Goal: Task Accomplishment & Management: Use online tool/utility

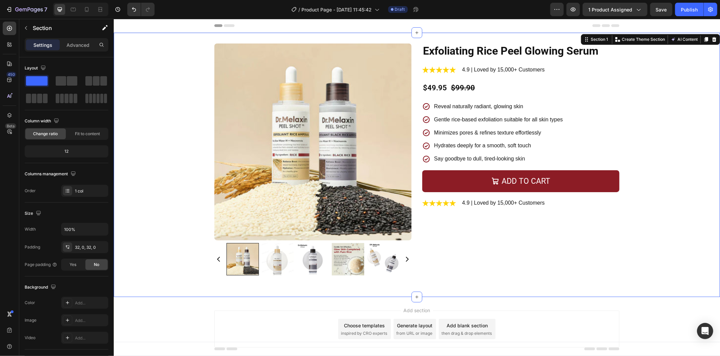
scroll to position [24, 0]
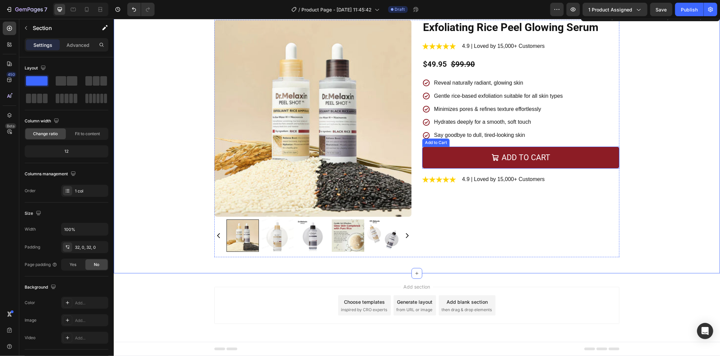
click at [439, 156] on button "Add to cart" at bounding box center [520, 157] width 197 height 22
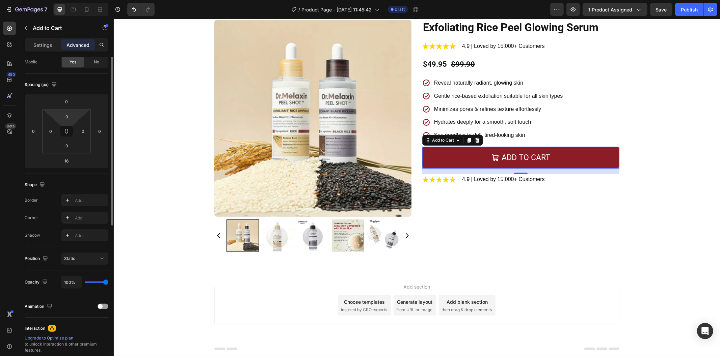
scroll to position [0, 0]
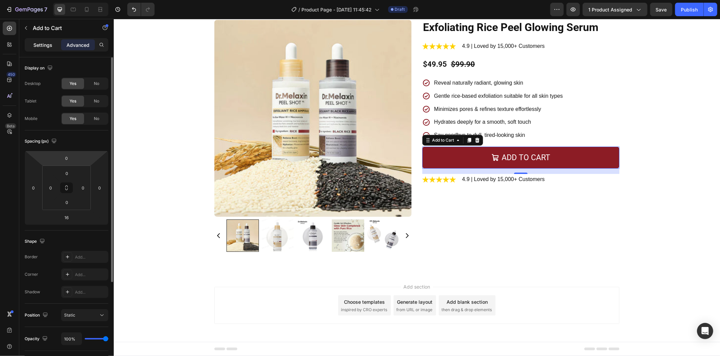
click at [40, 43] on p "Settings" at bounding box center [42, 45] width 19 height 7
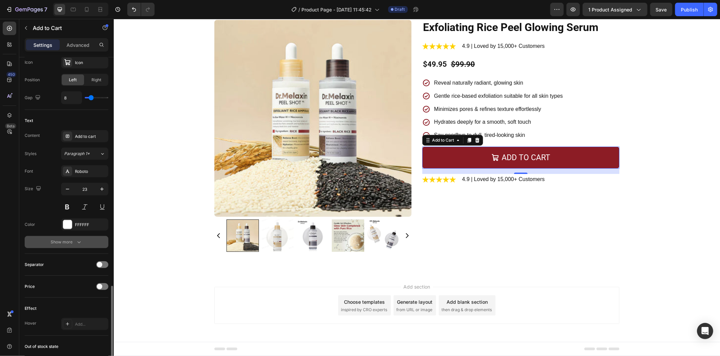
scroll to position [412, 0]
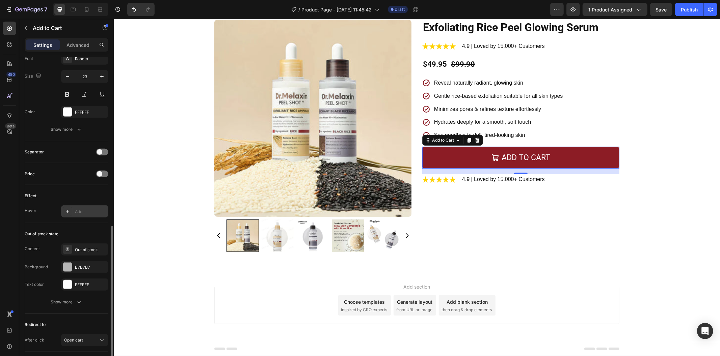
click at [72, 213] on div at bounding box center [67, 211] width 9 height 9
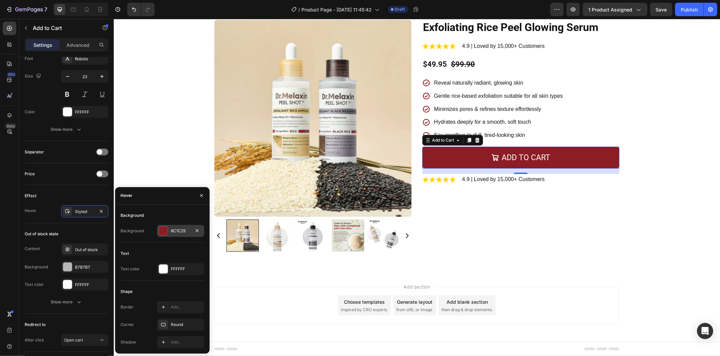
click at [168, 230] on div "8C1C25" at bounding box center [180, 231] width 47 height 12
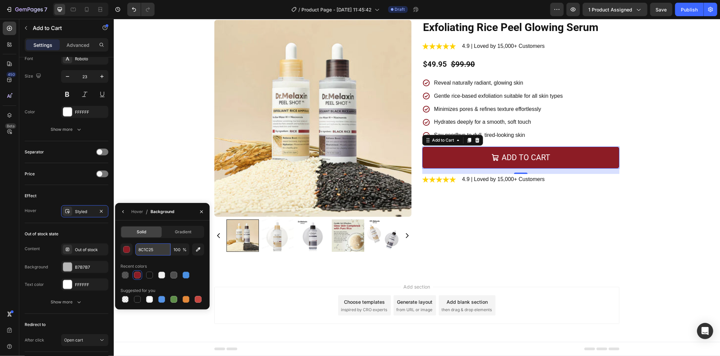
click at [161, 247] on input "8C1C25" at bounding box center [152, 250] width 35 height 12
paste input "1F1E1F"
type input "1F1E1F"
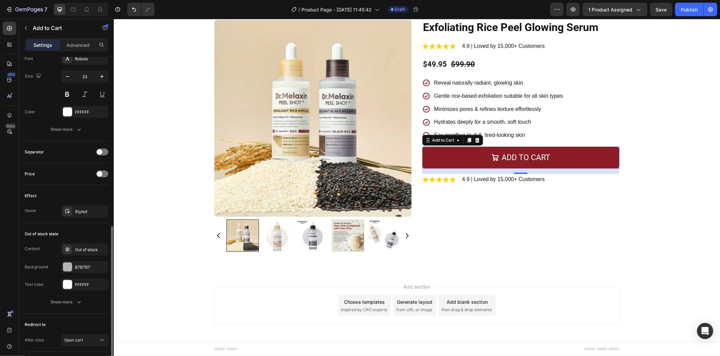
click at [100, 228] on div "Out of stock state Content Out of stock Background B7B7B7 Text color FFFFFF Sho…" at bounding box center [67, 268] width 84 height 91
click at [89, 208] on div "Styled" at bounding box center [84, 211] width 47 height 12
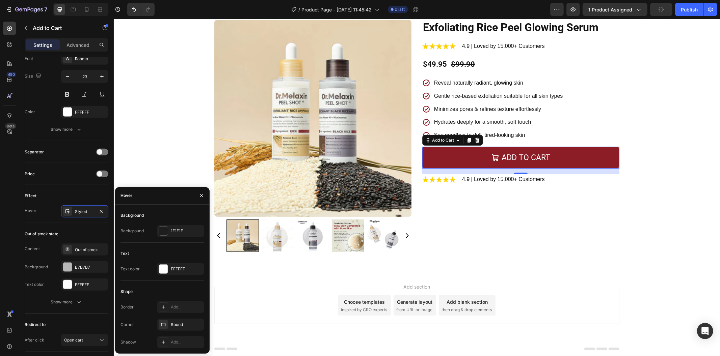
click at [156, 341] on div "Shadow Add..." at bounding box center [162, 342] width 84 height 12
click at [159, 341] on div at bounding box center [163, 342] width 9 height 9
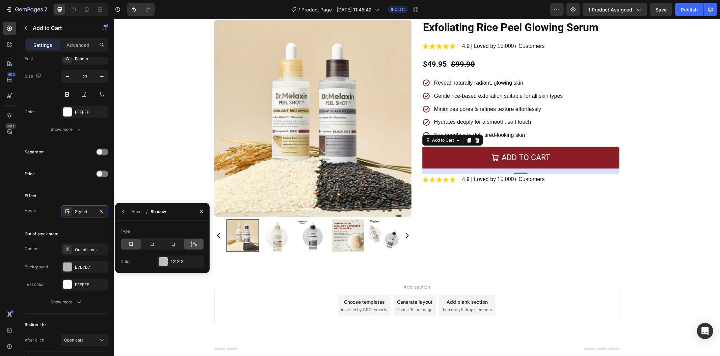
click at [190, 245] on div at bounding box center [194, 244] width 20 height 11
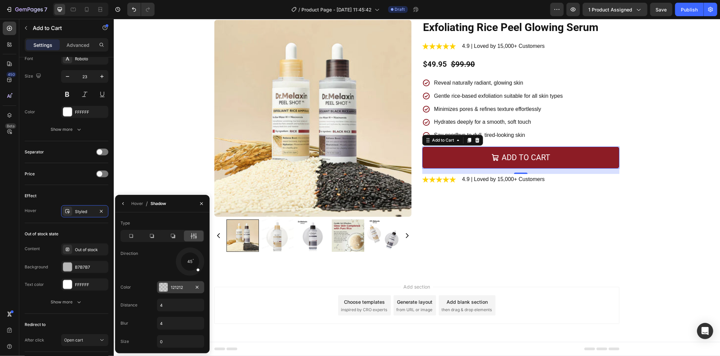
click at [181, 285] on div "121212" at bounding box center [181, 288] width 20 height 6
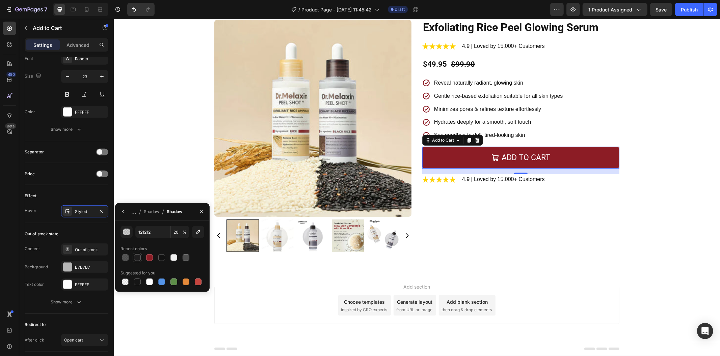
click at [137, 258] on div at bounding box center [137, 257] width 7 height 7
type input "1F1E1F"
type input "100"
click at [124, 216] on button "button" at bounding box center [123, 212] width 11 height 11
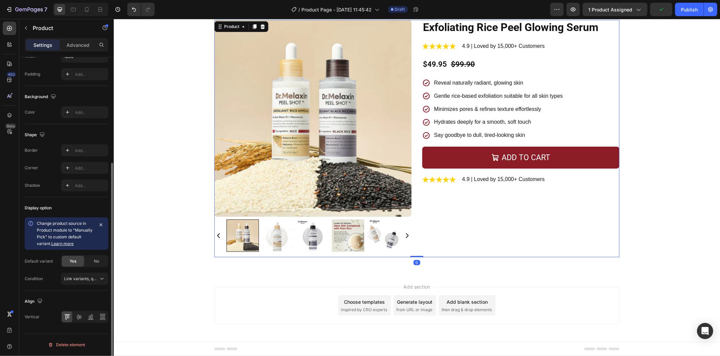
click at [479, 201] on div "Exfoliating Rice Peel Glowing Serum Product Title Image 4.9 | Loved by 15,000+ …" at bounding box center [520, 139] width 197 height 238
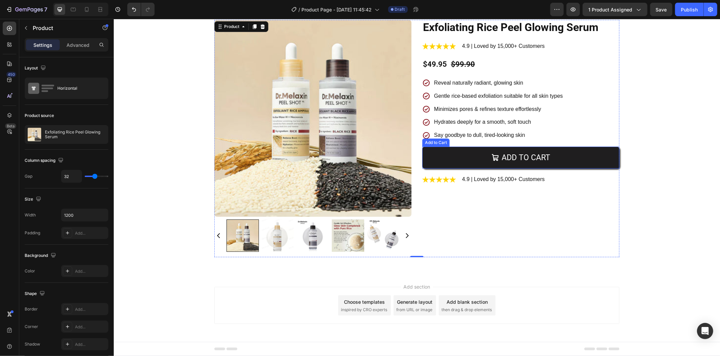
click at [427, 154] on button "Add to cart" at bounding box center [520, 157] width 197 height 22
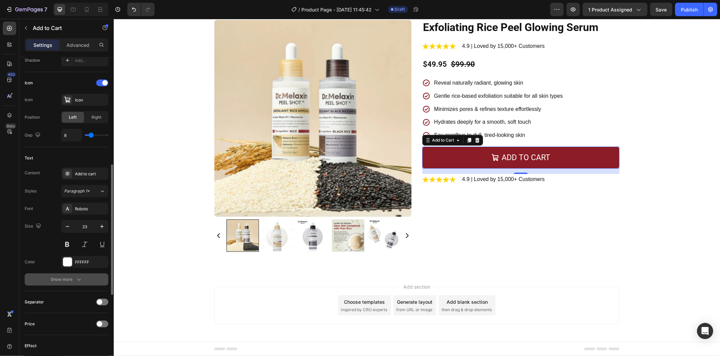
scroll to position [375, 0]
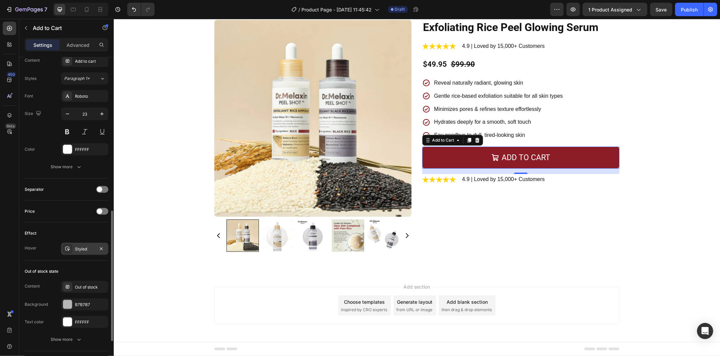
click at [89, 253] on div "Styled" at bounding box center [84, 249] width 47 height 12
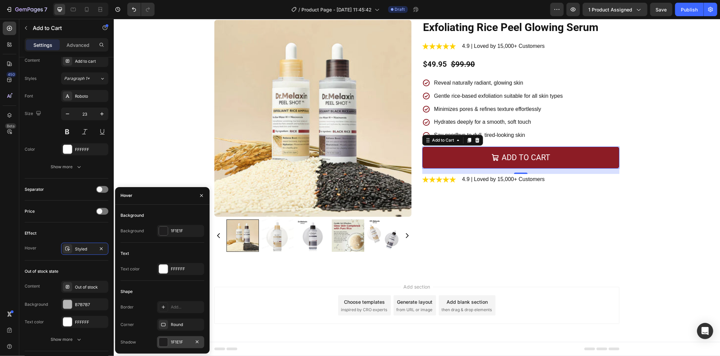
click at [183, 343] on div "1F1E1F" at bounding box center [181, 342] width 20 height 6
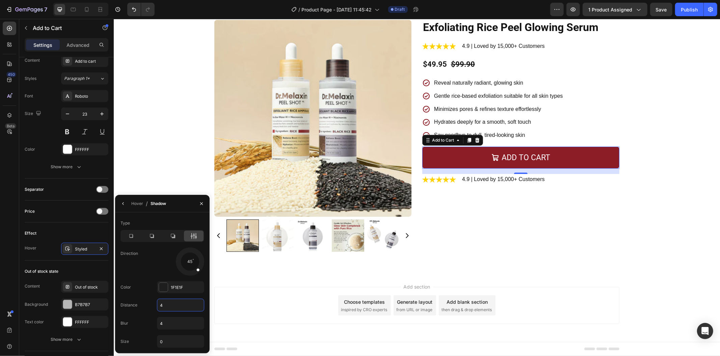
click at [182, 305] on input "4" at bounding box center [180, 305] width 47 height 12
type input "7"
click at [144, 264] on div "Direction 45" at bounding box center [162, 262] width 84 height 28
click at [176, 318] on div "4" at bounding box center [180, 323] width 47 height 13
click at [176, 320] on input "4" at bounding box center [180, 324] width 47 height 12
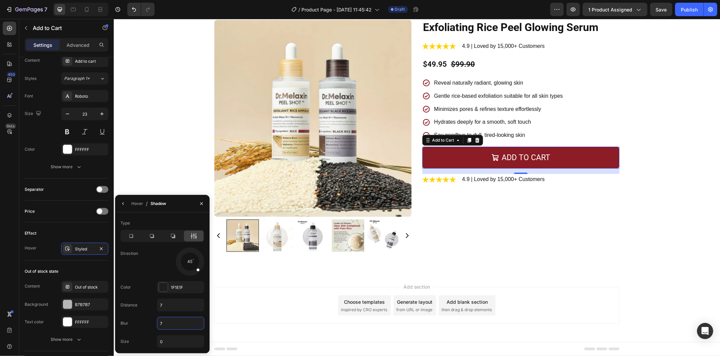
type input "7"
click at [150, 269] on div "Direction 45" at bounding box center [162, 262] width 84 height 28
click at [189, 261] on div at bounding box center [190, 262] width 2 height 2
click at [176, 236] on div at bounding box center [173, 236] width 20 height 11
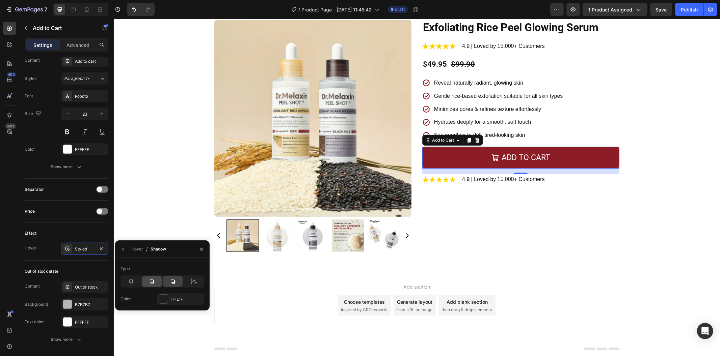
click at [151, 281] on icon at bounding box center [151, 281] width 7 height 7
click at [135, 279] on div at bounding box center [131, 281] width 20 height 11
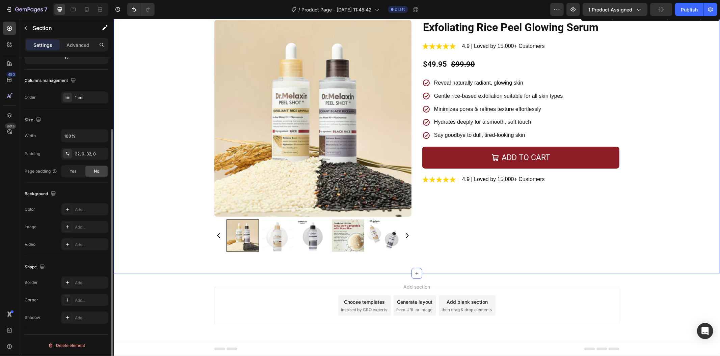
scroll to position [93, 0]
click at [705, 233] on div "Product Images Exfoliating Rice Peel Glowing Serum Product Title Image 4.9 | Lo…" at bounding box center [416, 141] width 606 height 243
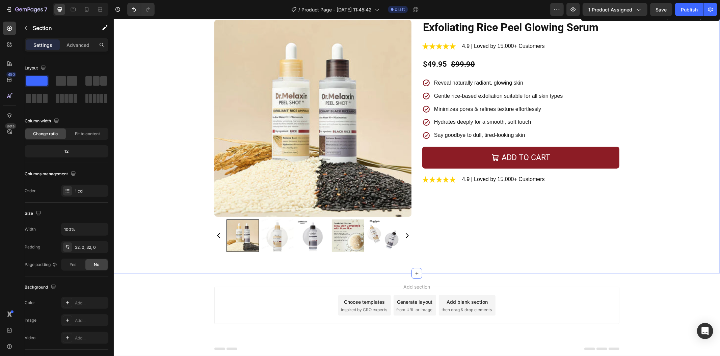
click at [641, 181] on div "Product Images Exfoliating Rice Peel Glowing Serum Product Title Image 4.9 | Lo…" at bounding box center [416, 141] width 606 height 243
click at [527, 178] on p "4.9 | Loved by 15,000+ Customers" at bounding box center [503, 179] width 83 height 10
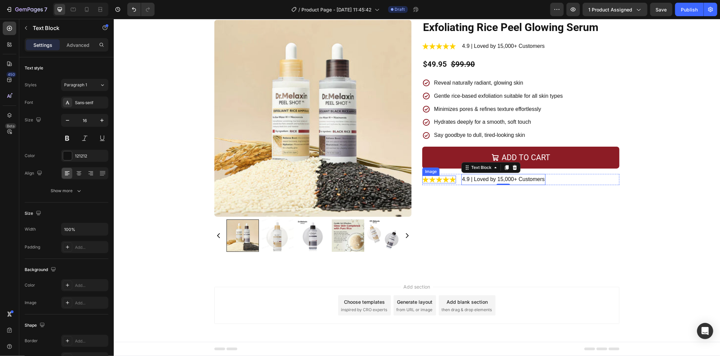
click at [425, 176] on img at bounding box center [439, 179] width 34 height 8
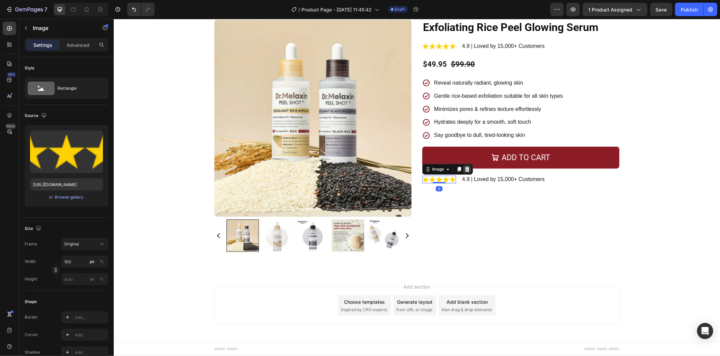
click at [464, 168] on icon at bounding box center [466, 168] width 5 height 5
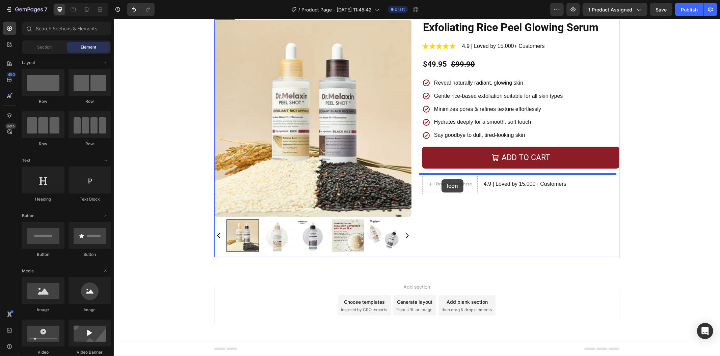
drag, startPoint x: 158, startPoint y: 121, endPoint x: 439, endPoint y: 180, distance: 287.9
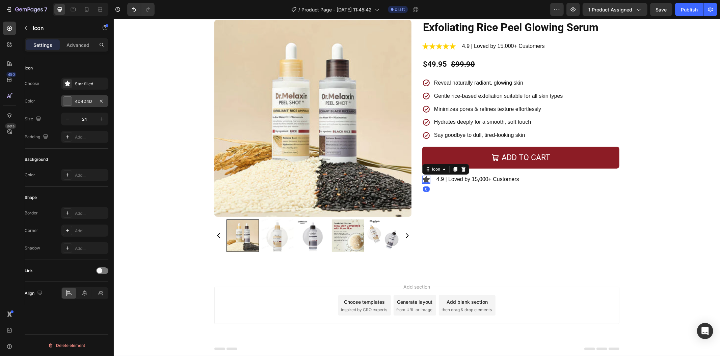
click at [87, 99] on div "4D4D4D" at bounding box center [85, 102] width 20 height 6
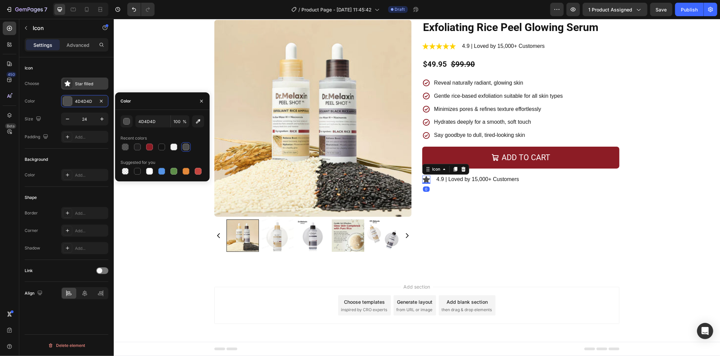
click at [88, 82] on div "Star filled" at bounding box center [91, 84] width 32 height 6
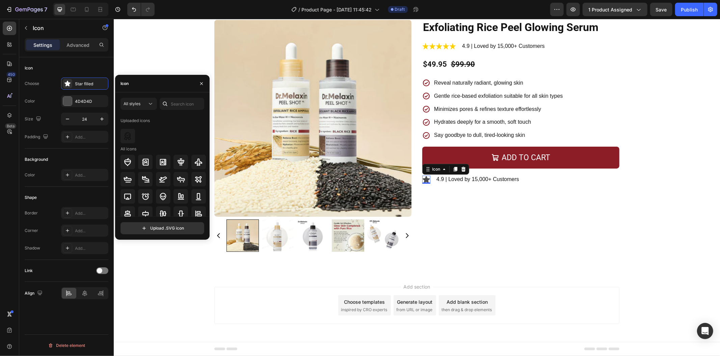
click at [170, 106] on div at bounding box center [165, 104] width 11 height 12
click at [180, 104] on input "text" at bounding box center [182, 104] width 45 height 12
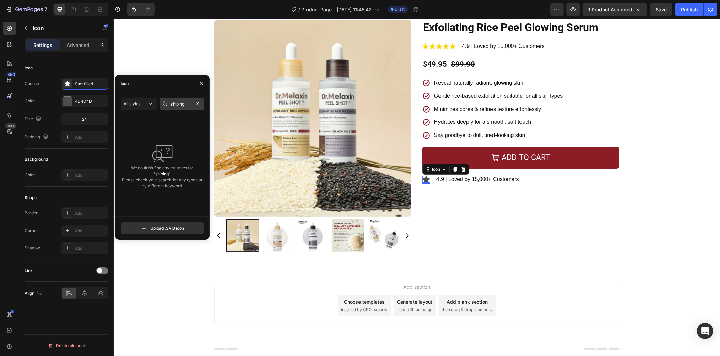
click at [180, 104] on input "shiping" at bounding box center [182, 104] width 45 height 12
click at [180, 103] on input "shiping" at bounding box center [182, 104] width 45 height 12
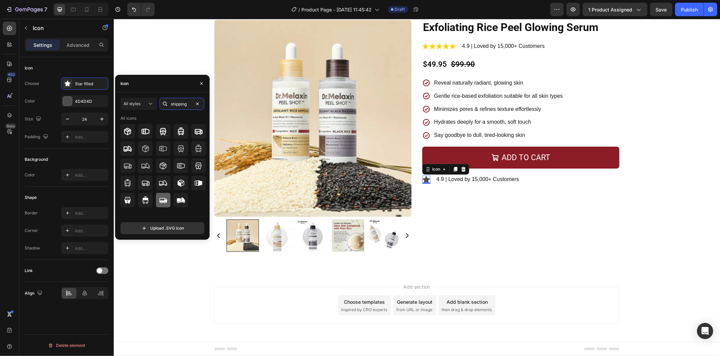
type input "shipping"
click at [159, 197] on div at bounding box center [163, 200] width 15 height 15
click at [201, 134] on icon at bounding box center [199, 131] width 8 height 5
click at [164, 198] on icon at bounding box center [163, 200] width 8 height 8
click at [92, 118] on input "24" at bounding box center [85, 119] width 22 height 12
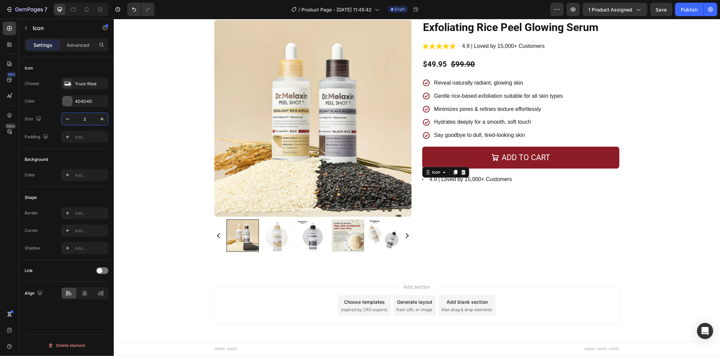
type input "32"
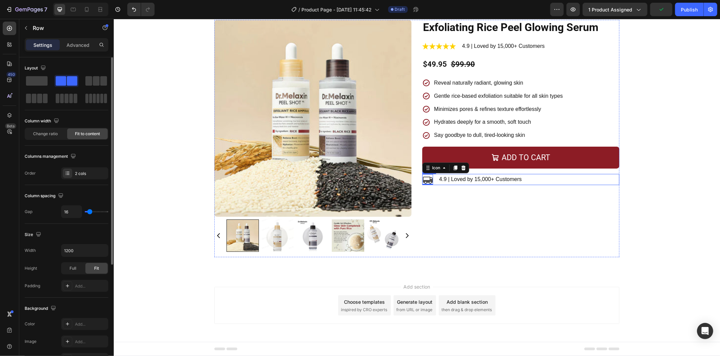
click at [433, 183] on div "Icon 0 4.9 | Loved by 15,000+ Customers Text Block Row" at bounding box center [520, 179] width 197 height 11
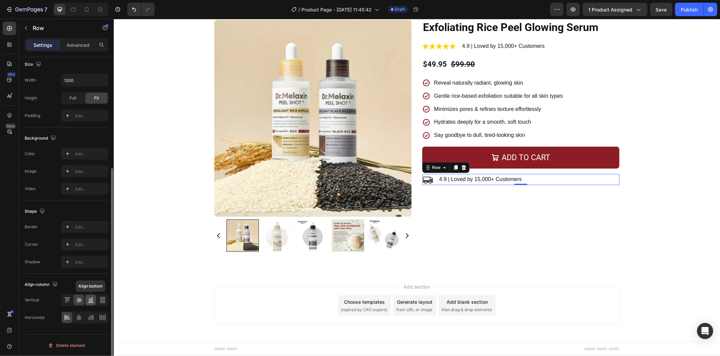
click at [89, 301] on icon at bounding box center [90, 300] width 7 height 7
click at [68, 300] on icon at bounding box center [67, 300] width 7 height 7
click at [77, 299] on icon at bounding box center [79, 300] width 7 height 7
click at [70, 298] on div at bounding box center [67, 300] width 10 height 11
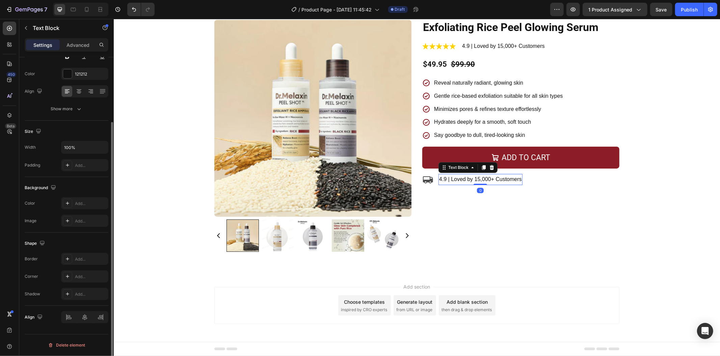
click at [462, 181] on p "4.9 | Loved by 15,000+ Customers" at bounding box center [480, 179] width 83 height 10
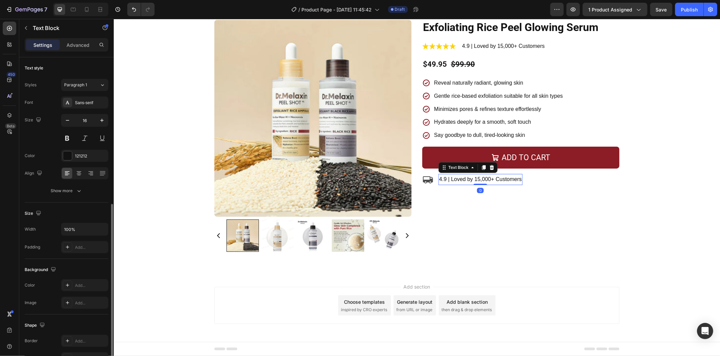
click at [462, 181] on p "4.9 | Loved by 15,000+ Customers" at bounding box center [480, 179] width 83 height 10
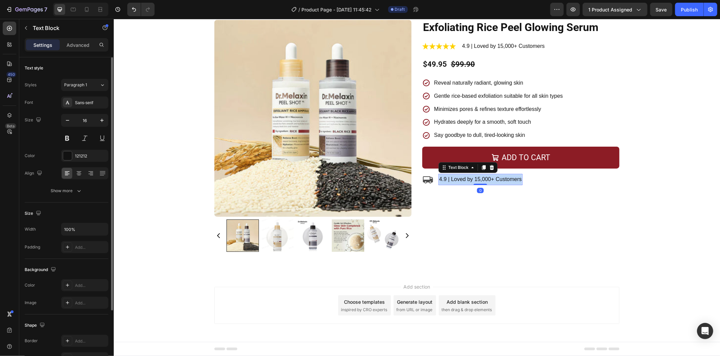
click at [462, 181] on p "4.9 | Loved by 15,000+ Customers" at bounding box center [480, 179] width 83 height 10
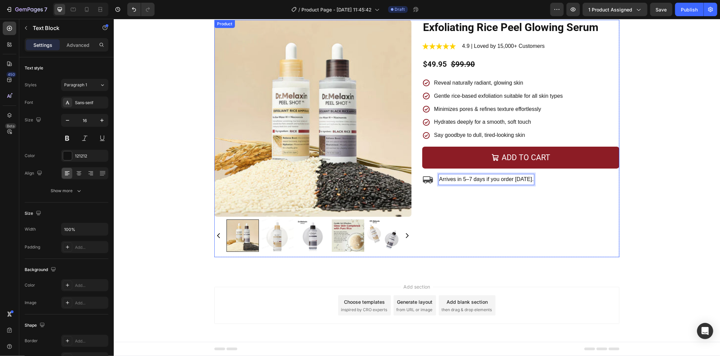
click at [492, 201] on div "Exfoliating Rice Peel Glowing Serum Product Title Image 4.9 | Loved by 15,000+ …" at bounding box center [520, 139] width 197 height 238
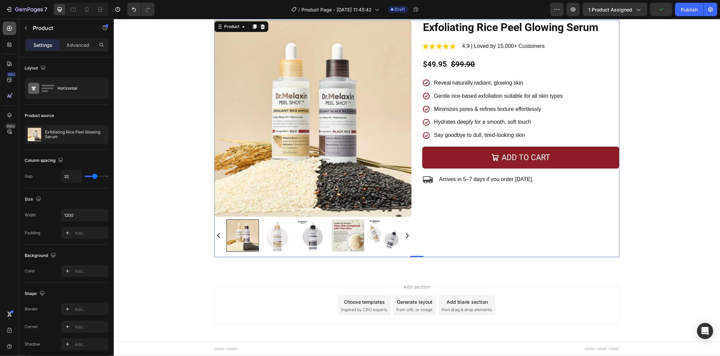
click at [15, 26] on div at bounding box center [9, 28] width 13 height 13
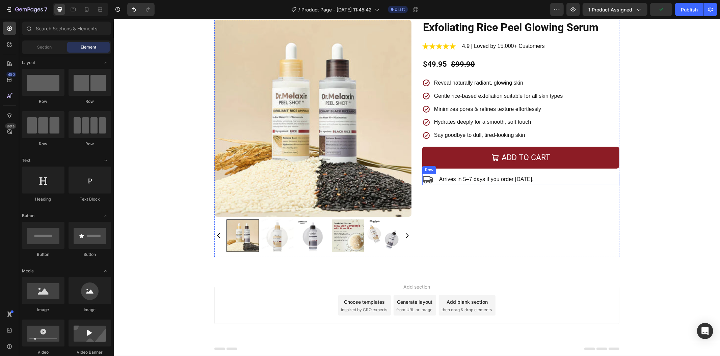
click at [552, 180] on div "Icon Arrives in 5–7 days if you order [DATE]. Text Block Row" at bounding box center [520, 179] width 197 height 11
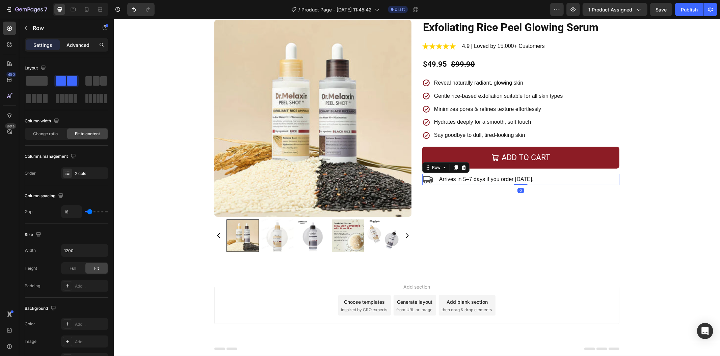
click at [78, 45] on p "Advanced" at bounding box center [77, 45] width 23 height 7
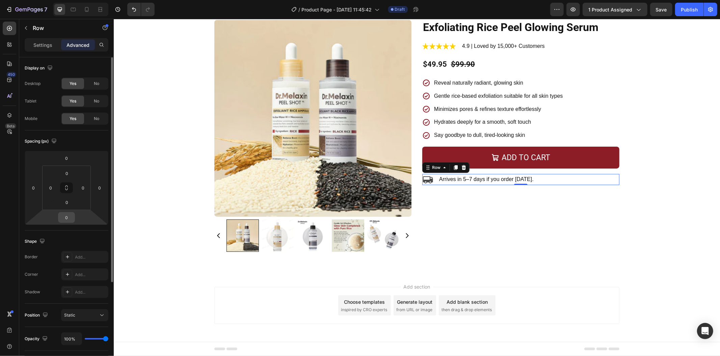
drag, startPoint x: 67, startPoint y: 218, endPoint x: 69, endPoint y: 222, distance: 3.9
click at [68, 218] on input "0" at bounding box center [66, 218] width 13 height 10
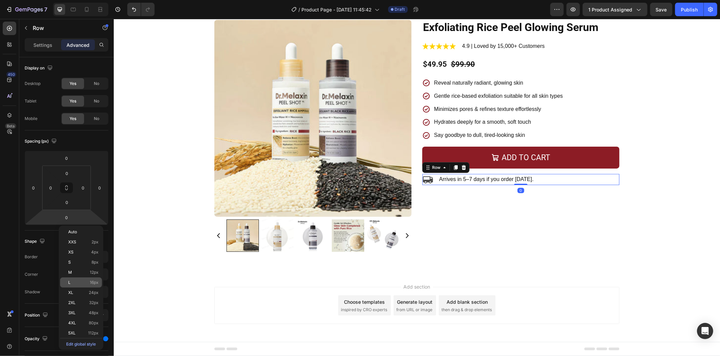
drag, startPoint x: 91, startPoint y: 282, endPoint x: 101, endPoint y: 284, distance: 10.4
click at [91, 282] on span "16px" at bounding box center [94, 282] width 9 height 5
type input "16"
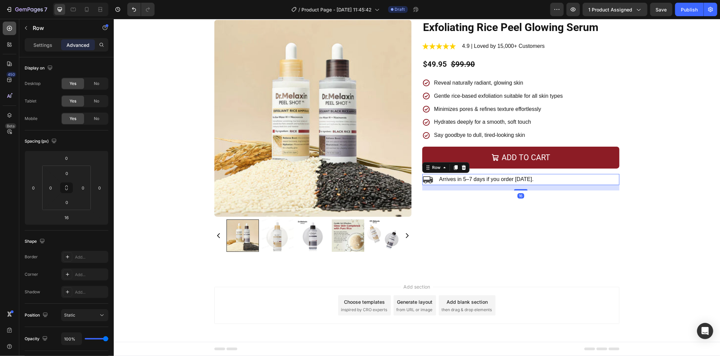
click at [11, 28] on icon at bounding box center [9, 28] width 7 height 7
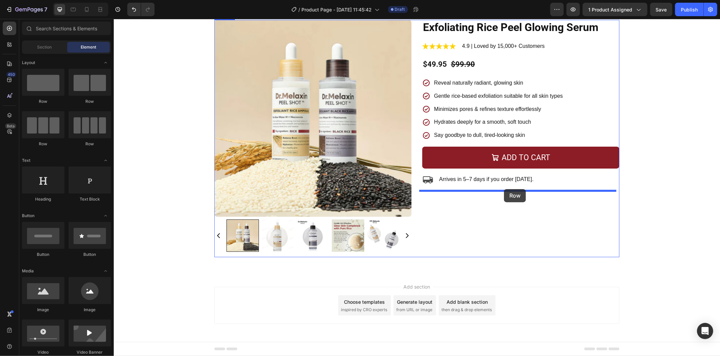
drag, startPoint x: 159, startPoint y: 141, endPoint x: 503, endPoint y: 189, distance: 347.9
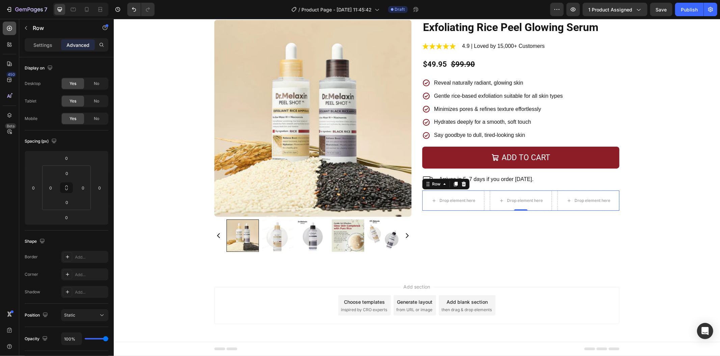
click at [5, 30] on div at bounding box center [9, 28] width 13 height 13
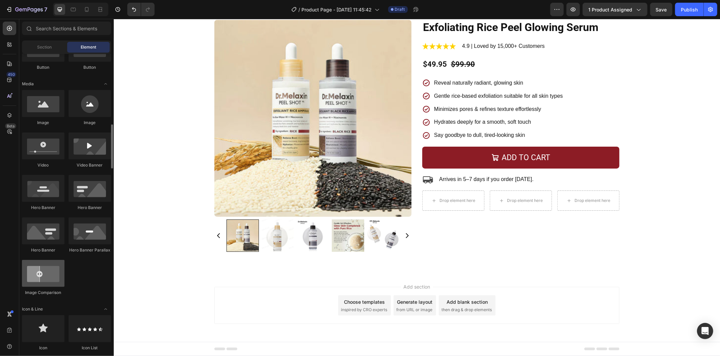
scroll to position [262, 0]
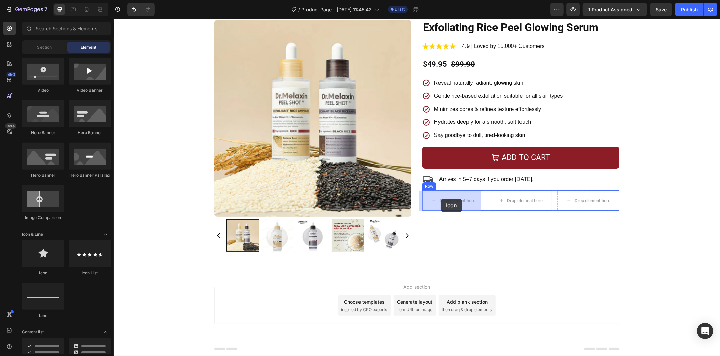
drag, startPoint x: 161, startPoint y: 270, endPoint x: 440, endPoint y: 199, distance: 287.8
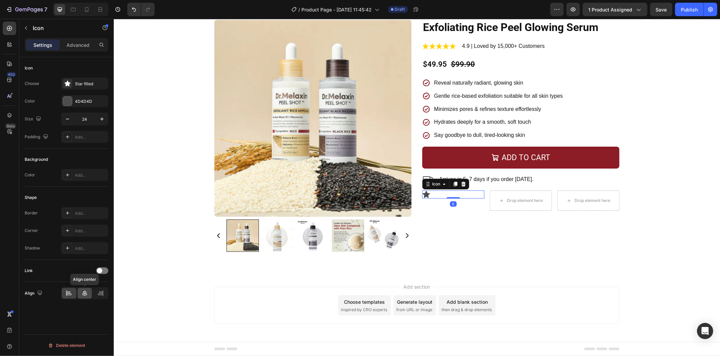
click at [81, 293] on icon at bounding box center [84, 293] width 7 height 7
click at [72, 44] on p "Advanced" at bounding box center [77, 45] width 23 height 7
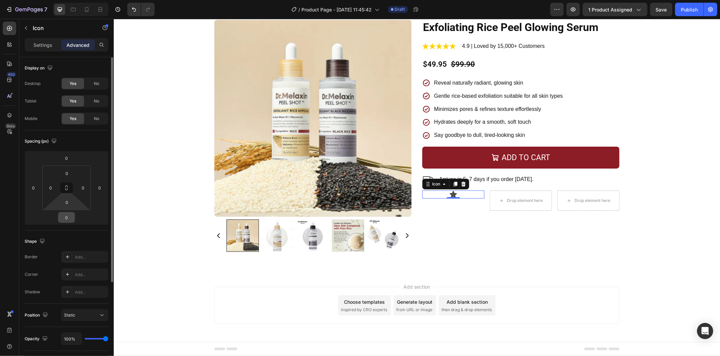
click at [68, 218] on input "0" at bounding box center [66, 218] width 13 height 10
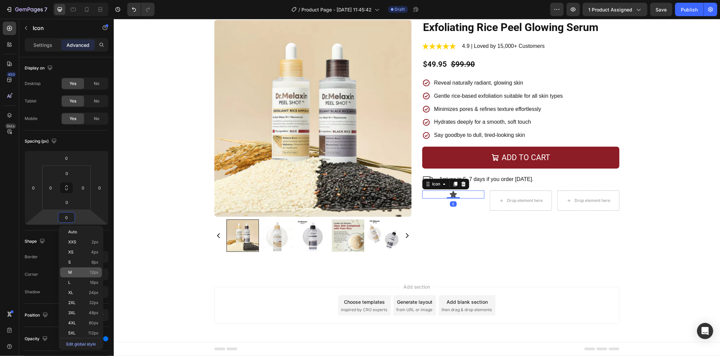
click at [85, 268] on div "M 12px" at bounding box center [81, 273] width 42 height 10
type input "12"
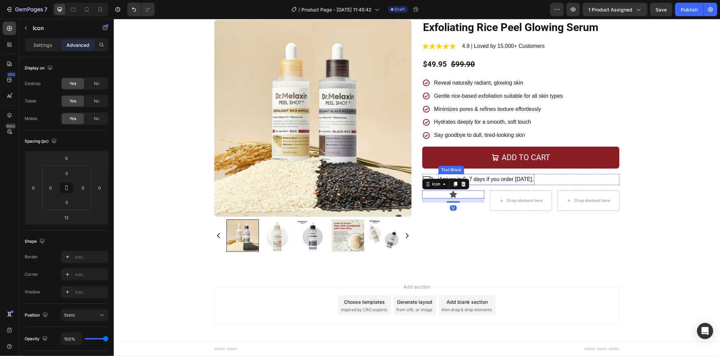
click at [484, 179] on p "Arrives in 5–7 days if you order [DATE]." at bounding box center [486, 179] width 94 height 10
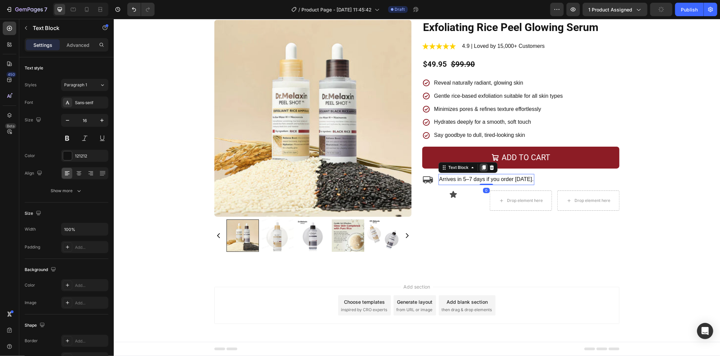
click at [480, 168] on icon at bounding box center [482, 167] width 5 height 5
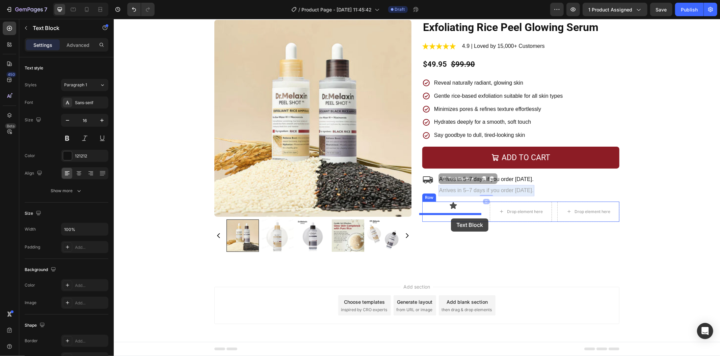
drag, startPoint x: 506, startPoint y: 187, endPoint x: 453, endPoint y: 215, distance: 59.8
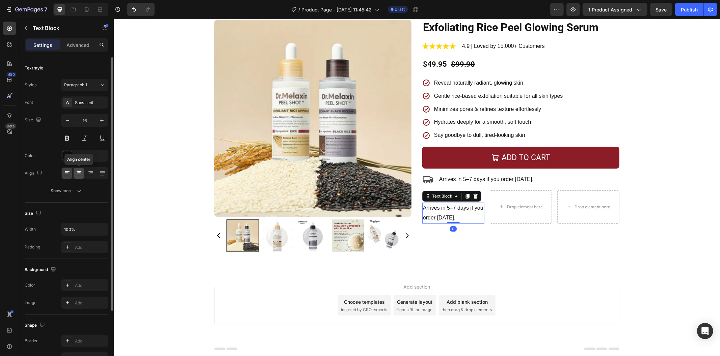
click at [76, 172] on icon at bounding box center [79, 173] width 7 height 7
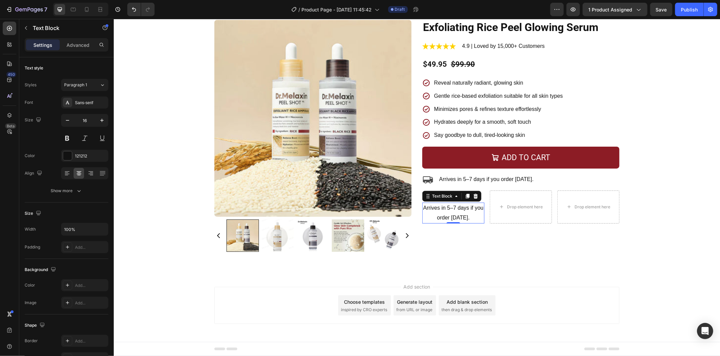
click at [474, 214] on p "Arrives in 5–7 days if you order [DATE]." at bounding box center [452, 213] width 61 height 20
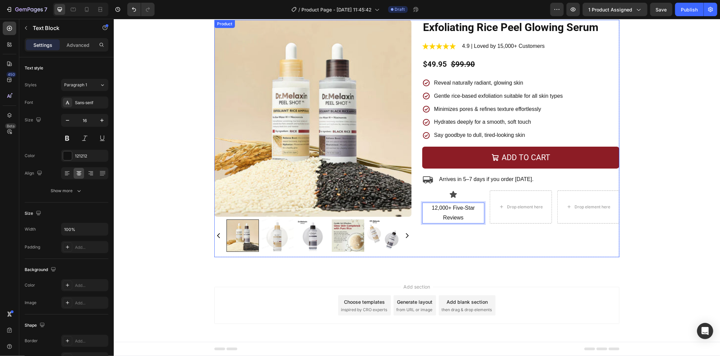
click at [458, 227] on div "Exfoliating Rice Peel Glowing Serum Product Title Image 4.9 | Loved by 15,000+ …" at bounding box center [520, 139] width 197 height 238
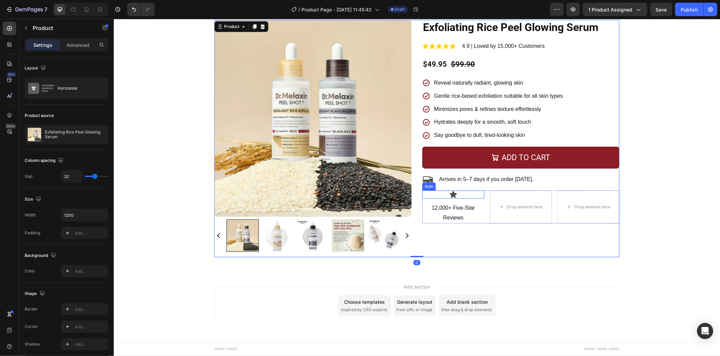
click at [453, 194] on icon at bounding box center [452, 194] width 7 height 7
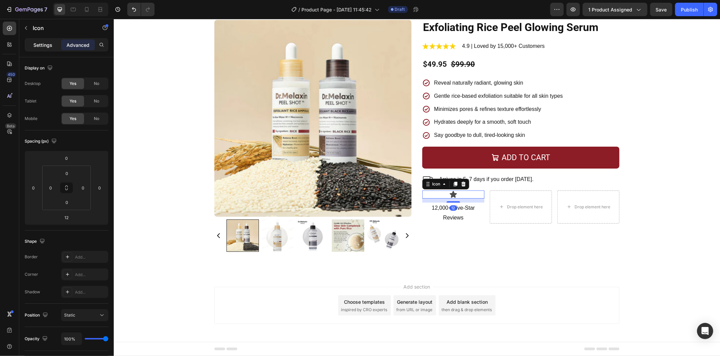
click at [38, 47] on p "Settings" at bounding box center [42, 45] width 19 height 7
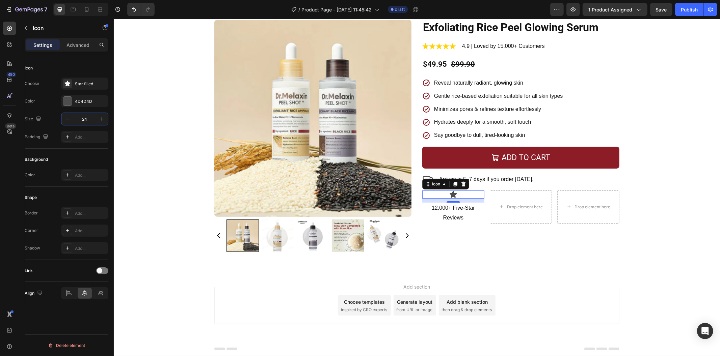
click at [92, 119] on input "24" at bounding box center [85, 119] width 22 height 12
click at [97, 119] on button "button" at bounding box center [102, 119] width 12 height 12
click at [92, 119] on input "25" at bounding box center [85, 119] width 22 height 12
type input "60"
click at [80, 82] on div "Star filled" at bounding box center [91, 84] width 32 height 6
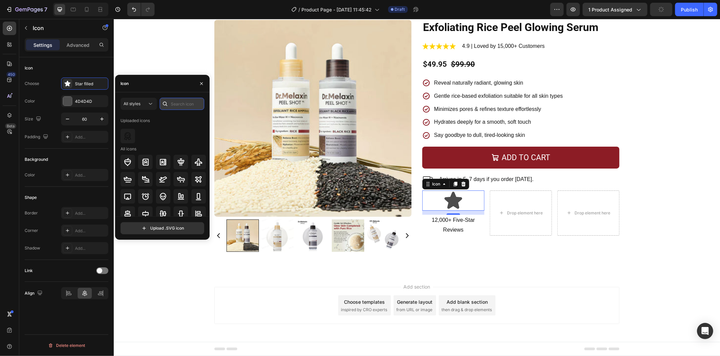
click at [176, 103] on input "text" at bounding box center [182, 104] width 45 height 12
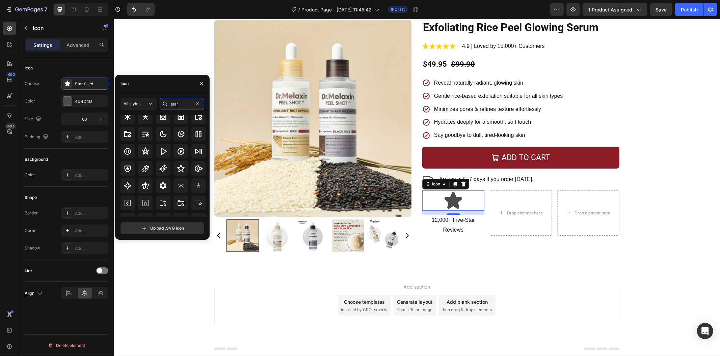
scroll to position [0, 0]
type input "star"
click at [161, 188] on icon at bounding box center [163, 188] width 8 height 8
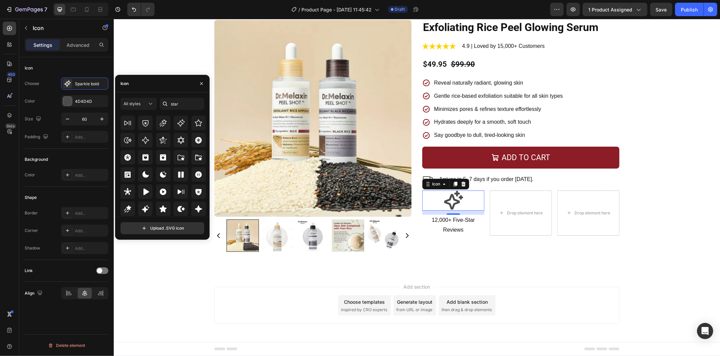
scroll to position [204, 0]
click at [154, 101] on icon at bounding box center [150, 104] width 7 height 7
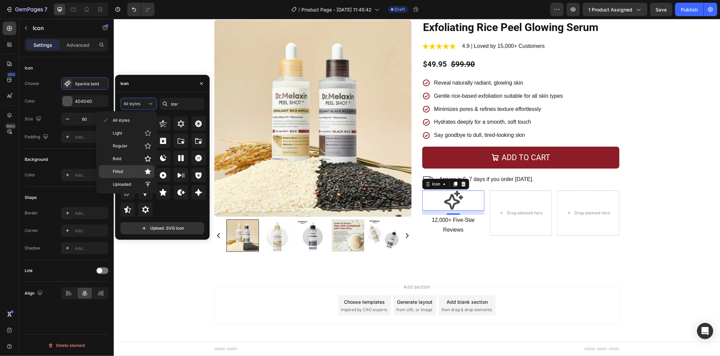
click at [143, 173] on p "Filled" at bounding box center [132, 171] width 38 height 7
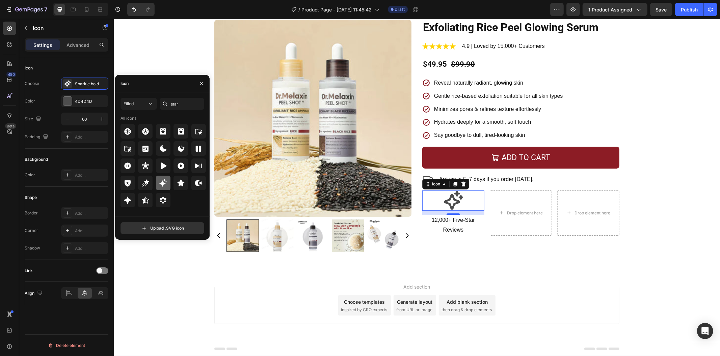
click at [163, 183] on icon at bounding box center [163, 182] width 7 height 7
click at [186, 184] on div at bounding box center [180, 183] width 15 height 15
click at [461, 183] on icon at bounding box center [463, 184] width 4 height 5
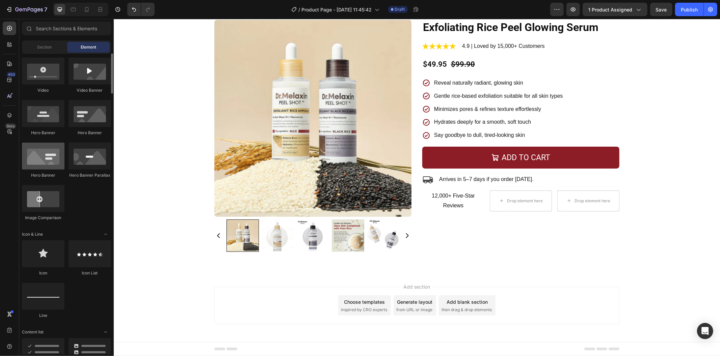
scroll to position [187, 0]
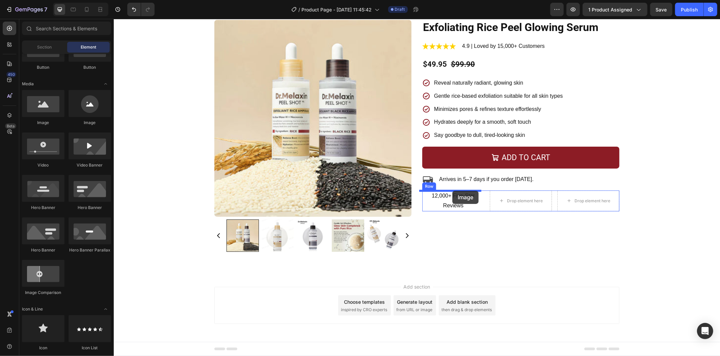
drag, startPoint x: 168, startPoint y: 130, endPoint x: 452, endPoint y: 191, distance: 290.5
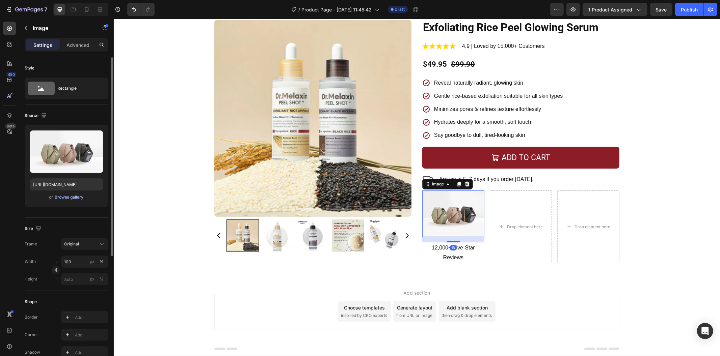
click at [75, 197] on div "Browse gallery" at bounding box center [69, 197] width 29 height 6
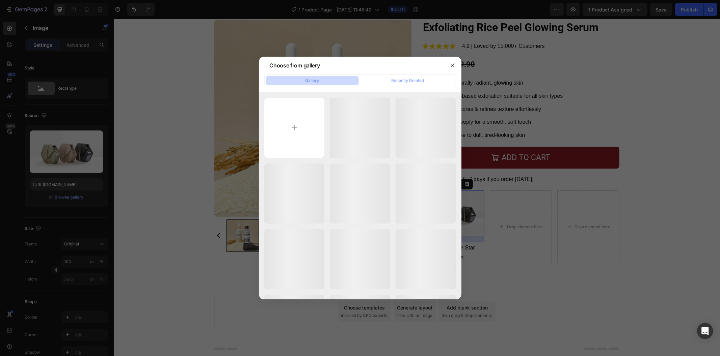
click at [85, 153] on div at bounding box center [360, 178] width 720 height 356
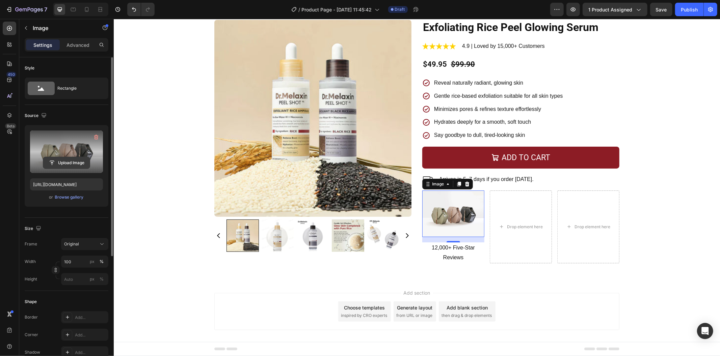
click at [59, 157] on input "file" at bounding box center [66, 162] width 47 height 11
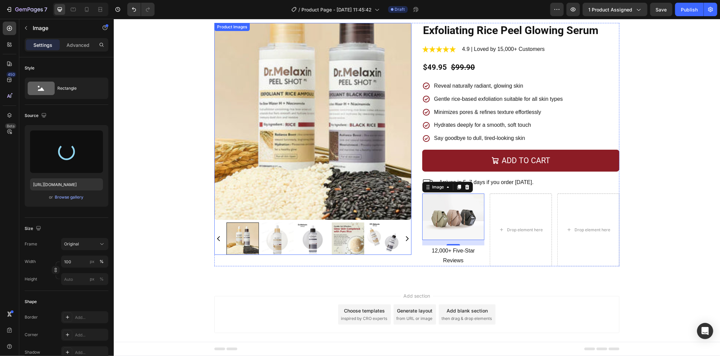
scroll to position [30, 0]
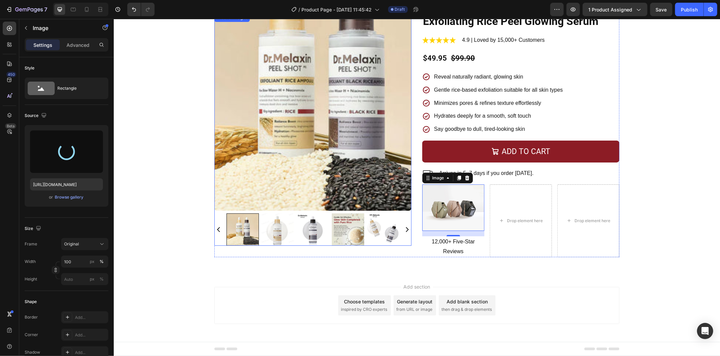
type input "https://cdn.shopify.com/s/files/1/0469/1692/7656/files/gempages_551382014251500…"
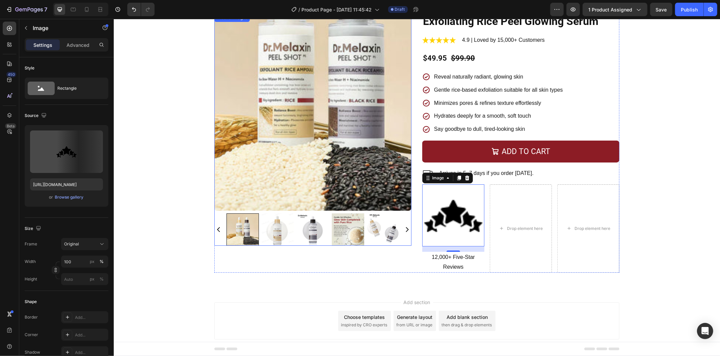
scroll to position [0, 0]
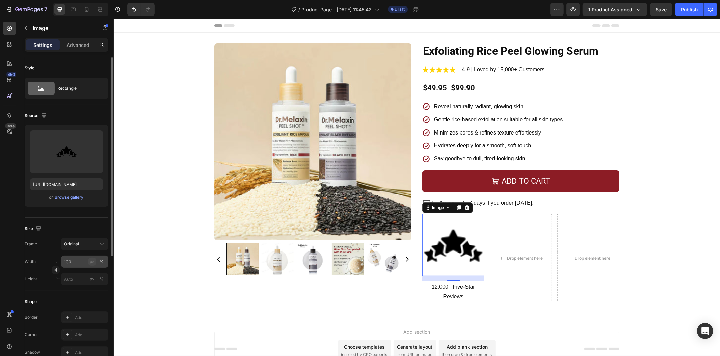
click at [93, 264] on div "px" at bounding box center [92, 262] width 5 height 6
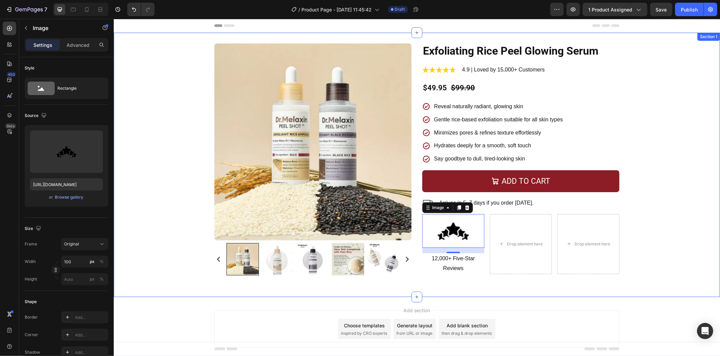
click at [303, 282] on div "Product Images Exfoliating Rice Peel Glowing Serum Product Title Image 4.9 | Lo…" at bounding box center [416, 164] width 606 height 243
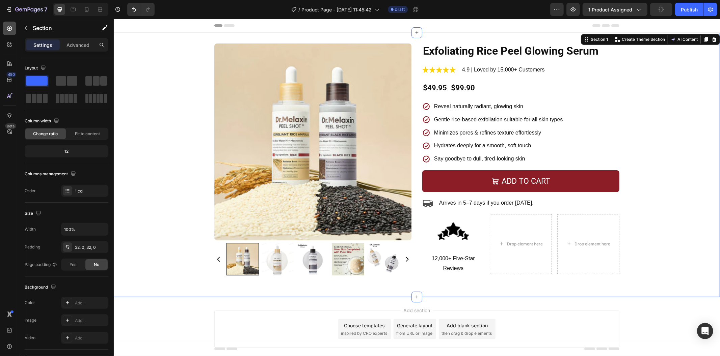
click at [11, 28] on icon at bounding box center [9, 28] width 5 height 5
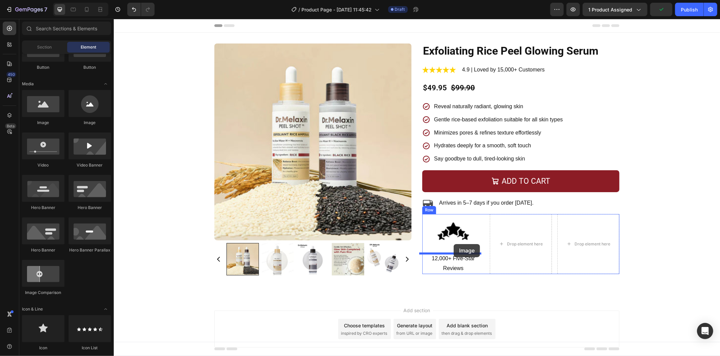
drag, startPoint x: 207, startPoint y: 123, endPoint x: 453, endPoint y: 244, distance: 274.0
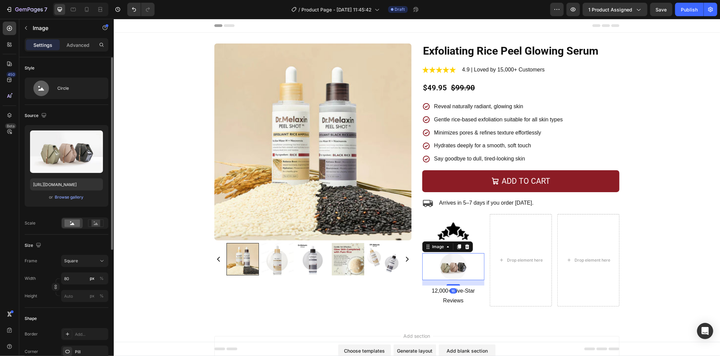
click at [86, 201] on div "or Browse gallery" at bounding box center [66, 197] width 73 height 8
click at [79, 196] on div "Browse gallery" at bounding box center [69, 197] width 29 height 6
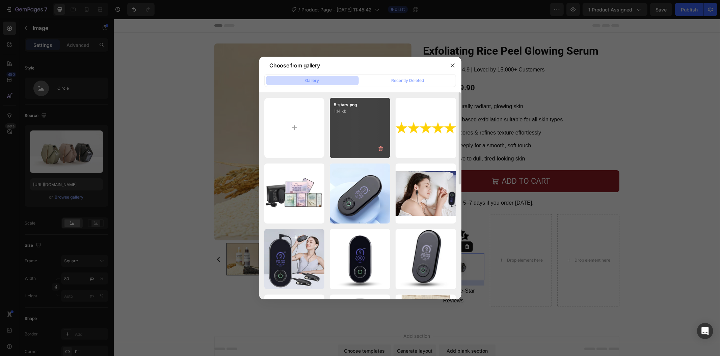
click at [352, 137] on div "5-stars.png 1.14 kb" at bounding box center [360, 128] width 60 height 60
type input "https://cdn.shopify.com/s/files/1/0469/1692/7656/files/gempages_551382014251500…"
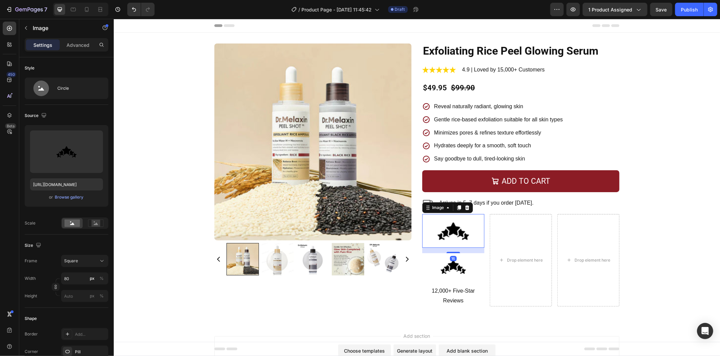
click at [458, 224] on img at bounding box center [453, 231] width 34 height 34
click at [465, 207] on icon at bounding box center [467, 207] width 4 height 5
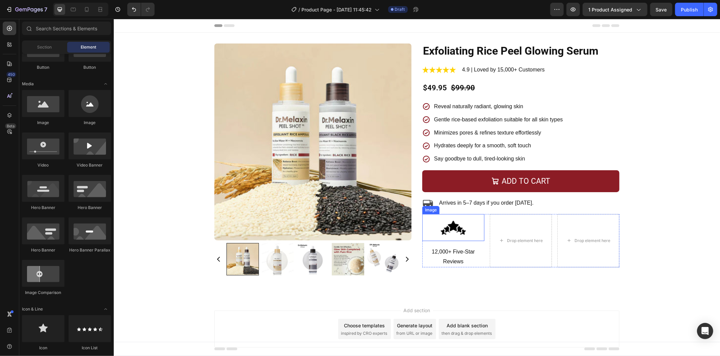
click at [460, 234] on img at bounding box center [452, 227] width 27 height 27
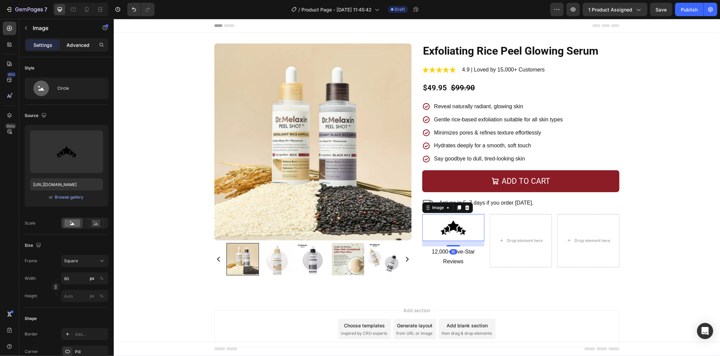
click at [75, 47] on p "Advanced" at bounding box center [77, 45] width 23 height 7
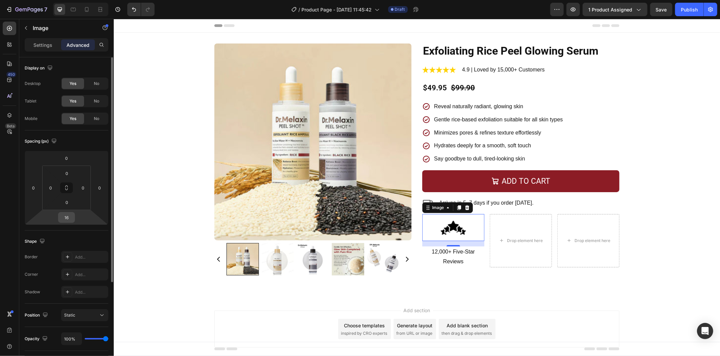
click at [71, 213] on input "16" at bounding box center [66, 218] width 13 height 10
type input "0"
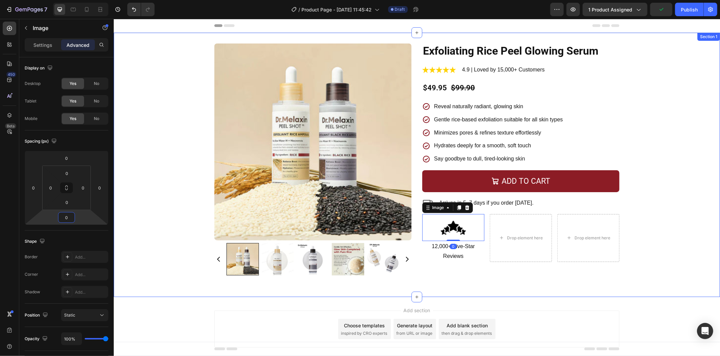
click at [155, 199] on div "Product Images Exfoliating Rice Peel Glowing Serum Product Title Image 4.9 | Lo…" at bounding box center [416, 164] width 606 height 243
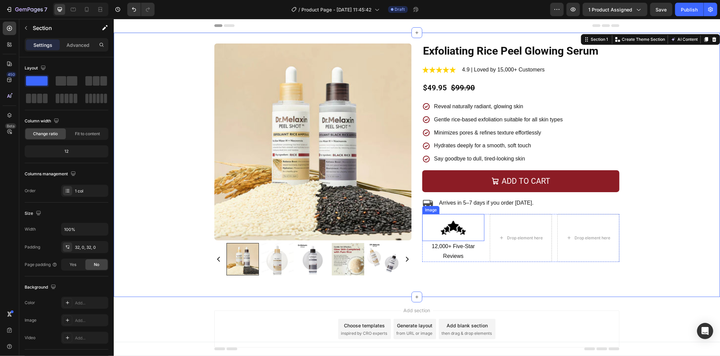
click at [474, 237] on div at bounding box center [453, 227] width 62 height 27
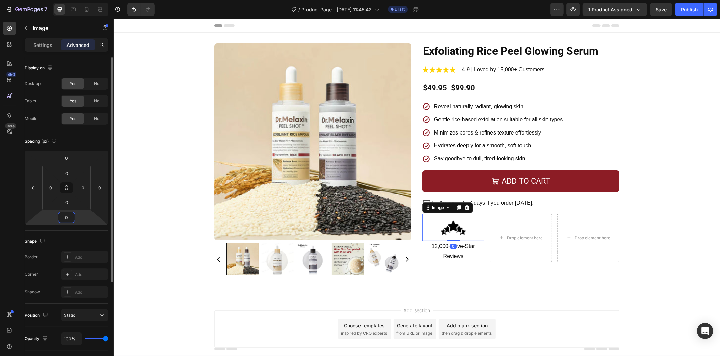
click at [62, 215] on input "0" at bounding box center [66, 218] width 13 height 10
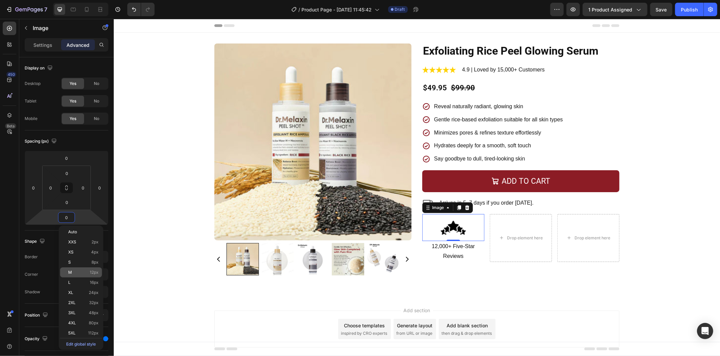
click at [85, 275] on div "M 12px" at bounding box center [81, 273] width 42 height 10
type input "12"
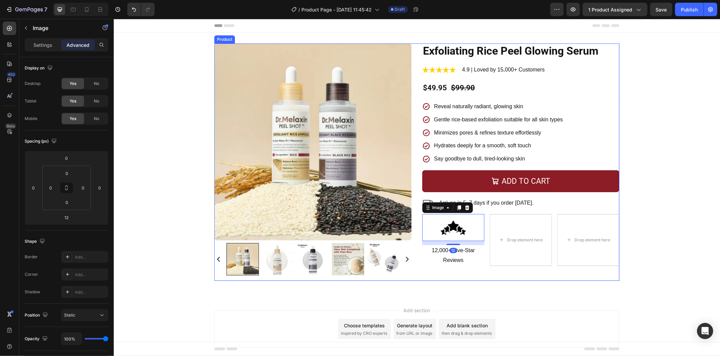
click at [460, 274] on div "Exfoliating Rice Peel Glowing Serum Product Title Image 4.9 | Loved by 15,000+ …" at bounding box center [520, 162] width 197 height 238
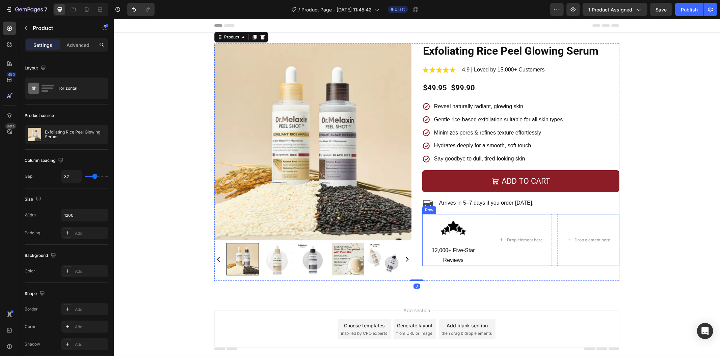
click at [470, 243] on div "Image 12,000+ Five-Star Reviews Text Block" at bounding box center [453, 240] width 62 height 52
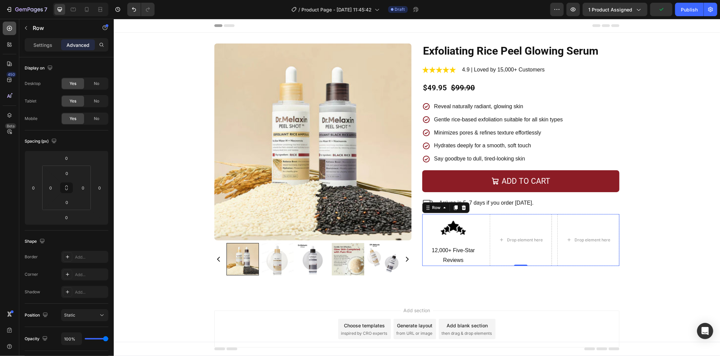
click at [9, 28] on icon at bounding box center [9, 28] width 5 height 5
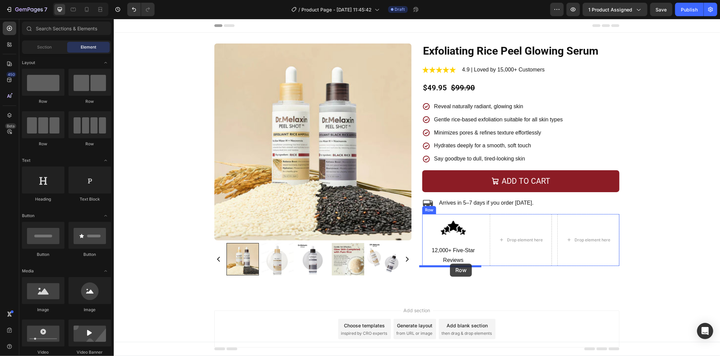
drag, startPoint x: 158, startPoint y: 102, endPoint x: 449, endPoint y: 264, distance: 333.5
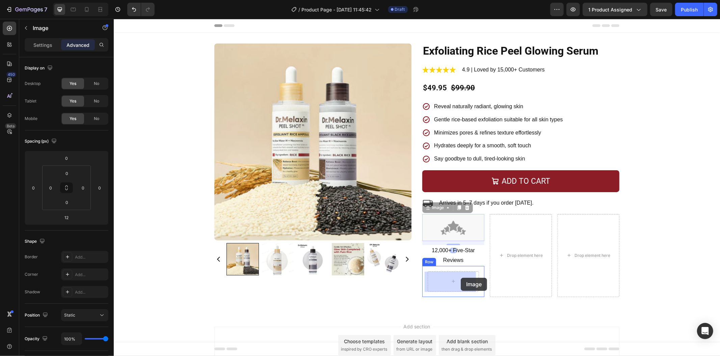
drag, startPoint x: 454, startPoint y: 226, endPoint x: 459, endPoint y: 278, distance: 51.5
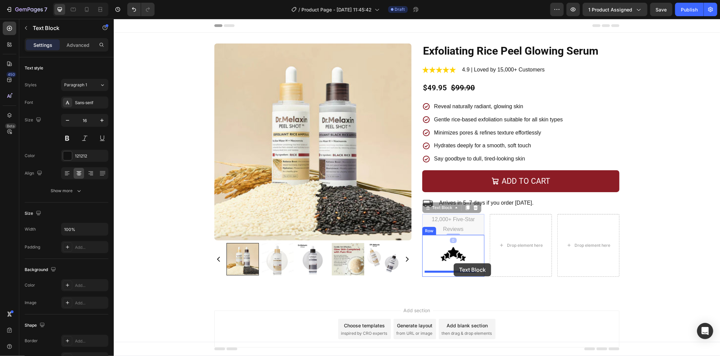
drag, startPoint x: 460, startPoint y: 223, endPoint x: 453, endPoint y: 263, distance: 41.0
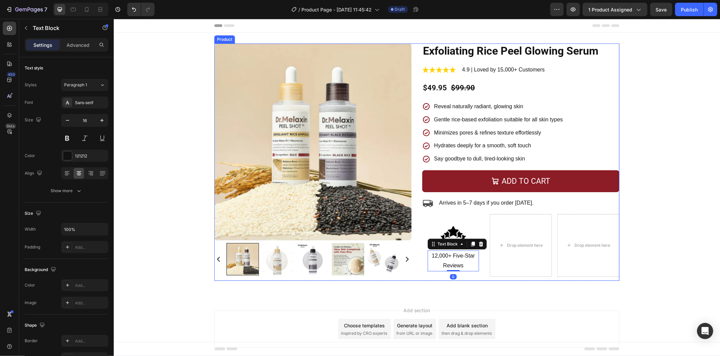
click at [483, 281] on div "Product Images Exfoliating Rice Peel Glowing Serum Product Title Image 4.9 | Lo…" at bounding box center [416, 164] width 606 height 243
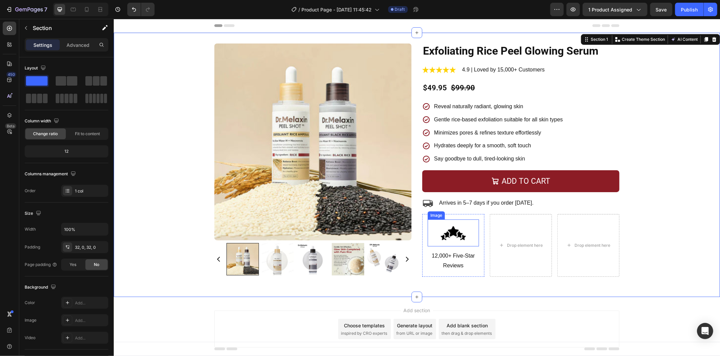
click at [465, 242] on div at bounding box center [452, 232] width 51 height 27
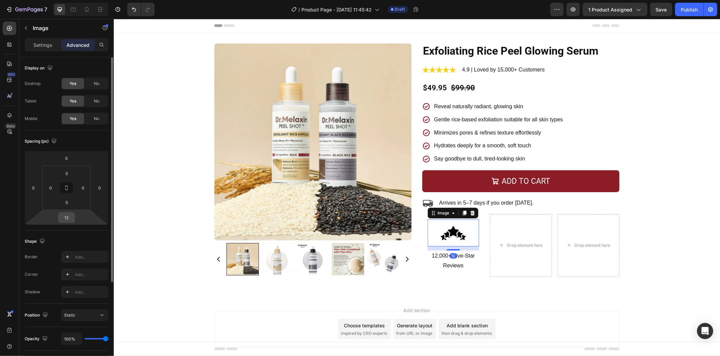
click at [70, 214] on input "12" at bounding box center [66, 218] width 13 height 10
type input "0"
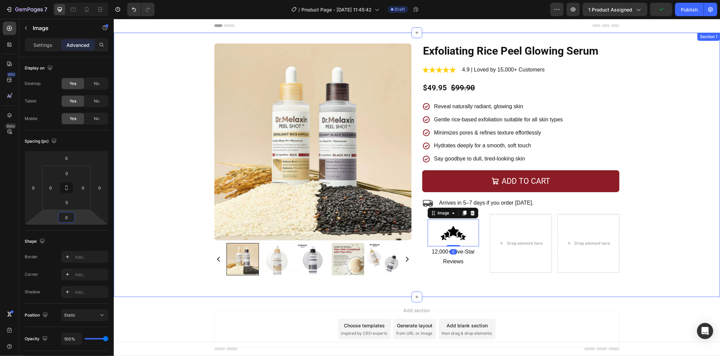
click at [157, 218] on div "Product Images Exfoliating Rice Peel Glowing Serum Product Title Image 4.9 | Lo…" at bounding box center [416, 164] width 606 height 243
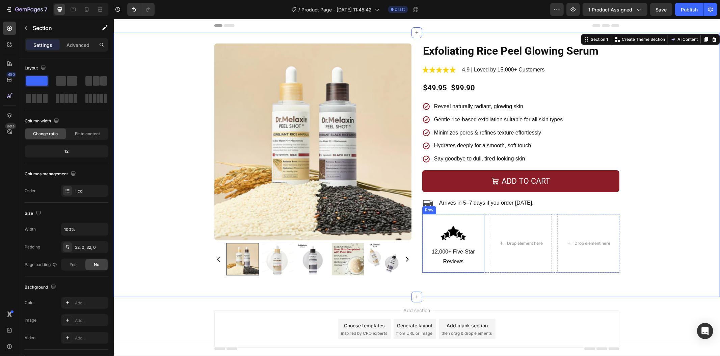
click at [476, 248] on div "Image 12,000+ Five-Star Reviews Text Block Row" at bounding box center [453, 243] width 62 height 59
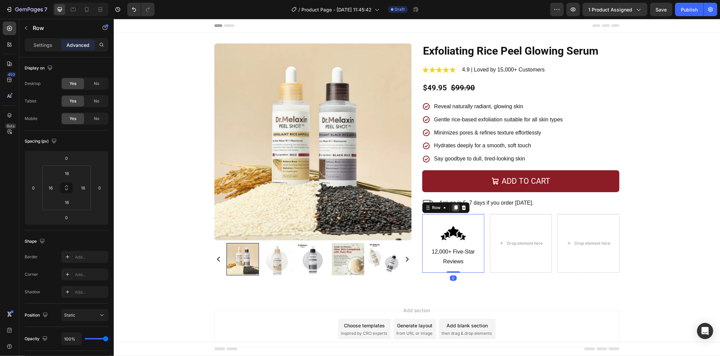
click at [454, 210] on icon at bounding box center [454, 207] width 5 height 5
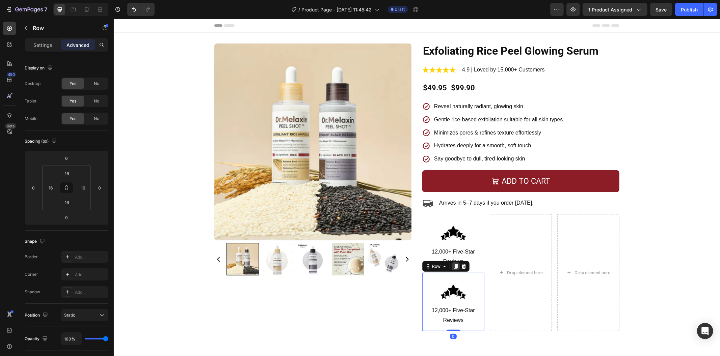
click at [453, 267] on icon at bounding box center [455, 266] width 4 height 5
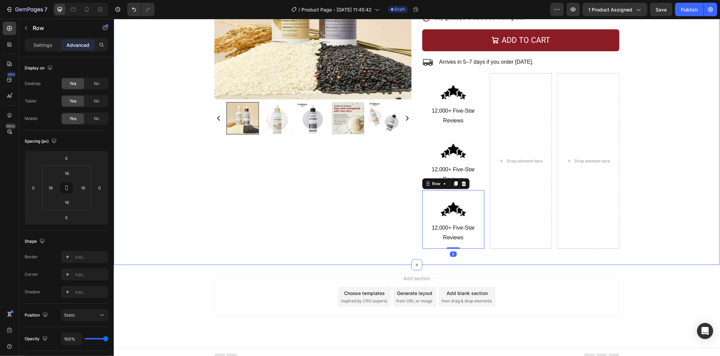
scroll to position [147, 0]
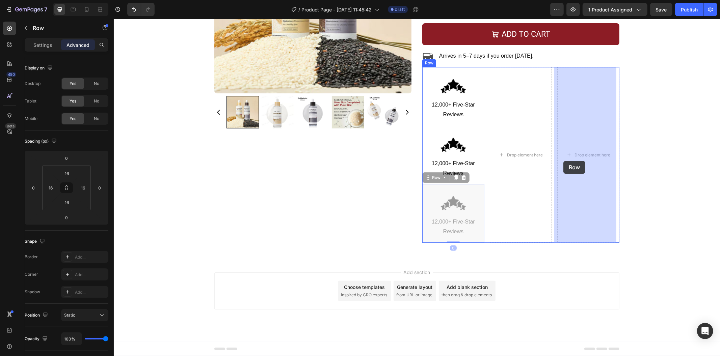
drag, startPoint x: 470, startPoint y: 187, endPoint x: 566, endPoint y: 160, distance: 100.1
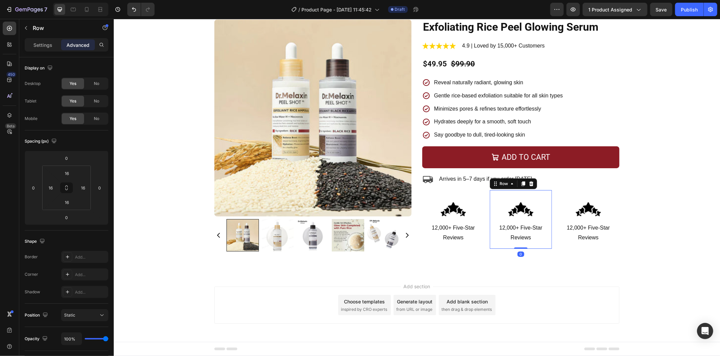
scroll to position [24, 0]
click at [530, 260] on div "Product Images Exfoliating Rice Peel Glowing Serum Product Title Image 4.9 | Lo…" at bounding box center [416, 141] width 606 height 243
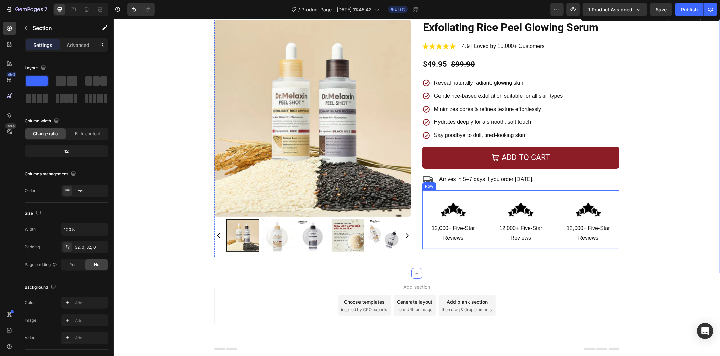
click at [481, 218] on div "Image 12,000+ Five-Star Reviews Text Block Row Image 12,000+ Five-Star Reviews …" at bounding box center [520, 219] width 197 height 59
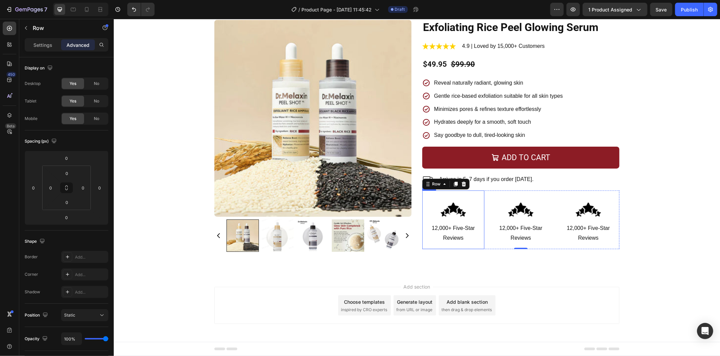
click at [476, 215] on div "Image 12,000+ Five-Star Reviews Text Block Row" at bounding box center [453, 219] width 62 height 59
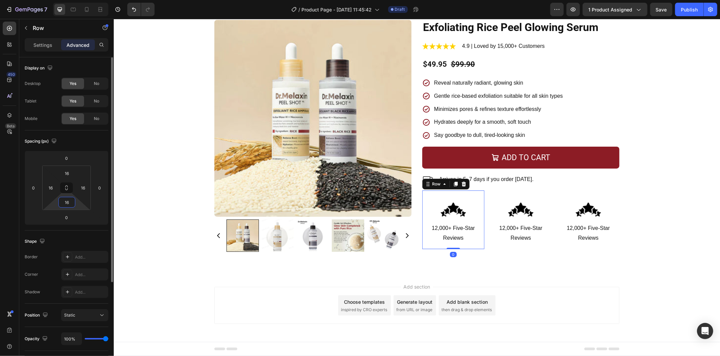
click at [68, 202] on input "16" at bounding box center [66, 202] width 13 height 10
type input "0"
click at [88, 188] on input "16" at bounding box center [83, 188] width 10 height 10
type input "0"
click at [66, 184] on button at bounding box center [66, 188] width 13 height 11
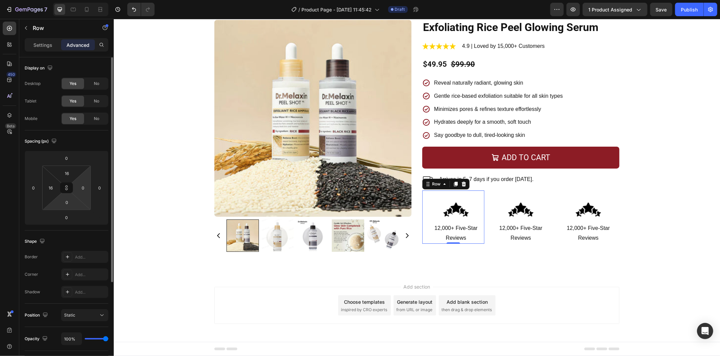
click at [67, 0] on html "7 Version history / Product Page - Aug 28, 11:45:42 Draft Preview 1 product ass…" at bounding box center [360, 0] width 720 height 0
type input "0"
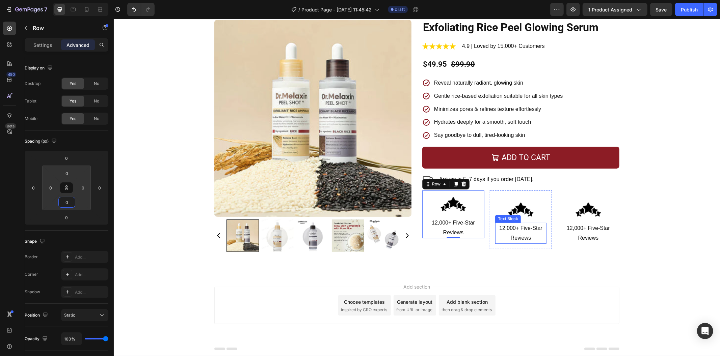
click at [495, 227] on div "12,000+ Five-Star Reviews" at bounding box center [520, 233] width 51 height 21
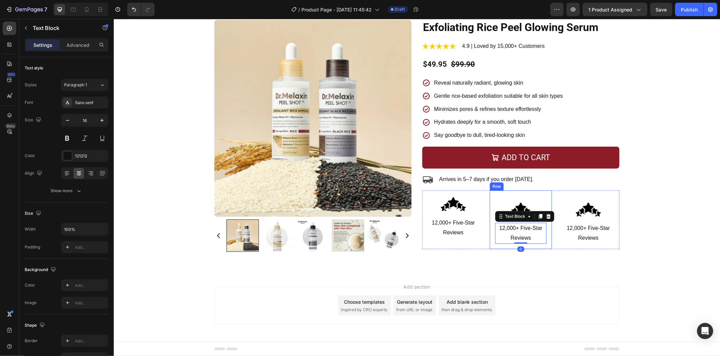
click at [490, 227] on div "Image 12,000+ Five-Star Reviews Text Block 0 Row" at bounding box center [520, 219] width 62 height 59
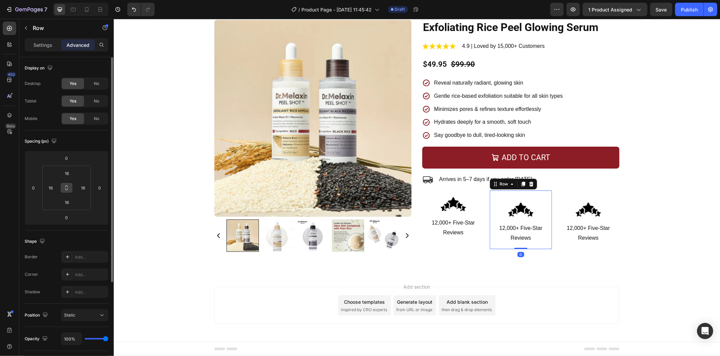
click at [66, 189] on icon at bounding box center [66, 187] width 5 height 5
click at [73, 0] on html "7 Version history / Product Page - Aug 28, 11:45:42 Draft Preview 1 product ass…" at bounding box center [360, 0] width 720 height 0
type input "0"
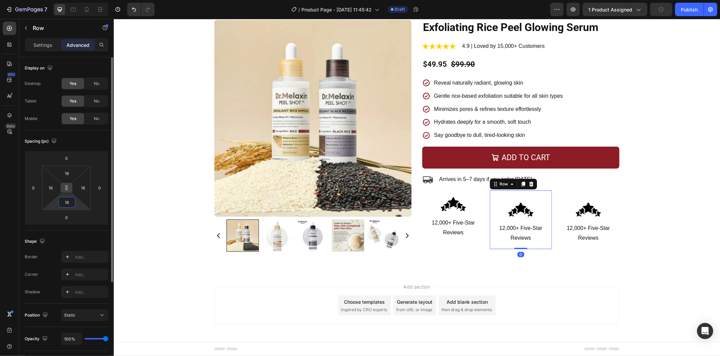
type input "0"
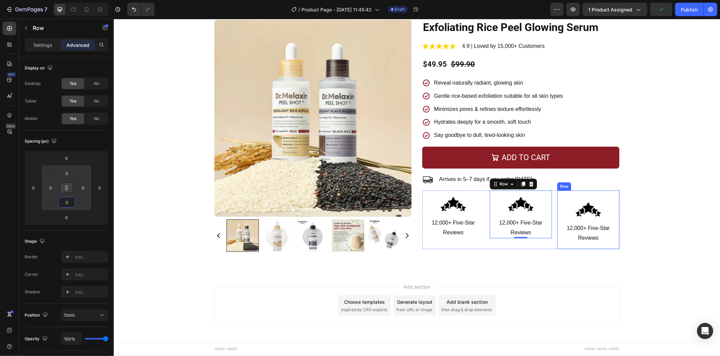
click at [557, 213] on div "Image 12,000+ Five-Star Reviews Text Block Row" at bounding box center [588, 219] width 62 height 59
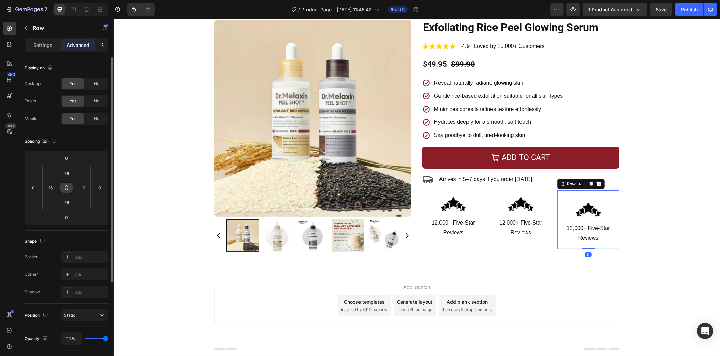
click at [69, 184] on button at bounding box center [66, 188] width 13 height 11
click at [68, 198] on input "16" at bounding box center [66, 202] width 13 height 10
type input "0"
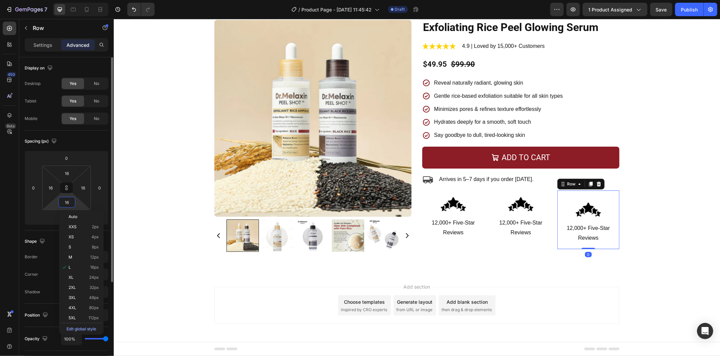
type input "0"
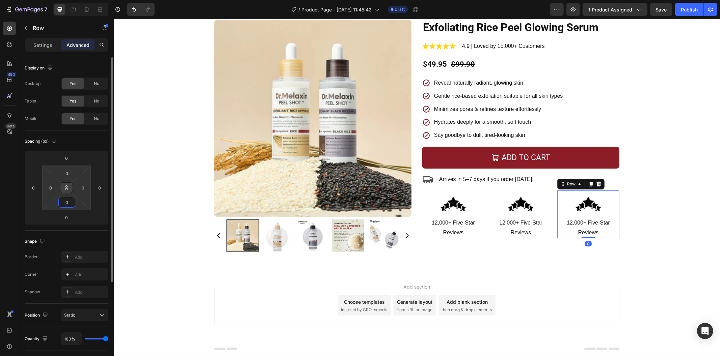
type input "0"
click at [65, 189] on icon at bounding box center [66, 187] width 5 height 5
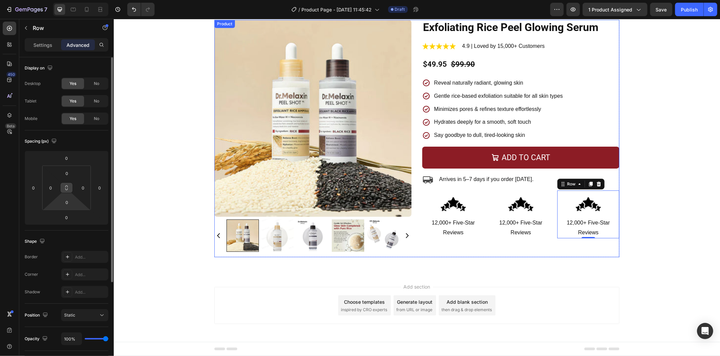
click at [563, 245] on div "Exfoliating Rice Peel Glowing Serum Product Title Image 4.9 | Loved by 15,000+ …" at bounding box center [520, 139] width 197 height 238
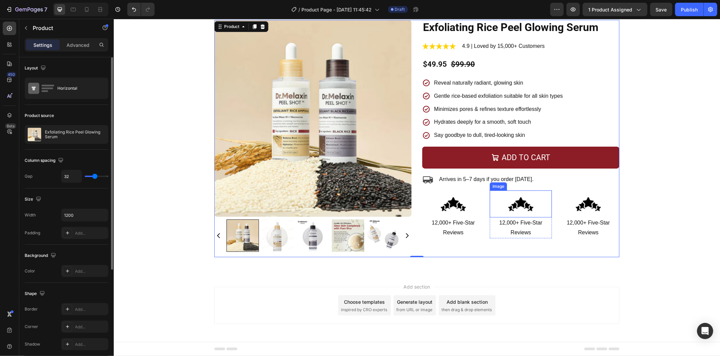
click at [508, 204] on img at bounding box center [520, 203] width 27 height 27
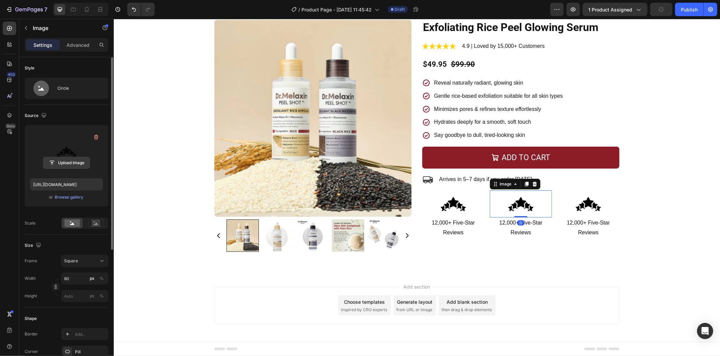
click at [72, 166] on input "file" at bounding box center [66, 162] width 47 height 11
type input "https://cdn.shopify.com/s/files/1/0469/1692/7656/files/gempages_551382014251500…"
click at [508, 226] on p "12,000+ Five-Star Reviews" at bounding box center [520, 228] width 61 height 20
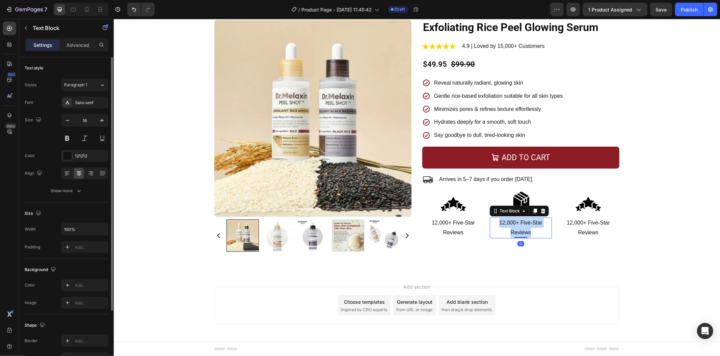
click at [508, 226] on p "12,000+ Five-Star Reviews" at bounding box center [520, 228] width 61 height 20
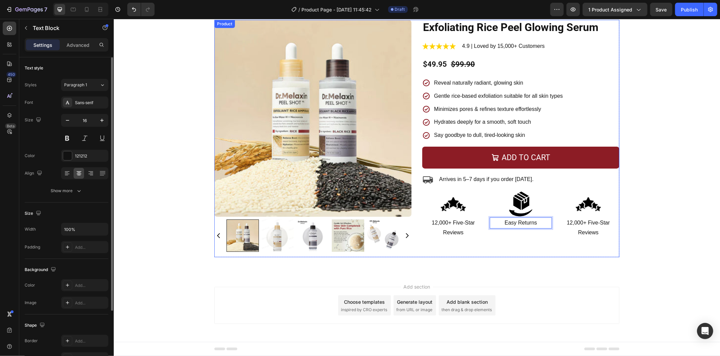
click at [495, 243] on div "Exfoliating Rice Peel Glowing Serum Product Title Image 4.9 | Loved by 15,000+ …" at bounding box center [520, 139] width 197 height 238
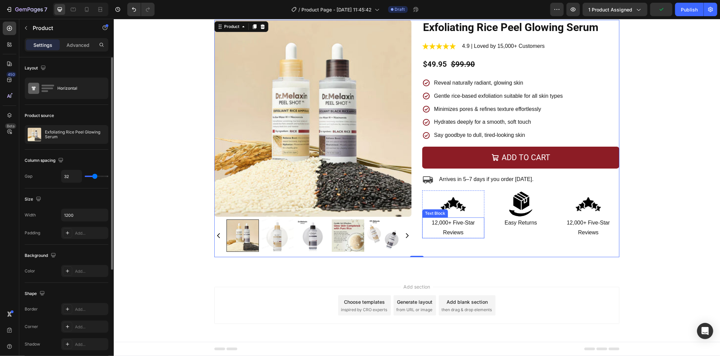
click at [443, 237] on div "12,000+ Five-Star Reviews Text Block" at bounding box center [453, 227] width 62 height 21
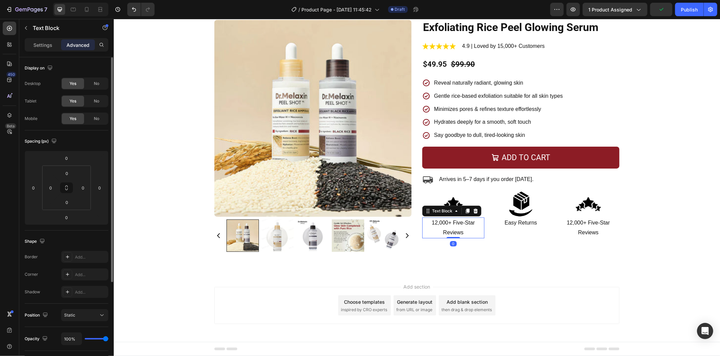
click at [446, 237] on div at bounding box center [452, 237] width 13 height 1
click at [447, 231] on p "12,000+ Five-Star Reviews" at bounding box center [452, 228] width 61 height 20
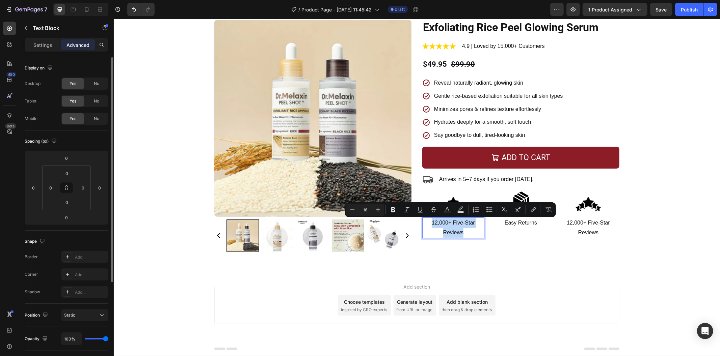
click at [447, 231] on p "12,000+ Five-Star Reviews" at bounding box center [452, 228] width 61 height 20
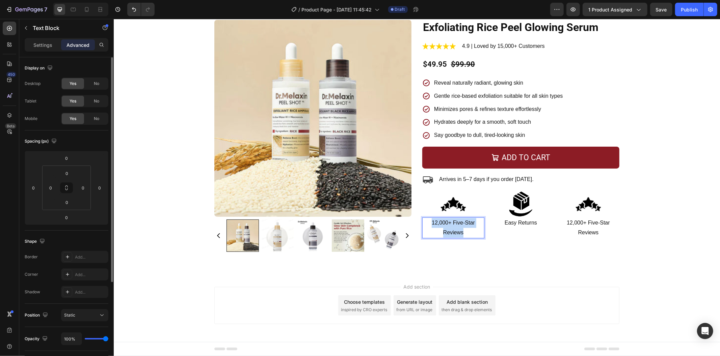
click at [447, 231] on p "12,000+ Five-Star Reviews" at bounding box center [452, 228] width 61 height 20
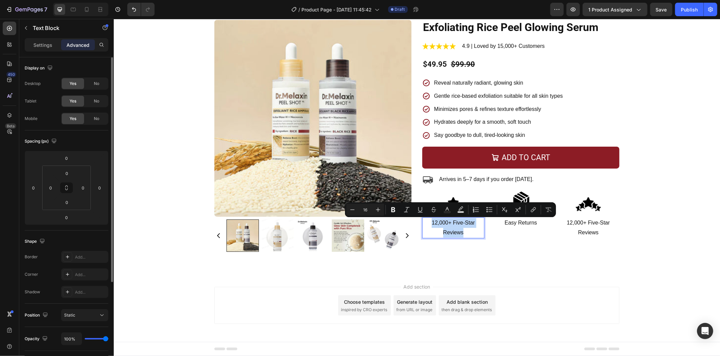
click at [447, 231] on p "12,000+ Five-Star Reviews" at bounding box center [452, 228] width 61 height 20
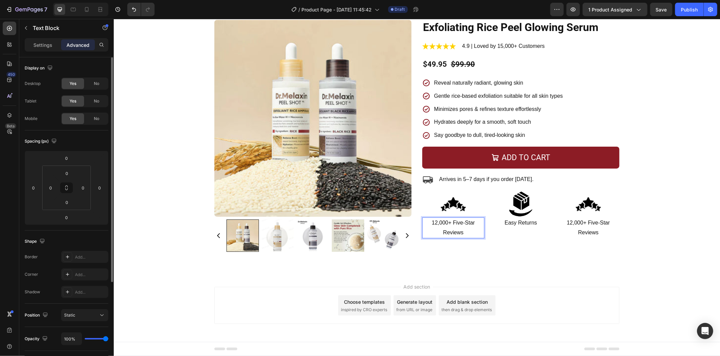
click at [451, 231] on p "12,000+ Five-Star Reviews" at bounding box center [452, 228] width 61 height 20
click at [579, 199] on img at bounding box center [587, 203] width 27 height 27
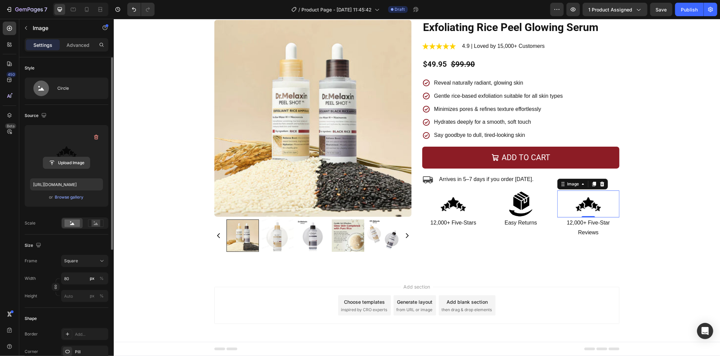
click at [76, 164] on input "file" at bounding box center [66, 162] width 47 height 11
type input "https://cdn.shopify.com/s/files/1/0469/1692/7656/files/gempages_551382014251500…"
click at [593, 226] on p "12,000+ Five-Star Reviews" at bounding box center [587, 228] width 61 height 20
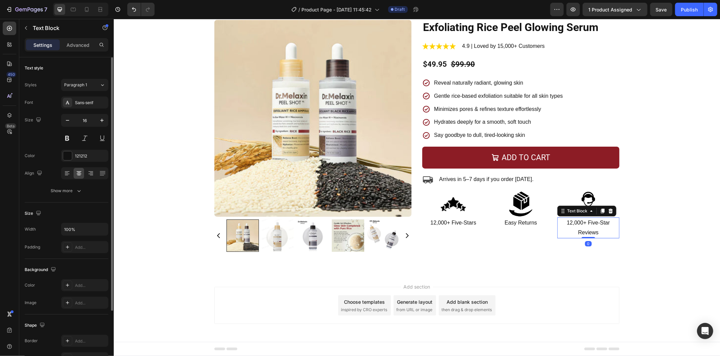
click at [593, 226] on p "12,000+ Five-Star Reviews" at bounding box center [587, 228] width 61 height 20
click at [625, 247] on div "Product Images Exfoliating Rice Peel Glowing Serum Product Title Image 4.9 | Lo…" at bounding box center [416, 141] width 606 height 243
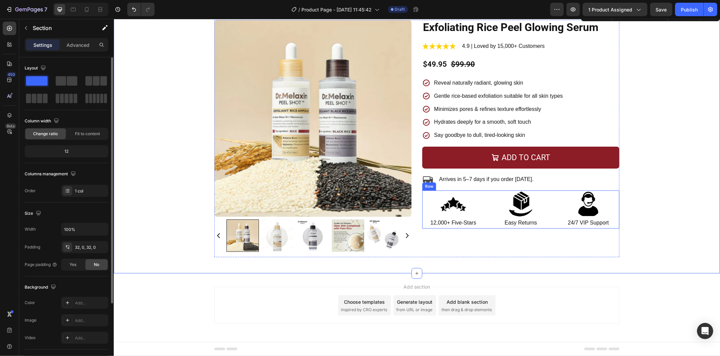
click at [482, 220] on div "Image 12,000+ Five-Stars Text Block Row Image Easy Returns Text Block Row Image…" at bounding box center [520, 209] width 197 height 38
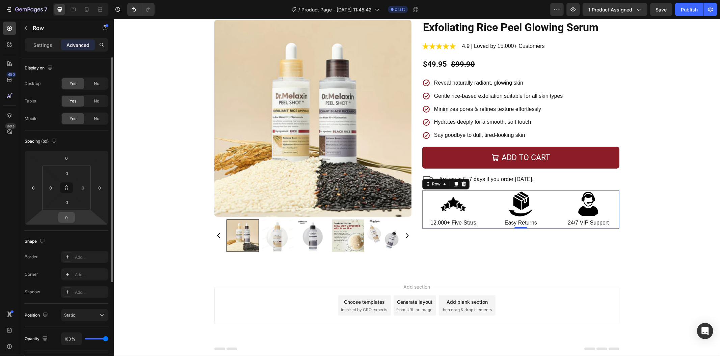
click at [73, 219] on div "0" at bounding box center [66, 217] width 17 height 11
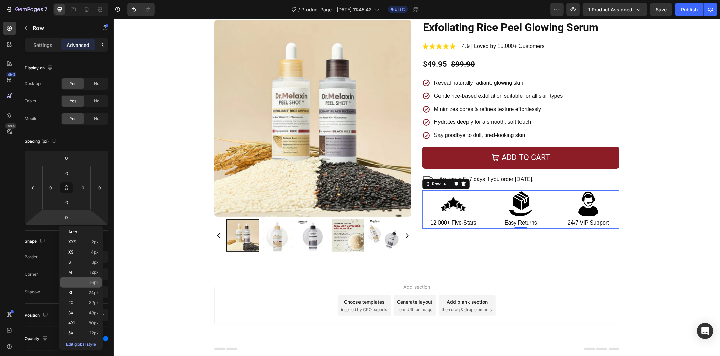
click at [89, 281] on p "L 16px" at bounding box center [83, 282] width 30 height 5
type input "16"
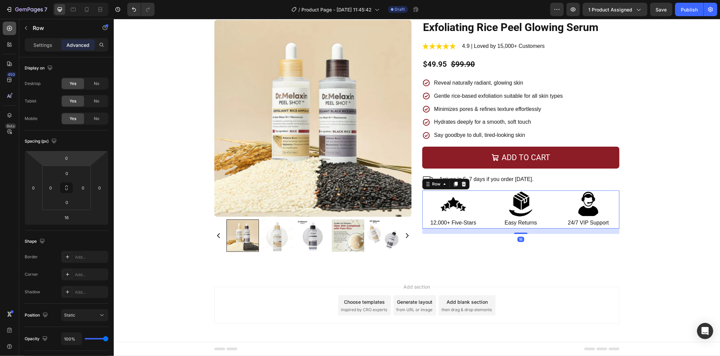
click at [12, 26] on icon at bounding box center [9, 28] width 7 height 7
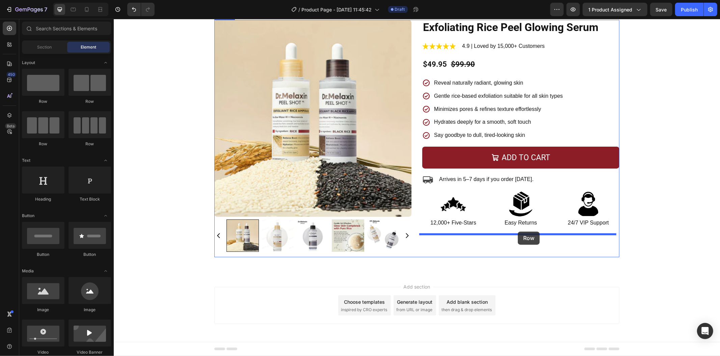
drag, startPoint x: 165, startPoint y: 104, endPoint x: 517, endPoint y: 231, distance: 374.5
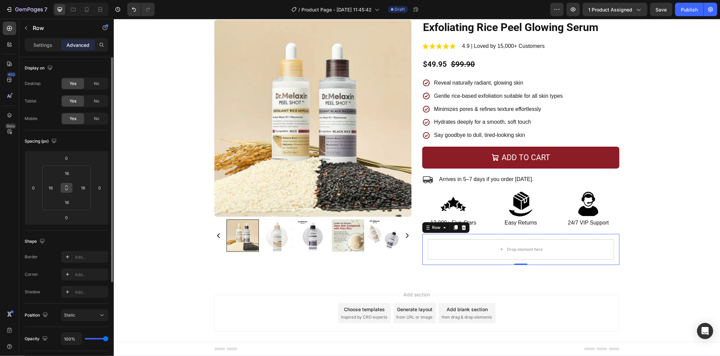
click at [70, 189] on button at bounding box center [66, 188] width 13 height 11
click at [71, 203] on input "16" at bounding box center [66, 202] width 13 height 10
type input "0"
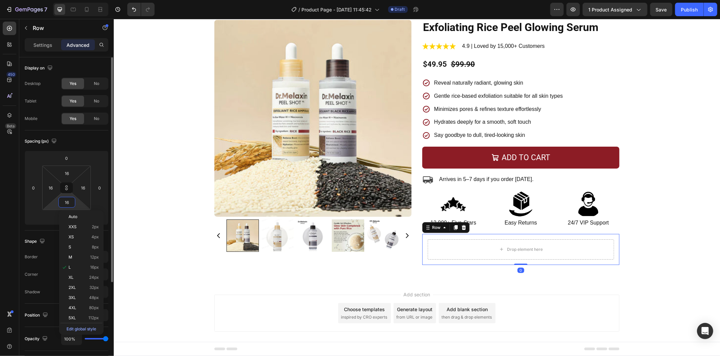
type input "0"
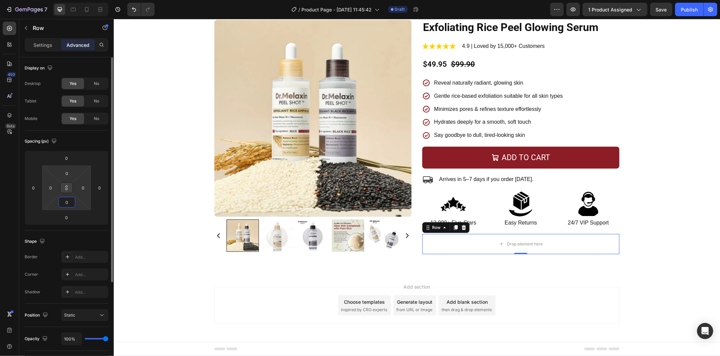
type input "0"
click at [65, 186] on icon at bounding box center [66, 187] width 5 height 5
click at [9, 20] on div "450 Beta" at bounding box center [9, 187] width 19 height 337
click at [8, 25] on div at bounding box center [9, 28] width 13 height 13
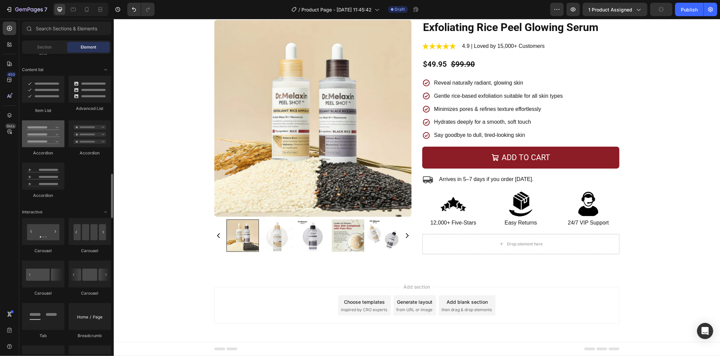
scroll to position [562, 0]
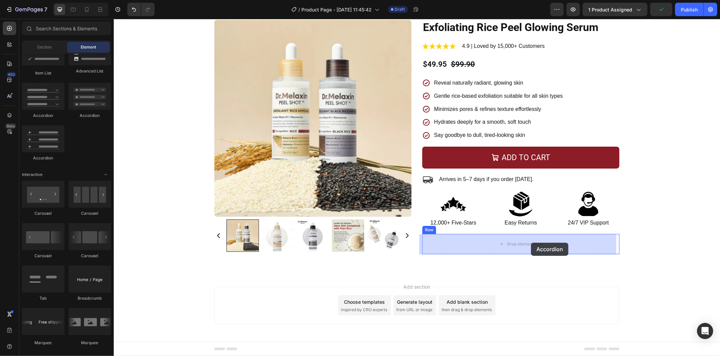
drag, startPoint x: 161, startPoint y: 116, endPoint x: 530, endPoint y: 243, distance: 391.0
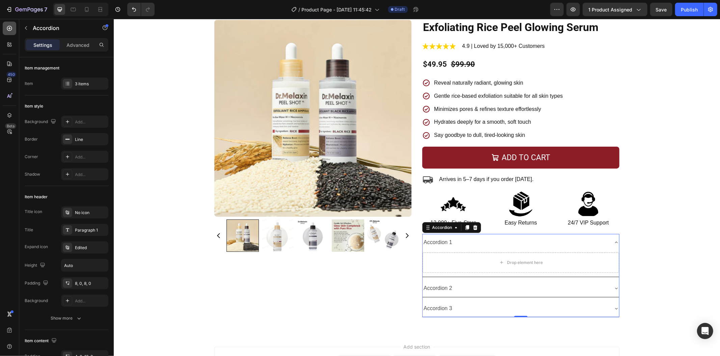
click at [9, 29] on icon at bounding box center [9, 28] width 7 height 7
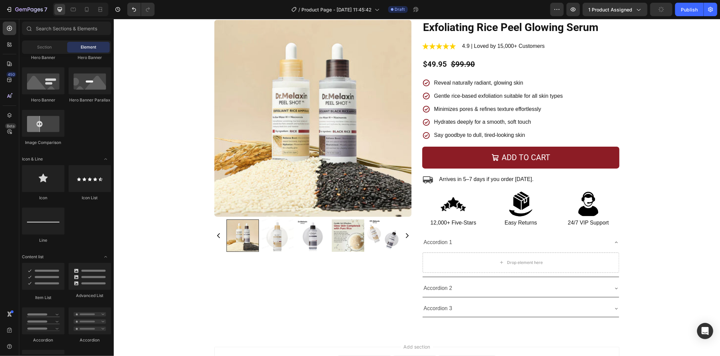
scroll to position [75, 0]
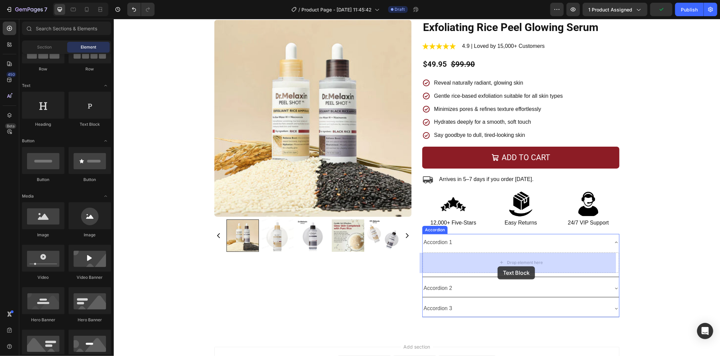
drag, startPoint x: 199, startPoint y: 132, endPoint x: 497, endPoint y: 266, distance: 326.6
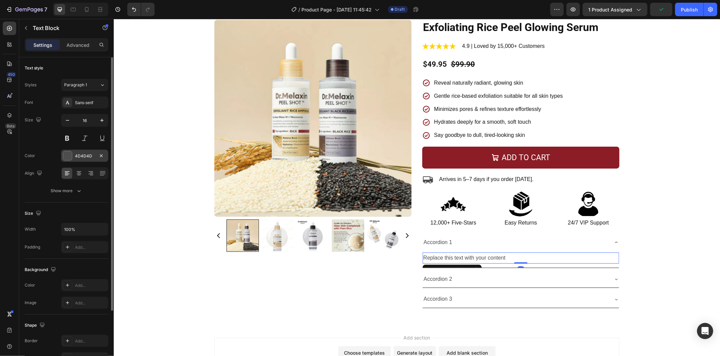
click at [80, 154] on div "4D4D4D" at bounding box center [85, 156] width 20 height 6
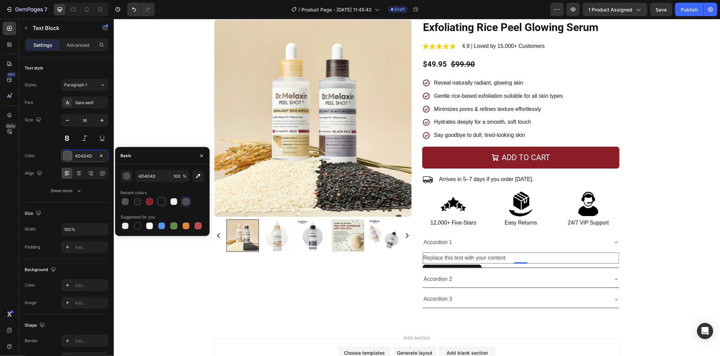
click at [160, 203] on div at bounding box center [161, 201] width 7 height 7
type input "121212"
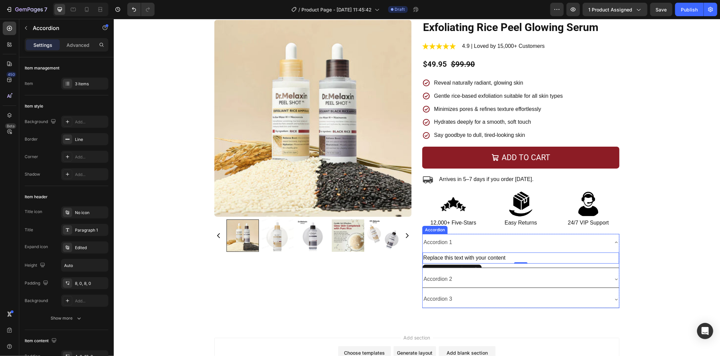
click at [451, 240] on div "Accordion 1" at bounding box center [515, 243] width 186 height 12
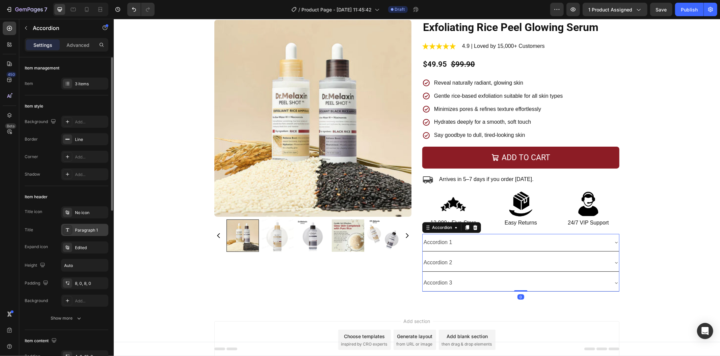
click at [90, 229] on div "Paragraph 1" at bounding box center [91, 230] width 32 height 6
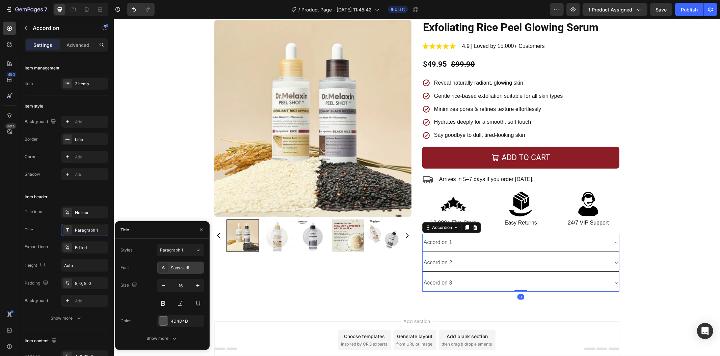
click at [173, 267] on div "Sans-serif" at bounding box center [187, 268] width 32 height 6
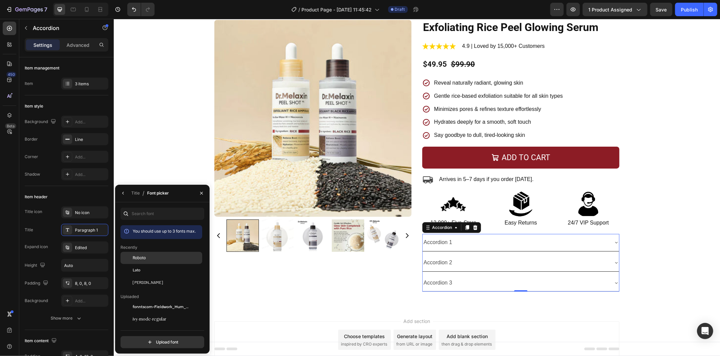
click at [170, 258] on div "Roboto" at bounding box center [167, 258] width 68 height 6
click at [116, 199] on div "Title / Font picker" at bounding box center [143, 193] width 56 height 17
click at [118, 197] on button "button" at bounding box center [123, 193] width 11 height 11
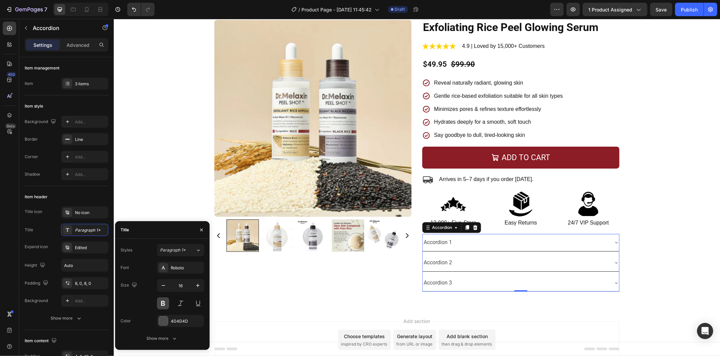
click at [163, 302] on button at bounding box center [163, 304] width 12 height 12
click at [163, 319] on div at bounding box center [163, 321] width 9 height 9
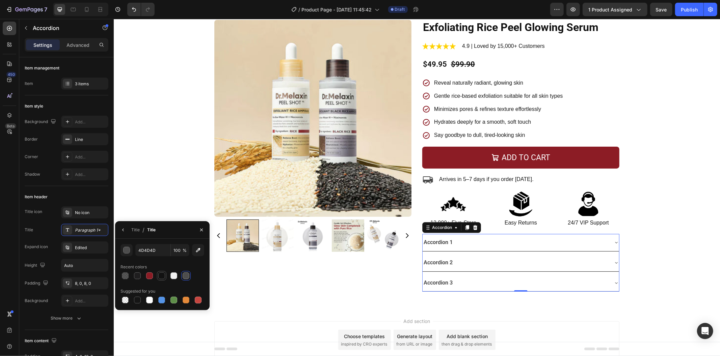
click at [163, 279] on div at bounding box center [161, 276] width 7 height 7
type input "121212"
click at [278, 281] on div "Product Images" at bounding box center [312, 156] width 197 height 272
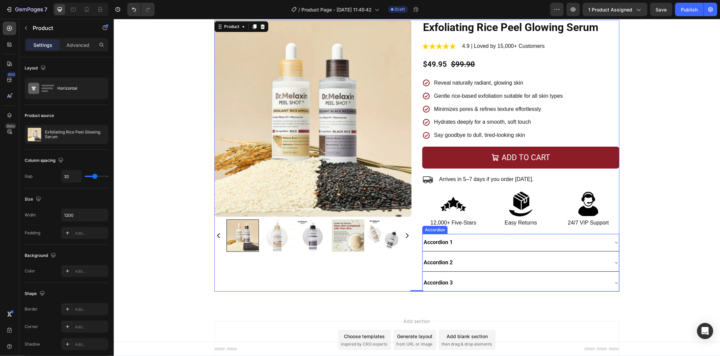
click at [434, 244] on div "Accordion 1" at bounding box center [437, 243] width 31 height 12
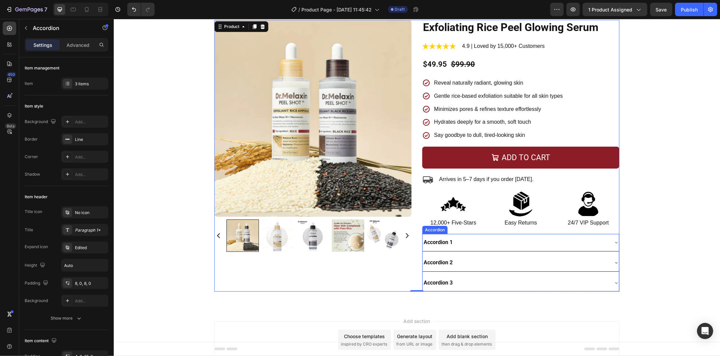
click at [435, 244] on div "Accordion 1" at bounding box center [437, 243] width 31 height 12
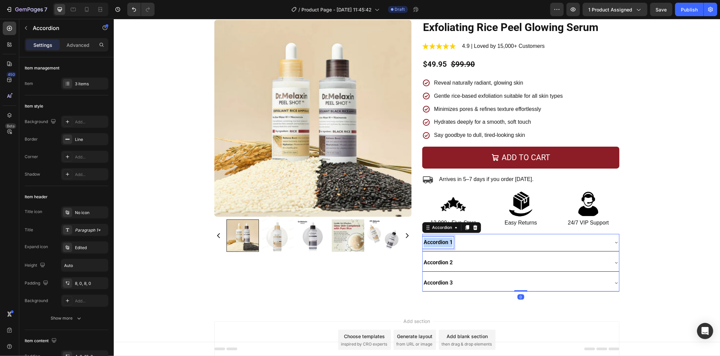
click at [435, 244] on p "Accordion 1" at bounding box center [437, 243] width 29 height 10
click at [474, 242] on div "Description" at bounding box center [515, 243] width 186 height 12
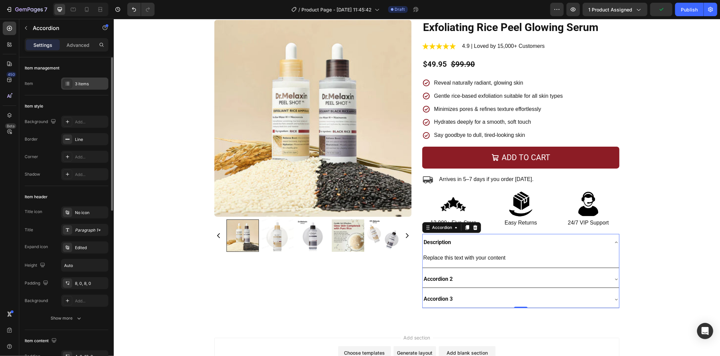
click at [83, 87] on div "3 items" at bounding box center [84, 84] width 47 height 12
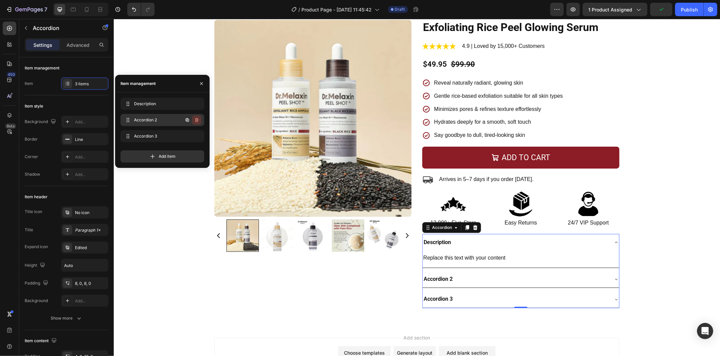
click at [195, 123] on button "button" at bounding box center [196, 119] width 9 height 9
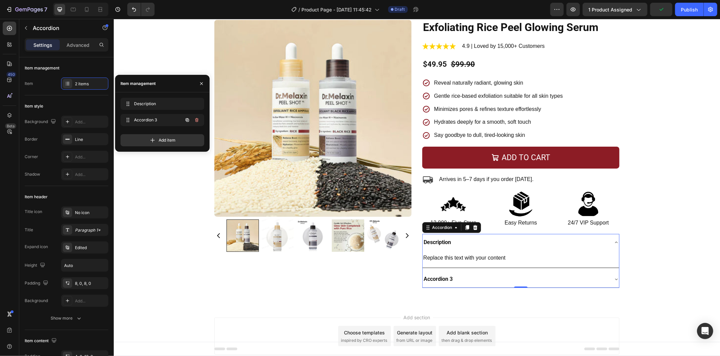
click at [195, 123] on button "button" at bounding box center [196, 119] width 9 height 9
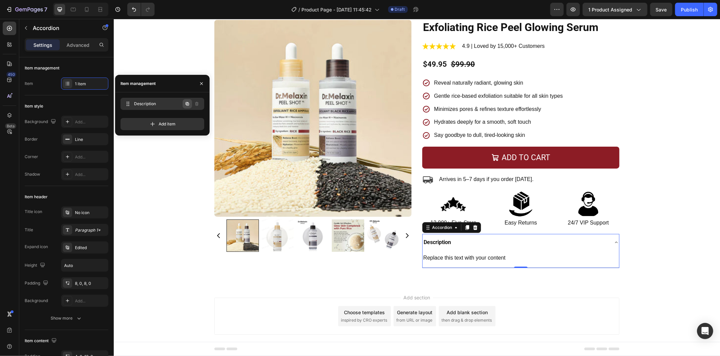
click at [187, 105] on icon "button" at bounding box center [187, 103] width 5 height 5
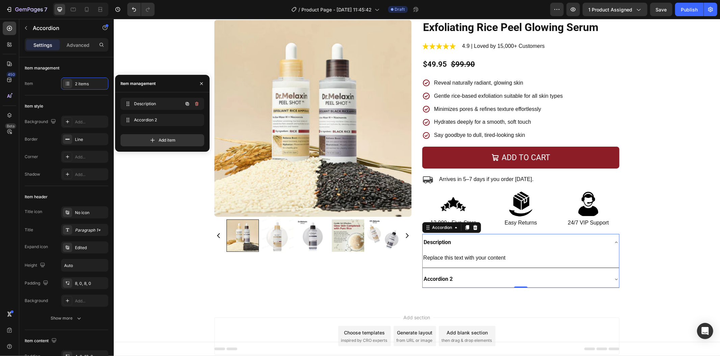
click at [187, 105] on icon "button" at bounding box center [187, 103] width 5 height 5
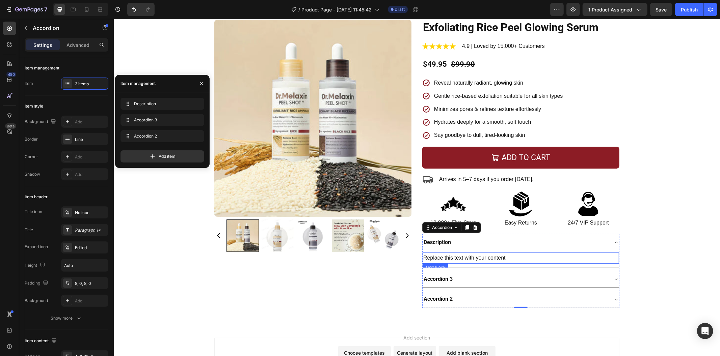
click at [453, 255] on div "Replace this text with your content" at bounding box center [520, 257] width 196 height 11
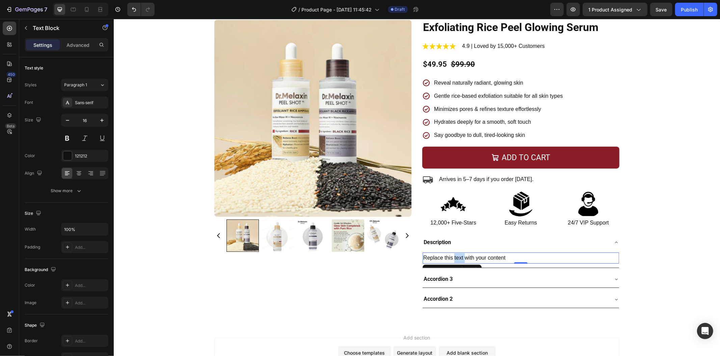
click at [453, 255] on div "Replace this text with your content" at bounding box center [520, 257] width 196 height 11
click at [453, 255] on p "Replace this text with your content" at bounding box center [520, 258] width 195 height 10
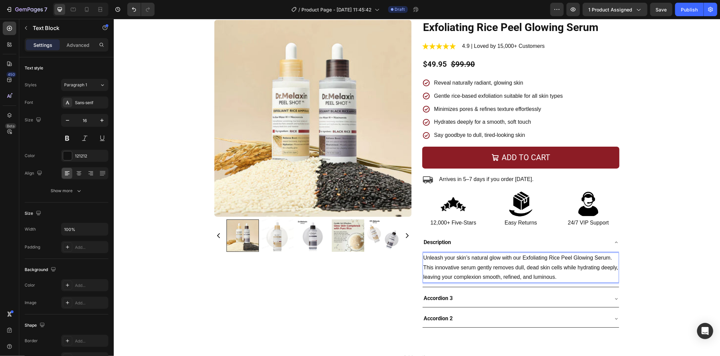
click at [565, 274] on p "Unleash your skin’s natural glow with our Exfoliating Rice Peel Glowing Serum. …" at bounding box center [520, 267] width 195 height 29
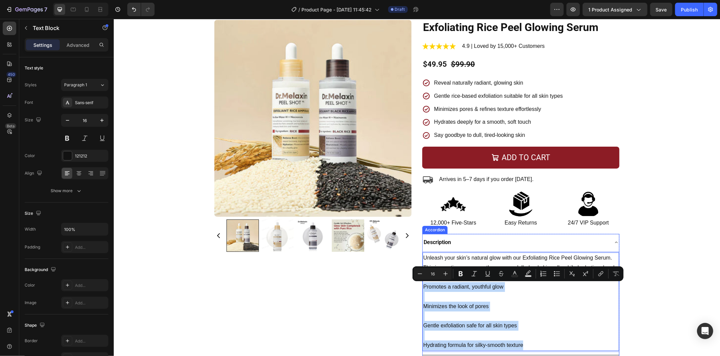
drag, startPoint x: 527, startPoint y: 345, endPoint x: 419, endPoint y: 288, distance: 121.6
click at [422, 288] on div "Description Unleash your skin’s natural glow with our Exfoliating Rice Peel Glo…" at bounding box center [520, 315] width 197 height 162
drag, startPoint x: 559, startPoint y: 277, endPoint x: 552, endPoint y: 280, distance: 7.5
click at [558, 277] on icon "Editor contextual toolbar" at bounding box center [556, 274] width 7 height 7
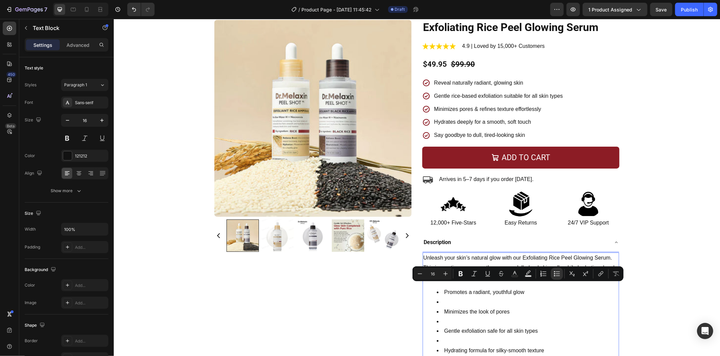
drag, startPoint x: 484, startPoint y: 325, endPoint x: 477, endPoint y: 335, distance: 11.9
click at [484, 325] on li "Rich Text Editor. Editing area: main" at bounding box center [527, 322] width 182 height 10
click at [466, 341] on li "Rich Text Editor. Editing area: main" at bounding box center [527, 341] width 182 height 10
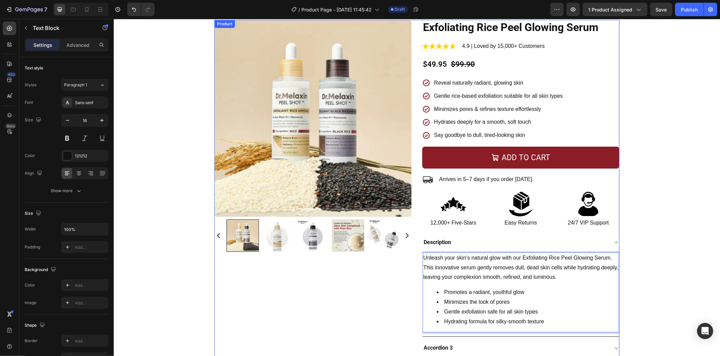
click at [370, 327] on div "Product Images" at bounding box center [312, 199] width 197 height 358
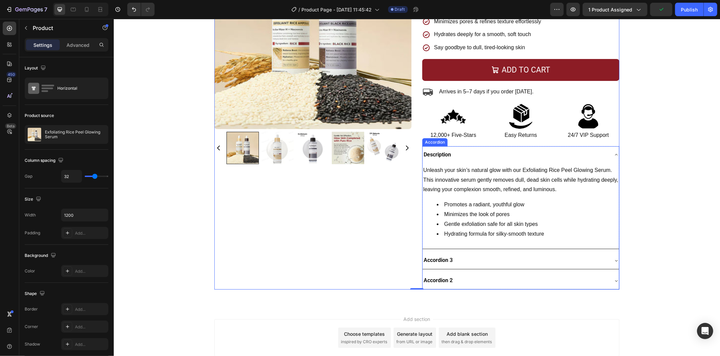
scroll to position [136, 0]
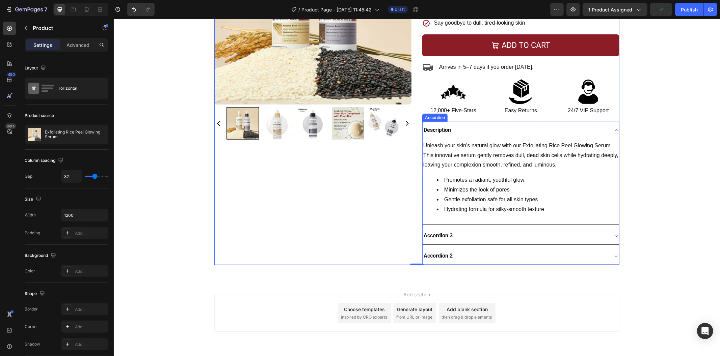
click at [464, 241] on div "Accordion 3" at bounding box center [515, 236] width 186 height 12
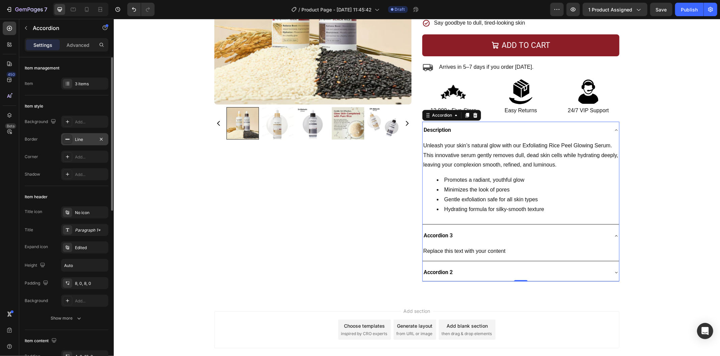
click at [83, 141] on div "Line" at bounding box center [85, 140] width 20 height 6
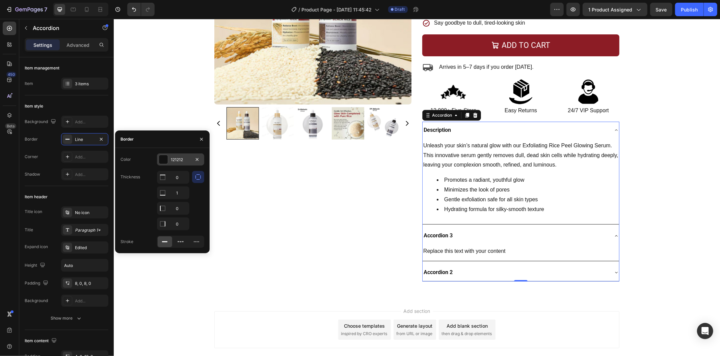
click at [164, 161] on div at bounding box center [163, 159] width 9 height 9
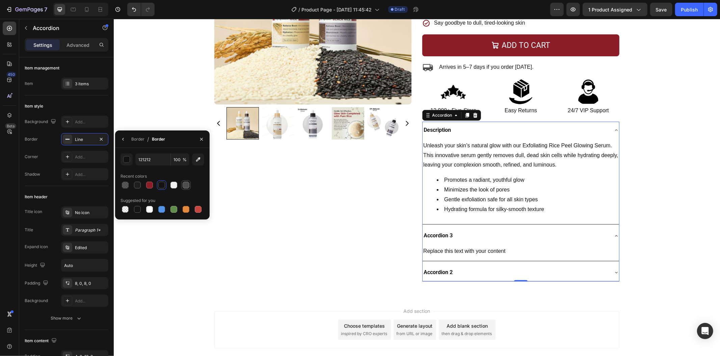
click at [183, 186] on div at bounding box center [186, 185] width 7 height 7
type input "4D4D4D"
click at [254, 197] on div "Product Images" at bounding box center [312, 94] width 197 height 374
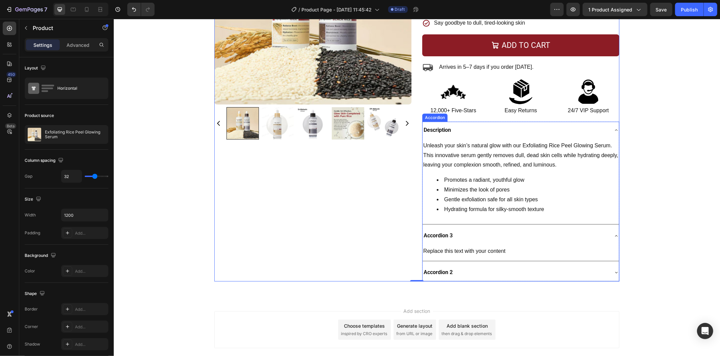
click at [457, 250] on div "Replace this text with your content" at bounding box center [520, 251] width 196 height 11
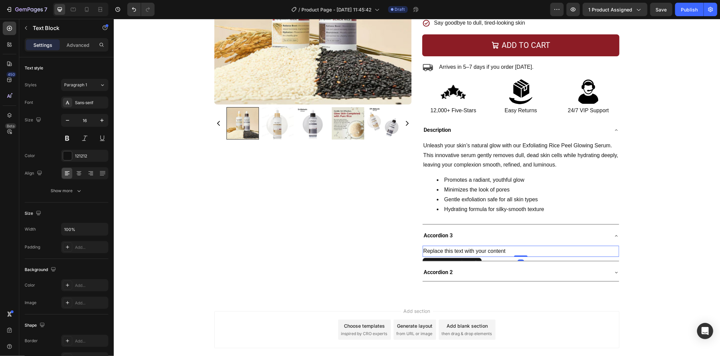
click at [457, 250] on div "Replace this text with your content" at bounding box center [520, 251] width 196 height 11
click at [457, 250] on p "Replace this text with your content" at bounding box center [520, 251] width 195 height 10
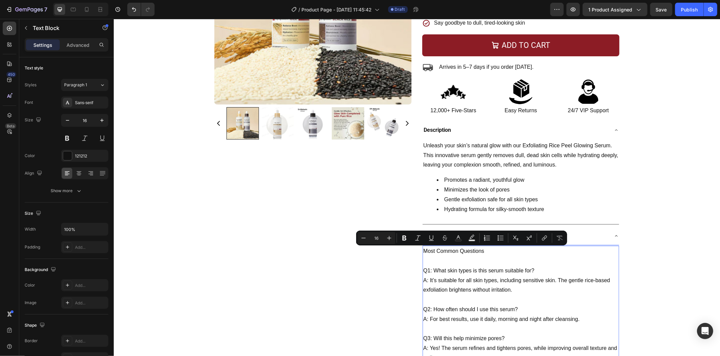
scroll to position [147, 0]
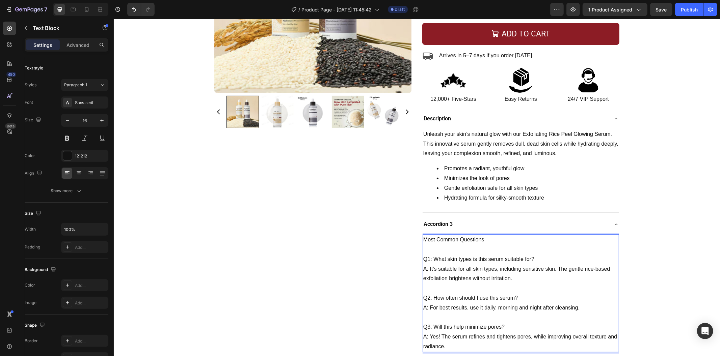
click at [440, 243] on p "Most Common Questions" at bounding box center [520, 240] width 195 height 10
click at [442, 218] on div "Accordion 3" at bounding box center [520, 224] width 196 height 17
click at [442, 218] on div "Accordion 3" at bounding box center [437, 224] width 31 height 12
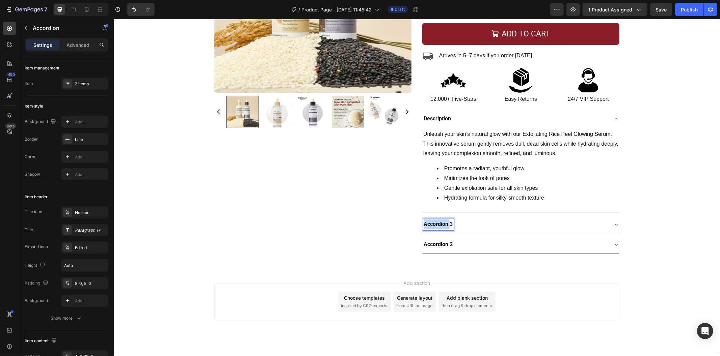
click at [442, 220] on p "Accordion 3" at bounding box center [437, 224] width 29 height 10
click at [512, 220] on div "Most Common Questions" at bounding box center [515, 224] width 186 height 12
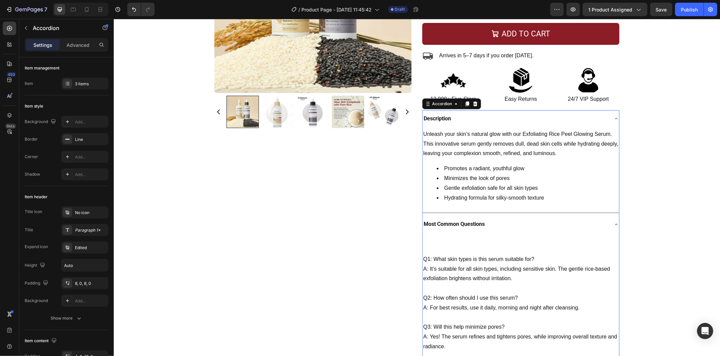
click at [469, 244] on div "Q1: What skin types is this serum suitable for? A: It’s suitable for all skin t…" at bounding box center [520, 293] width 196 height 118
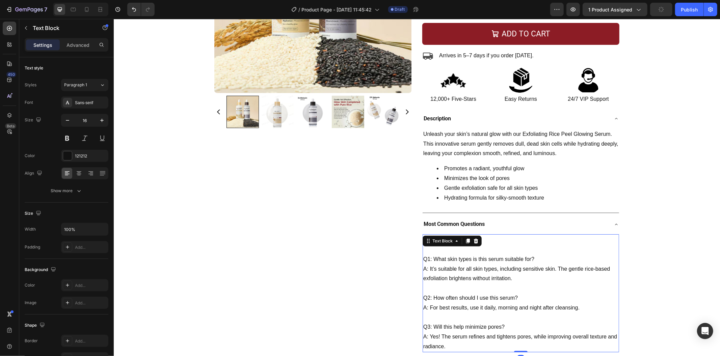
click at [434, 254] on p "Rich Text Editor. Editing area: main" at bounding box center [520, 250] width 195 height 10
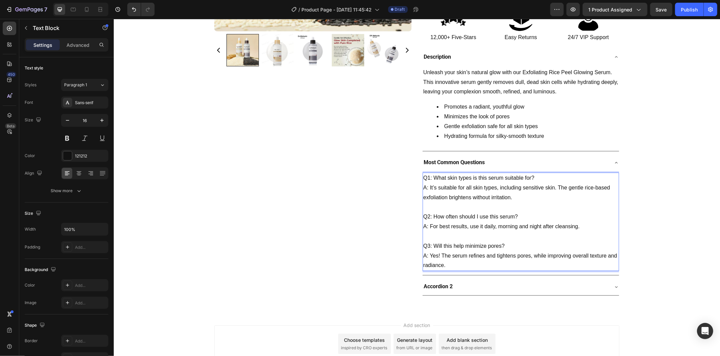
scroll to position [223, 0]
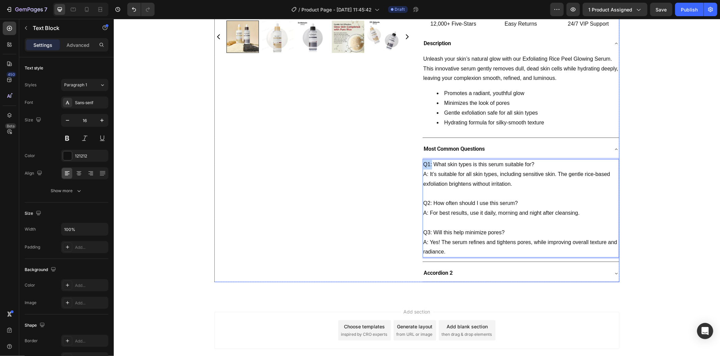
drag, startPoint x: 429, startPoint y: 163, endPoint x: 417, endPoint y: 163, distance: 11.5
click at [417, 163] on div "Product Images Exfoliating Rice Peel Glowing Serum Product Title Image 4.9 | Lo…" at bounding box center [416, 51] width 405 height 462
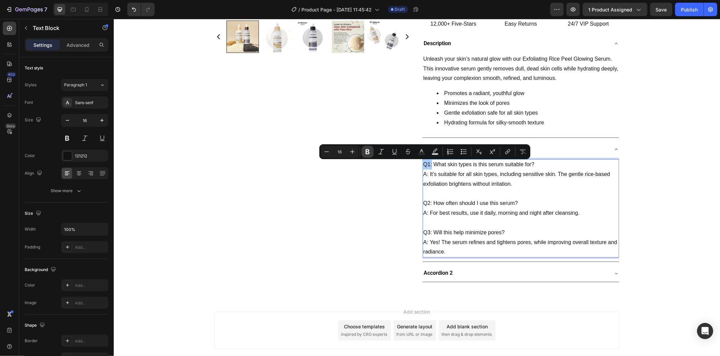
click at [367, 152] on icon "Editor contextual toolbar" at bounding box center [367, 151] width 4 height 5
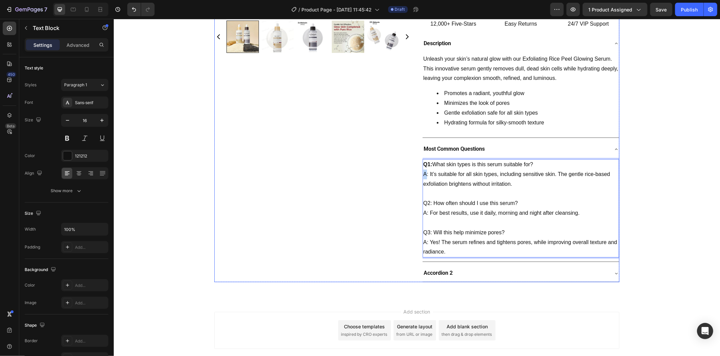
drag, startPoint x: 424, startPoint y: 174, endPoint x: 414, endPoint y: 174, distance: 9.8
click at [414, 174] on div "Product Images Exfoliating Rice Peel Glowing Serum Product Title Image 4.9 | Lo…" at bounding box center [416, 51] width 405 height 462
click at [426, 176] on p "A: It’s suitable for all skin types, including sensitive skin. The gentle rice-…" at bounding box center [520, 179] width 195 height 20
click at [455, 146] on p "Most Common Questions" at bounding box center [453, 149] width 61 height 10
drag, startPoint x: 425, startPoint y: 176, endPoint x: 421, endPoint y: 174, distance: 4.4
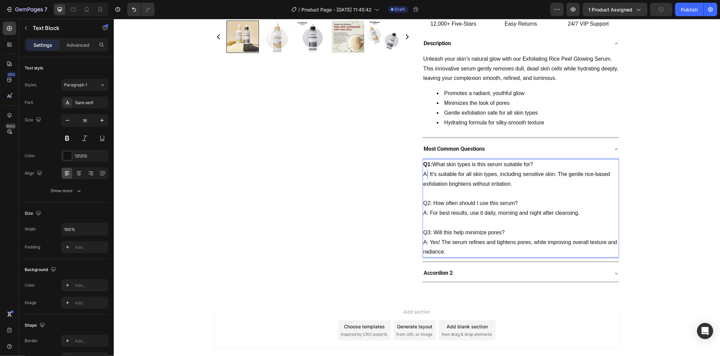
click at [423, 174] on p "A: It’s suitable for all skin types, including sensitive skin. The gentle rice-…" at bounding box center [520, 179] width 195 height 20
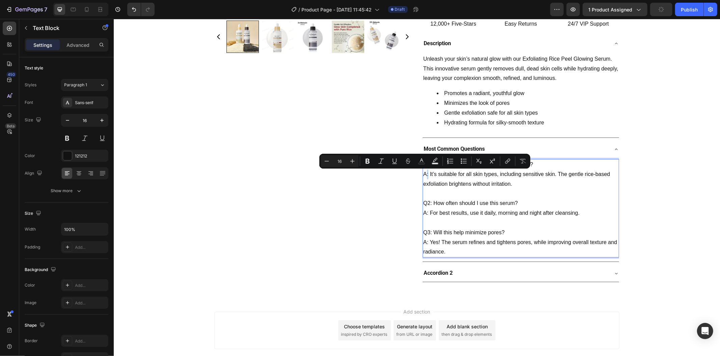
click at [424, 176] on p "A: It’s suitable for all skin types, including sensitive skin. The gentle rice-…" at bounding box center [520, 179] width 195 height 20
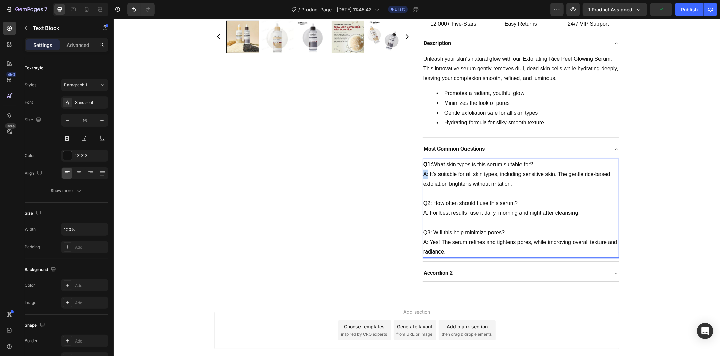
drag, startPoint x: 425, startPoint y: 175, endPoint x: 419, endPoint y: 175, distance: 6.7
click at [422, 175] on div "Description Unleash your skin’s natural glow with our Exfoliating Rice Peel Glo…" at bounding box center [520, 158] width 197 height 247
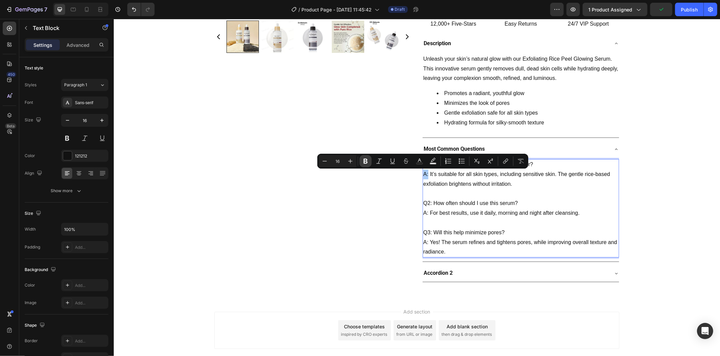
click at [367, 163] on icon "Editor contextual toolbar" at bounding box center [365, 161] width 7 height 7
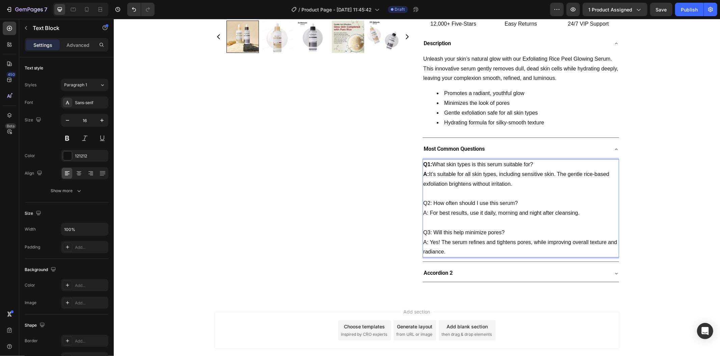
click at [427, 201] on p "Q2: How often should I use this serum?" at bounding box center [520, 203] width 195 height 10
click at [423, 175] on strong "A:" at bounding box center [426, 174] width 6 height 6
click at [449, 180] on p "A: It’s suitable for all skin types, including sensitive skin. The gentle rice-…" at bounding box center [520, 179] width 195 height 20
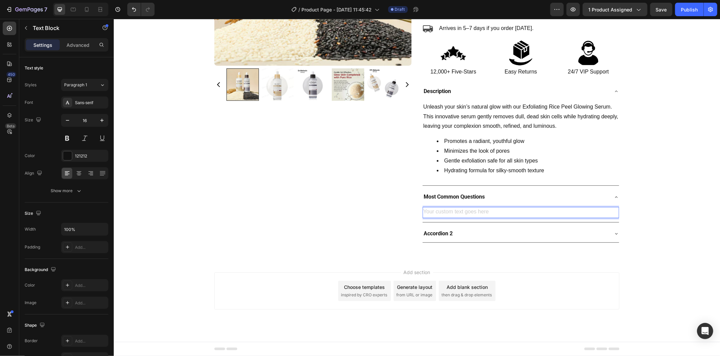
scroll to position [175, 0]
click at [444, 207] on div "Text Block 0" at bounding box center [520, 213] width 196 height 17
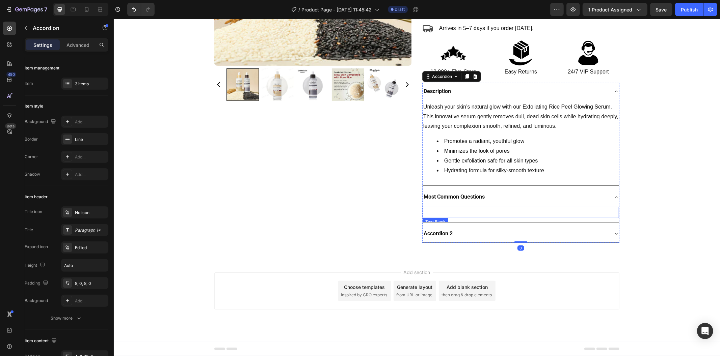
click at [443, 214] on p "Rich Text Editor. Editing area: main" at bounding box center [520, 213] width 195 height 10
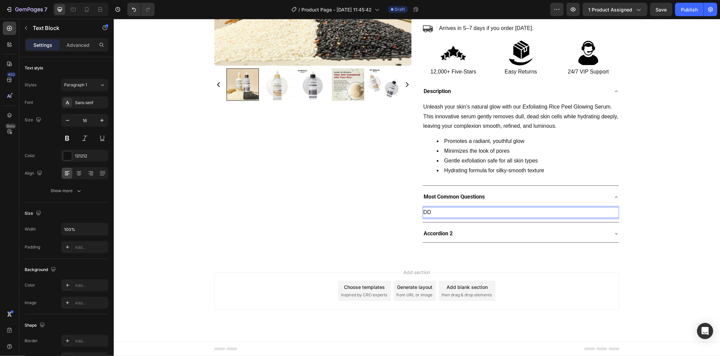
click at [459, 212] on p "DD" at bounding box center [520, 213] width 195 height 10
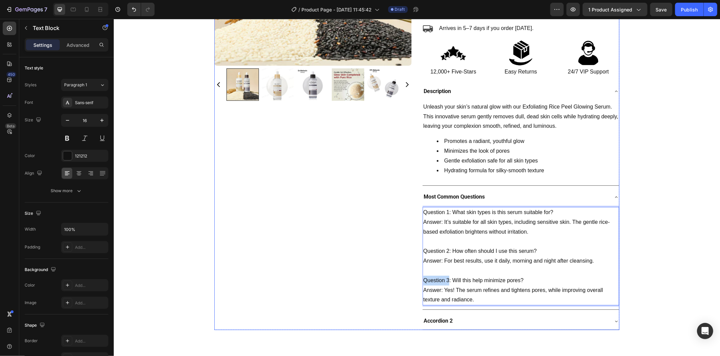
drag, startPoint x: 446, startPoint y: 281, endPoint x: 410, endPoint y: 277, distance: 36.0
click at [410, 277] on div "Product Images Exfoliating Rice Peel Glowing Serum Product Title Image 4.9 | Lo…" at bounding box center [416, 99] width 405 height 462
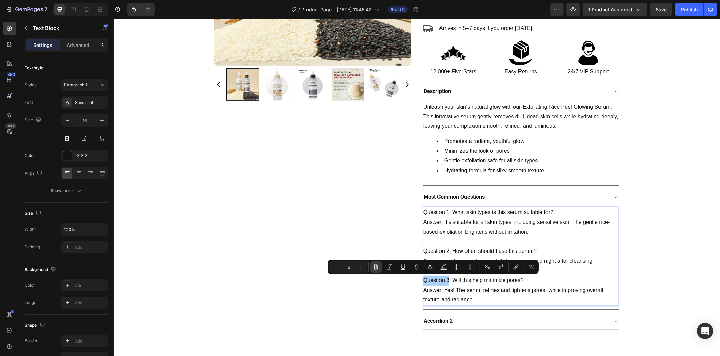
click at [371, 264] on button "Bold" at bounding box center [376, 267] width 12 height 12
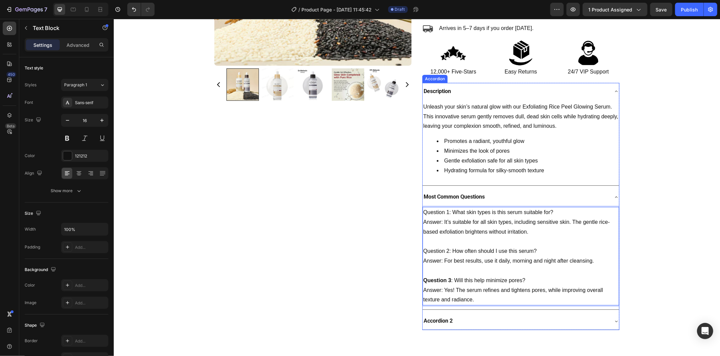
click at [444, 198] on p "Most Common Questions" at bounding box center [453, 197] width 61 height 10
click at [438, 289] on p "Answer: Yes! The serum refines and tightens pores, while improving overall text…" at bounding box center [520, 295] width 195 height 20
click at [439, 291] on p "Answer: Yes! The serum refines and tightens pores, while improving overall text…" at bounding box center [520, 295] width 195 height 20
drag, startPoint x: 438, startPoint y: 290, endPoint x: 420, endPoint y: 290, distance: 18.6
click at [423, 290] on p "Answer: Yes! The serum refines and tightens pores, while improving overall text…" at bounding box center [520, 295] width 195 height 20
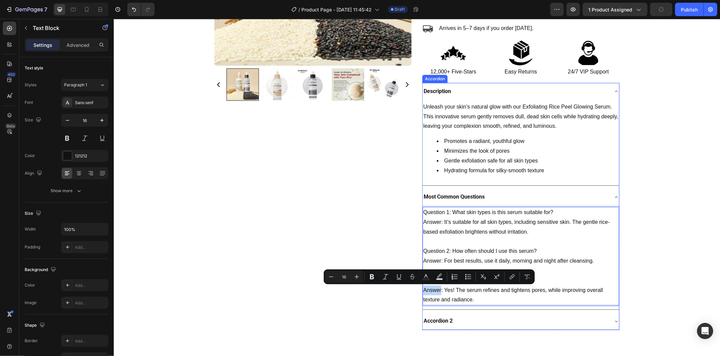
drag, startPoint x: 438, startPoint y: 291, endPoint x: 419, endPoint y: 291, distance: 18.9
click at [422, 291] on div "Description Unleash your skin’s natural glow with our Exfoliating Rice Peel Glo…" at bounding box center [520, 206] width 197 height 247
click at [373, 276] on icon "Editor contextual toolbar" at bounding box center [372, 277] width 4 height 5
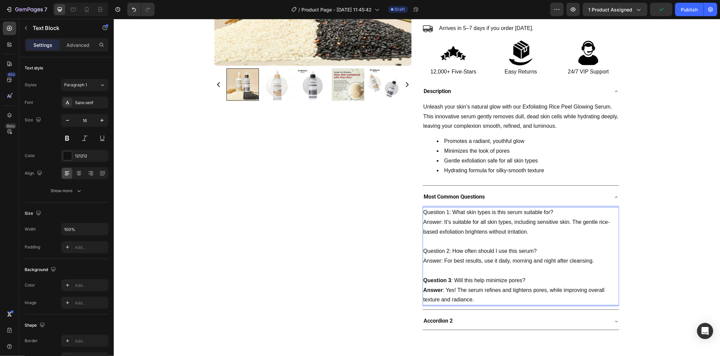
click at [450, 296] on p "Answer : Yes! The serum refines and tightens pores, while improving overall tex…" at bounding box center [520, 295] width 195 height 20
click at [444, 250] on p "Question 2: How often should I use this serum?" at bounding box center [520, 251] width 195 height 10
drag, startPoint x: 445, startPoint y: 250, endPoint x: 419, endPoint y: 251, distance: 25.7
click at [422, 251] on div "Question 1: What skin types is this serum suitable for? Answer: It’s suitable f…" at bounding box center [520, 256] width 196 height 99
click at [454, 197] on p "Most Common Questions" at bounding box center [453, 197] width 61 height 10
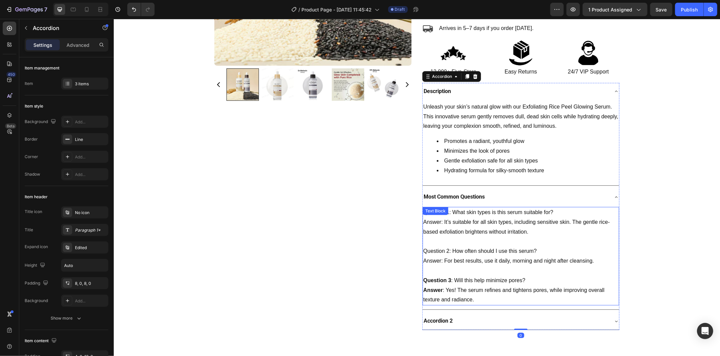
click at [444, 253] on p "Question 2: How often should I use this serum?" at bounding box center [520, 251] width 195 height 10
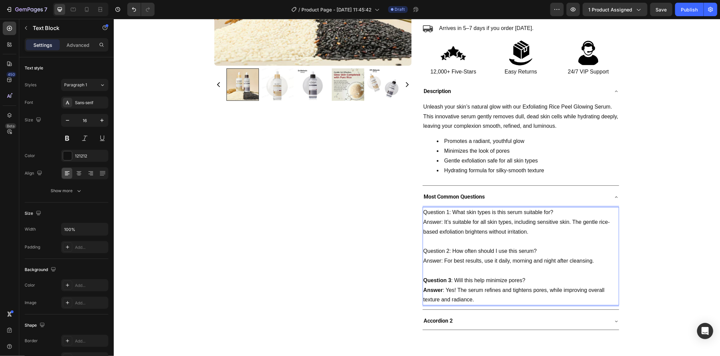
click at [444, 251] on p "Question 2: How often should I use this serum?" at bounding box center [520, 251] width 195 height 10
click at [444, 252] on p "Question 2: How often should I use this serum?" at bounding box center [520, 251] width 195 height 10
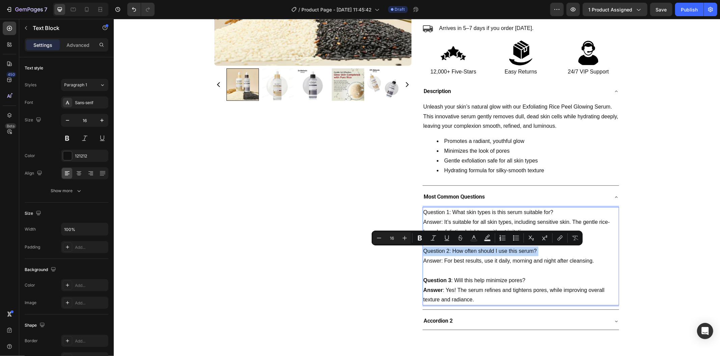
click at [444, 251] on p "Question 2: How often should I use this serum?" at bounding box center [520, 251] width 195 height 10
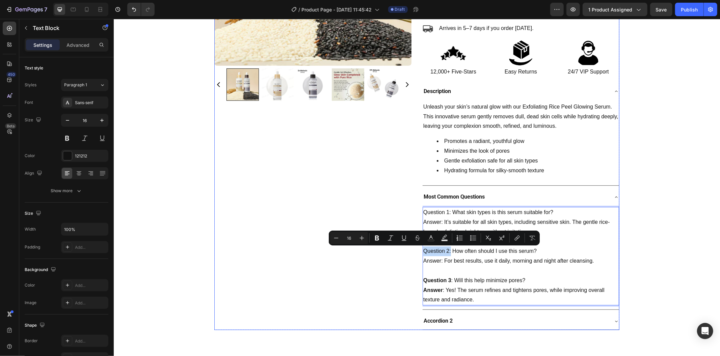
drag, startPoint x: 444, startPoint y: 251, endPoint x: 418, endPoint y: 250, distance: 26.7
click at [418, 250] on div "Product Images Exfoliating Rice Peel Glowing Serum Product Title Image 4.9 | Lo…" at bounding box center [416, 99] width 405 height 462
click at [376, 241] on icon "Editor contextual toolbar" at bounding box center [377, 238] width 7 height 7
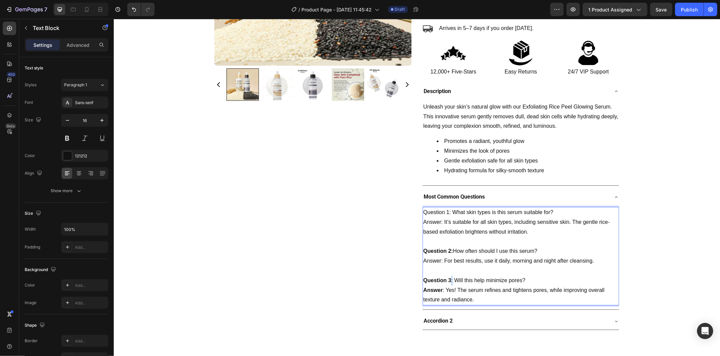
click at [447, 281] on p "Question 3 : Will this help minimize pores?" at bounding box center [520, 281] width 195 height 10
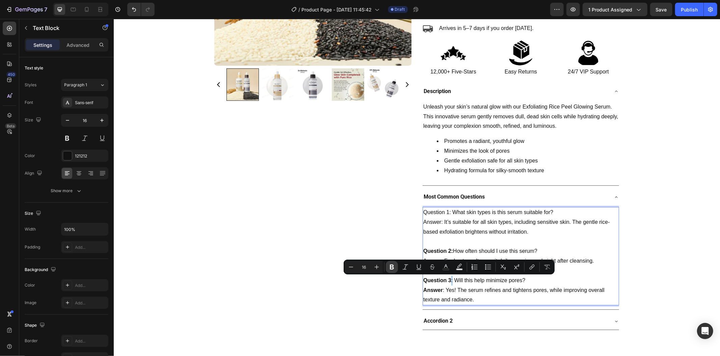
click at [395, 269] on button "Bold" at bounding box center [392, 267] width 12 height 12
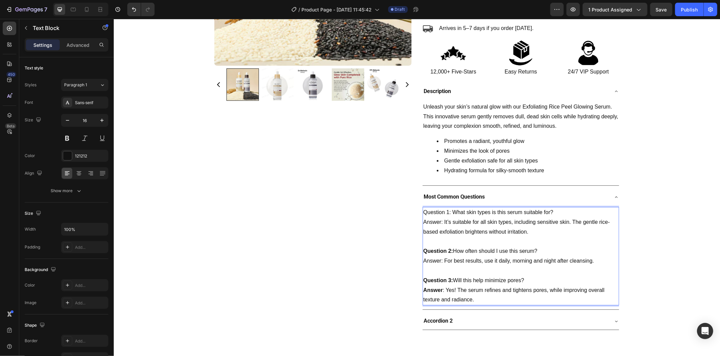
click at [440, 292] on p "Answer : Yes! The serum refines and tightens pores, while improving overall tex…" at bounding box center [520, 295] width 195 height 20
click at [452, 288] on p "Answer : Yes! The serum refines and tightens pores, while improving overall tex…" at bounding box center [520, 295] width 195 height 20
click at [449, 199] on p "Most Common Questions" at bounding box center [453, 197] width 61 height 10
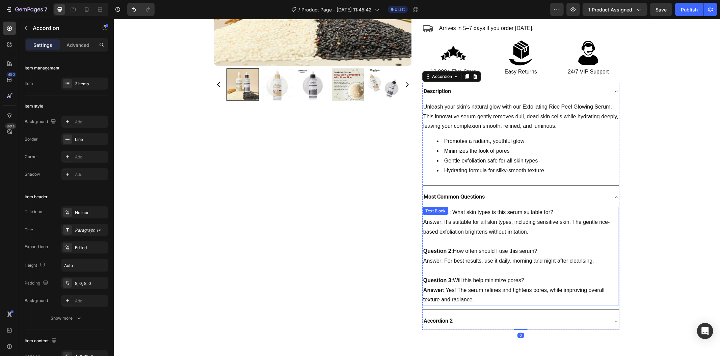
click at [439, 289] on strong "Answer" at bounding box center [433, 290] width 20 height 6
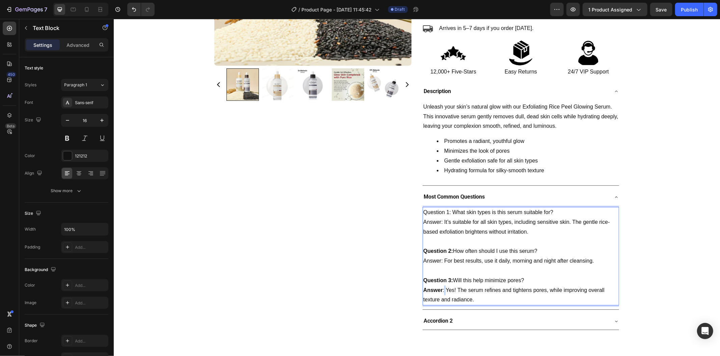
click at [441, 291] on p "Answer : Yes! The serum refines and tightens pores, while improving overall tex…" at bounding box center [520, 295] width 195 height 20
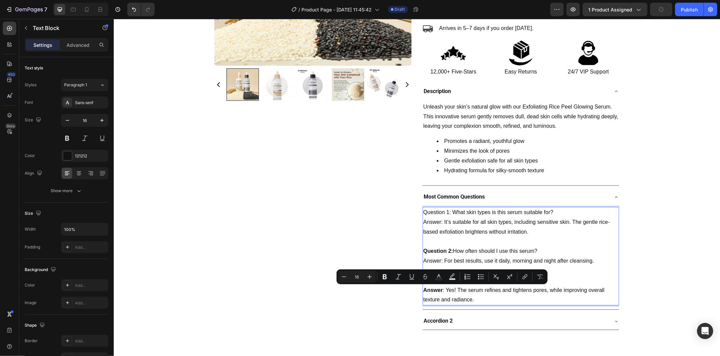
click at [439, 292] on p "Answer : Yes! The serum refines and tightens pores, while improving overall tex…" at bounding box center [520, 295] width 195 height 20
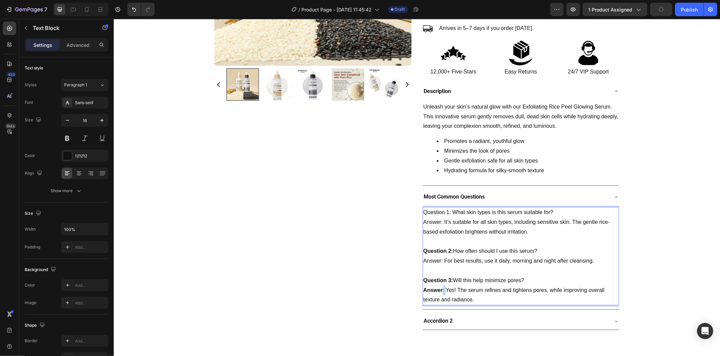
click at [439, 292] on p "Answer : Yes! The serum refines and tightens pores, while improving overall tex…" at bounding box center [520, 295] width 195 height 20
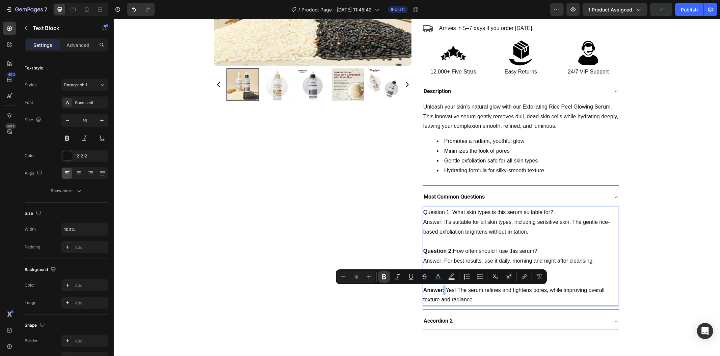
click at [388, 279] on button "Bold" at bounding box center [384, 277] width 12 height 12
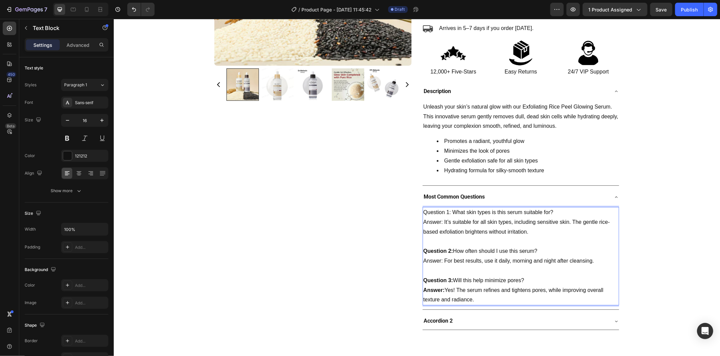
click at [429, 261] on p "Answer: For best results, use it daily, morning and night after cleansing." at bounding box center [520, 261] width 195 height 10
click at [451, 197] on p "Most Common Questions" at bounding box center [453, 197] width 61 height 10
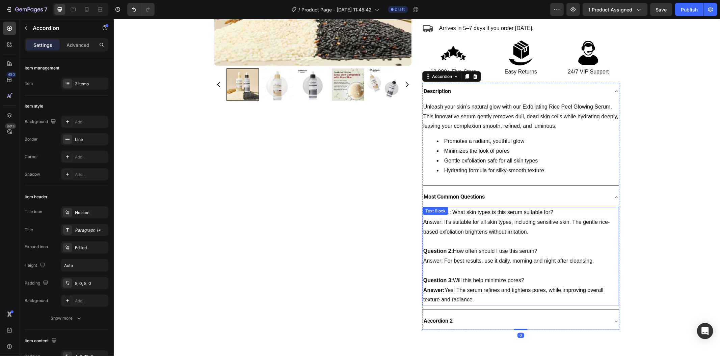
click at [431, 258] on p "Answer: For best results, use it daily, morning and night after cleansing." at bounding box center [520, 261] width 195 height 10
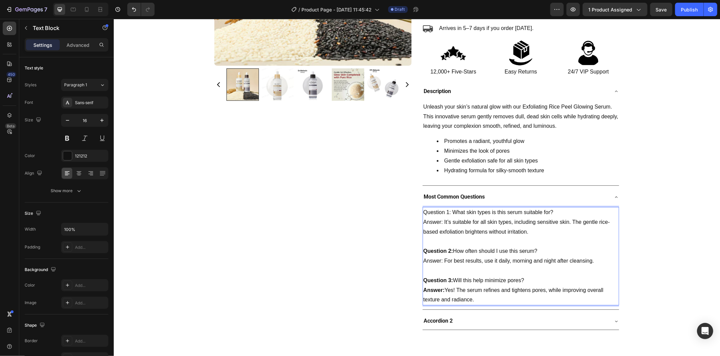
click at [426, 261] on p "Answer: For best results, use it daily, morning and night after cleansing." at bounding box center [520, 261] width 195 height 10
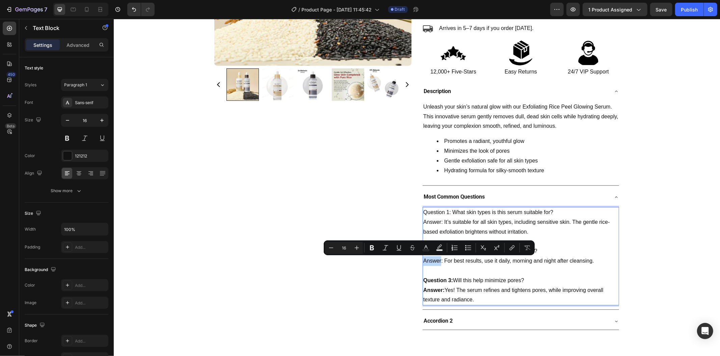
click at [438, 261] on p "Answer: For best results, use it daily, morning and night after cleansing." at bounding box center [520, 261] width 195 height 10
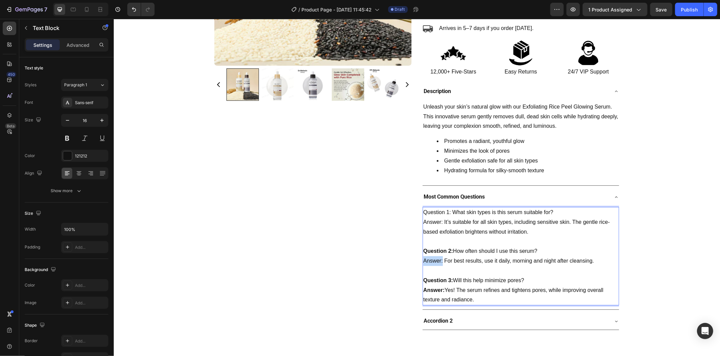
drag, startPoint x: 439, startPoint y: 261, endPoint x: 419, endPoint y: 263, distance: 20.0
click at [422, 263] on div "Question 1: What skin types is this serum suitable for? Answer: It’s suitable f…" at bounding box center [520, 256] width 196 height 99
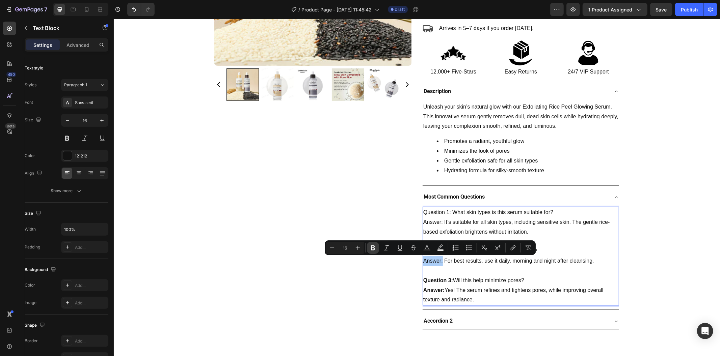
click at [372, 247] on icon "Editor contextual toolbar" at bounding box center [372, 248] width 7 height 7
click at [451, 271] on p "Rich Text Editor. Editing area: main" at bounding box center [520, 271] width 195 height 10
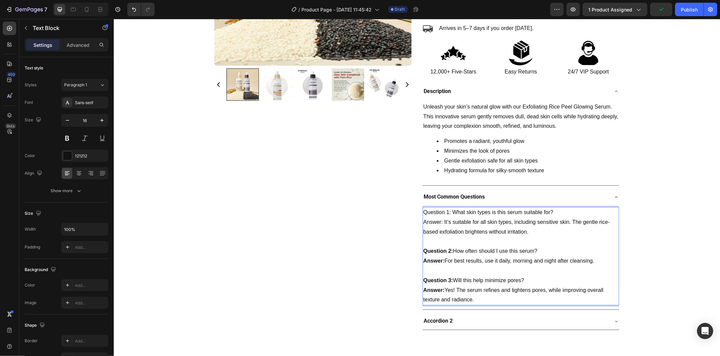
click at [440, 223] on p "Answer: It’s suitable for all skin types, including sensitive skin. The gentle …" at bounding box center [520, 227] width 195 height 20
click at [441, 198] on p "Most Common Questions" at bounding box center [453, 197] width 61 height 10
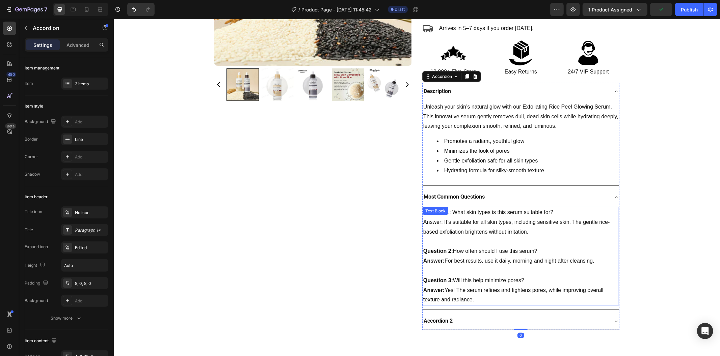
click at [438, 223] on p "Answer: It’s suitable for all skin types, including sensitive skin. The gentle …" at bounding box center [520, 227] width 195 height 20
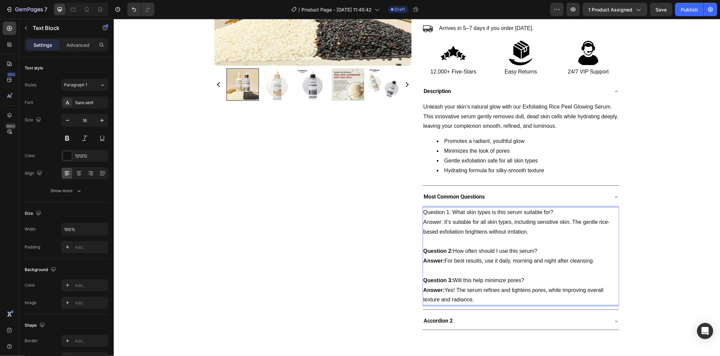
drag, startPoint x: 439, startPoint y: 223, endPoint x: 435, endPoint y: 225, distance: 4.8
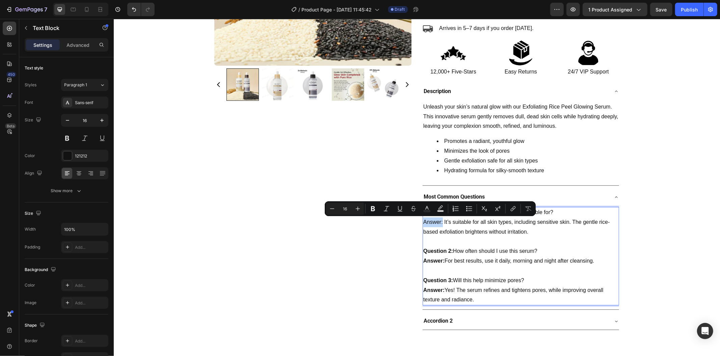
drag, startPoint x: 440, startPoint y: 223, endPoint x: 418, endPoint y: 224, distance: 21.6
click at [418, 224] on div "Product Images Exfoliating Rice Peel Glowing Serum Product Title Image 4.9 | Lo…" at bounding box center [416, 99] width 405 height 462
click at [370, 212] on button "Bold" at bounding box center [373, 209] width 12 height 12
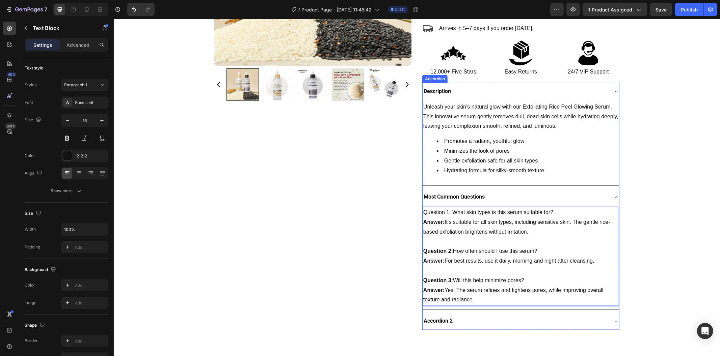
click at [450, 197] on p "Most Common Questions" at bounding box center [453, 197] width 61 height 10
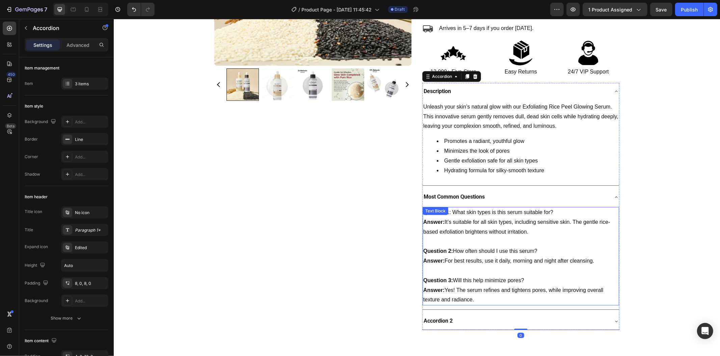
click at [453, 225] on p "Answer: It’s suitable for all skin types, including sensitive skin. The gentle …" at bounding box center [520, 227] width 195 height 20
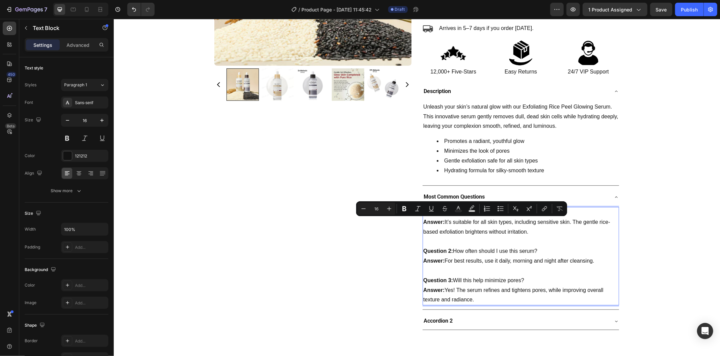
click at [449, 233] on p "Answer: It’s suitable for all skin types, including sensitive skin. The gentle …" at bounding box center [520, 227] width 195 height 20
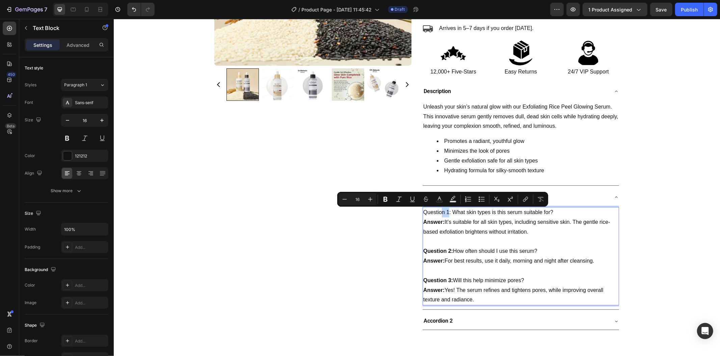
drag, startPoint x: 446, startPoint y: 213, endPoint x: 438, endPoint y: 213, distance: 8.4
click at [438, 213] on p "Question 1: What skin types is this serum suitable for?" at bounding box center [520, 213] width 195 height 10
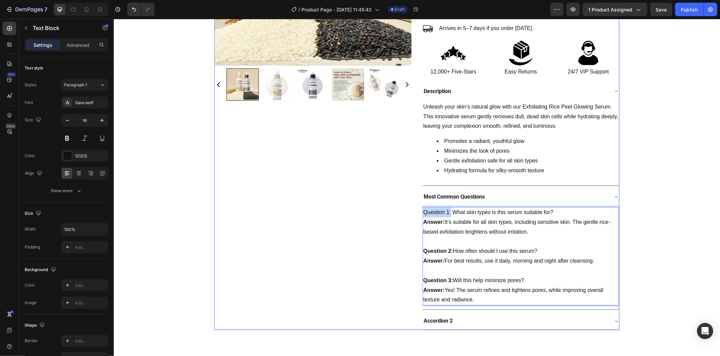
drag, startPoint x: 447, startPoint y: 213, endPoint x: 419, endPoint y: 211, distance: 28.1
click at [418, 210] on div "Product Images Exfoliating Rice Peel Glowing Serum Product Title Image 4.9 | Lo…" at bounding box center [416, 99] width 405 height 462
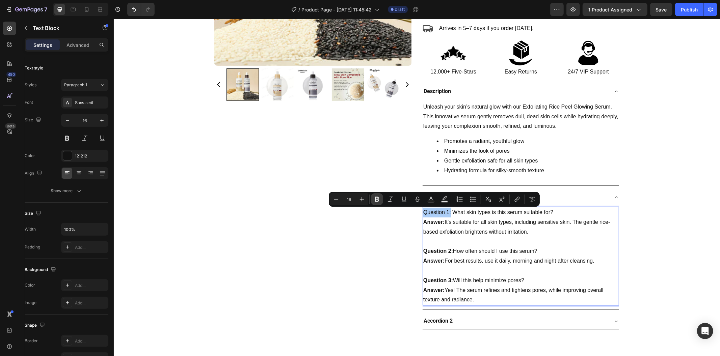
click at [377, 201] on icon "Editor contextual toolbar" at bounding box center [377, 199] width 4 height 5
click at [410, 236] on div "Product Images Exfoliating Rice Peel Glowing Serum Product Title Image 4.9 | Lo…" at bounding box center [416, 99] width 405 height 462
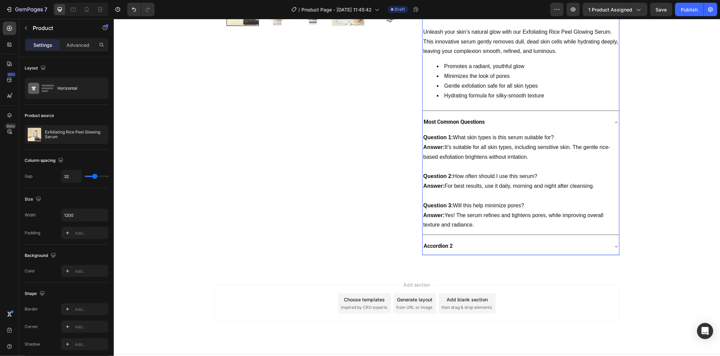
scroll to position [250, 0]
click at [610, 117] on div "Most Common Questions" at bounding box center [520, 121] width 196 height 17
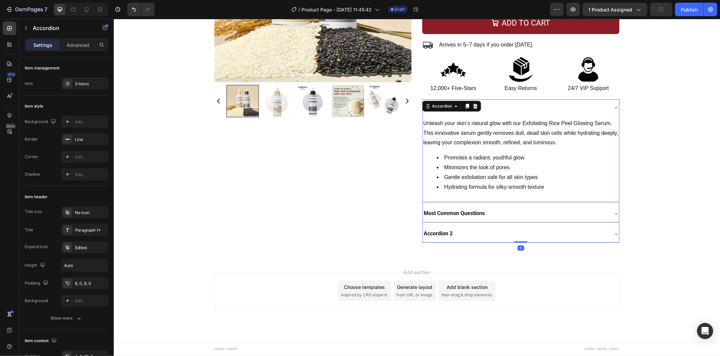
scroll to position [159, 0]
click at [663, 199] on div "Product Images Exfoliating Rice Peel Glowing Serum Product Title Image 4.9 | Lo…" at bounding box center [416, 66] width 606 height 363
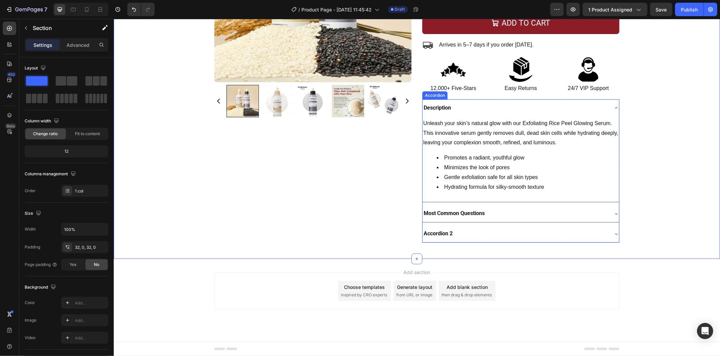
click at [466, 237] on div "Accordion 2" at bounding box center [515, 234] width 186 height 12
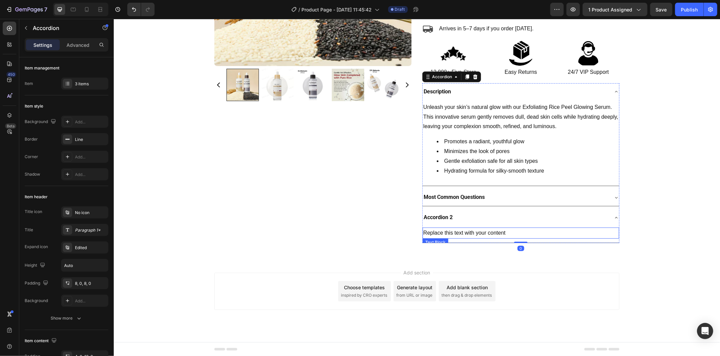
scroll to position [175, 0]
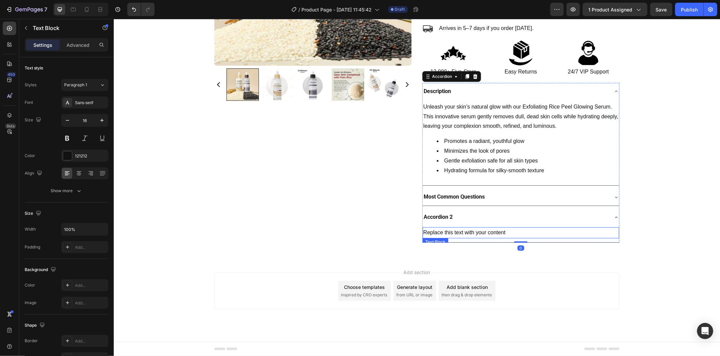
click at [460, 235] on div "Replace this text with your content" at bounding box center [520, 232] width 196 height 11
click at [460, 235] on p "Replace this text with your content" at bounding box center [520, 233] width 195 height 10
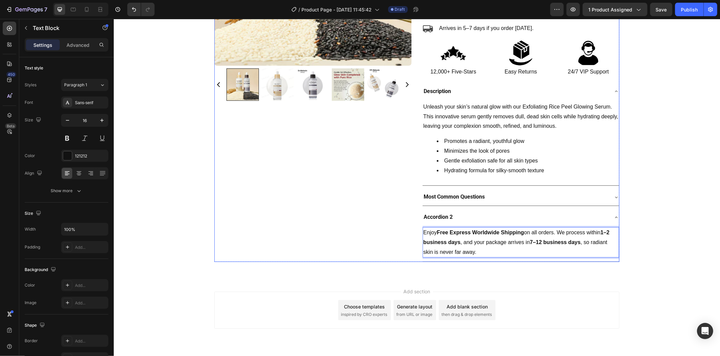
click at [385, 230] on div "Product Images" at bounding box center [312, 64] width 197 height 393
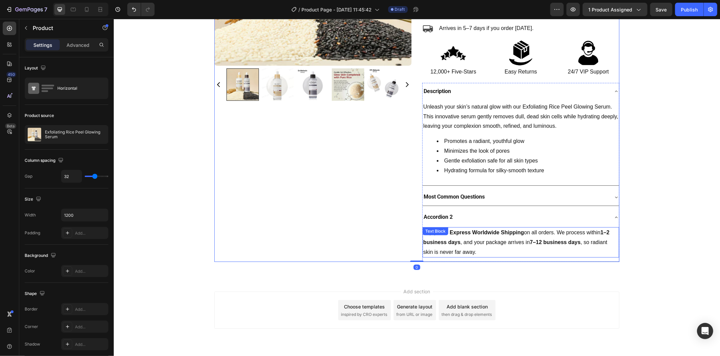
click at [452, 247] on p "Enjoy Free Express Worldwide Shipping on all orders. We process within 1–2 busi…" at bounding box center [520, 242] width 195 height 29
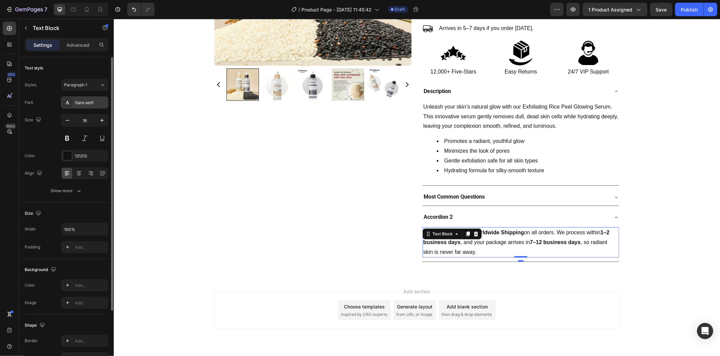
click at [89, 106] on div "Sans-serif" at bounding box center [84, 103] width 47 height 12
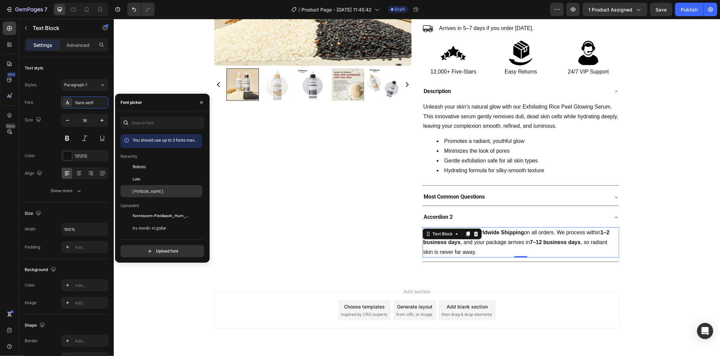
click at [163, 192] on div "Barlow" at bounding box center [167, 191] width 68 height 6
click at [257, 198] on div "Product Images" at bounding box center [312, 64] width 197 height 393
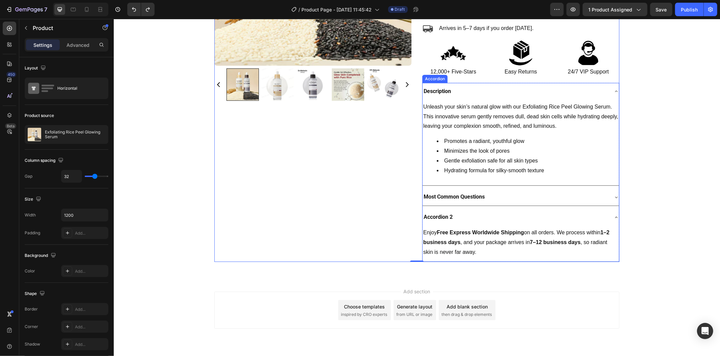
click at [443, 218] on p "Accordion 2" at bounding box center [437, 217] width 29 height 10
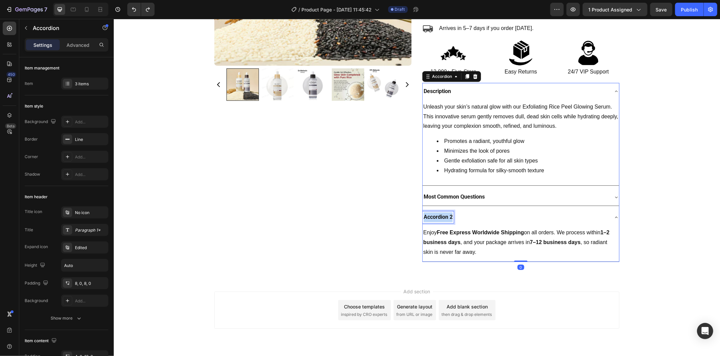
click at [443, 218] on p "Accordion 2" at bounding box center [437, 217] width 29 height 10
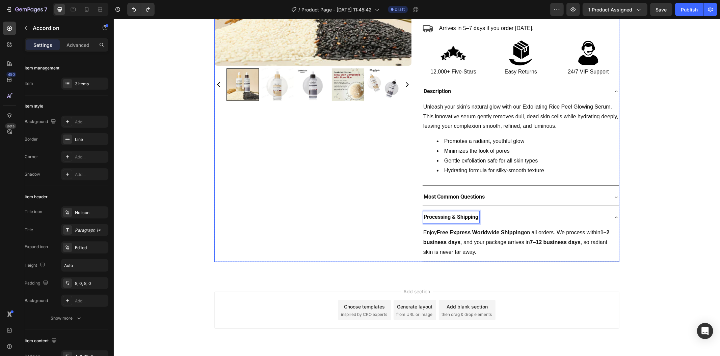
click at [376, 231] on div "Product Images" at bounding box center [312, 64] width 197 height 393
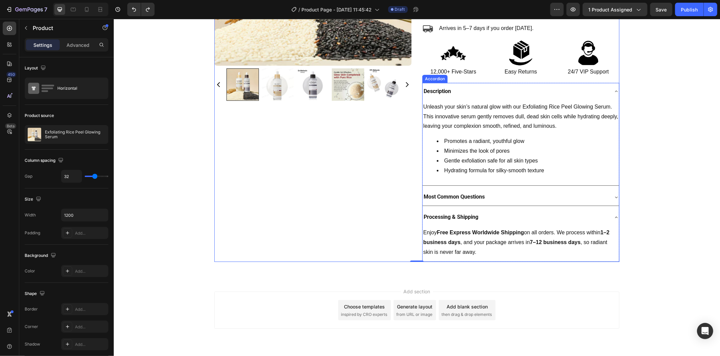
click at [459, 183] on div "Unleash your skin’s natural glow with our Exfoliating Rice Peel Glowing Serum. …" at bounding box center [520, 143] width 196 height 86
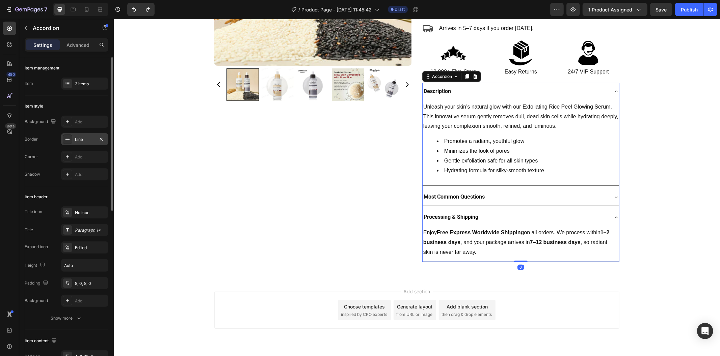
click at [82, 138] on div "Line" at bounding box center [85, 140] width 20 height 6
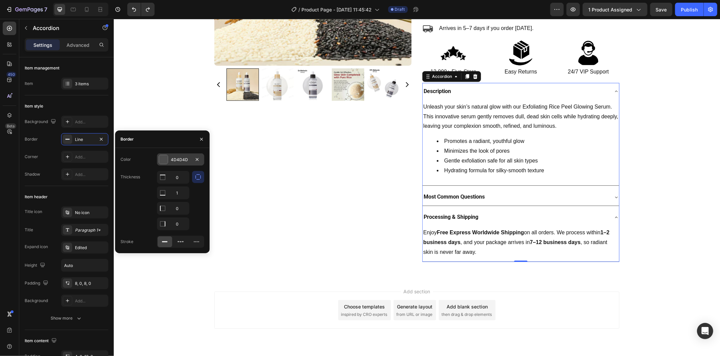
click at [178, 160] on div "4D4D4D" at bounding box center [181, 160] width 20 height 6
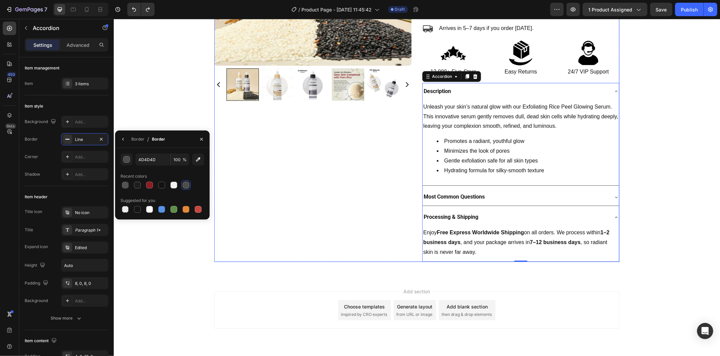
click at [269, 211] on div "Product Images" at bounding box center [312, 64] width 197 height 393
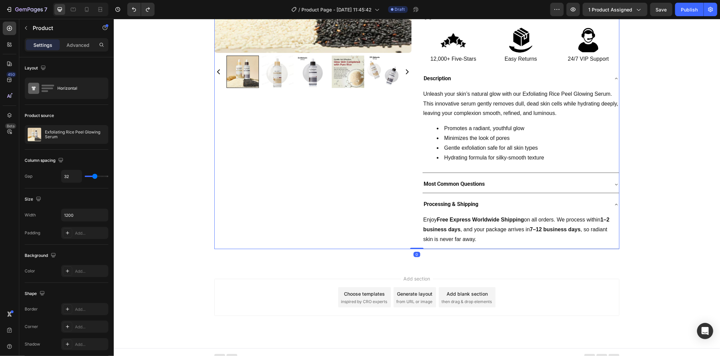
scroll to position [194, 0]
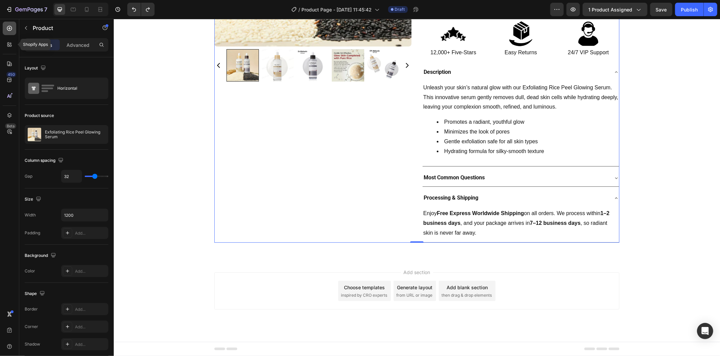
click at [9, 28] on icon at bounding box center [9, 28] width 5 height 5
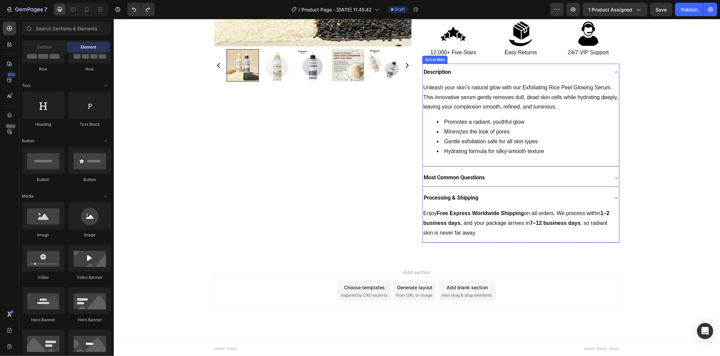
click at [517, 188] on div "Description Unleash your skin’s natural glow with our Exfoliating Rice Peel Glo…" at bounding box center [520, 152] width 197 height 179
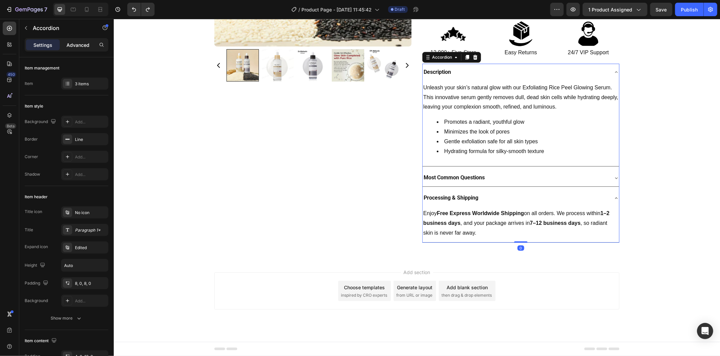
click at [69, 44] on p "Advanced" at bounding box center [77, 45] width 23 height 7
type input "100%"
type input "100"
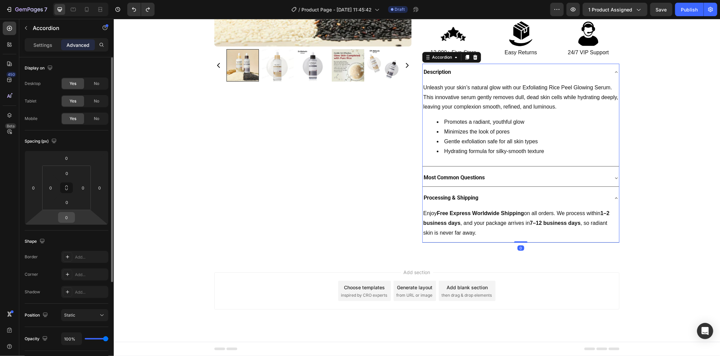
click at [64, 218] on input "0" at bounding box center [66, 218] width 13 height 10
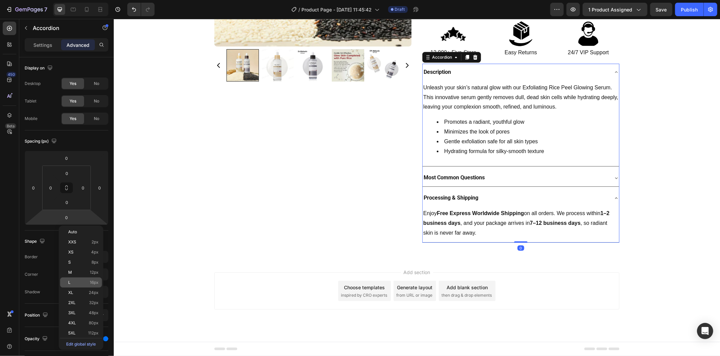
drag, startPoint x: 91, startPoint y: 285, endPoint x: 98, endPoint y: 285, distance: 6.8
click at [91, 285] on div "L 16px" at bounding box center [81, 283] width 42 height 10
type input "16"
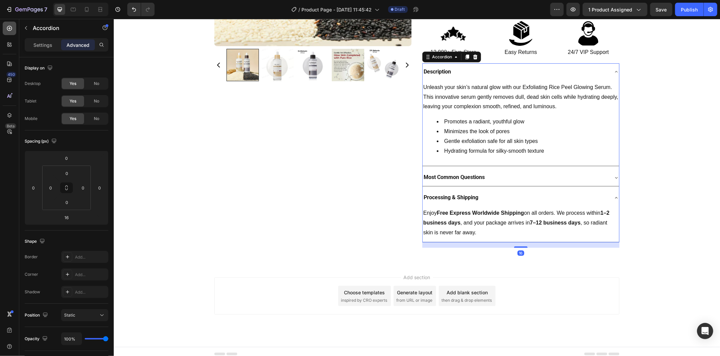
click at [9, 27] on icon at bounding box center [9, 28] width 7 height 7
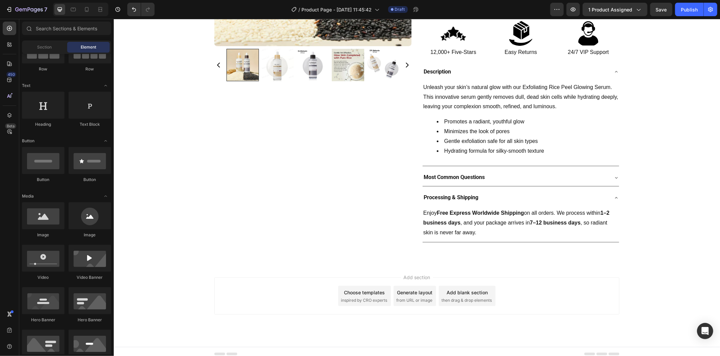
scroll to position [0, 0]
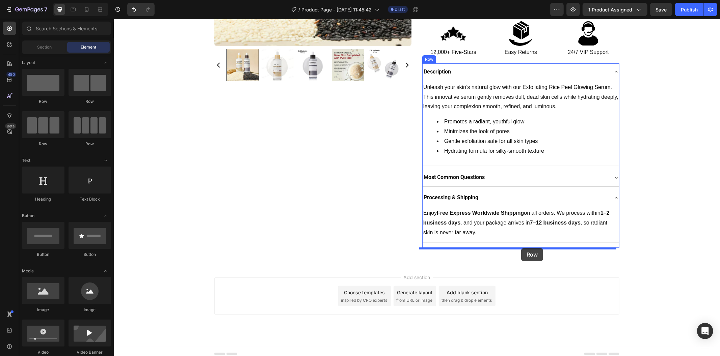
drag, startPoint x: 163, startPoint y: 97, endPoint x: 521, endPoint y: 248, distance: 387.9
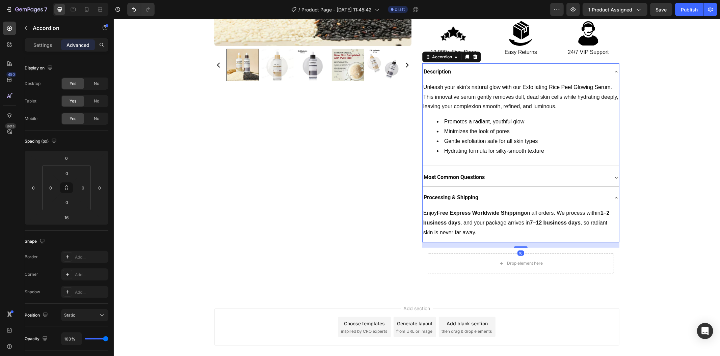
click at [585, 240] on div "Enjoy Free Express Worldwide Shipping on all orders. We process within 1–2 busi…" at bounding box center [520, 224] width 196 height 36
click at [40, 47] on p "Settings" at bounding box center [42, 45] width 19 height 7
type input "8"
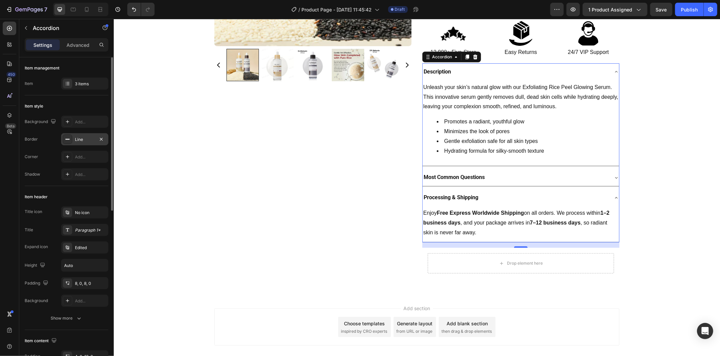
click at [86, 142] on div "Line" at bounding box center [85, 140] width 20 height 6
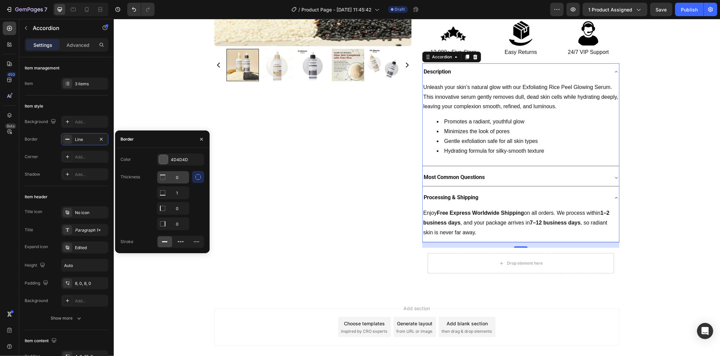
click at [181, 181] on input "0" at bounding box center [173, 177] width 32 height 12
type input "1"
click at [184, 193] on input "1" at bounding box center [173, 193] width 32 height 12
type input "0"
click at [288, 189] on div "Product Images" at bounding box center [312, 64] width 197 height 430
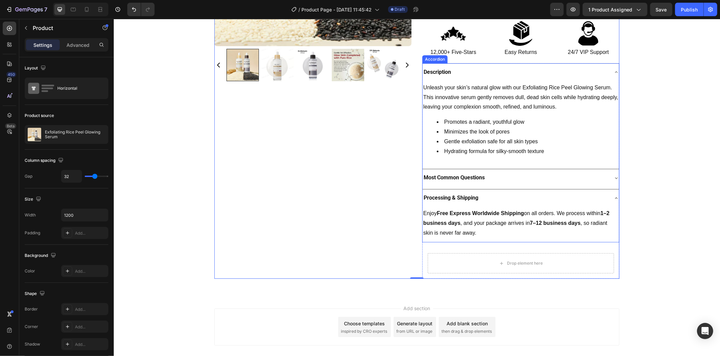
click at [592, 182] on div "Most Common Questions" at bounding box center [515, 178] width 186 height 12
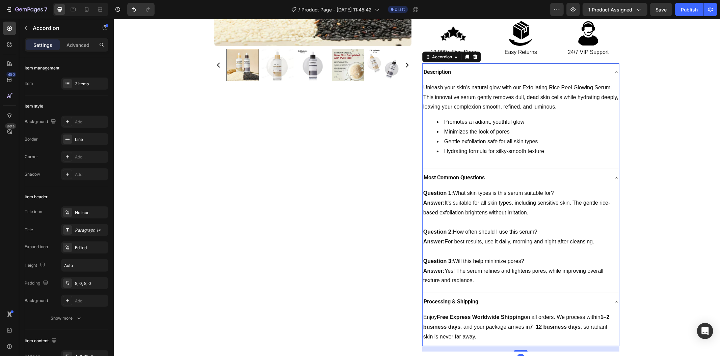
click at [592, 182] on div "Most Common Questions" at bounding box center [515, 178] width 186 height 12
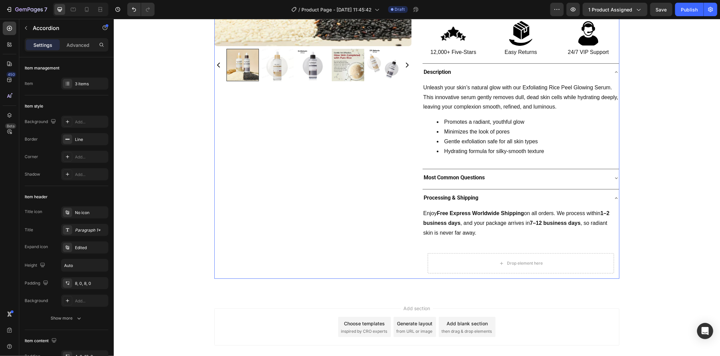
click at [343, 98] on div "Product Images" at bounding box center [312, 64] width 197 height 430
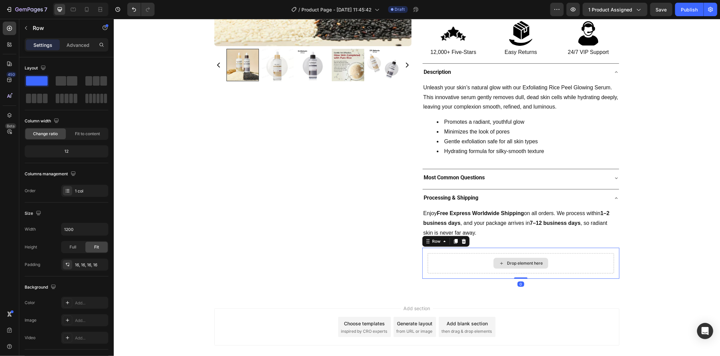
click at [487, 257] on div "Drop element here" at bounding box center [520, 263] width 186 height 20
click at [78, 46] on p "Advanced" at bounding box center [77, 45] width 23 height 7
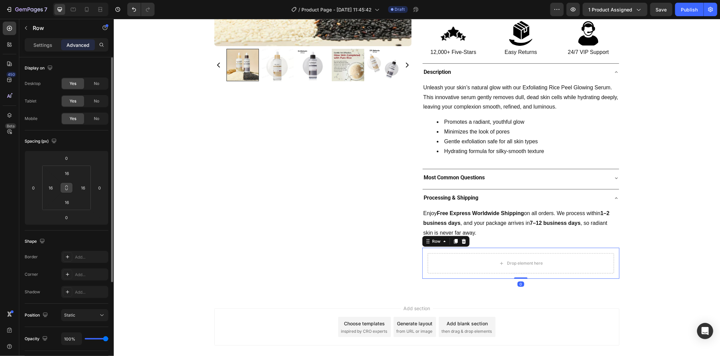
click at [69, 186] on icon at bounding box center [66, 187] width 5 height 5
click at [69, 171] on input "16" at bounding box center [66, 173] width 13 height 10
type input "0"
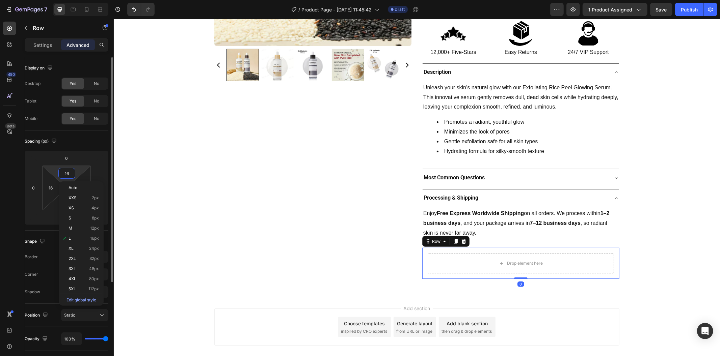
type input "0"
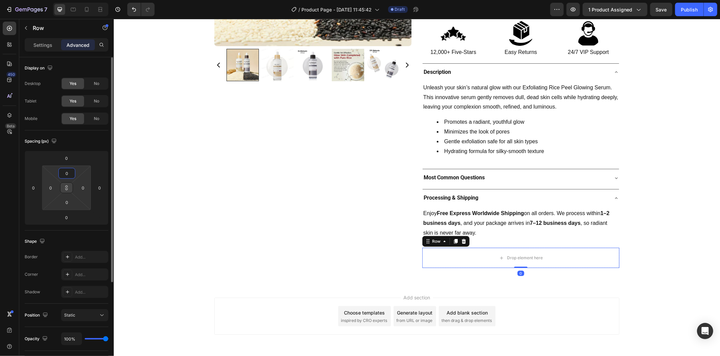
type input "0"
click at [68, 184] on button at bounding box center [66, 188] width 13 height 11
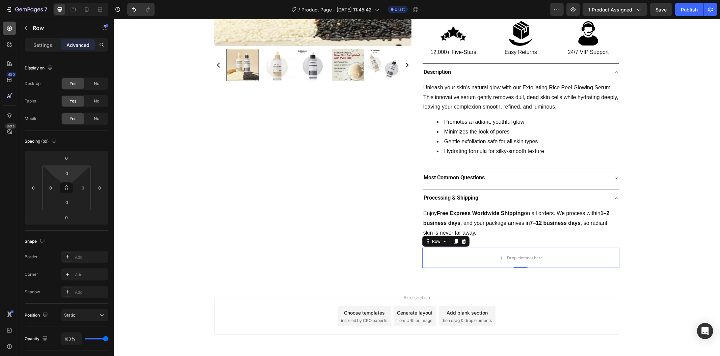
click at [7, 24] on div at bounding box center [9, 28] width 13 height 13
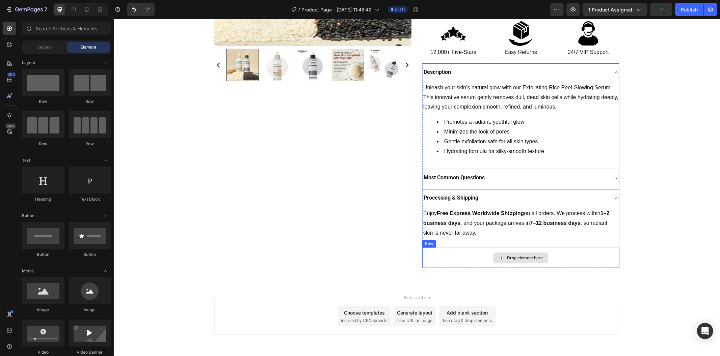
click at [428, 250] on div "Drop element here" at bounding box center [520, 258] width 197 height 20
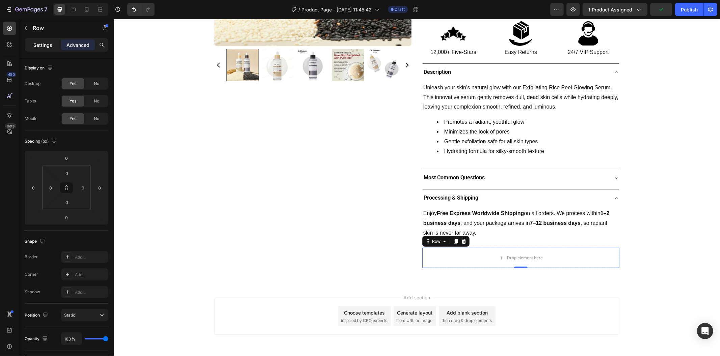
click at [43, 45] on p "Settings" at bounding box center [42, 45] width 19 height 7
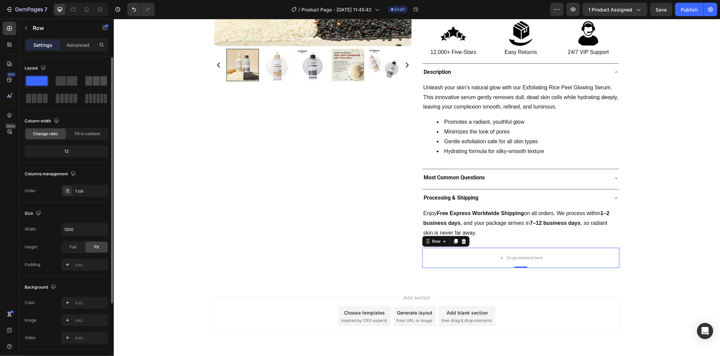
click at [93, 82] on span at bounding box center [96, 80] width 7 height 9
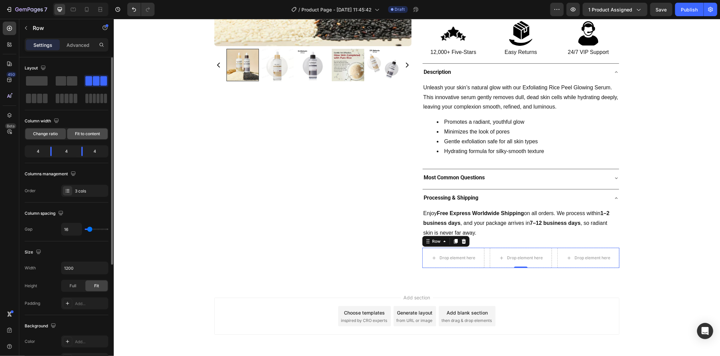
click at [89, 133] on span "Fit to content" at bounding box center [87, 134] width 25 height 6
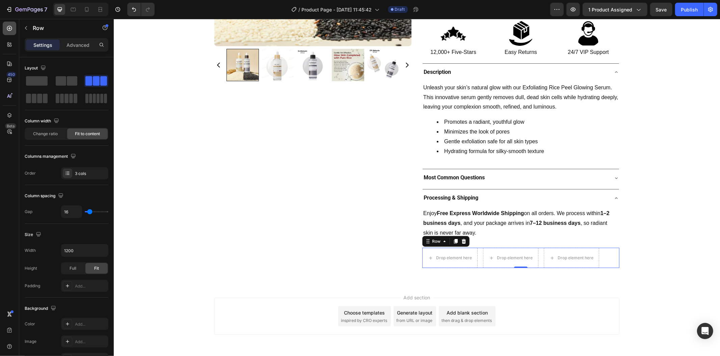
click at [11, 31] on icon at bounding box center [9, 28] width 7 height 7
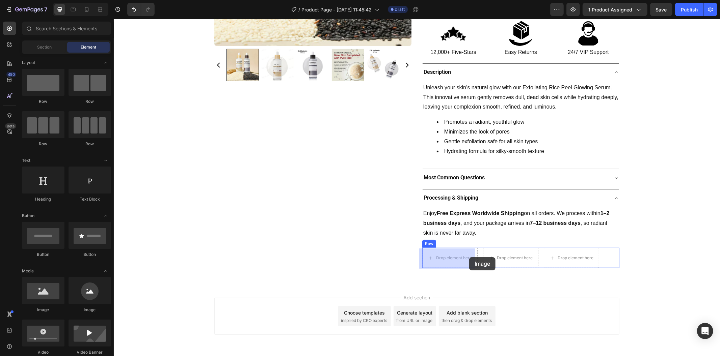
drag, startPoint x: 196, startPoint y: 304, endPoint x: 451, endPoint y: 250, distance: 260.4
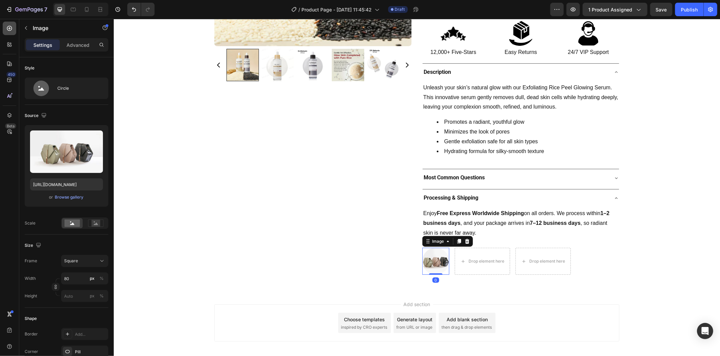
click at [7, 26] on icon at bounding box center [9, 28] width 7 height 7
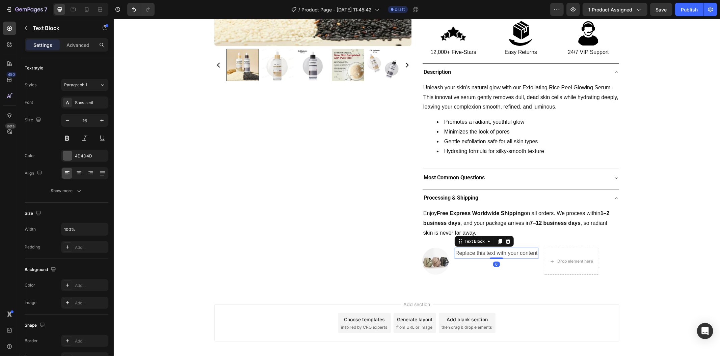
scroll to position [194, 0]
click at [79, 48] on p "Advanced" at bounding box center [77, 45] width 23 height 7
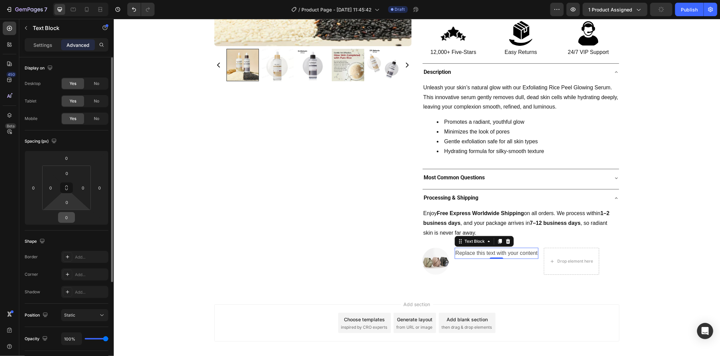
click at [67, 221] on input "0" at bounding box center [66, 218] width 13 height 10
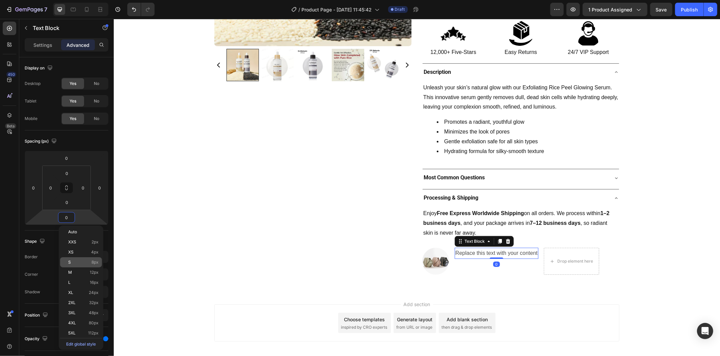
click at [79, 265] on div "S 8px" at bounding box center [81, 262] width 42 height 10
type input "8"
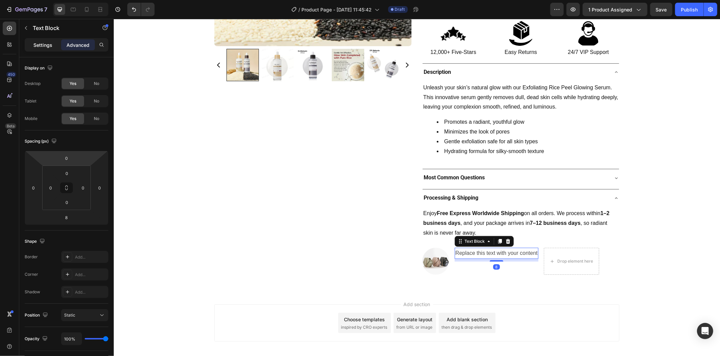
click at [40, 42] on p "Settings" at bounding box center [42, 45] width 19 height 7
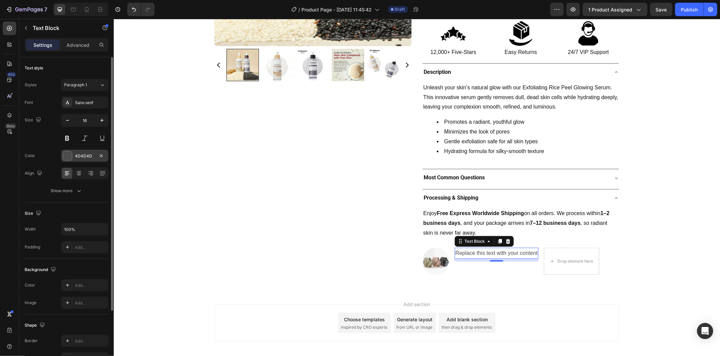
click at [84, 155] on div "4D4D4D" at bounding box center [85, 156] width 20 height 6
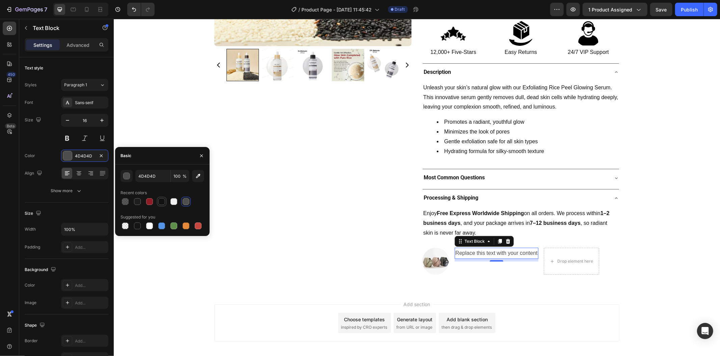
click at [158, 202] on div at bounding box center [161, 201] width 7 height 7
type input "121212"
click at [26, 28] on icon "button" at bounding box center [25, 27] width 5 height 5
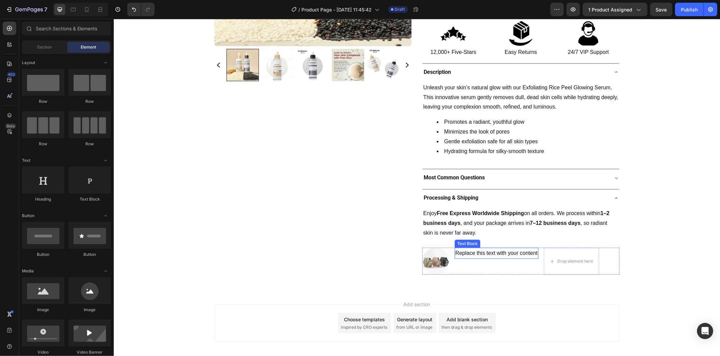
click at [481, 253] on div "Replace this text with your content" at bounding box center [496, 253] width 84 height 11
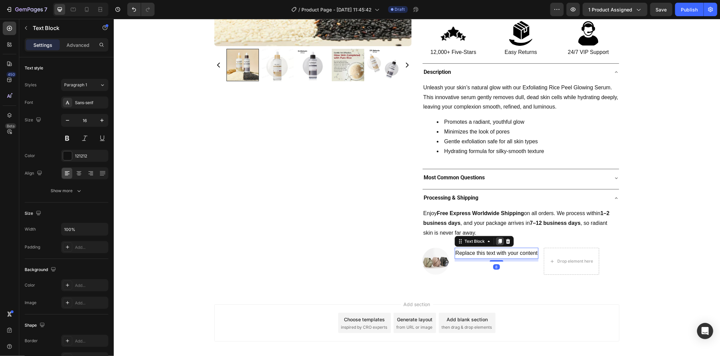
click at [497, 242] on icon at bounding box center [499, 241] width 5 height 5
click at [497, 256] on icon at bounding box center [499, 254] width 5 height 5
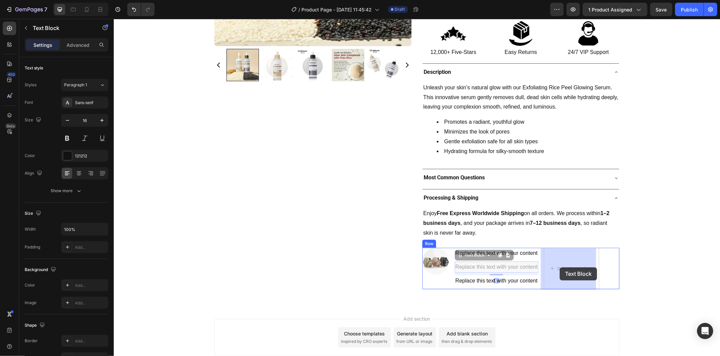
drag, startPoint x: 517, startPoint y: 269, endPoint x: 540, endPoint y: 269, distance: 22.9
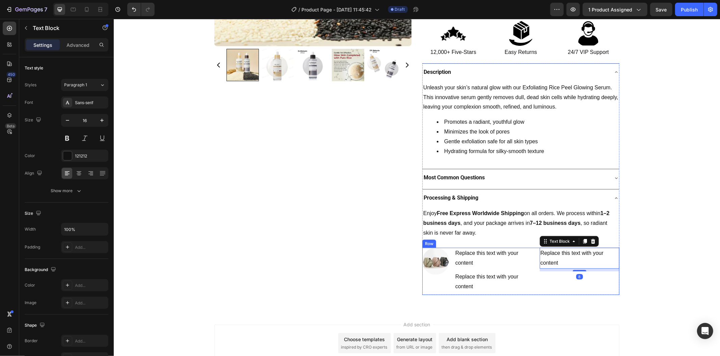
click at [548, 278] on div "Replace this text with your content Text Block 8" at bounding box center [579, 271] width 80 height 47
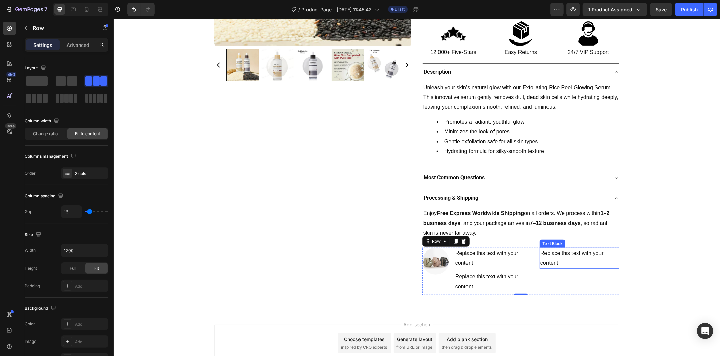
click at [558, 258] on div "Replace this text with your content" at bounding box center [579, 258] width 80 height 21
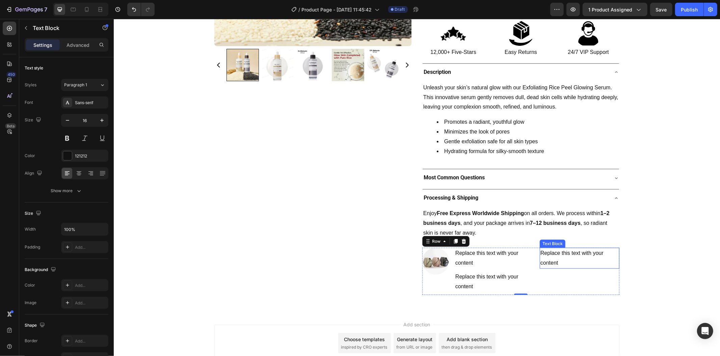
click at [558, 258] on div "Replace this text with your content" at bounding box center [579, 258] width 80 height 21
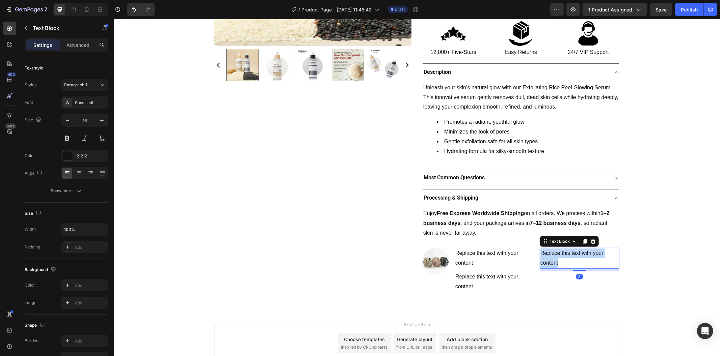
click at [558, 258] on p "Replace this text with your content" at bounding box center [579, 258] width 78 height 20
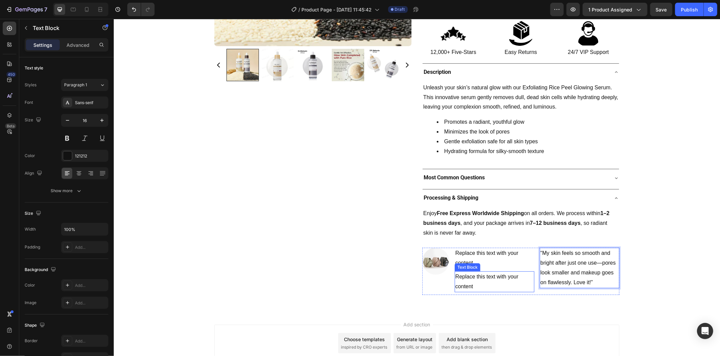
click at [460, 281] on div "Replace this text with your content" at bounding box center [494, 281] width 80 height 21
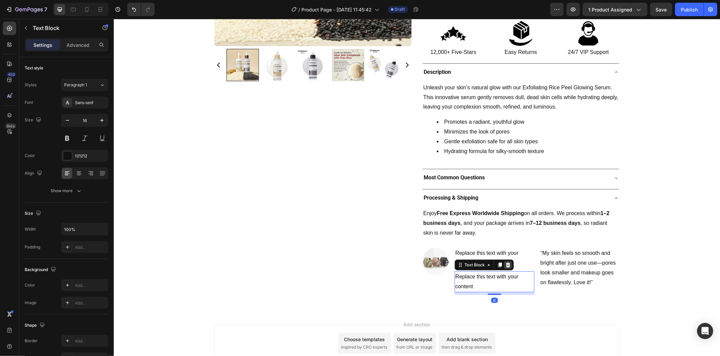
click at [505, 267] on icon at bounding box center [507, 265] width 4 height 5
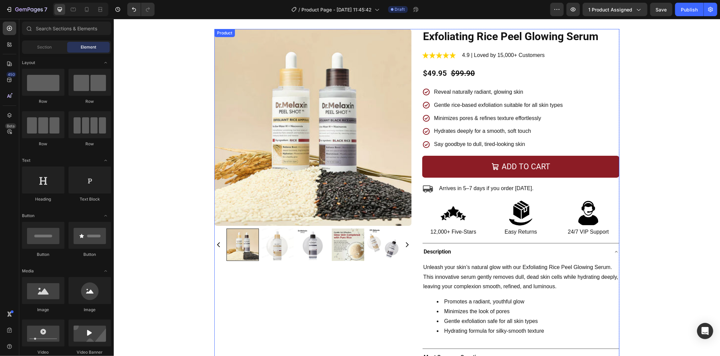
scroll to position [0, 0]
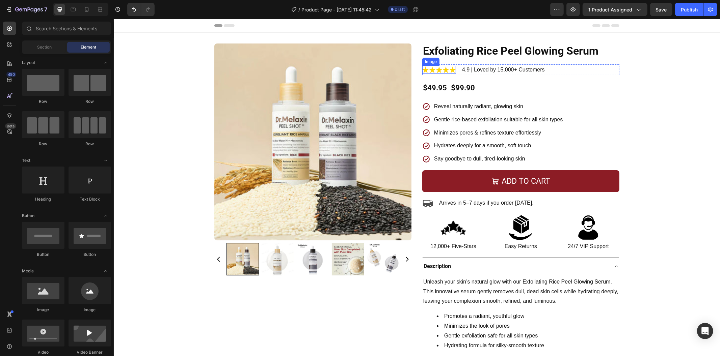
click at [445, 67] on img at bounding box center [439, 69] width 34 height 8
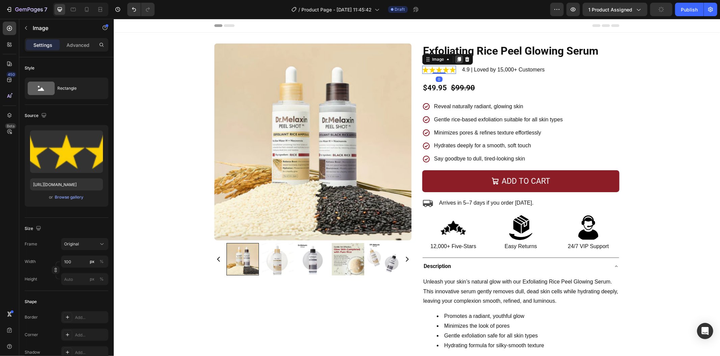
click at [456, 61] on icon at bounding box center [458, 58] width 5 height 5
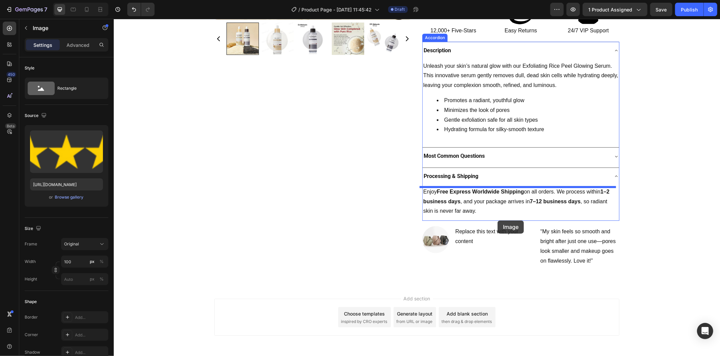
scroll to position [225, 0]
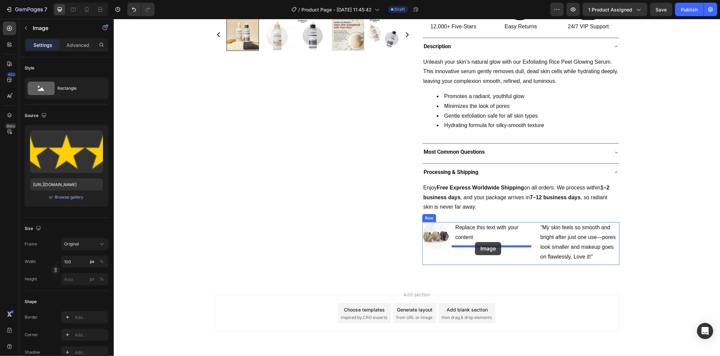
drag, startPoint x: 446, startPoint y: 73, endPoint x: 474, endPoint y: 242, distance: 171.1
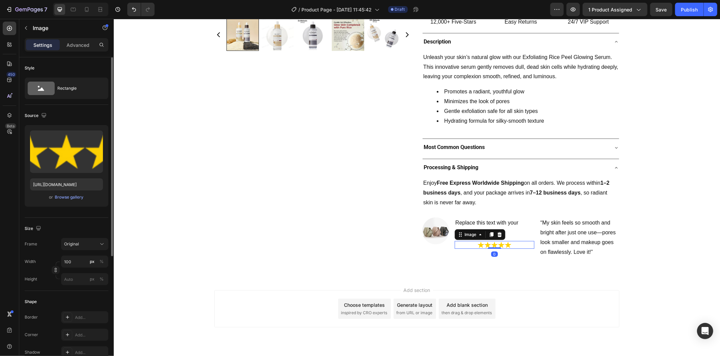
scroll to position [191, 0]
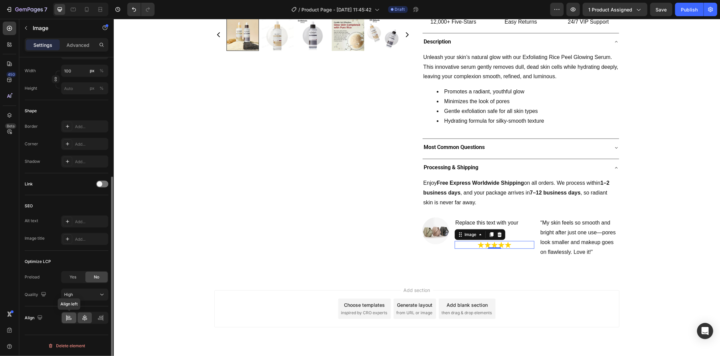
click at [69, 319] on icon at bounding box center [68, 318] width 7 height 7
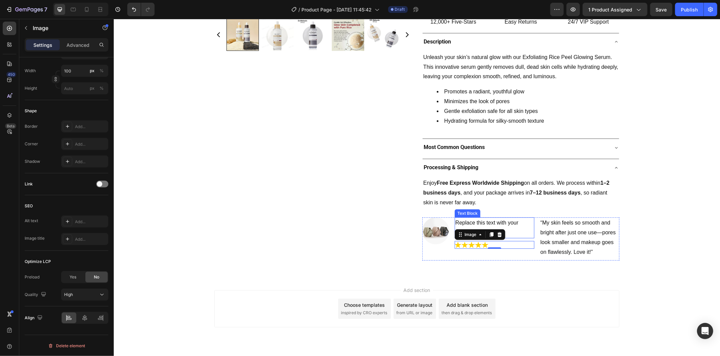
click at [471, 223] on div "Replace this text with your content" at bounding box center [494, 227] width 80 height 21
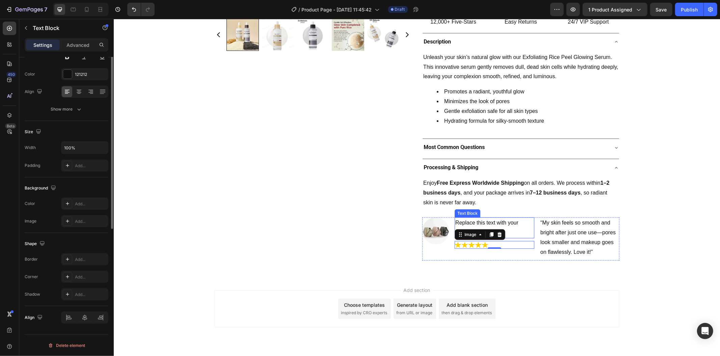
scroll to position [0, 0]
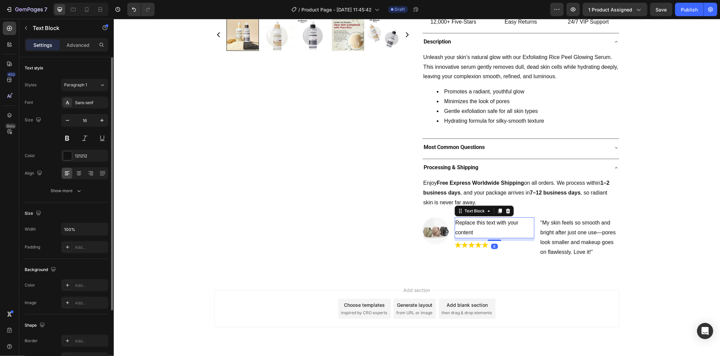
click at [471, 223] on div "Replace this text with your content" at bounding box center [494, 227] width 80 height 21
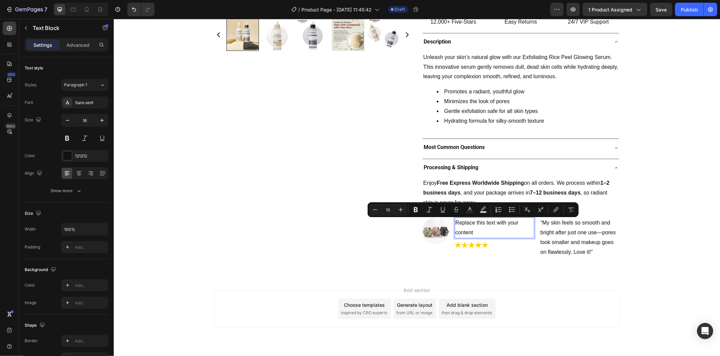
click at [467, 231] on p "Replace this text with your content" at bounding box center [494, 228] width 78 height 20
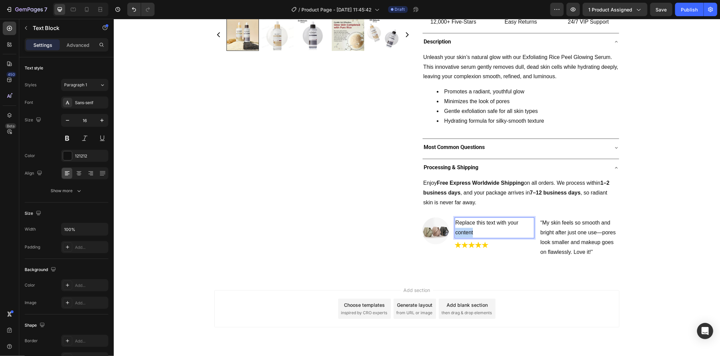
click at [467, 231] on p "Replace this text with your content" at bounding box center [494, 228] width 78 height 20
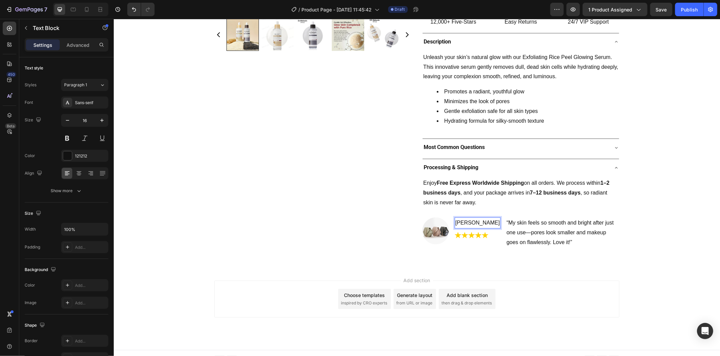
click at [471, 225] on p "Emily" at bounding box center [477, 223] width 45 height 10
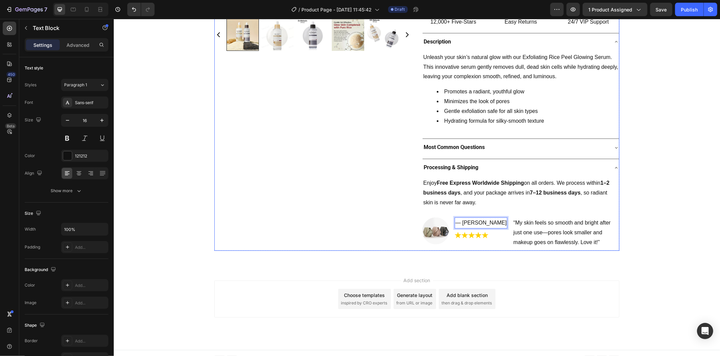
click at [369, 219] on div "Product Images" at bounding box center [312, 34] width 197 height 432
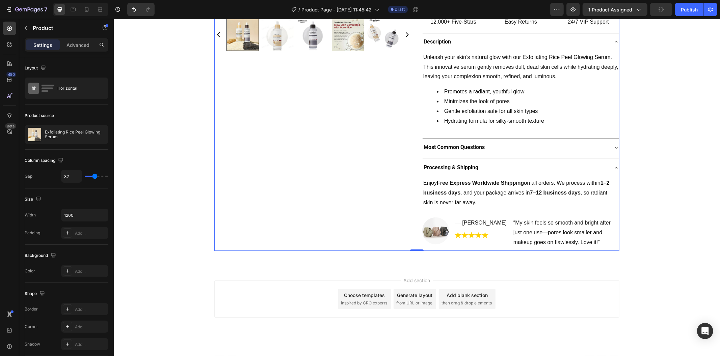
click at [330, 228] on div "Product Images" at bounding box center [312, 34] width 197 height 432
click at [490, 223] on div "Image — Emily Text Block Image “My skin feels so smooth and bright after just o…" at bounding box center [520, 233] width 197 height 33
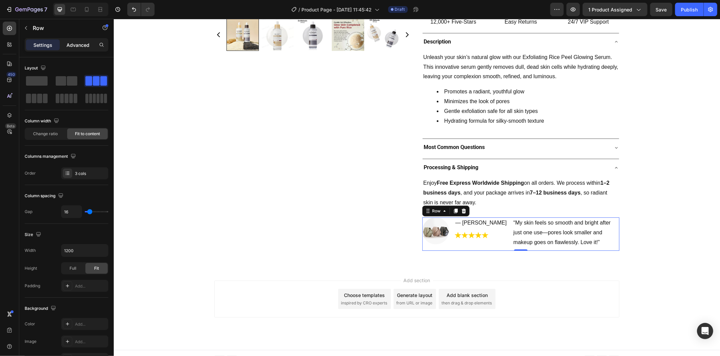
click at [72, 44] on p "Advanced" at bounding box center [77, 45] width 23 height 7
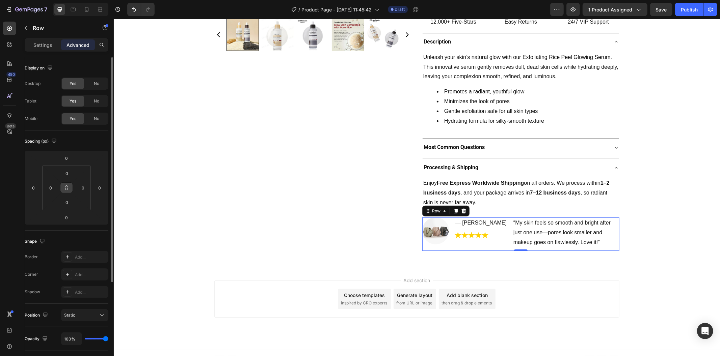
click at [68, 184] on button at bounding box center [66, 188] width 13 height 11
click at [68, 171] on input "0" at bounding box center [66, 173] width 13 height 10
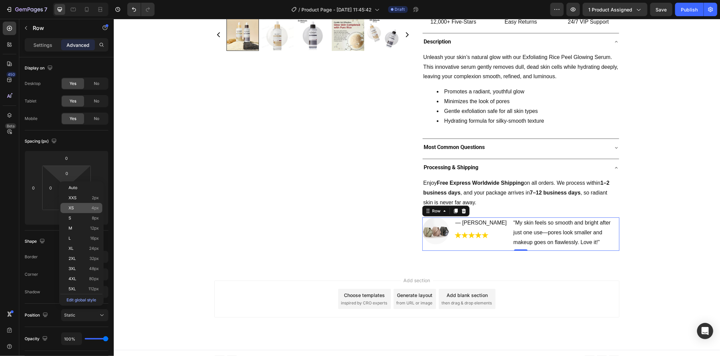
click at [92, 206] on span "4px" at bounding box center [94, 208] width 7 height 5
type input "4"
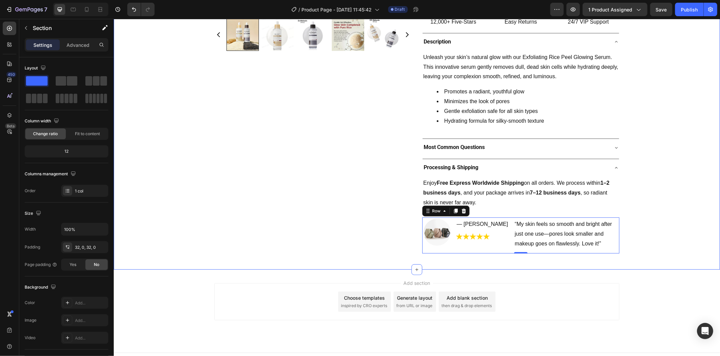
click at [192, 211] on div "Product Images Exfoliating Rice Peel Glowing Serum Product Title Image 4.9 | Lo…" at bounding box center [416, 38] width 606 height 440
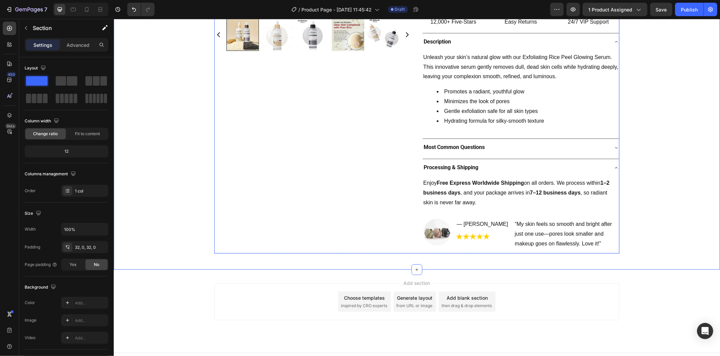
click at [391, 227] on div "Product Images" at bounding box center [312, 35] width 197 height 435
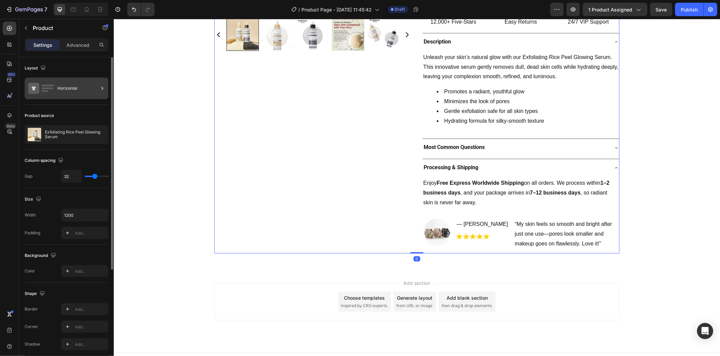
click at [73, 79] on div "Horizontal" at bounding box center [67, 89] width 84 height 22
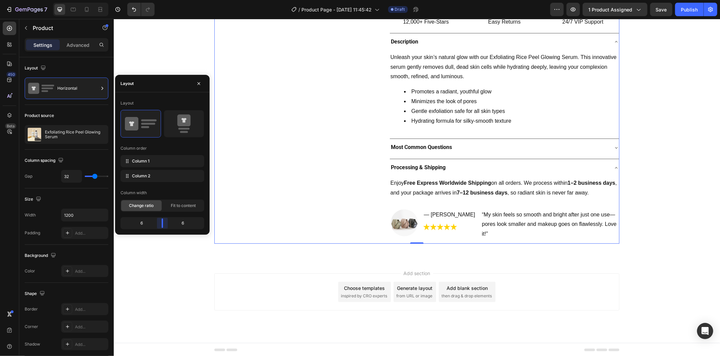
scroll to position [188, 0]
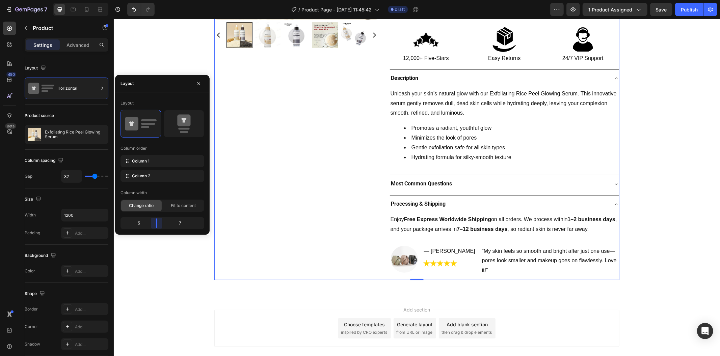
click at [159, 0] on body "7 Version history / Product Page - Aug 28, 11:45:42 Draft Preview 1 product ass…" at bounding box center [360, 0] width 720 height 0
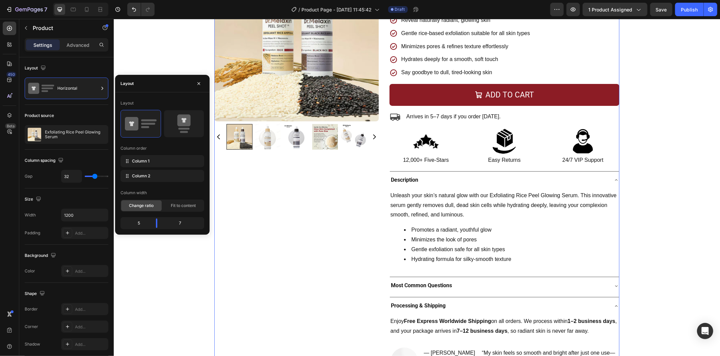
scroll to position [70, 0]
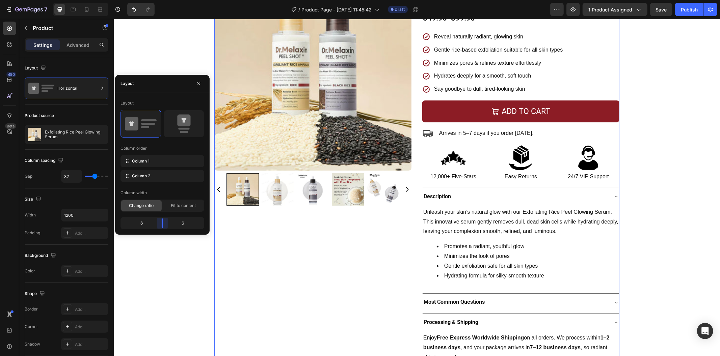
click at [160, 0] on body "7 Version history / Product Page - Aug 28, 11:45:42 Draft Preview 1 product ass…" at bounding box center [360, 0] width 720 height 0
click at [171, 207] on span "Fit to content" at bounding box center [183, 206] width 25 height 6
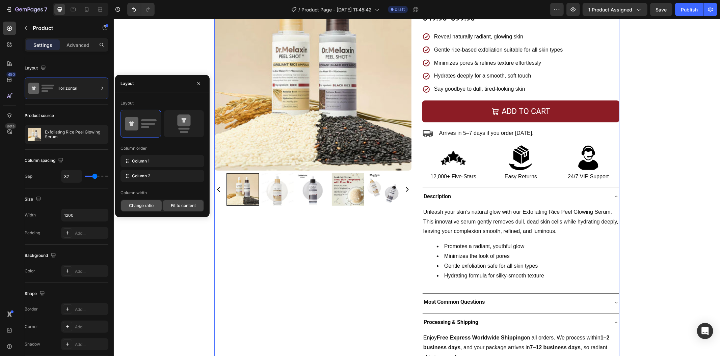
click at [155, 209] on div "Change ratio" at bounding box center [141, 205] width 40 height 11
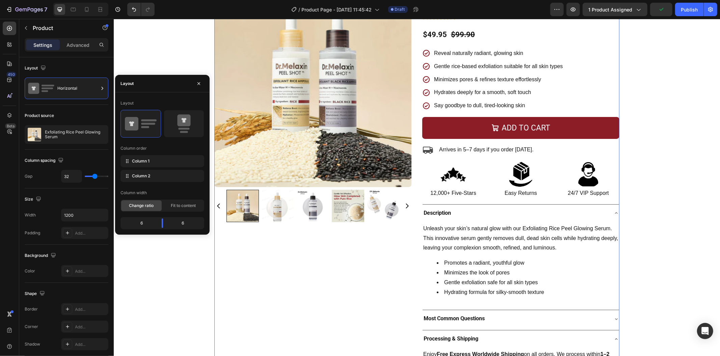
scroll to position [48, 0]
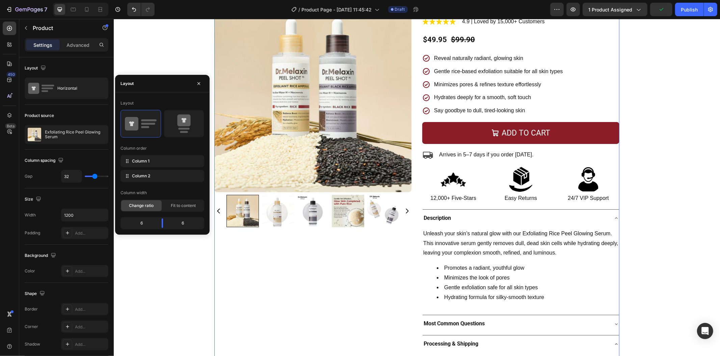
click at [311, 237] on div "Product Images" at bounding box center [312, 212] width 197 height 435
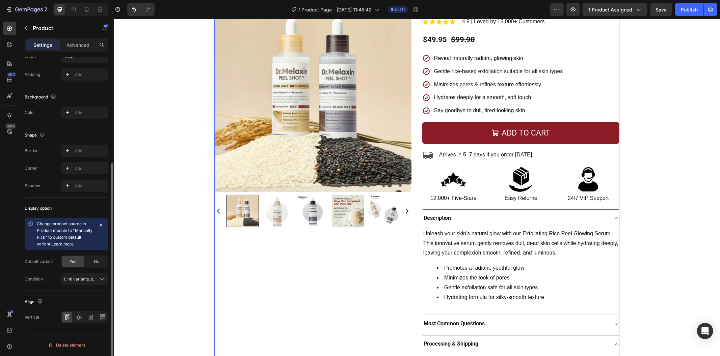
scroll to position [83, 0]
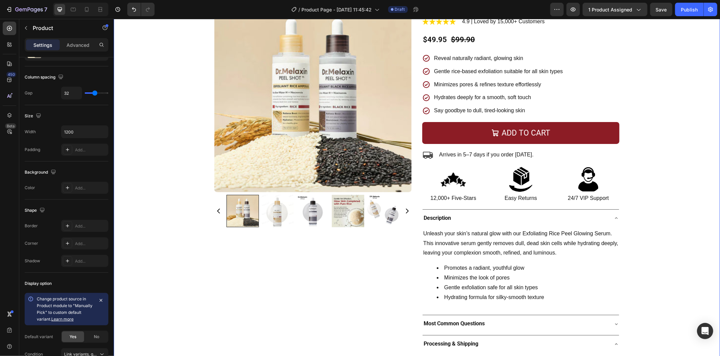
click at [149, 186] on div "Product Images Exfoliating Rice Peel Glowing Serum Product Title Image 4.9 | Lo…" at bounding box center [416, 215] width 606 height 440
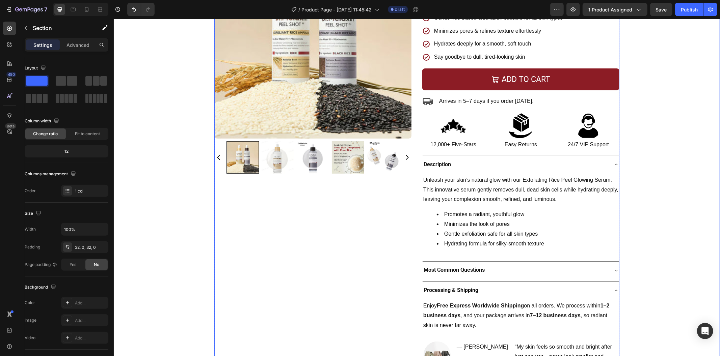
scroll to position [86, 0]
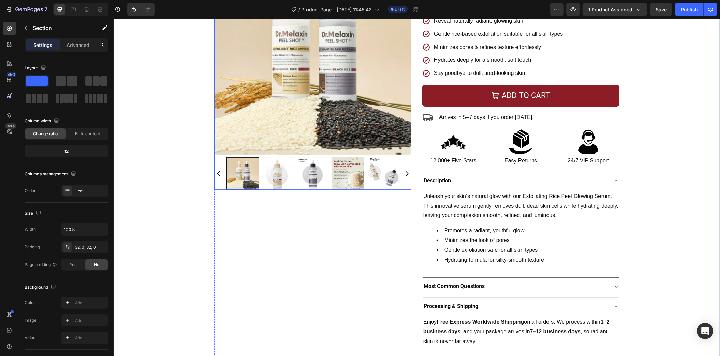
click at [364, 151] on img at bounding box center [312, 55] width 197 height 197
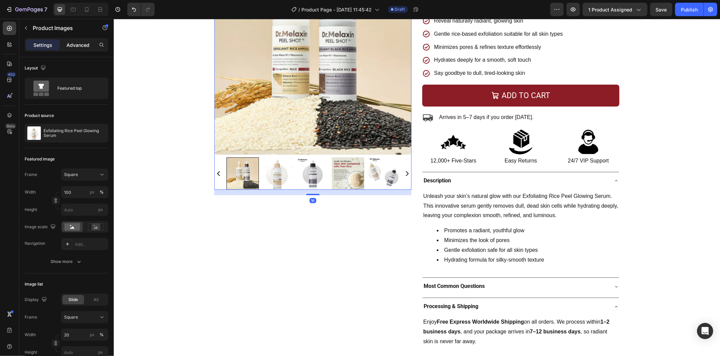
click at [81, 45] on p "Advanced" at bounding box center [77, 45] width 23 height 7
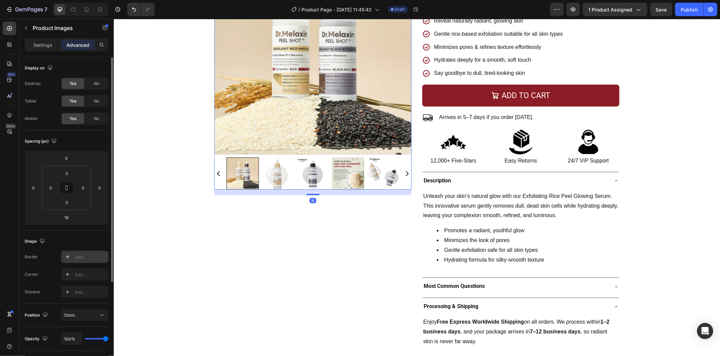
scroll to position [75, 0]
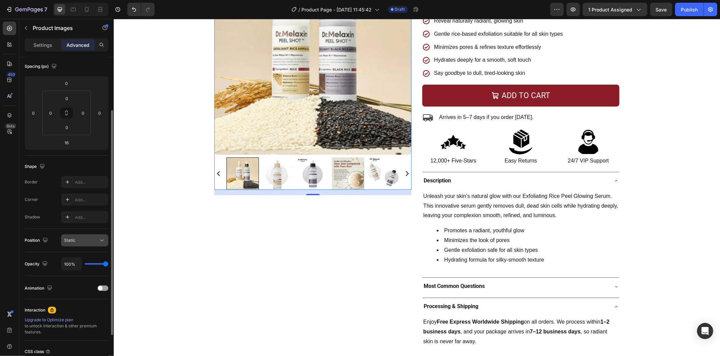
click at [92, 244] on div "Static" at bounding box center [84, 240] width 41 height 7
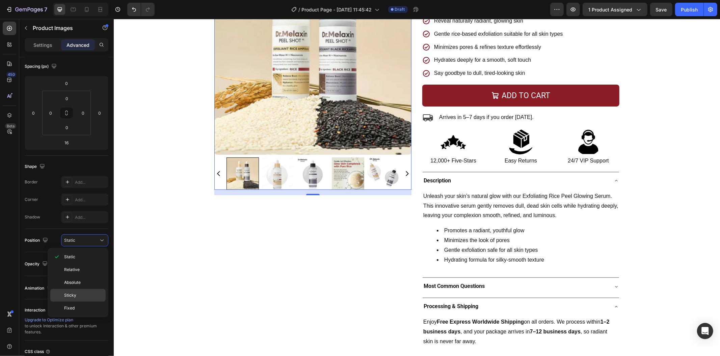
click at [88, 302] on div "Sticky" at bounding box center [77, 308] width 55 height 13
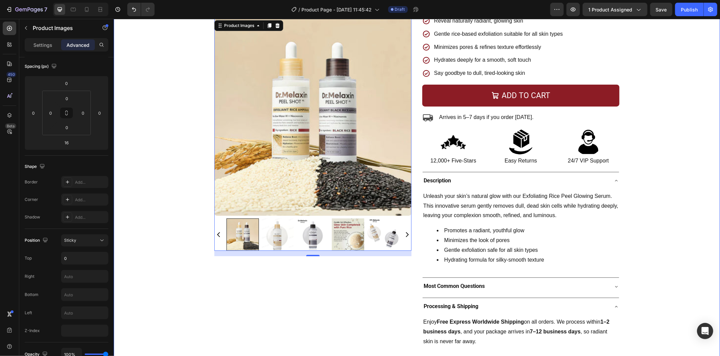
click at [190, 266] on div "Product Images 16 Exfoliating Rice Peel Glowing Serum Product Title Image 4.9 |…" at bounding box center [416, 177] width 606 height 440
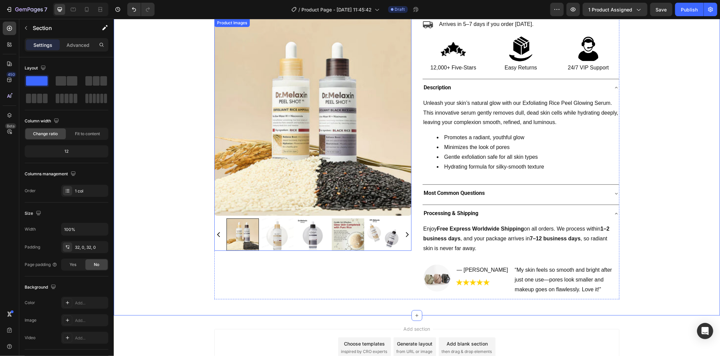
scroll to position [236, 0]
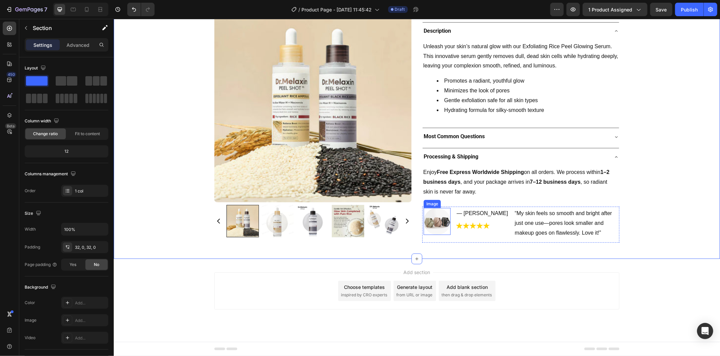
click at [426, 220] on img at bounding box center [436, 221] width 27 height 27
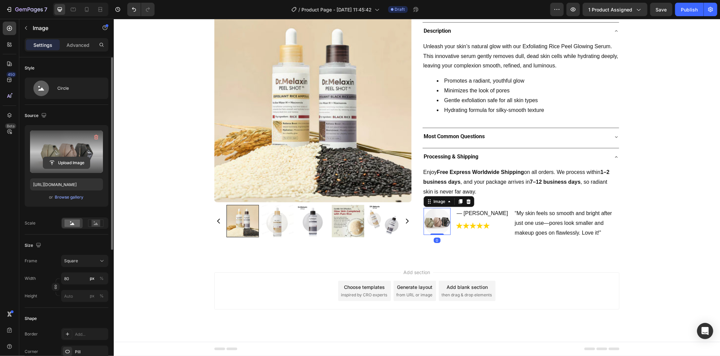
click at [79, 164] on input "file" at bounding box center [66, 162] width 47 height 11
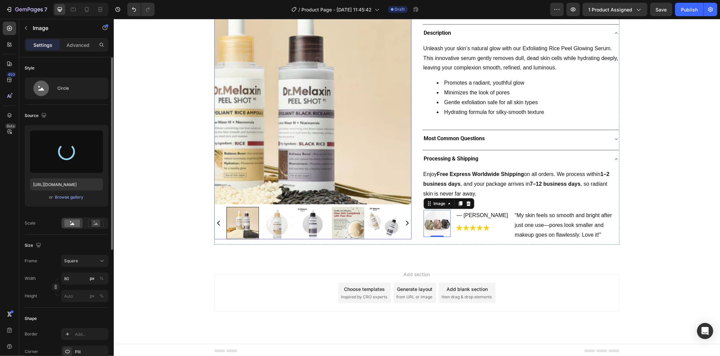
type input "https://cdn.shopify.com/s/files/1/0469/1692/7656/files/gempages_551382014251500…"
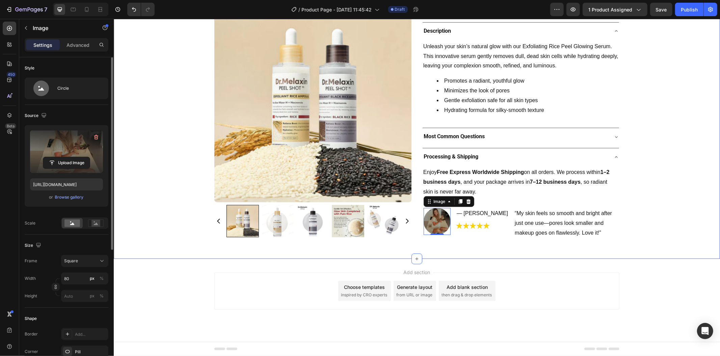
click at [198, 174] on div "Product Images Exfoliating Rice Peel Glowing Serum Product Title Image 4.9 | Lo…" at bounding box center [416, 28] width 606 height 440
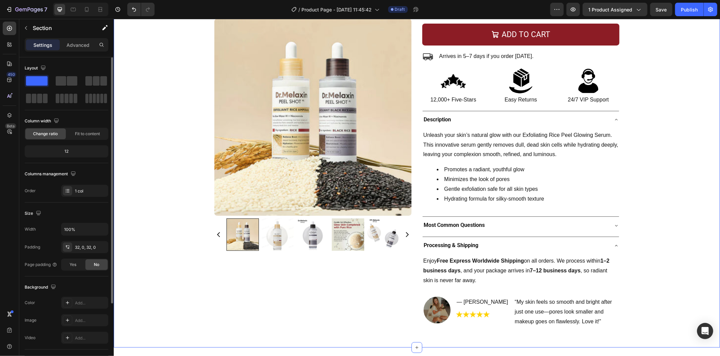
scroll to position [123, 0]
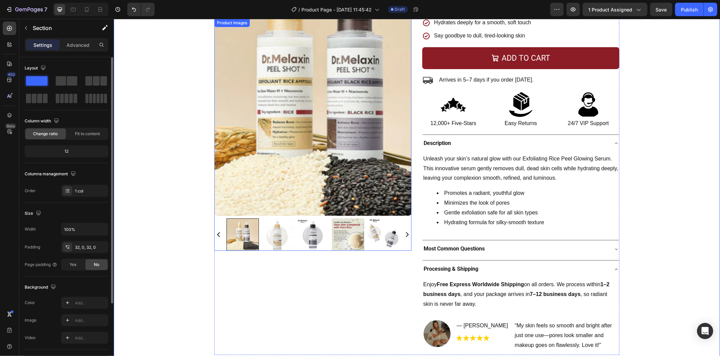
click at [301, 166] on img at bounding box center [312, 117] width 197 height 197
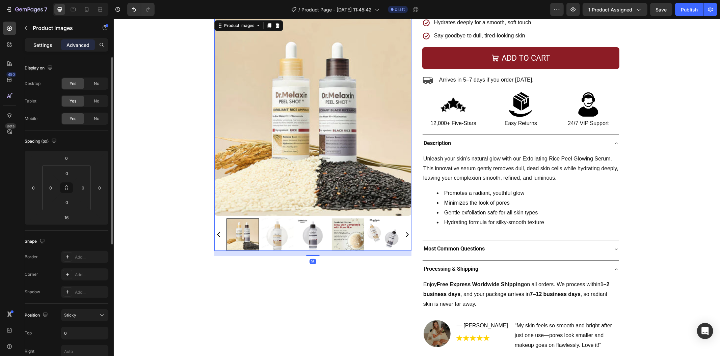
click at [55, 50] on div "Settings Advanced" at bounding box center [67, 44] width 84 height 13
click at [55, 50] on div "Settings" at bounding box center [43, 44] width 34 height 11
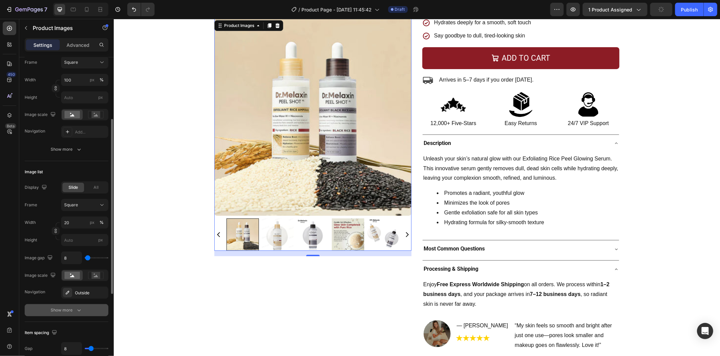
scroll to position [225, 0]
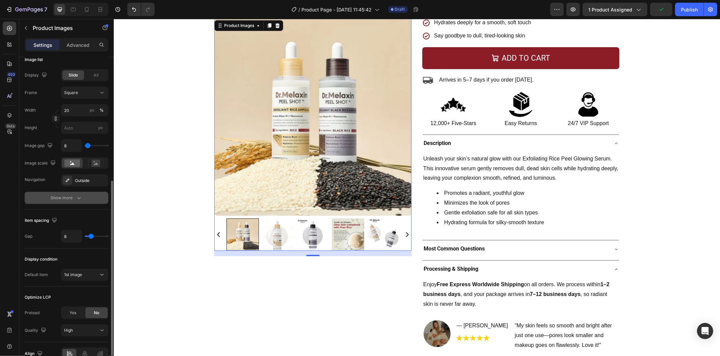
click at [82, 200] on button "Show more" at bounding box center [67, 198] width 84 height 12
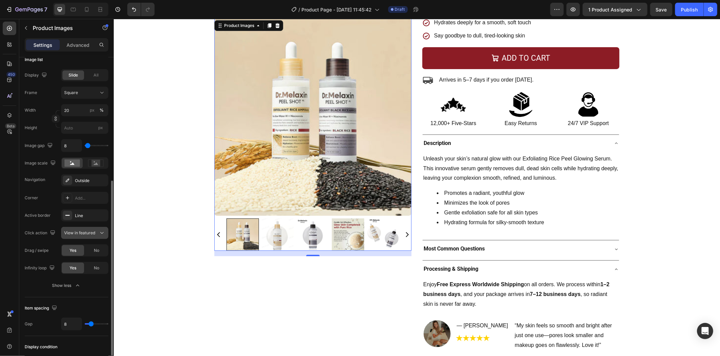
click at [100, 238] on button "View in featured" at bounding box center [84, 233] width 47 height 12
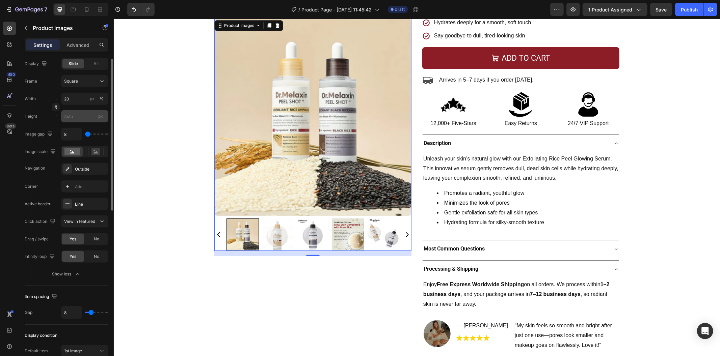
scroll to position [123, 0]
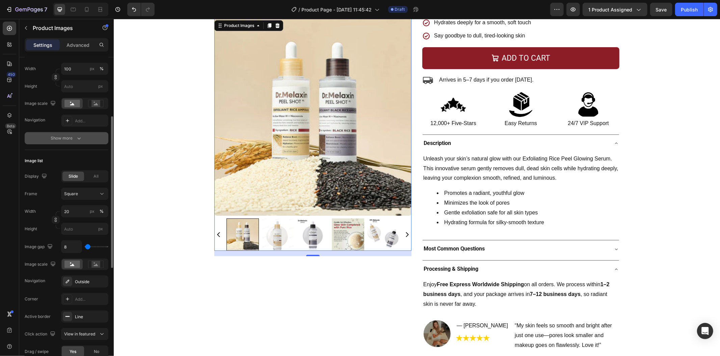
click at [86, 139] on button "Show more" at bounding box center [67, 138] width 84 height 12
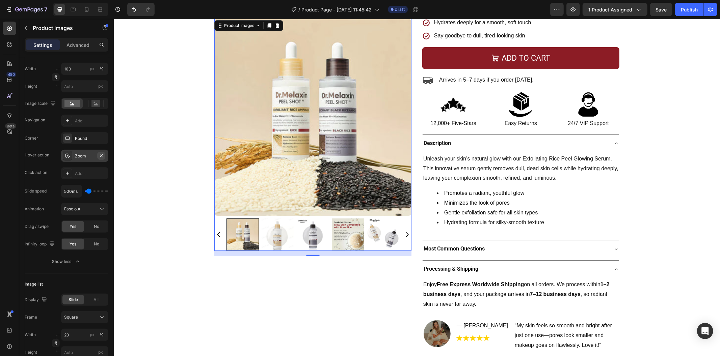
click at [100, 156] on icon "button" at bounding box center [101, 155] width 5 height 5
click at [194, 171] on div "Product Images 16 Exfoliating Rice Peel Glowing Serum Product Title Image 4.9 |…" at bounding box center [416, 140] width 606 height 440
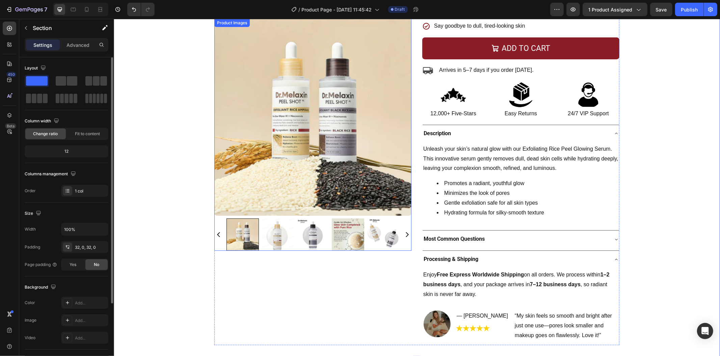
scroll to position [236, 0]
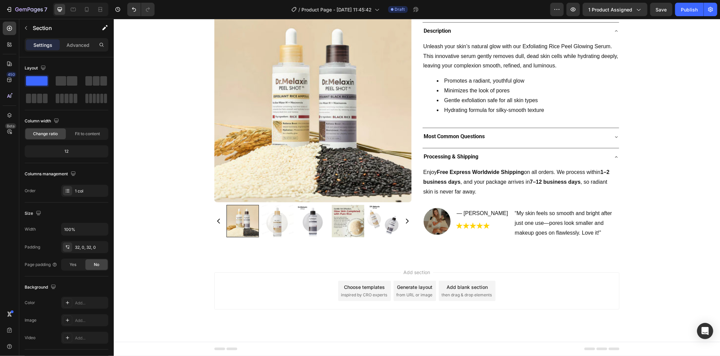
click at [453, 289] on div "Add blank section" at bounding box center [466, 286] width 41 height 7
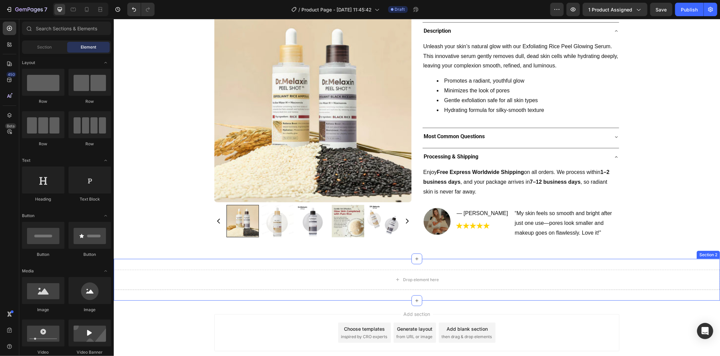
click at [197, 263] on div "Drop element here Section 2" at bounding box center [416, 280] width 606 height 42
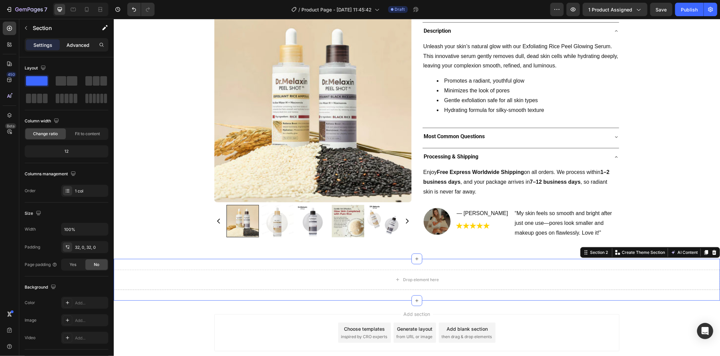
click at [82, 46] on p "Advanced" at bounding box center [77, 45] width 23 height 7
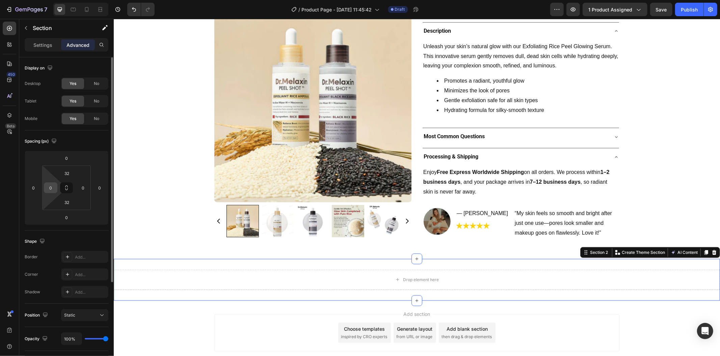
click at [54, 187] on input "0" at bounding box center [51, 188] width 10 height 10
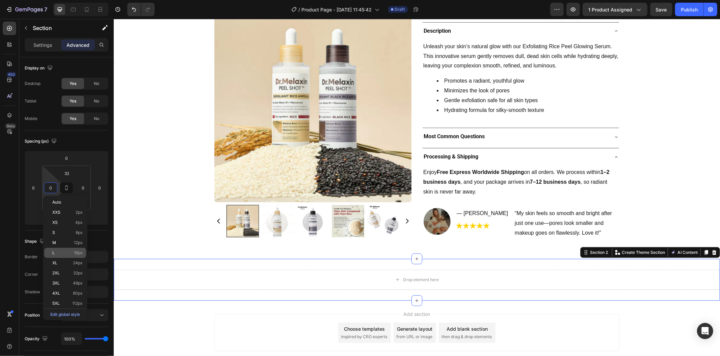
click at [79, 255] on div "L 16px" at bounding box center [65, 253] width 42 height 10
type input "16"
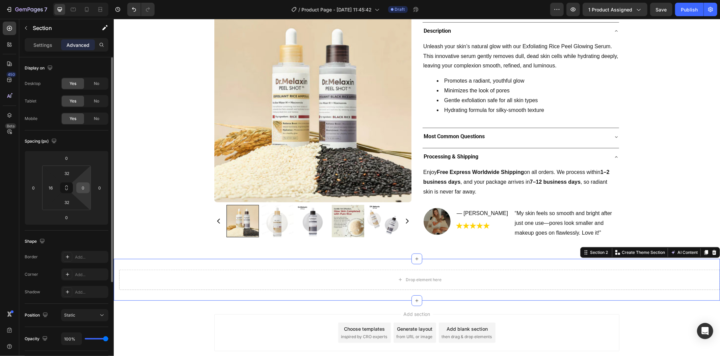
click at [83, 187] on input "0" at bounding box center [83, 188] width 10 height 10
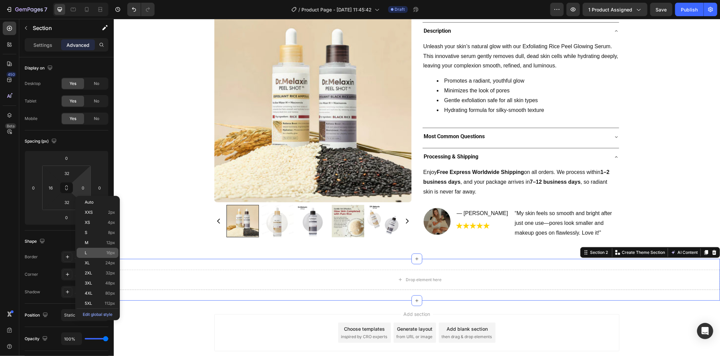
click at [93, 252] on p "L 16px" at bounding box center [100, 253] width 30 height 5
type input "16"
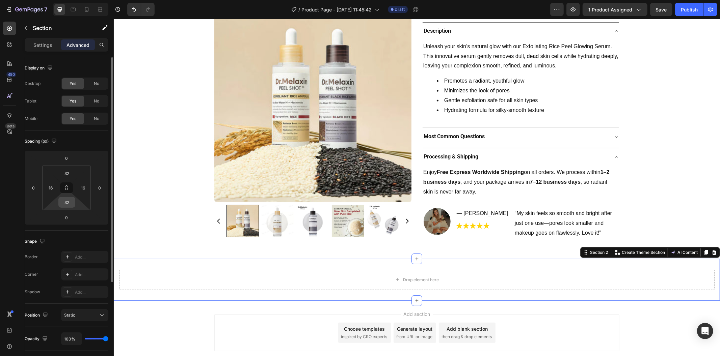
click at [66, 201] on input "32" at bounding box center [66, 202] width 13 height 10
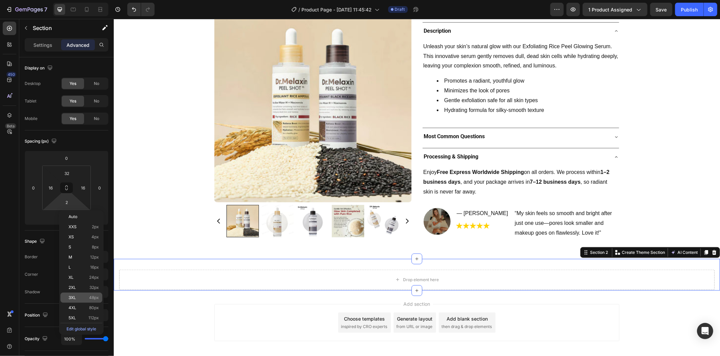
click at [76, 295] on div "3XL 48px" at bounding box center [81, 298] width 42 height 10
type input "48"
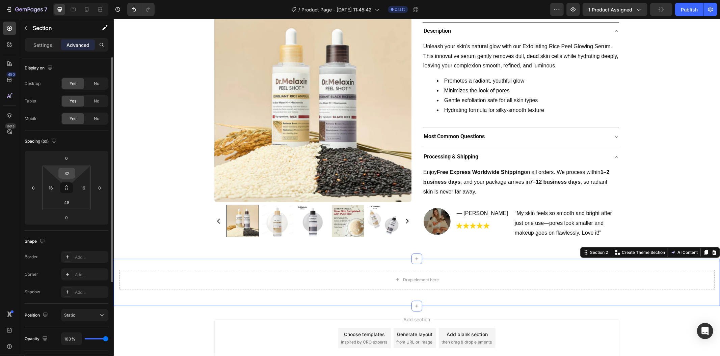
click at [66, 171] on input "32" at bounding box center [66, 173] width 13 height 10
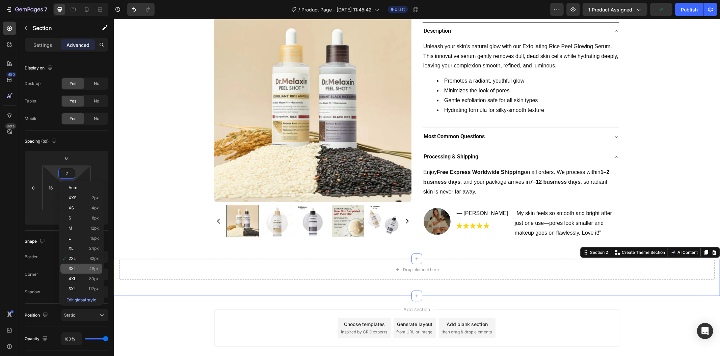
drag, startPoint x: 93, startPoint y: 270, endPoint x: 96, endPoint y: 265, distance: 5.6
click at [93, 270] on span "48px" at bounding box center [94, 269] width 10 height 5
type input "48"
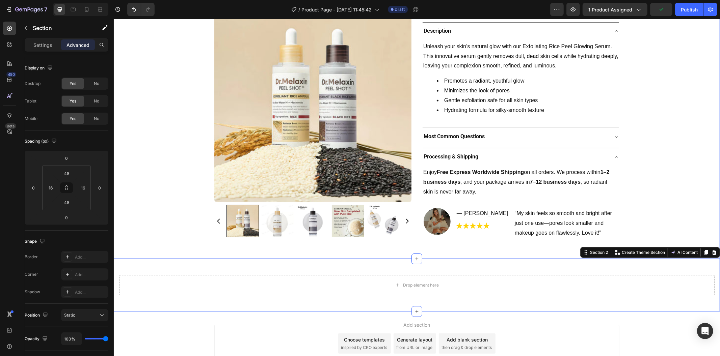
click at [150, 230] on div "Product Images Exfoliating Rice Peel Glowing Serum Product Title Image 4.9 | Lo…" at bounding box center [416, 28] width 606 height 440
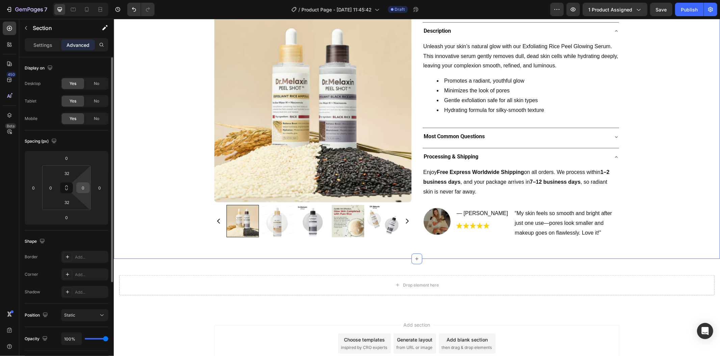
click at [82, 191] on input "0" at bounding box center [83, 188] width 10 height 10
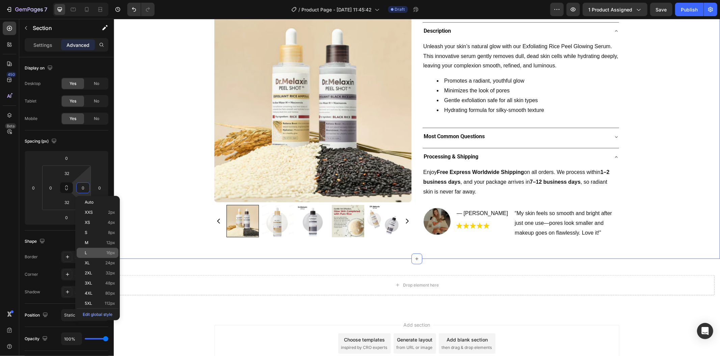
click at [94, 251] on p "L 16px" at bounding box center [100, 253] width 30 height 5
type input "16"
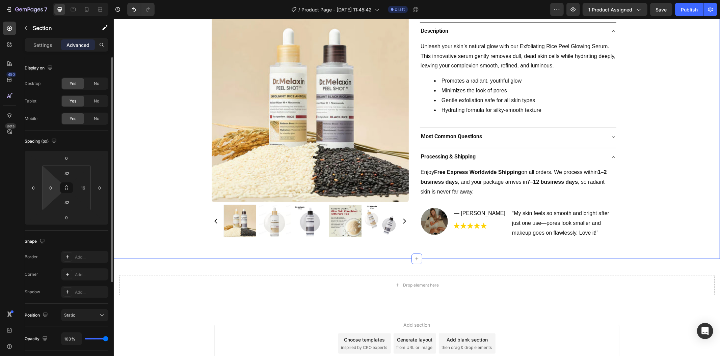
click at [54, 0] on html "7 Version history / Product Page - [DATE] 11:45:42 Draft Preview 1 product assi…" at bounding box center [360, 0] width 720 height 0
click at [44, 0] on html "7 Version history / Product Page - [DATE] 11:45:42 Draft Preview 1 product assi…" at bounding box center [360, 0] width 720 height 0
click at [49, 189] on input "0" at bounding box center [51, 188] width 10 height 10
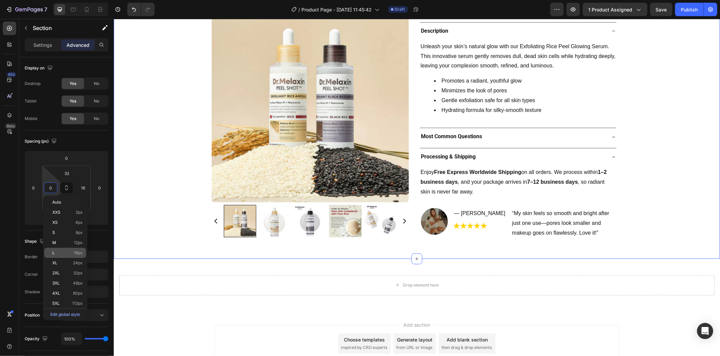
click at [69, 252] on p "L 16px" at bounding box center [67, 253] width 30 height 5
type input "16"
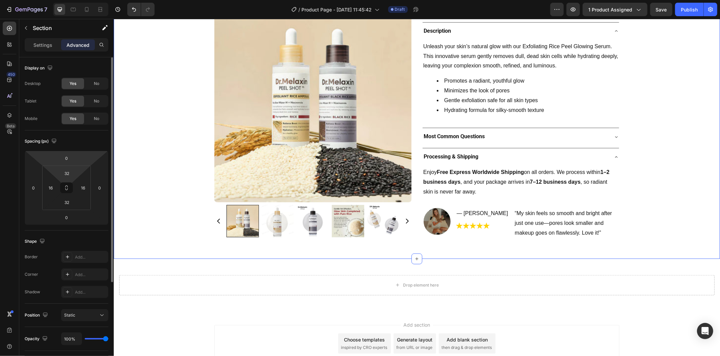
click at [68, 0] on html "7 Version history / Product Page - [DATE] 11:45:42 Draft Preview 1 product assi…" at bounding box center [360, 0] width 720 height 0
click at [68, 171] on input "32" at bounding box center [66, 173] width 13 height 10
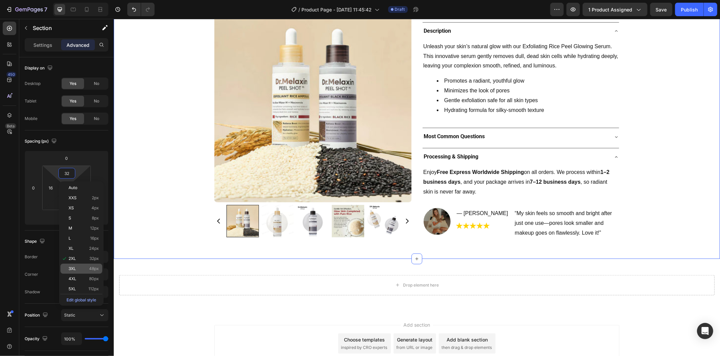
click at [86, 265] on div "3XL 48px" at bounding box center [81, 269] width 42 height 10
type input "48"
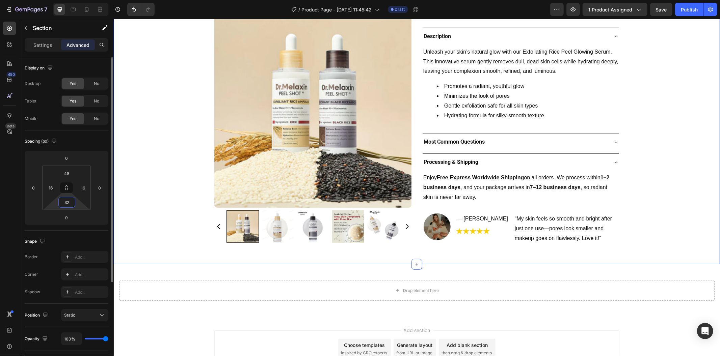
click at [66, 205] on input "32" at bounding box center [66, 202] width 13 height 10
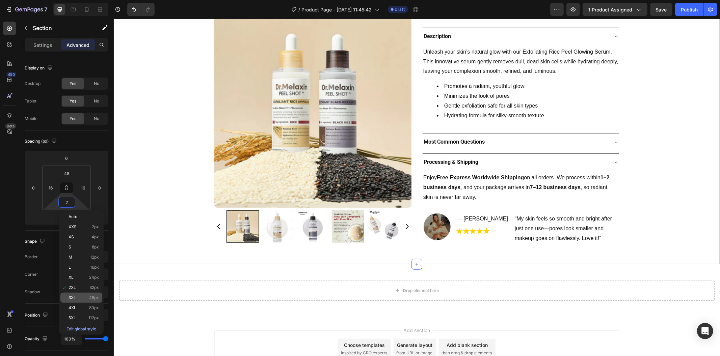
click at [82, 298] on p "3XL 48px" at bounding box center [83, 298] width 30 height 5
type input "48"
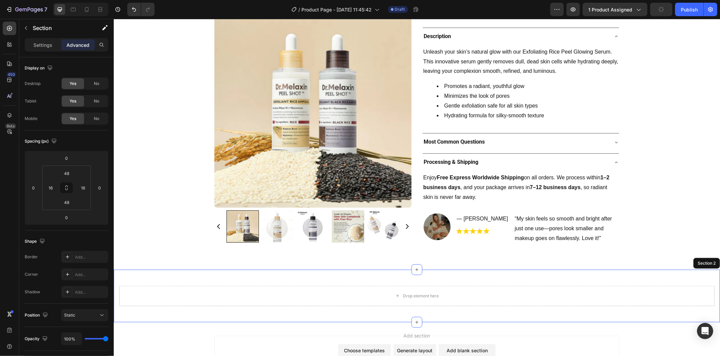
click at [168, 275] on div "Drop element here Section 2" at bounding box center [416, 296] width 606 height 53
click at [5, 28] on div at bounding box center [9, 28] width 13 height 13
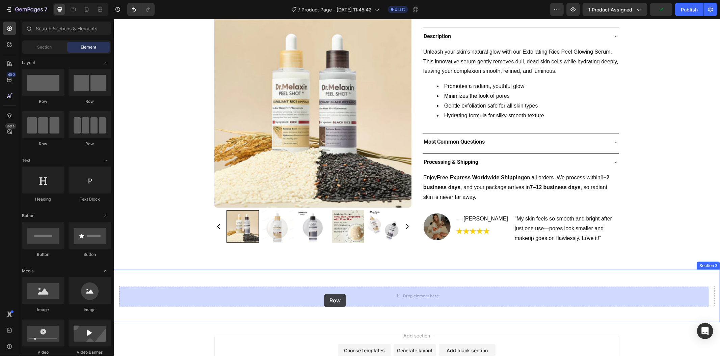
drag, startPoint x: 144, startPoint y: 100, endPoint x: 330, endPoint y: 305, distance: 276.6
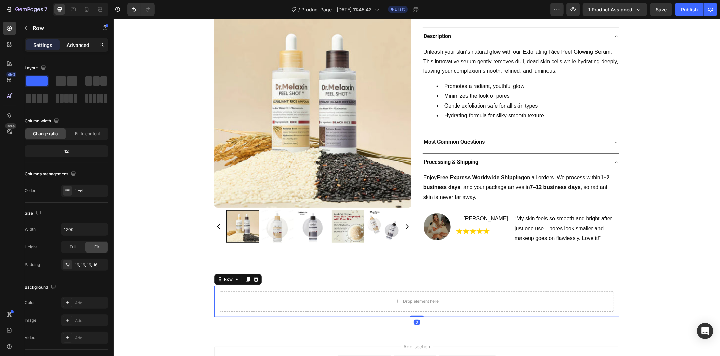
click at [82, 46] on p "Advanced" at bounding box center [77, 45] width 23 height 7
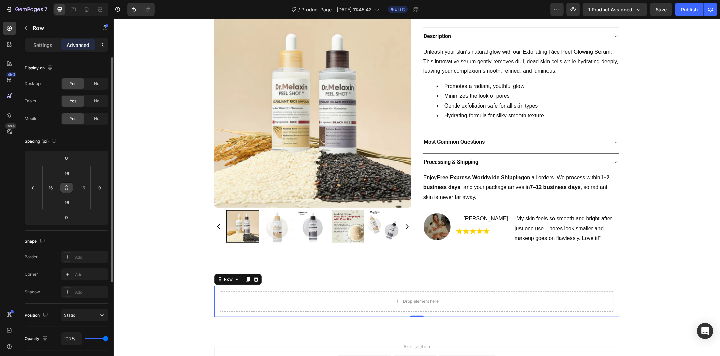
click at [67, 188] on icon at bounding box center [66, 189] width 2 height 2
click at [69, 201] on input "16" at bounding box center [66, 202] width 13 height 10
type input "0"
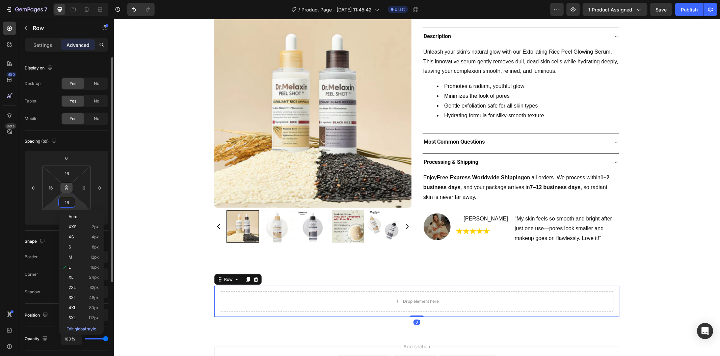
type input "0"
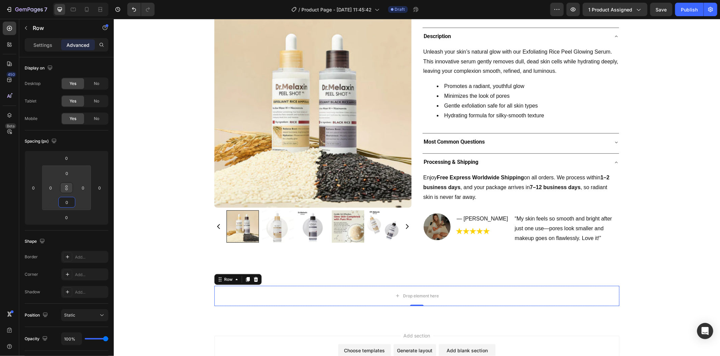
type input "0"
click at [7, 19] on div "7 Version history / Product Page - Aug 28, 11:45:42 Draft Preview 1 product ass…" at bounding box center [360, 9] width 720 height 19
click at [6, 26] on icon at bounding box center [9, 28] width 7 height 7
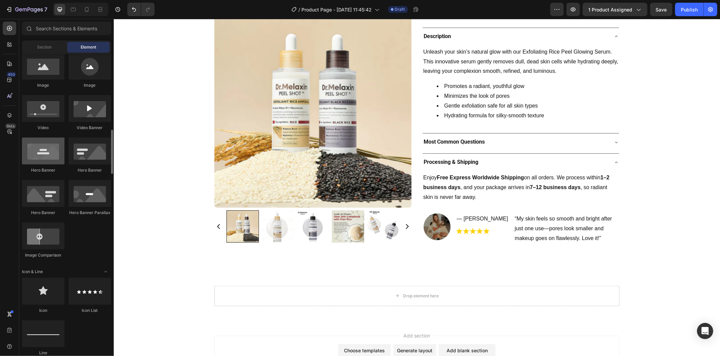
scroll to position [487, 0]
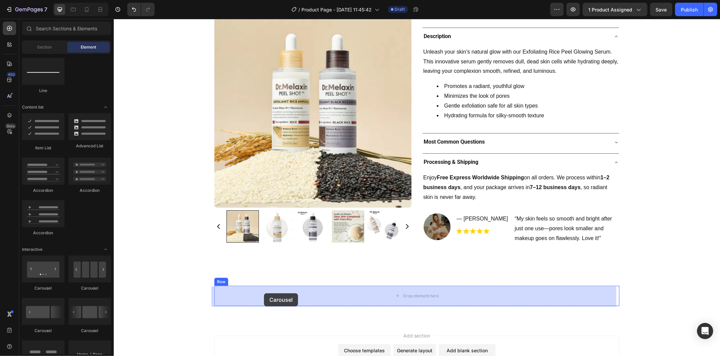
drag, startPoint x: 196, startPoint y: 285, endPoint x: 264, endPoint y: 293, distance: 67.6
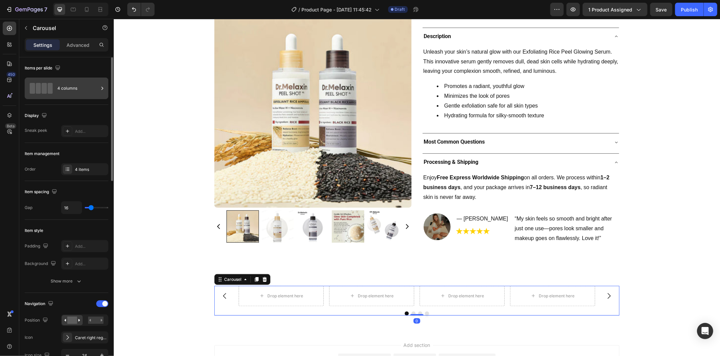
click at [72, 83] on div "4 columns" at bounding box center [77, 89] width 41 height 16
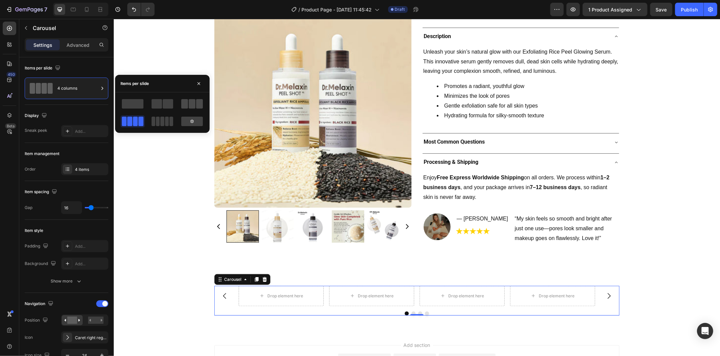
click at [191, 106] on span at bounding box center [192, 103] width 7 height 9
click at [94, 167] on div "4 items" at bounding box center [91, 170] width 32 height 6
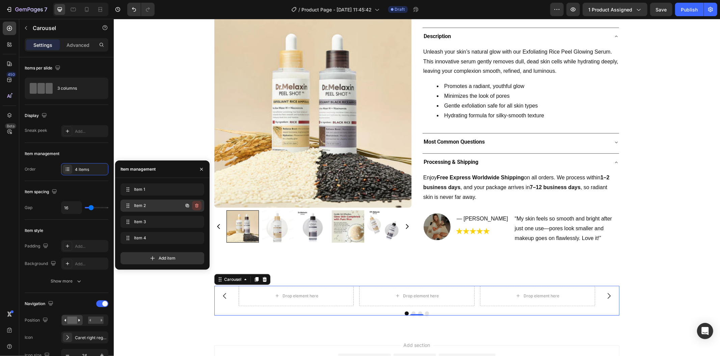
click at [198, 207] on icon "button" at bounding box center [196, 205] width 5 height 5
click at [198, 207] on div "Delete" at bounding box center [192, 206] width 12 height 6
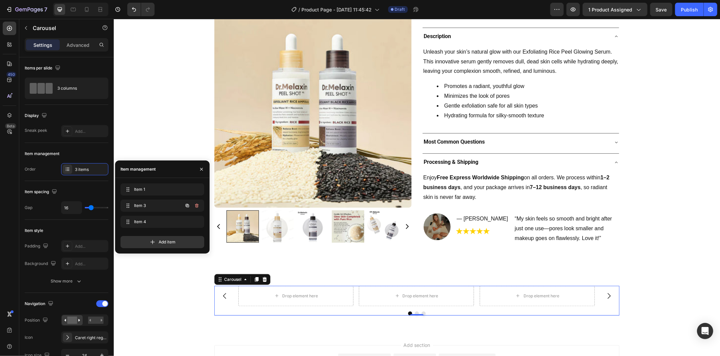
click at [198, 207] on icon "button" at bounding box center [196, 205] width 5 height 5
click at [198, 207] on div "Delete" at bounding box center [192, 206] width 12 height 6
click at [198, 207] on icon "button" at bounding box center [196, 205] width 5 height 5
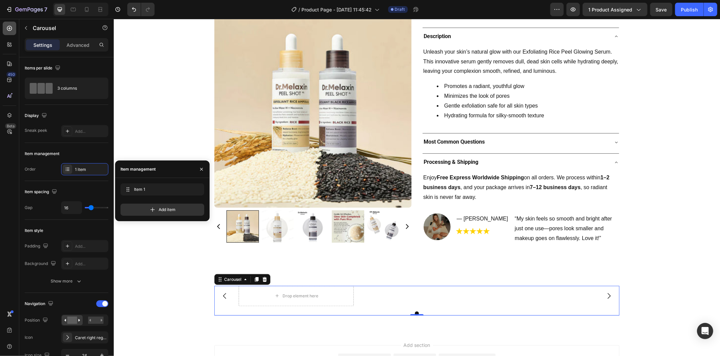
click at [7, 31] on icon at bounding box center [9, 28] width 7 height 7
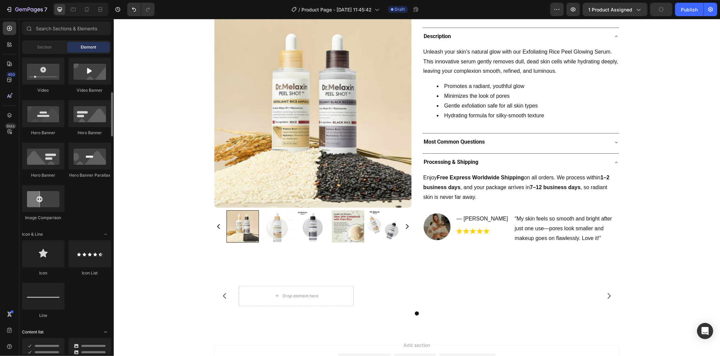
scroll to position [0, 0]
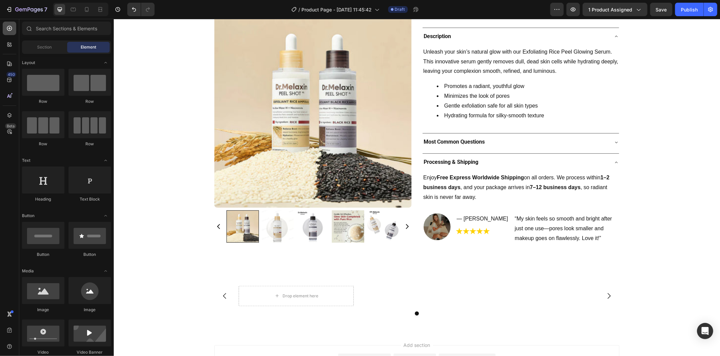
click at [7, 29] on icon at bounding box center [9, 28] width 5 height 5
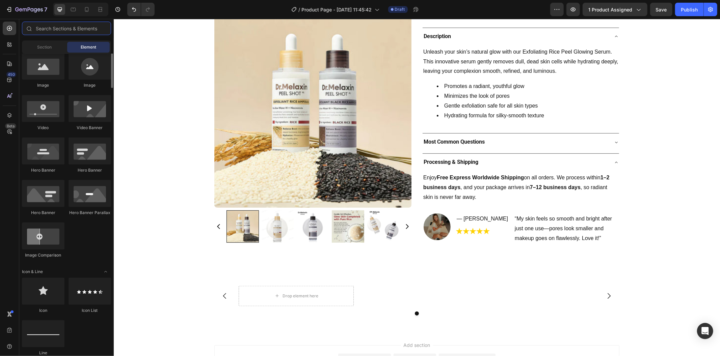
scroll to position [187, 0]
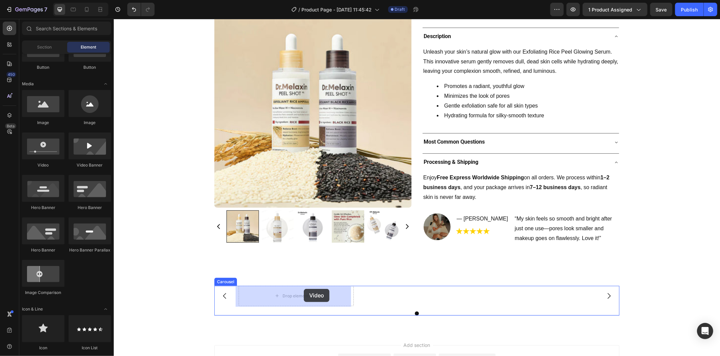
drag, startPoint x: 175, startPoint y: 169, endPoint x: 303, endPoint y: 289, distance: 175.9
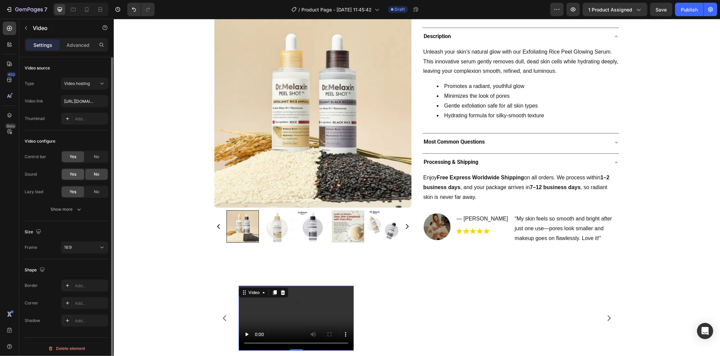
click at [80, 177] on div "Yes" at bounding box center [73, 174] width 22 height 11
click at [99, 159] on span "No" at bounding box center [96, 157] width 5 height 6
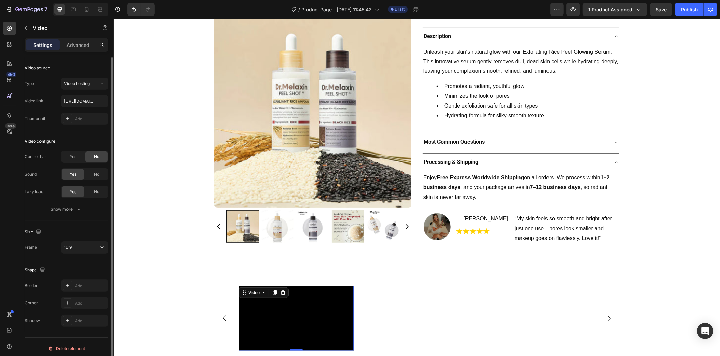
click at [76, 216] on div "Video configure Control bar Yes No Sound Yes No Lazy load Yes No Show more" at bounding box center [67, 176] width 84 height 91
click at [83, 210] on button "Show more" at bounding box center [67, 209] width 84 height 12
click at [71, 226] on span "Yes" at bounding box center [73, 227] width 7 height 6
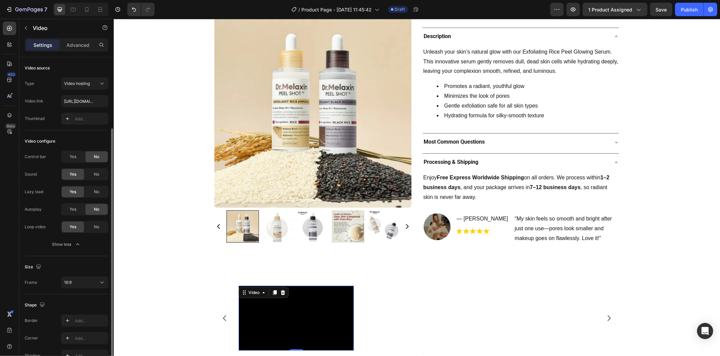
scroll to position [38, 0]
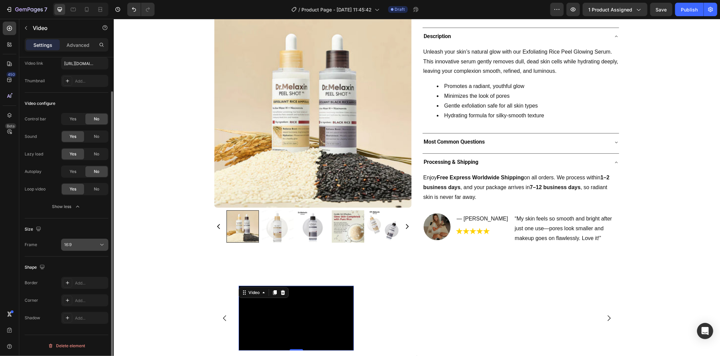
click at [85, 240] on button "16:9" at bounding box center [84, 245] width 47 height 12
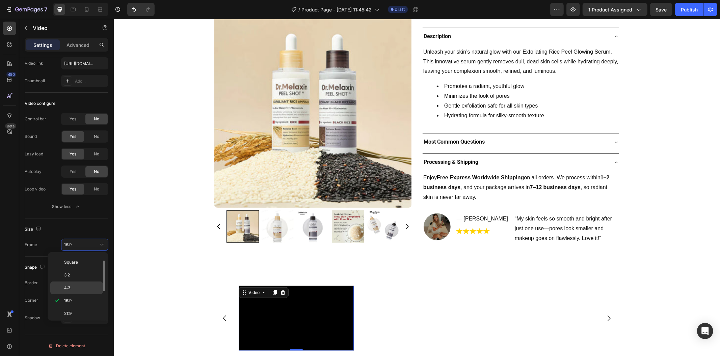
scroll to position [66, 0]
click at [87, 300] on p "9:16" at bounding box center [82, 298] width 36 height 6
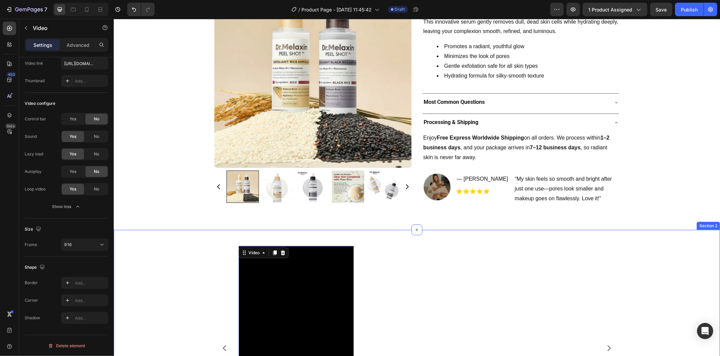
scroll to position [348, 0]
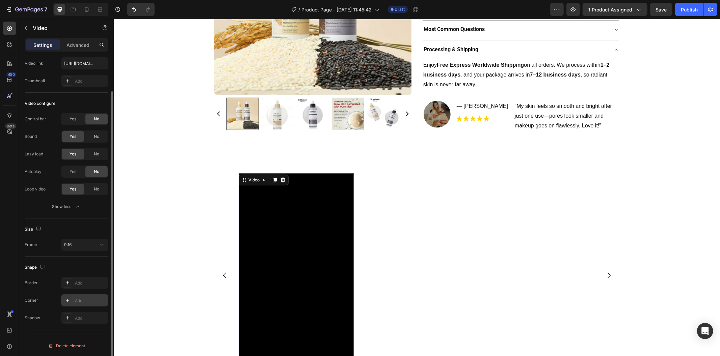
click at [72, 301] on div "Add..." at bounding box center [84, 301] width 47 height 12
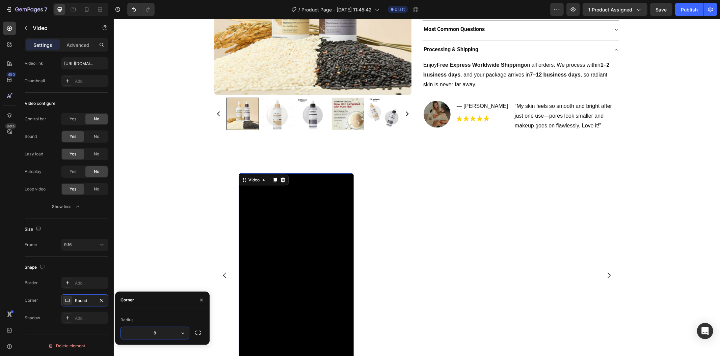
click at [141, 259] on div "Video 0 Carousel Row" at bounding box center [416, 280] width 595 height 214
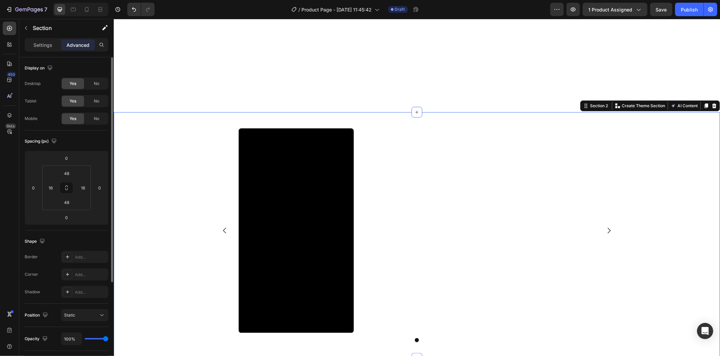
scroll to position [493, 0]
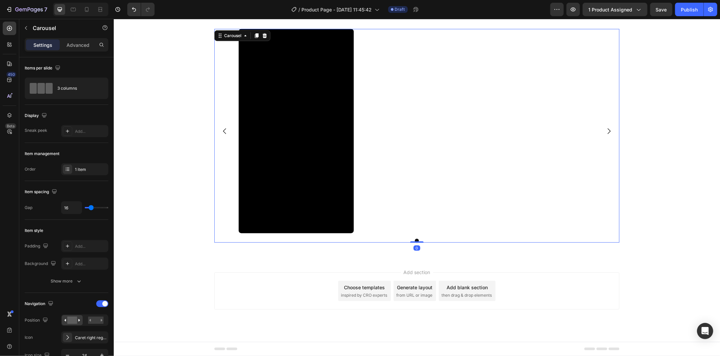
click at [396, 172] on div "Video" at bounding box center [416, 131] width 356 height 205
click at [93, 167] on div "1 item" at bounding box center [91, 170] width 32 height 6
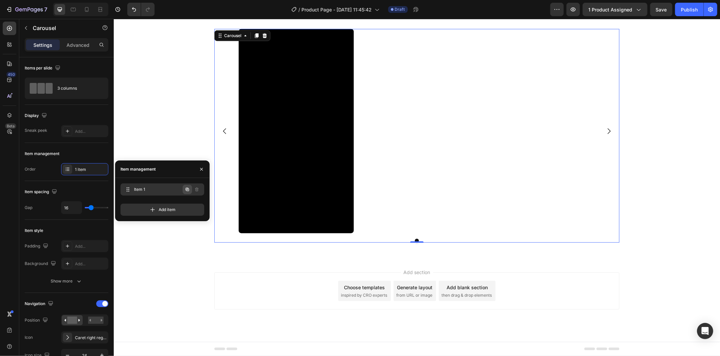
click at [185, 188] on icon "button" at bounding box center [187, 189] width 5 height 5
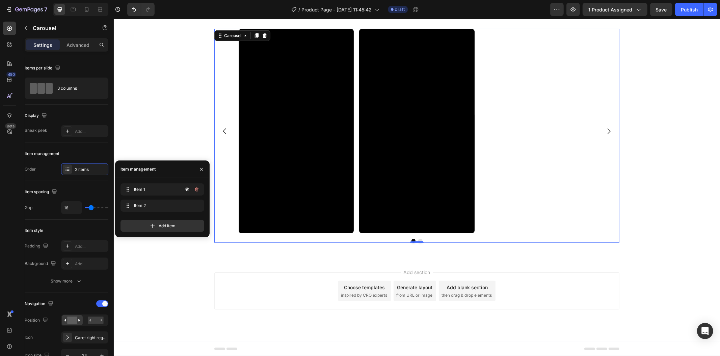
click at [185, 188] on icon "button" at bounding box center [187, 189] width 5 height 5
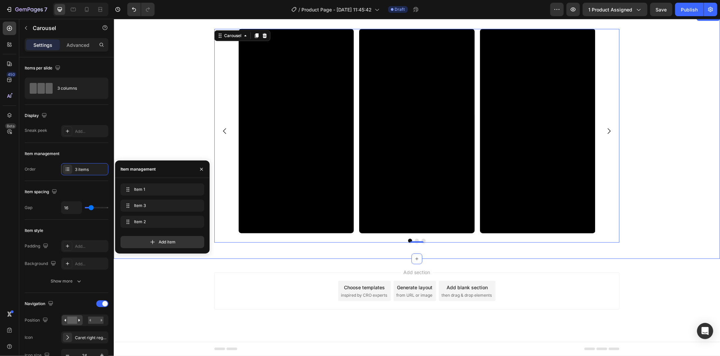
click at [166, 132] on div "Video Video Video Carousel 0 Row" at bounding box center [416, 136] width 595 height 214
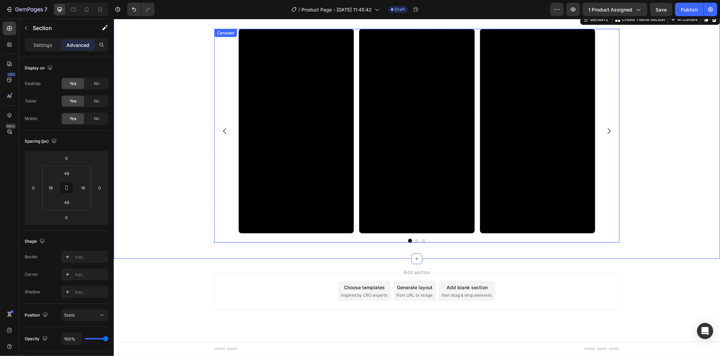
click at [223, 209] on div "Video Video Video" at bounding box center [416, 131] width 405 height 205
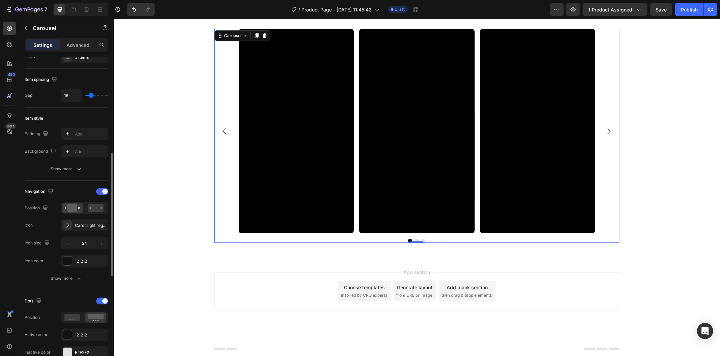
scroll to position [187, 0]
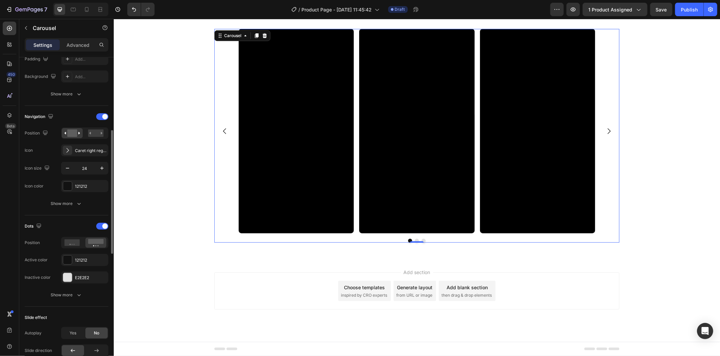
click at [76, 288] on div "Dots Position Active color 121212 Inactive color E2E2E2 Show more" at bounding box center [67, 261] width 84 height 80
click at [78, 292] on icon "button" at bounding box center [79, 295] width 7 height 7
click at [66, 296] on icon "button" at bounding box center [67, 295] width 7 height 7
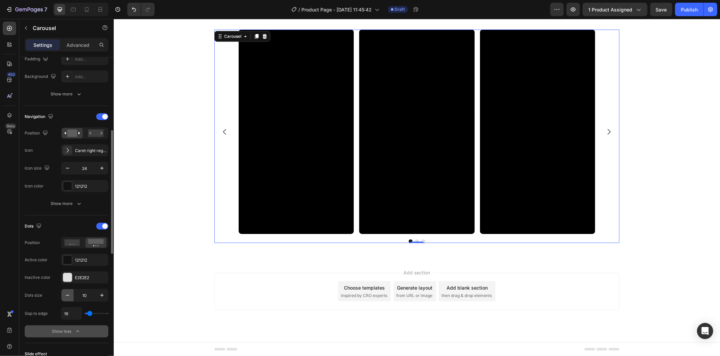
click at [66, 296] on icon "button" at bounding box center [67, 295] width 7 height 7
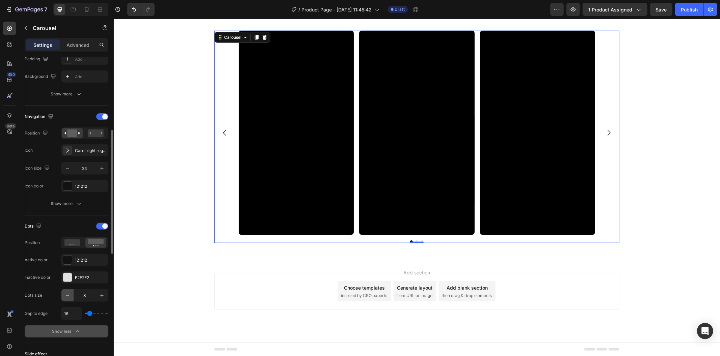
click at [66, 296] on icon "button" at bounding box center [67, 295] width 7 height 7
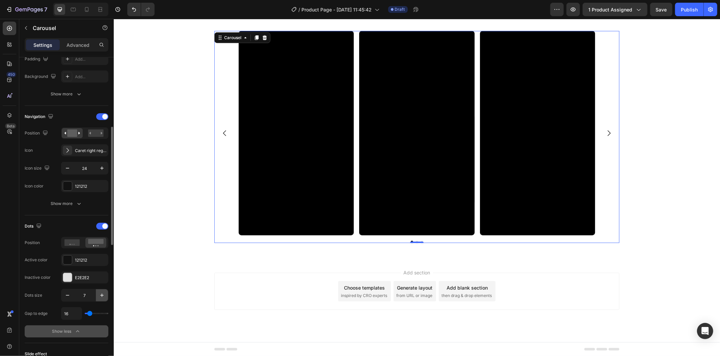
click at [103, 297] on icon "button" at bounding box center [102, 295] width 7 height 7
type input "8"
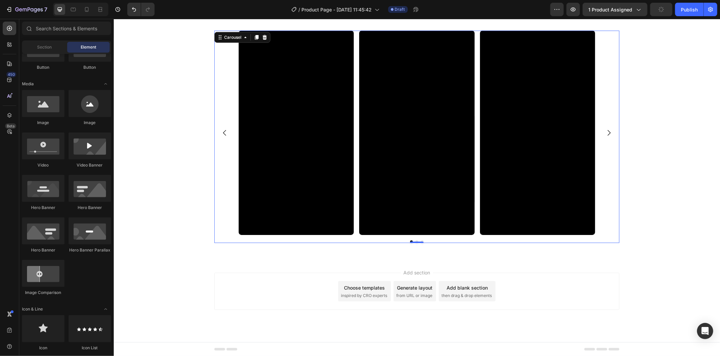
click at [135, 288] on div "Add section Choose templates inspired by CRO experts Generate layout from URL o…" at bounding box center [416, 300] width 606 height 83
click at [467, 293] on span "then drag & drop elements" at bounding box center [466, 296] width 50 height 6
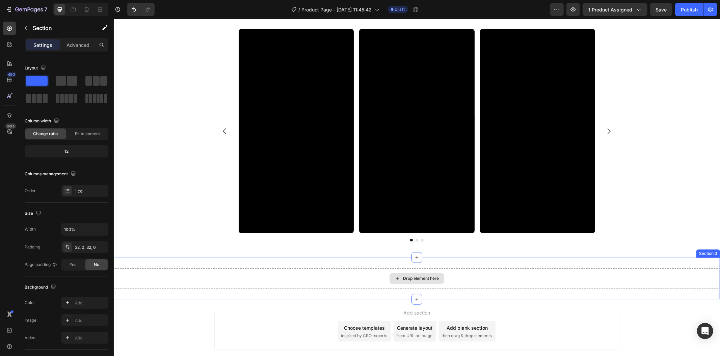
click at [318, 287] on div "Drop element here" at bounding box center [416, 278] width 606 height 20
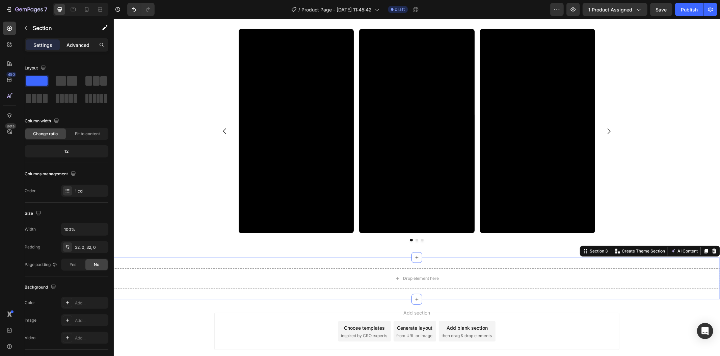
click at [77, 44] on p "Advanced" at bounding box center [77, 45] width 23 height 7
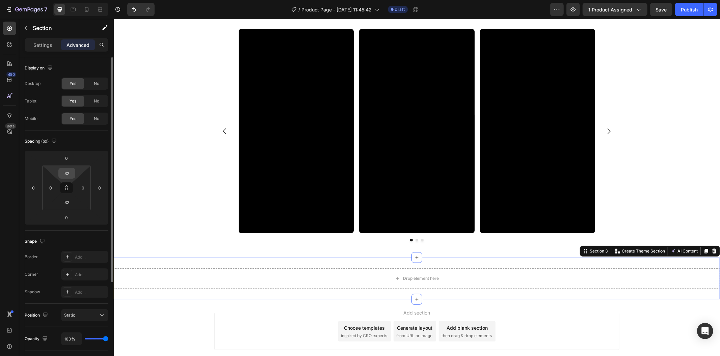
click at [73, 175] on input "32" at bounding box center [66, 173] width 13 height 10
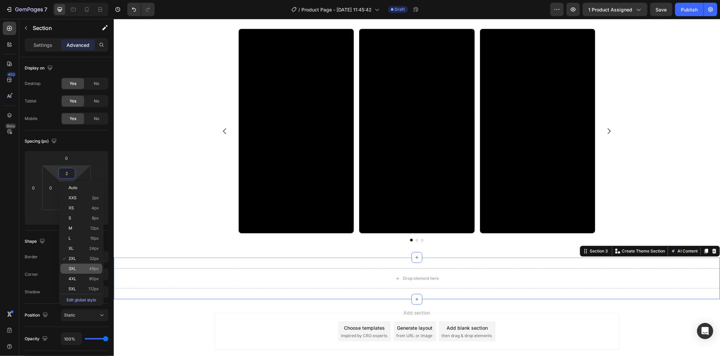
drag, startPoint x: 89, startPoint y: 272, endPoint x: 89, endPoint y: 268, distance: 4.1
click at [89, 272] on div "3XL 48px" at bounding box center [81, 269] width 42 height 10
type input "48"
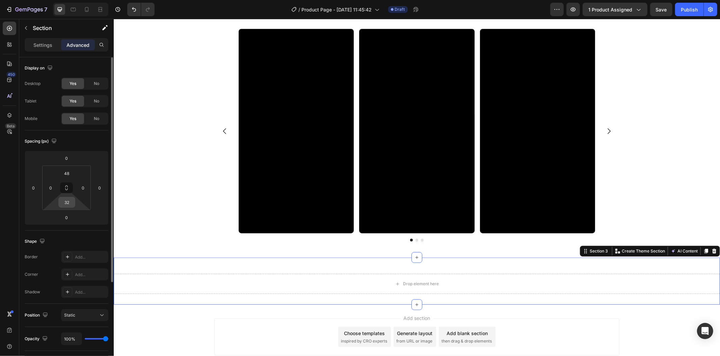
click at [70, 204] on input "32" at bounding box center [66, 202] width 13 height 10
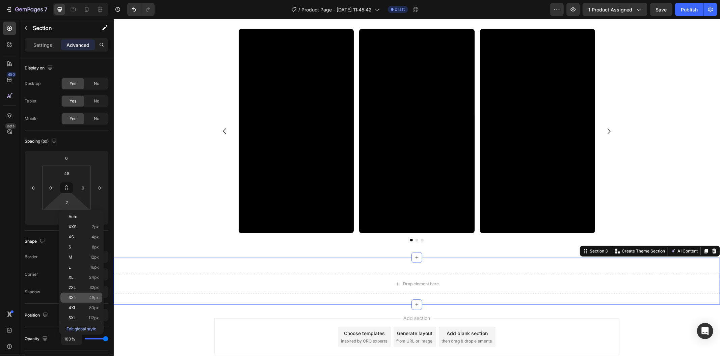
click at [86, 298] on p "3XL 48px" at bounding box center [83, 298] width 30 height 5
type input "48"
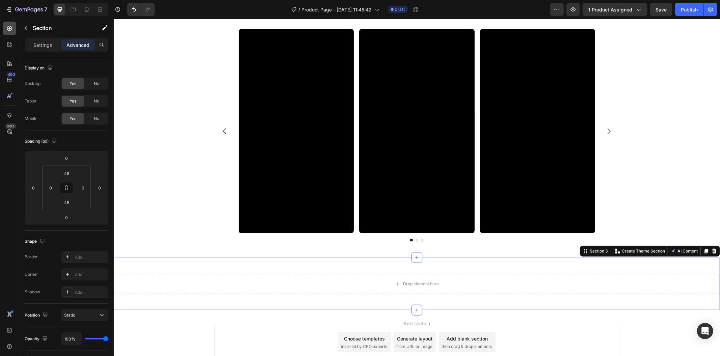
click at [8, 30] on icon at bounding box center [9, 28] width 5 height 5
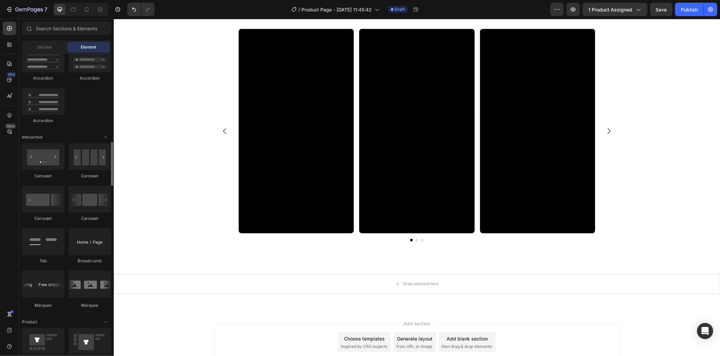
scroll to position [787, 0]
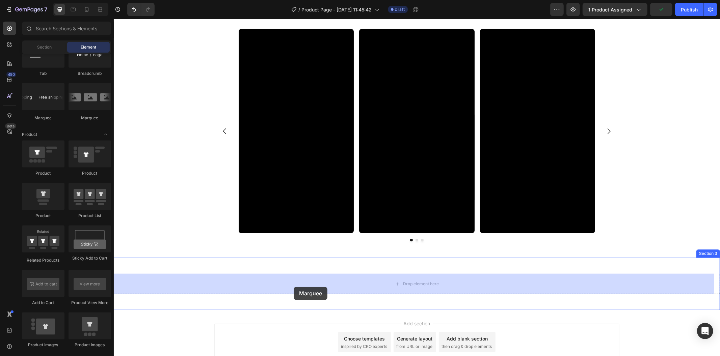
drag, startPoint x: 163, startPoint y: 120, endPoint x: 278, endPoint y: 267, distance: 186.6
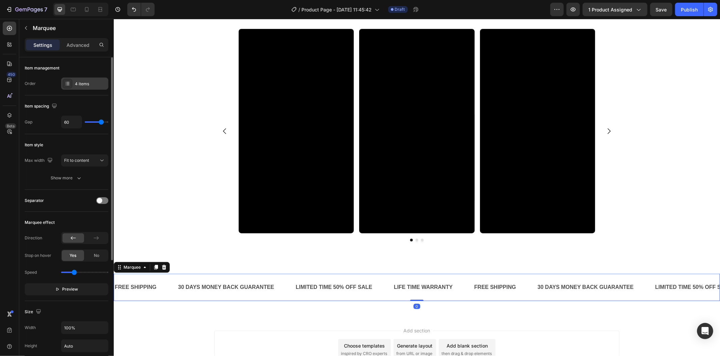
click at [82, 86] on div "4 items" at bounding box center [91, 84] width 32 height 6
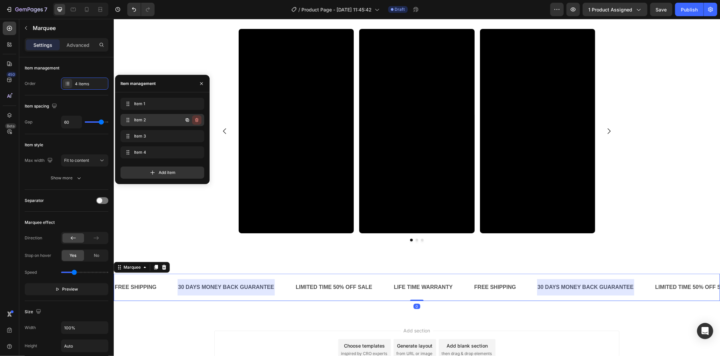
click at [200, 120] on button "button" at bounding box center [196, 119] width 9 height 9
click at [199, 120] on button "Delete" at bounding box center [192, 119] width 19 height 9
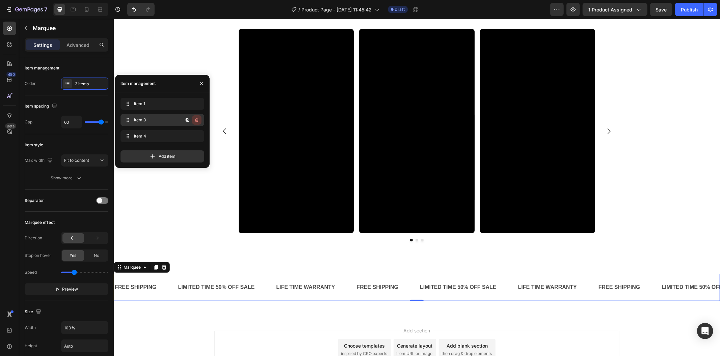
click at [198, 120] on icon "button" at bounding box center [196, 120] width 3 height 4
click at [198, 120] on div "Delete" at bounding box center [192, 120] width 12 height 6
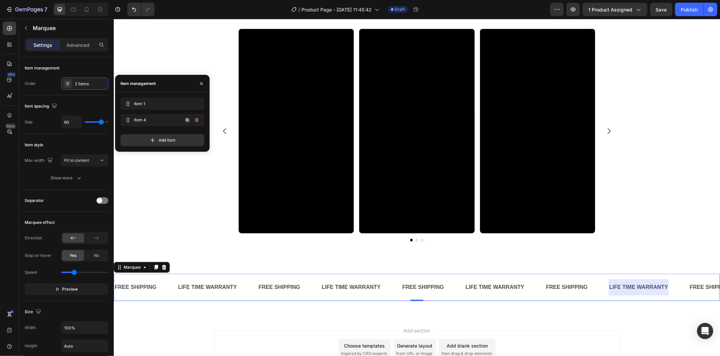
click at [198, 120] on icon "button" at bounding box center [196, 120] width 3 height 4
click at [198, 120] on div "Delete" at bounding box center [192, 120] width 12 height 6
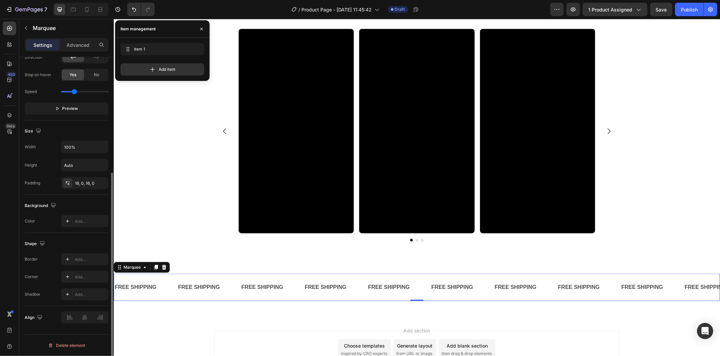
scroll to position [0, 0]
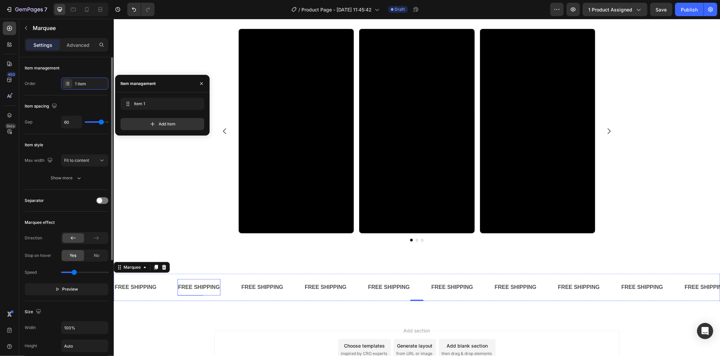
click at [200, 285] on div "FREE SHIPPING" at bounding box center [198, 287] width 43 height 11
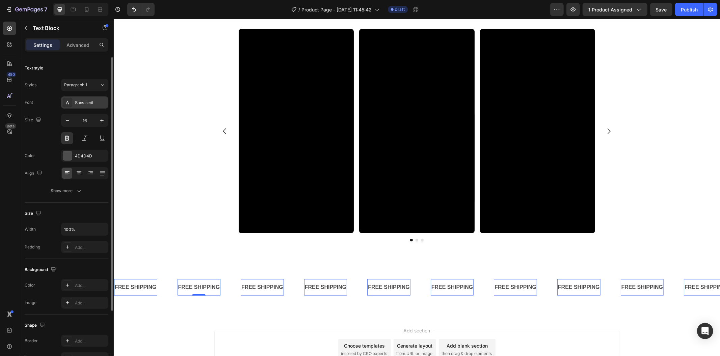
click at [86, 103] on div "Sans-serif" at bounding box center [91, 103] width 32 height 6
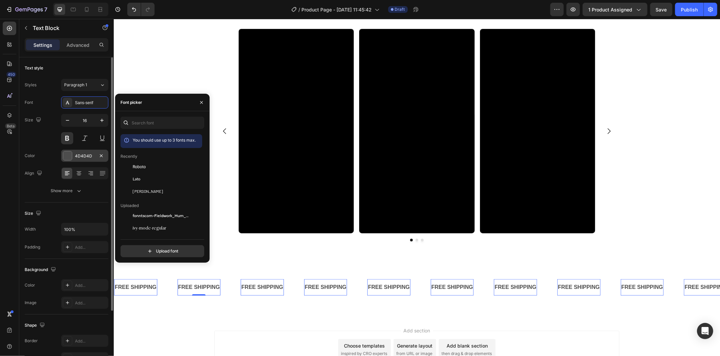
click at [73, 160] on div "4D4D4D" at bounding box center [84, 156] width 47 height 12
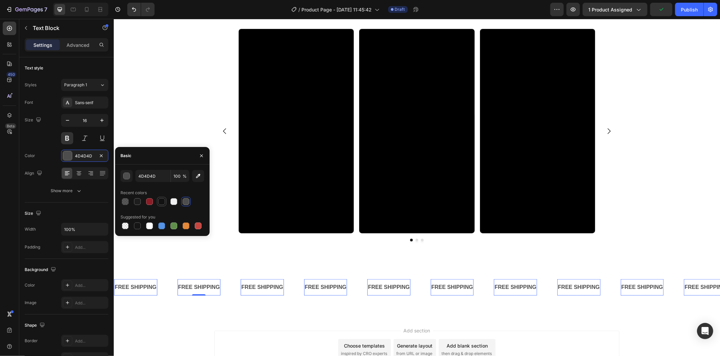
click at [163, 201] on div at bounding box center [161, 201] width 7 height 7
type input "121212"
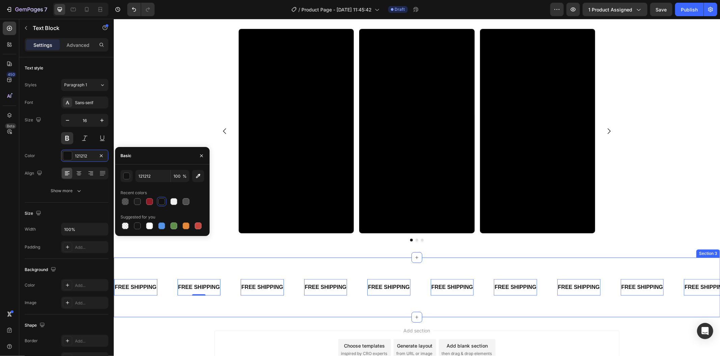
click at [189, 264] on div "FREE SHIPPING Text Block 0 FREE SHIPPING Text Block 0 FREE SHIPPING Text Block …" at bounding box center [416, 287] width 606 height 60
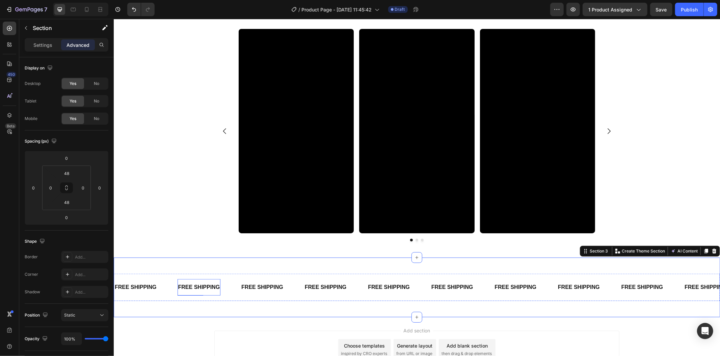
click at [201, 284] on div "FREE SHIPPING" at bounding box center [198, 287] width 43 height 11
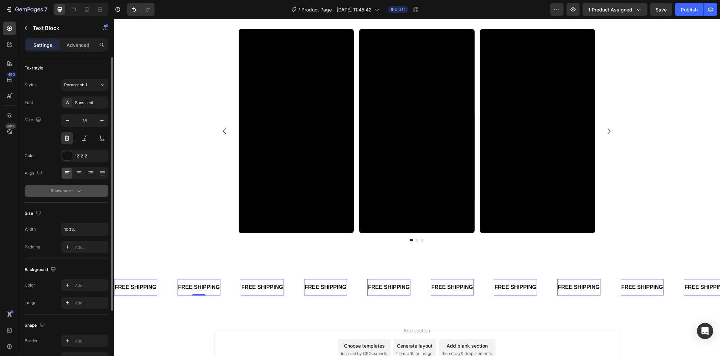
click at [81, 195] on button "Show more" at bounding box center [67, 191] width 84 height 12
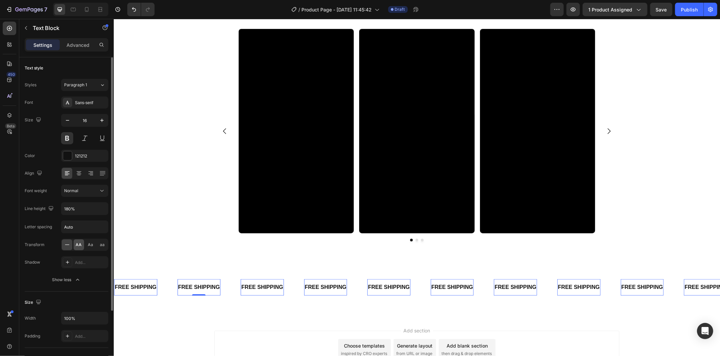
click at [81, 250] on div "AA" at bounding box center [79, 245] width 10 height 11
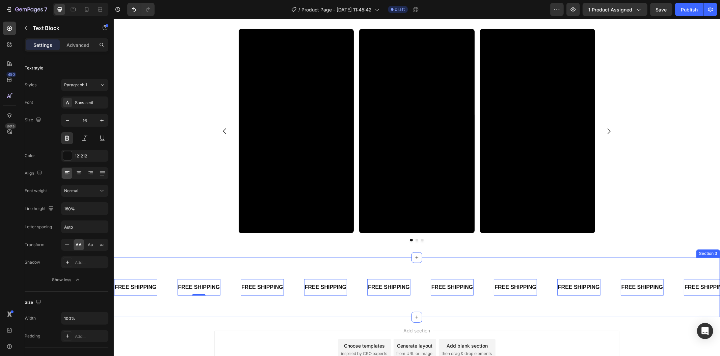
click at [164, 266] on div "FREE SHIPPING Text Block 0 FREE SHIPPING Text Block 0 FREE SHIPPING Text Block …" at bounding box center [416, 287] width 606 height 60
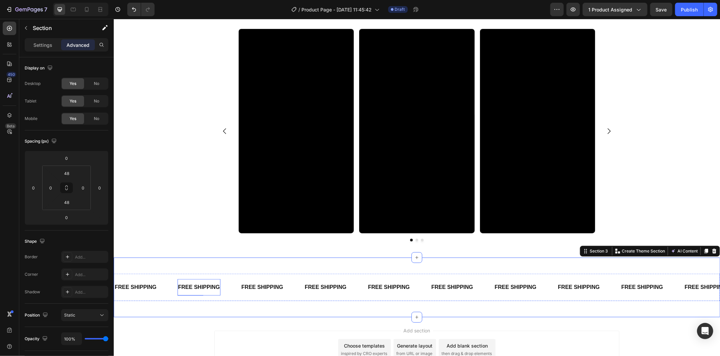
click at [180, 285] on div "FREE SHIPPING" at bounding box center [198, 287] width 43 height 11
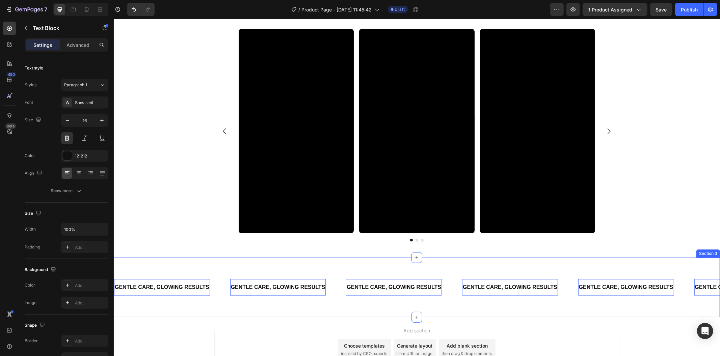
click at [225, 302] on div "Gentle care, glowing results Text Block 0 Gentle care, glowing results Text Blo…" at bounding box center [416, 287] width 606 height 60
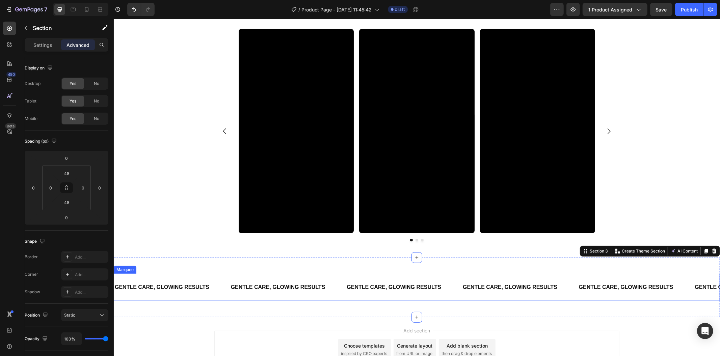
click at [330, 292] on div "Gentle care, glowing results Text Block" at bounding box center [288, 287] width 116 height 17
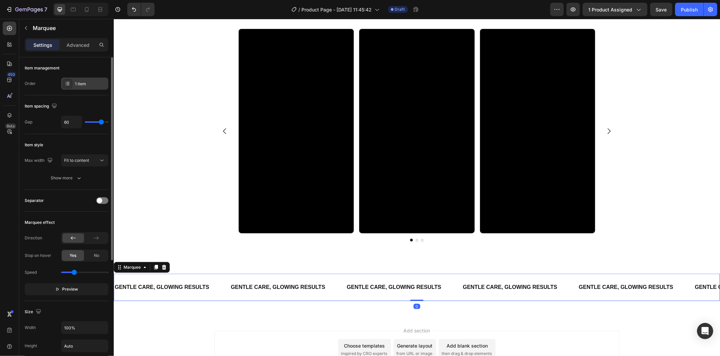
click at [84, 82] on div "1 item" at bounding box center [91, 84] width 32 height 6
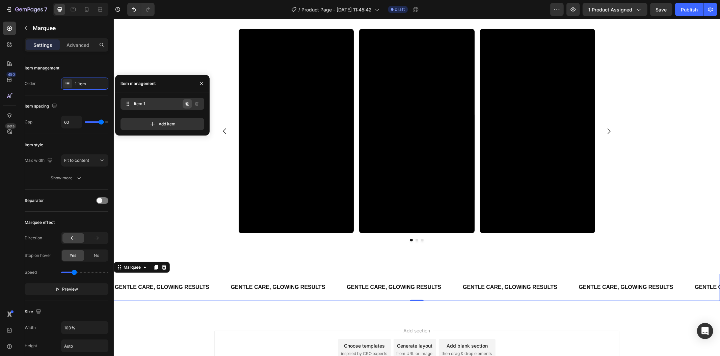
click at [185, 105] on icon "button" at bounding box center [187, 103] width 5 height 5
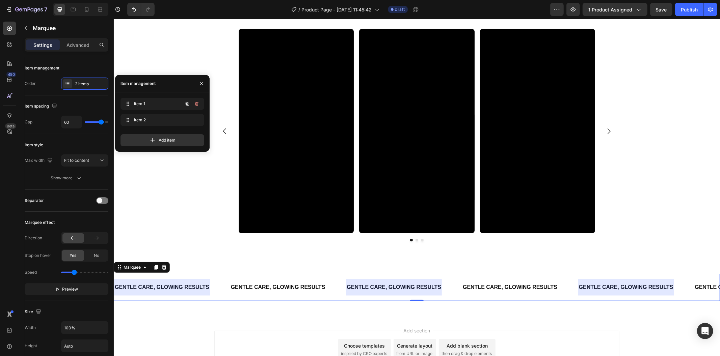
click at [185, 105] on icon "button" at bounding box center [187, 103] width 5 height 5
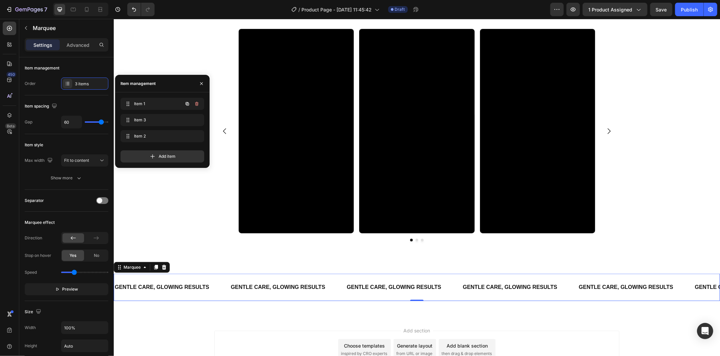
click at [185, 105] on icon "button" at bounding box center [187, 103] width 5 height 5
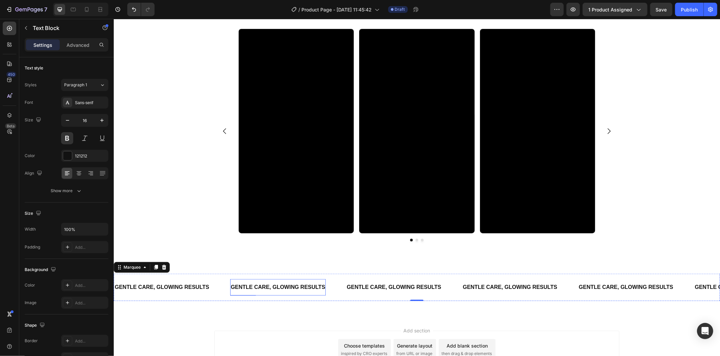
click at [292, 285] on p "Gentle care, glowing results" at bounding box center [277, 287] width 94 height 10
click at [292, 286] on p "Gentle care, glowing results" at bounding box center [277, 287] width 94 height 10
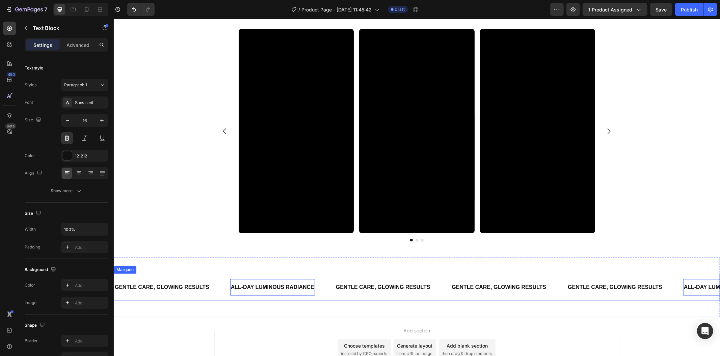
click at [302, 304] on div "Gentle care, glowing results Text Block All-day luminous radiance Text Block 0 …" at bounding box center [416, 287] width 606 height 60
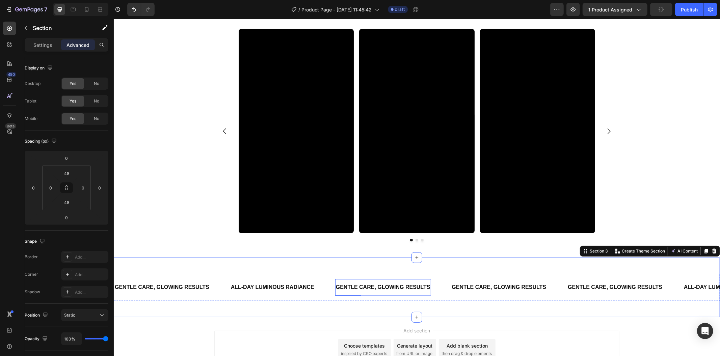
click at [400, 285] on p "Gentle care, glowing results" at bounding box center [382, 287] width 94 height 10
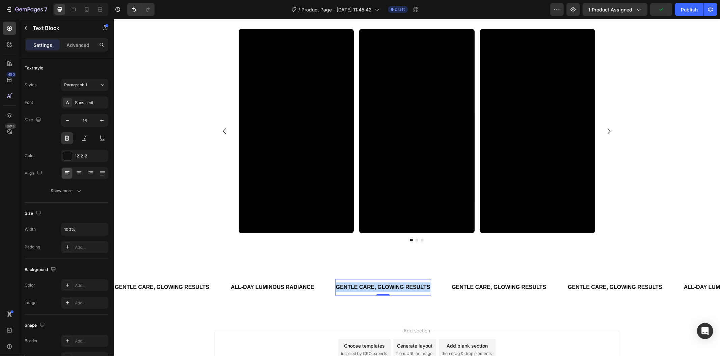
click at [400, 285] on p "Gentle care, glowing results" at bounding box center [382, 287] width 94 height 10
click at [330, 294] on div "All-day luminous radiance Text Block" at bounding box center [282, 287] width 105 height 17
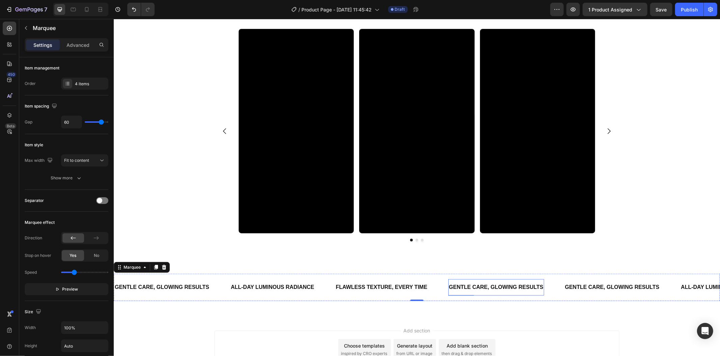
click at [478, 288] on p "Gentle care, glowing results" at bounding box center [495, 287] width 94 height 10
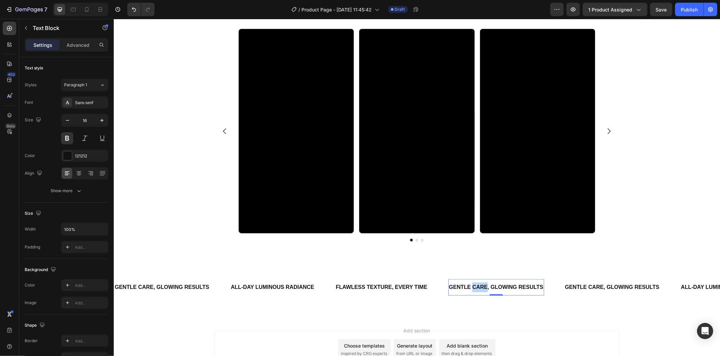
click at [478, 288] on p "Gentle care, glowing results" at bounding box center [495, 287] width 94 height 10
click at [438, 295] on div "Flawless texture, every time Text Block" at bounding box center [391, 287] width 113 height 17
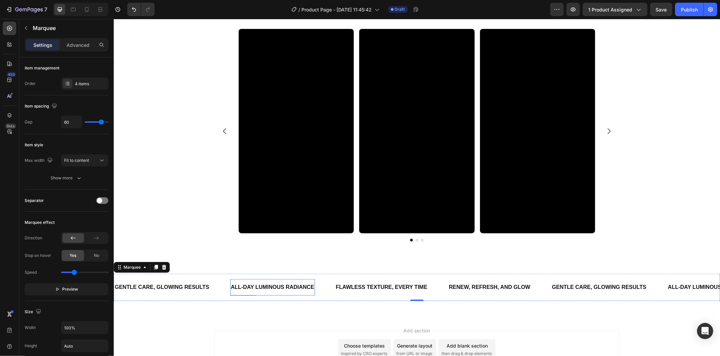
click at [254, 282] on p "All-day luminous radiance" at bounding box center [271, 287] width 83 height 10
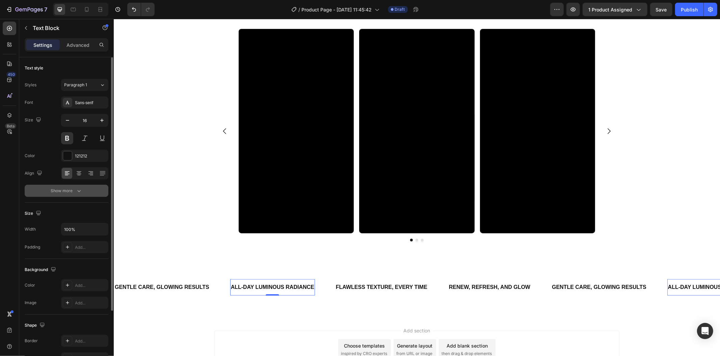
click at [71, 190] on div "Show more" at bounding box center [66, 191] width 31 height 7
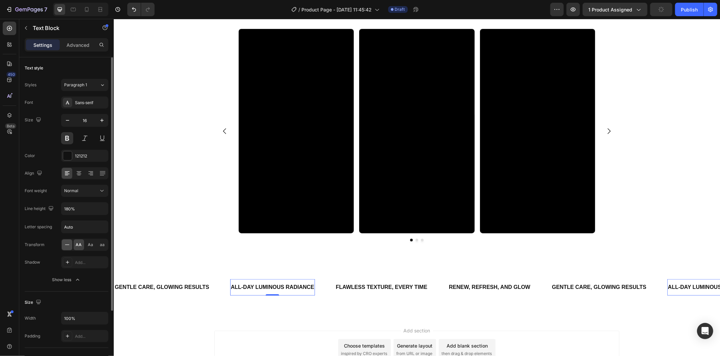
click at [70, 244] on icon at bounding box center [67, 245] width 7 height 7
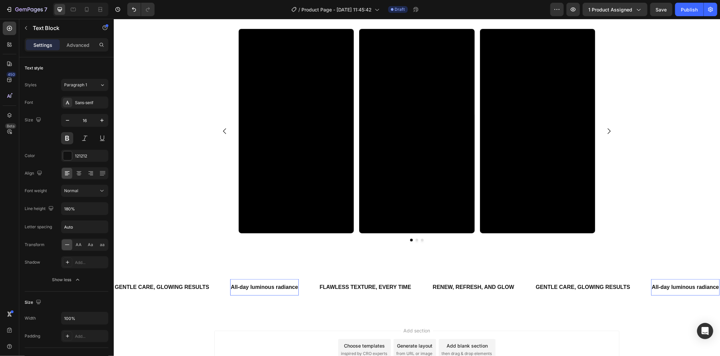
click at [242, 287] on p "All-day luminous radiance" at bounding box center [263, 287] width 67 height 10
click at [239, 288] on p "All-day luminous radiance" at bounding box center [263, 287] width 67 height 10
click at [64, 139] on button at bounding box center [67, 138] width 12 height 12
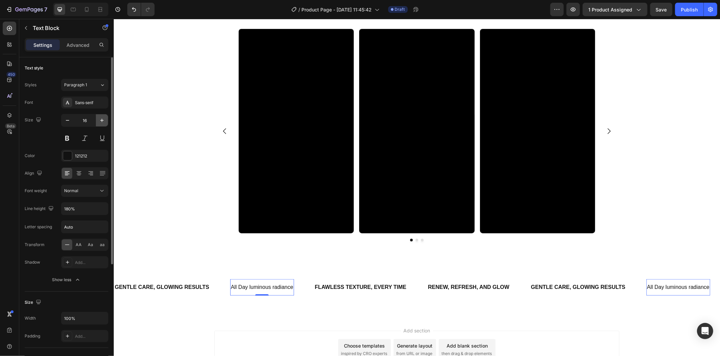
click at [102, 121] on icon "button" at bounding box center [102, 120] width 7 height 7
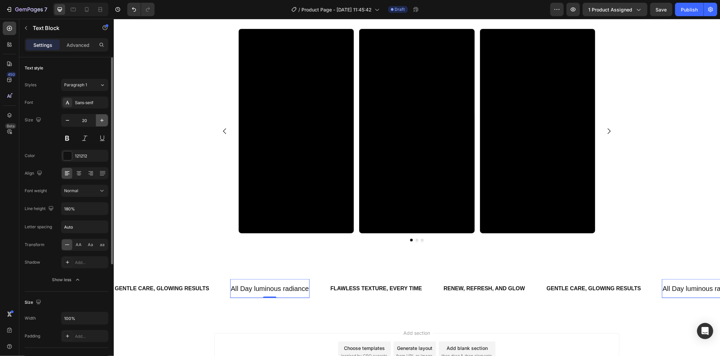
click at [102, 121] on icon "button" at bounding box center [102, 120] width 7 height 7
click at [66, 118] on icon "button" at bounding box center [67, 120] width 7 height 7
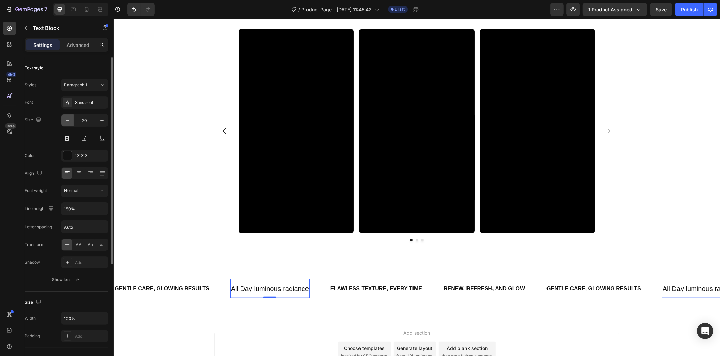
click at [66, 118] on icon "button" at bounding box center [67, 120] width 7 height 7
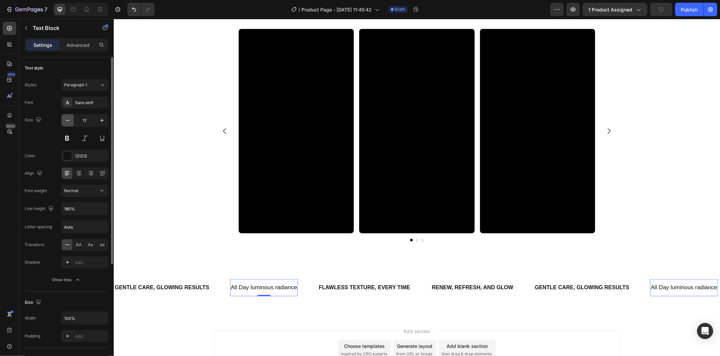
click at [66, 118] on icon "button" at bounding box center [67, 120] width 7 height 7
type input "16"
click at [69, 136] on button at bounding box center [67, 138] width 12 height 12
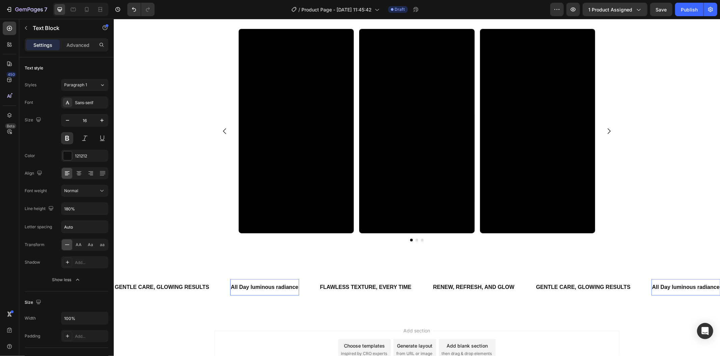
click at [253, 284] on p "All Day luminous radiance" at bounding box center [263, 287] width 67 height 10
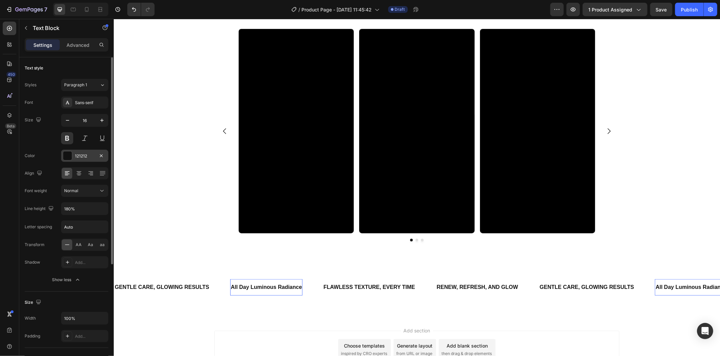
click at [63, 155] on div at bounding box center [67, 156] width 9 height 9
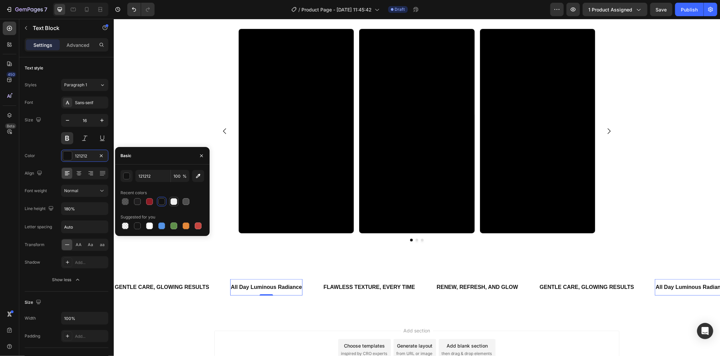
click at [172, 202] on div at bounding box center [173, 201] width 7 height 7
click at [151, 227] on div at bounding box center [149, 226] width 7 height 7
type input "FFFFFF"
click at [199, 278] on div "Gentle care, glowing results Text Block All Day Luminous Radiance Text Block 0 …" at bounding box center [416, 287] width 606 height 27
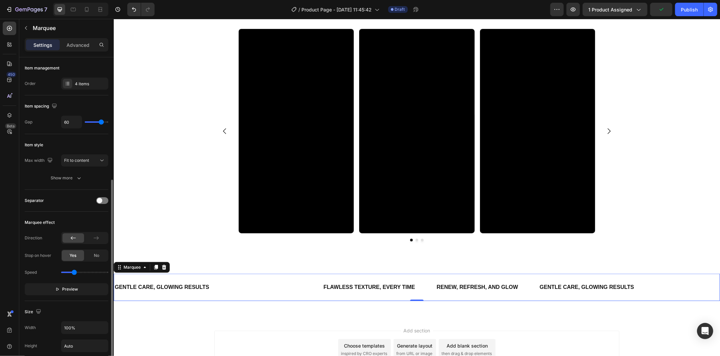
scroll to position [181, 0]
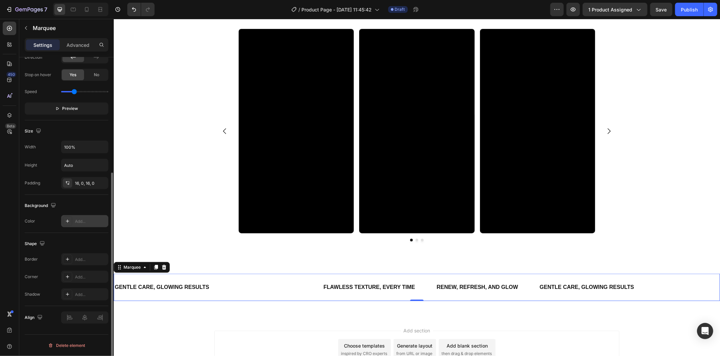
click at [68, 222] on icon at bounding box center [67, 221] width 5 height 5
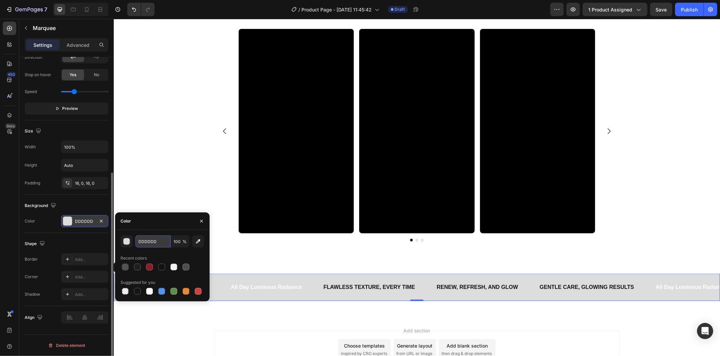
click at [154, 245] on input "DDDDDD" at bounding box center [152, 242] width 35 height 12
paste input "302F2F"
type input "302F2F"
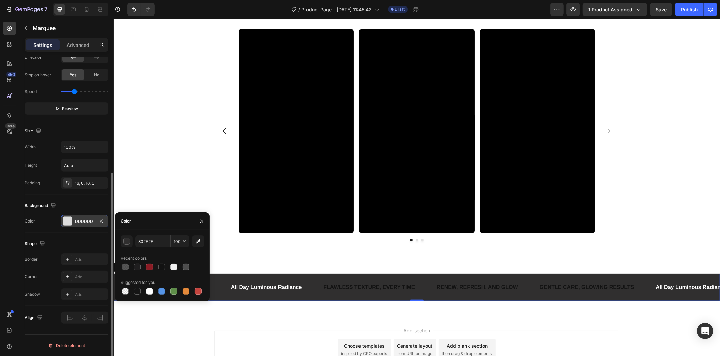
click at [235, 318] on div "Add section Choose templates inspired by CRO experts Generate layout from URL o…" at bounding box center [416, 358] width 606 height 83
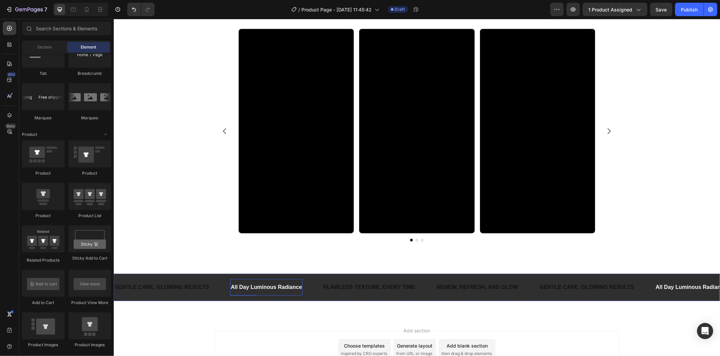
click at [271, 288] on p "All Day Luminous Radiance" at bounding box center [265, 287] width 71 height 10
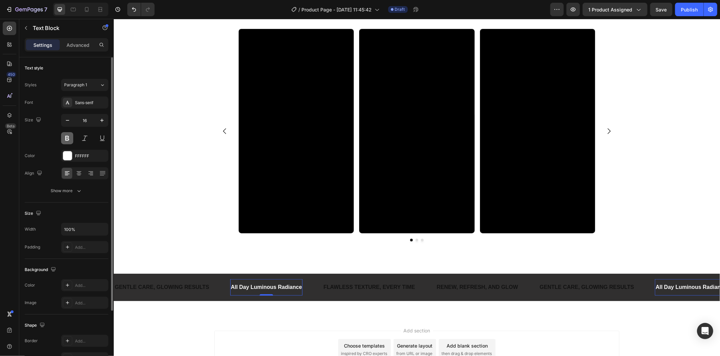
click at [71, 138] on button at bounding box center [67, 138] width 12 height 12
click at [78, 190] on icon "button" at bounding box center [79, 191] width 7 height 7
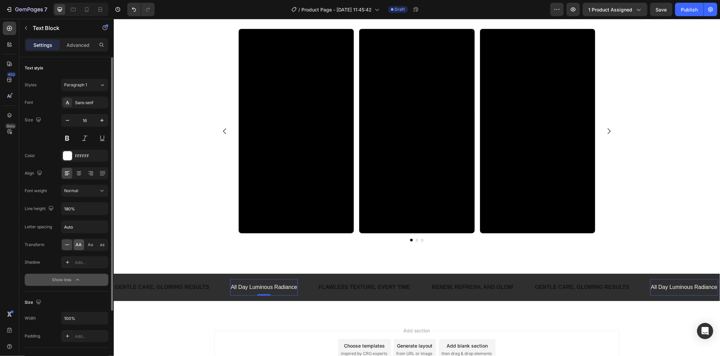
click at [81, 248] on span "AA" at bounding box center [79, 245] width 6 height 6
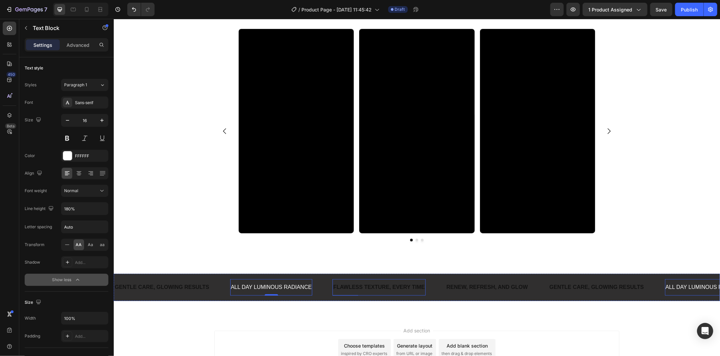
click at [345, 287] on p "Flawless texture, every time" at bounding box center [378, 287] width 91 height 10
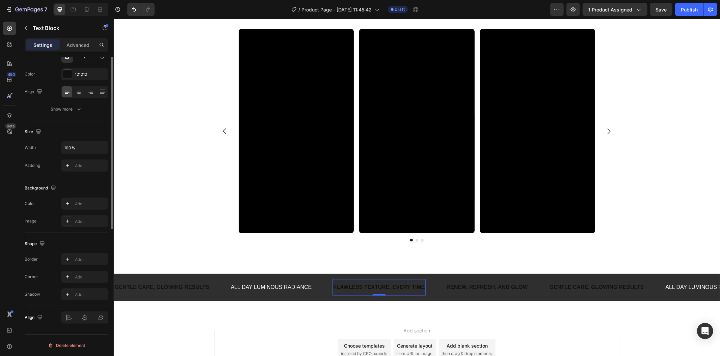
scroll to position [0, 0]
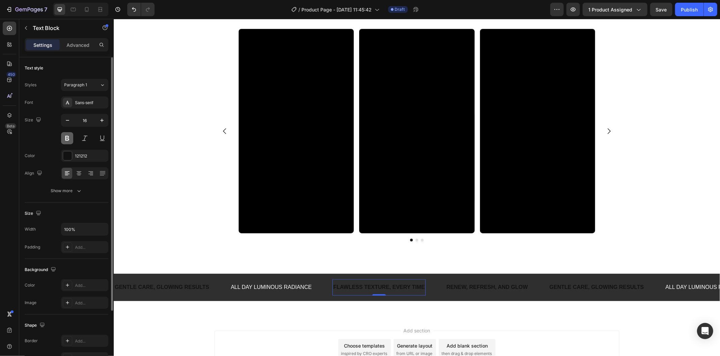
click at [69, 136] on button at bounding box center [67, 138] width 12 height 12
click at [78, 161] on div "121212" at bounding box center [84, 156] width 47 height 12
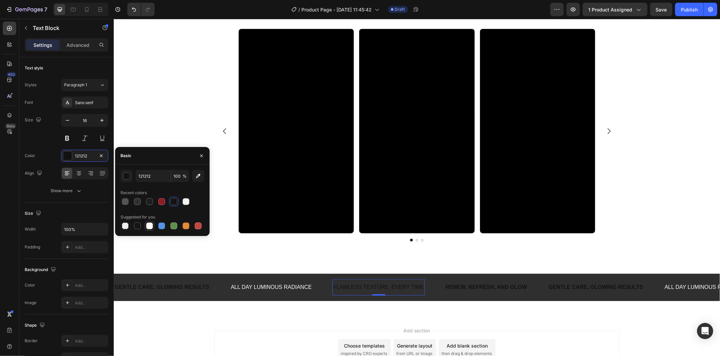
click at [150, 225] on div at bounding box center [149, 226] width 7 height 7
type input "FFFFFF"
click at [460, 288] on p "Renew, refresh, and glow" at bounding box center [485, 287] width 81 height 10
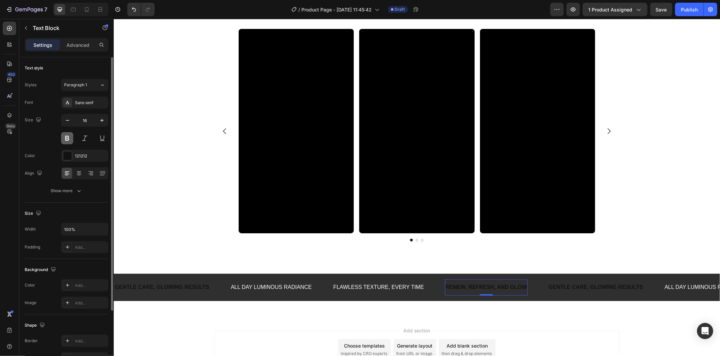
drag, startPoint x: 67, startPoint y: 142, endPoint x: 66, endPoint y: 136, distance: 6.2
click at [67, 140] on button at bounding box center [67, 138] width 12 height 12
click at [79, 190] on icon "button" at bounding box center [79, 191] width 7 height 7
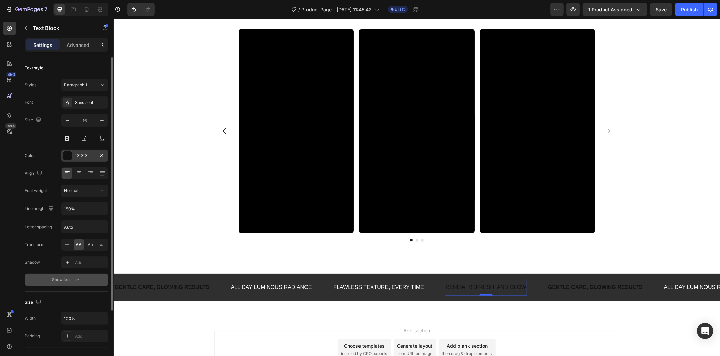
click at [69, 153] on div at bounding box center [67, 156] width 9 height 9
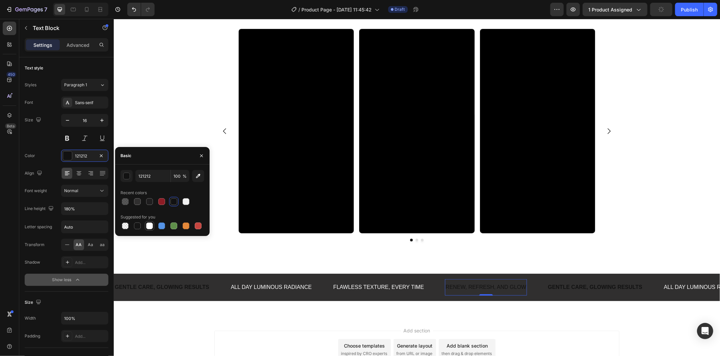
click at [151, 224] on div at bounding box center [149, 226] width 7 height 7
type input "FFFFFF"
click at [602, 292] on p "Gentle care, glowing results" at bounding box center [594, 287] width 94 height 10
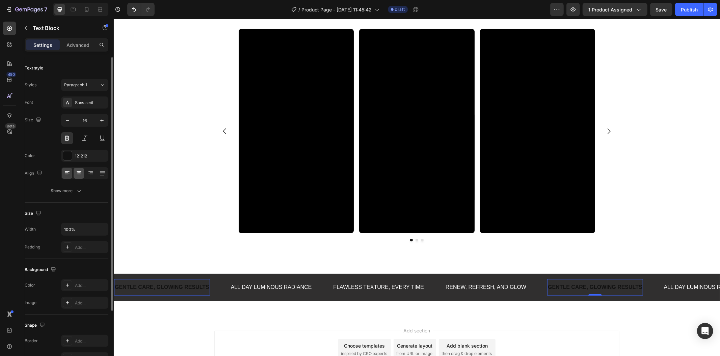
drag, startPoint x: 90, startPoint y: 186, endPoint x: 79, endPoint y: 174, distance: 16.2
click at [90, 186] on button "Show more" at bounding box center [67, 191] width 84 height 12
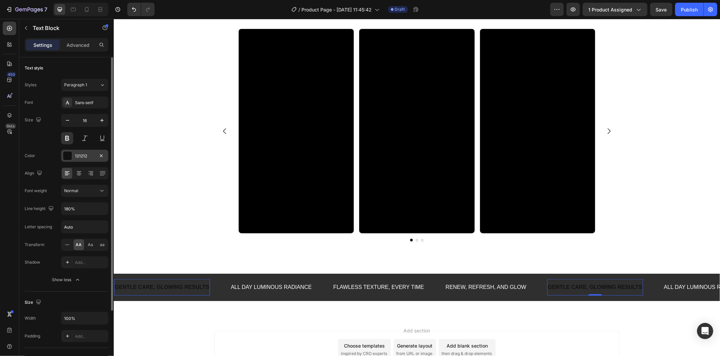
drag, startPoint x: 73, startPoint y: 157, endPoint x: 72, endPoint y: 161, distance: 4.5
click at [72, 157] on div "121212" at bounding box center [84, 156] width 47 height 12
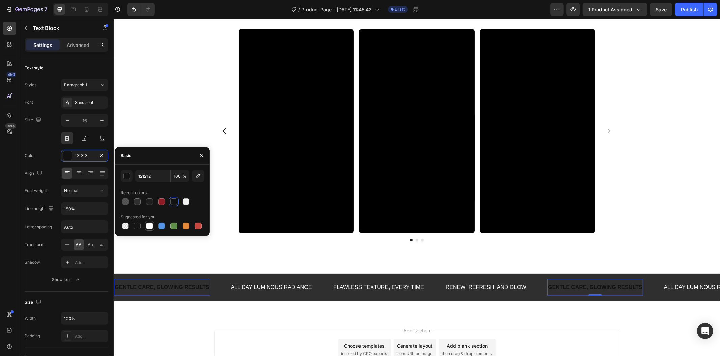
click at [147, 228] on div at bounding box center [149, 226] width 7 height 7
type input "FFFFFF"
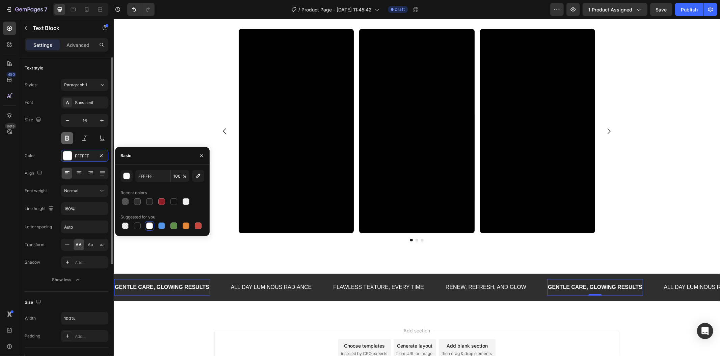
click at [65, 137] on button at bounding box center [67, 138] width 12 height 12
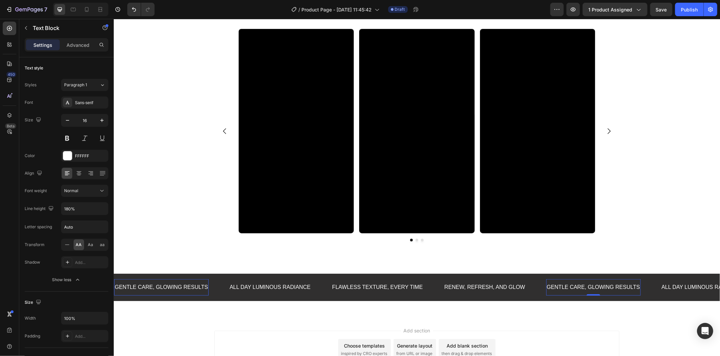
click at [524, 318] on div "Add section Choose templates inspired by CRO experts Generate layout from URL o…" at bounding box center [416, 358] width 606 height 83
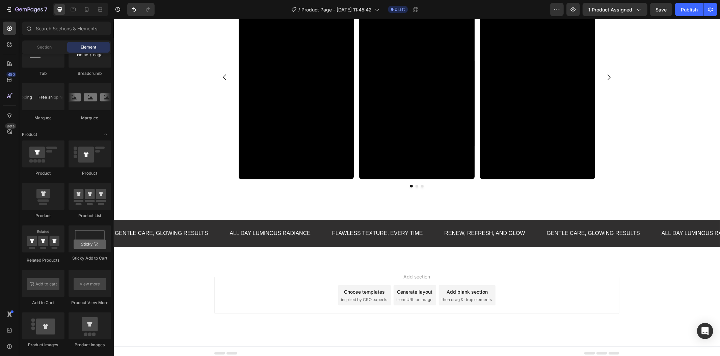
scroll to position [551, 0]
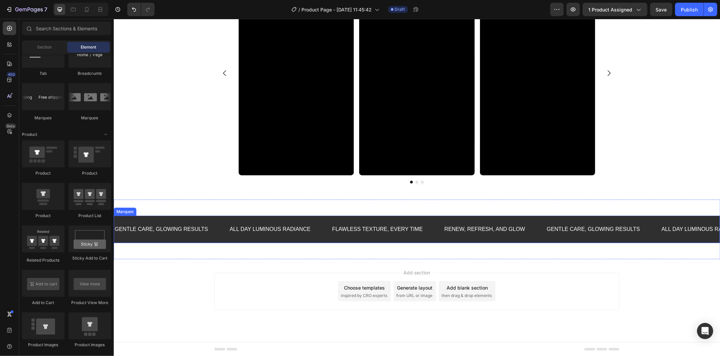
click at [320, 223] on div "All Day Luminous Radiance Text Block" at bounding box center [279, 229] width 103 height 17
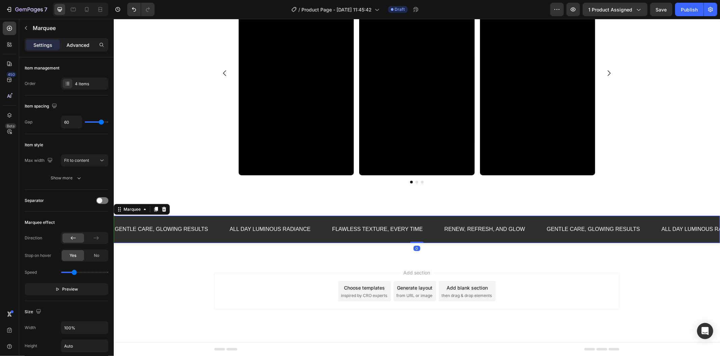
click at [68, 43] on p "Advanced" at bounding box center [77, 45] width 23 height 7
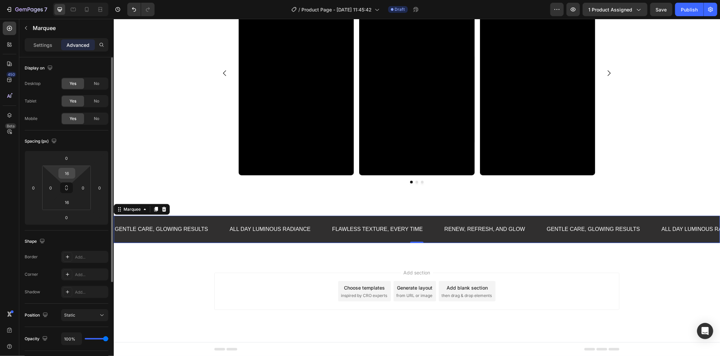
click at [70, 171] on input "16" at bounding box center [66, 173] width 13 height 10
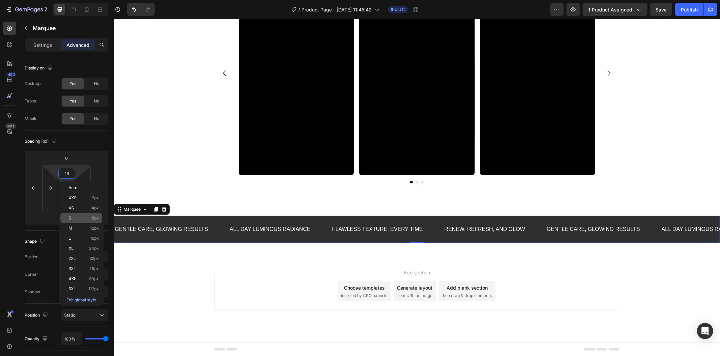
click at [94, 214] on div "S 8px" at bounding box center [81, 218] width 42 height 10
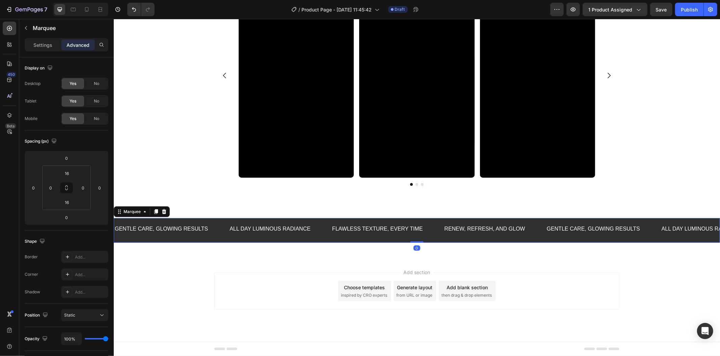
type input "8"
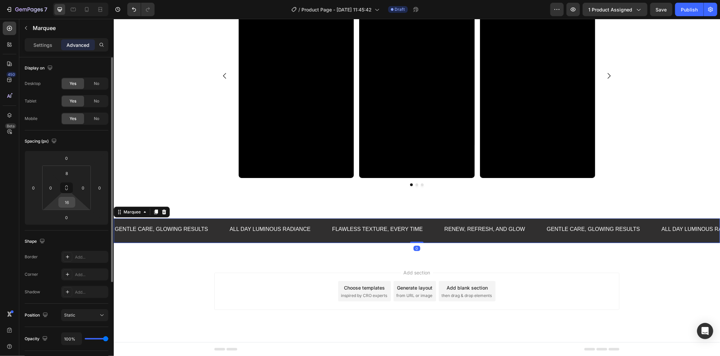
click at [73, 204] on input "16" at bounding box center [66, 202] width 13 height 10
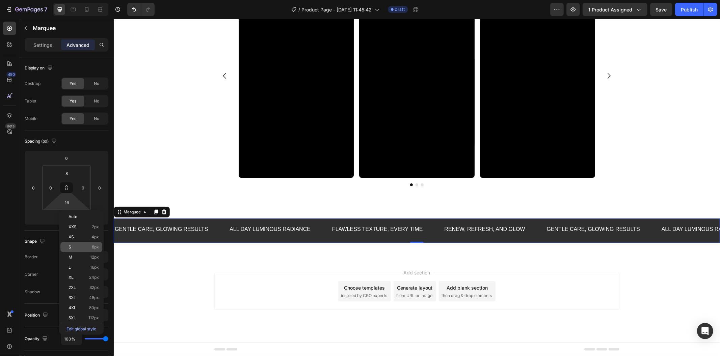
click at [88, 247] on p "S 8px" at bounding box center [83, 247] width 30 height 5
type input "8"
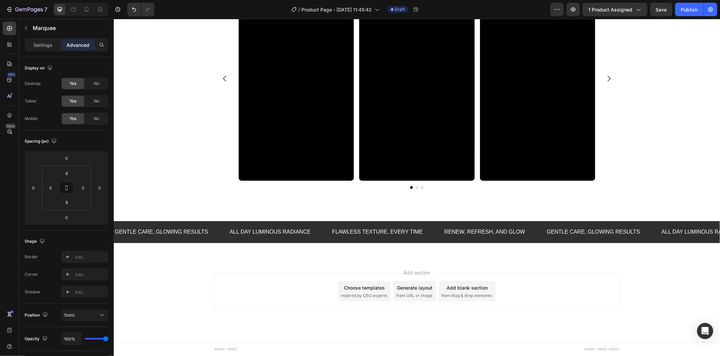
click at [190, 260] on div "Add section Choose templates inspired by CRO experts Generate layout from URL o…" at bounding box center [416, 300] width 606 height 83
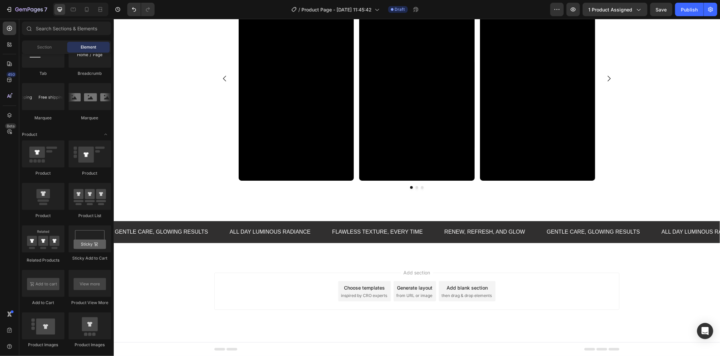
click at [485, 293] on span "then drag & drop elements" at bounding box center [466, 296] width 50 height 6
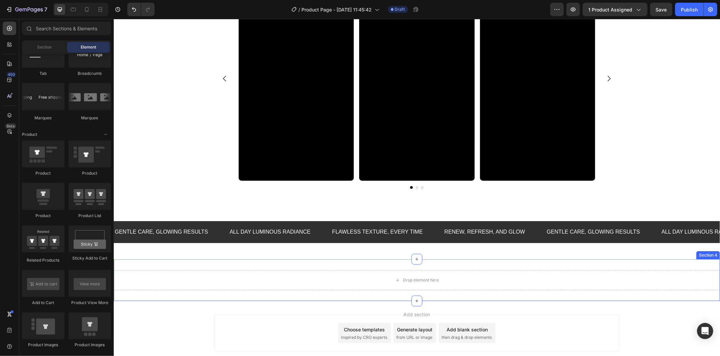
scroll to position [551, 0]
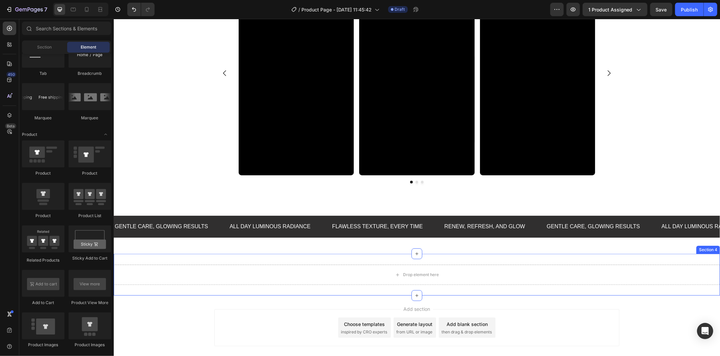
click at [240, 260] on div "Drop element here Section 4" at bounding box center [416, 275] width 606 height 42
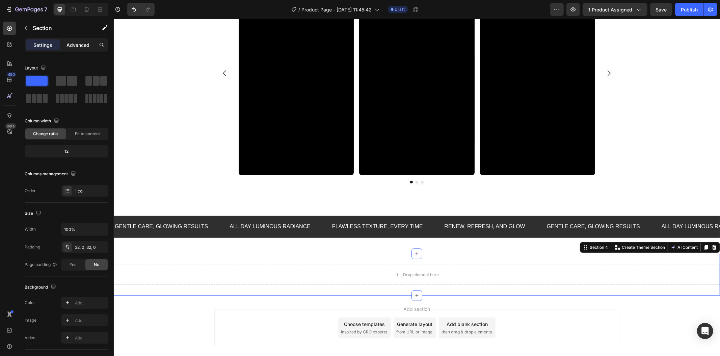
click at [74, 50] on div "Advanced" at bounding box center [78, 44] width 34 height 11
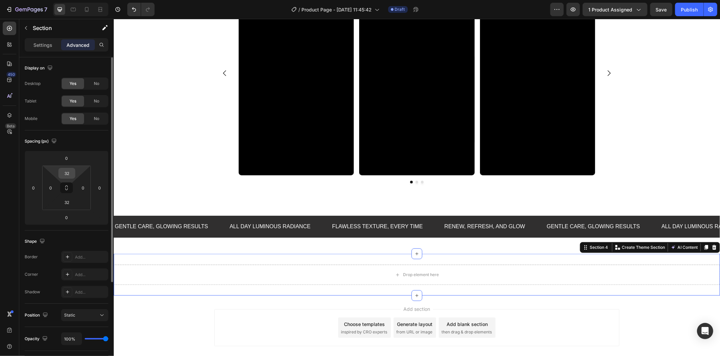
click at [71, 171] on input "32" at bounding box center [66, 173] width 13 height 10
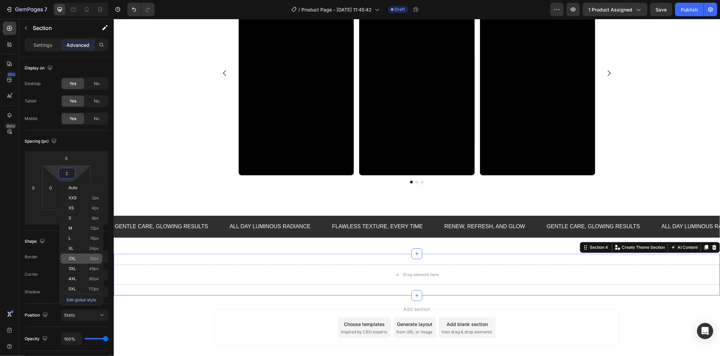
drag, startPoint x: 99, startPoint y: 266, endPoint x: 97, endPoint y: 262, distance: 4.9
click at [99, 266] on div "3XL 48px" at bounding box center [81, 269] width 42 height 10
type input "48"
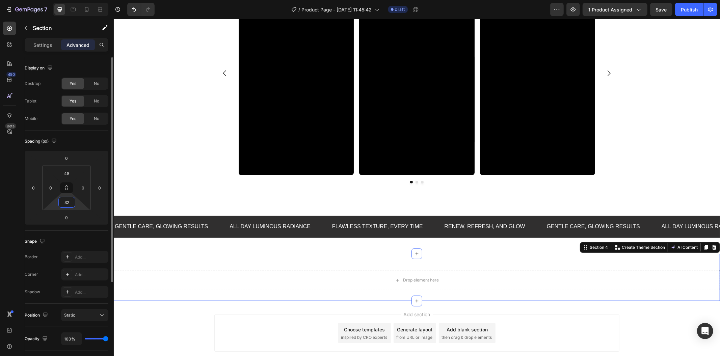
click at [71, 201] on input "32" at bounding box center [66, 202] width 13 height 10
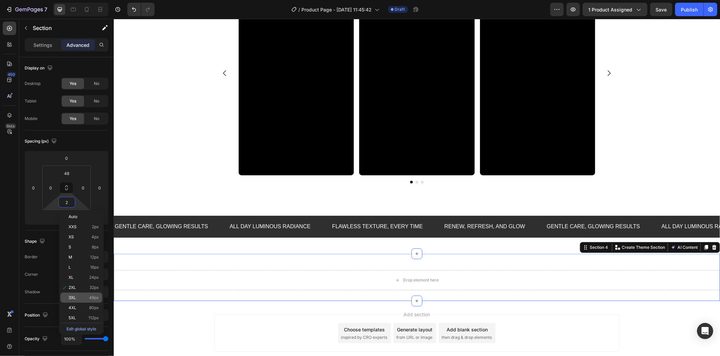
click at [96, 294] on div "3XL 48px" at bounding box center [81, 298] width 42 height 10
type input "48"
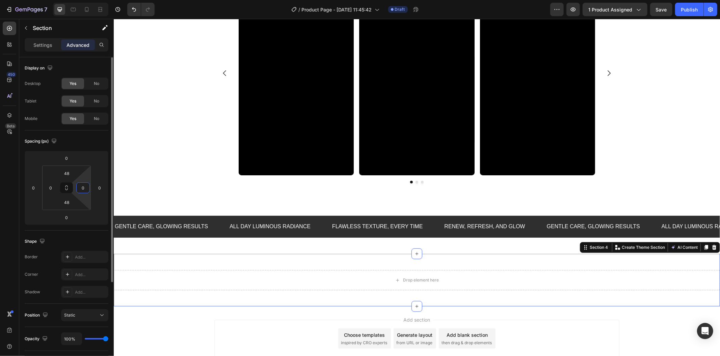
click at [79, 189] on input "0" at bounding box center [83, 188] width 10 height 10
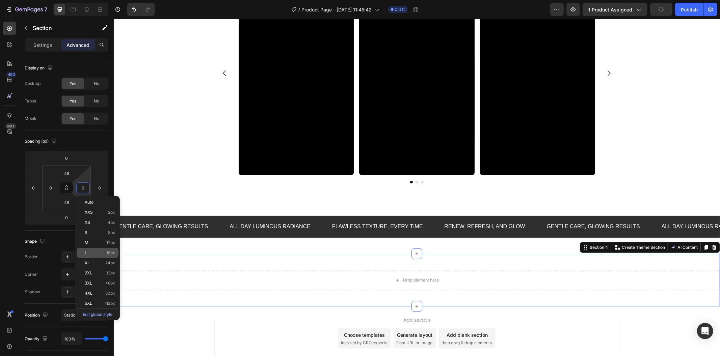
click at [100, 251] on p "L 16px" at bounding box center [100, 253] width 30 height 5
type input "16"
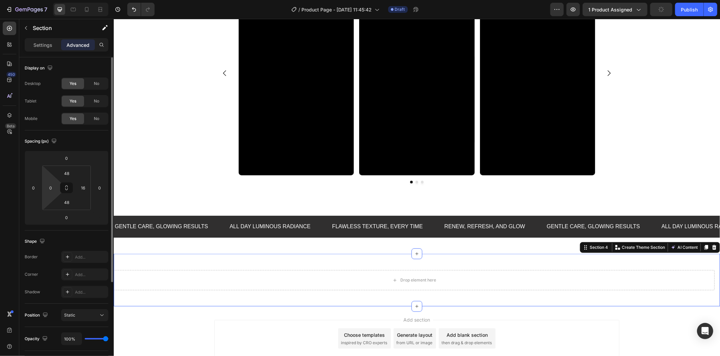
click at [46, 0] on html "7 Version history / Product Page - Aug 28, 11:45:42 Draft Preview 1 product ass…" at bounding box center [360, 0] width 720 height 0
click at [49, 186] on input "0" at bounding box center [51, 188] width 10 height 10
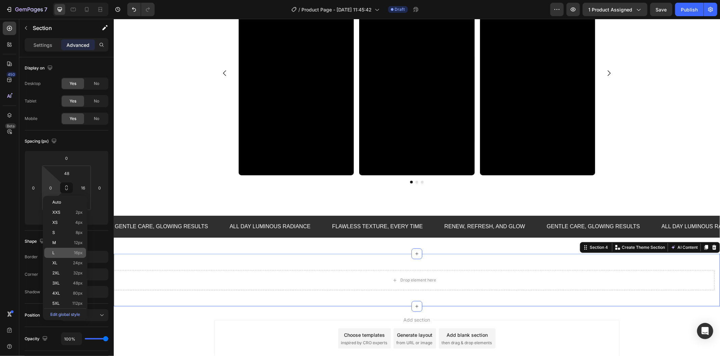
click at [76, 254] on span "16px" at bounding box center [78, 253] width 9 height 5
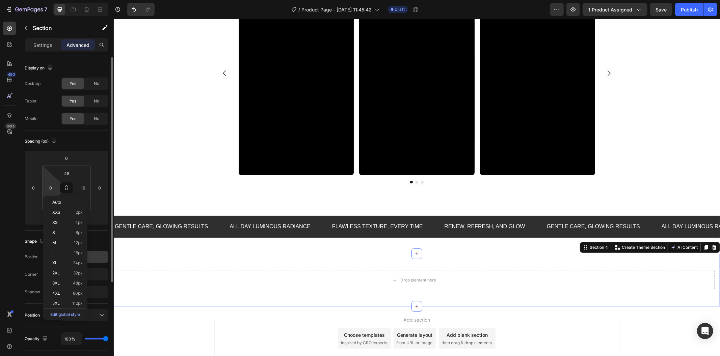
type input "16"
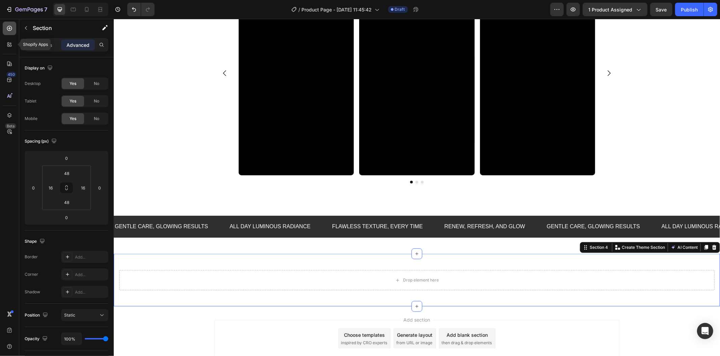
click at [7, 31] on icon at bounding box center [9, 28] width 7 height 7
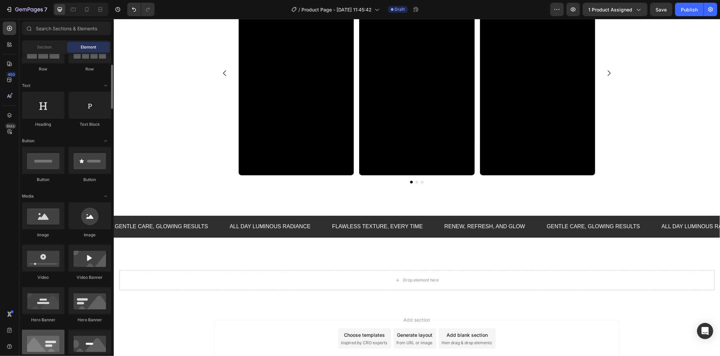
scroll to position [0, 0]
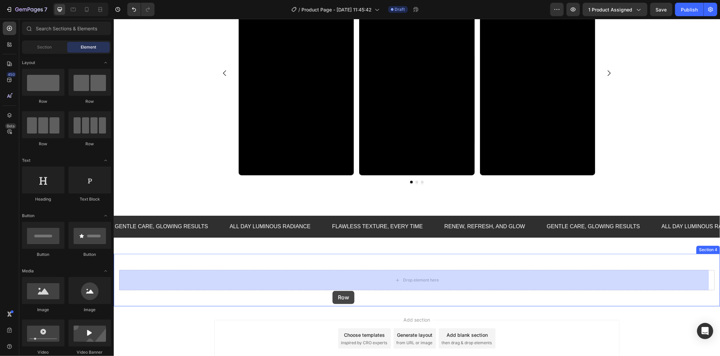
drag, startPoint x: 162, startPoint y: 107, endPoint x: 332, endPoint y: 288, distance: 249.2
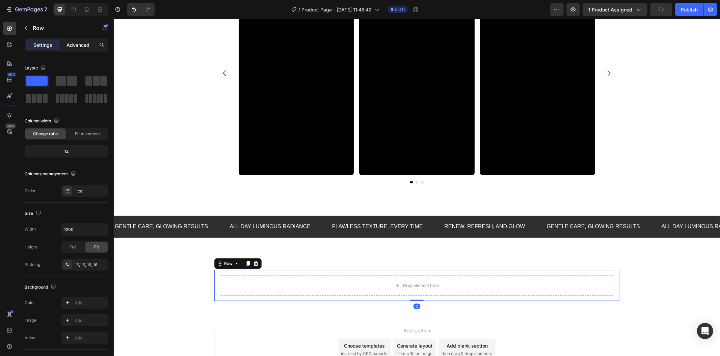
click at [70, 42] on p "Advanced" at bounding box center [77, 45] width 23 height 7
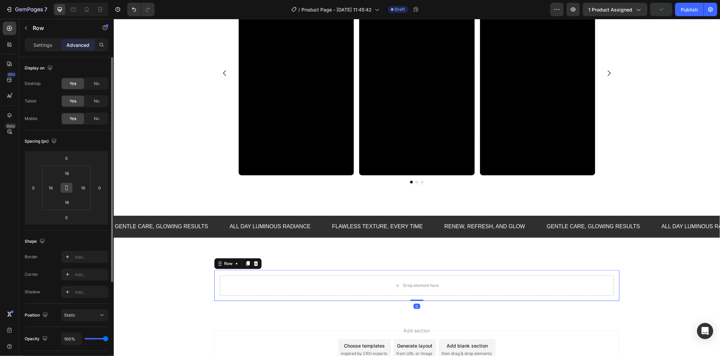
click at [72, 190] on button at bounding box center [66, 188] width 13 height 11
click at [70, 172] on input "16" at bounding box center [66, 173] width 13 height 10
type input "0"
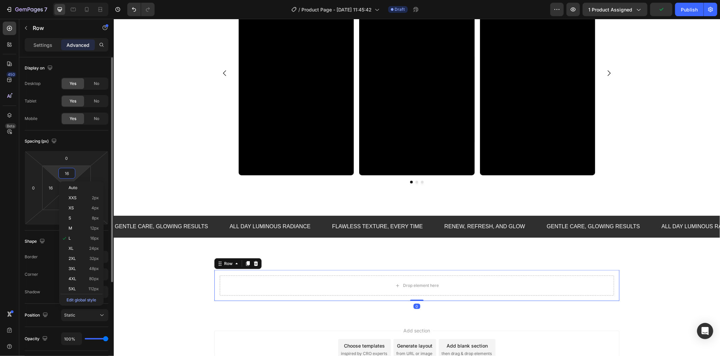
type input "0"
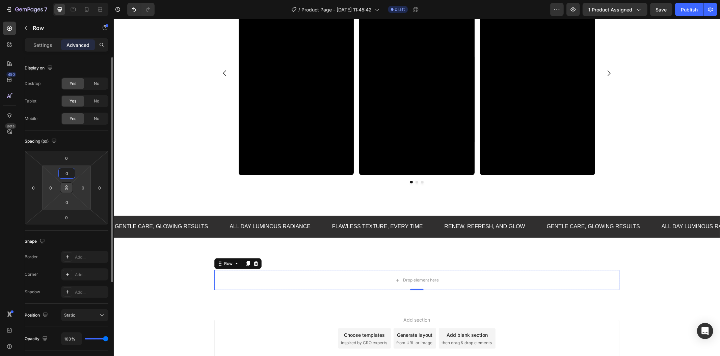
type input "0"
click at [64, 188] on icon at bounding box center [66, 187] width 5 height 5
click at [12, 28] on icon at bounding box center [9, 28] width 7 height 7
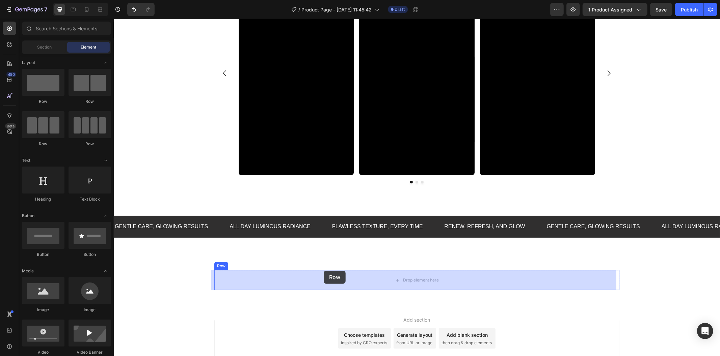
drag, startPoint x: 186, startPoint y: 102, endPoint x: 328, endPoint y: 273, distance: 222.2
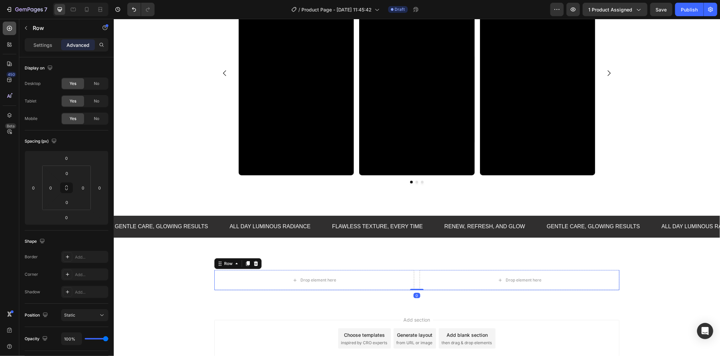
click at [7, 27] on icon at bounding box center [9, 28] width 5 height 5
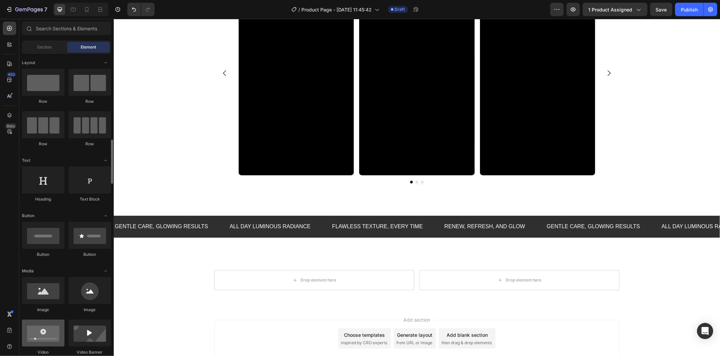
scroll to position [75, 0]
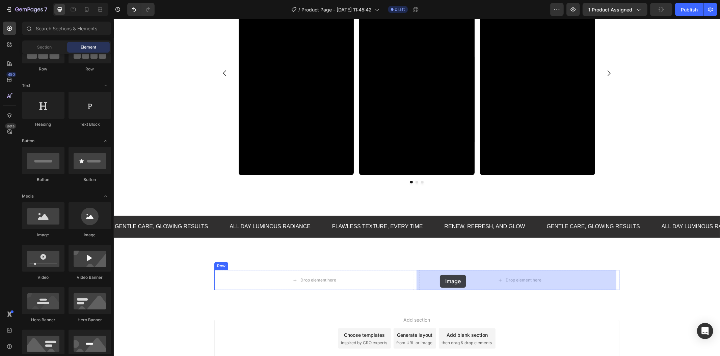
drag, startPoint x: 162, startPoint y: 244, endPoint x: 403, endPoint y: 276, distance: 243.8
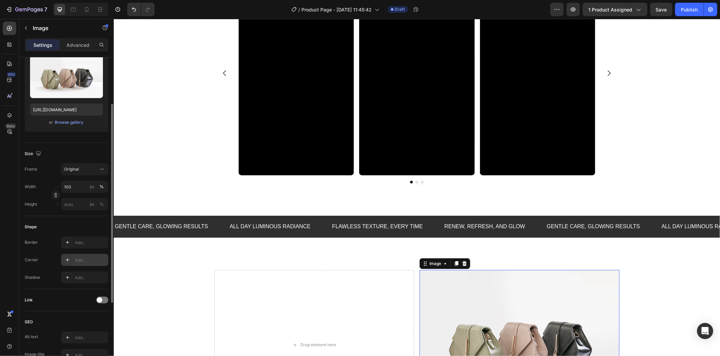
click at [68, 260] on icon at bounding box center [67, 259] width 5 height 5
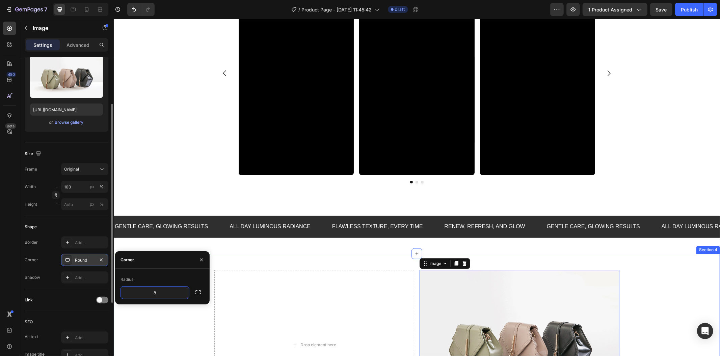
click at [150, 325] on div "Drop element here Image 0 Row Row" at bounding box center [416, 345] width 595 height 150
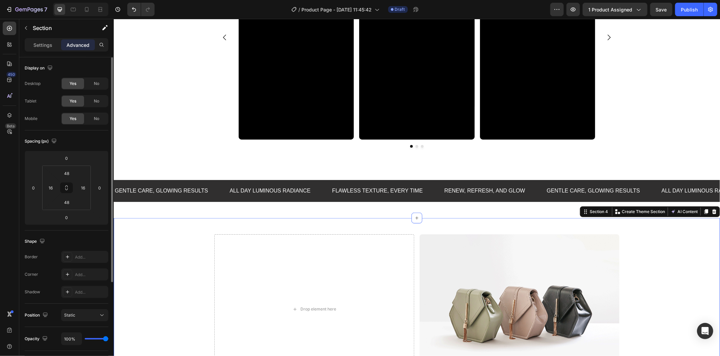
scroll to position [664, 0]
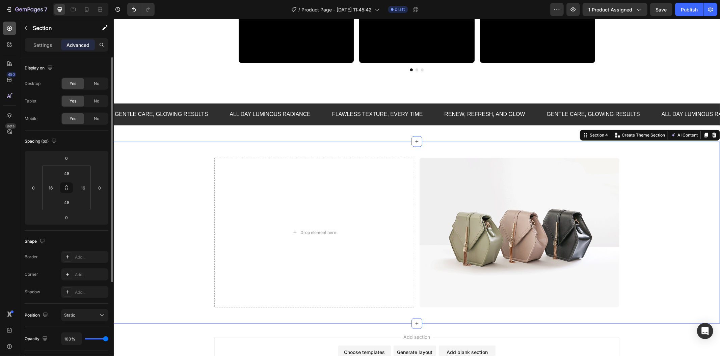
click at [3, 26] on div at bounding box center [9, 28] width 13 height 13
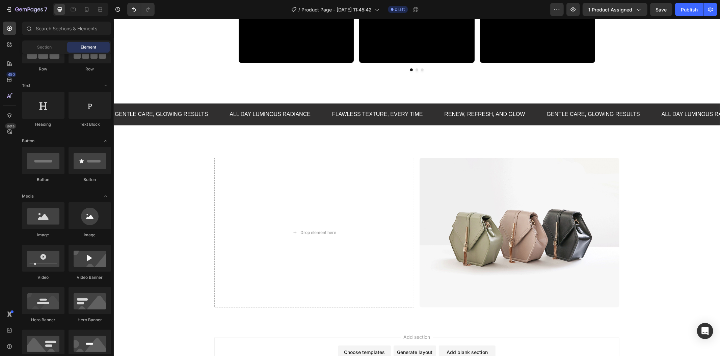
scroll to position [0, 0]
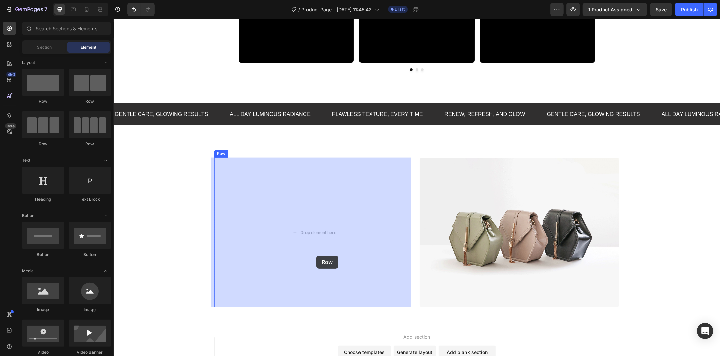
drag, startPoint x: 165, startPoint y: 108, endPoint x: 310, endPoint y: 245, distance: 199.8
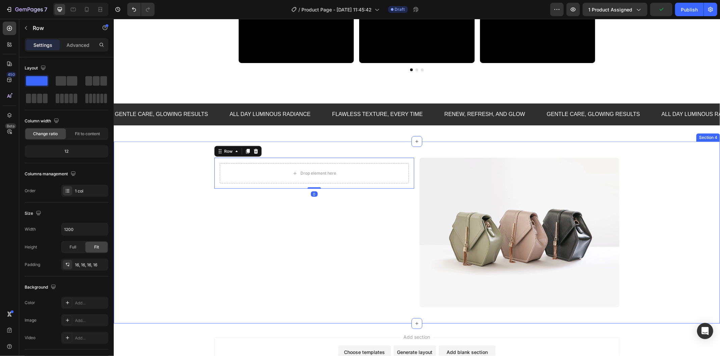
click at [204, 275] on div "Drop element here Row 0 Image Row Row" at bounding box center [416, 233] width 595 height 150
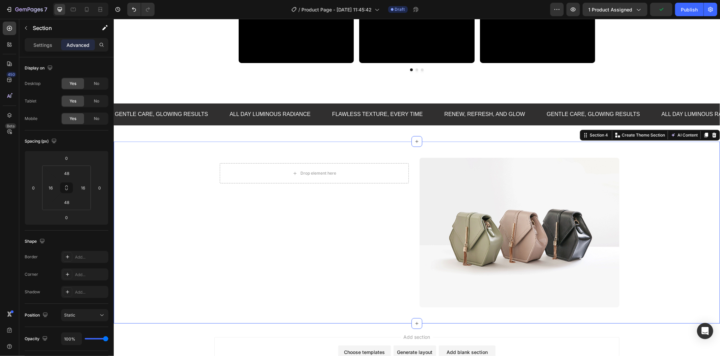
click at [239, 281] on div "Drop element here Row" at bounding box center [314, 233] width 200 height 150
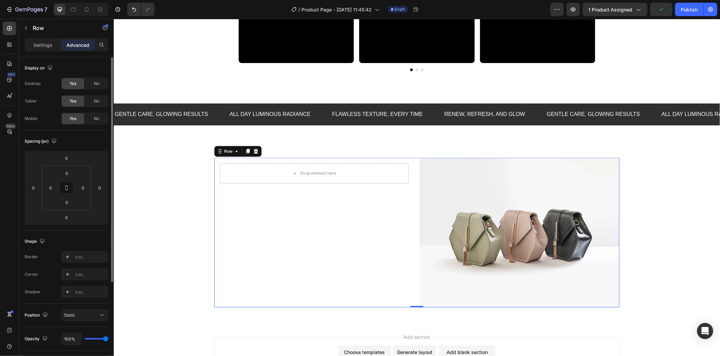
scroll to position [132, 0]
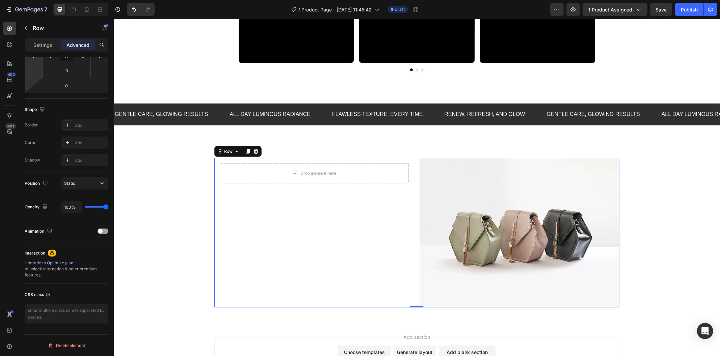
click at [38, 39] on div "Settings Advanced" at bounding box center [67, 44] width 84 height 13
click at [44, 44] on p "Settings" at bounding box center [42, 45] width 19 height 7
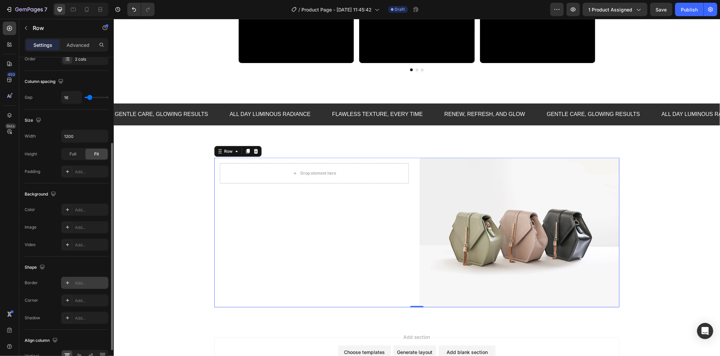
scroll to position [170, 0]
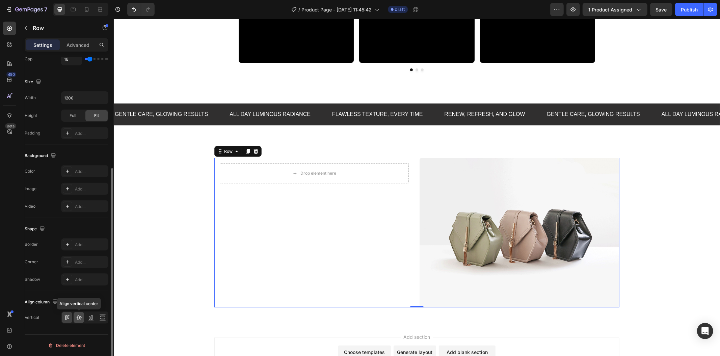
click at [81, 317] on icon at bounding box center [79, 317] width 7 height 7
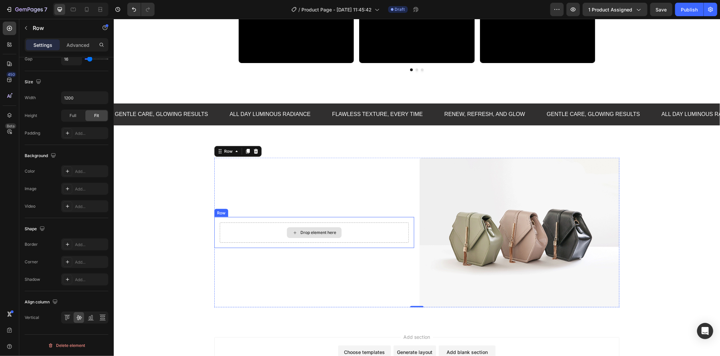
click at [265, 224] on div "Drop element here" at bounding box center [313, 232] width 189 height 20
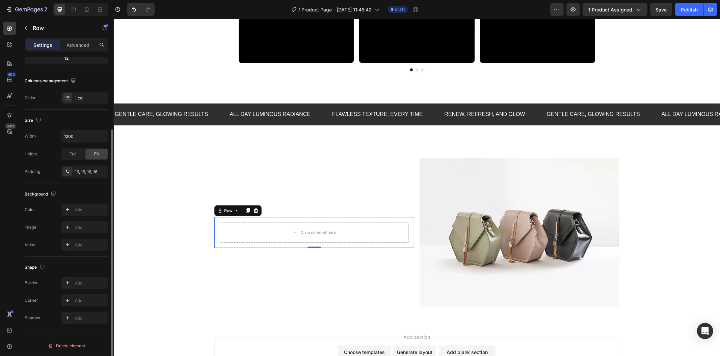
scroll to position [0, 0]
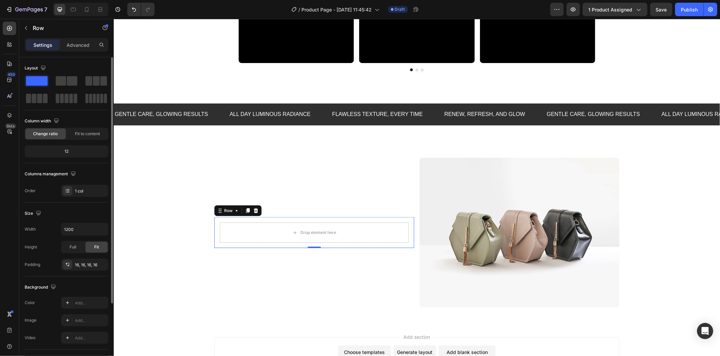
click at [75, 38] on div "Settings Advanced" at bounding box center [67, 44] width 84 height 13
click at [76, 40] on div "Advanced" at bounding box center [78, 44] width 34 height 11
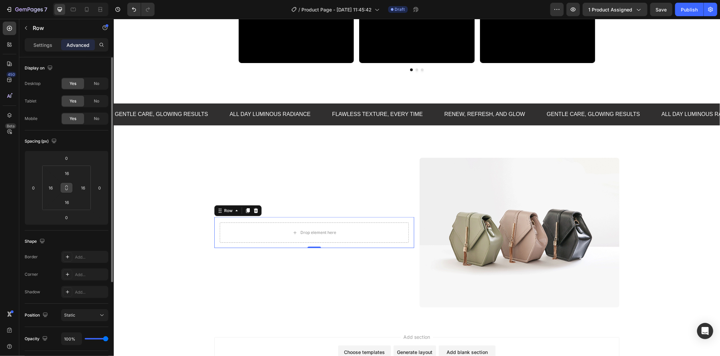
drag, startPoint x: 68, startPoint y: 190, endPoint x: 69, endPoint y: 184, distance: 6.6
click at [68, 191] on button at bounding box center [66, 188] width 13 height 11
click at [69, 176] on input "16" at bounding box center [66, 173] width 13 height 10
type input "0"
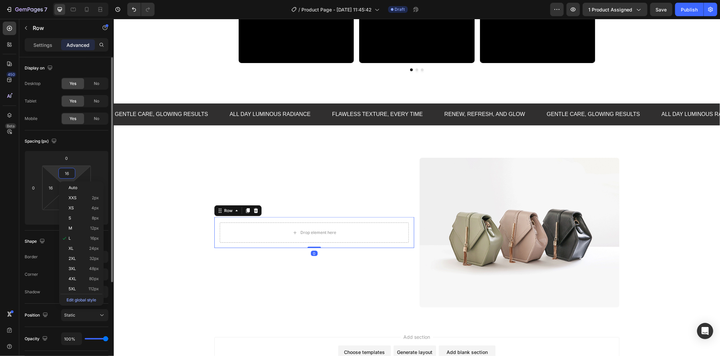
type input "0"
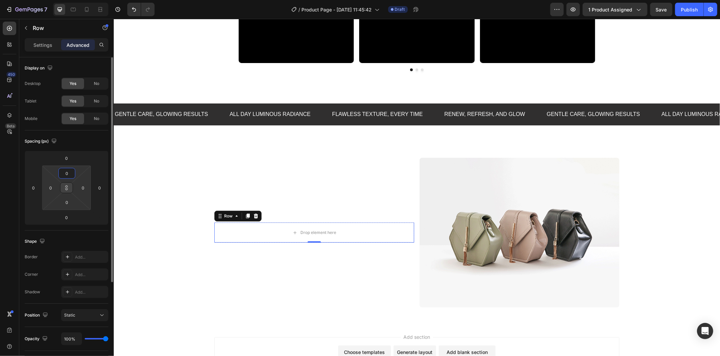
type input "0"
click at [70, 187] on button at bounding box center [66, 188] width 13 height 11
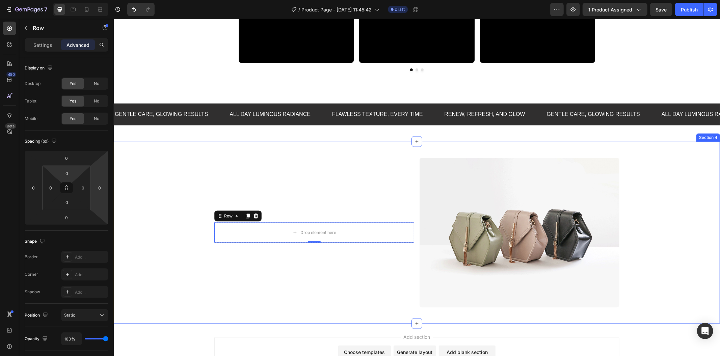
click at [169, 236] on div "Drop element here Row 0 Image Row Row" at bounding box center [416, 233] width 595 height 150
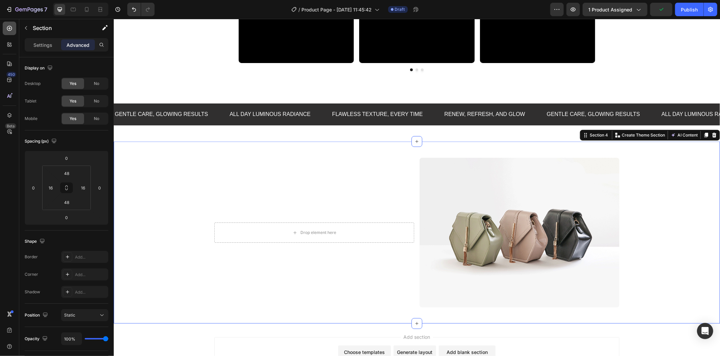
click at [5, 22] on div at bounding box center [9, 28] width 13 height 13
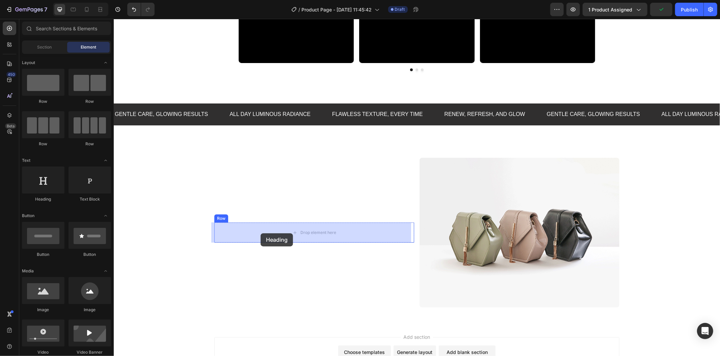
drag, startPoint x: 189, startPoint y: 213, endPoint x: 150, endPoint y: 210, distance: 39.6
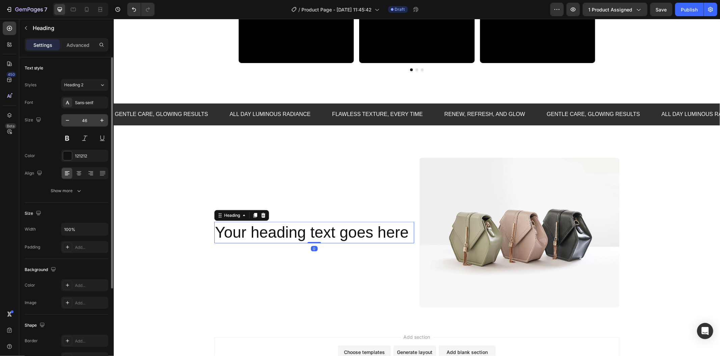
click at [93, 115] on input "46" at bounding box center [85, 120] width 22 height 12
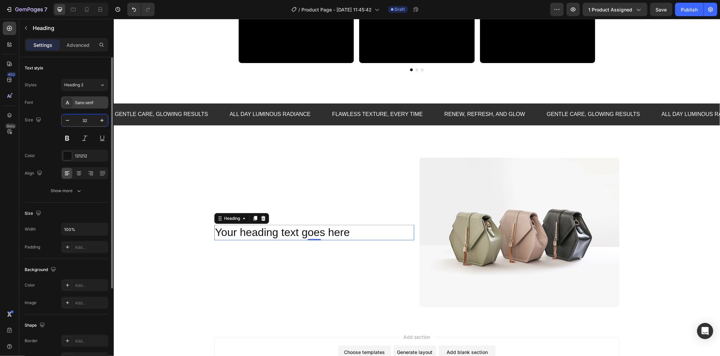
type input "32"
click at [90, 106] on div "Sans-serif" at bounding box center [91, 103] width 32 height 6
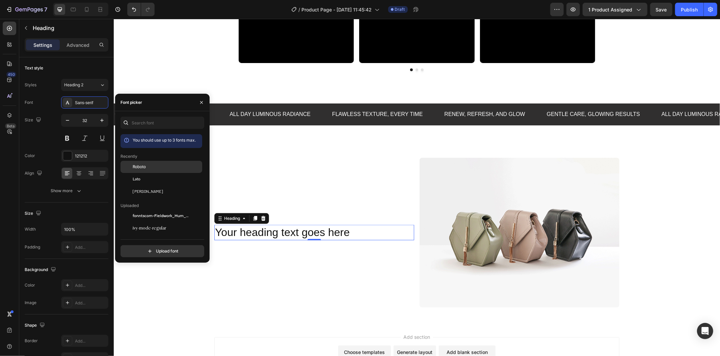
click at [159, 168] on div "Roboto" at bounding box center [167, 167] width 68 height 6
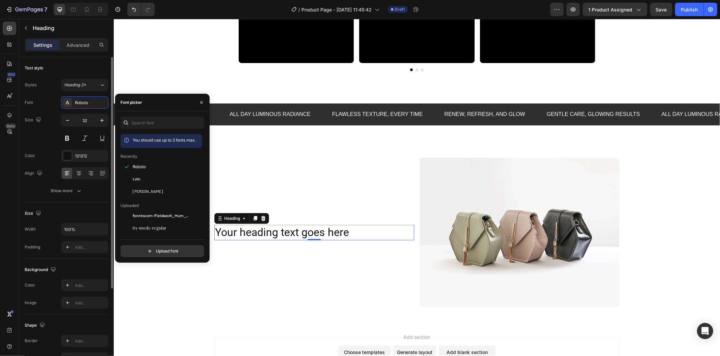
click at [99, 180] on div "Font Roboto Size 32 Color 121212 Align Show more" at bounding box center [67, 147] width 84 height 101
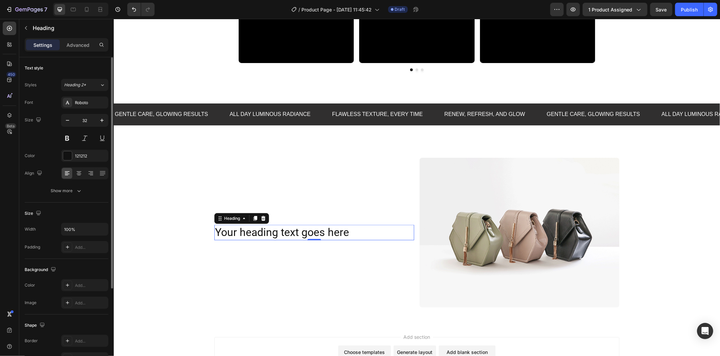
click at [97, 183] on div "Font Roboto Size 32 Color 121212 Align Show more" at bounding box center [67, 147] width 84 height 101
click at [93, 187] on button "Show more" at bounding box center [67, 191] width 84 height 12
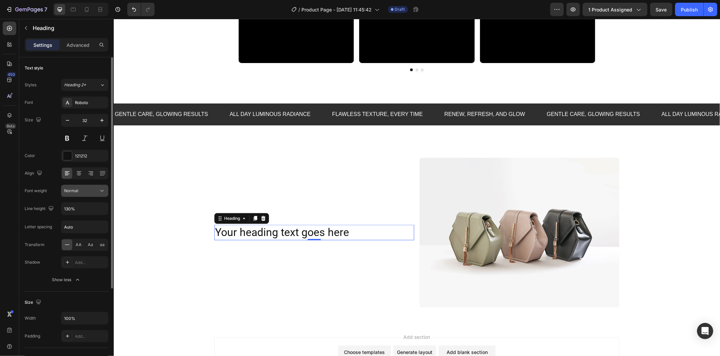
click at [96, 196] on button "Normal" at bounding box center [84, 191] width 47 height 12
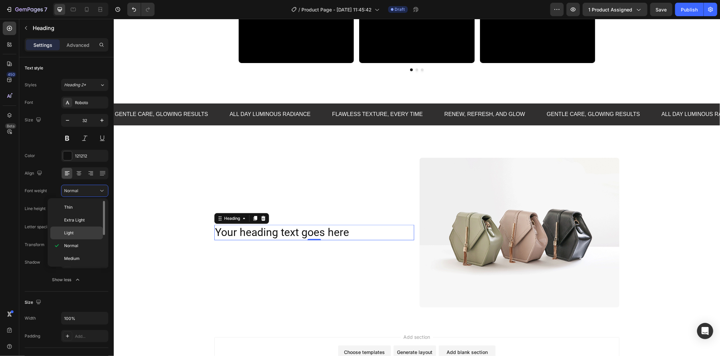
scroll to position [37, 0]
click at [85, 253] on div "Bold" at bounding box center [76, 259] width 53 height 13
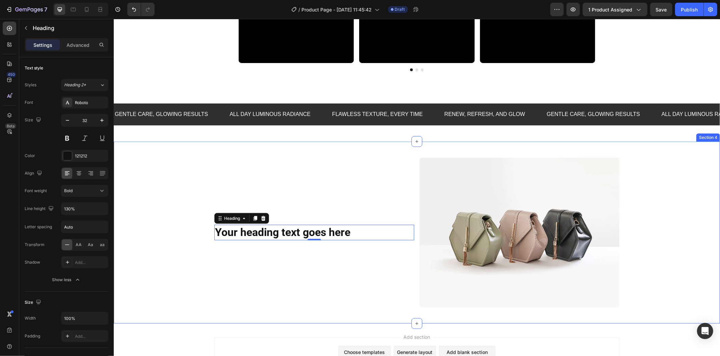
click at [150, 251] on div "Your heading text goes here Heading 0 Row Image Row Row" at bounding box center [416, 233] width 595 height 150
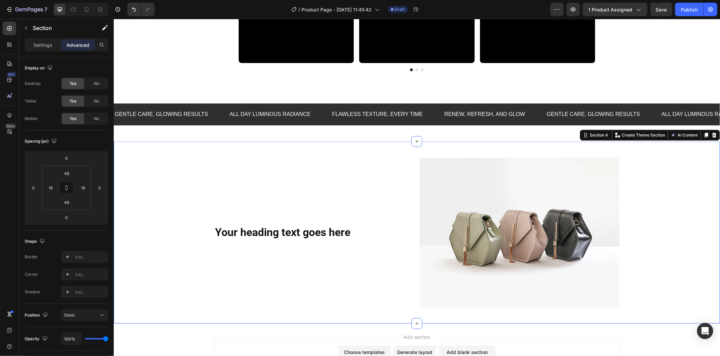
click at [226, 243] on div "Your heading text goes here Heading Row" at bounding box center [314, 233] width 200 height 150
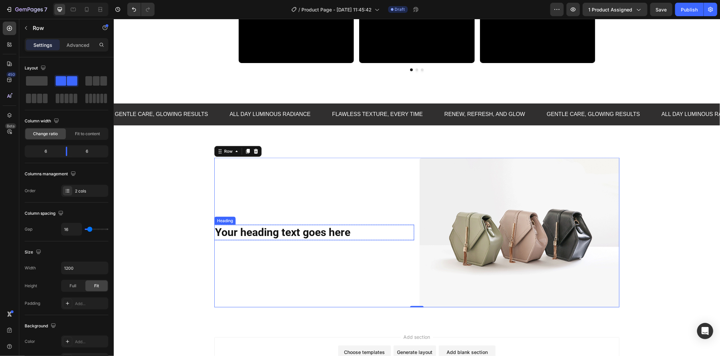
click at [235, 237] on h2 "Your heading text goes here" at bounding box center [314, 233] width 200 height 16
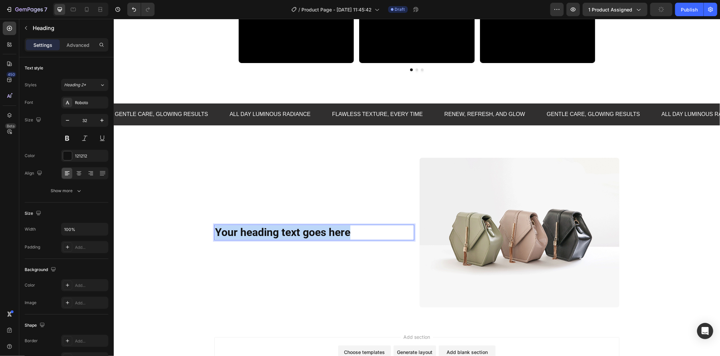
click at [235, 237] on p "Your heading text goes here" at bounding box center [314, 232] width 198 height 14
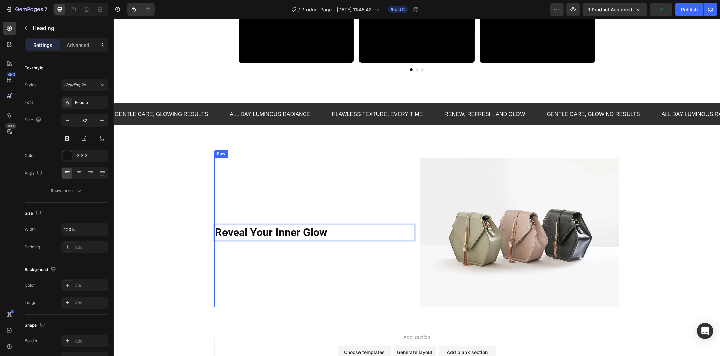
click at [244, 252] on div "Reveal Your Inner Glow Heading 0 Row" at bounding box center [314, 233] width 200 height 150
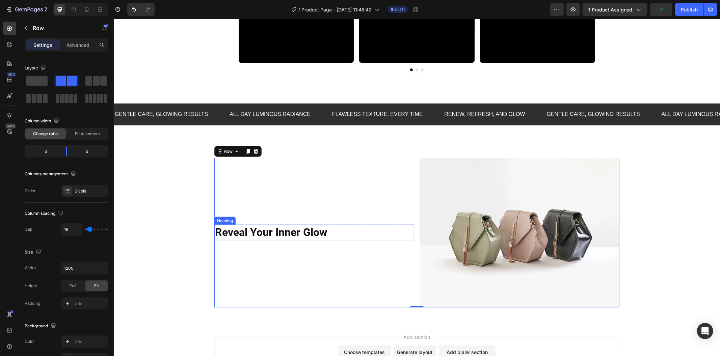
click at [356, 227] on p "Reveal Your Inner Glow" at bounding box center [314, 232] width 198 height 14
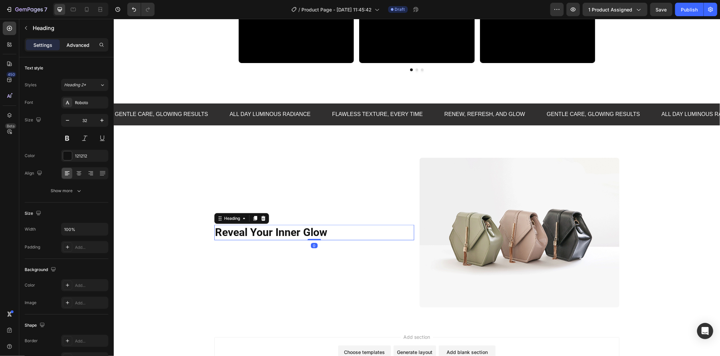
click at [71, 40] on div "Advanced" at bounding box center [78, 44] width 34 height 11
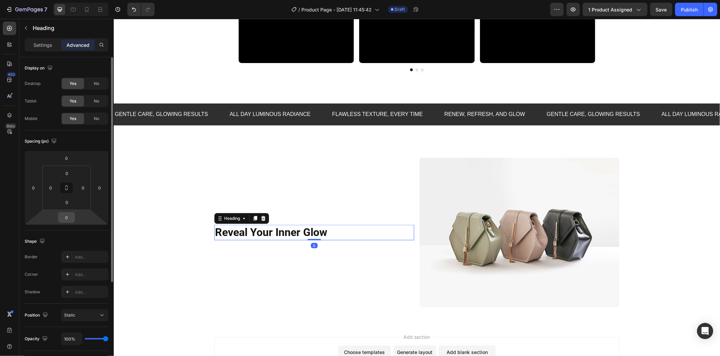
click at [65, 216] on input "0" at bounding box center [66, 218] width 13 height 10
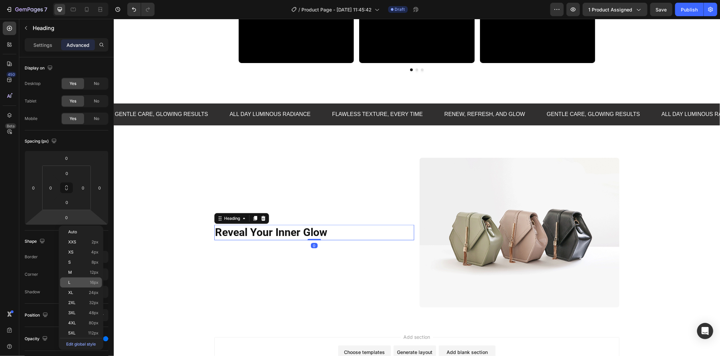
click at [80, 283] on p "L 16px" at bounding box center [83, 282] width 30 height 5
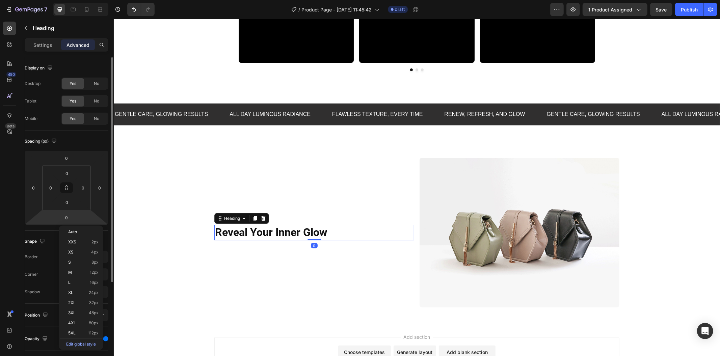
type input "16"
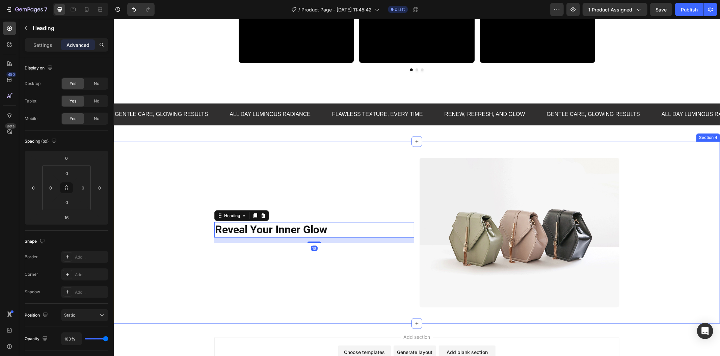
click at [180, 262] on div "Reveal Your Inner Glow Heading 16 Row Image Row Row" at bounding box center [416, 233] width 595 height 150
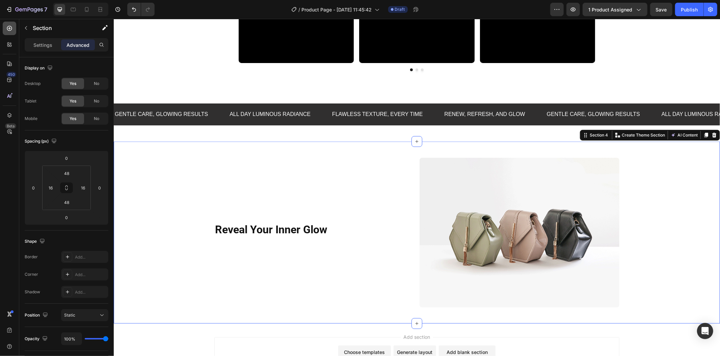
click at [12, 29] on icon at bounding box center [9, 28] width 7 height 7
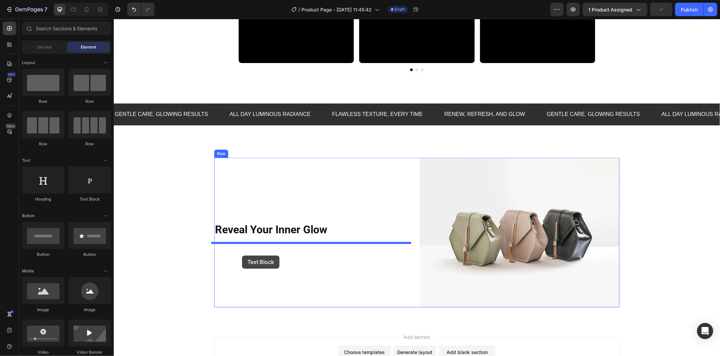
drag, startPoint x: 203, startPoint y: 203, endPoint x: 242, endPoint y: 254, distance: 64.0
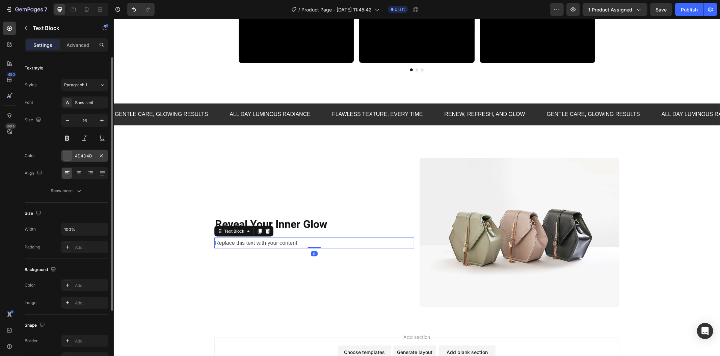
click at [85, 150] on div "4D4D4D" at bounding box center [84, 156] width 47 height 12
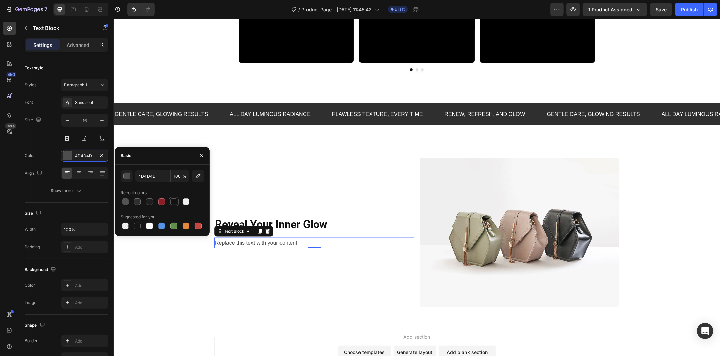
click at [173, 203] on div at bounding box center [173, 201] width 7 height 7
type input "121212"
click at [204, 253] on div "Reveal Your Inner Glow Heading Row Replace this text with your content Text Blo…" at bounding box center [416, 233] width 595 height 150
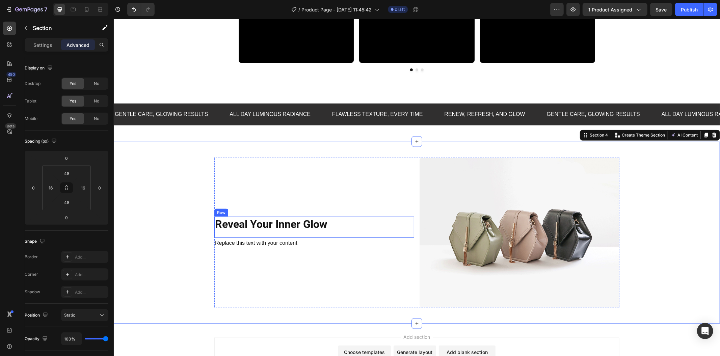
drag, startPoint x: 283, startPoint y: 235, endPoint x: 282, endPoint y: 238, distance: 3.7
click at [282, 235] on div "Reveal Your Inner Glow Heading" at bounding box center [314, 227] width 200 height 21
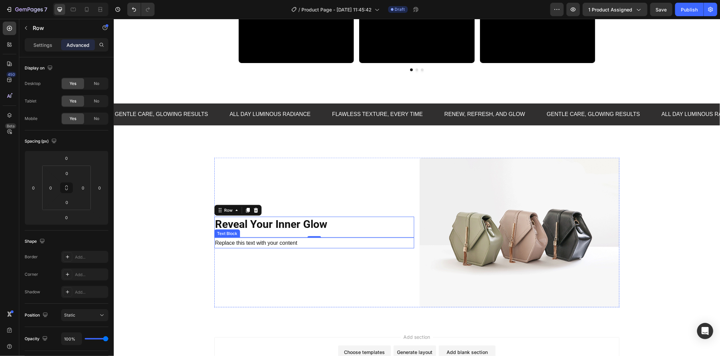
click at [282, 240] on div "Replace this text with your content" at bounding box center [314, 243] width 200 height 11
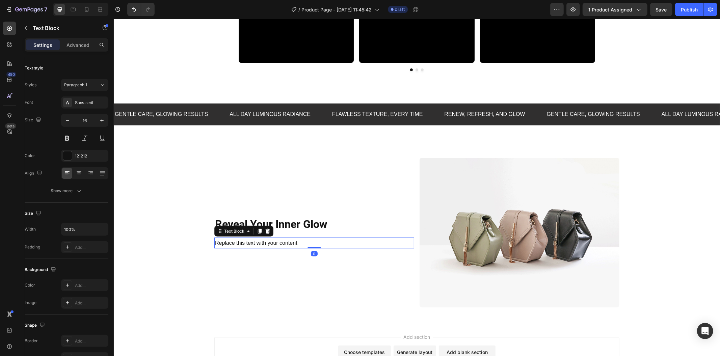
click at [282, 240] on div "Replace this text with your content" at bounding box center [314, 243] width 200 height 11
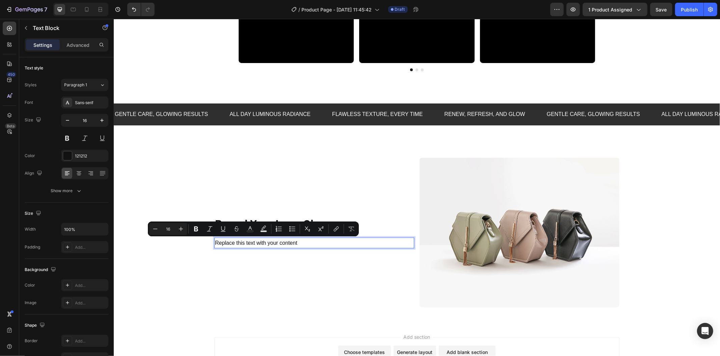
scroll to position [659, 0]
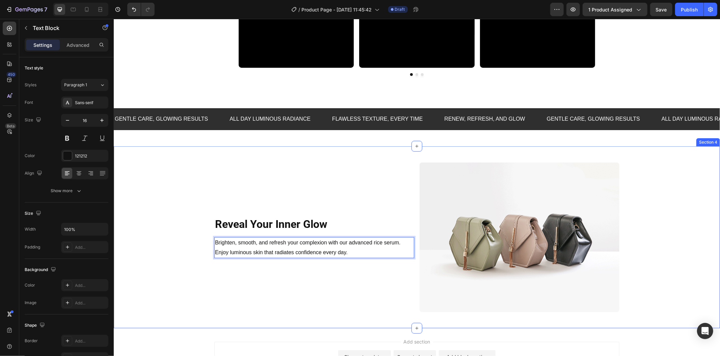
click at [198, 269] on div "Reveal Your Inner Glow Heading Row Brighten, smooth, and refresh your complexio…" at bounding box center [416, 237] width 595 height 150
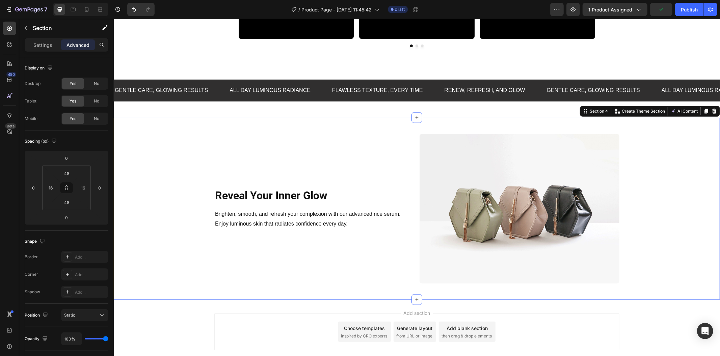
scroll to position [696, 0]
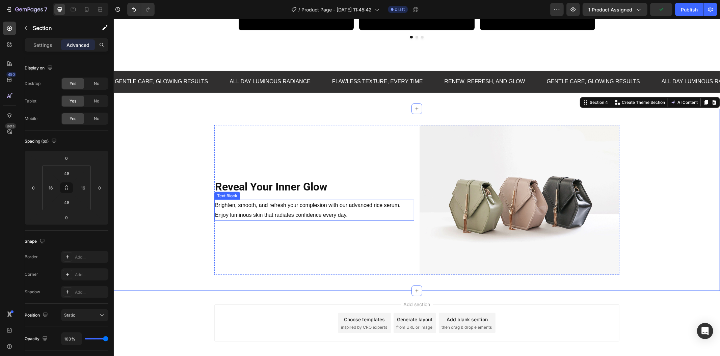
click at [262, 216] on p "Brighten, smooth, and refresh your complexion with our advanced rice serum. Enj…" at bounding box center [314, 210] width 198 height 20
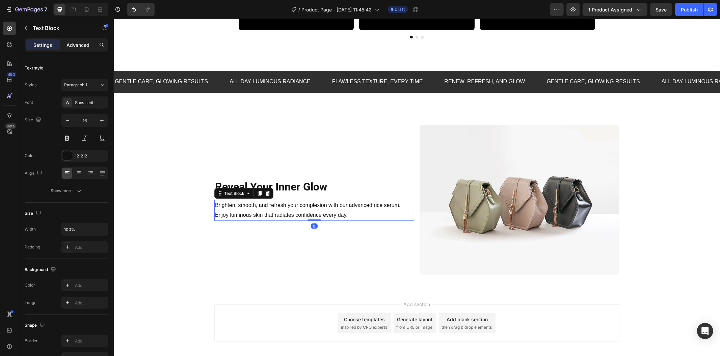
click at [62, 46] on div "Advanced" at bounding box center [78, 44] width 34 height 11
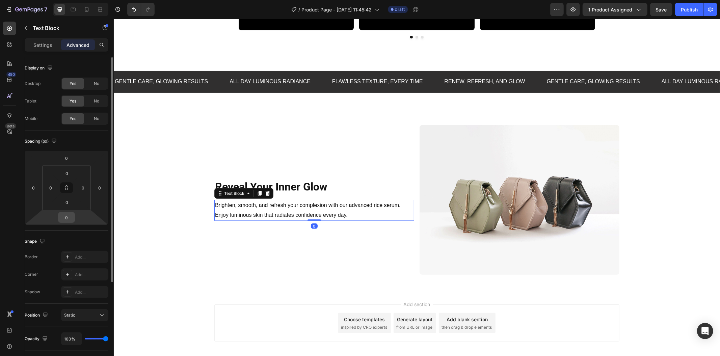
click at [70, 218] on input "0" at bounding box center [66, 218] width 13 height 10
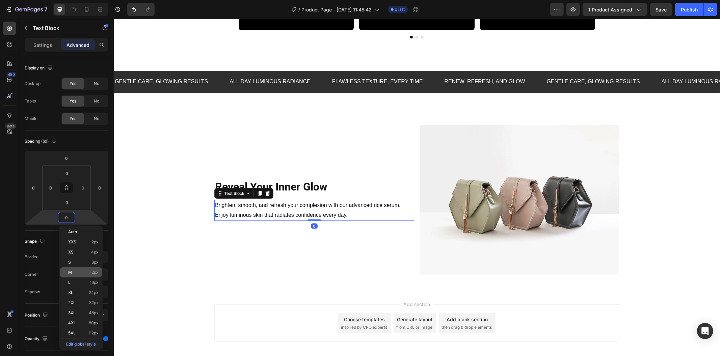
click at [83, 275] on div "M 12px" at bounding box center [81, 273] width 42 height 10
type input "12"
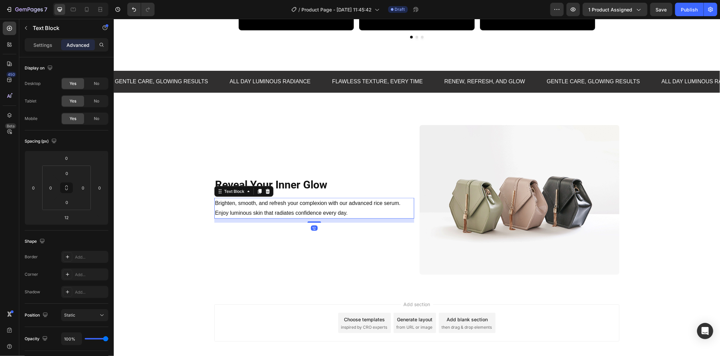
click at [230, 275] on div "Reveal Your Inner Glow Heading Row Brighten, smooth, and refresh your complexio…" at bounding box center [416, 200] width 606 height 182
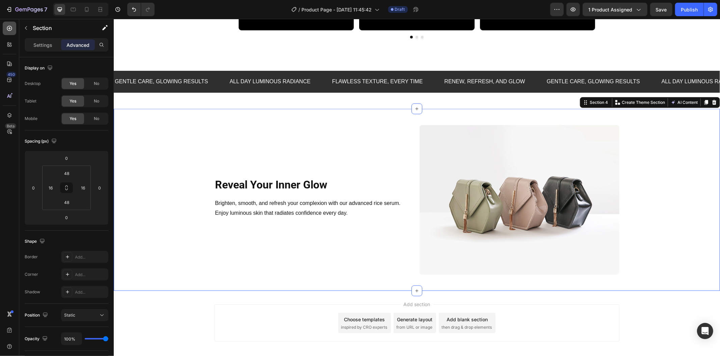
click at [8, 30] on icon at bounding box center [9, 28] width 5 height 5
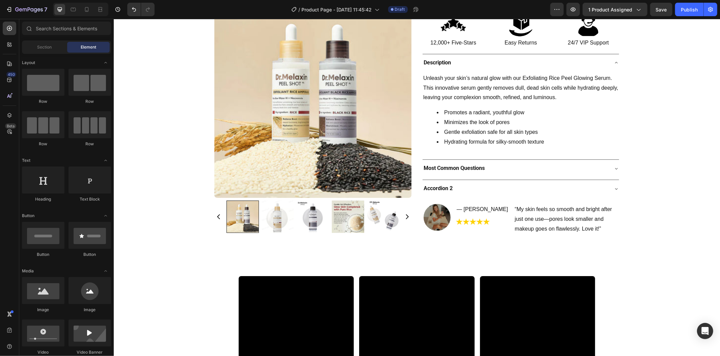
scroll to position [22, 0]
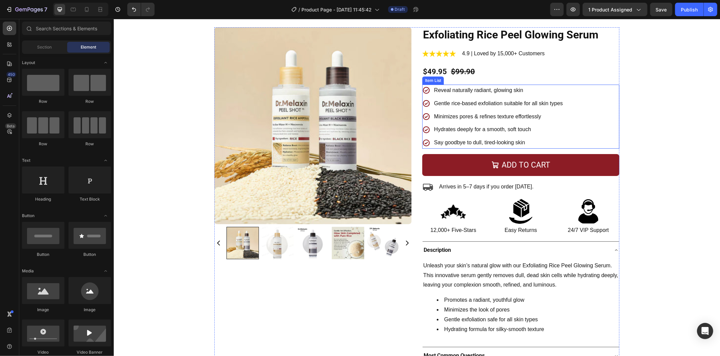
click at [586, 111] on div "Reveal naturally radiant, glowing skin Gentle rice-based exfoliation suitable f…" at bounding box center [520, 116] width 197 height 64
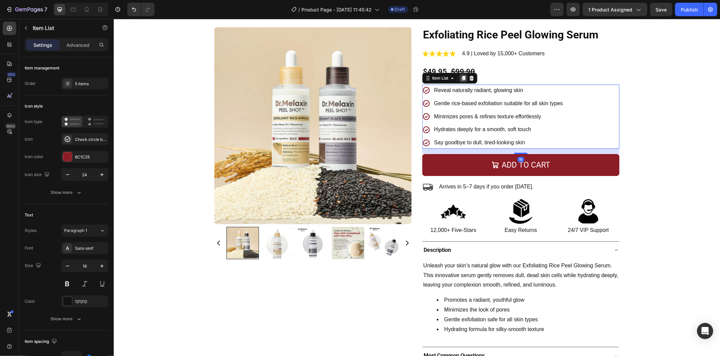
click at [462, 79] on icon at bounding box center [463, 78] width 4 height 5
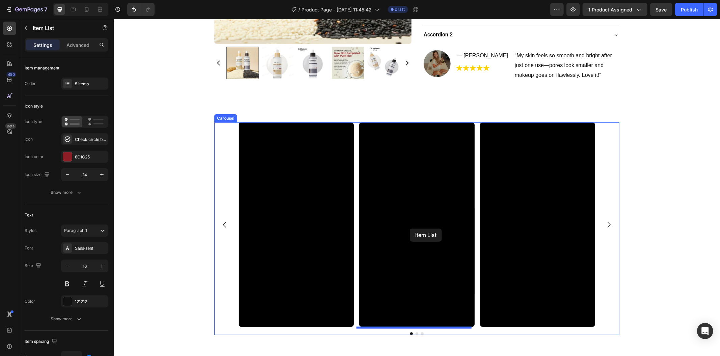
drag, startPoint x: 581, startPoint y: 164, endPoint x: 404, endPoint y: 235, distance: 191.0
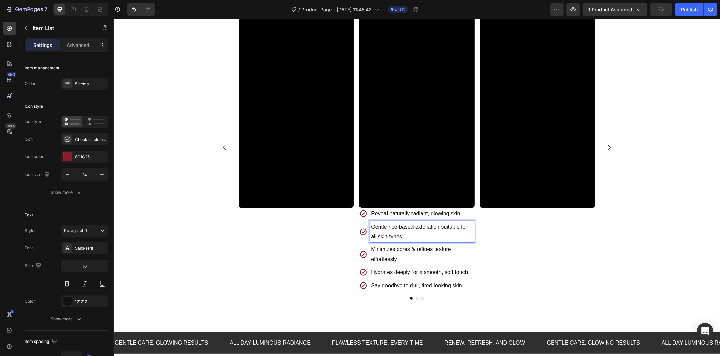
click at [404, 240] on div "Video Video Reveal naturally radiant, glowing skin Gentle rice-based exfoliatio…" at bounding box center [416, 51] width 606 height 1002
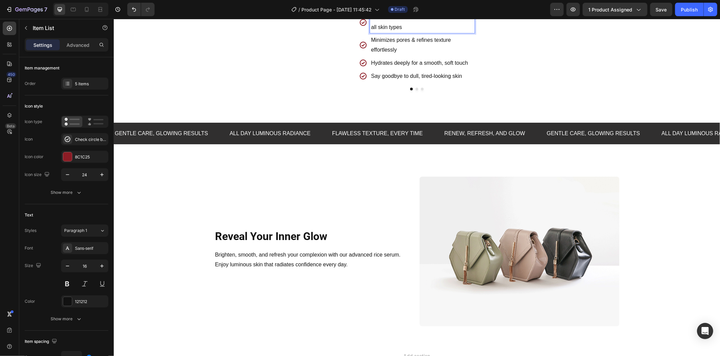
click at [469, 56] on div "Reveal naturally radiant, glowing skin Gentle rice-based exfoliation suitable f…" at bounding box center [416, 40] width 115 height 84
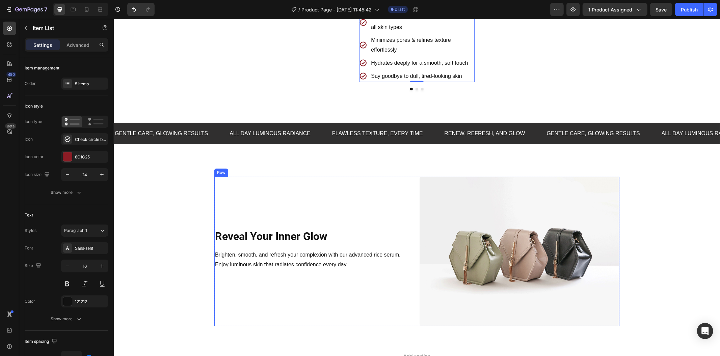
drag, startPoint x: 469, startPoint y: 56, endPoint x: 317, endPoint y: 277, distance: 268.1
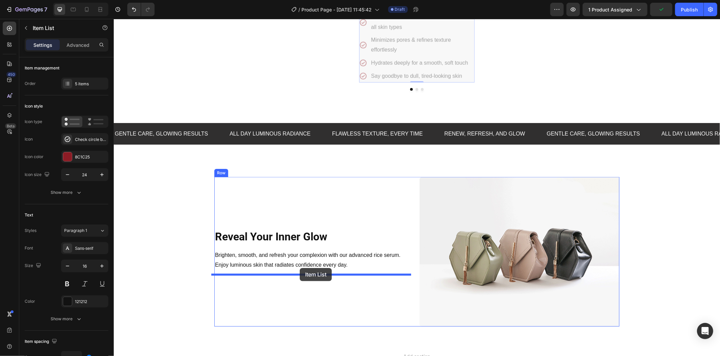
drag, startPoint x: 360, startPoint y: 52, endPoint x: 299, endPoint y: 268, distance: 224.4
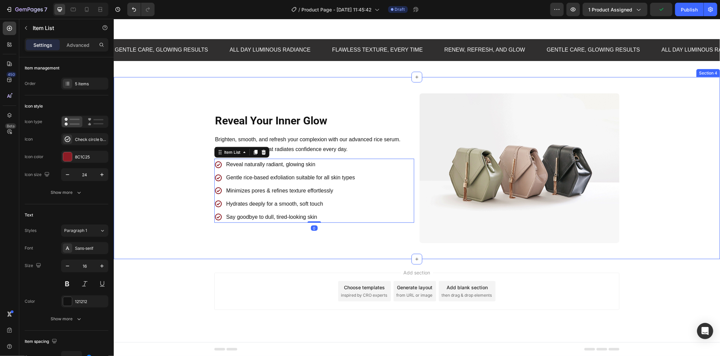
click at [176, 210] on div "Reveal Your Inner Glow Heading Row Brighten, smooth, and refresh your complexio…" at bounding box center [416, 168] width 595 height 150
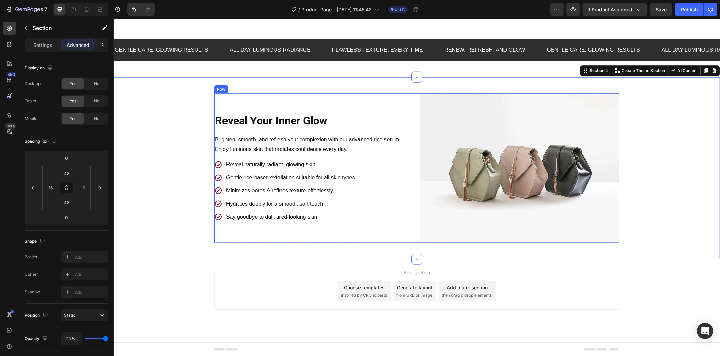
click at [251, 233] on div "Reveal Your Inner Glow Heading Row Brighten, smooth, and refresh your complexio…" at bounding box center [314, 168] width 200 height 150
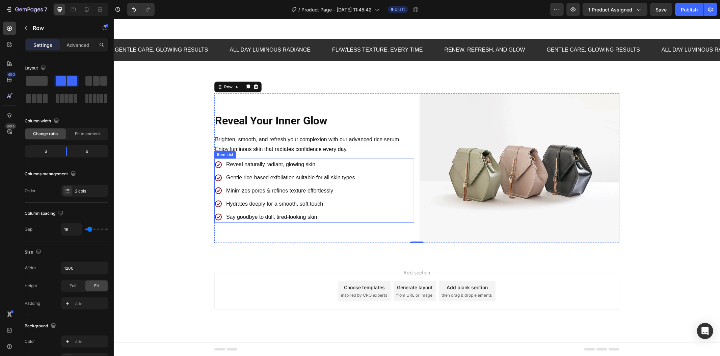
click at [368, 212] on div "Reveal naturally radiant, glowing skin Gentle rice-based exfoliation suitable f…" at bounding box center [314, 191] width 200 height 64
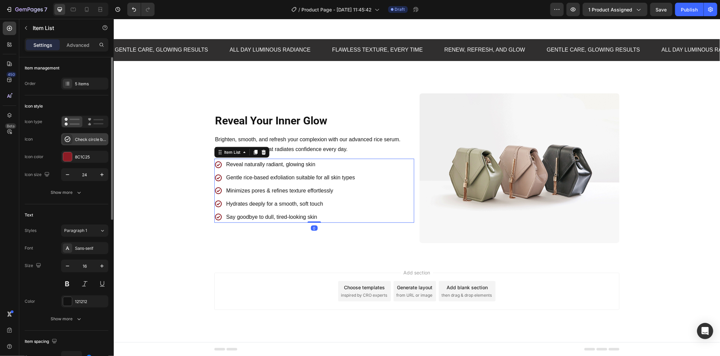
click at [90, 136] on div "Check circle bold" at bounding box center [84, 139] width 47 height 12
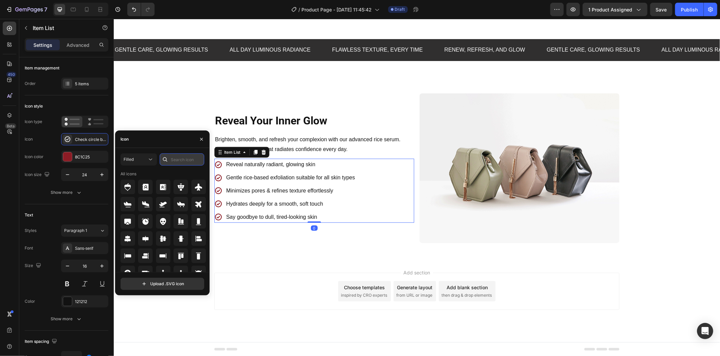
click at [176, 156] on input "text" at bounding box center [182, 160] width 45 height 12
type input "ok"
click at [158, 160] on div "Filled ok" at bounding box center [162, 160] width 84 height 12
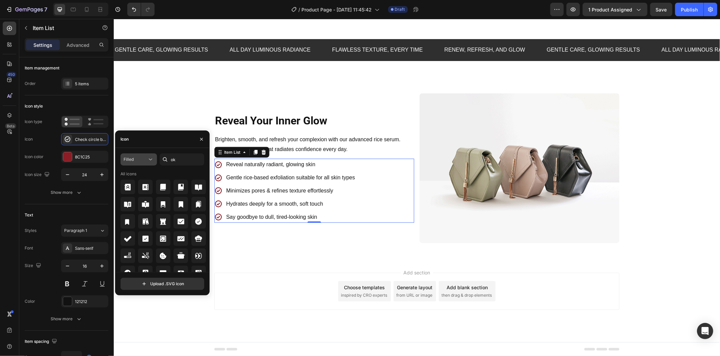
click at [153, 159] on icon at bounding box center [150, 159] width 7 height 7
click at [135, 177] on p "All styles" at bounding box center [132, 176] width 38 height 6
click at [181, 220] on icon at bounding box center [181, 222] width 8 height 8
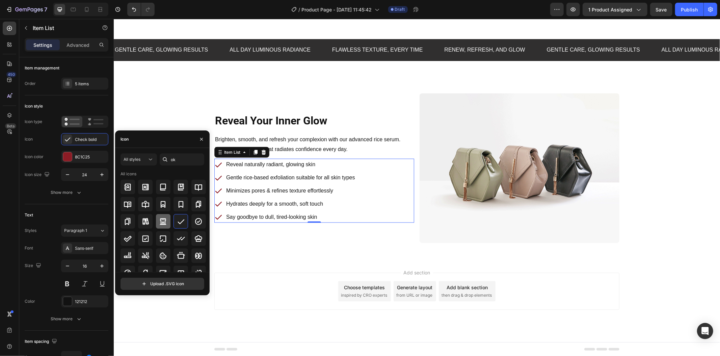
scroll to position [74, 0]
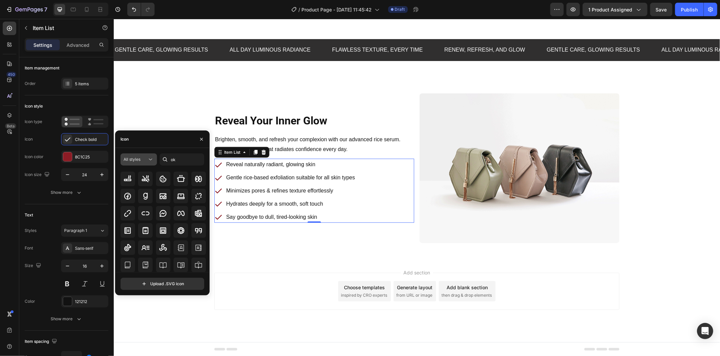
click at [142, 161] on div "All styles" at bounding box center [135, 160] width 24 height 6
click at [132, 225] on p "Filled" at bounding box center [132, 227] width 38 height 7
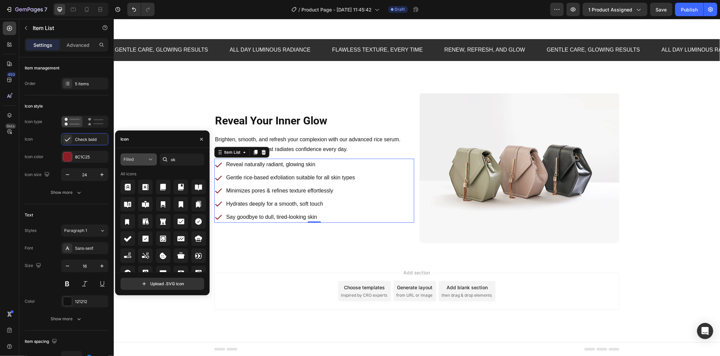
click at [136, 161] on div "Filled" at bounding box center [135, 160] width 24 height 6
click at [143, 174] on p "All styles" at bounding box center [132, 176] width 38 height 6
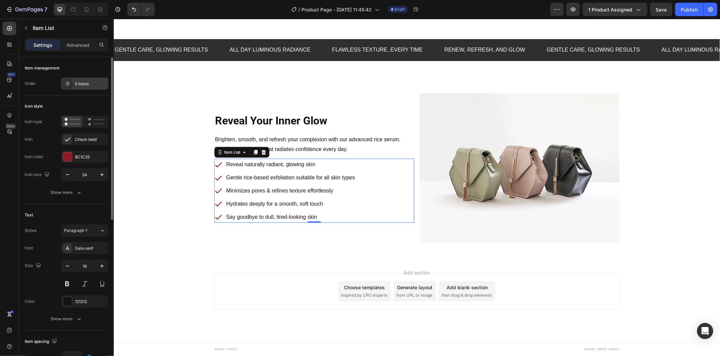
click at [86, 85] on div "5 items" at bounding box center [91, 84] width 32 height 6
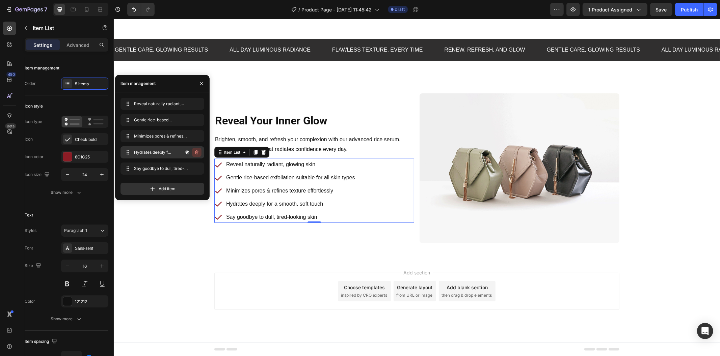
click at [196, 150] on icon "button" at bounding box center [196, 152] width 5 height 5
click at [196, 150] on div "Delete" at bounding box center [192, 152] width 12 height 6
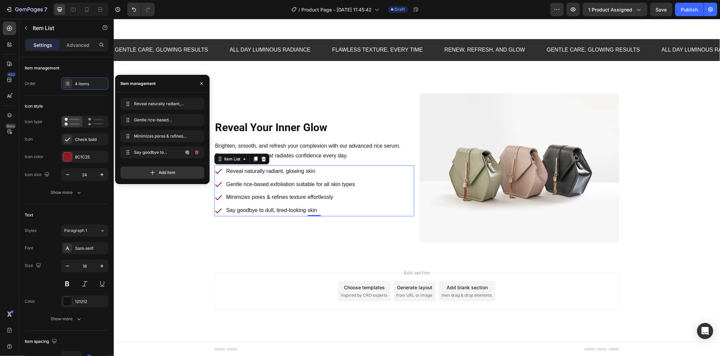
click at [196, 150] on icon "button" at bounding box center [196, 152] width 5 height 5
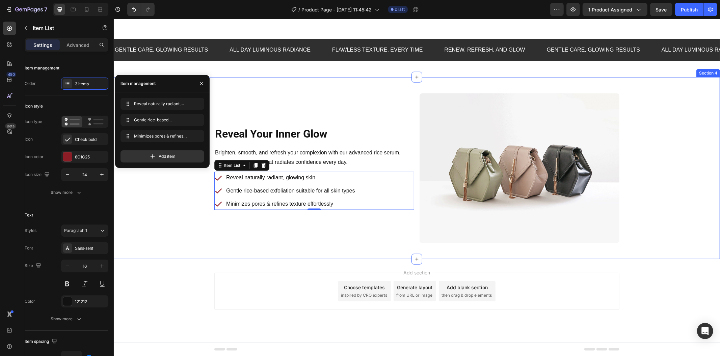
click at [194, 199] on div "Reveal Your Inner Glow Heading Row Brighten, smooth, and refresh your complexio…" at bounding box center [416, 168] width 595 height 150
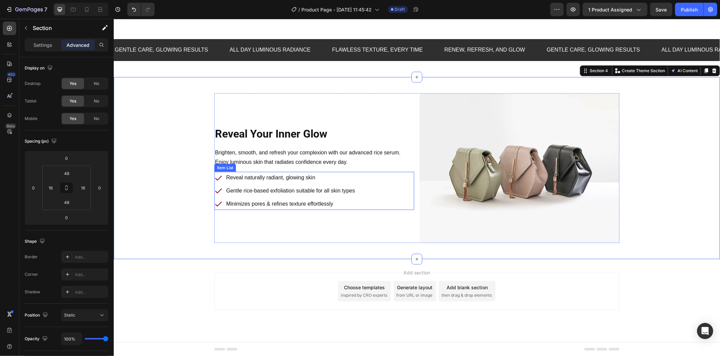
click at [249, 176] on p "Reveal naturally radiant, glowing skin" at bounding box center [290, 178] width 129 height 10
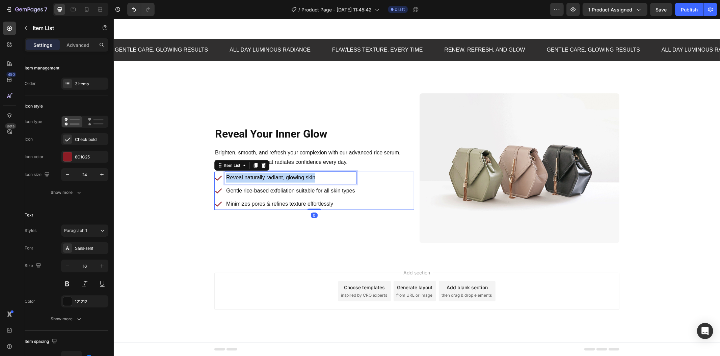
click at [249, 176] on p "Reveal naturally radiant, glowing skin" at bounding box center [290, 178] width 129 height 10
click at [278, 191] on p "Gentle rice-based exfoliation suitable for all skin types" at bounding box center [290, 191] width 129 height 10
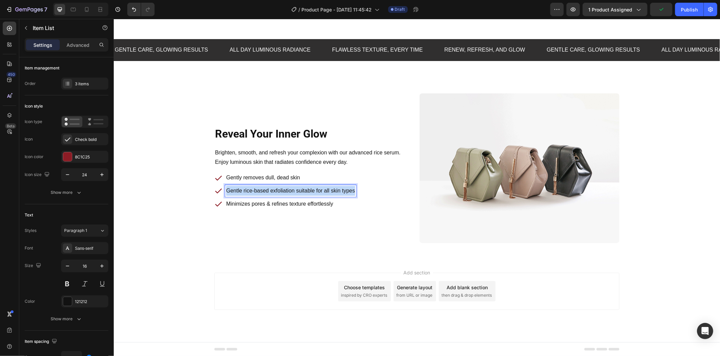
click at [278, 191] on p "Gentle rice-based exfoliation suitable for all skin types" at bounding box center [290, 191] width 129 height 10
click at [258, 211] on div "Reveal Your Inner Glow Heading Row Brighten, smooth, and refresh your complexio…" at bounding box center [314, 168] width 200 height 150
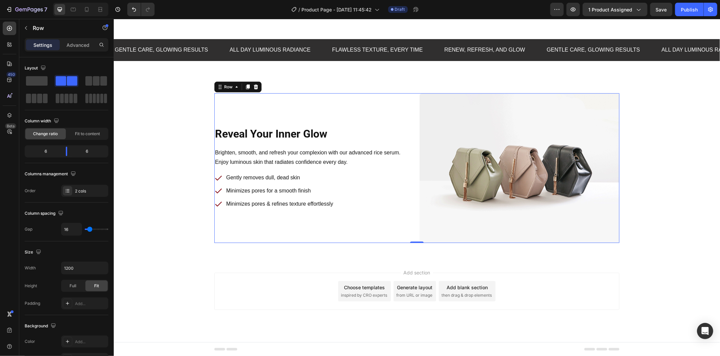
click at [260, 206] on p "Minimizes pores & refines texture effortlessly" at bounding box center [279, 204] width 107 height 10
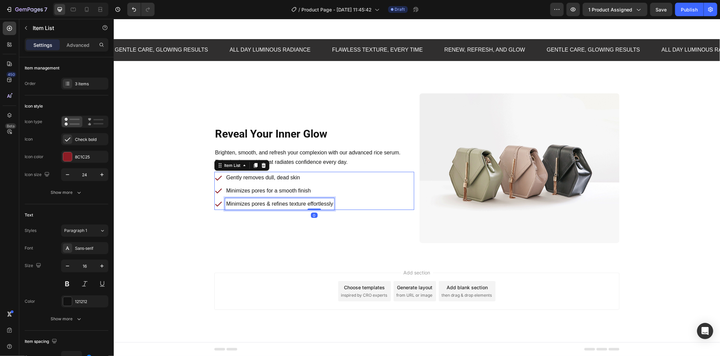
click at [260, 206] on p "Minimizes pores & refines texture effortlessly" at bounding box center [279, 204] width 107 height 10
click at [184, 211] on div "Reveal Your Inner Glow Heading Row Brighten, smooth, and refresh your complexio…" at bounding box center [416, 168] width 595 height 150
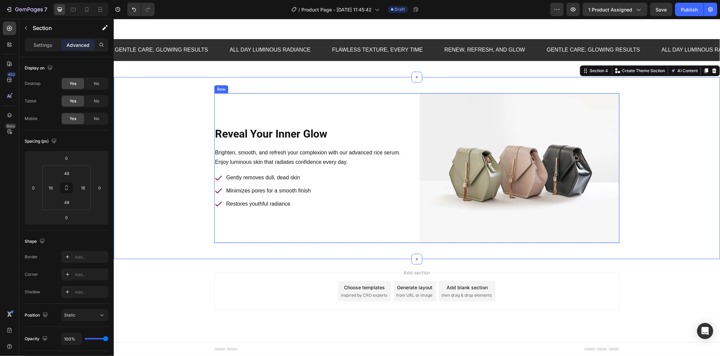
click at [372, 115] on div "Reveal Your Inner Glow Heading Row Brighten, smooth, and refresh your complexio…" at bounding box center [314, 168] width 200 height 150
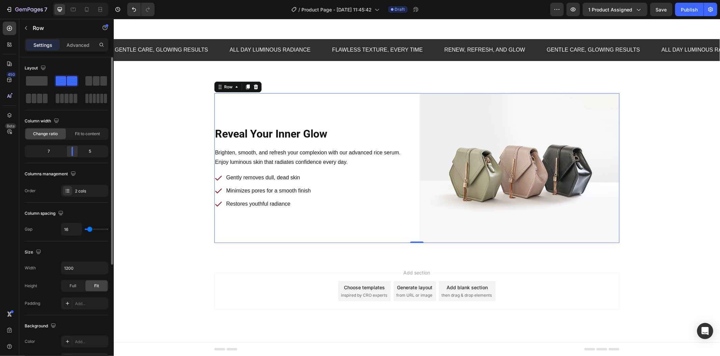
scroll to position [667, 0]
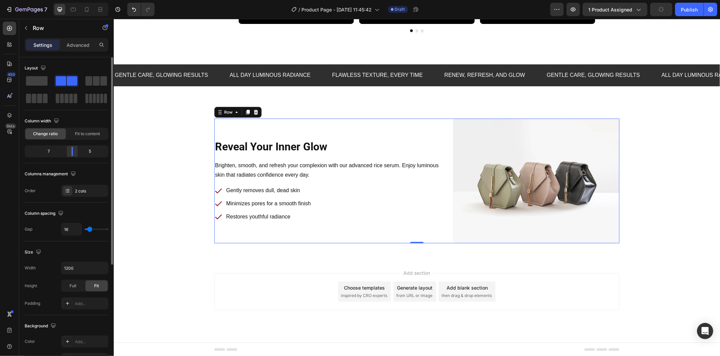
drag, startPoint x: 68, startPoint y: 149, endPoint x: 75, endPoint y: 152, distance: 7.9
click at [75, 152] on div at bounding box center [72, 151] width 12 height 9
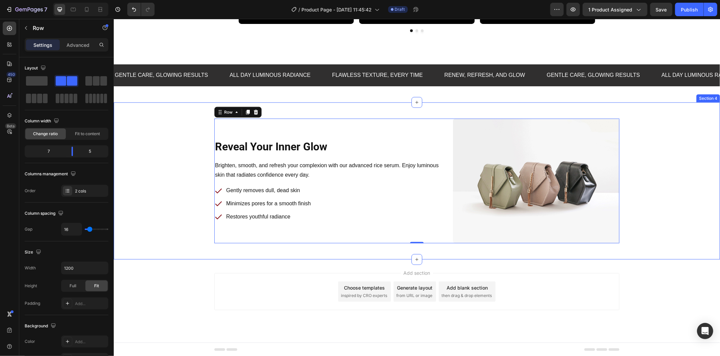
click at [160, 153] on div "Reveal Your Inner Glow Heading Row Brighten, smooth, and refresh your complexio…" at bounding box center [416, 180] width 595 height 125
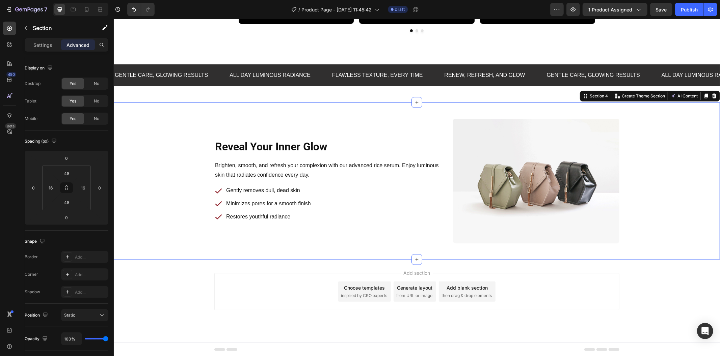
click at [196, 268] on div "Add section Choose templates inspired by CRO experts Generate layout from URL o…" at bounding box center [416, 300] width 606 height 83
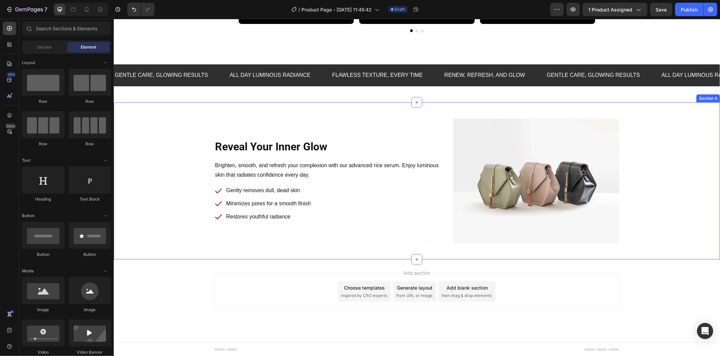
click at [202, 250] on div "Reveal Your Inner Glow Heading Row Brighten, smooth, and refresh your complexio…" at bounding box center [416, 180] width 606 height 157
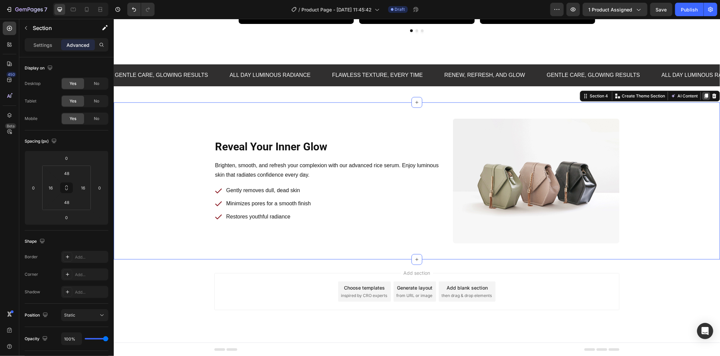
click at [704, 94] on icon at bounding box center [706, 95] width 4 height 5
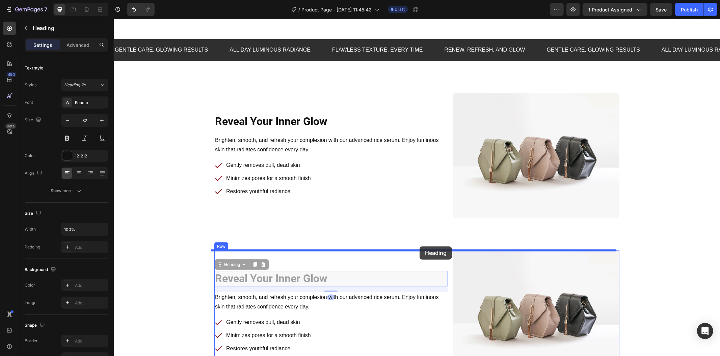
drag, startPoint x: 355, startPoint y: 274, endPoint x: 419, endPoint y: 246, distance: 70.0
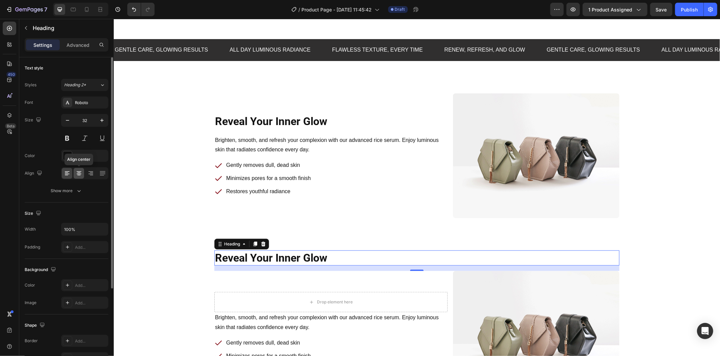
click at [78, 173] on icon at bounding box center [78, 173] width 3 height 1
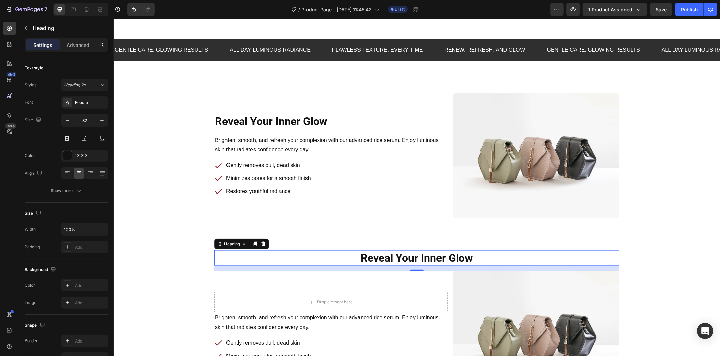
click at [379, 267] on div "16" at bounding box center [416, 268] width 405 height 5
click at [386, 259] on h2 "Reveal Your Inner Glow" at bounding box center [416, 258] width 405 height 16
click at [386, 259] on p "Reveal Your Inner Glow" at bounding box center [417, 258] width 404 height 14
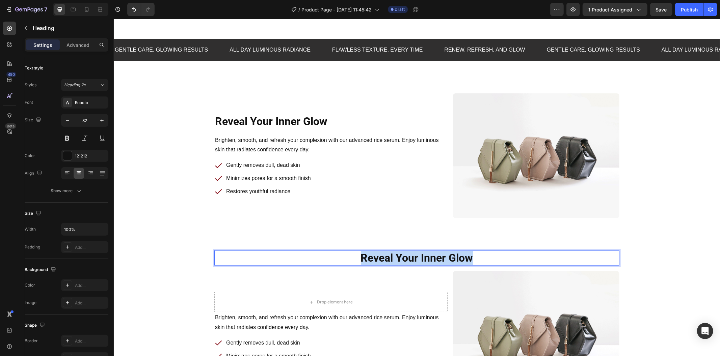
click at [386, 259] on p "Reveal Your Inner Glow" at bounding box center [417, 258] width 404 height 14
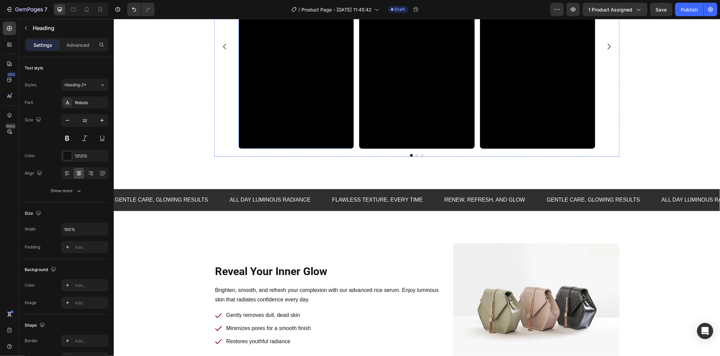
scroll to position [655, 0]
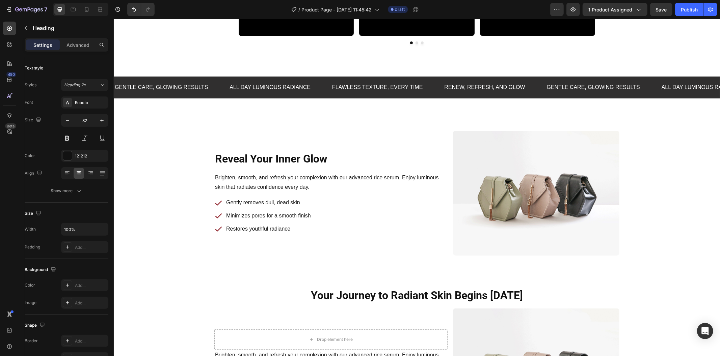
click at [371, 293] on h2 "Your Journey to Radiant Skin Begins Today" at bounding box center [416, 296] width 405 height 16
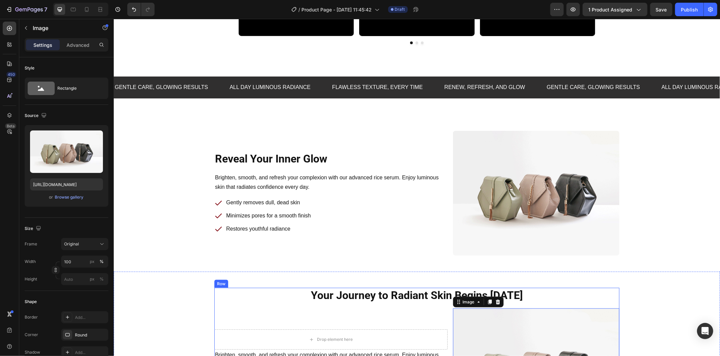
click at [529, 297] on p "Your Journey to Radiant Skin Begins Today" at bounding box center [417, 295] width 404 height 14
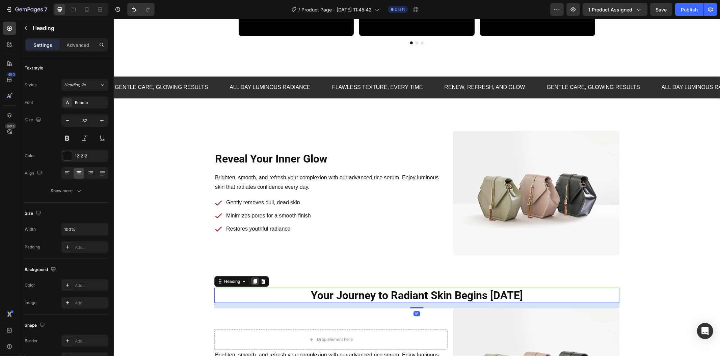
click at [251, 285] on div at bounding box center [255, 281] width 8 height 8
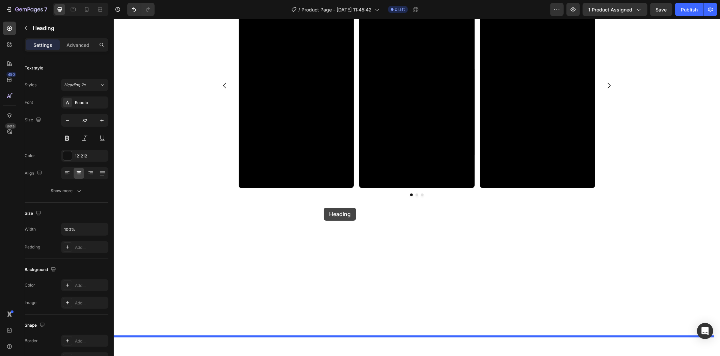
scroll to position [205, 0]
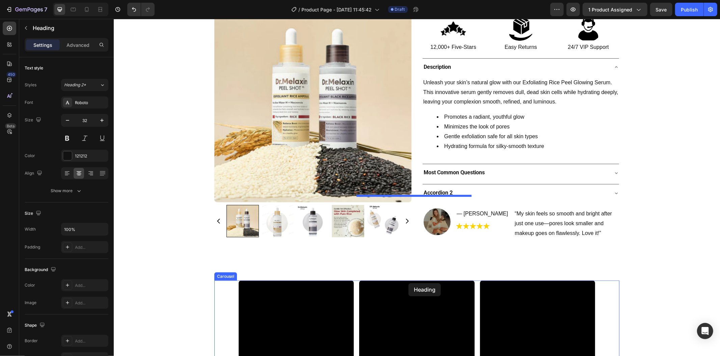
drag, startPoint x: 306, startPoint y: 309, endPoint x: 410, endPoint y: 277, distance: 108.9
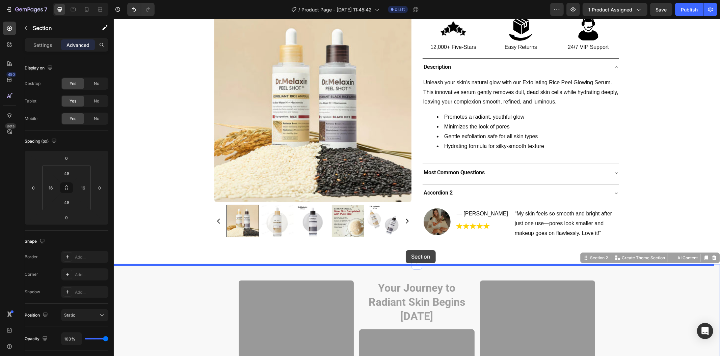
drag, startPoint x: 452, startPoint y: 274, endPoint x: 405, endPoint y: 250, distance: 53.0
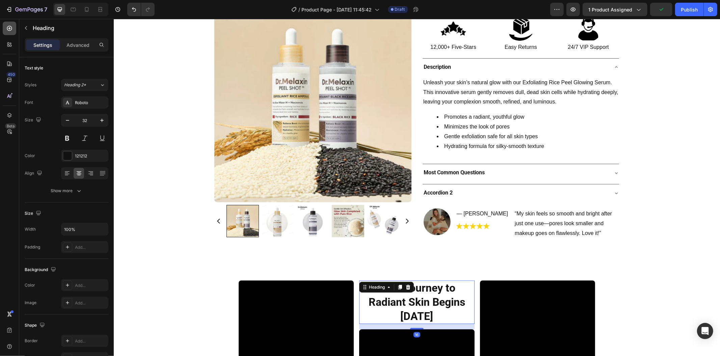
click at [4, 26] on div at bounding box center [9, 28] width 13 height 13
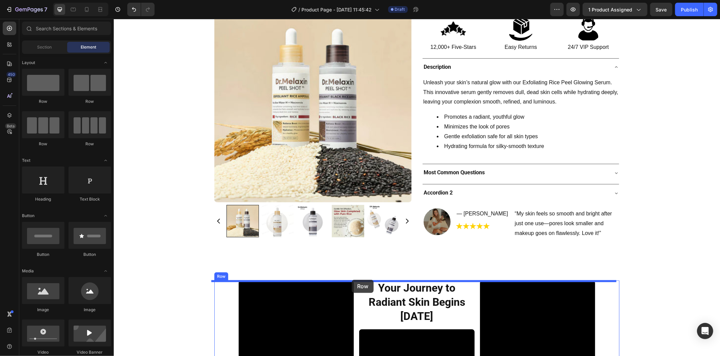
drag, startPoint x: 152, startPoint y: 108, endPoint x: 351, endPoint y: 280, distance: 262.7
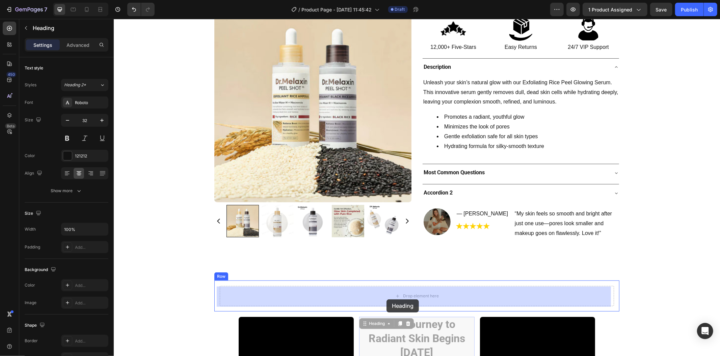
drag, startPoint x: 382, startPoint y: 334, endPoint x: 386, endPoint y: 299, distance: 35.0
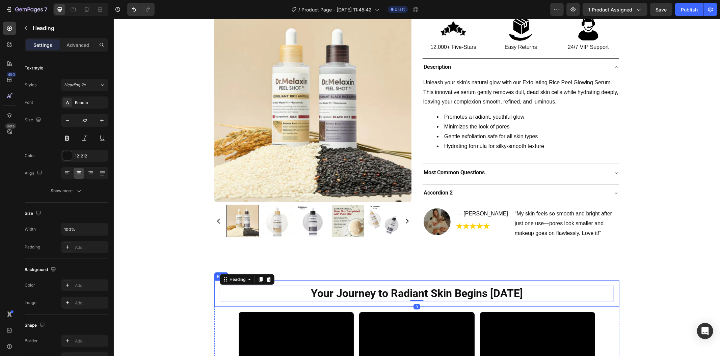
click at [352, 304] on div "Your Journey to Radiant Skin Begins Today Heading 0 Row" at bounding box center [416, 293] width 405 height 26
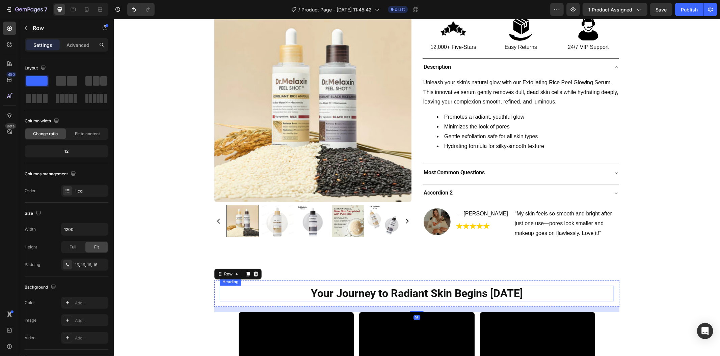
click at [291, 289] on h2 "Your Journey to Radiant Skin Begins Today" at bounding box center [416, 294] width 394 height 16
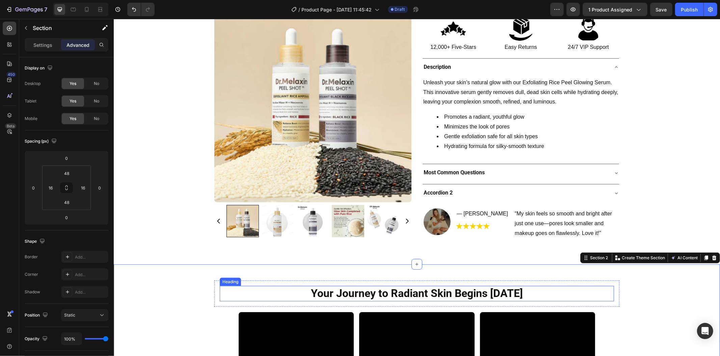
click at [258, 295] on h2 "Your Journey to Radiant Skin Begins Today" at bounding box center [416, 294] width 394 height 16
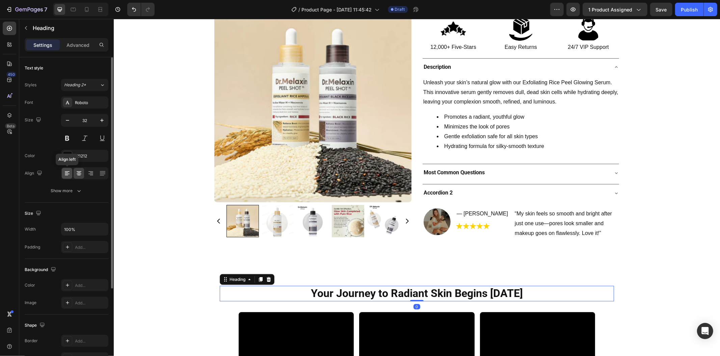
click at [66, 173] on icon at bounding box center [66, 173] width 3 height 1
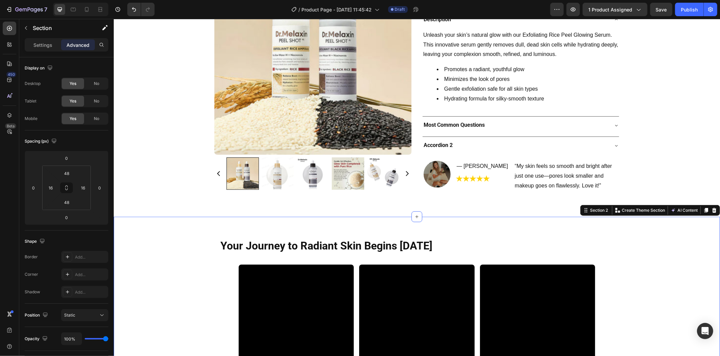
scroll to position [355, 0]
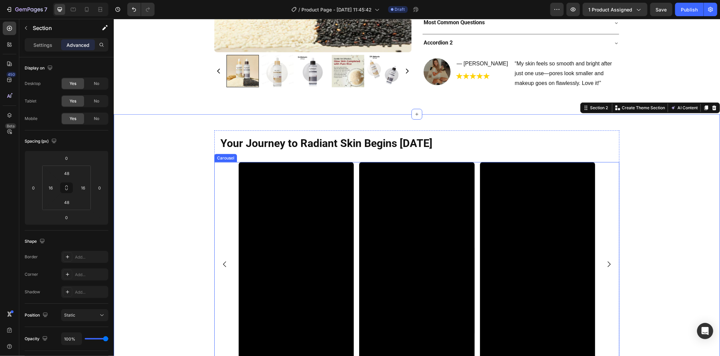
click at [221, 264] on icon "Carousel Back Arrow" at bounding box center [224, 264] width 8 height 8
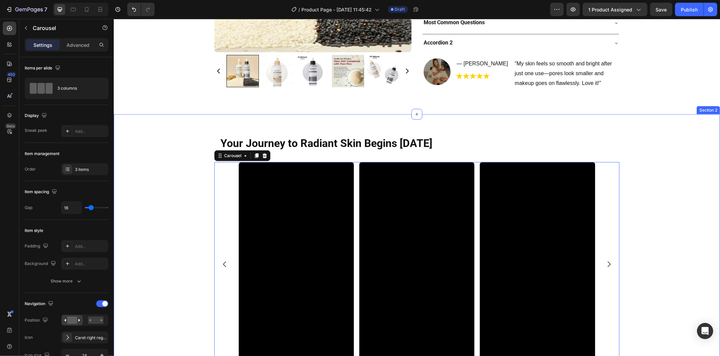
click at [642, 217] on div "Your Journey to Radiant Skin Begins Today Heading Row Video Video Video Carouse…" at bounding box center [416, 252] width 595 height 244
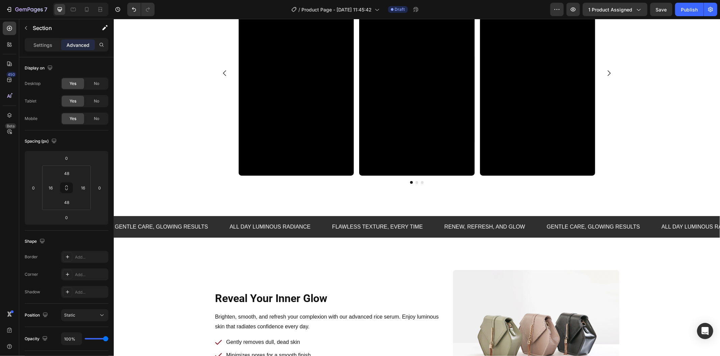
scroll to position [542, 0]
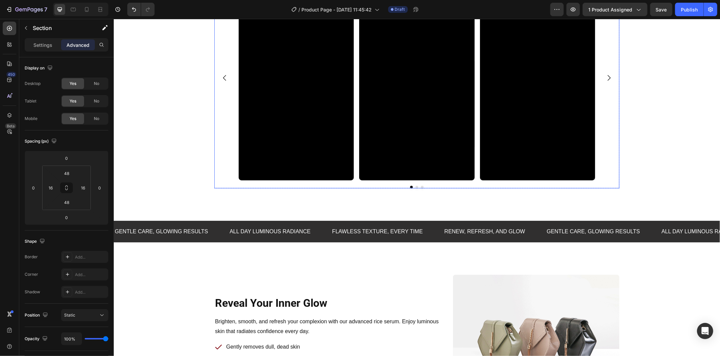
click at [475, 140] on div "Video Video Video" at bounding box center [416, 77] width 356 height 205
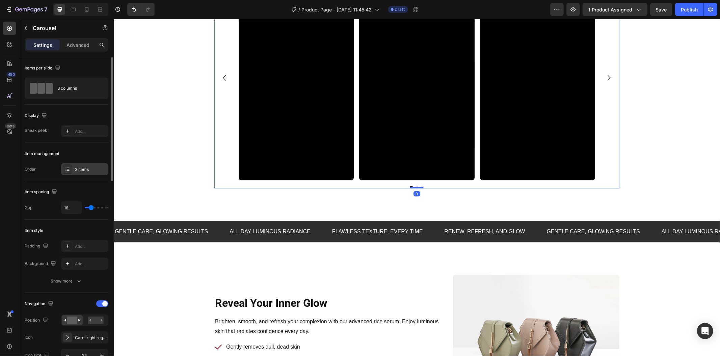
click at [95, 170] on div "3 items" at bounding box center [91, 170] width 32 height 6
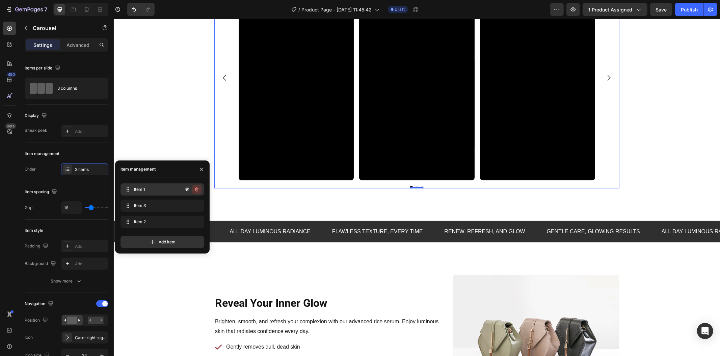
click at [198, 192] on icon "button" at bounding box center [196, 189] width 5 height 5
click at [198, 192] on div "Delete" at bounding box center [192, 190] width 12 height 6
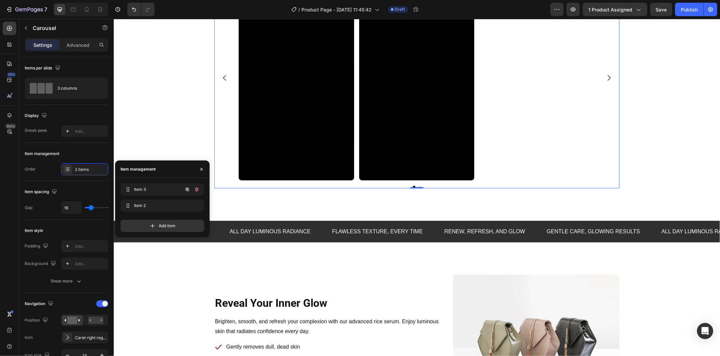
click at [198, 192] on icon "button" at bounding box center [196, 189] width 5 height 5
click at [198, 192] on div "Delete" at bounding box center [192, 190] width 12 height 6
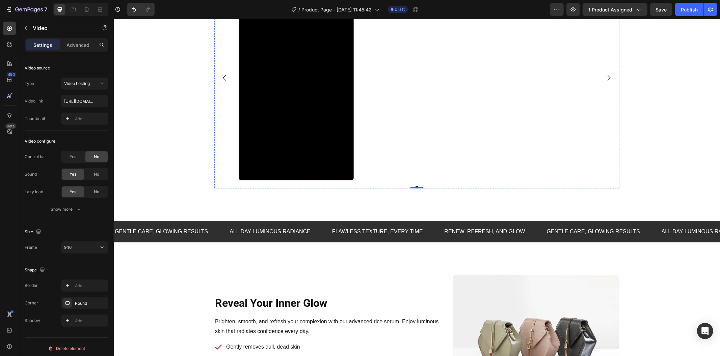
click at [270, 87] on video at bounding box center [295, 77] width 115 height 205
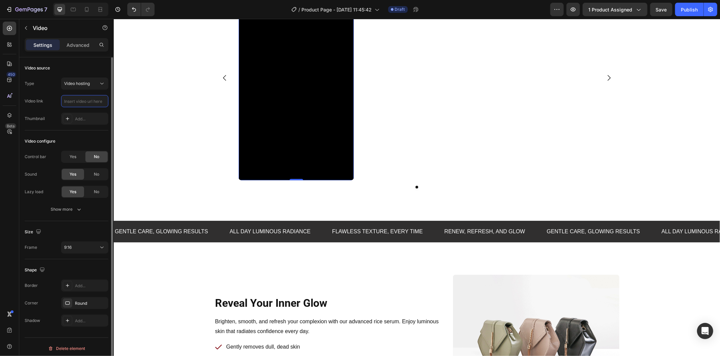
scroll to position [0, 0]
click at [134, 103] on div "Your Journey to Radiant Skin Begins Today Heading Row Video 0 Carousel Row" at bounding box center [416, 66] width 595 height 244
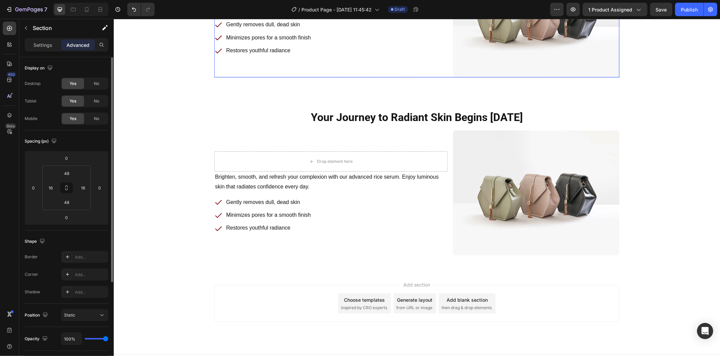
scroll to position [898, 0]
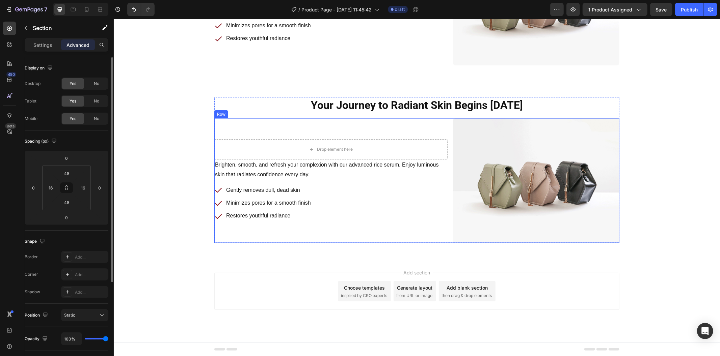
click at [448, 181] on div "Drop element here Row Brighten, smooth, and refresh your complexion with our ad…" at bounding box center [416, 180] width 405 height 125
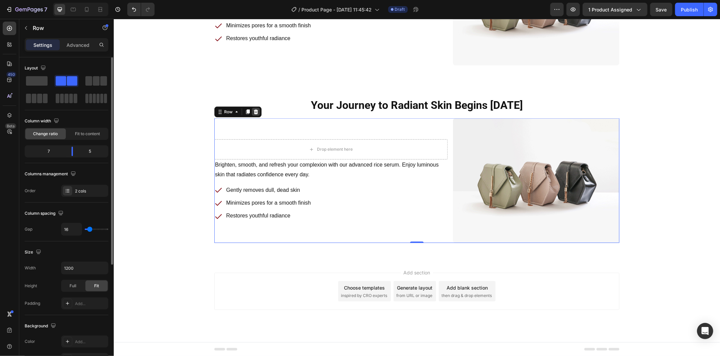
click at [251, 108] on div at bounding box center [255, 112] width 8 height 8
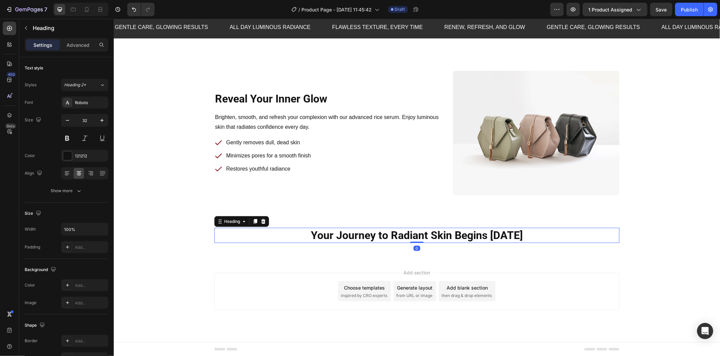
click at [334, 238] on h2 "Your Journey to Radiant Skin Begins Today" at bounding box center [416, 236] width 405 height 16
click at [10, 32] on div at bounding box center [9, 28] width 13 height 13
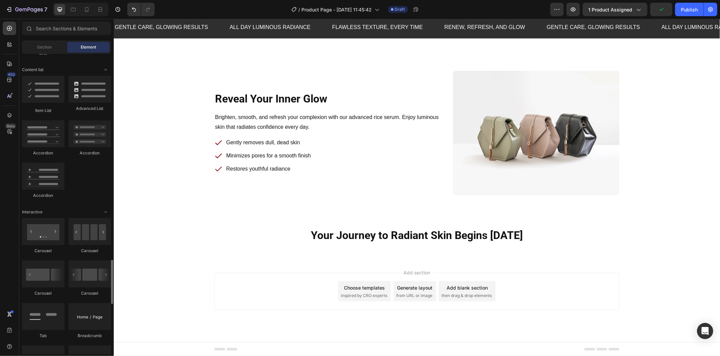
scroll to position [637, 0]
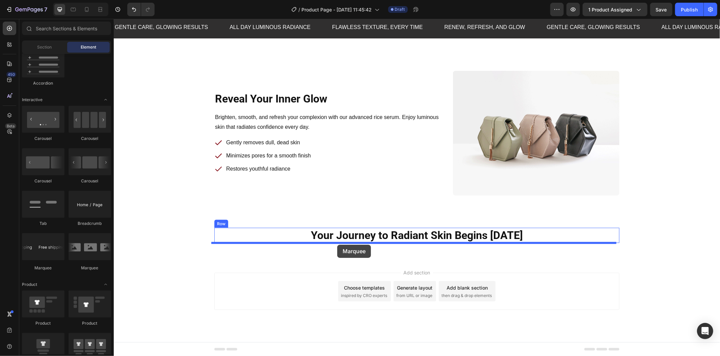
drag, startPoint x: 208, startPoint y: 270, endPoint x: 337, endPoint y: 245, distance: 131.6
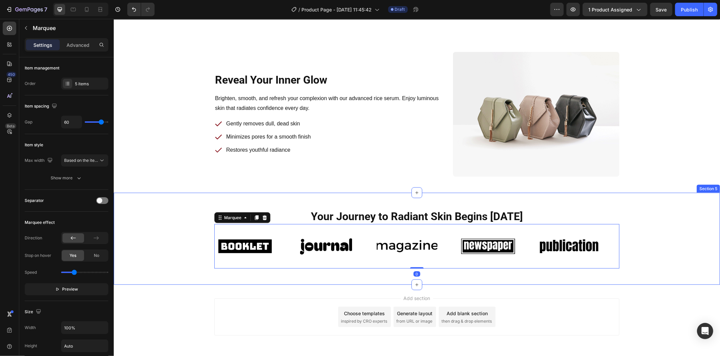
scroll to position [812, 0]
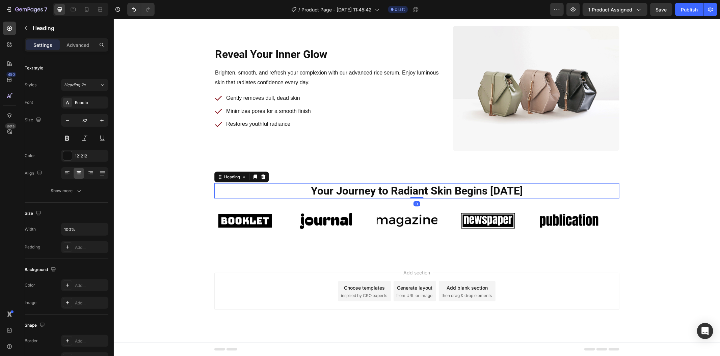
click at [308, 189] on h2 "Your Journey to Radiant Skin Begins Today" at bounding box center [416, 191] width 405 height 16
click at [71, 46] on p "Advanced" at bounding box center [77, 45] width 23 height 7
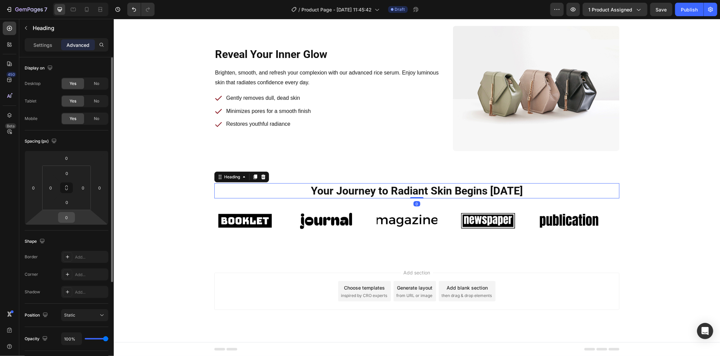
click at [62, 215] on input "0" at bounding box center [66, 218] width 13 height 10
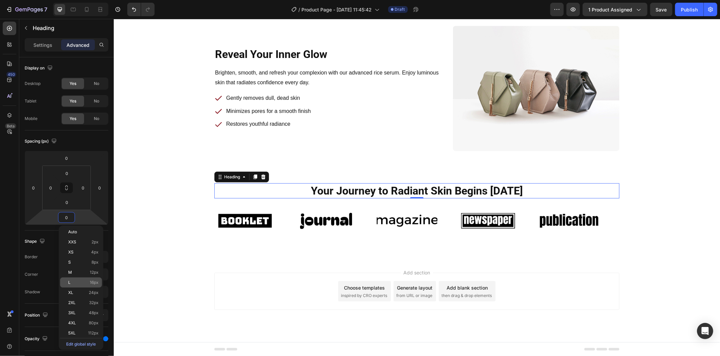
click at [93, 284] on span "16px" at bounding box center [94, 282] width 9 height 5
type input "16"
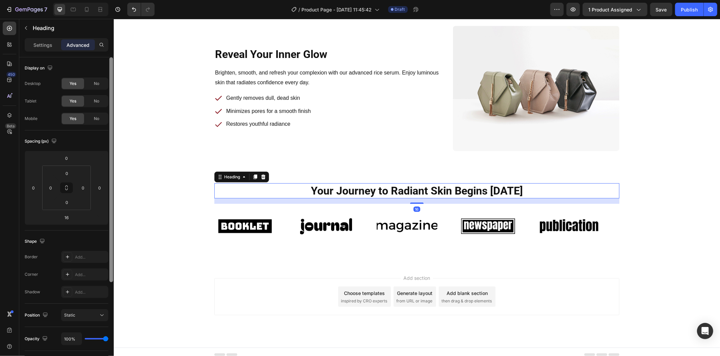
scroll to position [817, 0]
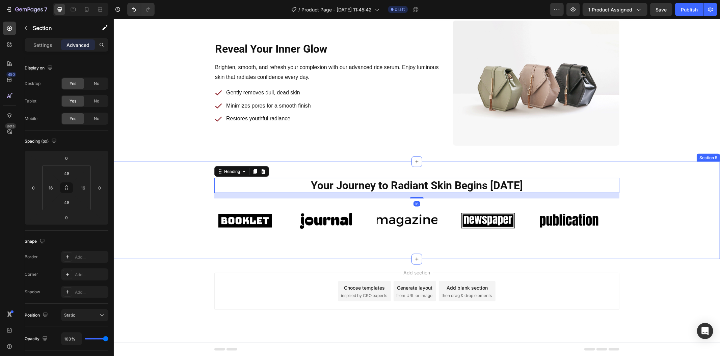
click at [170, 224] on div "Your Journey to Radiant Skin Begins Today Heading 16 Image Image Image Image Im…" at bounding box center [416, 210] width 595 height 65
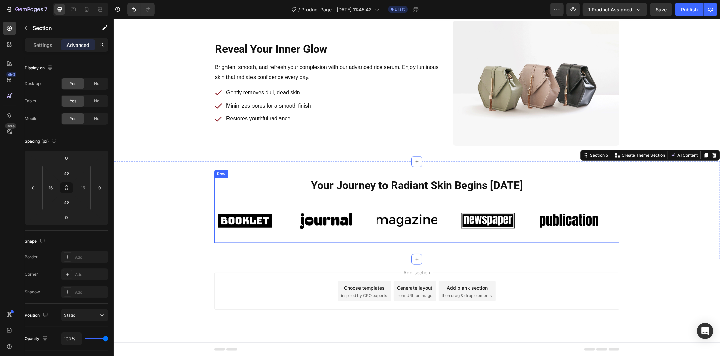
click at [253, 197] on div "Your Journey to Radiant Skin Begins Today Heading Image Image Image Image Image…" at bounding box center [416, 210] width 405 height 65
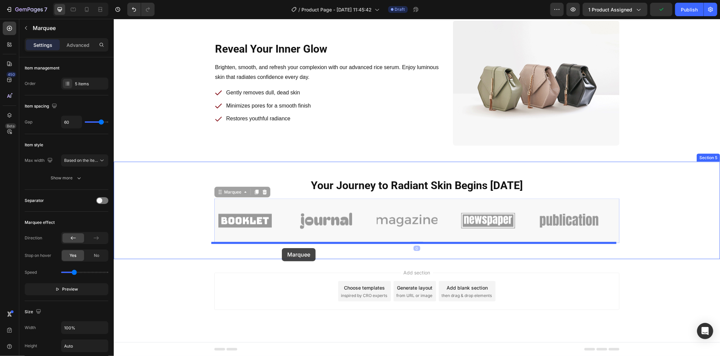
drag, startPoint x: 283, startPoint y: 210, endPoint x: 281, endPoint y: 248, distance: 38.5
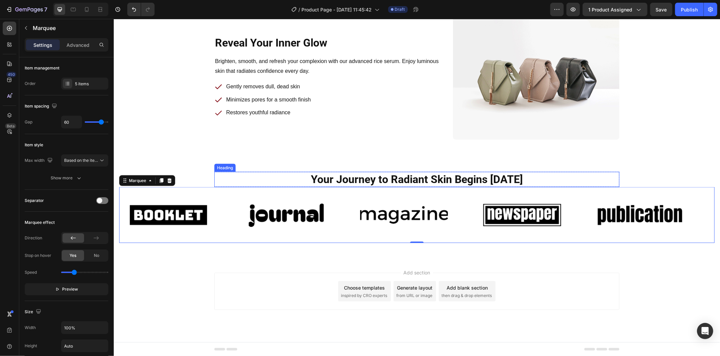
click at [269, 179] on h2 "Your Journey to Radiant Skin Begins Today" at bounding box center [416, 180] width 405 height 16
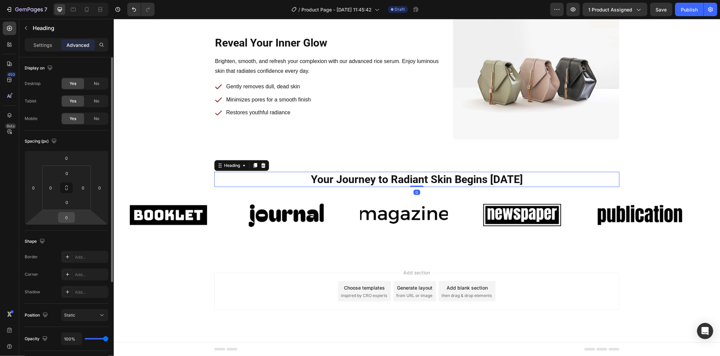
click at [68, 213] on input "0" at bounding box center [66, 218] width 13 height 10
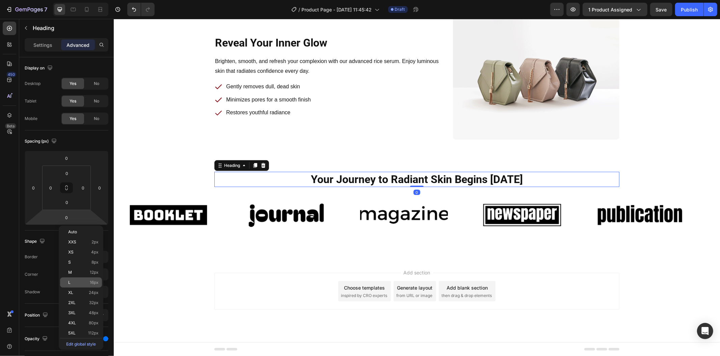
click at [76, 282] on p "L 16px" at bounding box center [83, 282] width 30 height 5
type input "16"
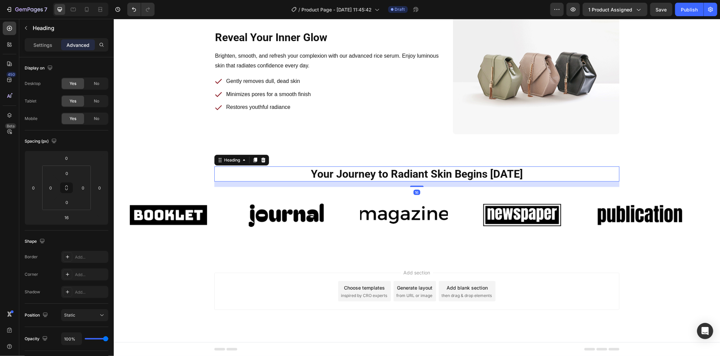
drag, startPoint x: 163, startPoint y: 261, endPoint x: 178, endPoint y: 255, distance: 15.8
click at [163, 261] on div "Add section Choose templates inspired by CRO experts Generate layout from URL o…" at bounding box center [416, 300] width 606 height 83
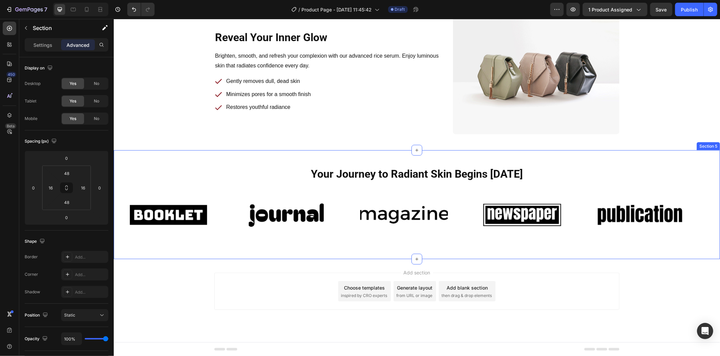
click at [213, 245] on div "Your Journey to Radiant Skin Begins Today Heading Row Image Image Image Image I…" at bounding box center [416, 204] width 606 height 109
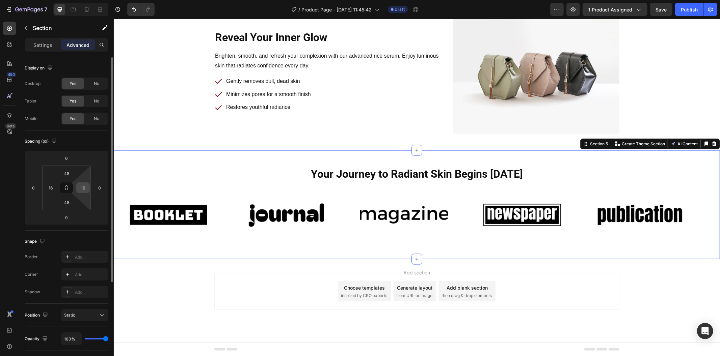
click at [88, 187] on div "16" at bounding box center [82, 188] width 13 height 11
click at [87, 187] on input "16" at bounding box center [83, 188] width 10 height 10
type input "0"
click at [53, 187] on input "16" at bounding box center [51, 188] width 10 height 10
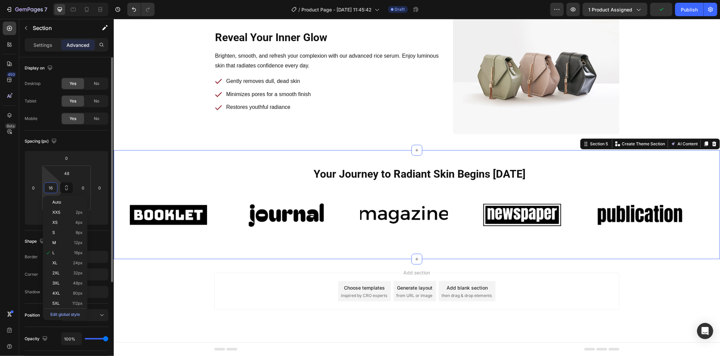
type input "0"
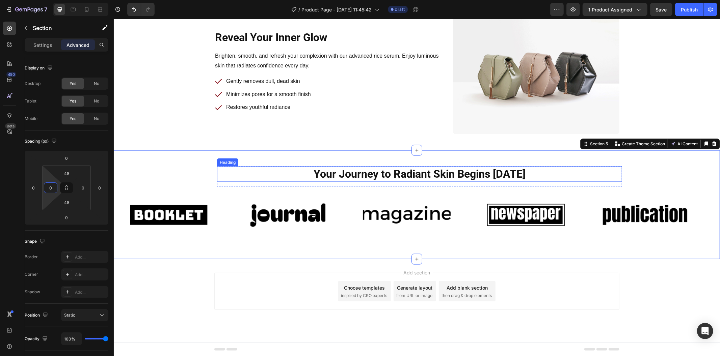
click at [306, 169] on h2 "Your Journey to Radiant Skin Begins Today" at bounding box center [419, 174] width 405 height 16
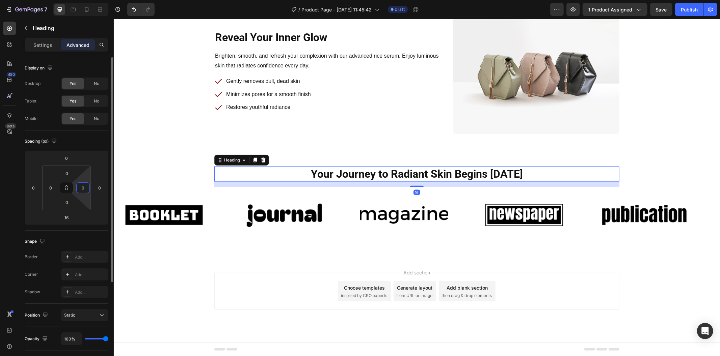
click at [83, 188] on input "0" at bounding box center [83, 188] width 10 height 10
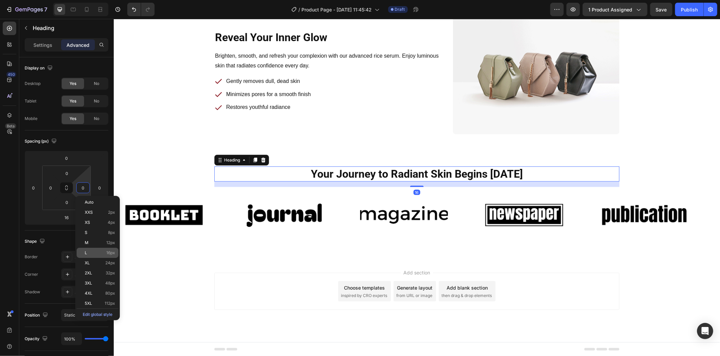
click at [99, 250] on div "L 16px" at bounding box center [98, 253] width 42 height 10
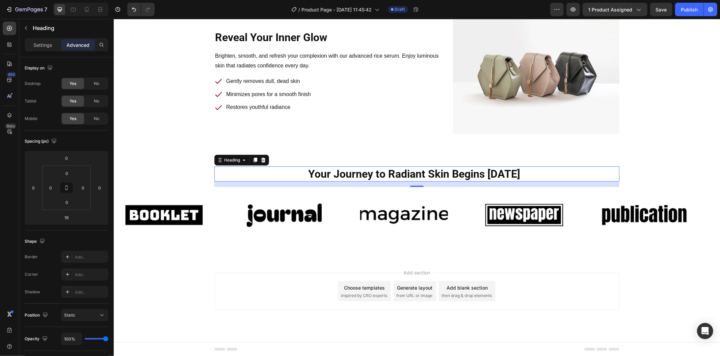
type input "16"
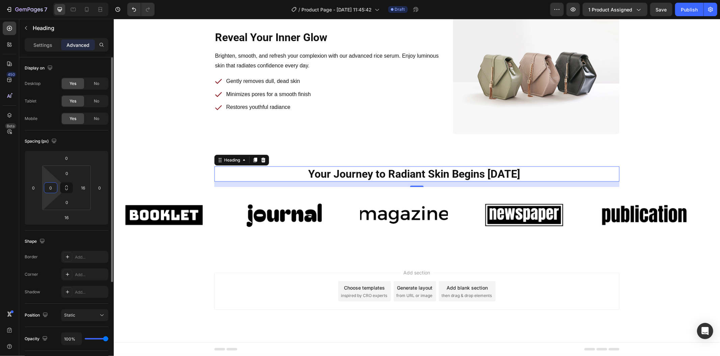
click at [52, 189] on input "0" at bounding box center [51, 188] width 10 height 10
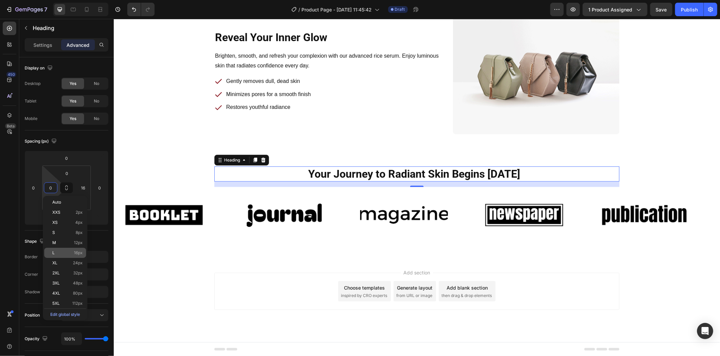
click at [72, 252] on p "L 16px" at bounding box center [67, 253] width 30 height 5
type input "16"
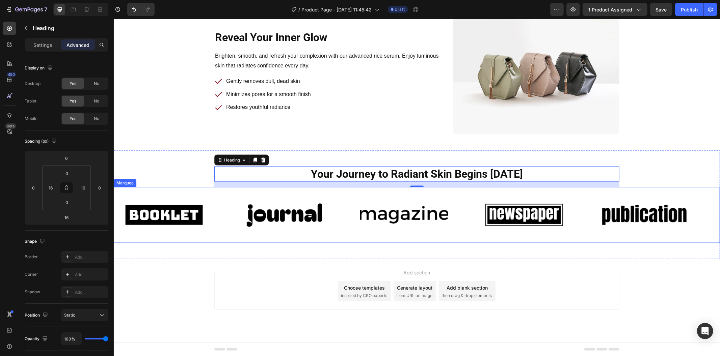
click at [172, 242] on div "Image Image Image Image Image Image Image Image Image Image Marquee" at bounding box center [416, 215] width 606 height 56
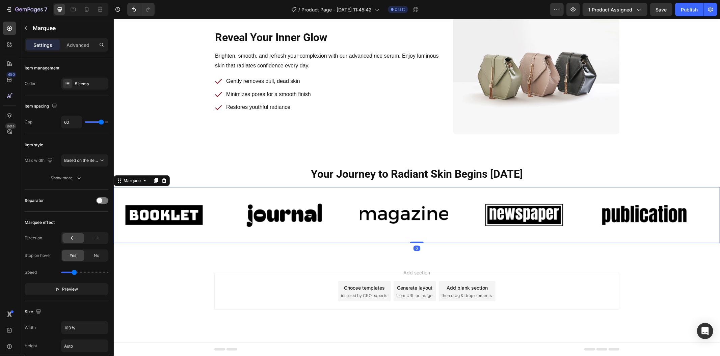
click at [225, 216] on div "Image" at bounding box center [174, 214] width 120 height 45
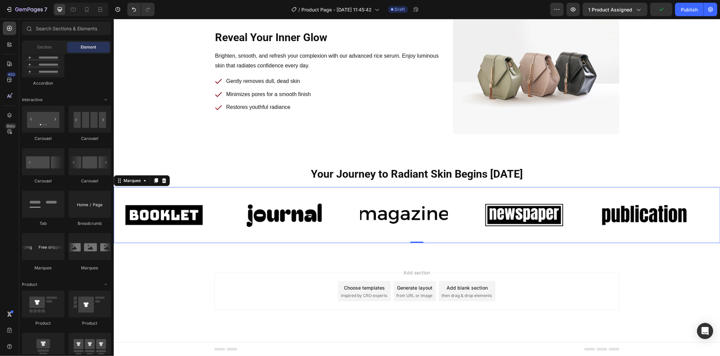
click at [280, 259] on div "Add section Choose templates inspired by CRO experts Generate layout from URL o…" at bounding box center [416, 300] width 606 height 83
click at [284, 252] on div "Your Journey to Radiant Skin Begins Today Heading Row Image Image Image Image I…" at bounding box center [416, 204] width 606 height 109
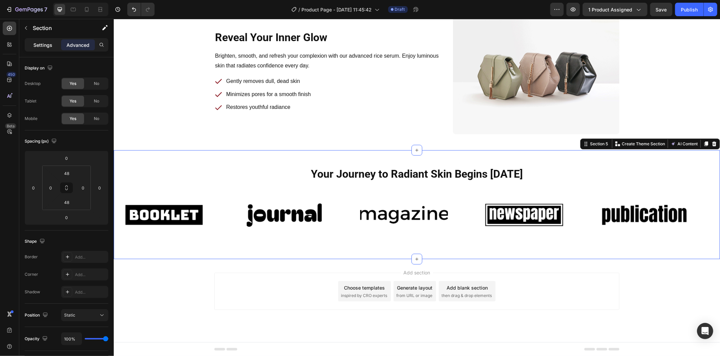
click at [53, 42] on div "Settings" at bounding box center [43, 44] width 34 height 11
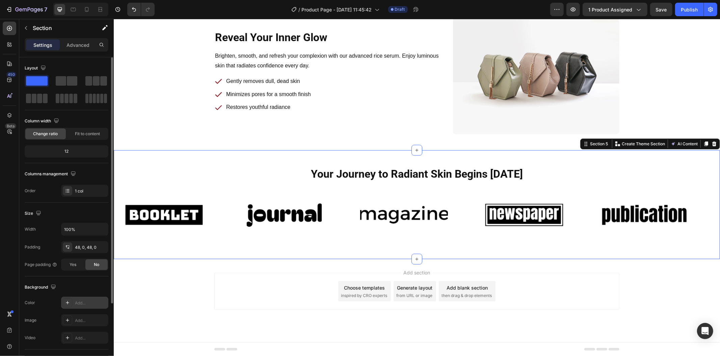
click at [69, 305] on icon at bounding box center [67, 302] width 5 height 5
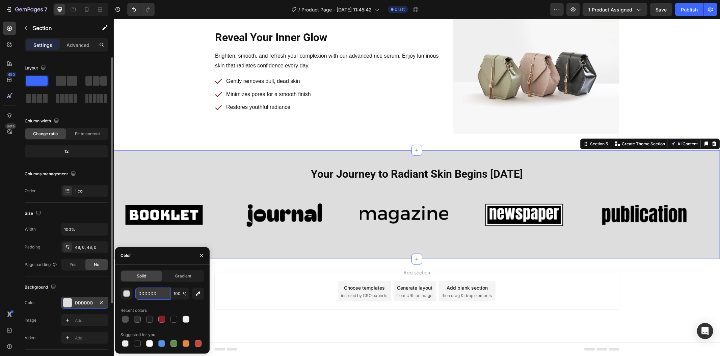
click at [163, 292] on input "DDDDDD" at bounding box center [152, 294] width 35 height 12
paste input "F1DADA"
type input "F1DADA"
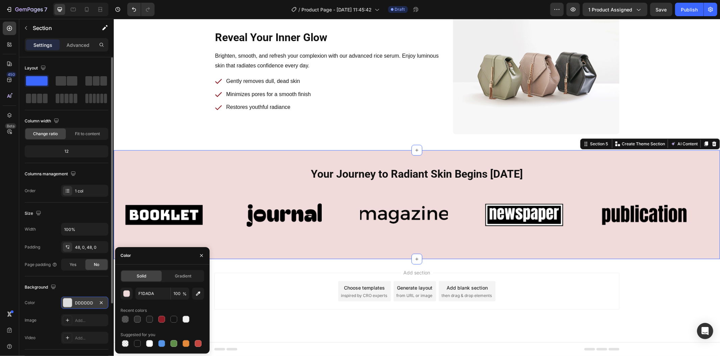
click at [232, 296] on div "Add section Choose templates inspired by CRO experts Generate layout from URL o…" at bounding box center [416, 291] width 405 height 37
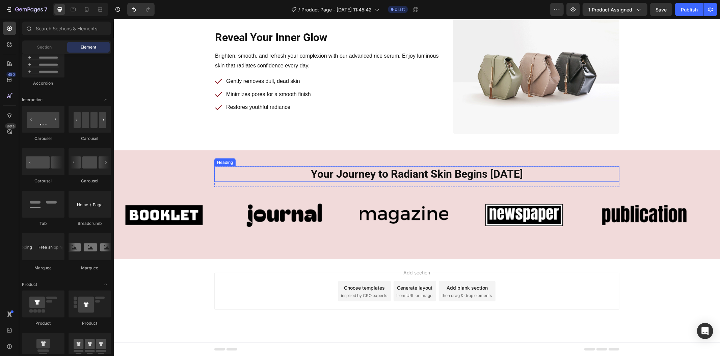
click at [320, 169] on h2 "Your Journey to Radiant Skin Begins Today" at bounding box center [416, 174] width 394 height 16
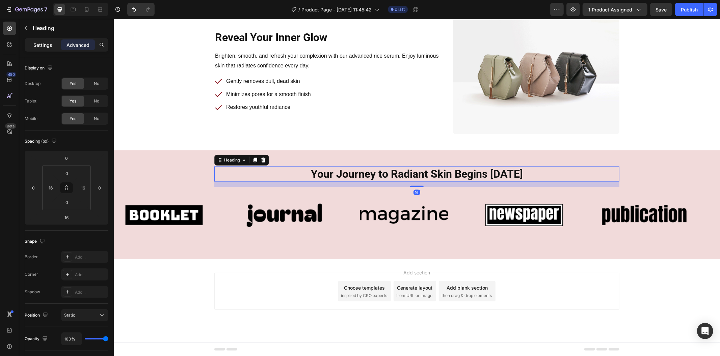
click at [50, 45] on p "Settings" at bounding box center [42, 45] width 19 height 7
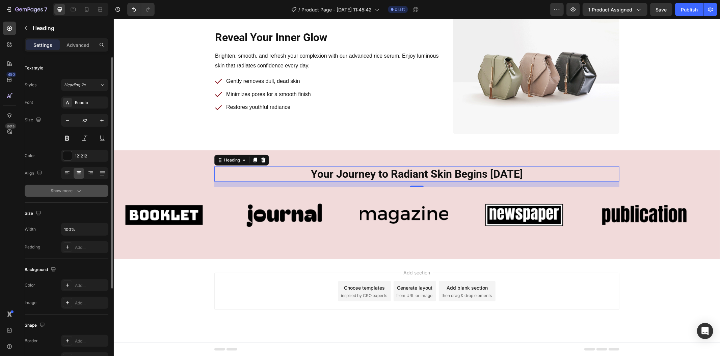
click at [79, 193] on icon "button" at bounding box center [79, 191] width 7 height 7
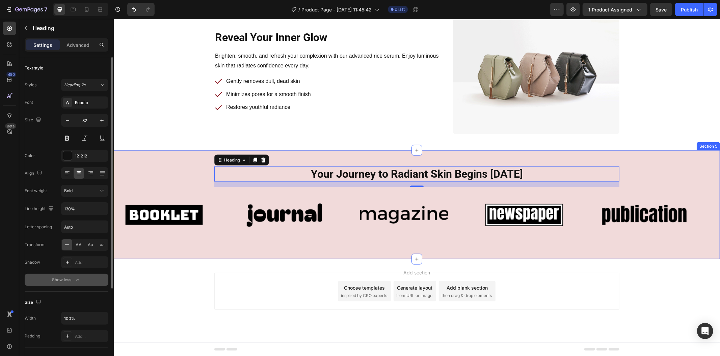
click at [357, 250] on div "Your Journey to Radiant Skin Begins Today Heading 16 Row Image Image Image Imag…" at bounding box center [416, 204] width 606 height 109
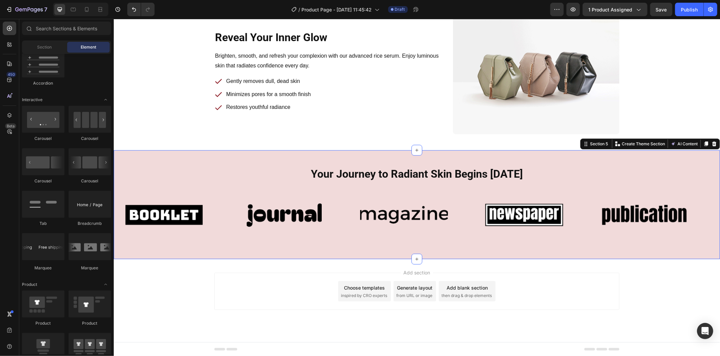
click at [466, 284] on div "Add blank section" at bounding box center [466, 287] width 41 height 7
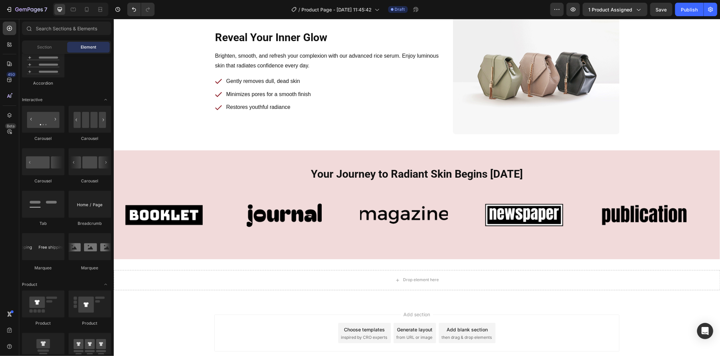
scroll to position [871, 0]
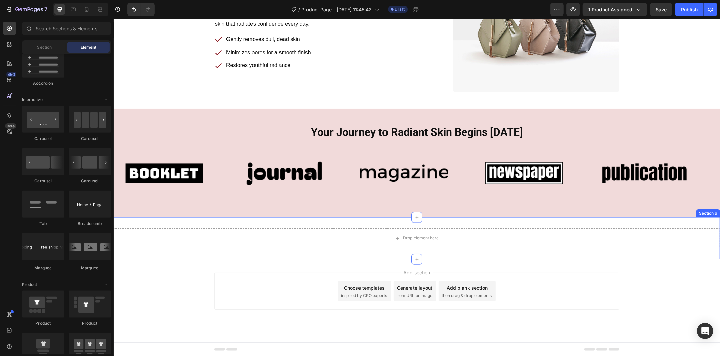
click at [384, 252] on div "Drop element here Section 6" at bounding box center [416, 238] width 606 height 42
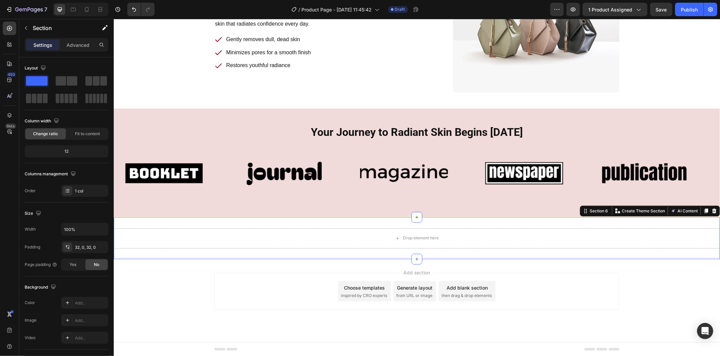
click at [74, 38] on div "Settings Advanced" at bounding box center [67, 44] width 84 height 13
click at [78, 48] on p "Advanced" at bounding box center [77, 45] width 23 height 7
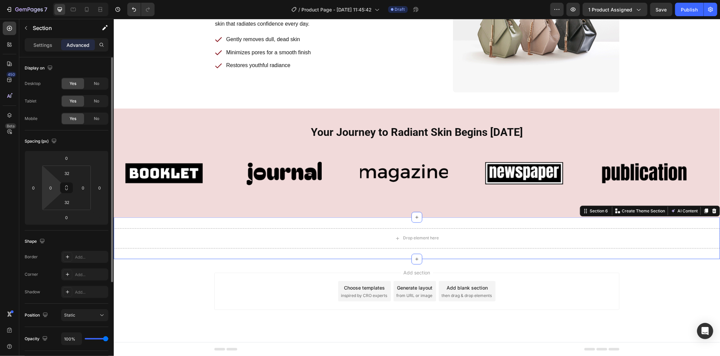
click at [53, 0] on html "7 Version history / Product Page - [DATE] 11:45:42 Draft Preview 1 product assi…" at bounding box center [360, 0] width 720 height 0
click at [52, 189] on input "0" at bounding box center [51, 188] width 10 height 10
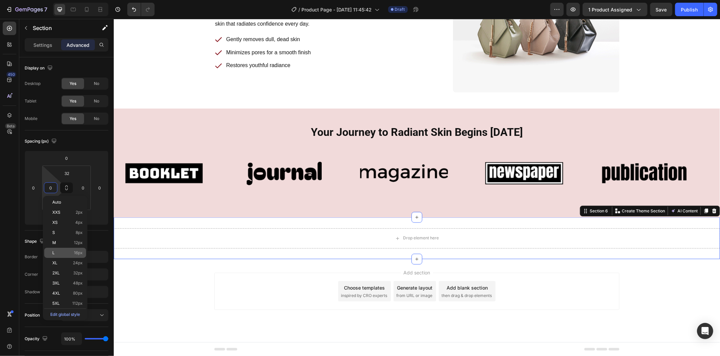
click at [70, 252] on p "L 16px" at bounding box center [67, 253] width 30 height 5
type input "16"
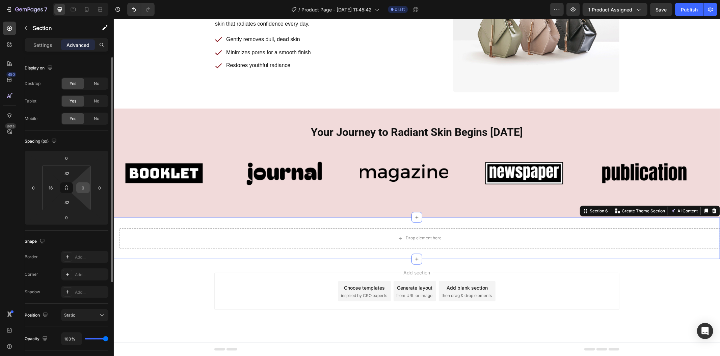
click at [84, 184] on input "0" at bounding box center [83, 188] width 10 height 10
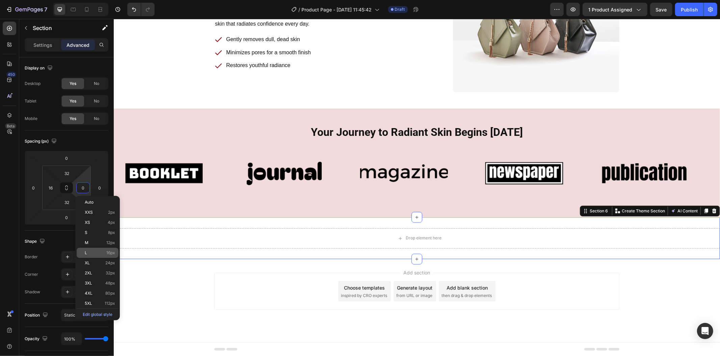
click at [95, 252] on p "L 16px" at bounding box center [100, 253] width 30 height 5
type input "16"
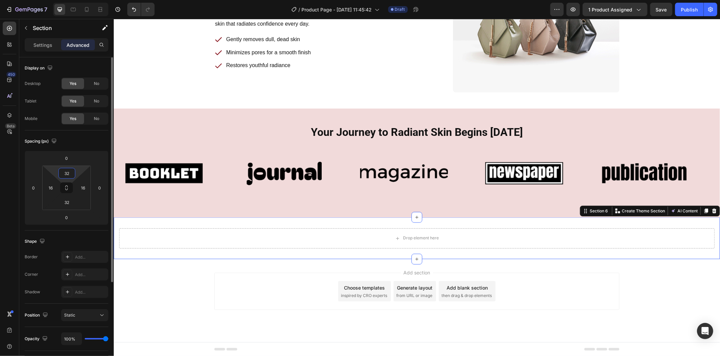
click at [65, 170] on input "32" at bounding box center [66, 173] width 13 height 10
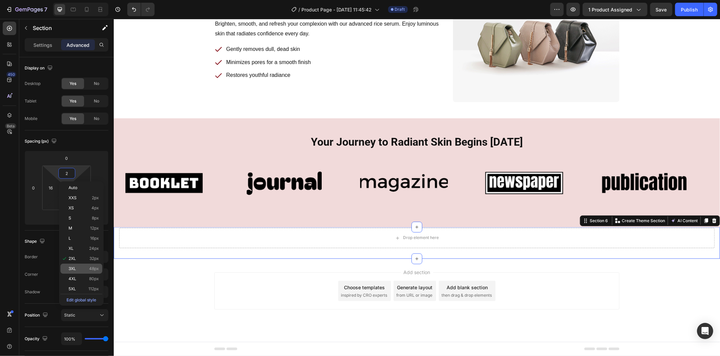
click at [82, 267] on p "3XL 48px" at bounding box center [83, 269] width 30 height 5
type input "48"
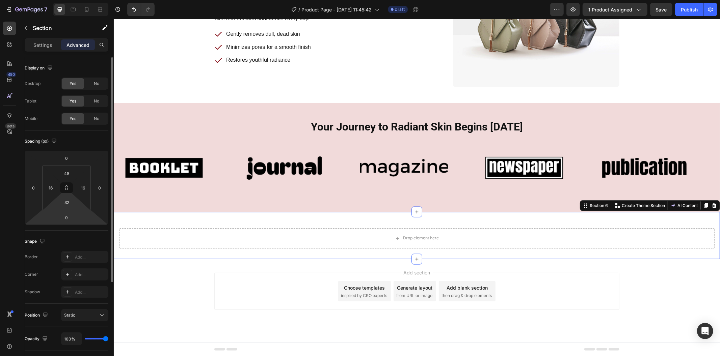
click at [67, 0] on html "7 Version history / Product Page - [DATE] 11:45:42 Draft Preview 1 product assi…" at bounding box center [360, 0] width 720 height 0
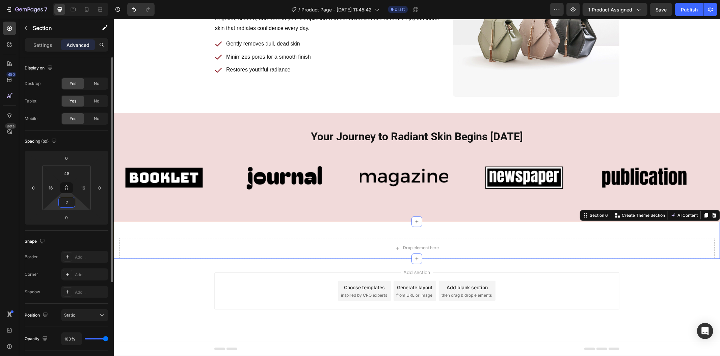
scroll to position [866, 0]
click at [68, 203] on input "2" at bounding box center [66, 202] width 13 height 10
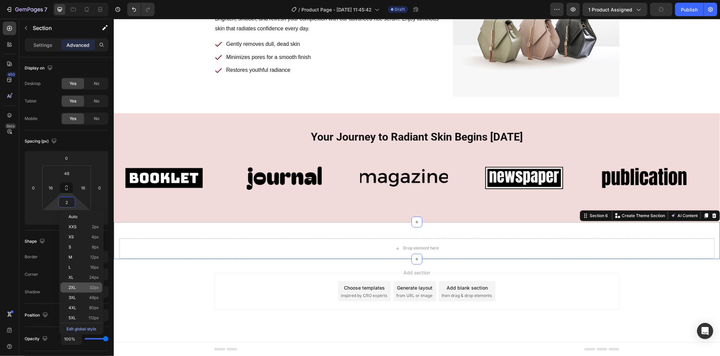
click at [83, 292] on div "2XL 32px" at bounding box center [81, 288] width 42 height 10
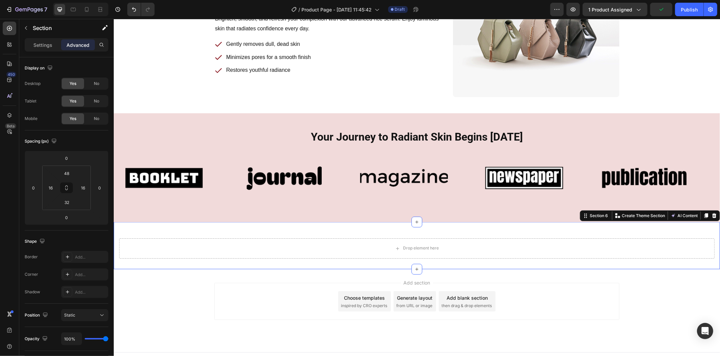
scroll to position [876, 0]
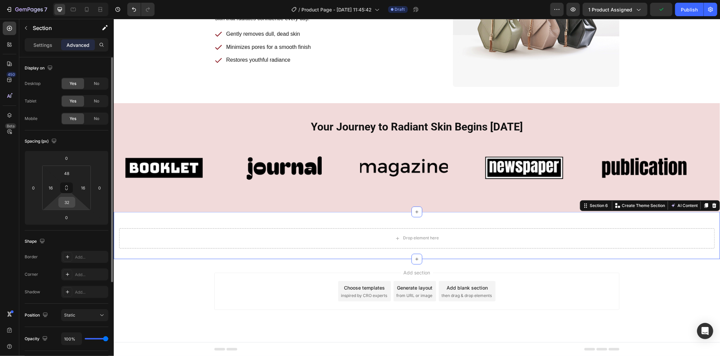
click at [72, 200] on input "32" at bounding box center [66, 202] width 13 height 10
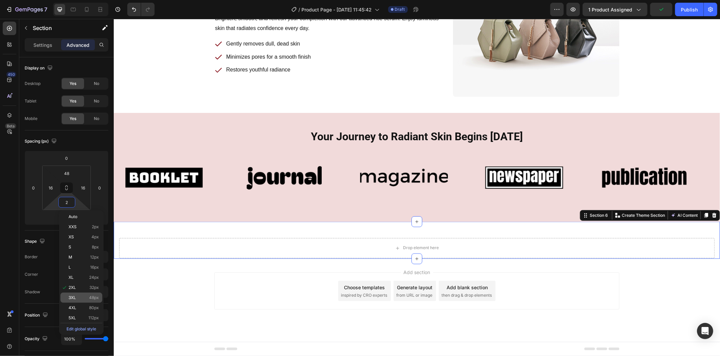
click at [88, 296] on p "3XL 48px" at bounding box center [83, 298] width 30 height 5
type input "48"
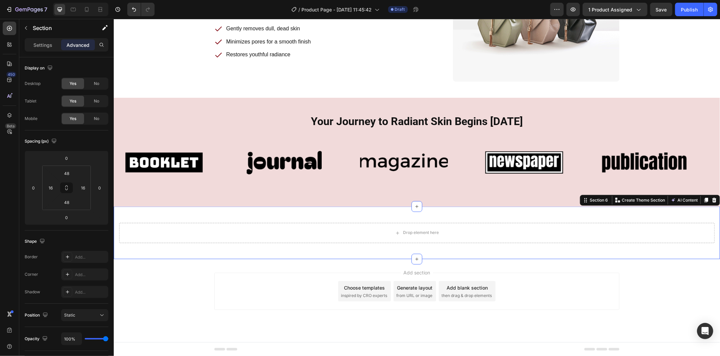
click at [196, 273] on div "Add section Choose templates inspired by CRO experts Generate layout from URL o…" at bounding box center [416, 300] width 606 height 83
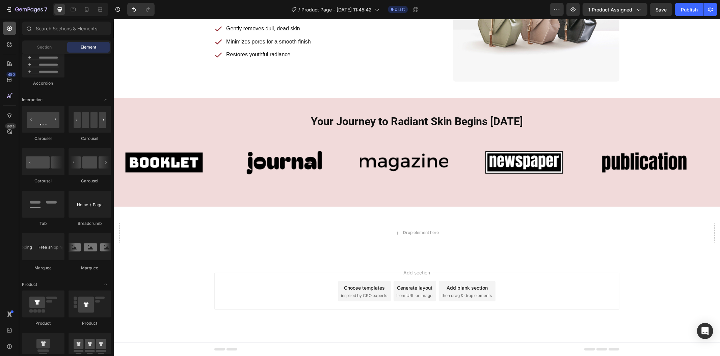
click at [11, 34] on div at bounding box center [9, 28] width 13 height 13
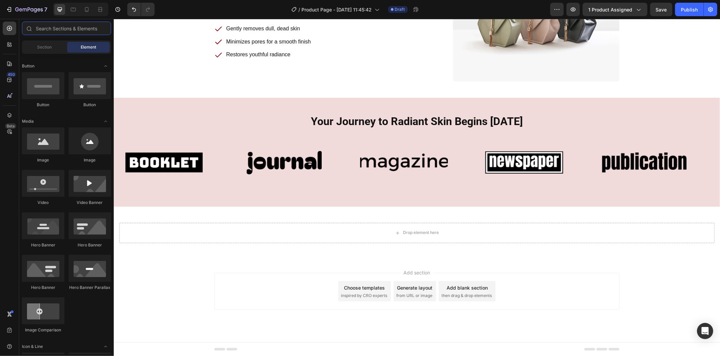
scroll to position [0, 0]
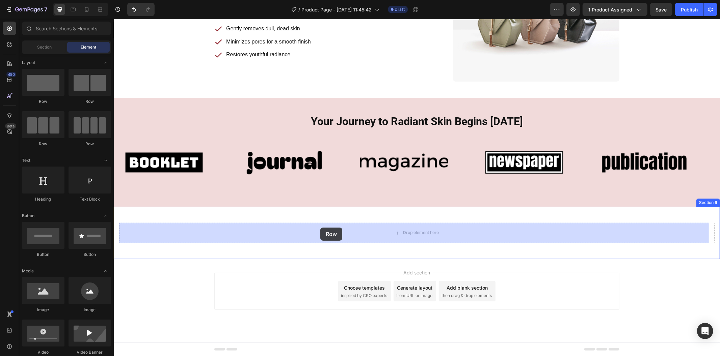
drag, startPoint x: 156, startPoint y: 101, endPoint x: 320, endPoint y: 227, distance: 207.3
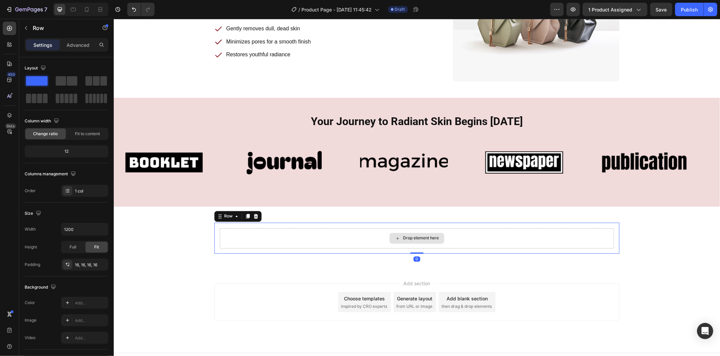
scroll to position [892, 0]
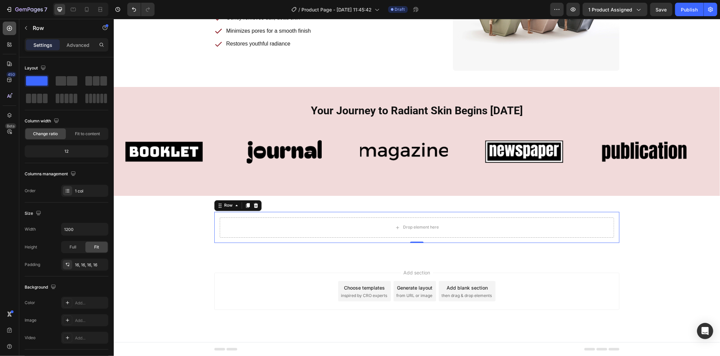
click at [9, 25] on icon at bounding box center [9, 28] width 7 height 7
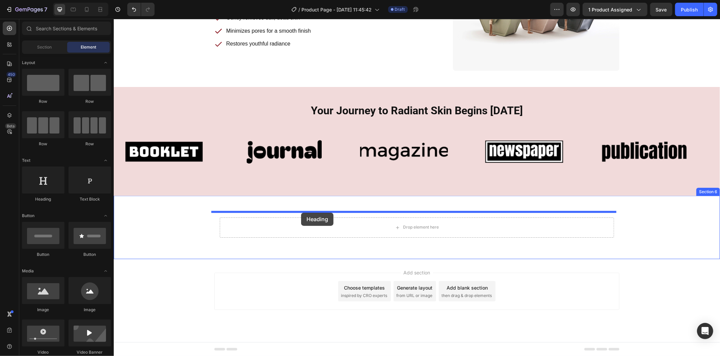
drag, startPoint x: 163, startPoint y: 202, endPoint x: 301, endPoint y: 213, distance: 138.8
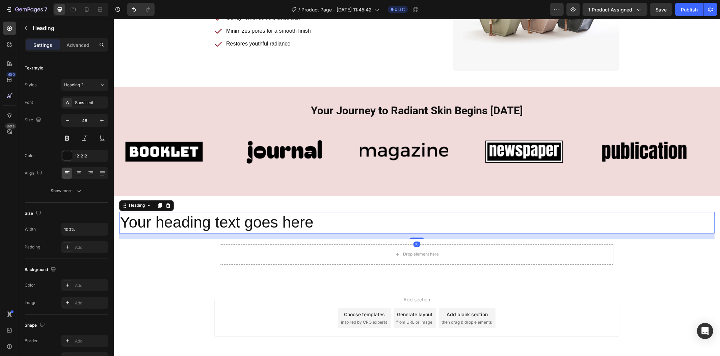
scroll to position [898, 0]
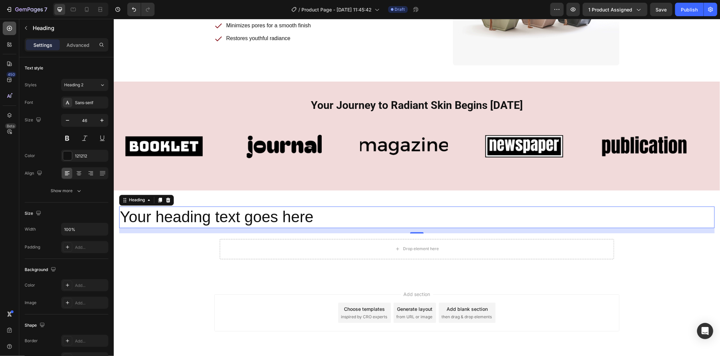
click at [12, 29] on icon at bounding box center [9, 28] width 7 height 7
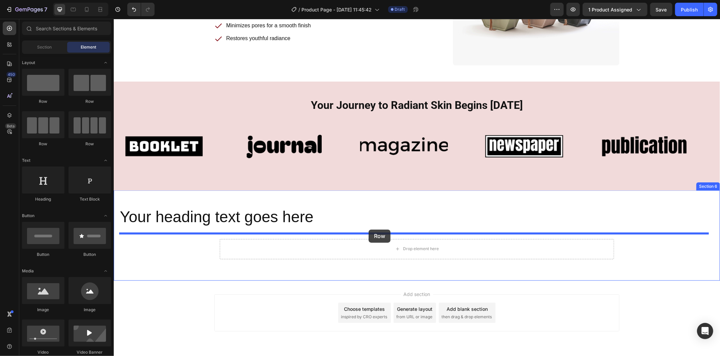
drag, startPoint x: 154, startPoint y: 98, endPoint x: 368, endPoint y: 229, distance: 251.6
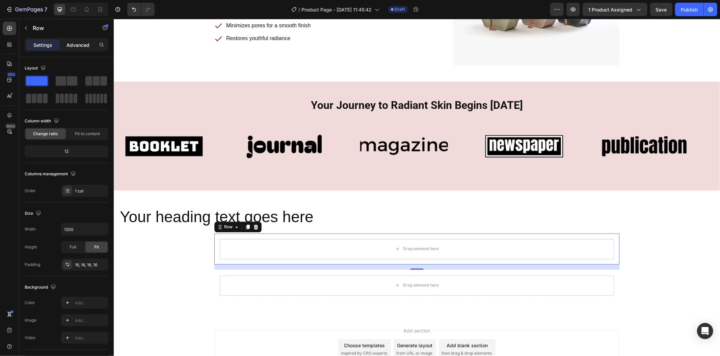
click at [87, 44] on p "Advanced" at bounding box center [77, 45] width 23 height 7
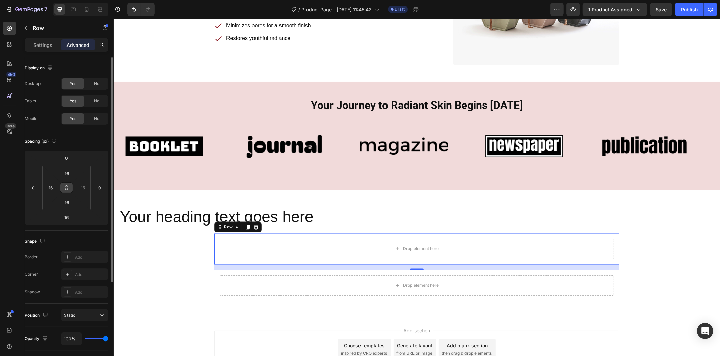
click at [68, 184] on button at bounding box center [66, 188] width 13 height 11
click at [70, 172] on input "16" at bounding box center [66, 173] width 13 height 10
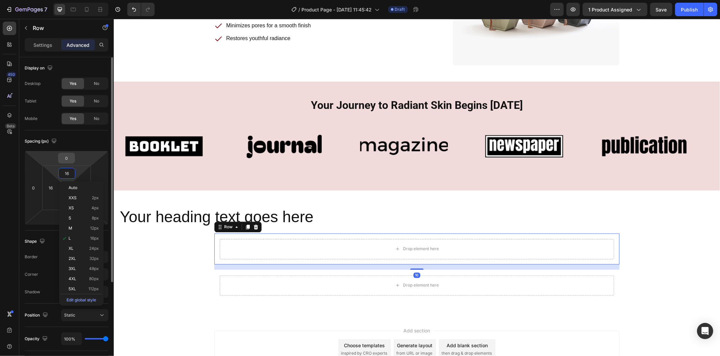
type input "0"
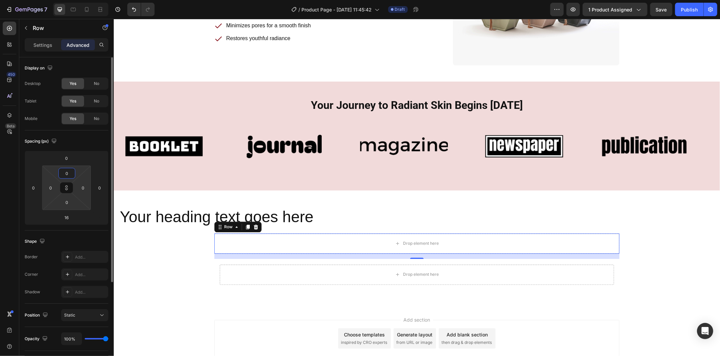
type input "0"
click at [65, 0] on html "7 Version history / Product Page - [DATE] 11:45:42 Draft Preview 1 product assi…" at bounding box center [360, 0] width 720 height 0
click at [66, 187] on icon at bounding box center [66, 187] width 5 height 5
click at [157, 211] on h2 "Your heading text goes here" at bounding box center [416, 218] width 595 height 22
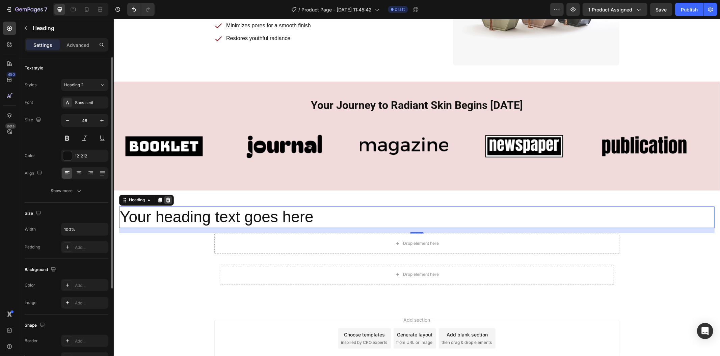
click at [169, 201] on icon at bounding box center [168, 200] width 4 height 5
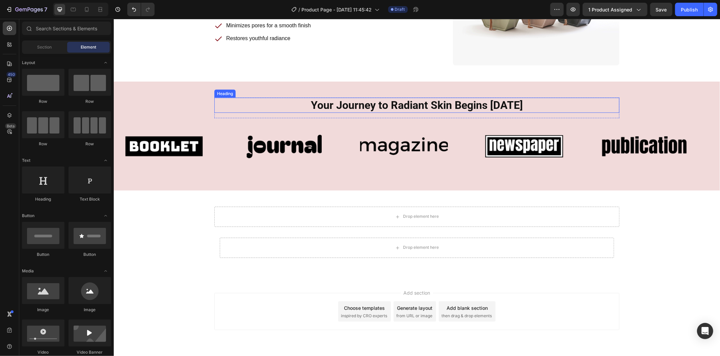
click at [367, 106] on h2 "Your Journey to Radiant Skin Begins Today" at bounding box center [416, 106] width 394 height 16
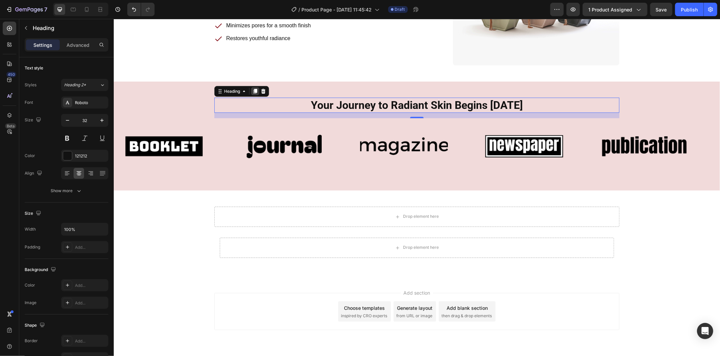
click at [253, 89] on icon at bounding box center [255, 91] width 4 height 5
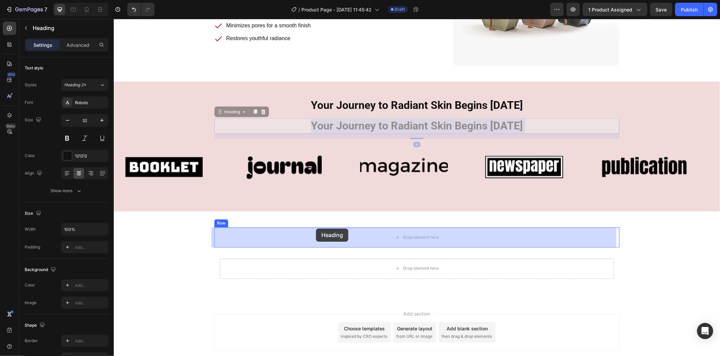
drag, startPoint x: 301, startPoint y: 122, endPoint x: 315, endPoint y: 229, distance: 108.5
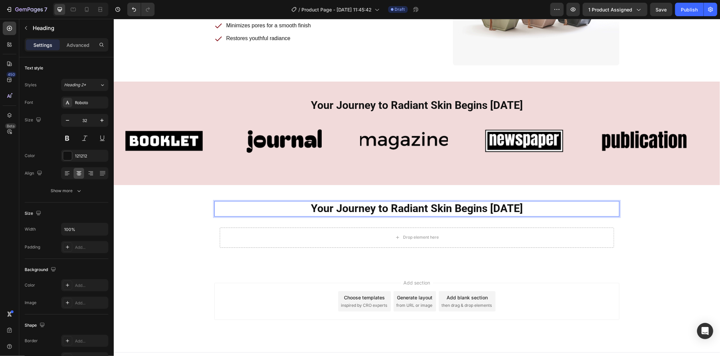
click at [348, 203] on h2 "Your Journey to Radiant Skin Begins Today" at bounding box center [416, 209] width 394 height 16
click at [348, 203] on p "Your Journey to Radiant Skin Begins Today" at bounding box center [416, 209] width 393 height 14
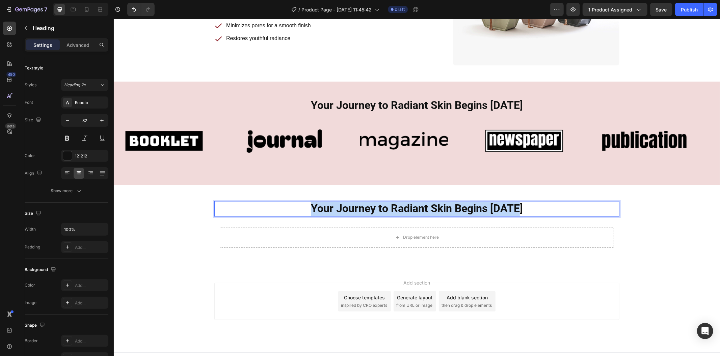
click at [348, 203] on p "Your Journey to Radiant Skin Begins Today" at bounding box center [416, 209] width 393 height 14
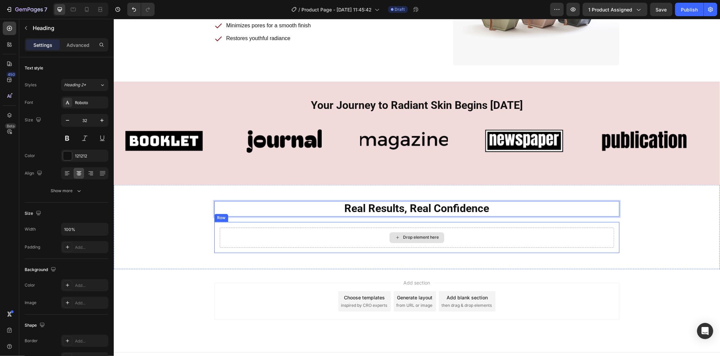
click at [353, 231] on div "Drop element here" at bounding box center [416, 237] width 394 height 20
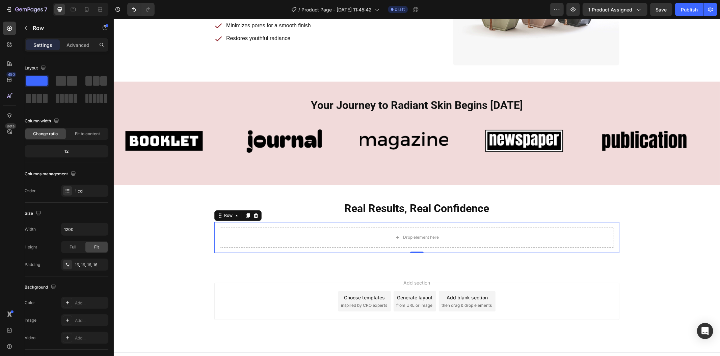
click at [78, 51] on div "Settings Advanced" at bounding box center [67, 44] width 84 height 13
click at [75, 49] on div "Advanced" at bounding box center [78, 44] width 34 height 11
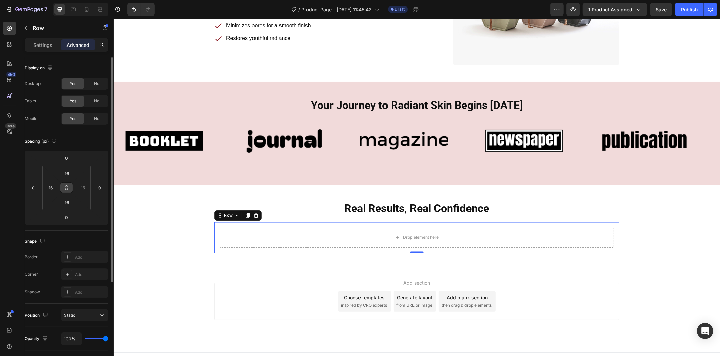
click at [71, 188] on button at bounding box center [66, 188] width 13 height 11
click at [68, 173] on input "16" at bounding box center [66, 173] width 13 height 10
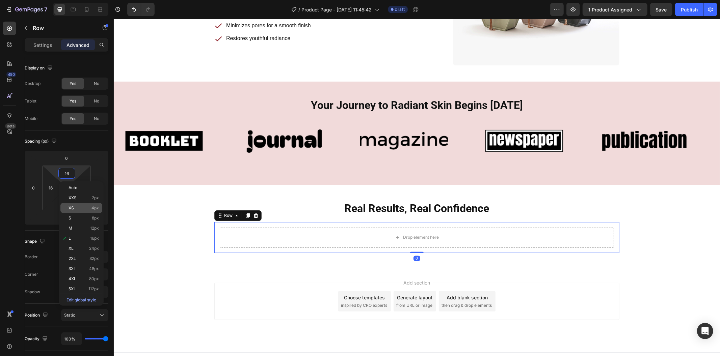
click at [89, 220] on p "S 8px" at bounding box center [83, 218] width 30 height 5
type input "8"
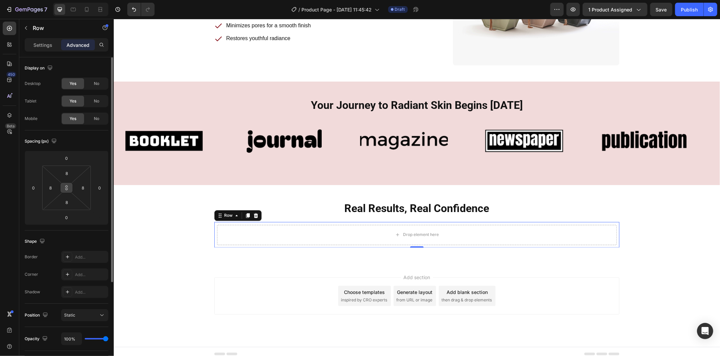
click at [66, 188] on icon at bounding box center [66, 189] width 2 height 2
click at [162, 241] on div "Real Results, Real Confidence Heading Row Drop element here Row 0" at bounding box center [416, 224] width 595 height 47
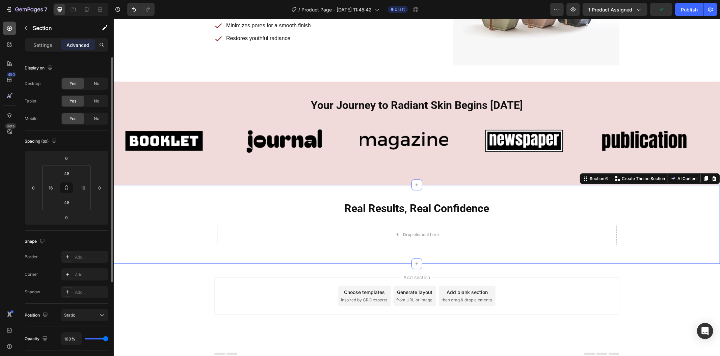
click at [7, 29] on icon at bounding box center [9, 28] width 5 height 5
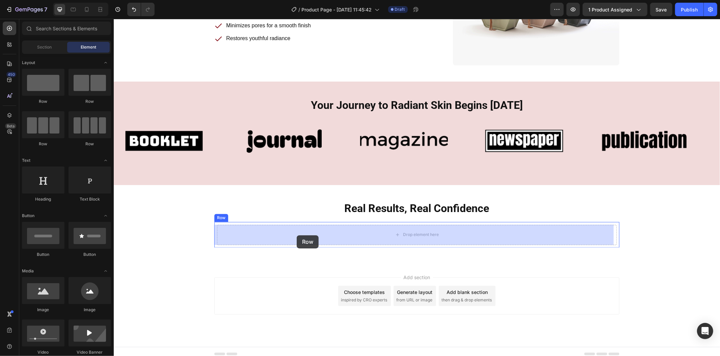
drag, startPoint x: 165, startPoint y: 105, endPoint x: 296, endPoint y: 235, distance: 185.4
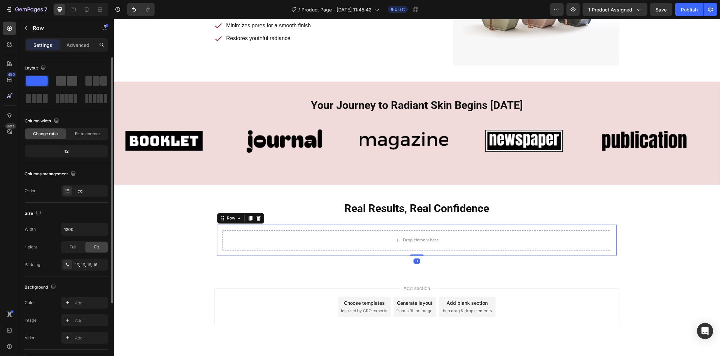
click at [66, 77] on div at bounding box center [67, 80] width 22 height 9
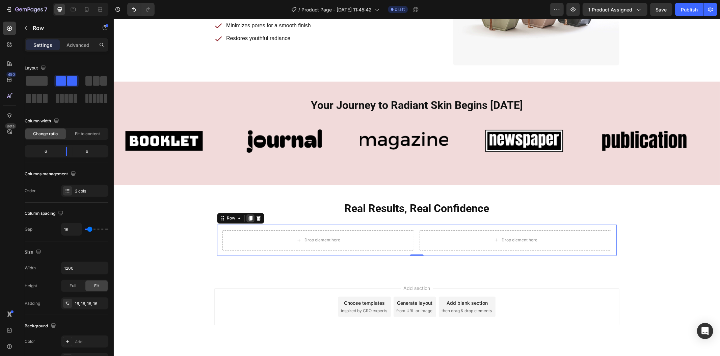
click at [247, 216] on icon at bounding box center [249, 218] width 5 height 5
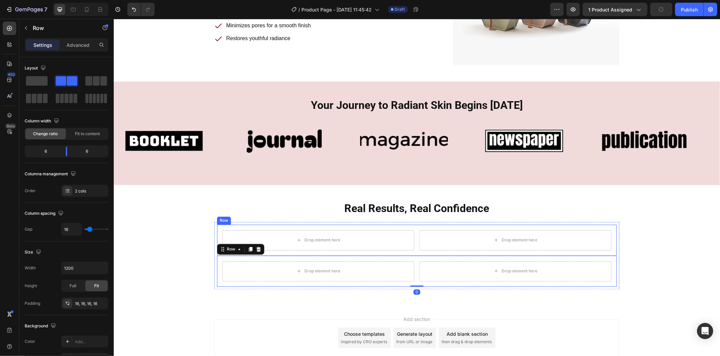
click at [387, 252] on div "Drop element here Drop element here Row" at bounding box center [417, 240] width 400 height 31
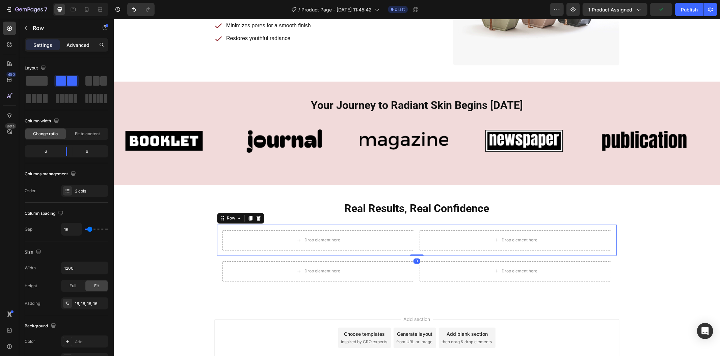
click at [76, 49] on div "Advanced" at bounding box center [78, 44] width 34 height 11
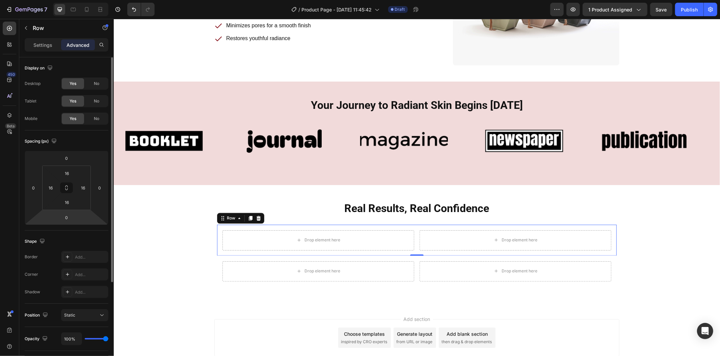
click at [69, 0] on html "7 Version history / Product Page - Aug 28, 11:45:42 Draft Preview 1 product ass…" at bounding box center [360, 0] width 720 height 0
click at [69, 220] on input "0" at bounding box center [66, 218] width 13 height 10
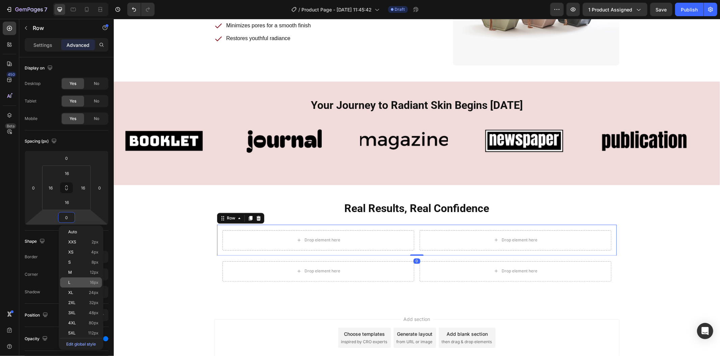
click at [85, 283] on p "L 16px" at bounding box center [83, 282] width 30 height 5
type input "16"
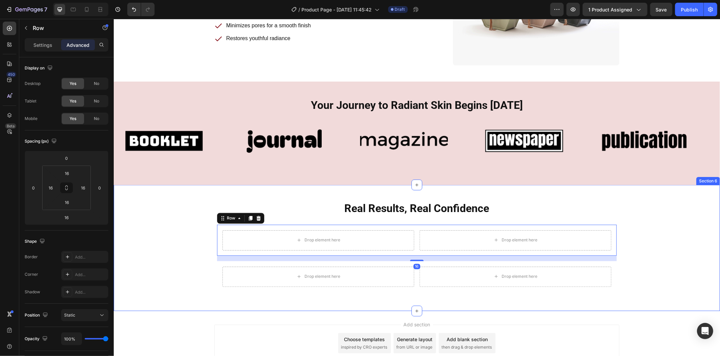
click at [157, 268] on div "Real Results, Real Confidence Heading Row Drop element here Drop element here R…" at bounding box center [416, 248] width 595 height 94
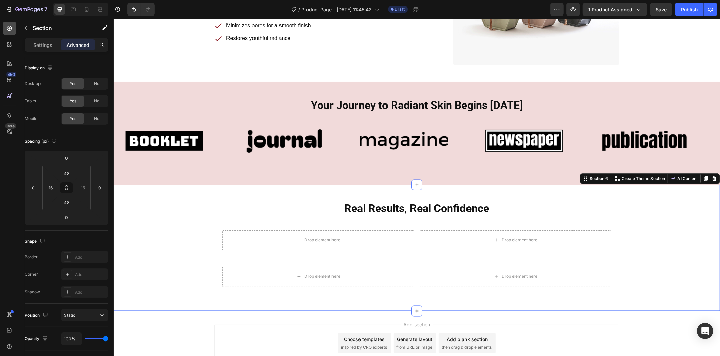
click at [8, 27] on icon at bounding box center [9, 28] width 7 height 7
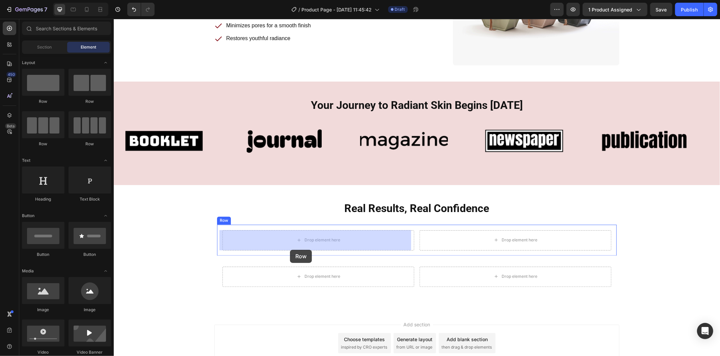
drag, startPoint x: 219, startPoint y: 143, endPoint x: 290, endPoint y: 250, distance: 128.1
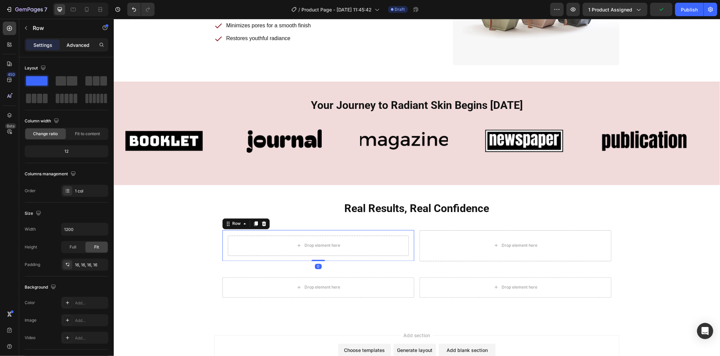
click at [75, 45] on p "Advanced" at bounding box center [77, 45] width 23 height 7
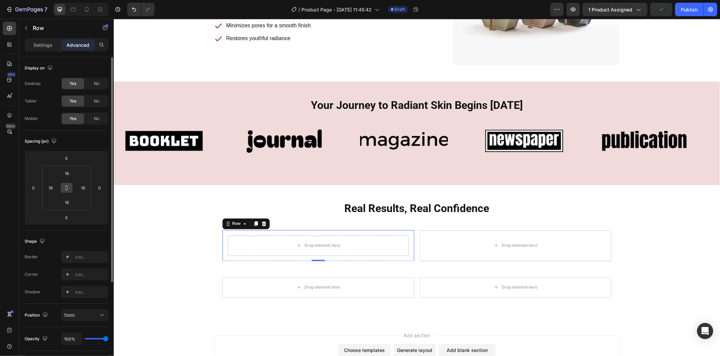
click at [70, 187] on button at bounding box center [66, 188] width 13 height 11
click at [73, 176] on input "16" at bounding box center [66, 173] width 13 height 10
type input "0"
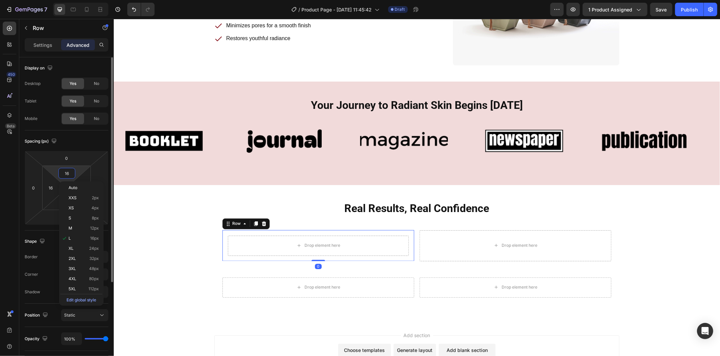
type input "0"
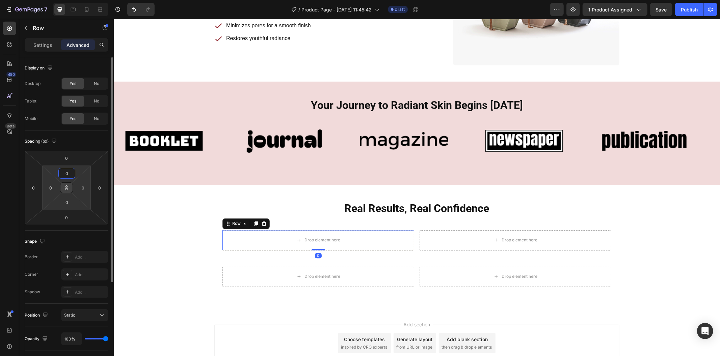
type input "0"
drag, startPoint x: 62, startPoint y: 189, endPoint x: 72, endPoint y: 187, distance: 9.7
click at [63, 189] on button at bounding box center [66, 188] width 13 height 11
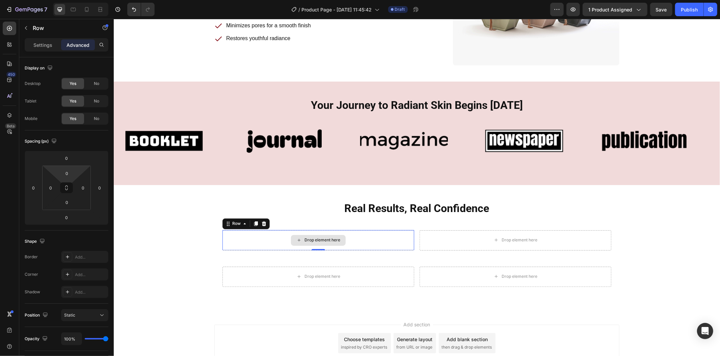
click at [268, 241] on div "Drop element here" at bounding box center [318, 240] width 192 height 20
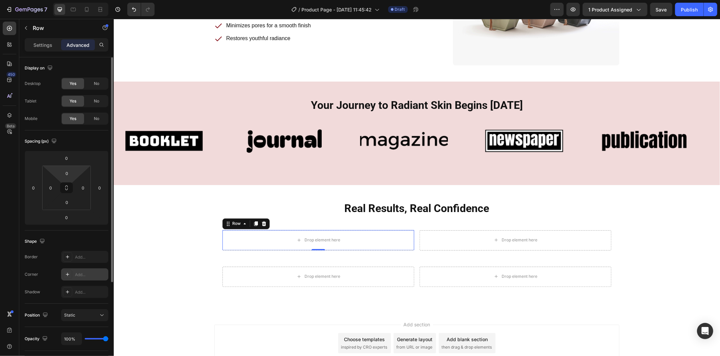
click at [61, 272] on div "Corner Add..." at bounding box center [67, 275] width 84 height 12
click at [63, 272] on div at bounding box center [67, 274] width 9 height 9
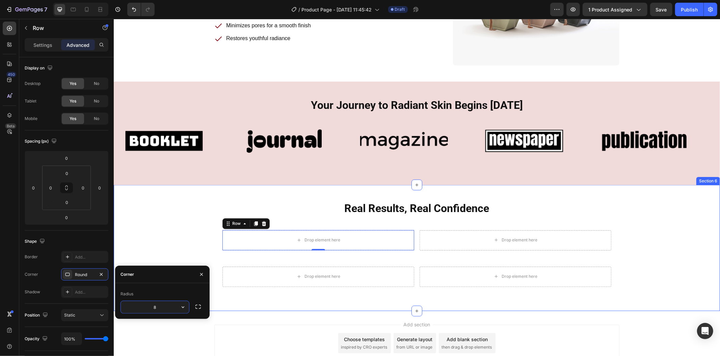
click at [146, 250] on div "Real Results, Real Confidence Heading Row Drop element here Row 0 Drop element …" at bounding box center [416, 248] width 595 height 94
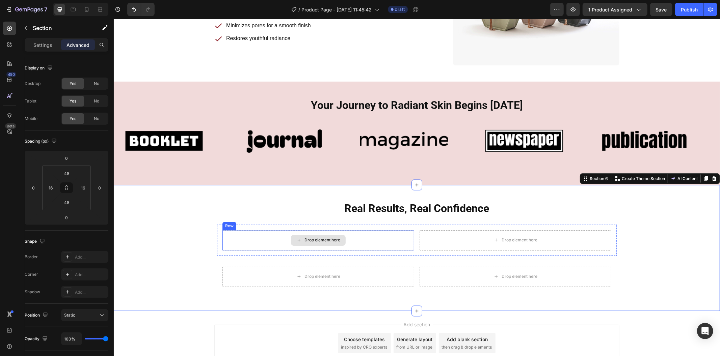
click at [237, 244] on div "Drop element here" at bounding box center [318, 240] width 192 height 20
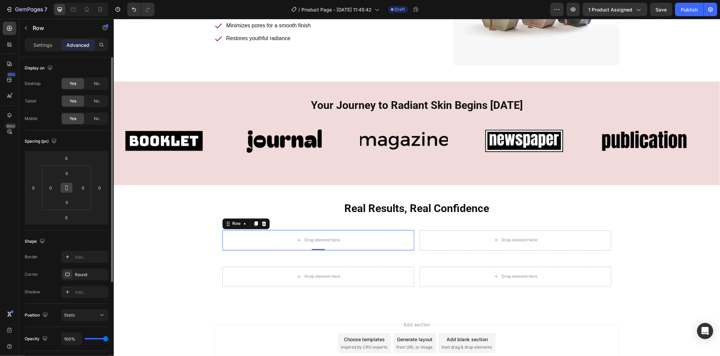
click at [68, 187] on icon at bounding box center [66, 187] width 5 height 5
click at [68, 174] on input "0" at bounding box center [66, 173] width 13 height 10
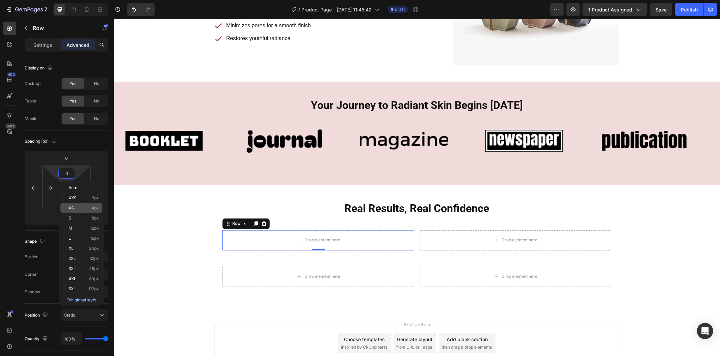
click at [82, 209] on p "XS 4px" at bounding box center [83, 208] width 30 height 5
type input "4"
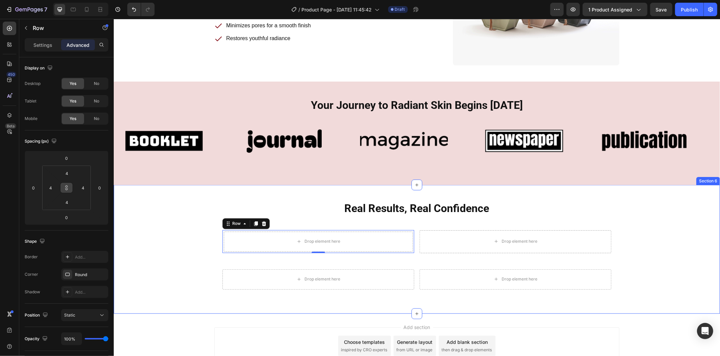
click at [167, 221] on div "Real Results, Real Confidence Heading Row Drop element here Row 0 Drop element …" at bounding box center [416, 249] width 595 height 97
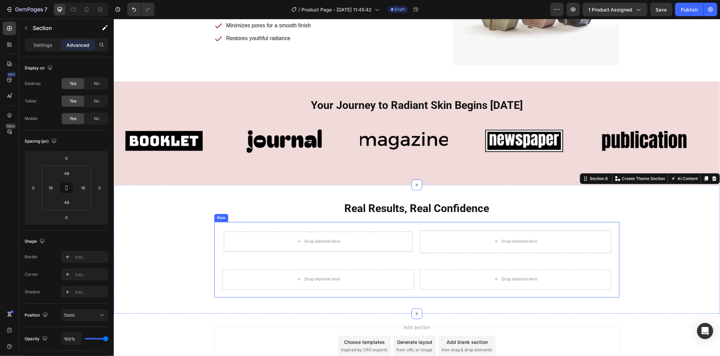
click at [302, 224] on div "Drop element here Row Drop element here Row Drop element here Drop element here…" at bounding box center [416, 260] width 405 height 76
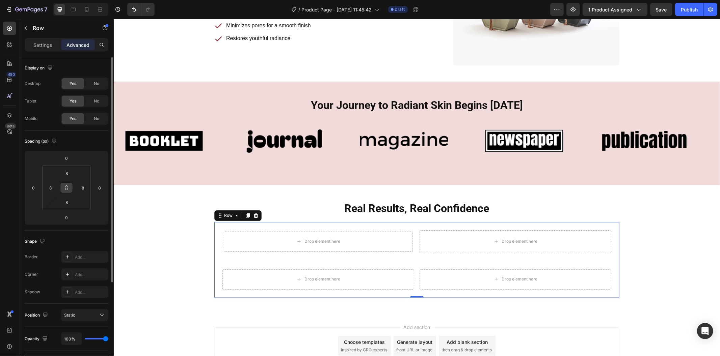
click at [71, 187] on button at bounding box center [66, 188] width 13 height 11
click at [72, 176] on input "8" at bounding box center [66, 173] width 13 height 10
type input "0"
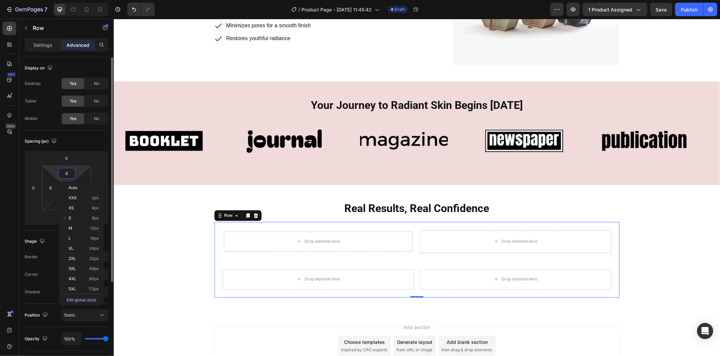
type input "0"
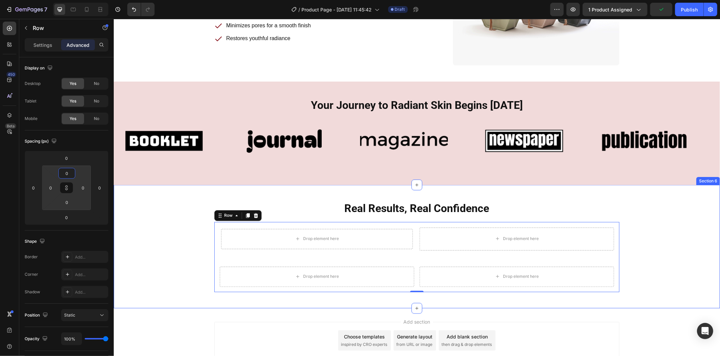
click at [141, 193] on div "Real Results, Real Confidence Heading Row Drop element here Row Drop element he…" at bounding box center [416, 246] width 606 height 123
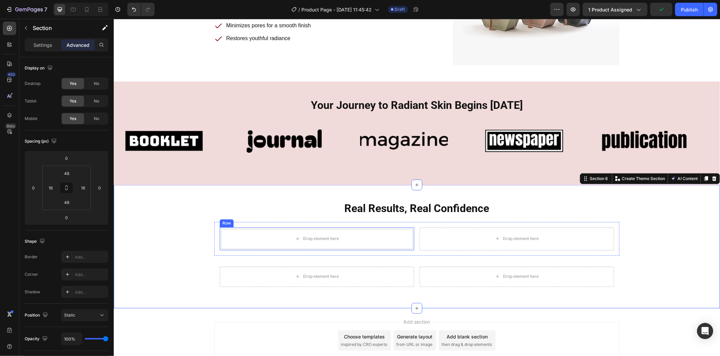
click at [236, 227] on div "Drop element here Row" at bounding box center [316, 238] width 194 height 23
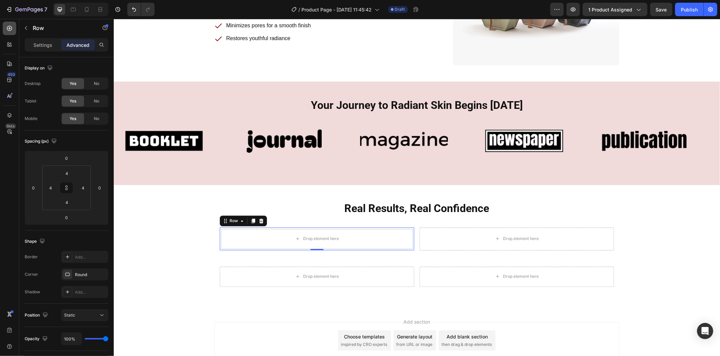
click at [15, 32] on div at bounding box center [9, 28] width 13 height 13
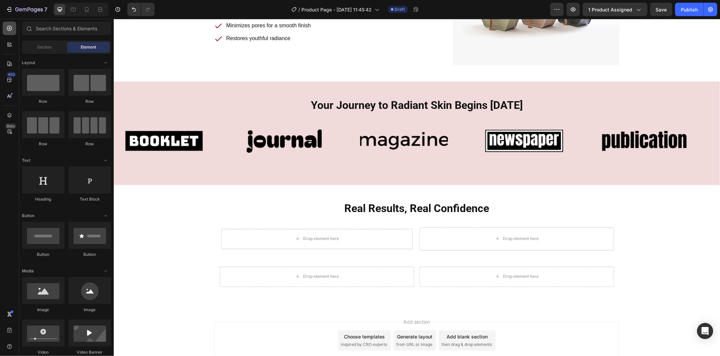
click at [7, 32] on div at bounding box center [9, 28] width 13 height 13
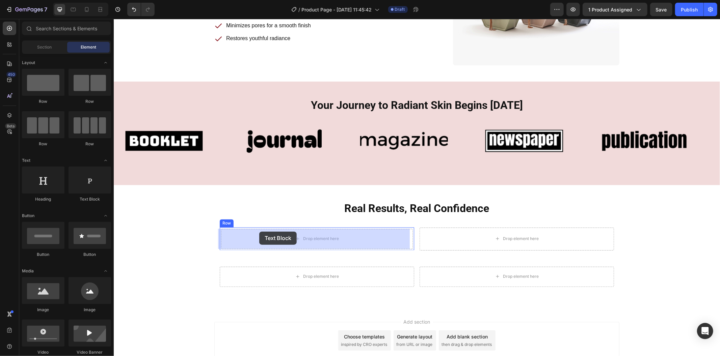
drag, startPoint x: 212, startPoint y: 205, endPoint x: 259, endPoint y: 231, distance: 53.3
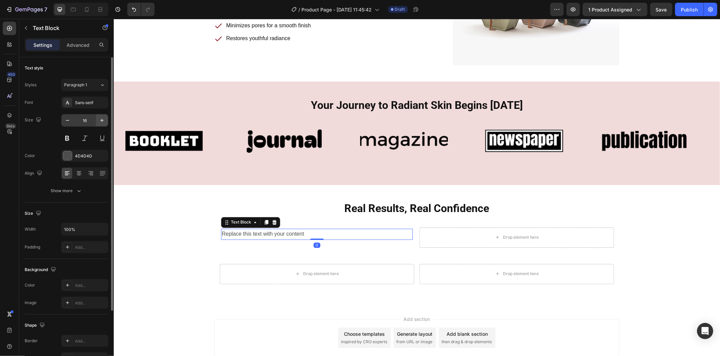
click at [98, 122] on button "button" at bounding box center [102, 120] width 12 height 12
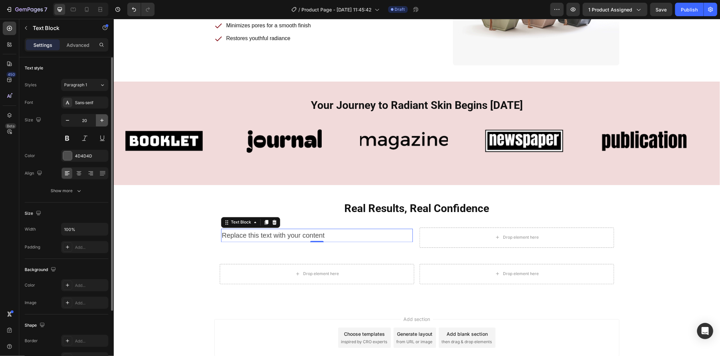
click at [98, 122] on button "button" at bounding box center [102, 120] width 12 height 12
type input "22"
click at [83, 156] on div "4D4D4D" at bounding box center [85, 156] width 20 height 6
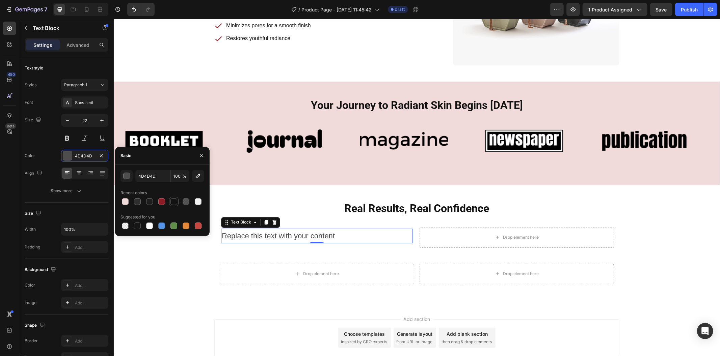
click at [178, 202] on div at bounding box center [173, 201] width 9 height 9
type input "121212"
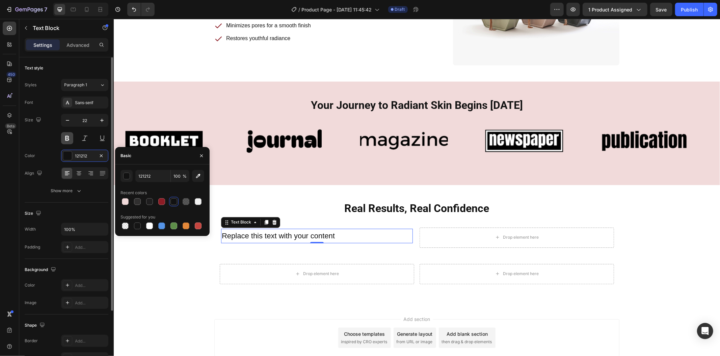
click at [65, 137] on button at bounding box center [67, 138] width 12 height 12
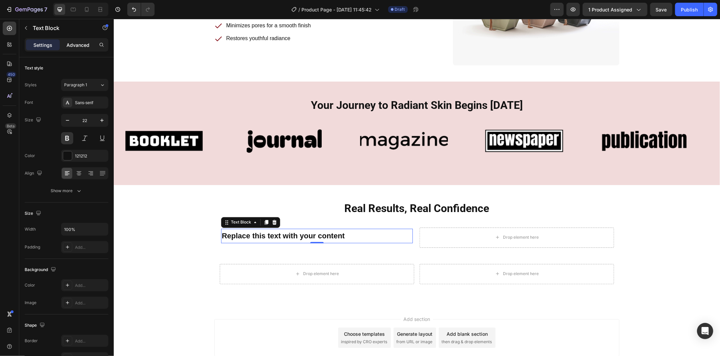
click at [90, 48] on div "Advanced" at bounding box center [78, 44] width 34 height 11
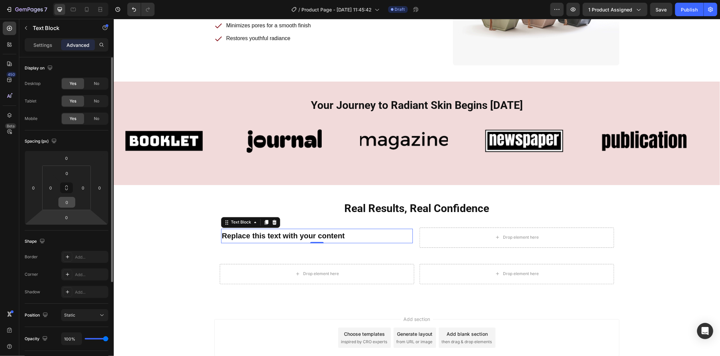
click at [68, 207] on input "0" at bounding box center [66, 202] width 13 height 10
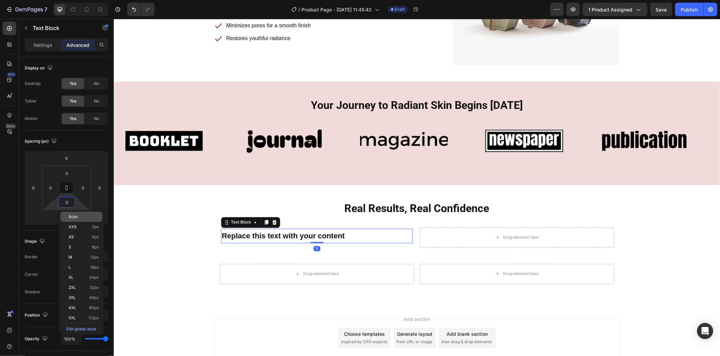
click at [70, 215] on span "Auto" at bounding box center [72, 217] width 9 height 5
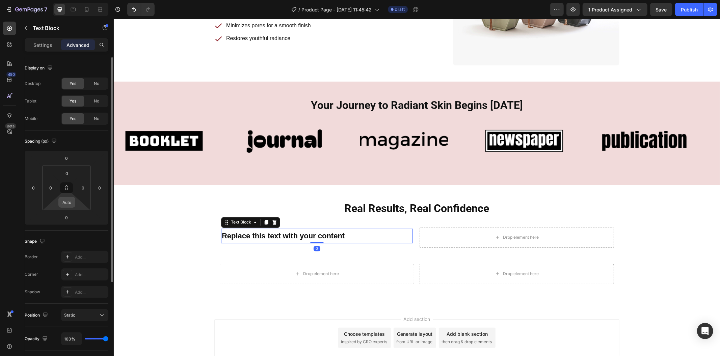
click at [71, 207] on input "Auto" at bounding box center [66, 202] width 13 height 10
type input "0"
click at [66, 217] on input "0" at bounding box center [66, 218] width 13 height 10
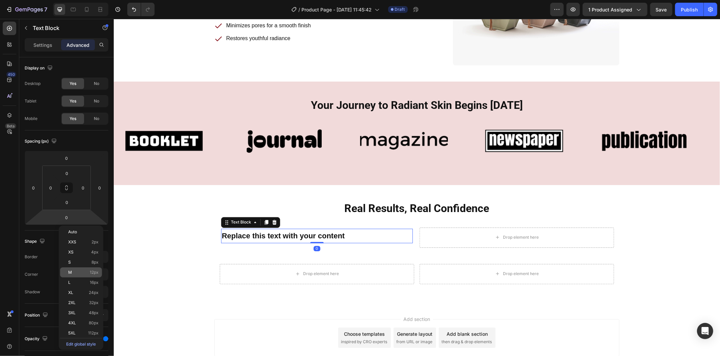
click at [75, 272] on p "M 12px" at bounding box center [83, 272] width 30 height 5
type input "12"
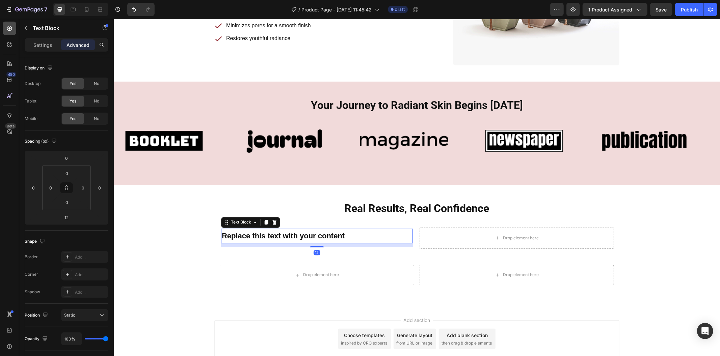
click at [11, 25] on icon at bounding box center [9, 28] width 7 height 7
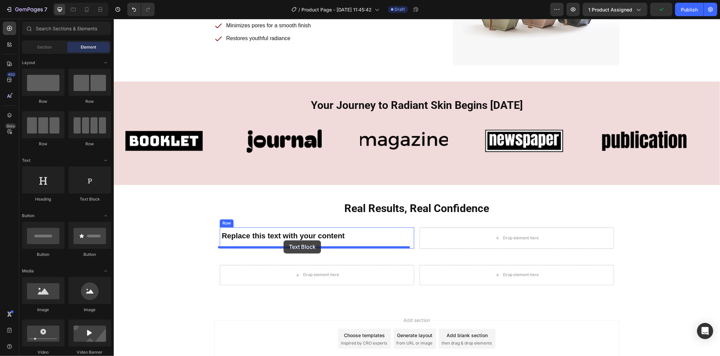
drag, startPoint x: 197, startPoint y: 193, endPoint x: 283, endPoint y: 240, distance: 98.5
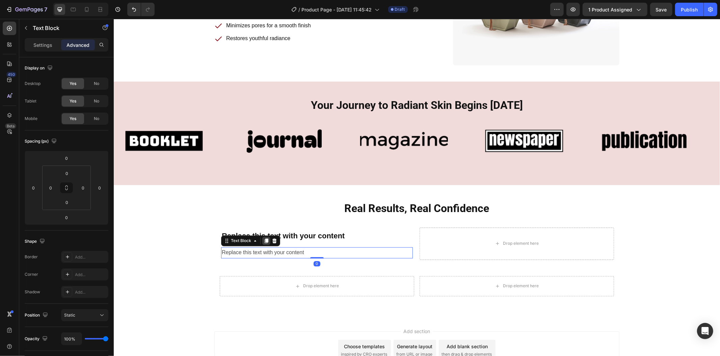
click at [263, 241] on icon at bounding box center [265, 240] width 5 height 5
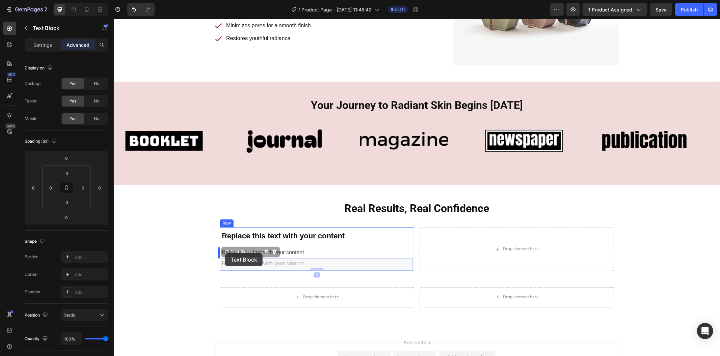
drag, startPoint x: 301, startPoint y: 260, endPoint x: 225, endPoint y: 253, distance: 76.6
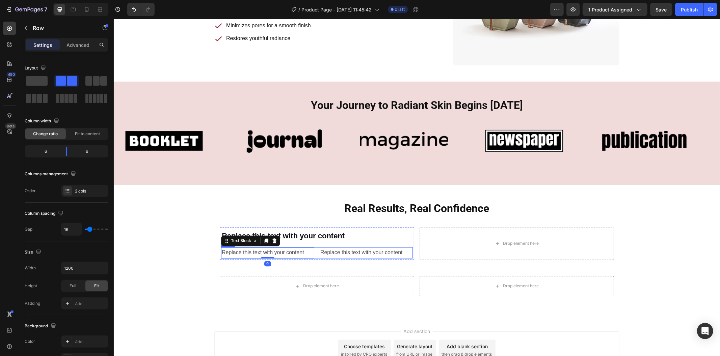
click at [315, 254] on div "Replace this text with your content Text Block 0 Replace this text with your co…" at bounding box center [317, 252] width 192 height 11
click at [294, 237] on div "Replace this text with your content" at bounding box center [317, 236] width 192 height 15
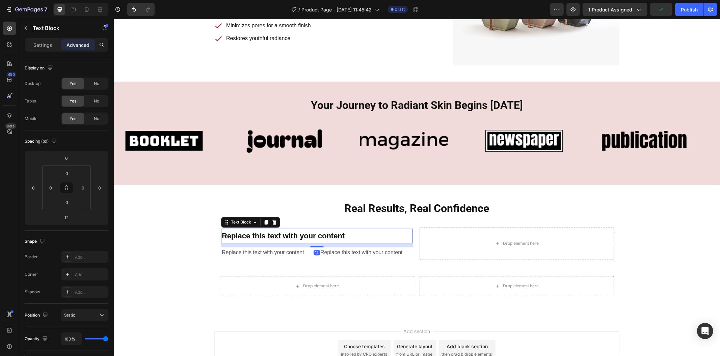
click at [294, 237] on div "Replace this text with your content" at bounding box center [317, 236] width 192 height 15
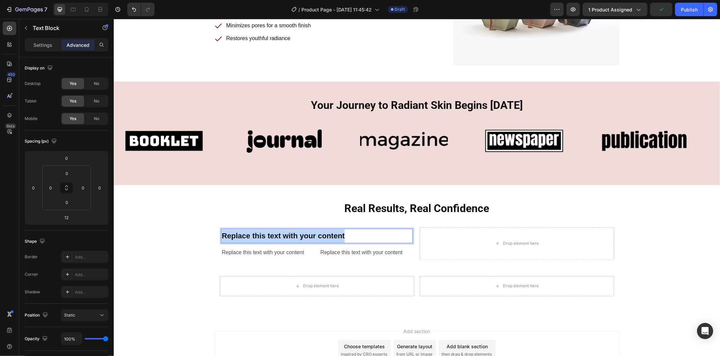
click at [294, 237] on p "Replace this text with your content" at bounding box center [316, 235] width 190 height 13
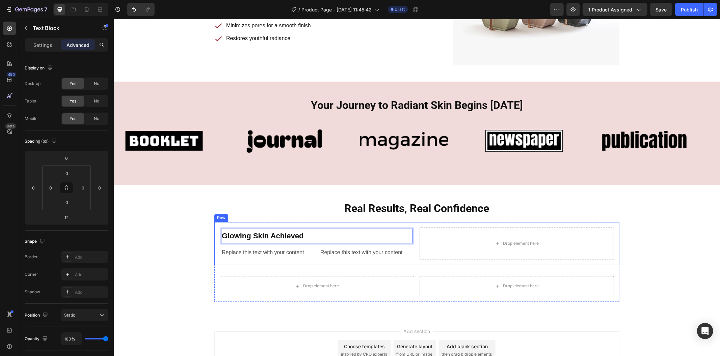
click at [205, 234] on div "Real Results, Real Confidence Heading Row Glowing Skin Achieved Text Block 12 R…" at bounding box center [416, 251] width 595 height 101
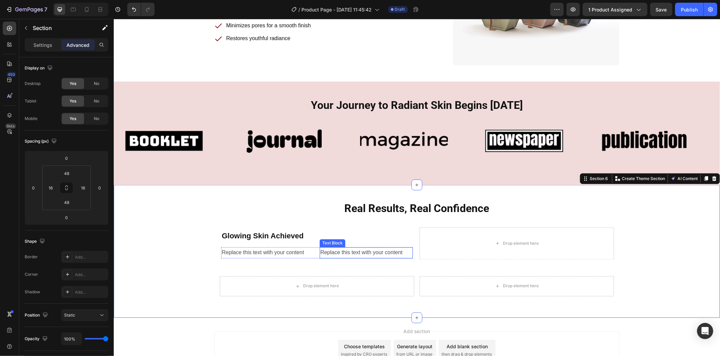
click at [330, 251] on div "Replace this text with your content" at bounding box center [365, 252] width 93 height 11
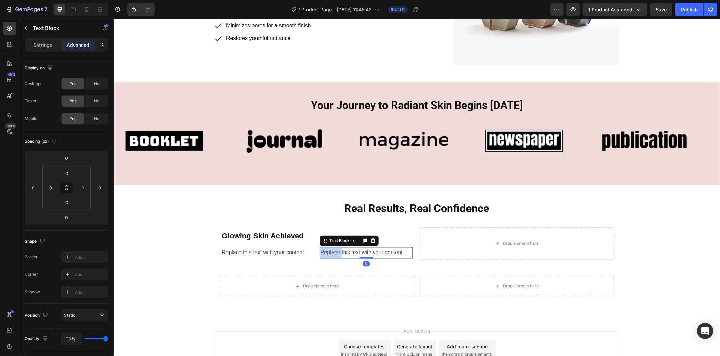
click at [330, 251] on div "Replace this text with your content" at bounding box center [365, 252] width 93 height 11
click at [330, 251] on p "Replace this text with your content" at bounding box center [366, 253] width 92 height 10
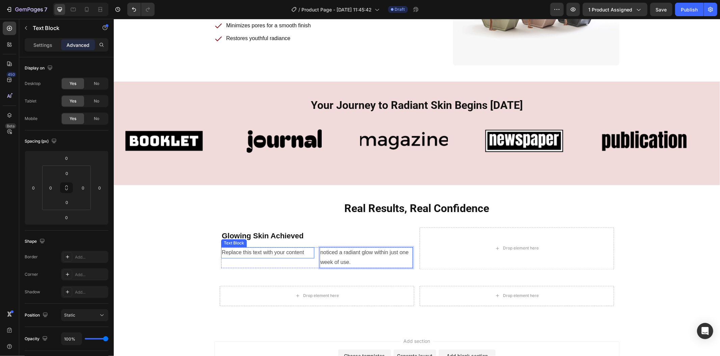
click at [298, 253] on div "Replace this text with your content" at bounding box center [267, 252] width 93 height 11
click at [242, 253] on div "Replace this text with your content" at bounding box center [267, 252] width 93 height 11
click at [242, 253] on p "Replace this text with your content" at bounding box center [267, 253] width 92 height 10
click at [221, 251] on p "89%" at bounding box center [267, 253] width 92 height 10
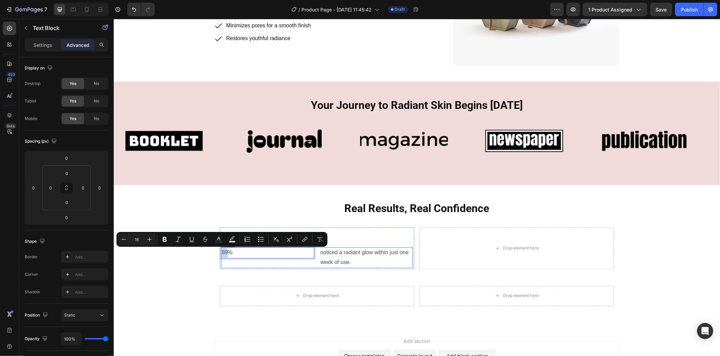
click at [246, 260] on div "89% Text Block 0" at bounding box center [267, 257] width 93 height 21
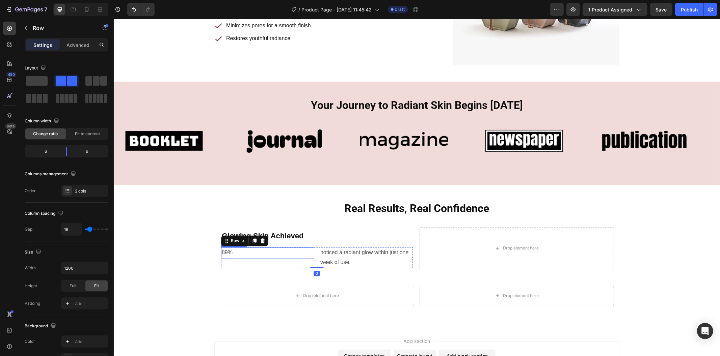
click at [237, 252] on p "89%" at bounding box center [267, 253] width 92 height 10
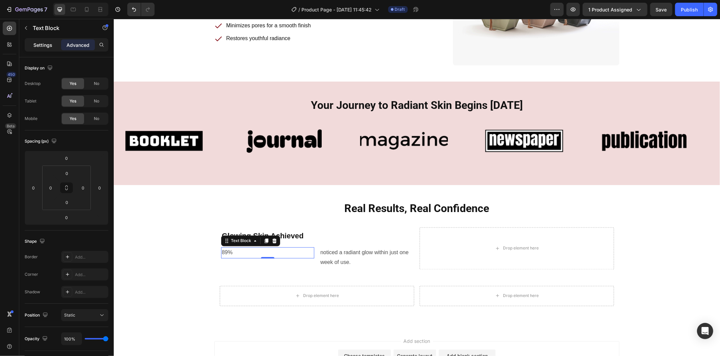
click at [45, 46] on p "Settings" at bounding box center [42, 45] width 19 height 7
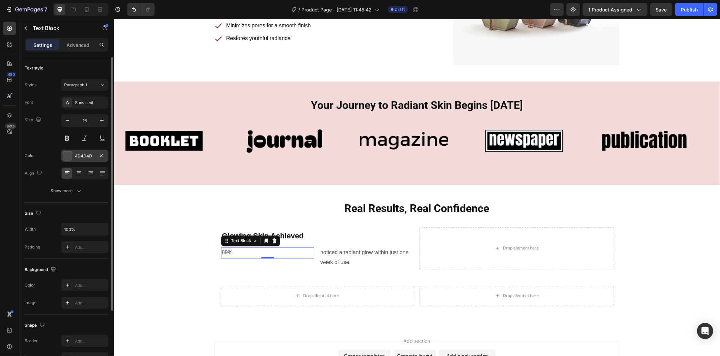
click at [81, 153] on div "4D4D4D" at bounding box center [85, 156] width 20 height 6
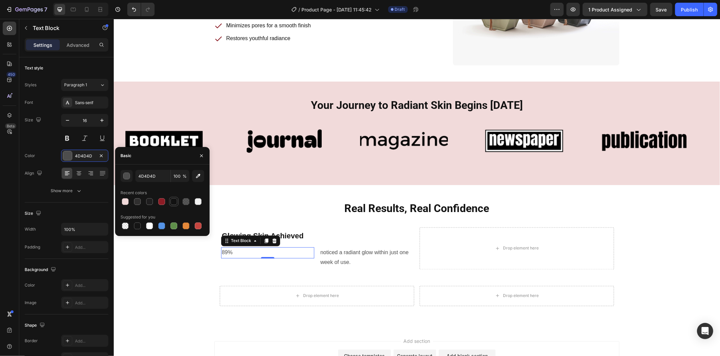
click at [175, 205] on div at bounding box center [173, 201] width 7 height 7
type input "121212"
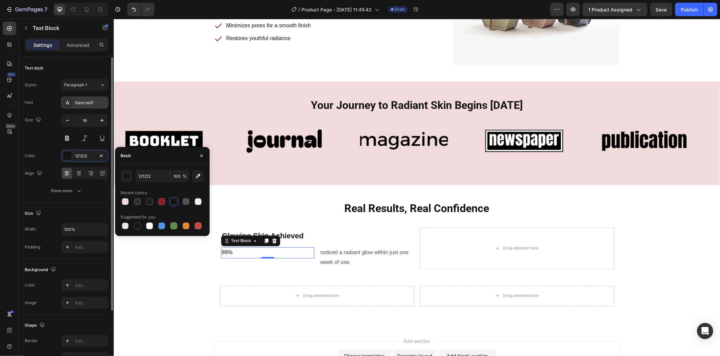
click at [75, 102] on div "Sans-serif" at bounding box center [91, 103] width 32 height 6
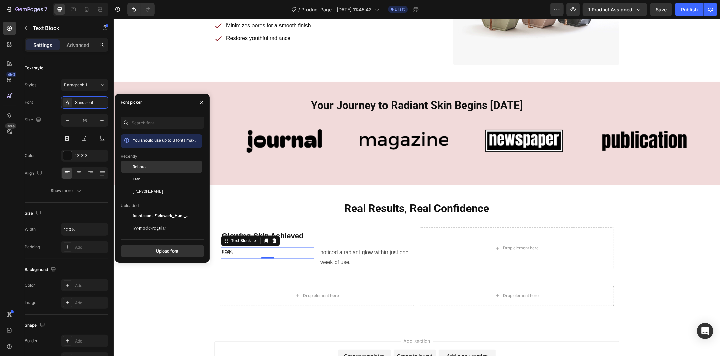
click at [155, 170] on div "Roboto" at bounding box center [167, 167] width 68 height 6
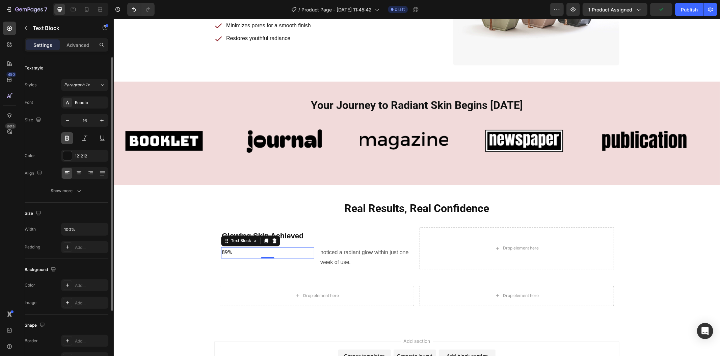
click at [69, 142] on button at bounding box center [67, 138] width 12 height 12
click at [86, 115] on input "16" at bounding box center [85, 120] width 22 height 12
click at [88, 117] on input "22" at bounding box center [85, 120] width 22 height 12
type input "32"
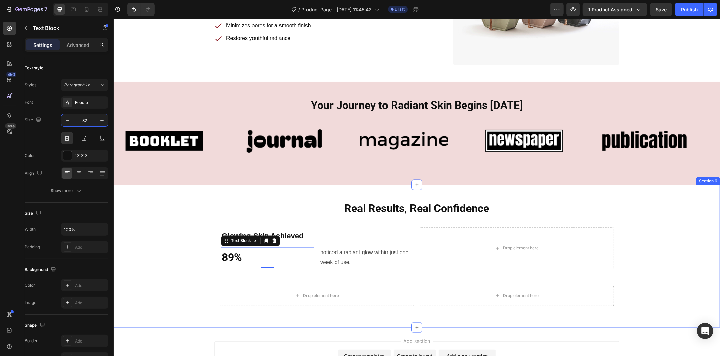
click at [158, 207] on div "Real Results, Real Confidence Heading Row Glowing Skin Achieved Text Block 89% …" at bounding box center [416, 256] width 595 height 110
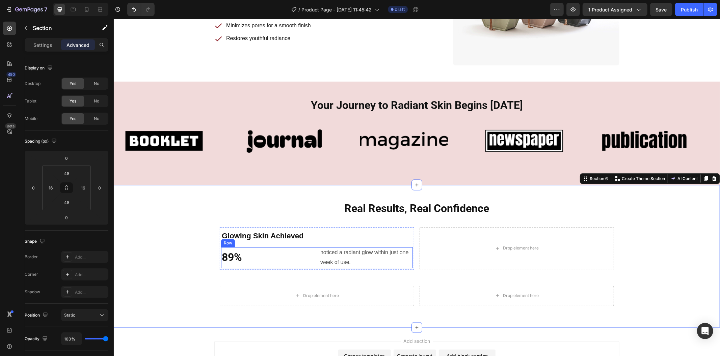
click at [319, 258] on div "noticed a radiant glow within just one week of use." at bounding box center [365, 257] width 93 height 21
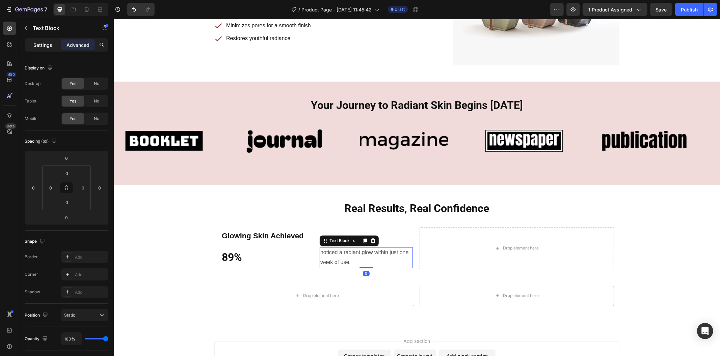
click at [46, 45] on p "Settings" at bounding box center [42, 45] width 19 height 7
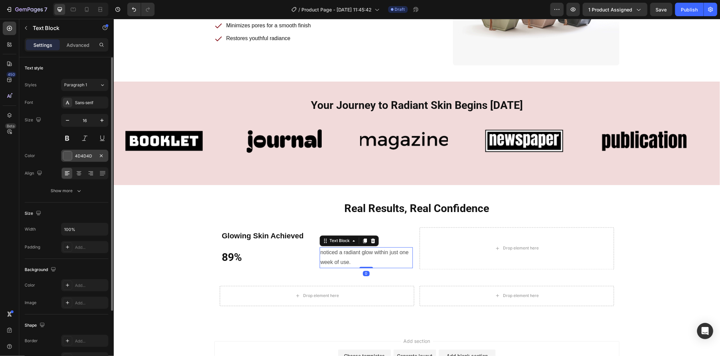
click at [82, 154] on div "4D4D4D" at bounding box center [85, 156] width 20 height 6
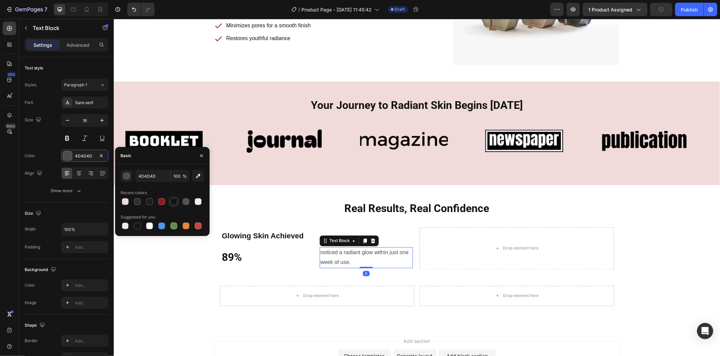
click at [171, 204] on div at bounding box center [173, 201] width 7 height 7
type input "121212"
click at [313, 259] on div "89% Text Block noticed a radiant glow within just one week of use. Text Block 0…" at bounding box center [317, 257] width 192 height 21
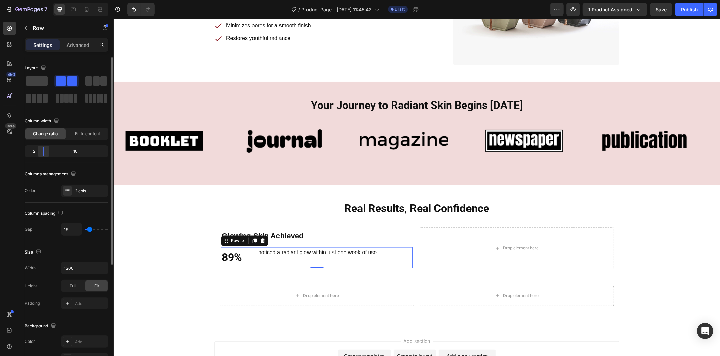
drag, startPoint x: 65, startPoint y: 151, endPoint x: 39, endPoint y: 153, distance: 25.3
click at [39, 153] on div at bounding box center [43, 151] width 12 height 9
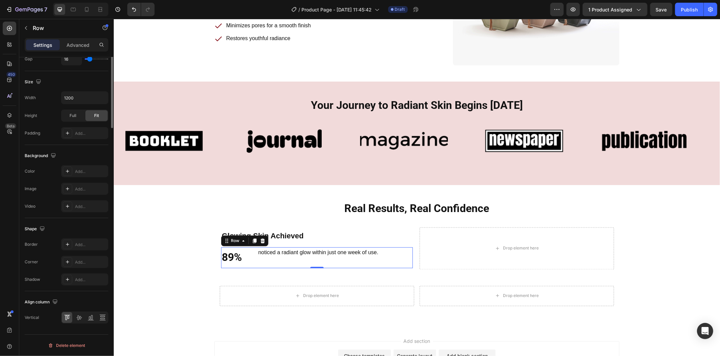
scroll to position [0, 0]
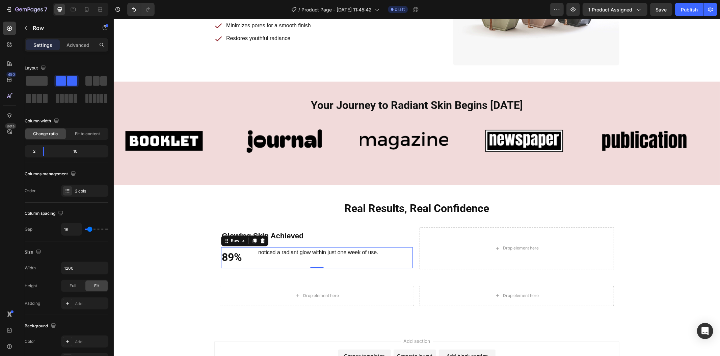
click at [253, 255] on div "89% Text Block noticed a radiant glow within just one week of use. Text Block R…" at bounding box center [317, 257] width 192 height 21
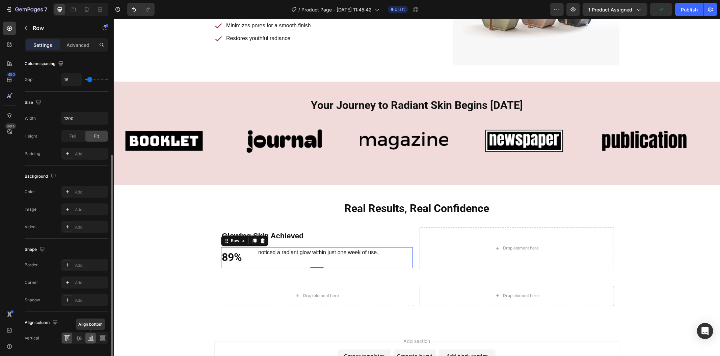
click at [88, 338] on icon at bounding box center [90, 338] width 7 height 7
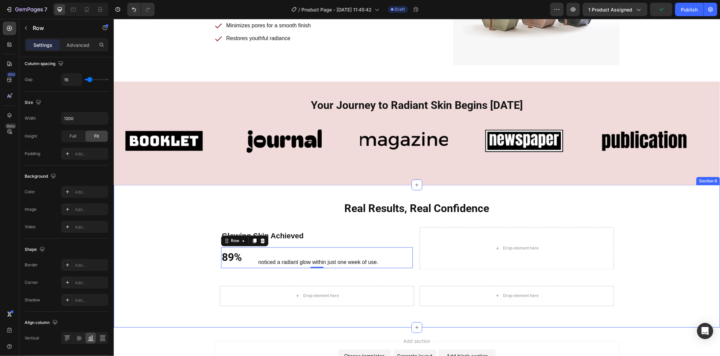
click at [155, 266] on div "Real Results, Real Confidence Heading Row Glowing Skin Achieved Text Block 89% …" at bounding box center [416, 256] width 595 height 110
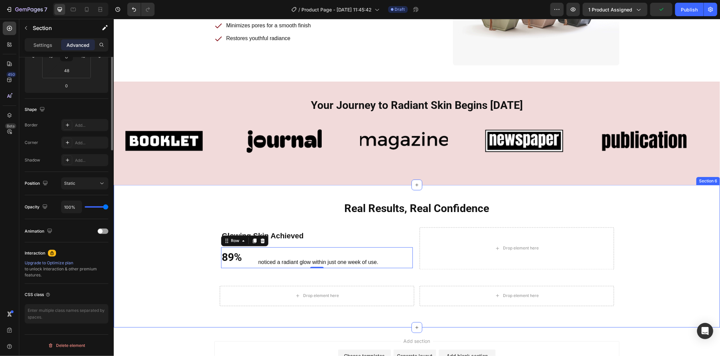
scroll to position [0, 0]
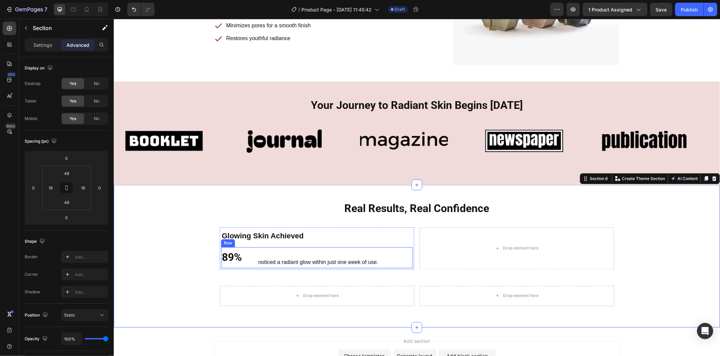
click at [251, 254] on div "89% Text Block noticed a radiant glow within just one week of use. Text Block R…" at bounding box center [317, 257] width 192 height 21
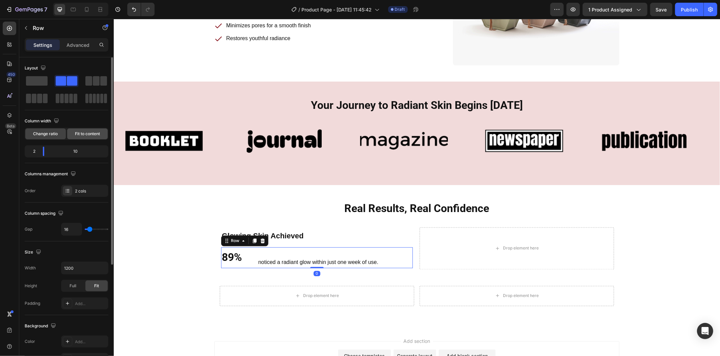
click at [75, 134] on span "Fit to content" at bounding box center [87, 134] width 25 height 6
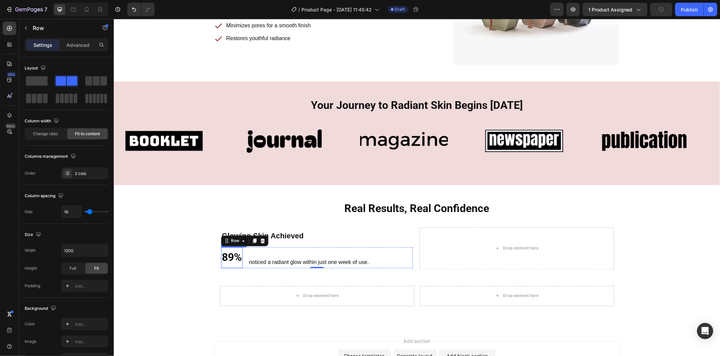
click at [226, 250] on p "89%" at bounding box center [231, 258] width 20 height 20
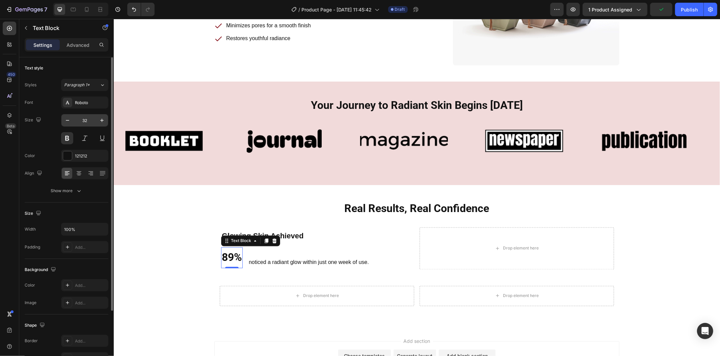
click at [93, 125] on input "32" at bounding box center [85, 120] width 22 height 12
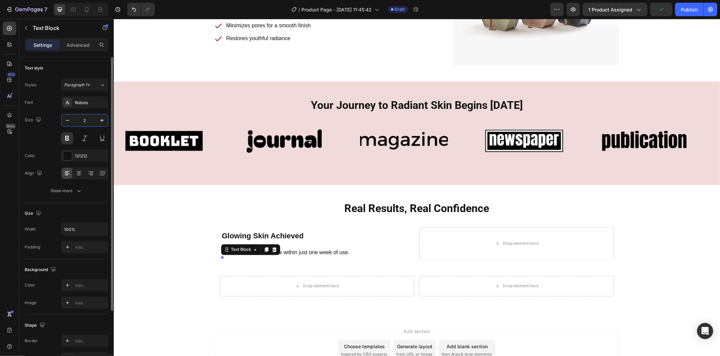
type input "22"
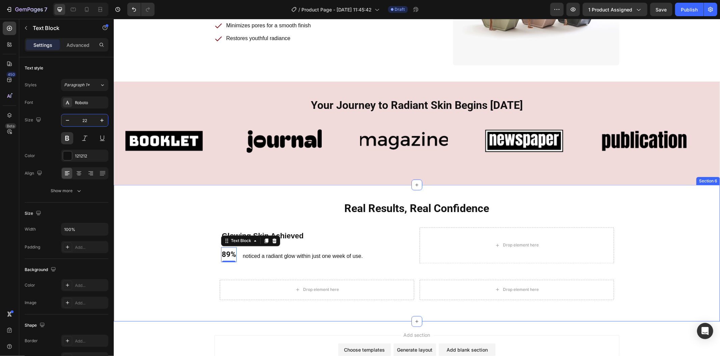
click at [160, 216] on div "Real Results, Real Confidence Heading Row Glowing Skin Achieved Text Block 89% …" at bounding box center [416, 253] width 595 height 104
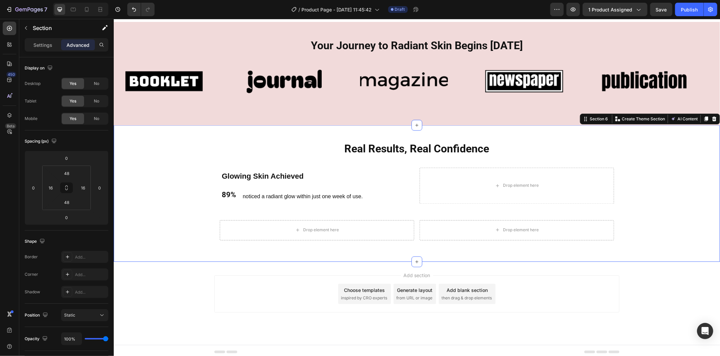
scroll to position [960, 0]
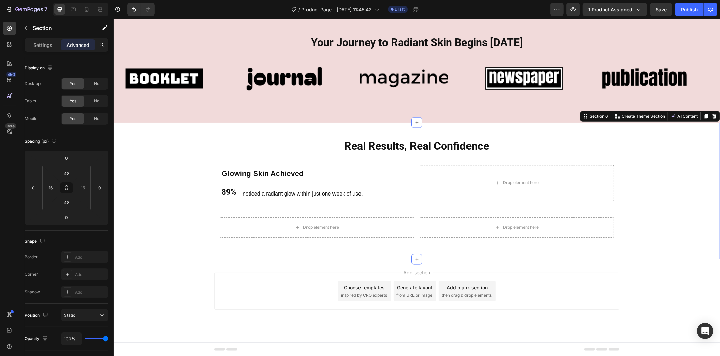
click at [191, 176] on div "Real Results, Real Confidence Heading Row Glowing Skin Achieved Text Block 89% …" at bounding box center [416, 191] width 595 height 104
click at [219, 177] on div "Glowing Skin Achieved Text Block 89% Text Block noticed a radiant glow within j…" at bounding box center [316, 183] width 194 height 36
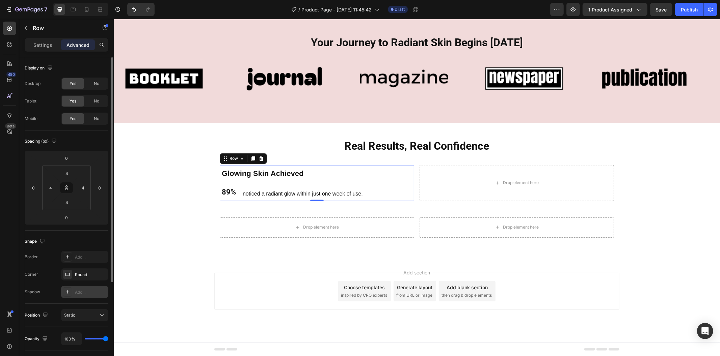
click at [72, 292] on div at bounding box center [67, 291] width 9 height 9
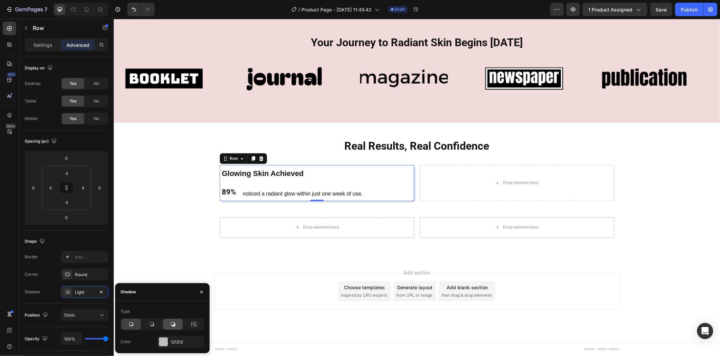
click at [175, 325] on icon at bounding box center [173, 325] width 4 height 4
click at [168, 241] on div "Real Results, Real Confidence Heading Row Glowing Skin Achieved Text Block 89% …" at bounding box center [416, 191] width 595 height 104
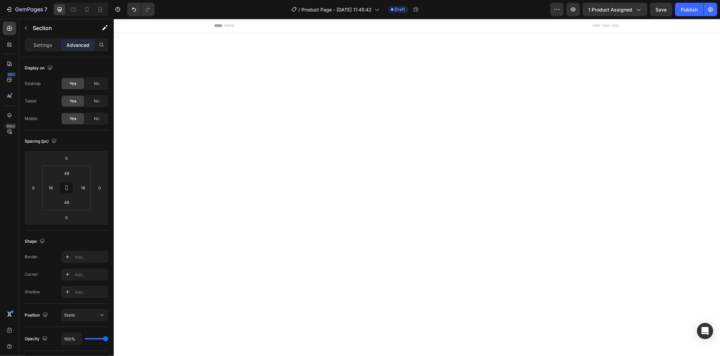
scroll to position [960, 0]
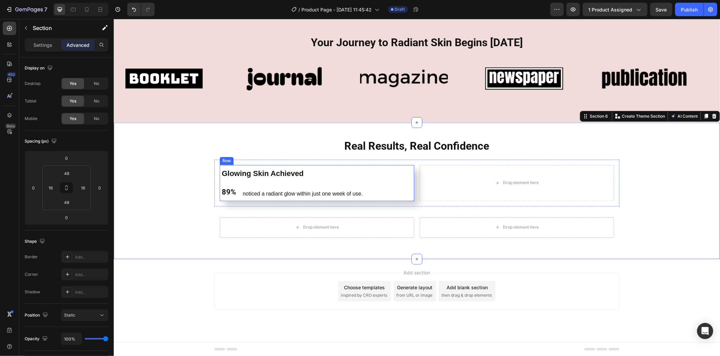
click at [221, 182] on div "Glowing Skin Achieved Text Block 89% Text Block noticed a radiant glow within j…" at bounding box center [317, 182] width 192 height 33
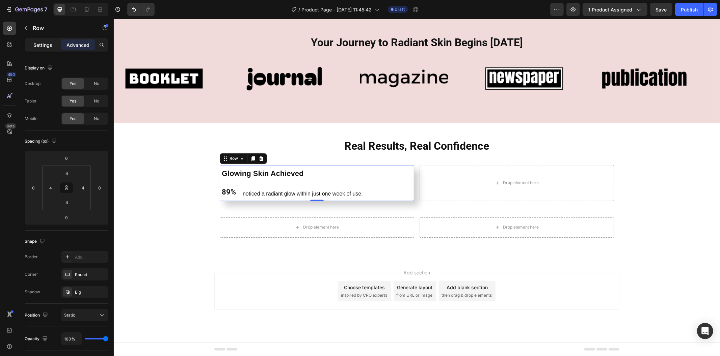
click at [45, 48] on p "Settings" at bounding box center [42, 45] width 19 height 7
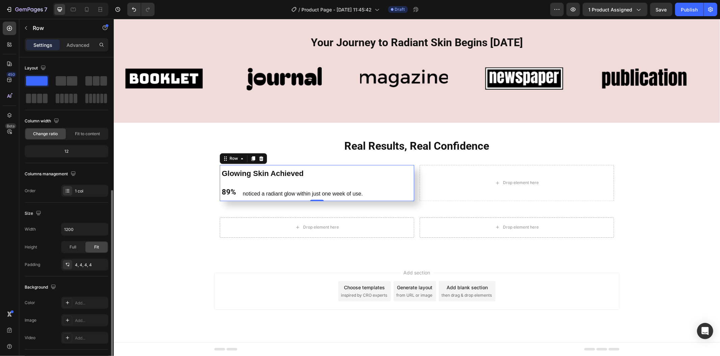
scroll to position [75, 0]
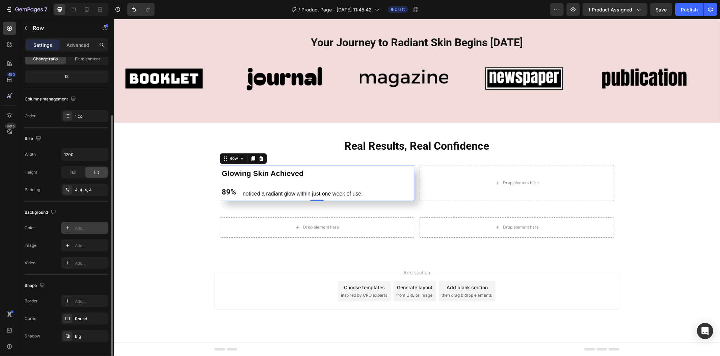
click at [63, 228] on div at bounding box center [67, 227] width 9 height 9
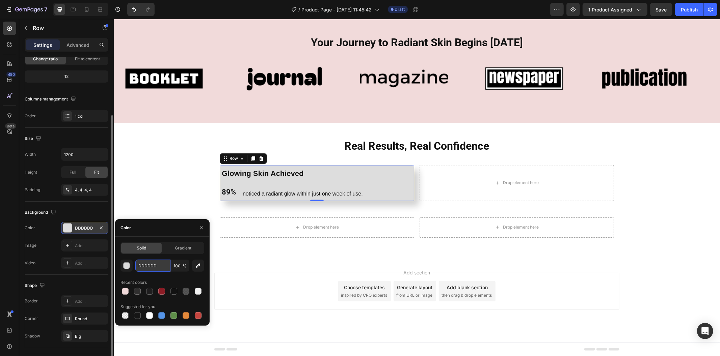
click at [158, 267] on input "DDDDDD" at bounding box center [152, 266] width 35 height 12
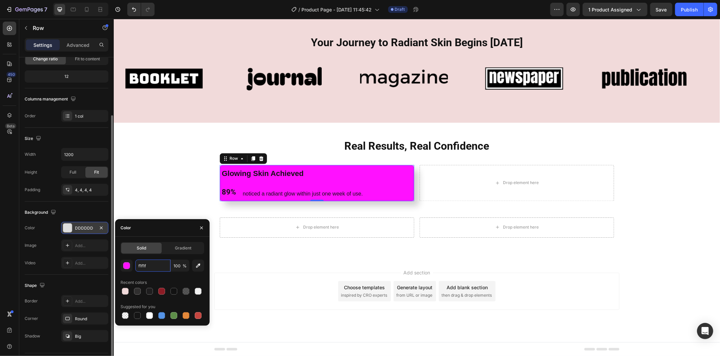
type input "f1f1f1"
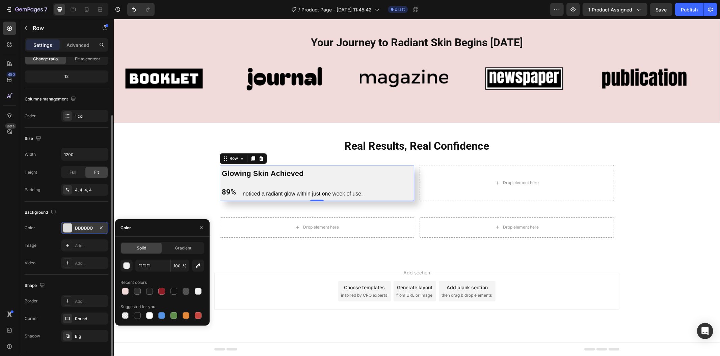
click at [233, 281] on div "Add section Choose templates inspired by CRO experts Generate layout from URL o…" at bounding box center [416, 291] width 405 height 37
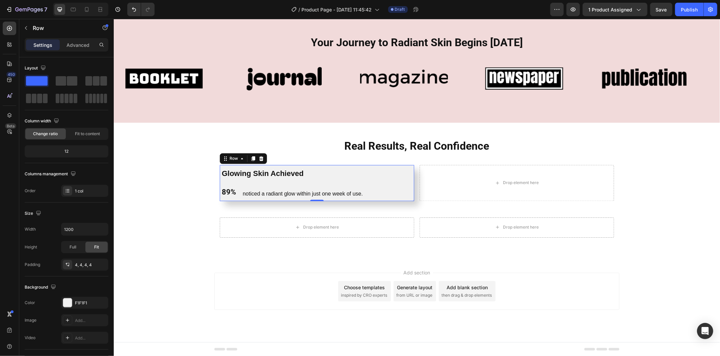
click at [343, 182] on div "Glowing Skin Achieved Text Block 89% Text Block noticed a radiant glow within j…" at bounding box center [317, 182] width 192 height 33
click at [85, 44] on p "Advanced" at bounding box center [77, 45] width 23 height 7
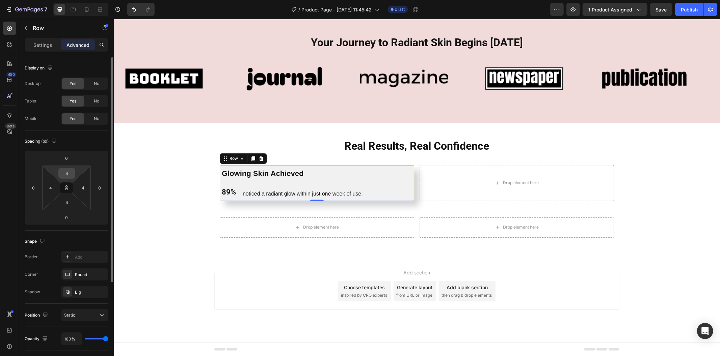
click at [67, 173] on input "4" at bounding box center [66, 173] width 13 height 10
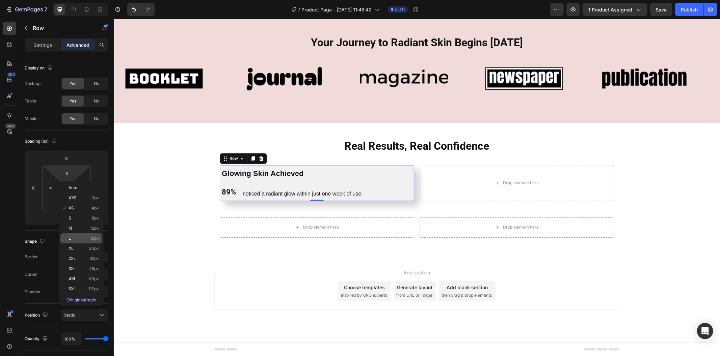
click at [99, 239] on div "L 16px" at bounding box center [81, 238] width 42 height 10
type input "16"
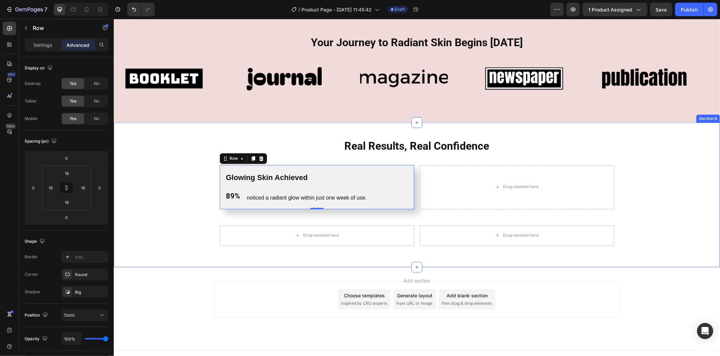
click at [155, 226] on div "Real Results, Real Confidence Heading Row Glowing Skin Achieved Text Block 89% …" at bounding box center [416, 195] width 595 height 112
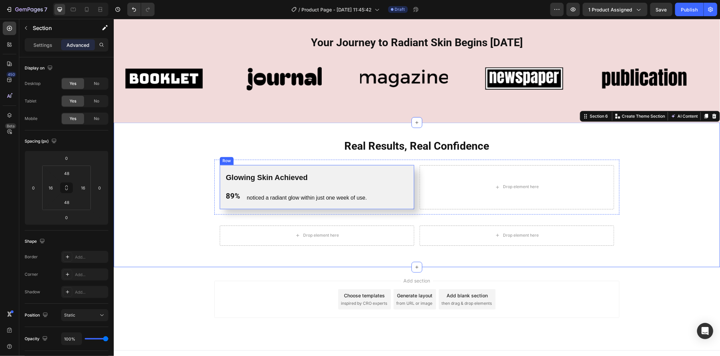
click at [346, 166] on div "Glowing Skin Achieved Text Block 89% Text Block noticed a radiant glow within j…" at bounding box center [316, 187] width 194 height 44
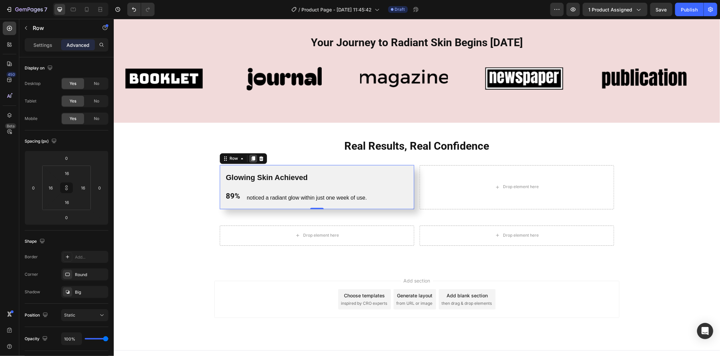
click at [251, 156] on icon at bounding box center [253, 158] width 4 height 5
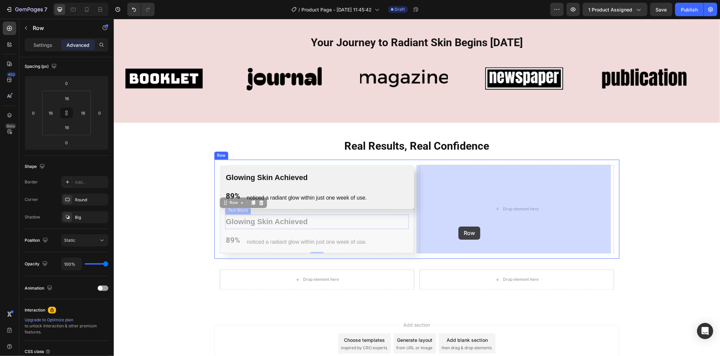
drag, startPoint x: 343, startPoint y: 212, endPoint x: 422, endPoint y: 218, distance: 79.2
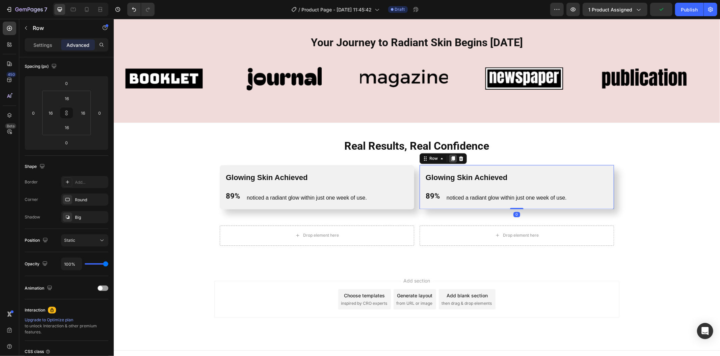
click at [451, 160] on icon at bounding box center [453, 158] width 4 height 5
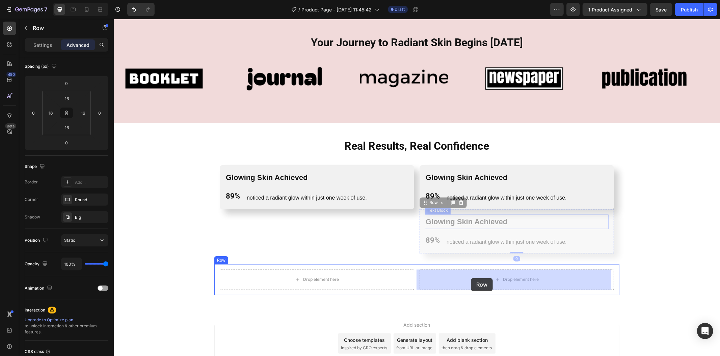
drag, startPoint x: 482, startPoint y: 212, endPoint x: 471, endPoint y: 276, distance: 64.4
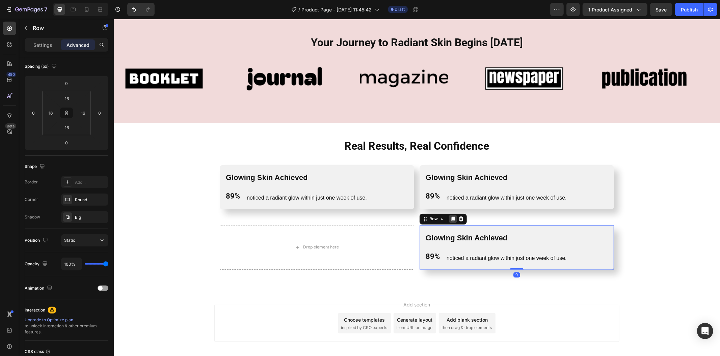
click at [451, 217] on icon at bounding box center [453, 219] width 4 height 5
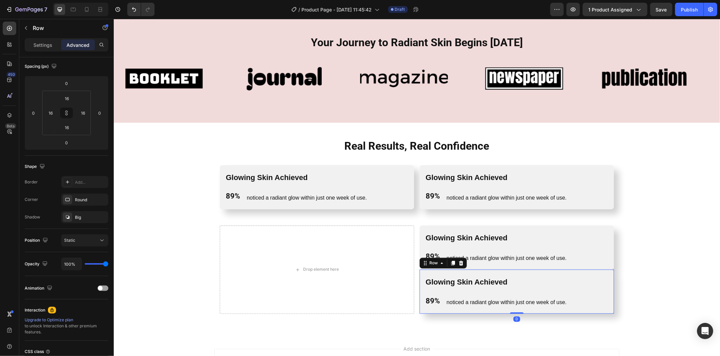
drag, startPoint x: 465, startPoint y: 272, endPoint x: 338, endPoint y: 266, distance: 126.7
click at [338, 266] on div "Drop element here Glowing Skin Achieved Text Block 89% Text Block noticed a rad…" at bounding box center [416, 269] width 405 height 99
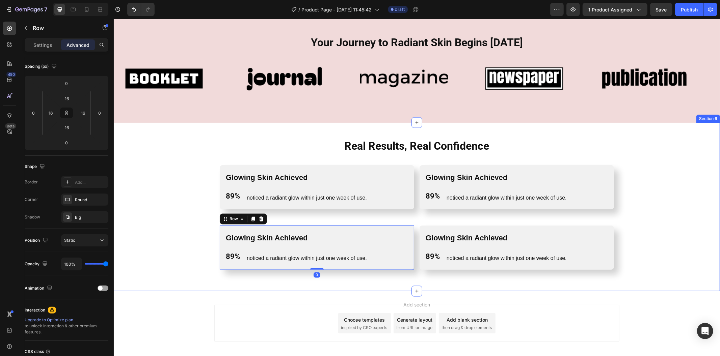
click at [174, 197] on div "Real Results, Real Confidence Heading Row Glowing Skin Achieved Text Block 89% …" at bounding box center [416, 207] width 595 height 136
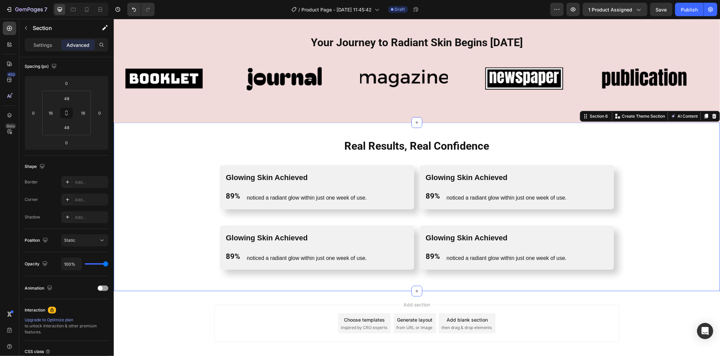
scroll to position [0, 0]
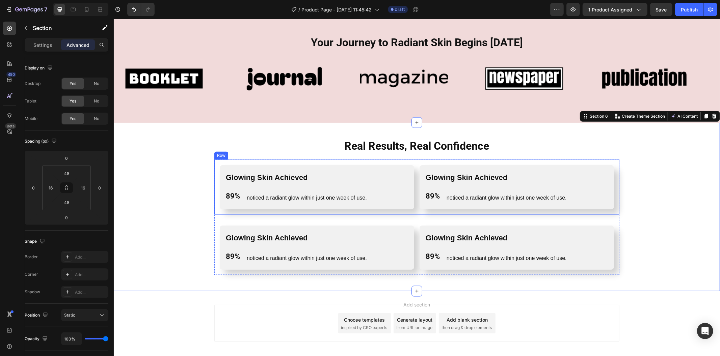
click at [416, 210] on div "Glowing Skin Achieved Text Block 89% Text Block noticed a radiant glow within j…" at bounding box center [416, 187] width 405 height 55
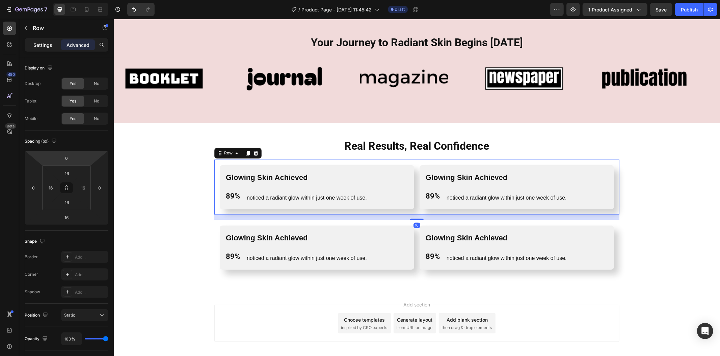
click at [42, 45] on p "Settings" at bounding box center [42, 45] width 19 height 7
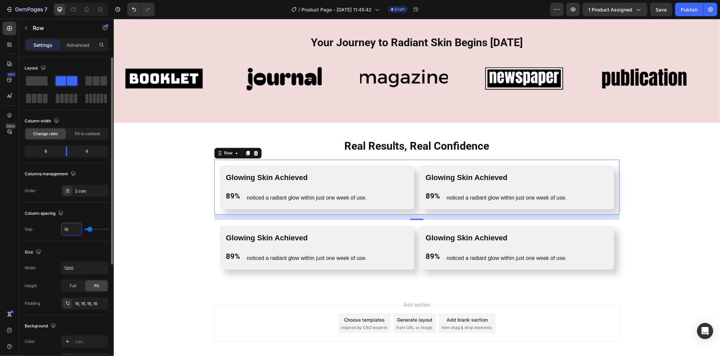
click at [76, 228] on input "16" at bounding box center [71, 229] width 20 height 12
type input "3"
type input "32"
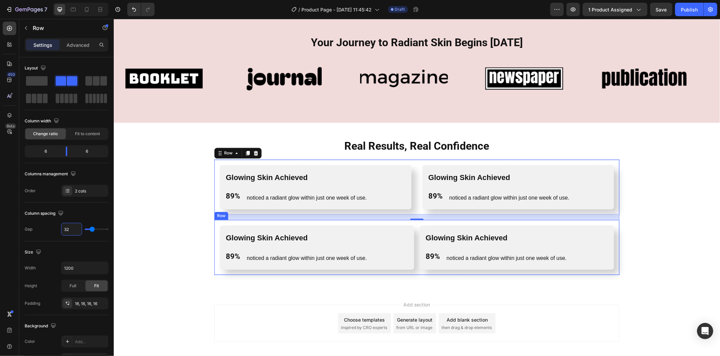
click at [419, 249] on div "Glowing Skin Achieved Text Block 89% Text Block noticed a radiant glow within j…" at bounding box center [516, 247] width 194 height 44
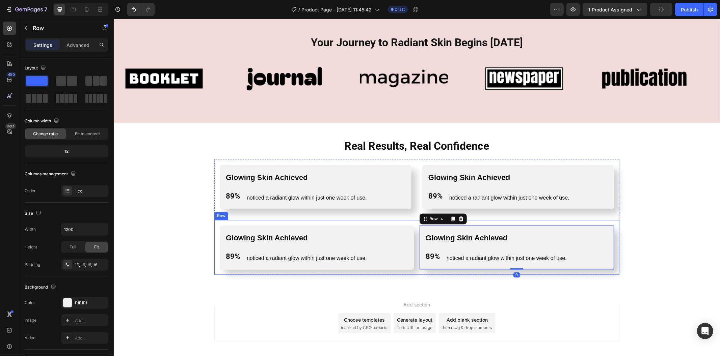
click at [415, 248] on div "Glowing Skin Achieved Text Block 89% Text Block noticed a radiant glow within j…" at bounding box center [416, 247] width 405 height 55
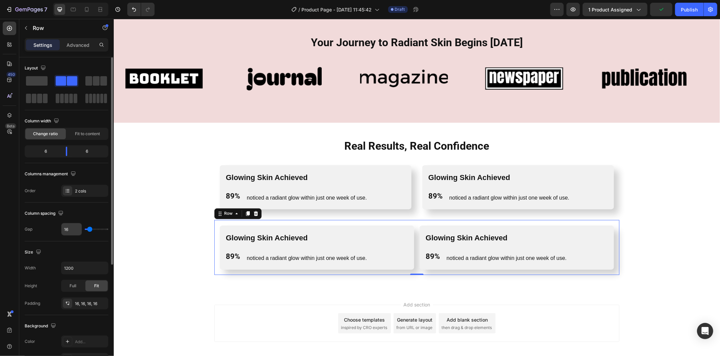
click at [76, 230] on input "16" at bounding box center [71, 229] width 20 height 12
type input "3"
type input "32"
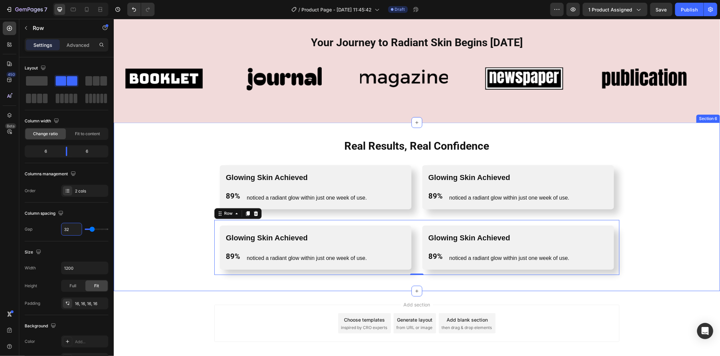
click at [167, 174] on div "Real Results, Real Confidence Heading Row Glowing Skin Achieved Text Block 89% …" at bounding box center [416, 207] width 595 height 136
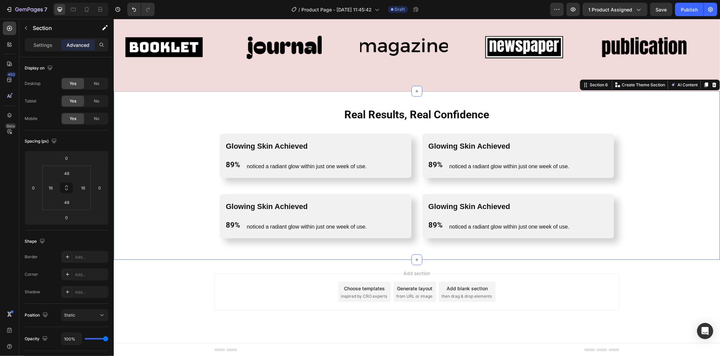
scroll to position [992, 0]
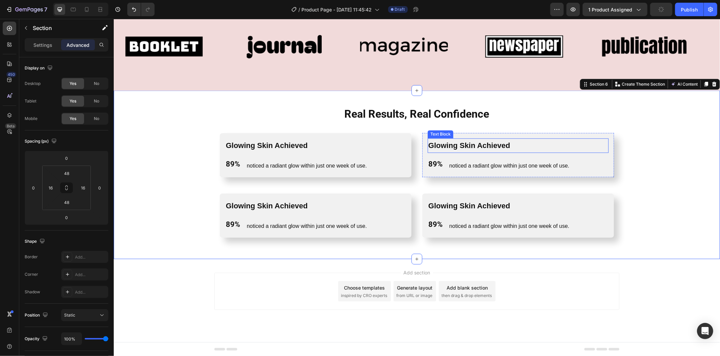
click at [489, 146] on p "Glowing Skin Achieved" at bounding box center [518, 145] width 180 height 13
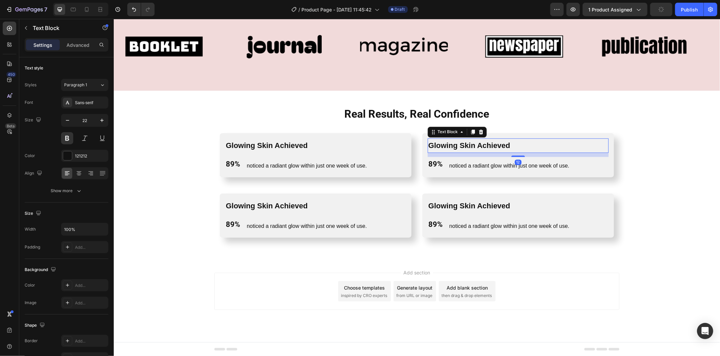
click at [489, 146] on p "Glowing Skin Achieved" at bounding box center [518, 145] width 180 height 13
click at [474, 162] on p "noticed a radiant glow within just one week of use." at bounding box center [509, 166] width 120 height 10
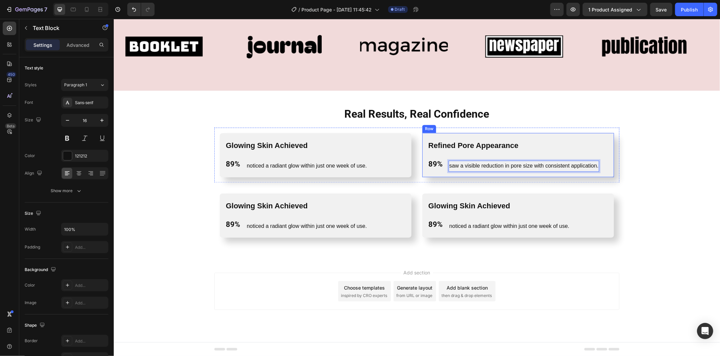
click at [428, 164] on p "89%" at bounding box center [435, 164] width 14 height 13
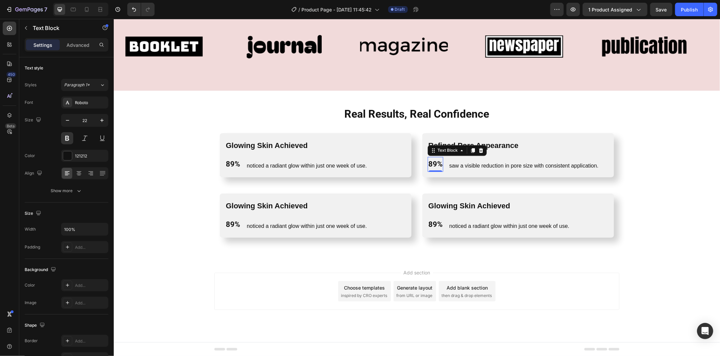
click at [430, 164] on p "89%" at bounding box center [435, 164] width 14 height 13
click at [268, 208] on p "Glowing Skin Achieved" at bounding box center [315, 205] width 180 height 13
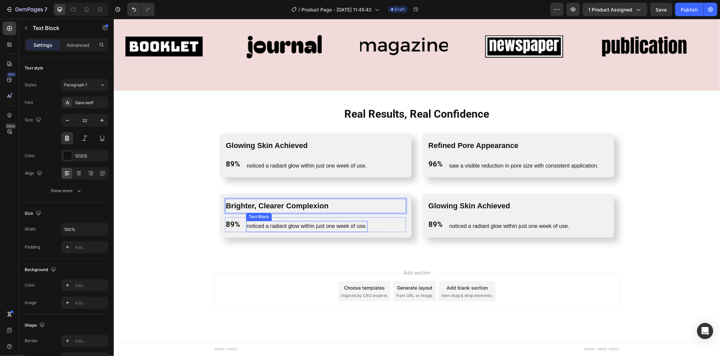
click at [294, 229] on p "noticed a radiant glow within just one week of use." at bounding box center [306, 227] width 120 height 10
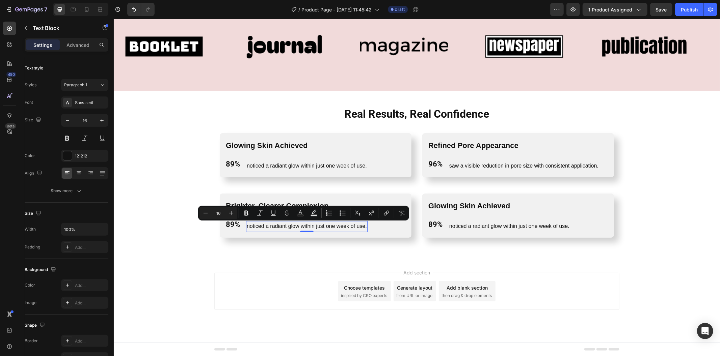
click at [296, 226] on p "noticed a radiant glow within just one week of use." at bounding box center [306, 227] width 120 height 10
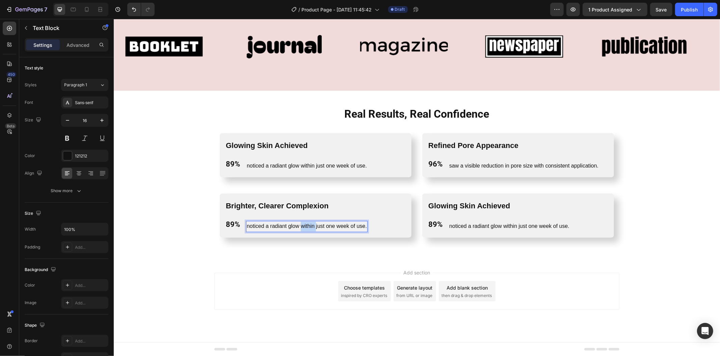
click at [296, 226] on p "noticed a radiant glow within just one week of use." at bounding box center [306, 227] width 120 height 10
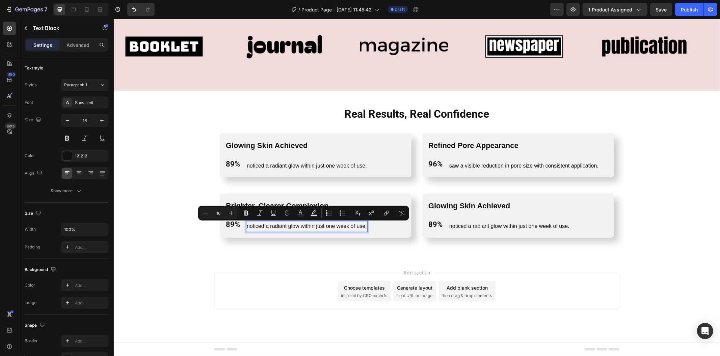
scroll to position [988, 0]
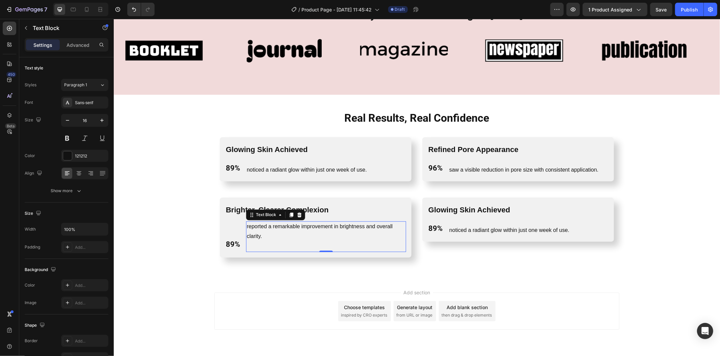
click at [279, 239] on p "reported a remarkable improvement in brightness and overall clarity." at bounding box center [325, 232] width 159 height 20
click at [279, 245] on p "Rich Text Editor. Editing area: main" at bounding box center [325, 247] width 159 height 10
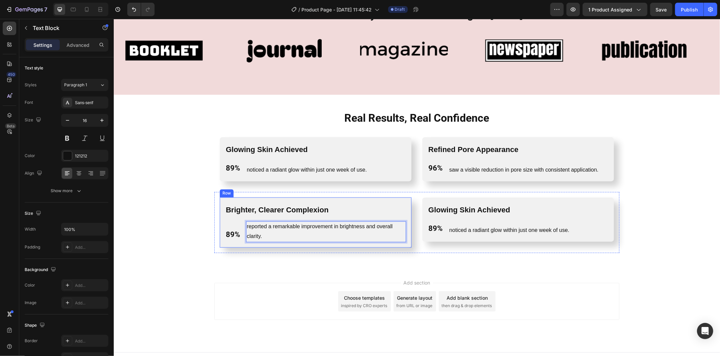
click at [291, 247] on div "Brighter, Clearer Complexion Text Block 89% Text Block reported a remarkable im…" at bounding box center [315, 222] width 192 height 50
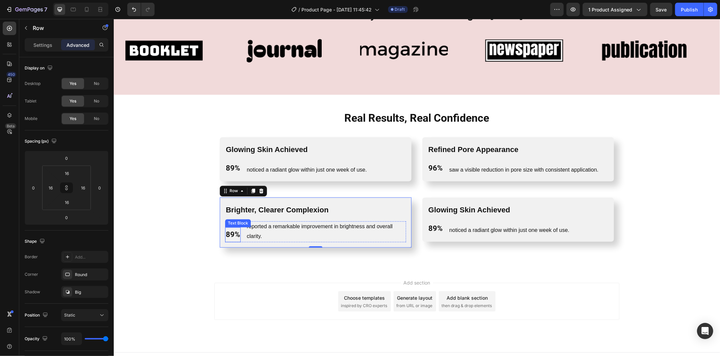
click at [231, 234] on p "89%" at bounding box center [232, 234] width 14 height 13
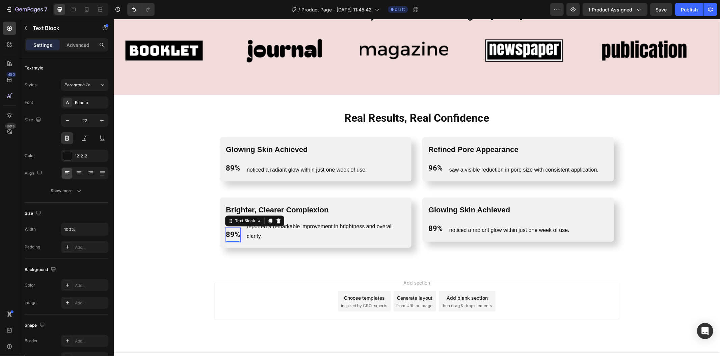
click at [231, 234] on p "89%" at bounding box center [232, 234] width 14 height 13
click at [475, 207] on p "Glowing Skin Achieved" at bounding box center [518, 209] width 180 height 13
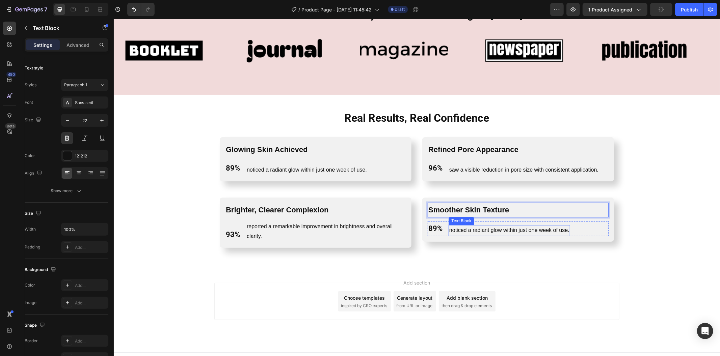
click at [464, 229] on p "noticed a radiant glow within just one week of use." at bounding box center [509, 231] width 120 height 10
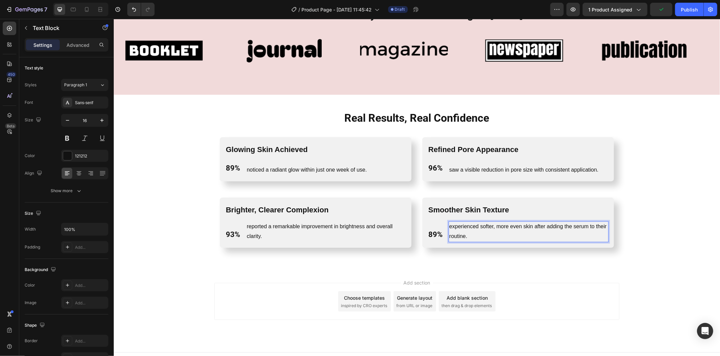
scroll to position [984, 0]
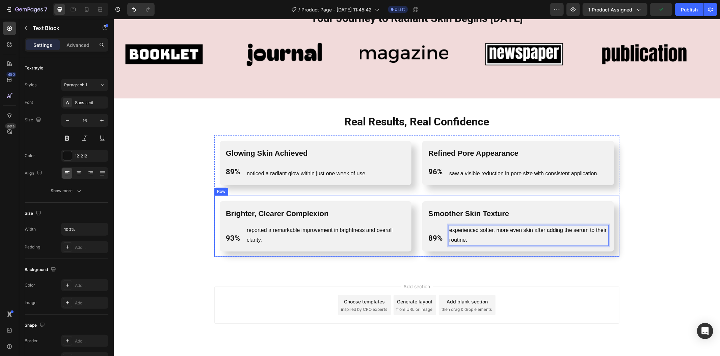
click at [469, 258] on div "Real Results, Real Confidence Heading Row Glowing Skin Achieved Text Block 89% …" at bounding box center [416, 185] width 606 height 175
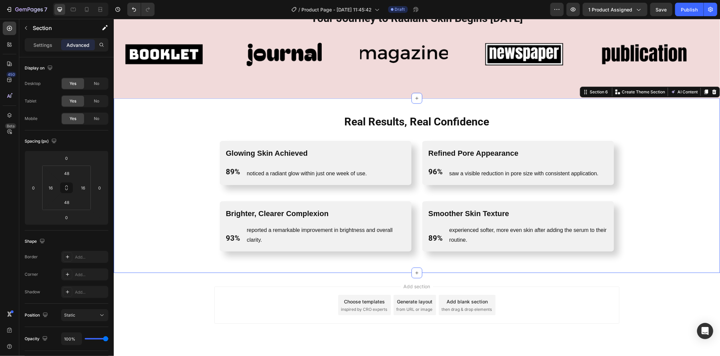
click at [162, 237] on div "Real Results, Real Confidence Heading Row Glowing Skin Achieved Text Block 89% …" at bounding box center [416, 185] width 595 height 142
click at [73, 12] on icon at bounding box center [73, 9] width 7 height 7
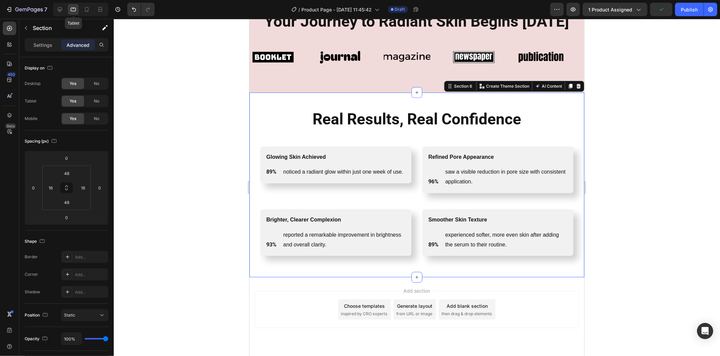
scroll to position [1002, 0]
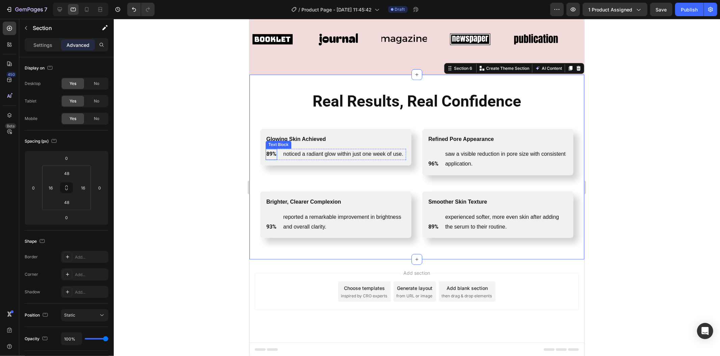
click at [274, 159] on p "89%" at bounding box center [271, 154] width 10 height 10
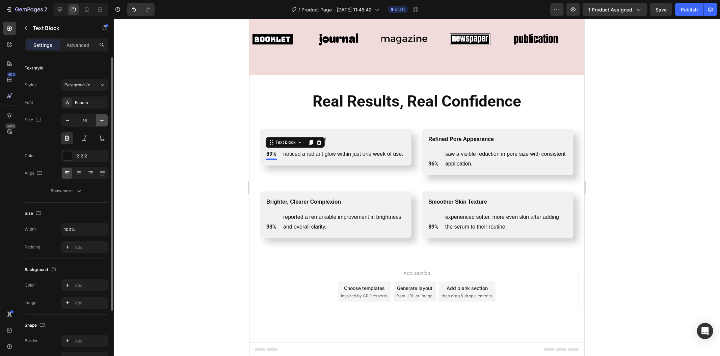
click at [102, 119] on icon "button" at bounding box center [102, 120] width 7 height 7
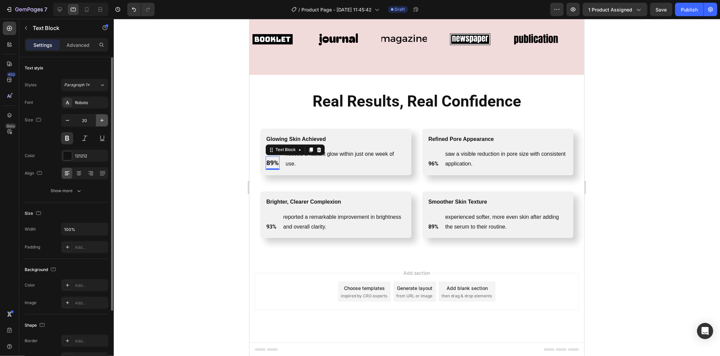
click at [102, 119] on icon "button" at bounding box center [102, 120] width 7 height 7
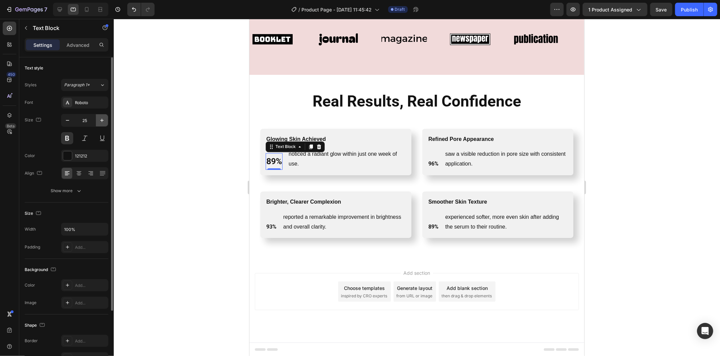
click at [102, 119] on icon "button" at bounding box center [102, 120] width 7 height 7
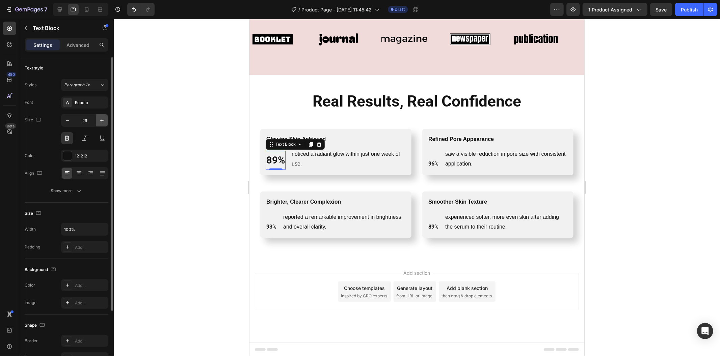
click at [102, 119] on icon "button" at bounding box center [102, 120] width 7 height 7
type input "32"
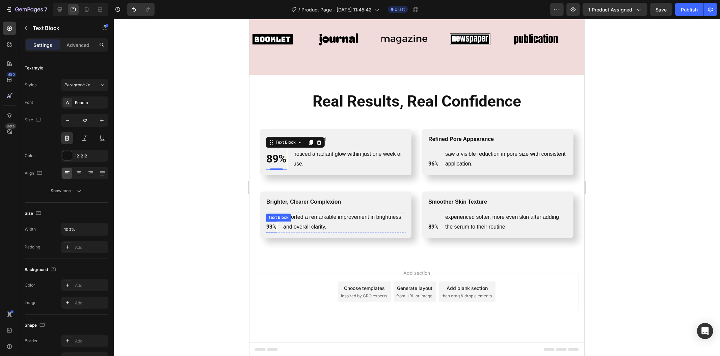
click at [271, 224] on p "93%" at bounding box center [271, 227] width 10 height 10
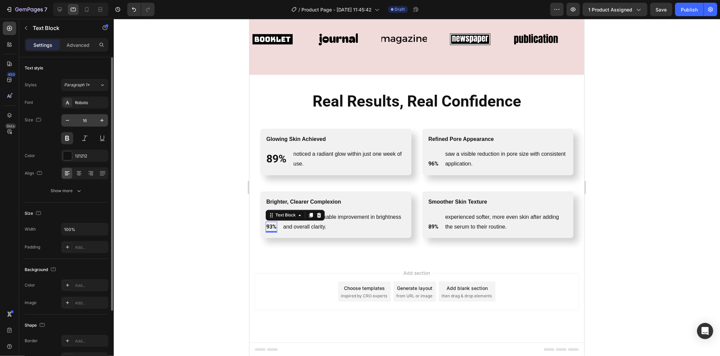
click at [92, 118] on input "16" at bounding box center [85, 120] width 22 height 12
type input "32"
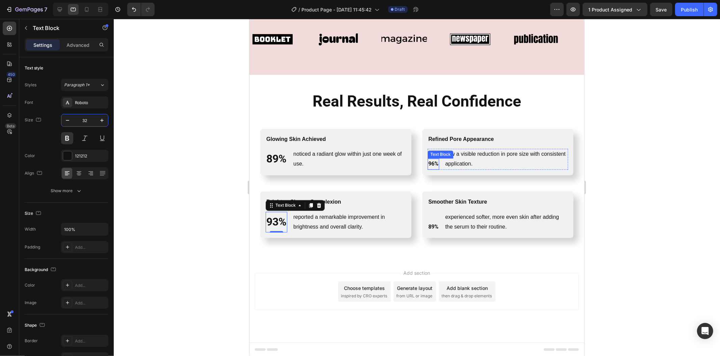
drag, startPoint x: 434, startPoint y: 164, endPoint x: 395, endPoint y: 168, distance: 39.0
click at [433, 164] on p "96%" at bounding box center [433, 164] width 10 height 10
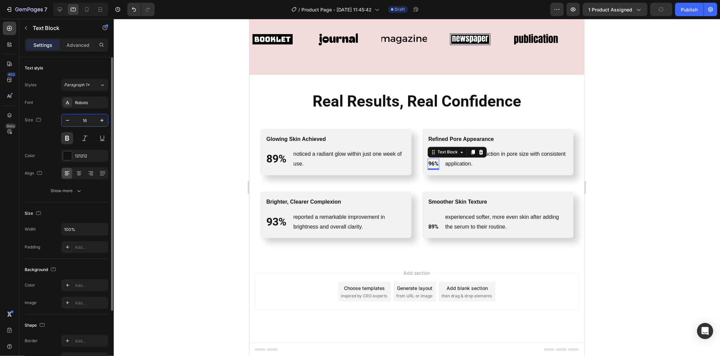
click at [89, 121] on input "16" at bounding box center [85, 120] width 22 height 12
type input "32"
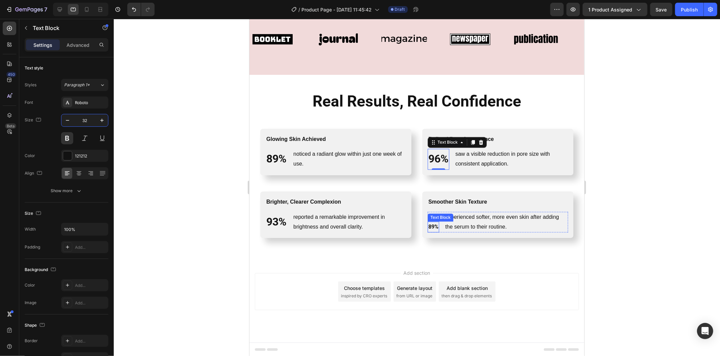
click at [433, 226] on p "89%" at bounding box center [433, 227] width 10 height 10
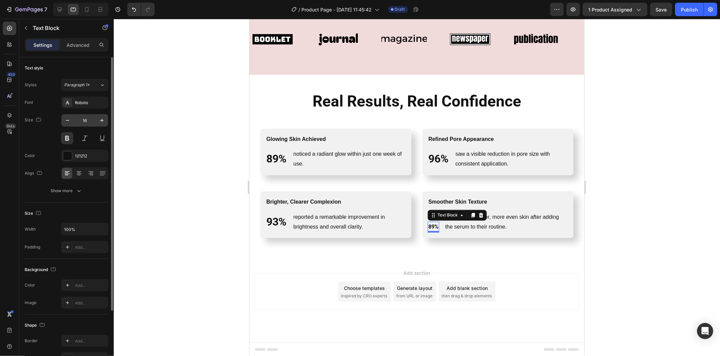
click at [90, 119] on input "16" at bounding box center [85, 120] width 22 height 12
type input "32"
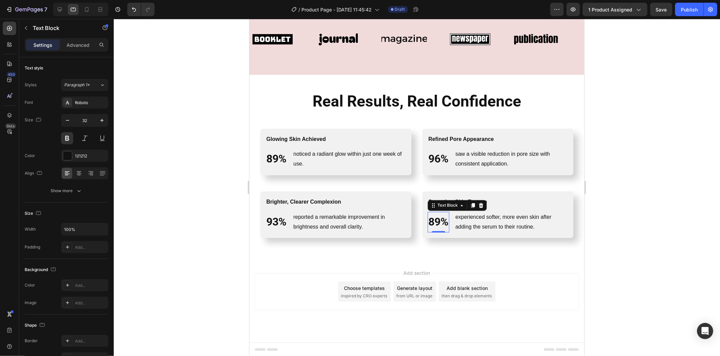
click at [151, 137] on div at bounding box center [417, 187] width 606 height 337
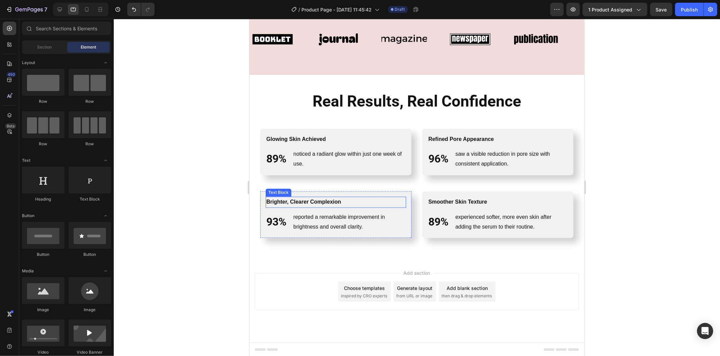
click at [288, 203] on p "Brighter, Clearer Complexion" at bounding box center [335, 202] width 139 height 10
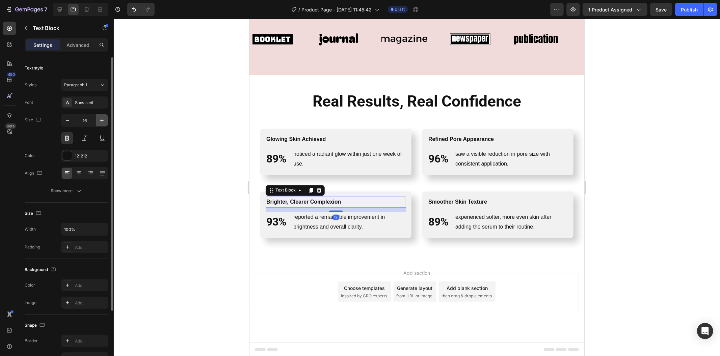
click at [98, 125] on button "button" at bounding box center [102, 120] width 12 height 12
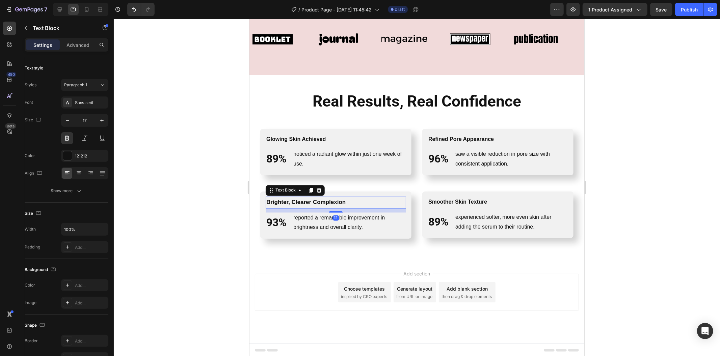
type input "18"
click at [323, 137] on p "Glowing Skin Achieved" at bounding box center [335, 140] width 139 height 10
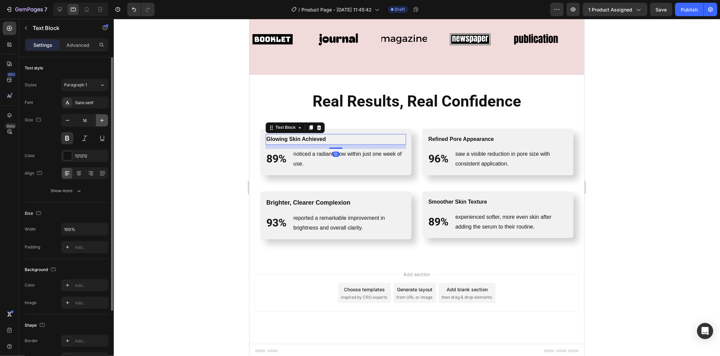
click at [105, 122] on button "button" at bounding box center [102, 120] width 12 height 12
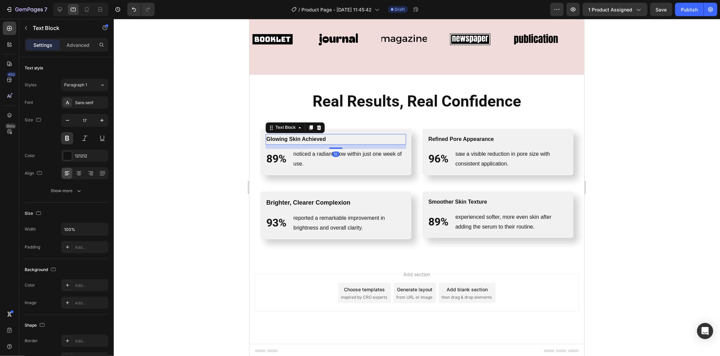
type input "18"
click at [446, 139] on p "Refined Pore Appearance" at bounding box center [497, 140] width 139 height 10
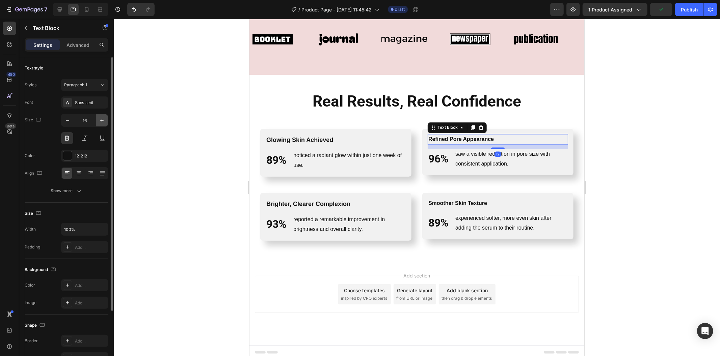
click at [104, 117] on icon "button" at bounding box center [102, 120] width 7 height 7
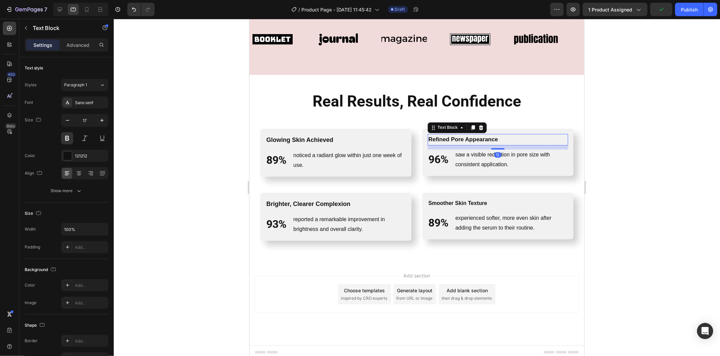
type input "18"
click at [456, 204] on p "Smoother Skin Texture" at bounding box center [497, 204] width 139 height 10
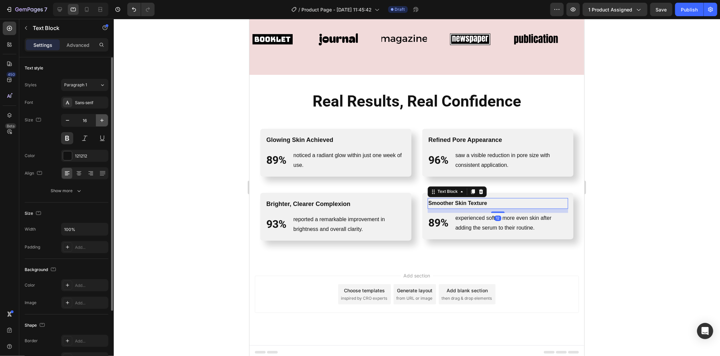
click at [100, 121] on icon "button" at bounding box center [102, 120] width 7 height 7
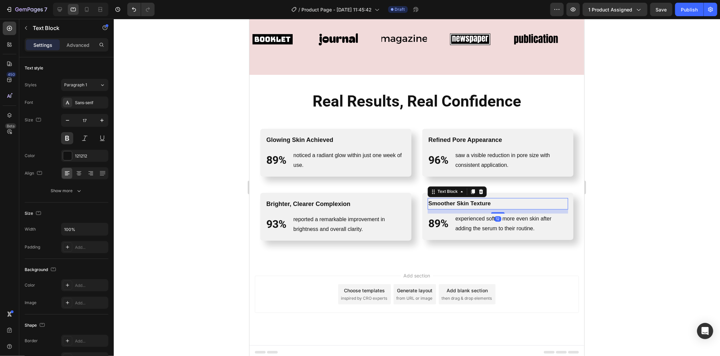
type input "18"
click at [163, 137] on div at bounding box center [417, 187] width 606 height 337
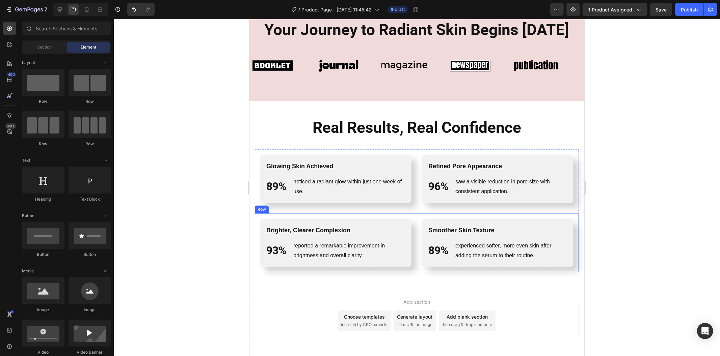
scroll to position [967, 0]
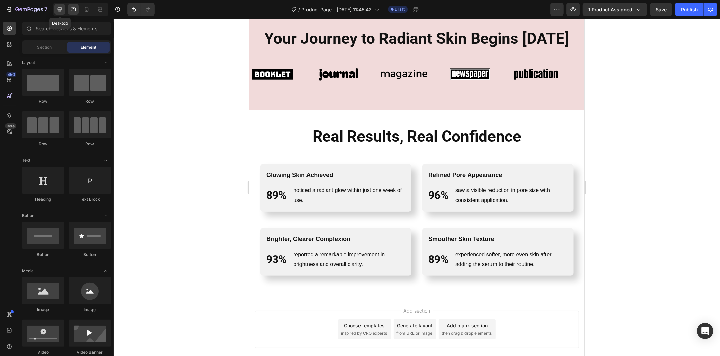
click at [59, 8] on icon at bounding box center [59, 9] width 7 height 7
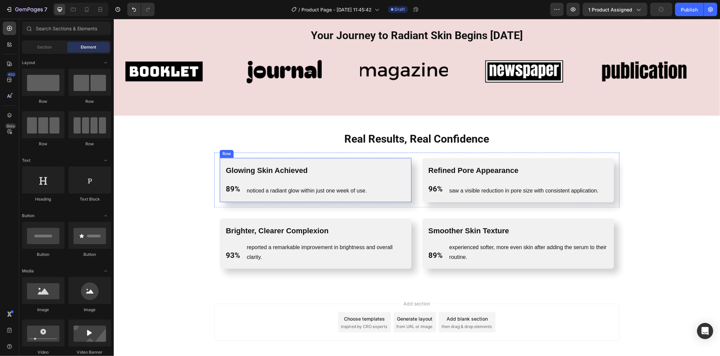
scroll to position [998, 0]
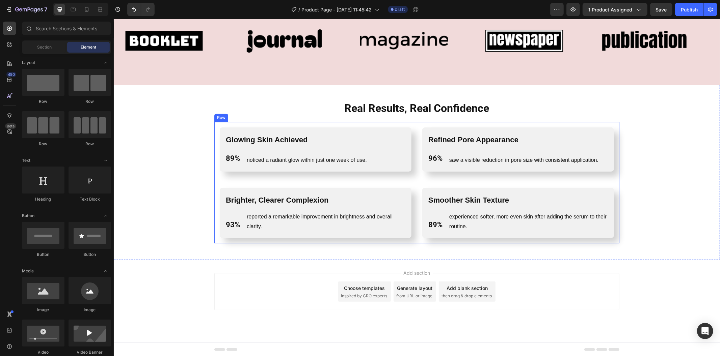
click at [412, 180] on div "Glowing Skin Achieved Text Block 89% Text Block noticed a radiant glow within j…" at bounding box center [416, 182] width 405 height 121
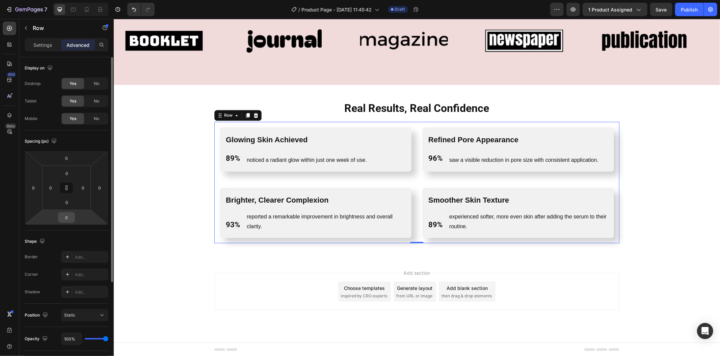
click at [68, 213] on input "0" at bounding box center [66, 218] width 13 height 10
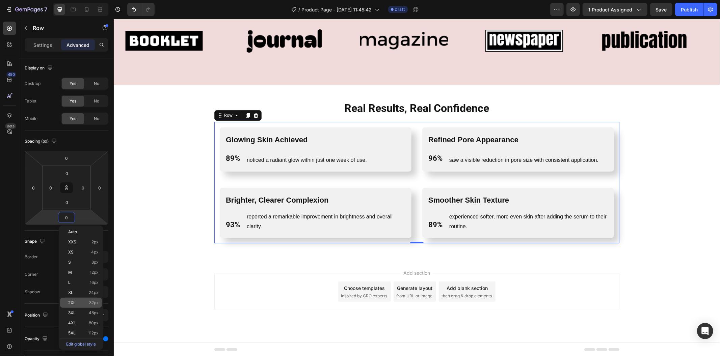
click at [79, 301] on p "2XL 32px" at bounding box center [83, 303] width 30 height 5
type input "32"
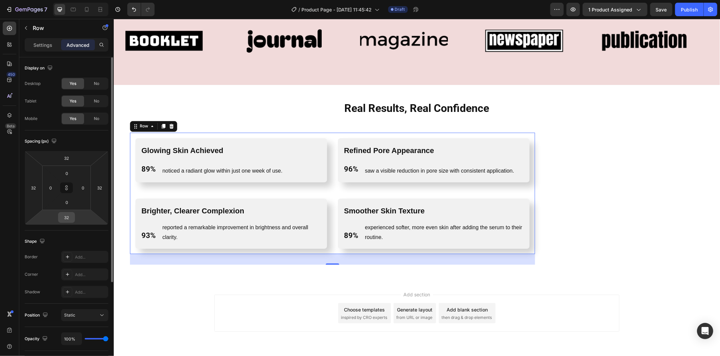
click at [69, 217] on input "32" at bounding box center [66, 218] width 13 height 10
type input "0"
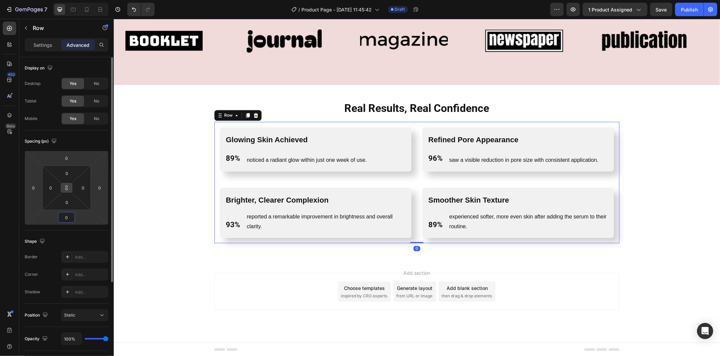
click at [71, 186] on button at bounding box center [66, 188] width 13 height 11
click at [65, 220] on input "0" at bounding box center [66, 218] width 13 height 10
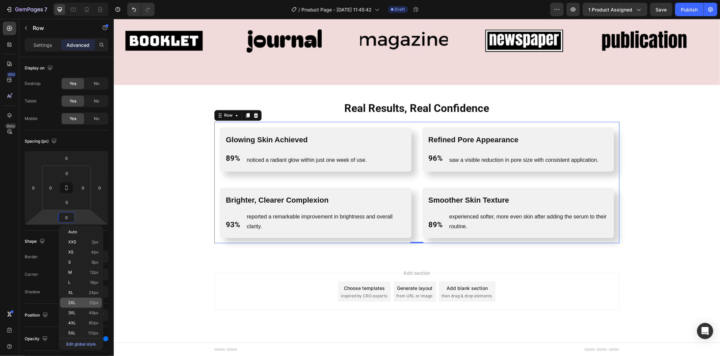
click at [83, 305] on p "2XL 32px" at bounding box center [83, 303] width 30 height 5
type input "32"
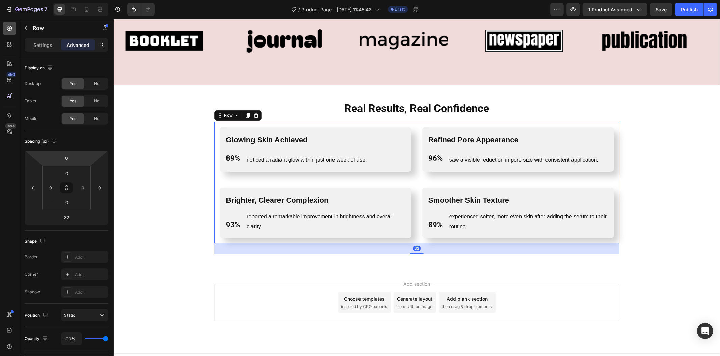
click at [7, 26] on icon at bounding box center [9, 28] width 7 height 7
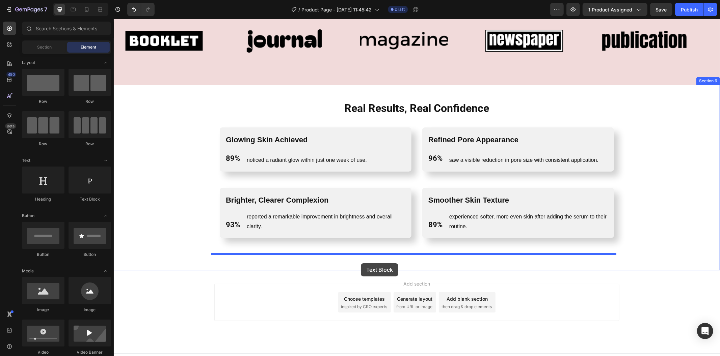
drag, startPoint x: 197, startPoint y: 202, endPoint x: 360, endPoint y: 263, distance: 174.7
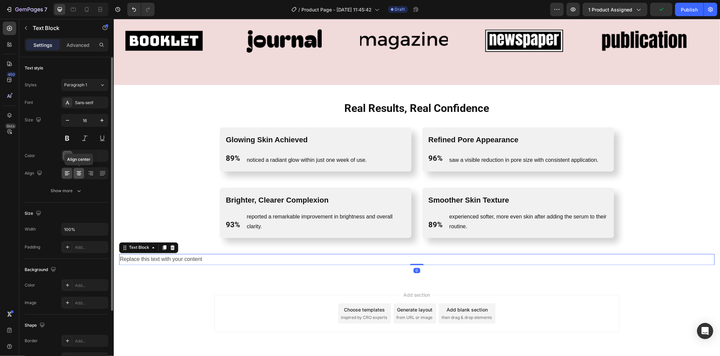
click at [76, 173] on icon at bounding box center [79, 173] width 7 height 7
click at [72, 123] on button "button" at bounding box center [67, 120] width 12 height 12
type input "15"
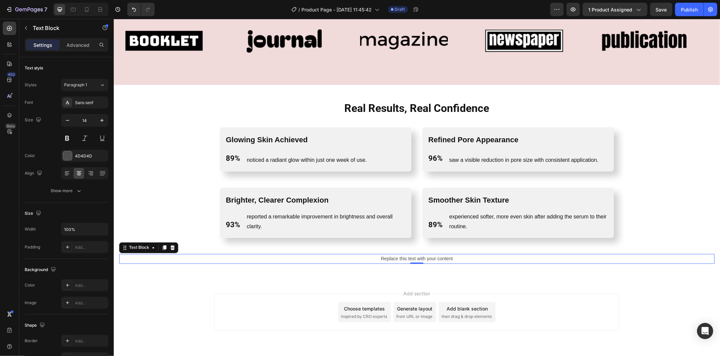
click at [383, 258] on div "Replace this text with your content" at bounding box center [416, 259] width 595 height 10
click at [383, 258] on p "Replace this text with your content" at bounding box center [416, 259] width 594 height 8
click at [381, 258] on p "Results based on real studies." at bounding box center [416, 259] width 594 height 8
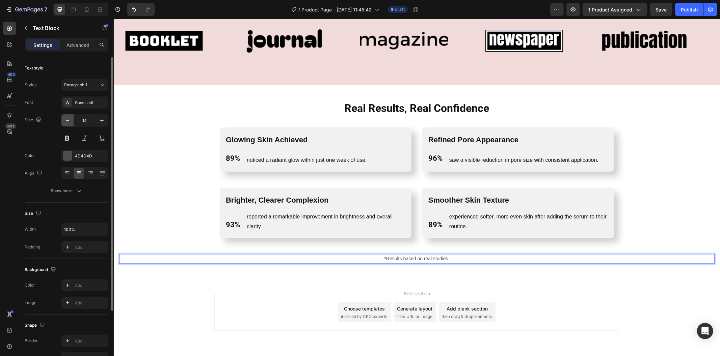
click at [70, 121] on icon "button" at bounding box center [67, 120] width 7 height 7
type input "12"
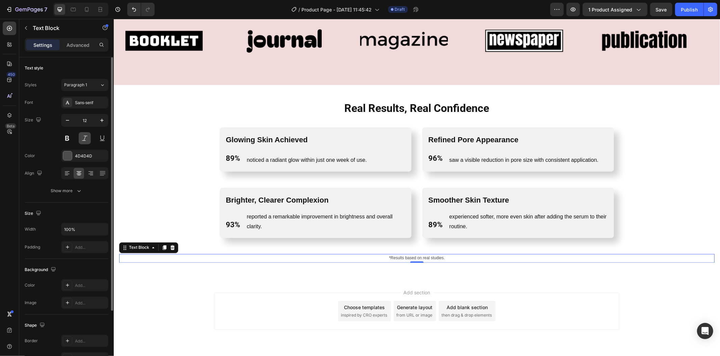
click at [88, 139] on button at bounding box center [85, 138] width 12 height 12
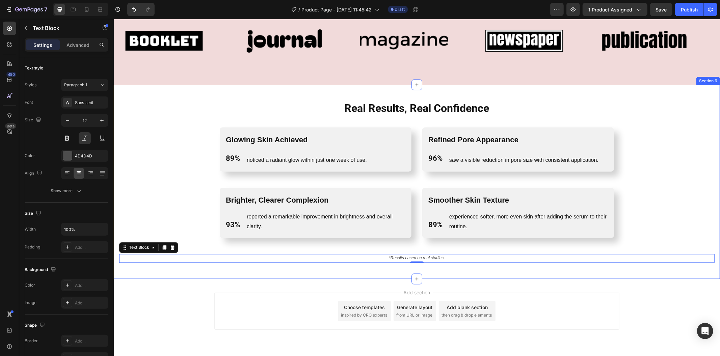
click at [197, 219] on div "Real Results, Real Confidence Heading Row Glowing Skin Achieved Text Block 89% …" at bounding box center [416, 182] width 595 height 162
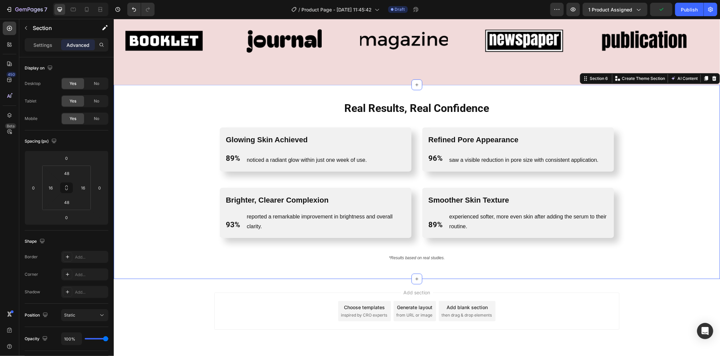
click at [222, 264] on div "Real Results, Real Confidence Heading Row Glowing Skin Achieved Text Block 89% …" at bounding box center [416, 182] width 606 height 194
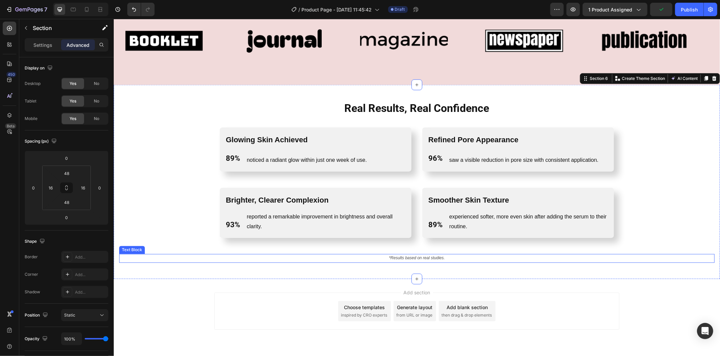
click at [243, 255] on p "*Results based on real studies." at bounding box center [416, 258] width 594 height 7
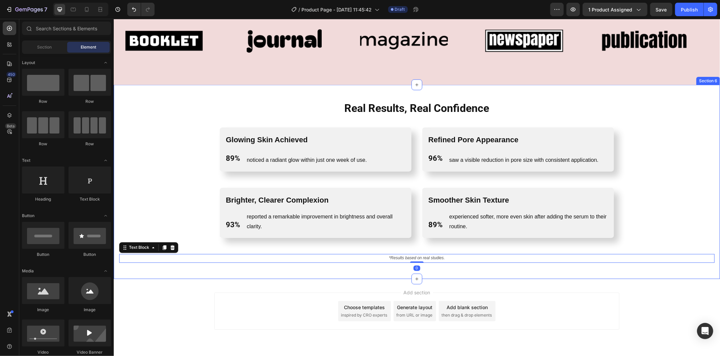
click at [231, 287] on div "Add section Choose templates inspired by CRO experts Generate layout from URL o…" at bounding box center [416, 320] width 606 height 83
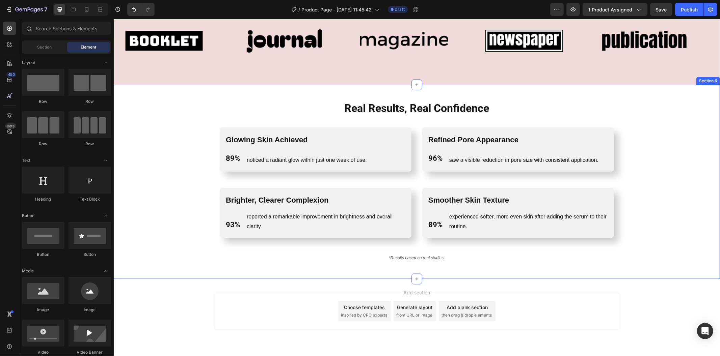
click at [216, 264] on div "Real Results, Real Confidence Heading Row Glowing Skin Achieved Text Block 89% …" at bounding box center [416, 182] width 606 height 194
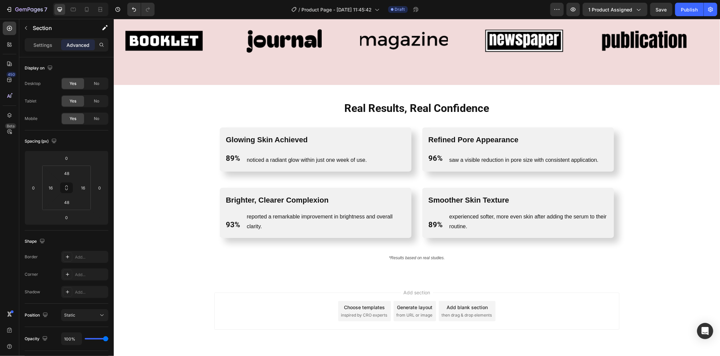
click at [200, 285] on div "Add section Choose templates inspired by CRO experts Generate layout from URL o…" at bounding box center [416, 320] width 606 height 83
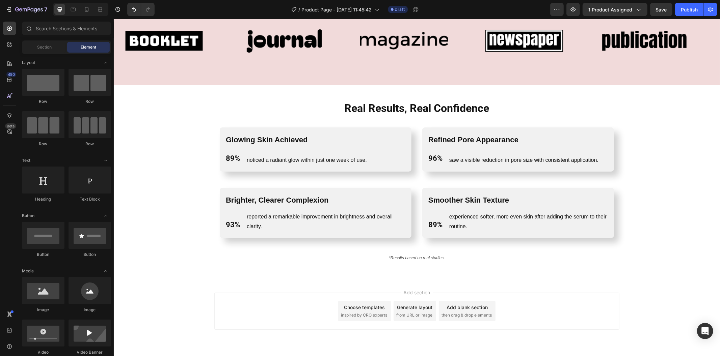
click at [461, 297] on div "Add section Choose templates inspired by CRO experts Generate layout from URL o…" at bounding box center [416, 311] width 405 height 37
click at [463, 309] on div "Add blank section" at bounding box center [466, 307] width 41 height 7
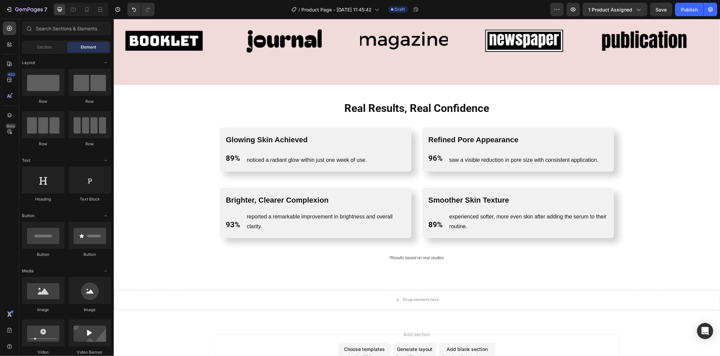
click at [76, 48] on div "Element" at bounding box center [88, 47] width 43 height 11
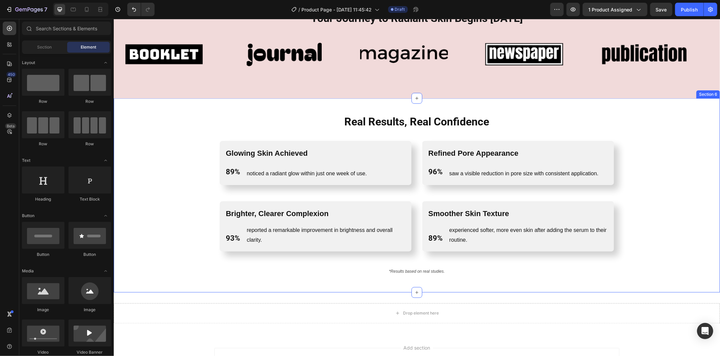
scroll to position [960, 0]
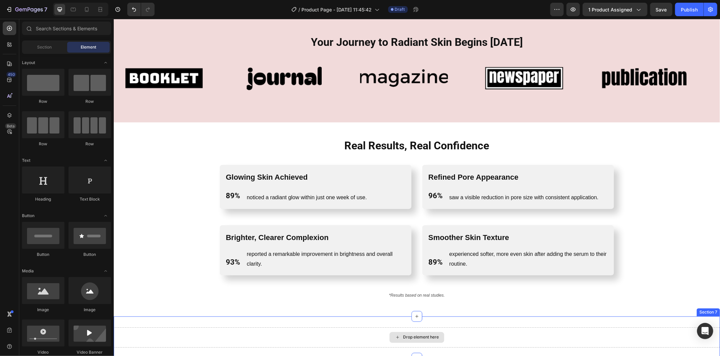
drag, startPoint x: 323, startPoint y: 335, endPoint x: 284, endPoint y: 270, distance: 75.6
click at [323, 334] on div "Drop element here" at bounding box center [416, 337] width 606 height 20
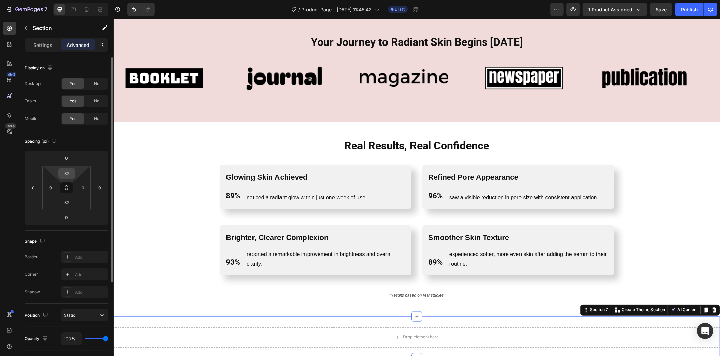
click at [62, 176] on input "32" at bounding box center [66, 173] width 13 height 10
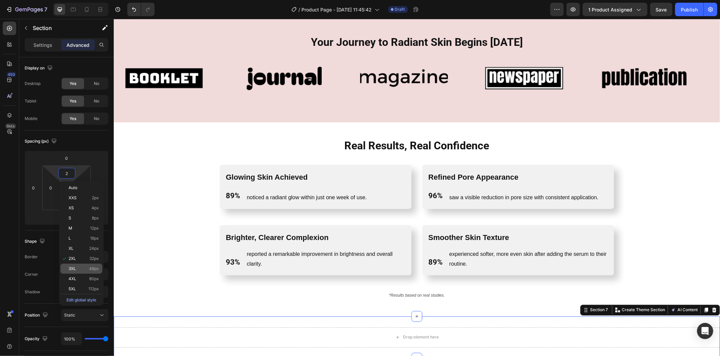
click at [74, 269] on span "3XL" at bounding box center [71, 269] width 7 height 5
type input "48"
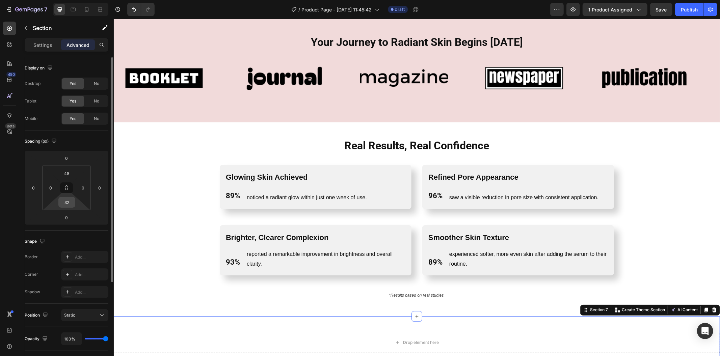
click at [68, 204] on input "32" at bounding box center [66, 202] width 13 height 10
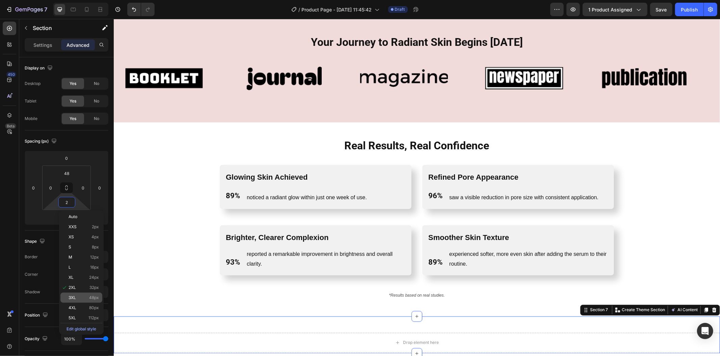
drag, startPoint x: 80, startPoint y: 294, endPoint x: 79, endPoint y: 279, distance: 15.2
click at [80, 294] on div "3XL 48px" at bounding box center [81, 298] width 42 height 10
type input "48"
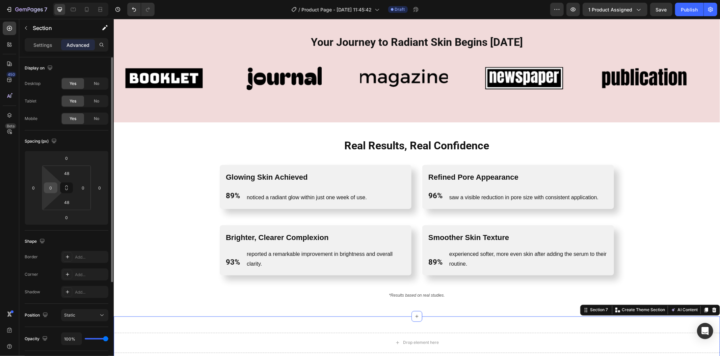
click at [50, 183] on input "0" at bounding box center [51, 188] width 10 height 10
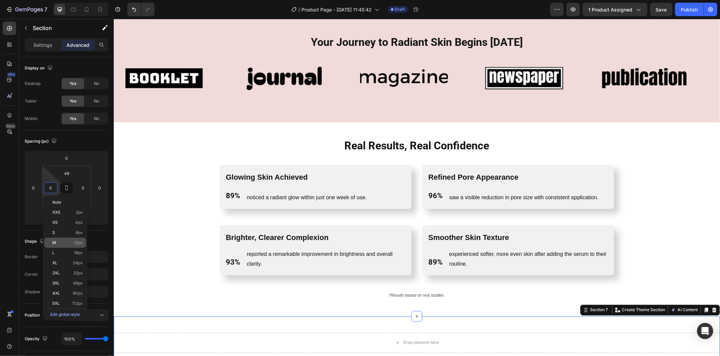
drag, startPoint x: 69, startPoint y: 253, endPoint x: 72, endPoint y: 246, distance: 7.1
click at [69, 252] on p "L 16px" at bounding box center [67, 253] width 30 height 5
type input "16"
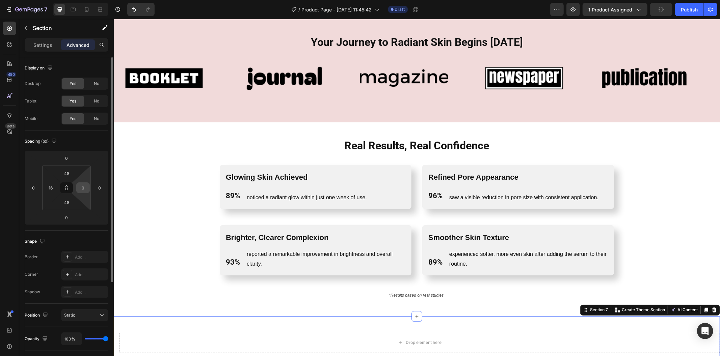
click at [86, 186] on input "0" at bounding box center [83, 188] width 10 height 10
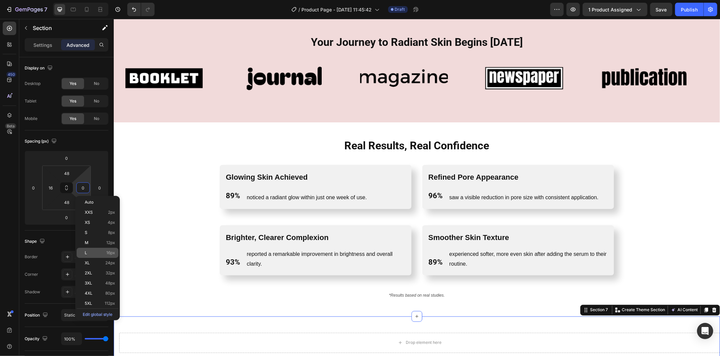
click at [97, 256] on div "L 16px" at bounding box center [98, 253] width 42 height 10
type input "16"
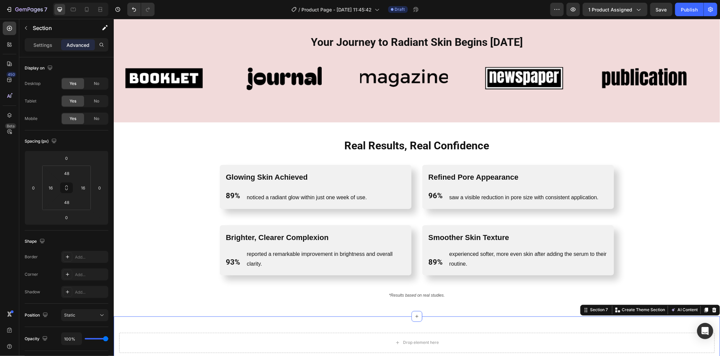
click at [143, 247] on div "Real Results, Real Confidence Heading Row Glowing Skin Achieved Text Block 89% …" at bounding box center [416, 219] width 595 height 162
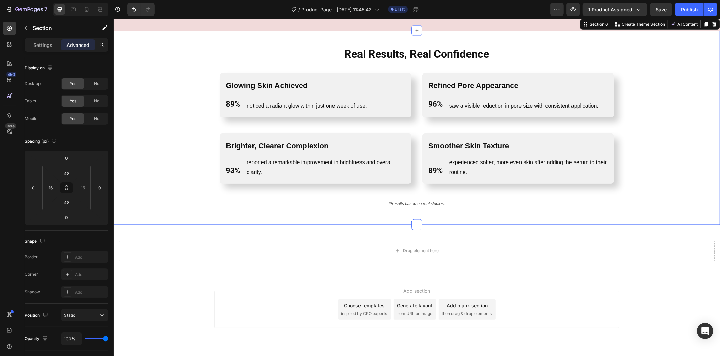
scroll to position [1070, 0]
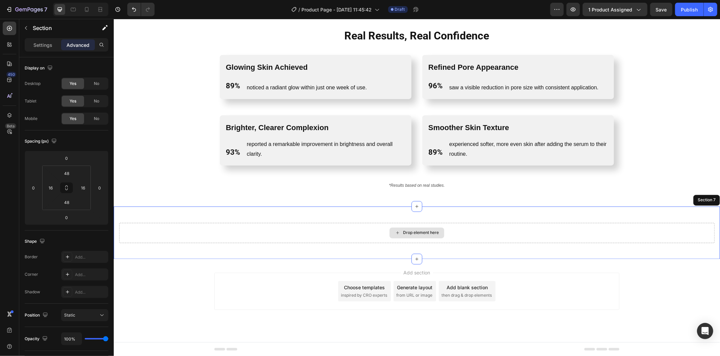
click at [318, 240] on div "Drop element here" at bounding box center [416, 233] width 595 height 20
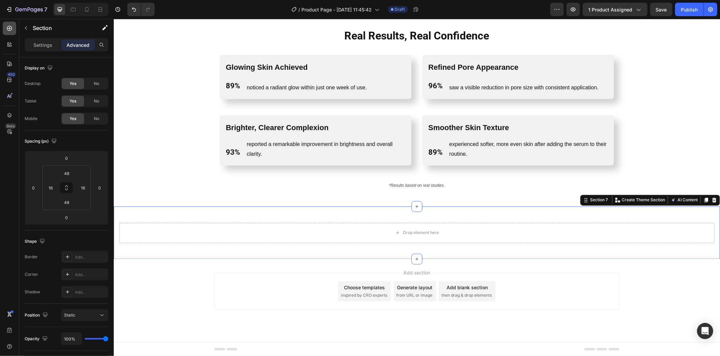
click at [10, 27] on icon at bounding box center [9, 28] width 7 height 7
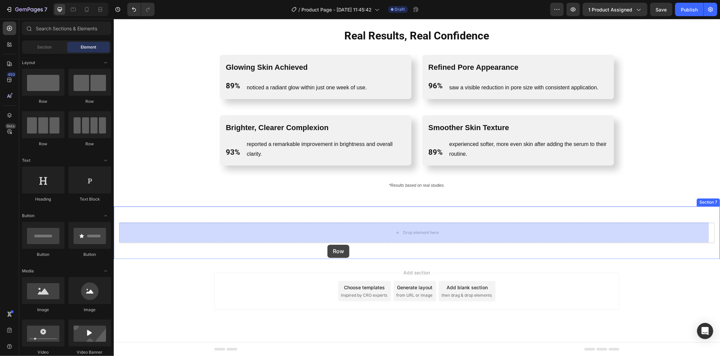
drag, startPoint x: 168, startPoint y: 108, endPoint x: 327, endPoint y: 245, distance: 210.1
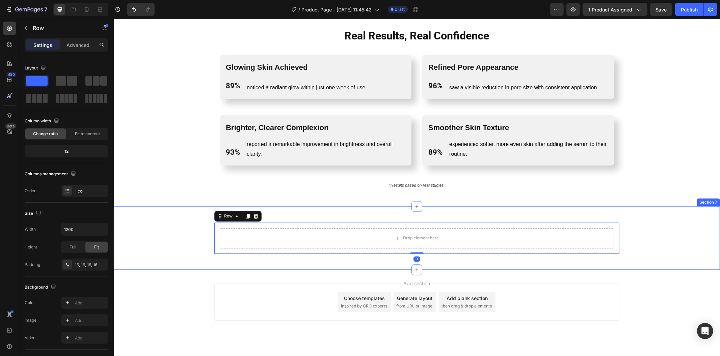
click at [194, 230] on div "Drop element here Row 0" at bounding box center [416, 238] width 595 height 31
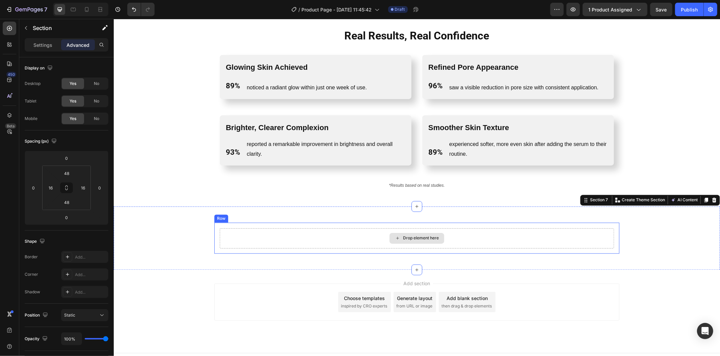
click at [241, 240] on div "Drop element here" at bounding box center [416, 238] width 394 height 20
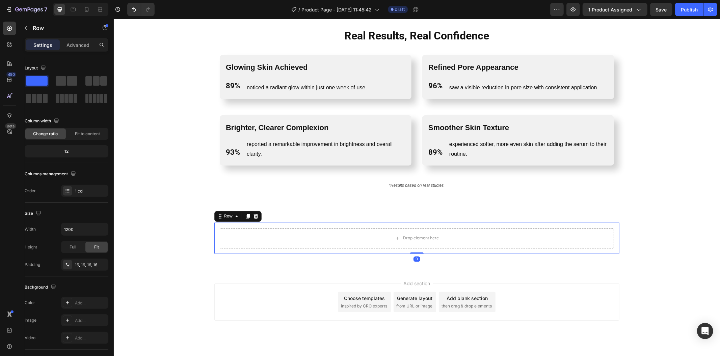
click at [64, 39] on div "Settings Advanced" at bounding box center [67, 44] width 84 height 13
click at [66, 43] on p "Advanced" at bounding box center [77, 45] width 23 height 7
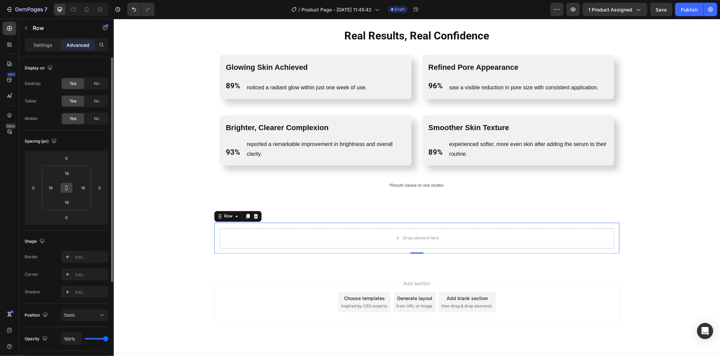
click at [66, 186] on icon at bounding box center [66, 187] width 5 height 5
click at [68, 169] on input "16" at bounding box center [66, 173] width 13 height 10
type input "0"
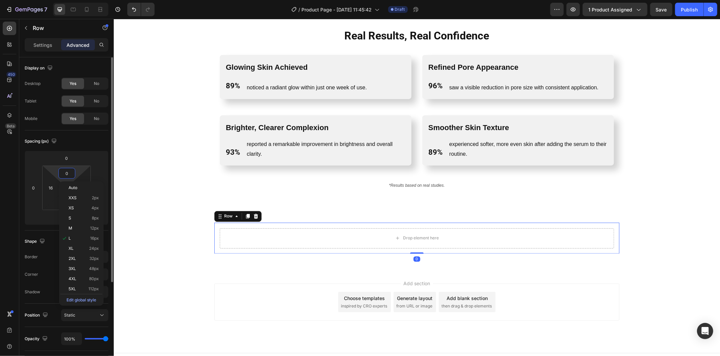
type input "0"
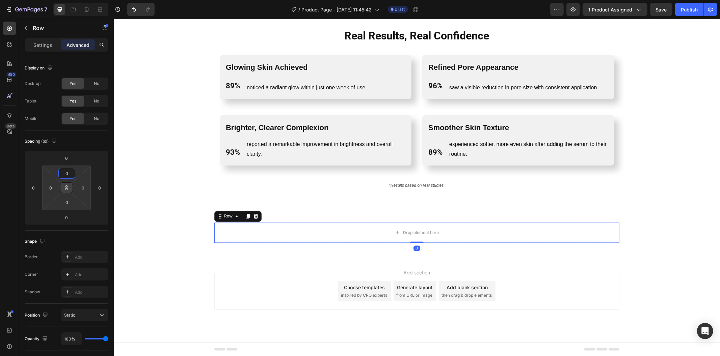
type input "0"
click at [65, 190] on icon at bounding box center [66, 187] width 5 height 5
click at [10, 33] on div at bounding box center [9, 28] width 13 height 13
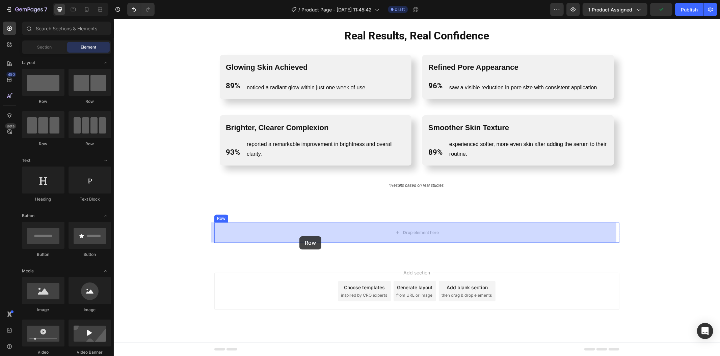
drag, startPoint x: 205, startPoint y: 153, endPoint x: 299, endPoint y: 236, distance: 125.7
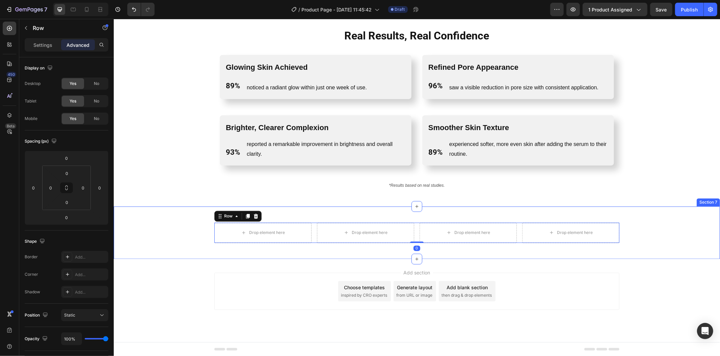
click at [171, 224] on div "Drop element here Drop element here Drop element here Drop element here Row 0 R…" at bounding box center [416, 233] width 595 height 20
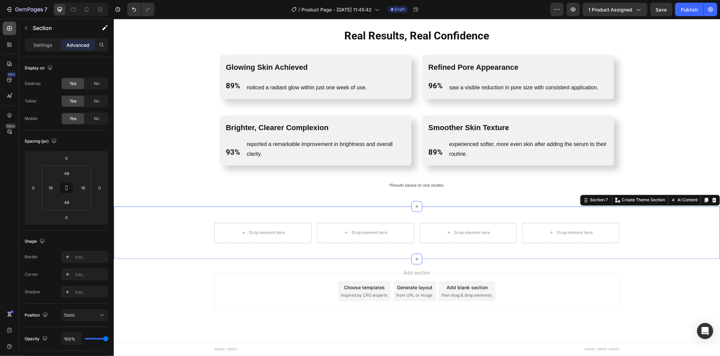
click at [13, 28] on div at bounding box center [9, 28] width 13 height 13
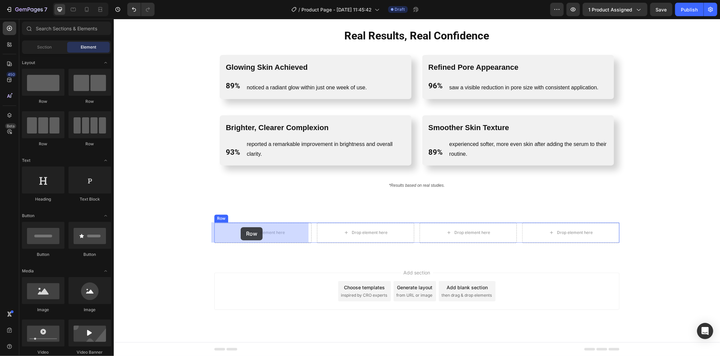
drag, startPoint x: 165, startPoint y: 95, endPoint x: 240, endPoint y: 227, distance: 152.0
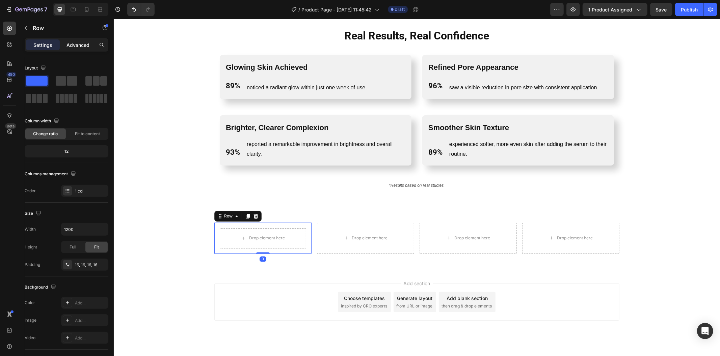
click at [78, 42] on p "Advanced" at bounding box center [77, 45] width 23 height 7
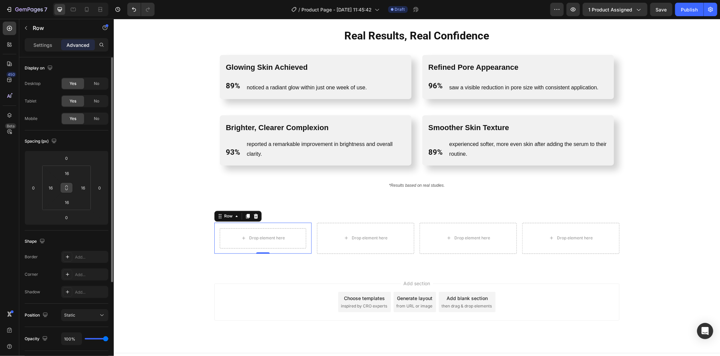
click at [69, 187] on icon at bounding box center [66, 187] width 5 height 5
click at [67, 170] on input "16" at bounding box center [66, 173] width 13 height 10
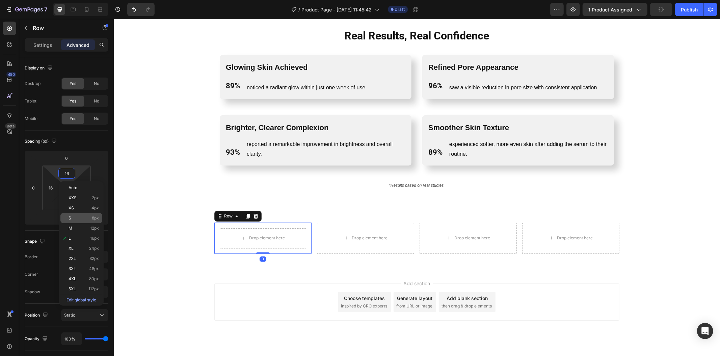
drag, startPoint x: 96, startPoint y: 219, endPoint x: 101, endPoint y: 218, distance: 4.7
click at [96, 218] on span "8px" at bounding box center [95, 218] width 7 height 5
type input "8"
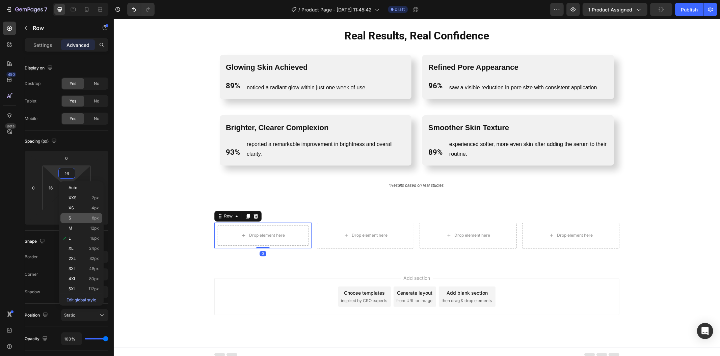
type input "8"
click at [166, 229] on div "Drop element here Row 0 Drop element here Drop element here Drop element here R…" at bounding box center [416, 236] width 595 height 26
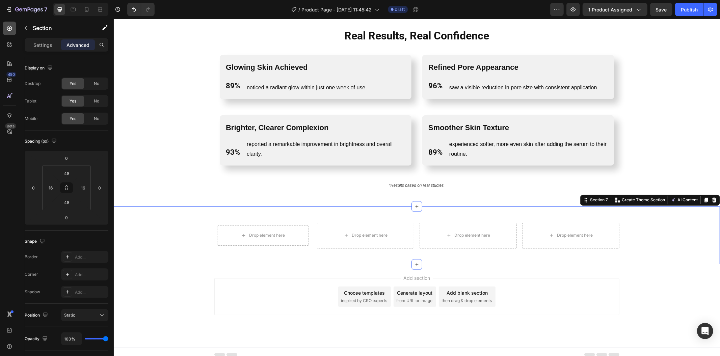
click at [12, 28] on icon at bounding box center [9, 28] width 7 height 7
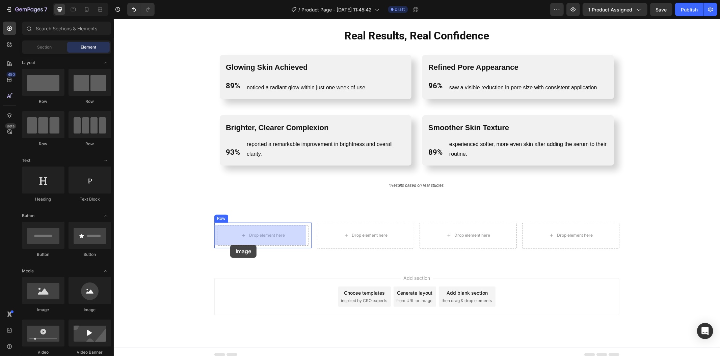
drag, startPoint x: 197, startPoint y: 302, endPoint x: 233, endPoint y: 243, distance: 69.8
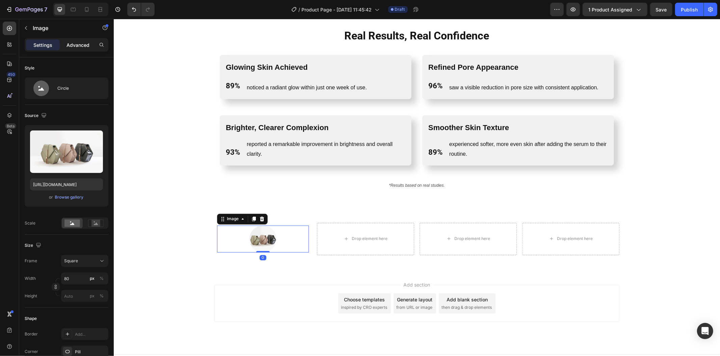
click at [72, 44] on p "Advanced" at bounding box center [77, 45] width 23 height 7
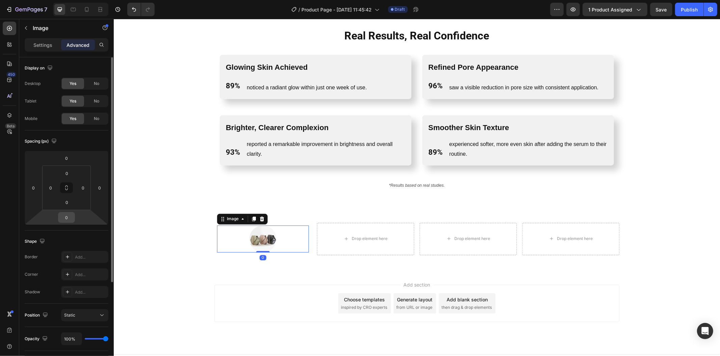
click at [67, 214] on input "0" at bounding box center [66, 218] width 13 height 10
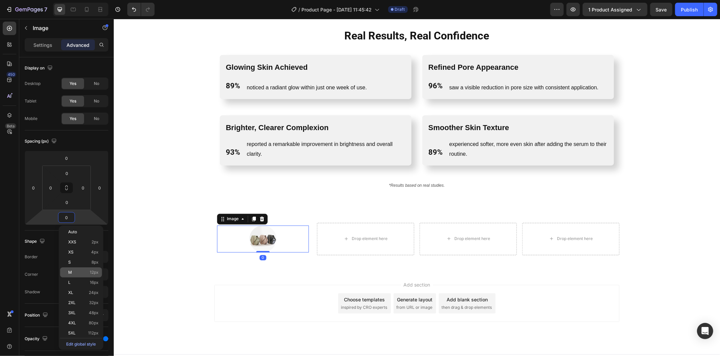
click at [76, 271] on p "M 12px" at bounding box center [83, 272] width 30 height 5
type input "12"
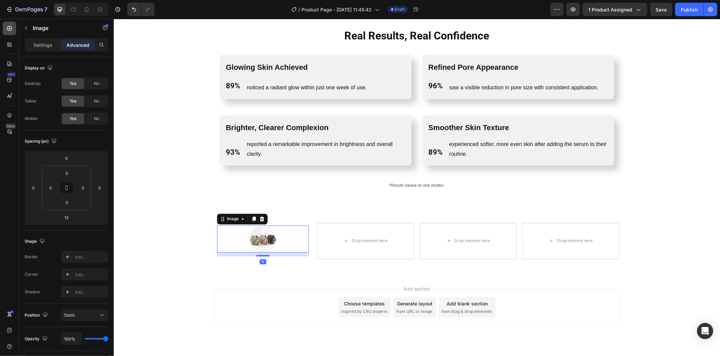
click at [6, 24] on div at bounding box center [9, 28] width 13 height 13
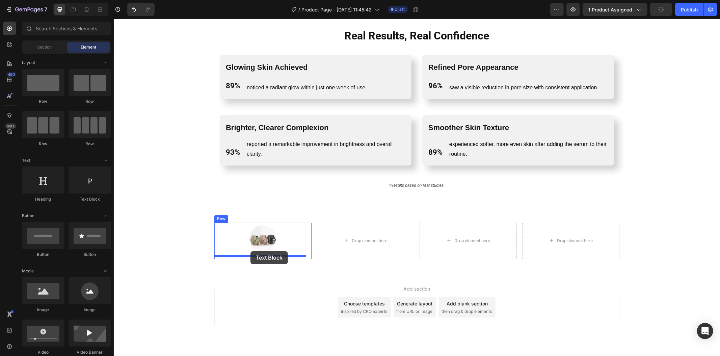
drag, startPoint x: 202, startPoint y: 202, endPoint x: 250, endPoint y: 251, distance: 68.5
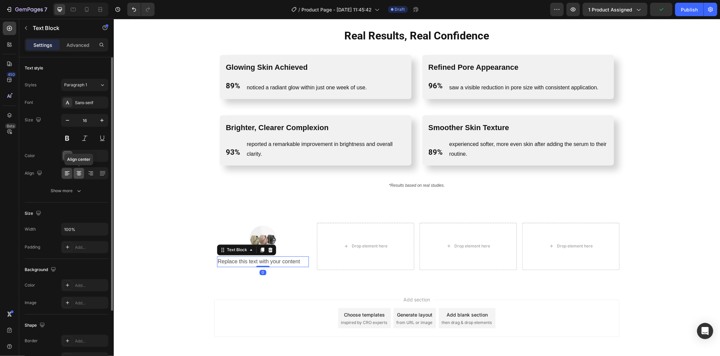
click at [79, 172] on icon at bounding box center [79, 173] width 7 height 7
click at [70, 152] on div at bounding box center [67, 156] width 9 height 9
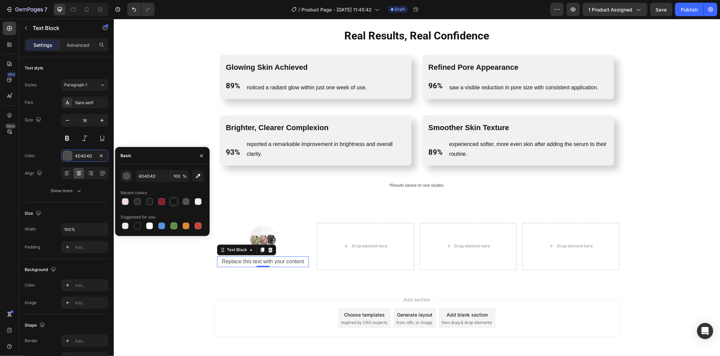
click at [176, 204] on div at bounding box center [173, 201] width 7 height 7
type input "121212"
click at [235, 204] on div "Real Results, Real Confidence Heading Row Glowing Skin Achieved Text Block 89% …" at bounding box center [416, 109] width 606 height 194
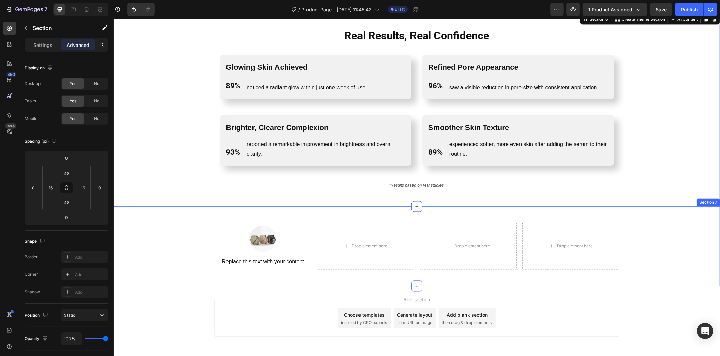
click at [262, 259] on div "Replace this text with your content" at bounding box center [263, 261] width 92 height 11
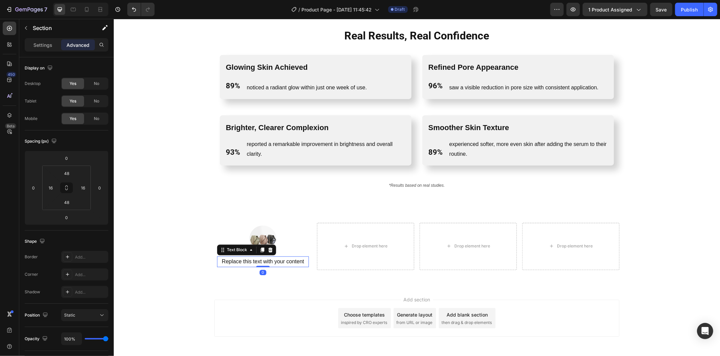
click at [262, 259] on p "Replace this text with your content" at bounding box center [262, 262] width 90 height 10
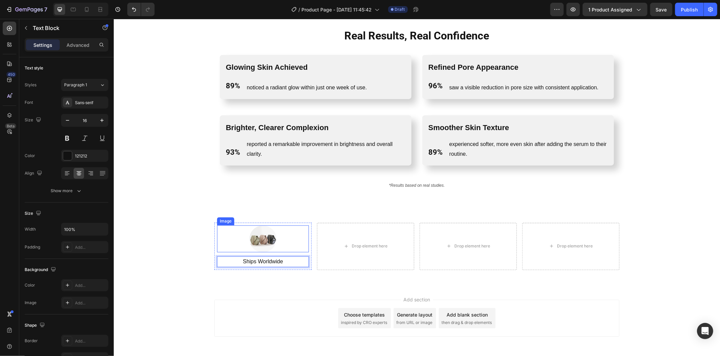
click at [276, 237] on div at bounding box center [263, 238] width 92 height 27
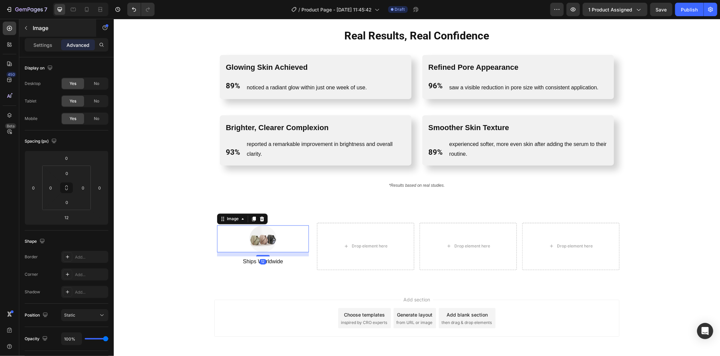
click at [39, 36] on div "Image" at bounding box center [57, 28] width 77 height 18
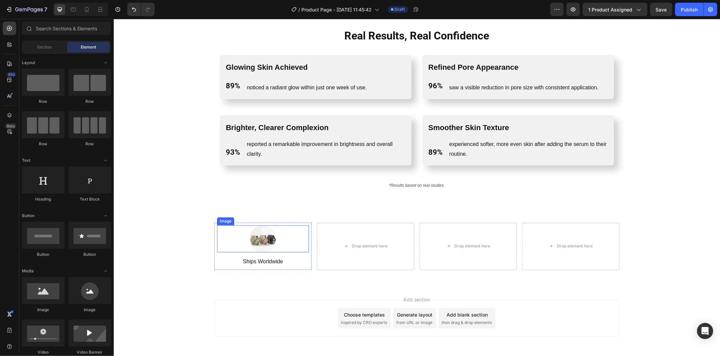
click at [256, 231] on img at bounding box center [262, 238] width 27 height 27
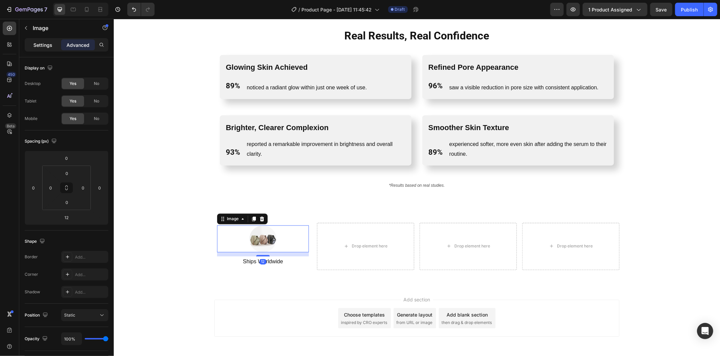
click at [43, 49] on div "Settings" at bounding box center [43, 44] width 34 height 11
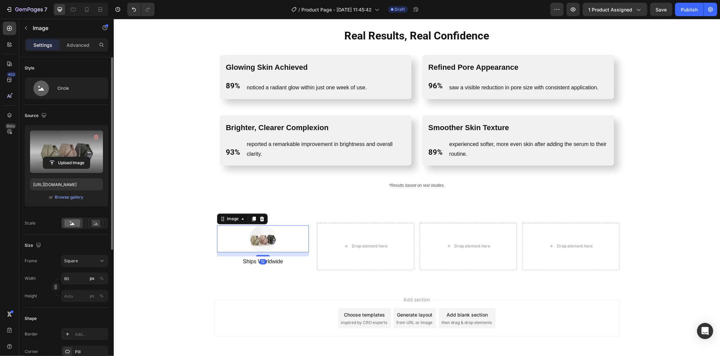
click at [78, 146] on label at bounding box center [66, 152] width 73 height 43
click at [78, 157] on input "file" at bounding box center [66, 162] width 47 height 11
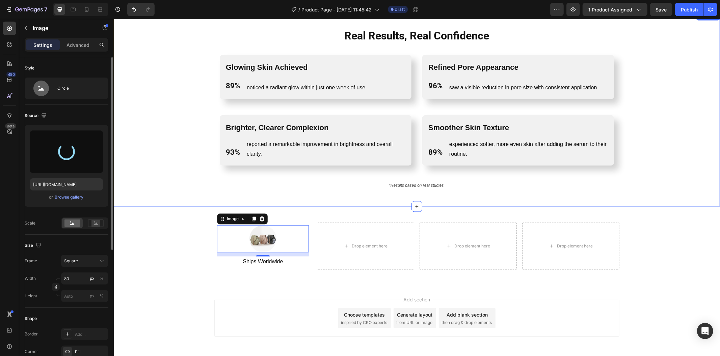
type input "https://cdn.shopify.com/s/files/1/0469/1692/7656/files/gempages_551382014251500…"
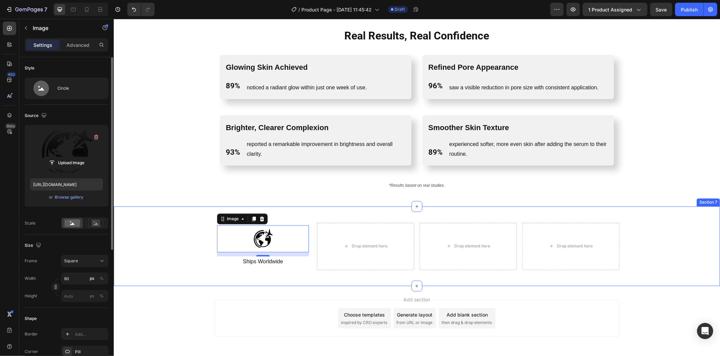
click at [200, 239] on div "Image 12 Ships Worldwide Text Block Row Drop element here Drop element here Dro…" at bounding box center [416, 247] width 595 height 48
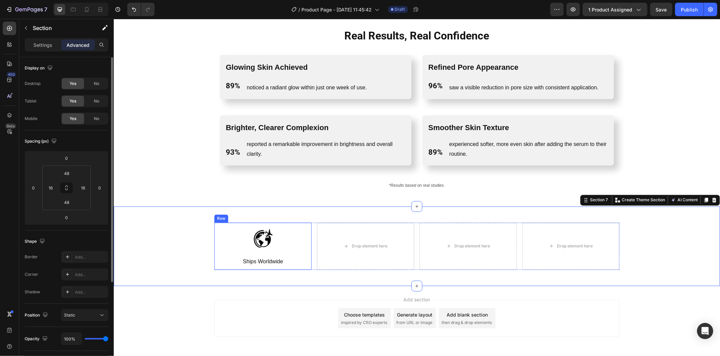
drag, startPoint x: 263, startPoint y: 255, endPoint x: 245, endPoint y: 243, distance: 21.3
click at [263, 255] on div "Image Ships Worldwide Text Block" at bounding box center [263, 246] width 92 height 42
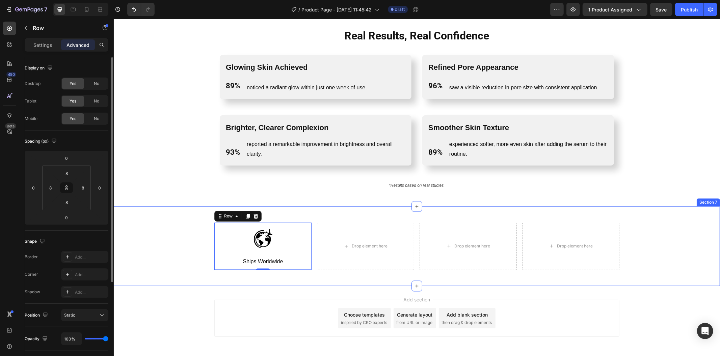
click at [245, 218] on icon at bounding box center [247, 216] width 5 height 5
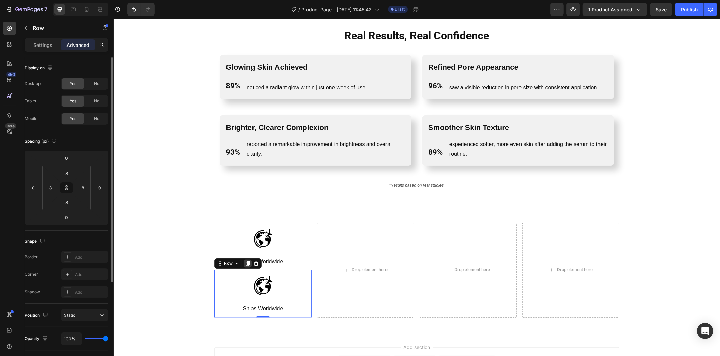
click at [246, 265] on icon at bounding box center [247, 263] width 5 height 5
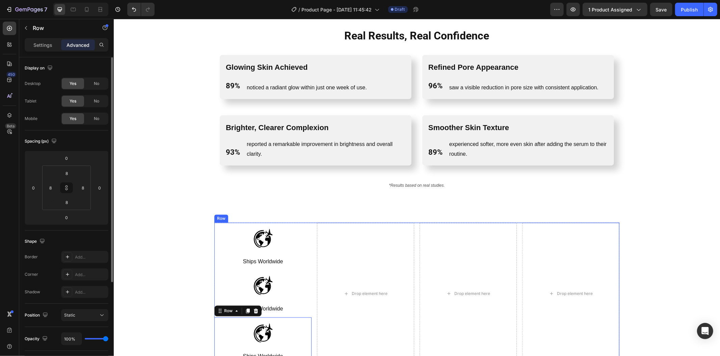
drag, startPoint x: 306, startPoint y: 322, endPoint x: 323, endPoint y: 291, distance: 35.5
click at [377, 301] on div "Image Ships Worldwide Text Block Row Image Ships Worldwide Text Block Row Image…" at bounding box center [416, 294] width 405 height 142
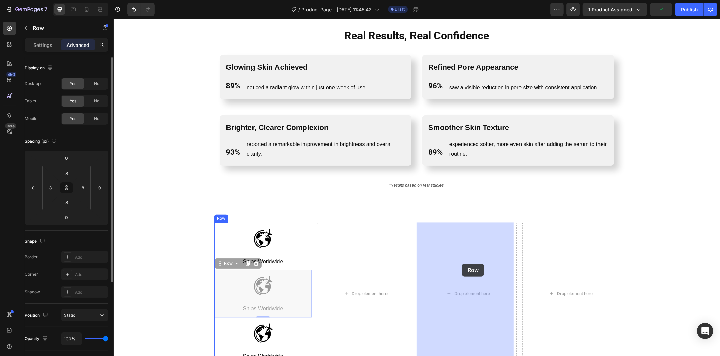
drag, startPoint x: 307, startPoint y: 271, endPoint x: 454, endPoint y: 263, distance: 147.3
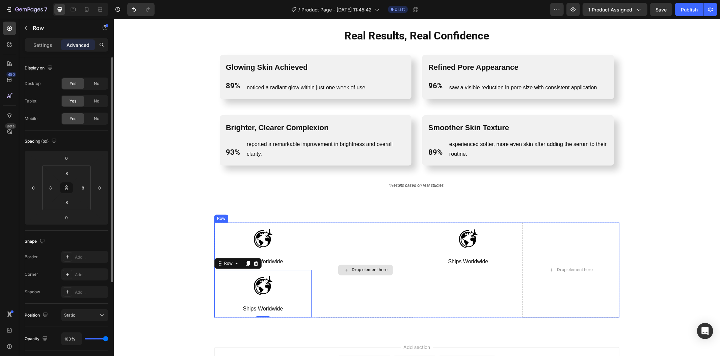
drag, startPoint x: 296, startPoint y: 271, endPoint x: 350, endPoint y: 270, distance: 53.7
click at [362, 268] on div "Image Ships Worldwide Text Block Row Image Ships Worldwide Text Block Row 0 Dro…" at bounding box center [416, 270] width 405 height 95
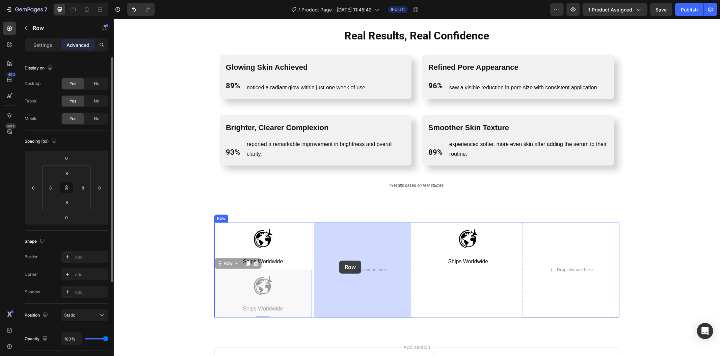
drag, startPoint x: 303, startPoint y: 271, endPoint x: 339, endPoint y: 260, distance: 38.3
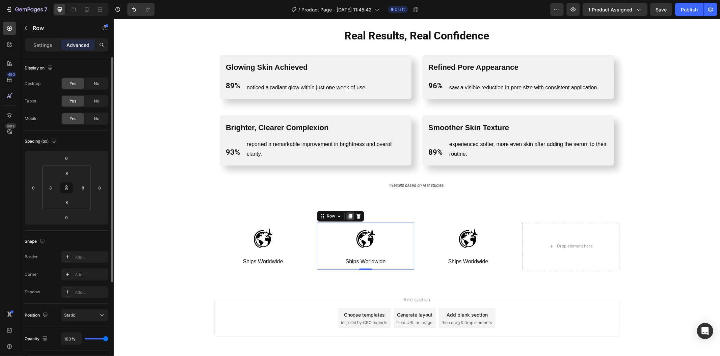
click at [348, 217] on icon at bounding box center [350, 216] width 4 height 5
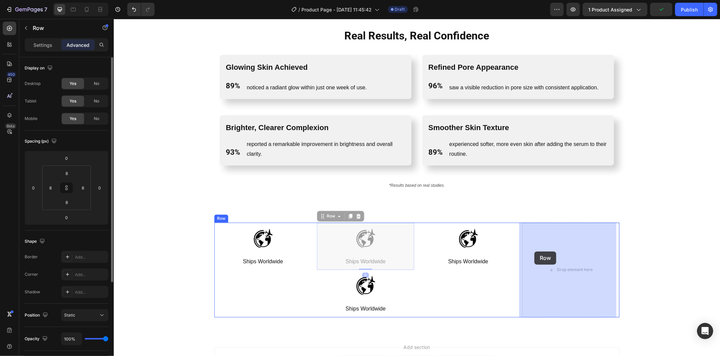
drag, startPoint x: 399, startPoint y: 255, endPoint x: 534, endPoint y: 251, distance: 135.0
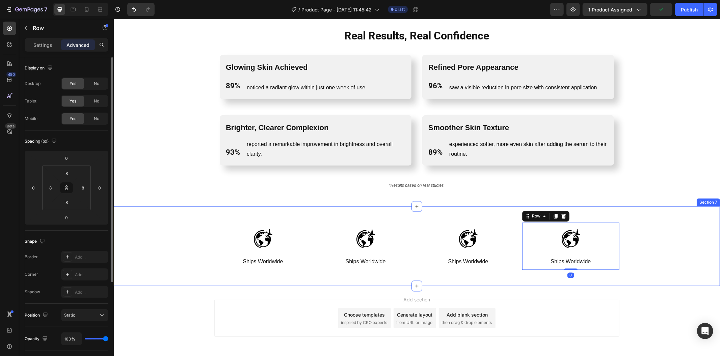
click at [641, 264] on div "Image Ships Worldwide Text Block Row Image Ships Worldwide Text Block Row Image…" at bounding box center [416, 247] width 595 height 48
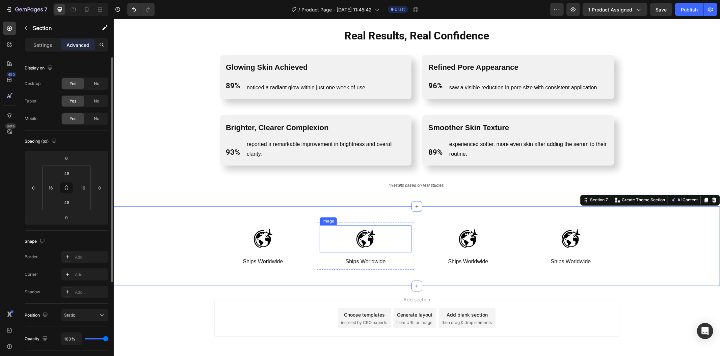
click at [356, 243] on img at bounding box center [365, 238] width 27 height 27
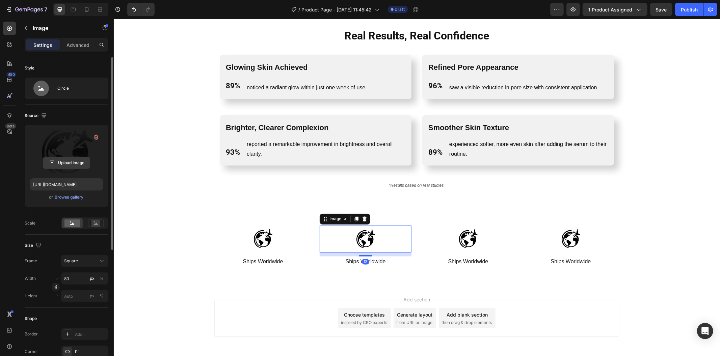
click at [62, 163] on input "file" at bounding box center [66, 162] width 47 height 11
type input "https://cdn.shopify.com/s/files/1/0469/1692/7656/files/gempages_551382014251500…"
click at [455, 238] on img at bounding box center [467, 238] width 27 height 27
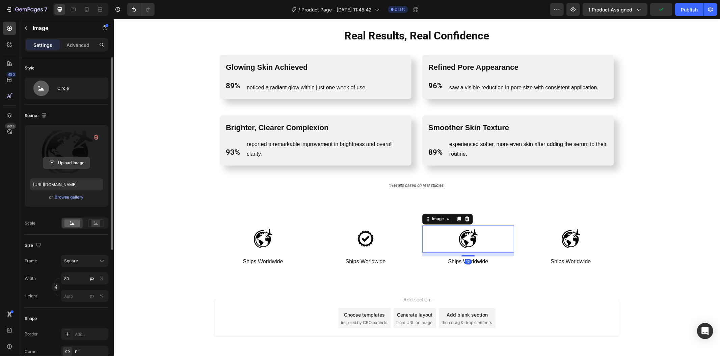
click at [85, 168] on input "file" at bounding box center [66, 162] width 47 height 11
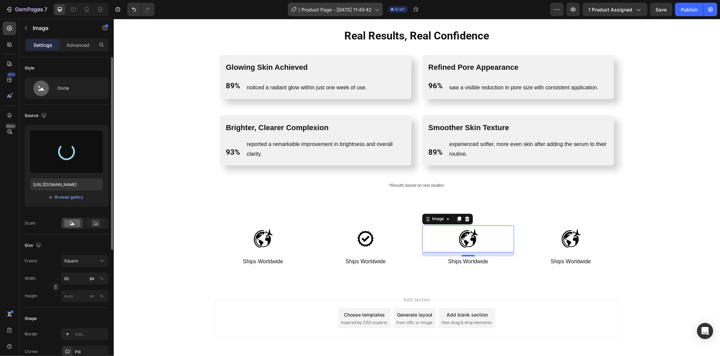
type input "https://cdn.shopify.com/s/files/1/0469/1692/7656/files/gempages_551382014251500…"
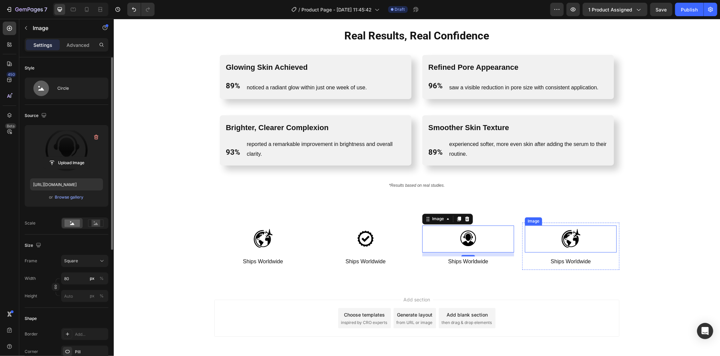
click at [585, 240] on div at bounding box center [570, 238] width 92 height 27
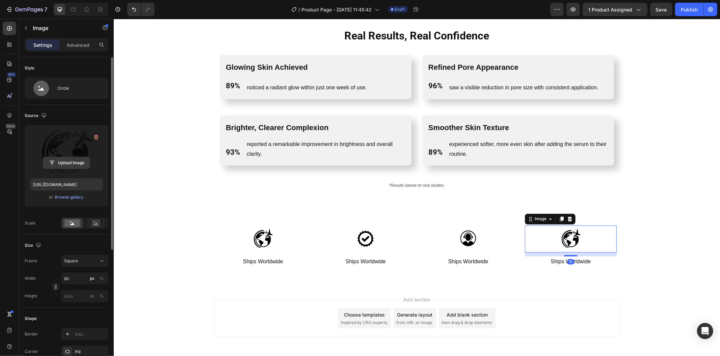
click at [75, 163] on input "file" at bounding box center [66, 162] width 47 height 11
click at [74, 160] on input "file" at bounding box center [66, 162] width 47 height 11
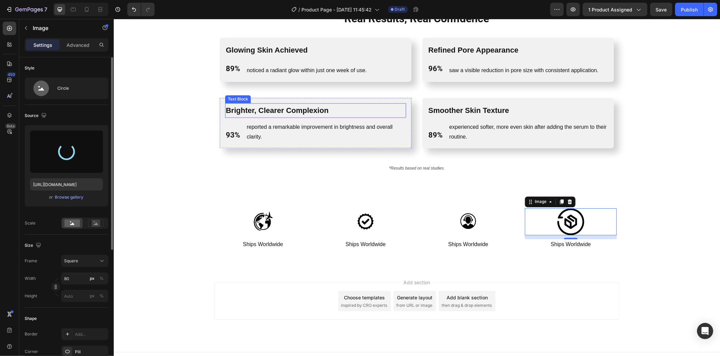
scroll to position [1097, 0]
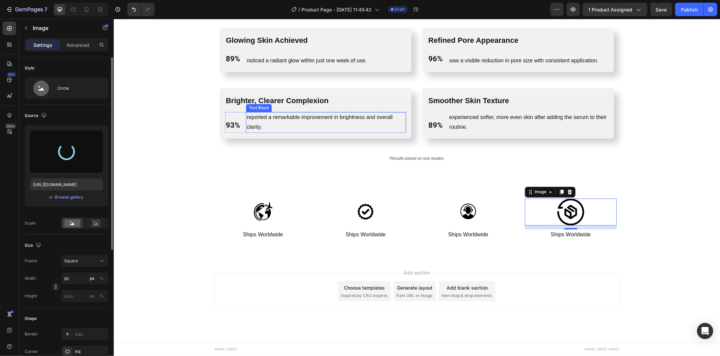
type input "https://cdn.shopify.com/s/files/1/0469/1692/7656/files/gempages_551382014251500…"
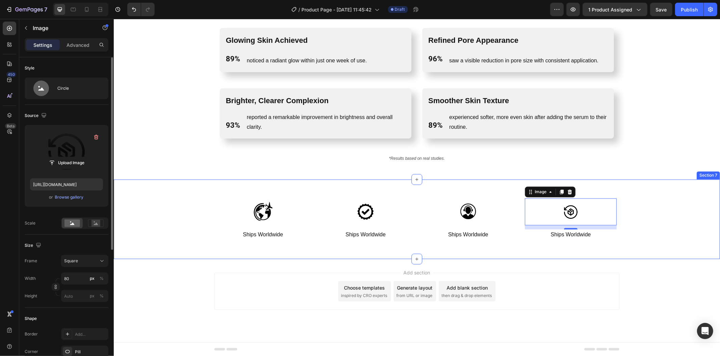
click at [206, 228] on div "Image Ships Worldwide Text Block Row Image Ships Worldwide Text Block Row Image…" at bounding box center [416, 220] width 595 height 48
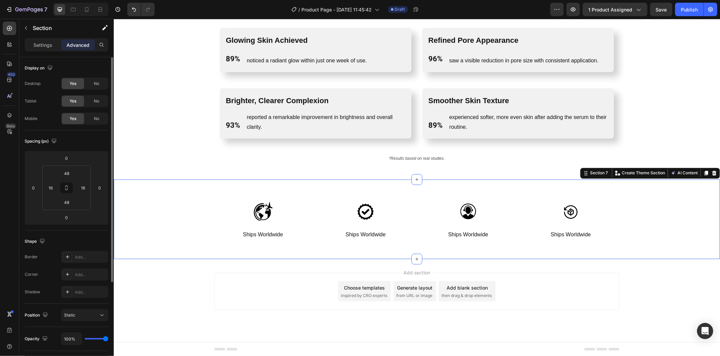
click at [308, 187] on div "Image Ships Worldwide Text Block Row Image Ships Worldwide Text Block Row Image…" at bounding box center [416, 220] width 606 height 80
click at [39, 46] on p "Settings" at bounding box center [42, 45] width 19 height 7
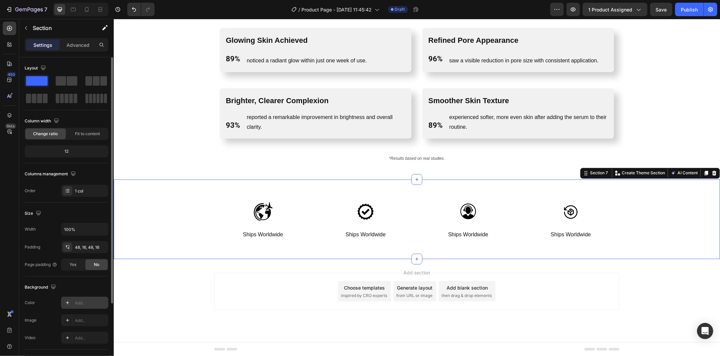
click at [68, 304] on icon at bounding box center [67, 302] width 5 height 5
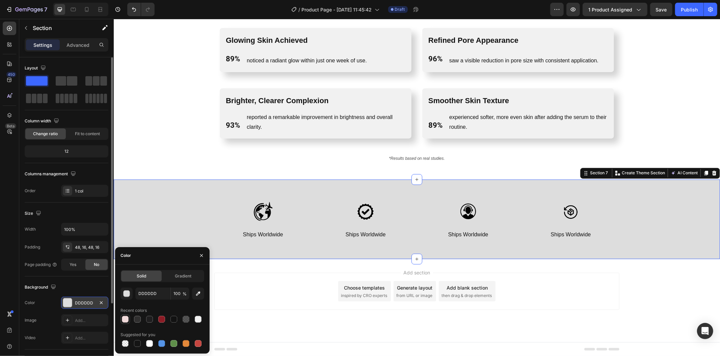
click at [122, 320] on div at bounding box center [125, 319] width 7 height 7
type input "F1DADA"
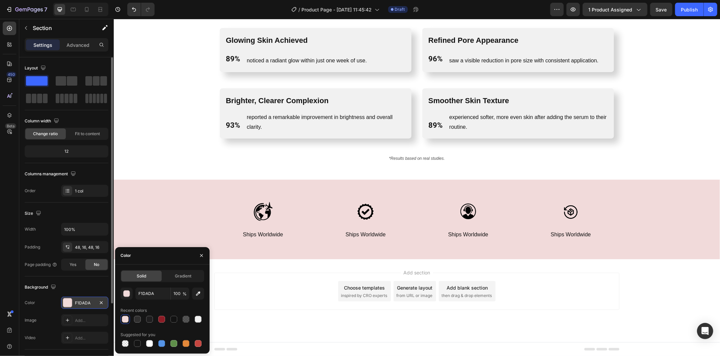
click at [230, 298] on div "Add section Choose templates inspired by CRO experts Generate layout from URL o…" at bounding box center [416, 291] width 405 height 37
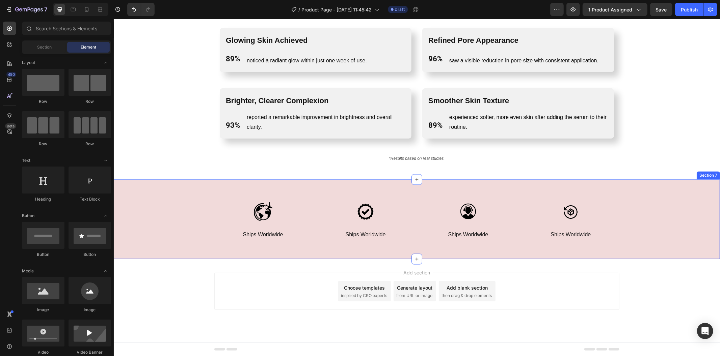
click at [156, 208] on div "Image Ships Worldwide Text Block Row Image Ships Worldwide Text Block Row Image…" at bounding box center [416, 220] width 595 height 48
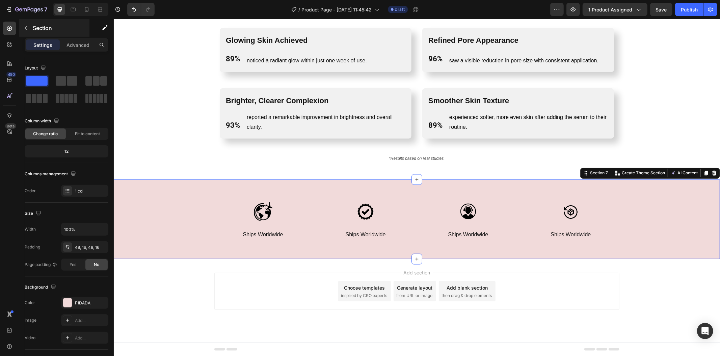
click at [80, 32] on div "Section" at bounding box center [54, 28] width 70 height 18
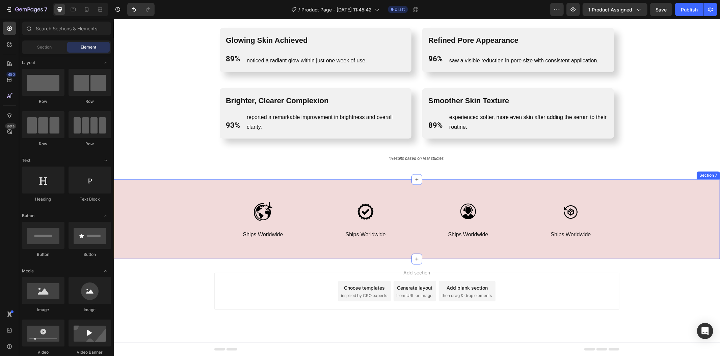
click at [173, 182] on div "Image Ships Worldwide Text Block Row Image Ships Worldwide Text Block Row Image…" at bounding box center [416, 220] width 606 height 80
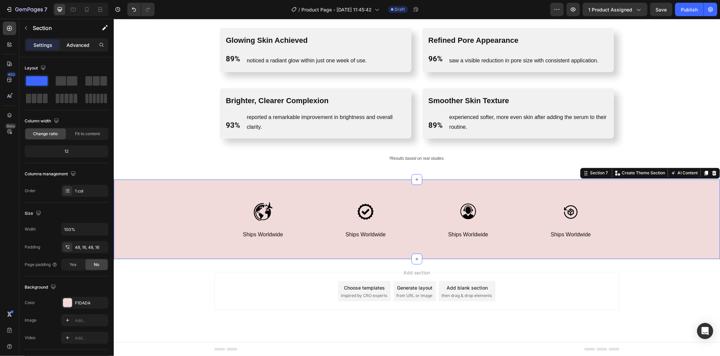
click at [82, 47] on p "Advanced" at bounding box center [77, 45] width 23 height 7
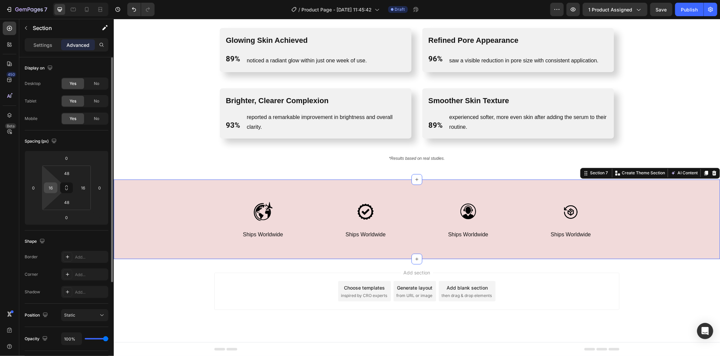
click at [53, 186] on input "16" at bounding box center [51, 188] width 10 height 10
type input "0"
click at [84, 190] on input "16" at bounding box center [83, 188] width 10 height 10
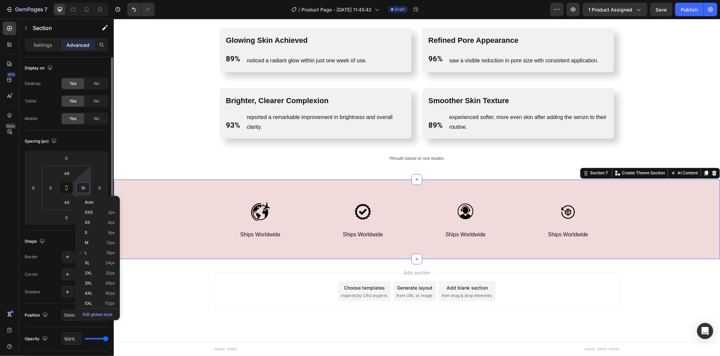
type input "0"
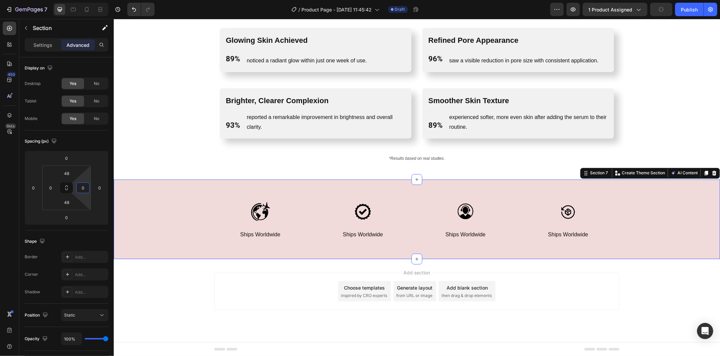
click at [190, 274] on div "Add section Choose templates inspired by CRO experts Generate layout from URL o…" at bounding box center [416, 300] width 606 height 83
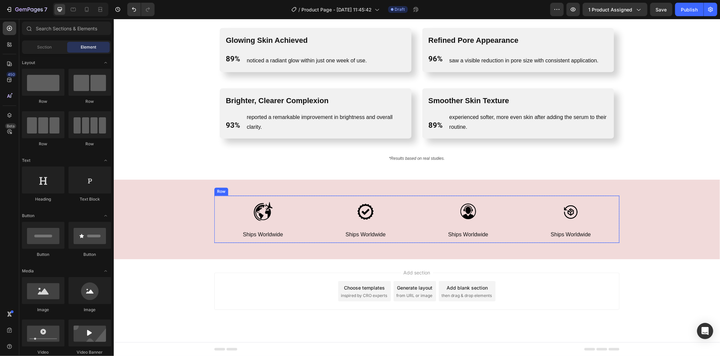
click at [310, 218] on div "Image Ships Worldwide Text Block Row Image Ships Worldwide Text Block Row Image…" at bounding box center [416, 220] width 405 height 48
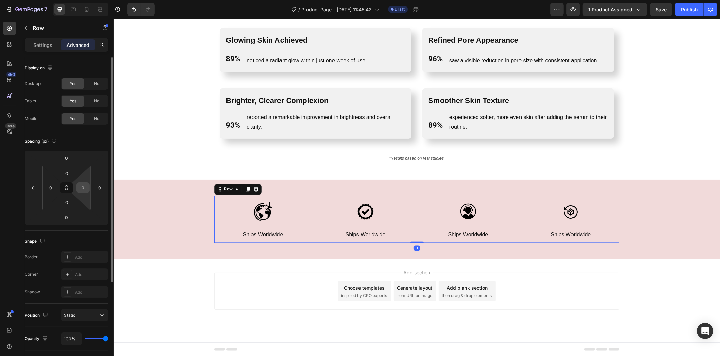
click at [88, 189] on input "0" at bounding box center [83, 188] width 10 height 10
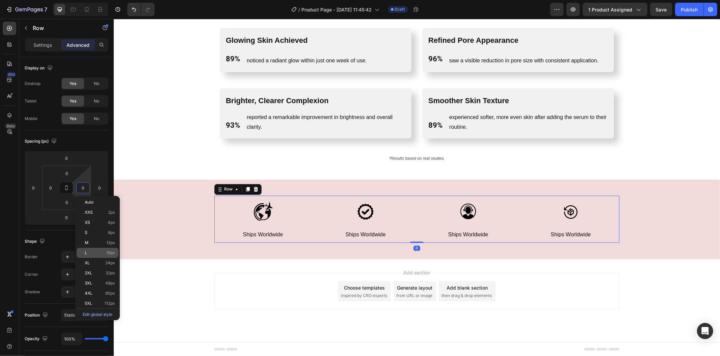
click at [112, 248] on div "L 16px" at bounding box center [98, 253] width 42 height 10
type input "16"
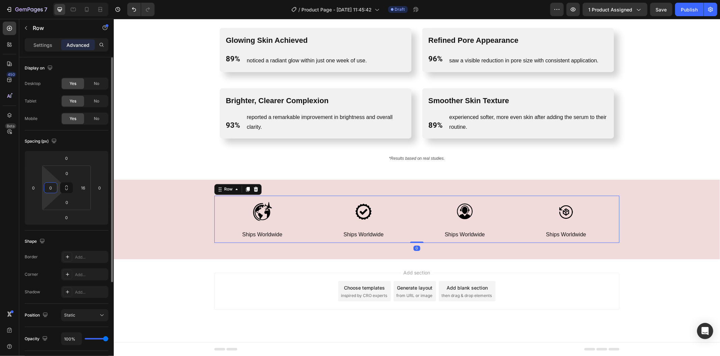
click at [51, 186] on input "0" at bounding box center [51, 188] width 10 height 10
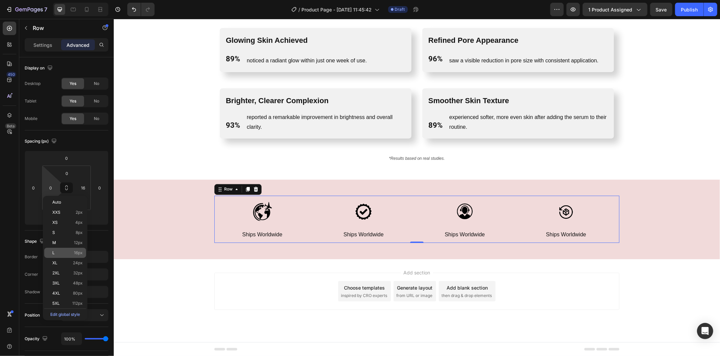
click at [80, 252] on span "16px" at bounding box center [78, 253] width 9 height 5
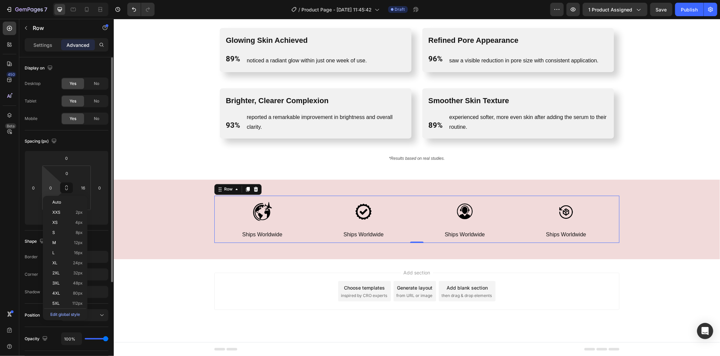
type input "16"
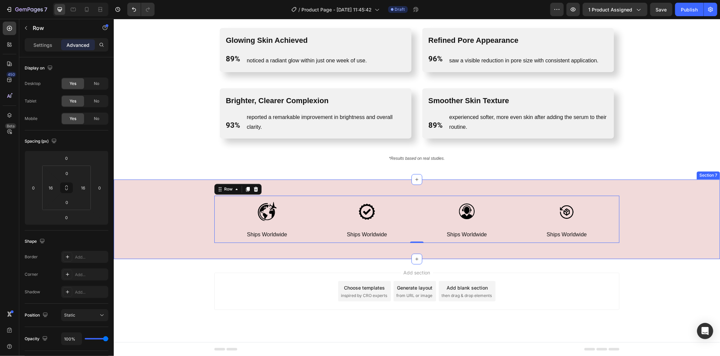
click at [153, 234] on div "Image Ships Worldwide Text Block Row Image Ships Worldwide Text Block Row Image…" at bounding box center [416, 220] width 606 height 48
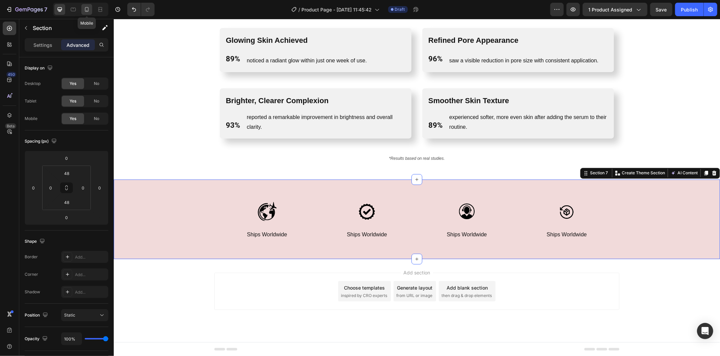
click at [90, 7] on div at bounding box center [86, 9] width 11 height 11
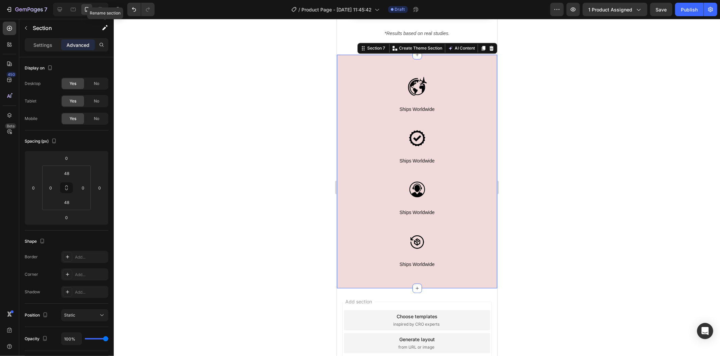
scroll to position [1332, 0]
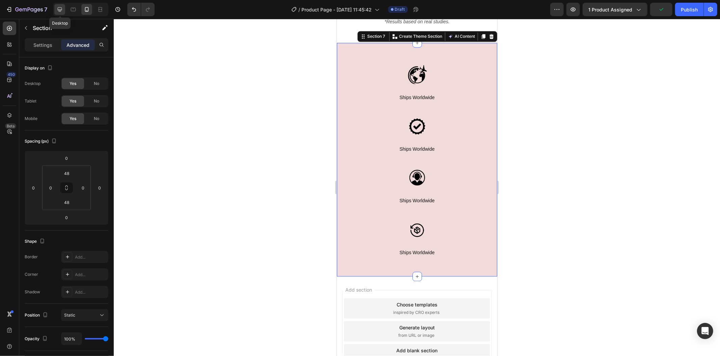
click at [59, 12] on icon at bounding box center [59, 9] width 7 height 7
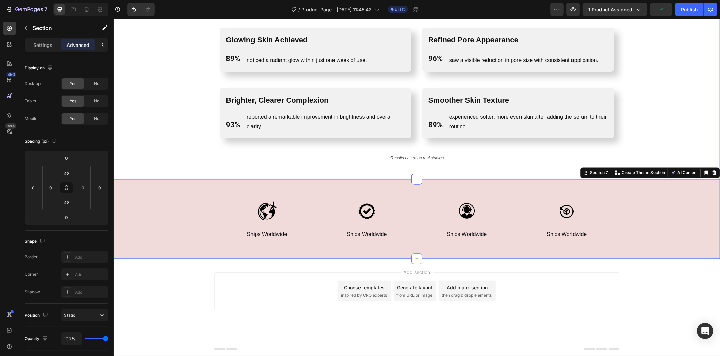
scroll to position [1097, 0]
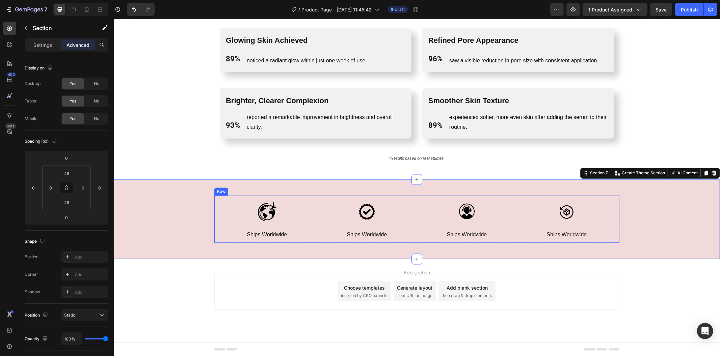
click at [312, 210] on div "Image Ships Worldwide Text Block Row Image Ships Worldwide Text Block Row Image…" at bounding box center [416, 220] width 405 height 48
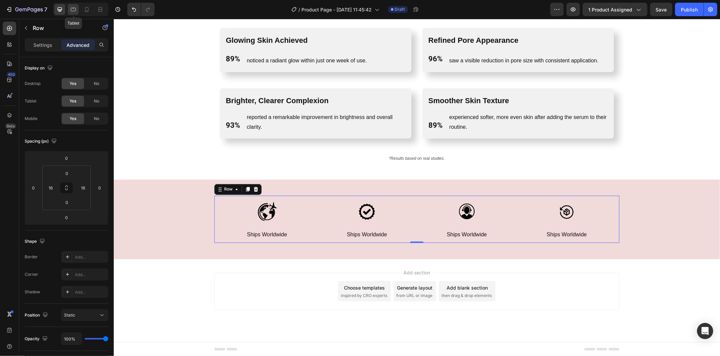
click at [78, 11] on div at bounding box center [73, 9] width 11 height 11
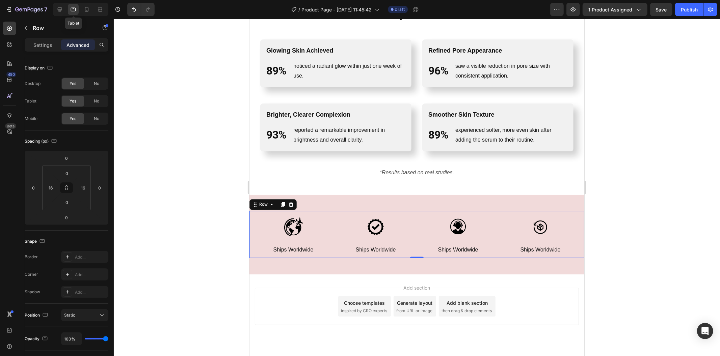
scroll to position [1112, 0]
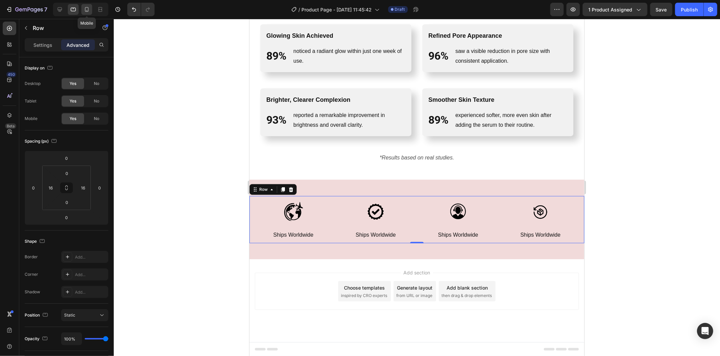
click at [84, 10] on icon at bounding box center [86, 9] width 7 height 7
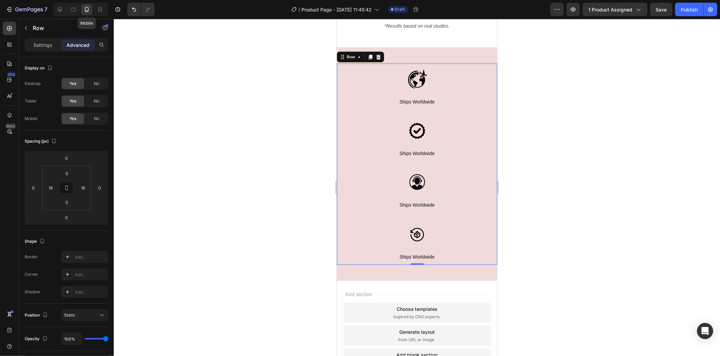
scroll to position [1348, 0]
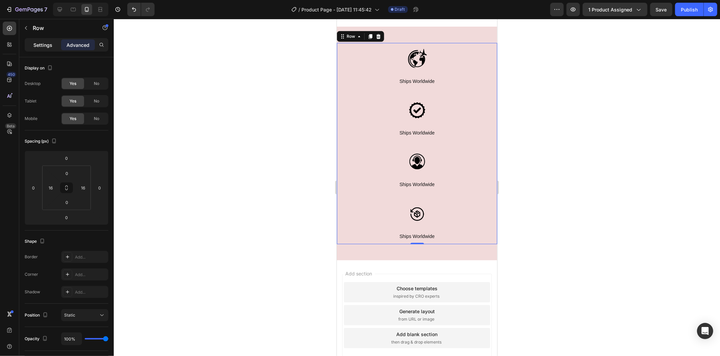
click at [39, 44] on p "Settings" at bounding box center [42, 45] width 19 height 7
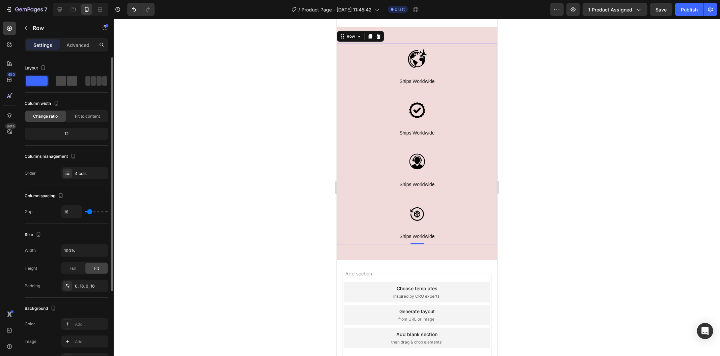
click at [66, 81] on div at bounding box center [67, 80] width 22 height 9
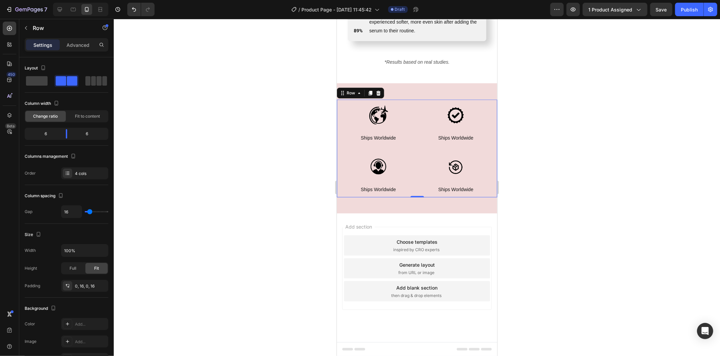
click at [225, 127] on div at bounding box center [417, 187] width 606 height 337
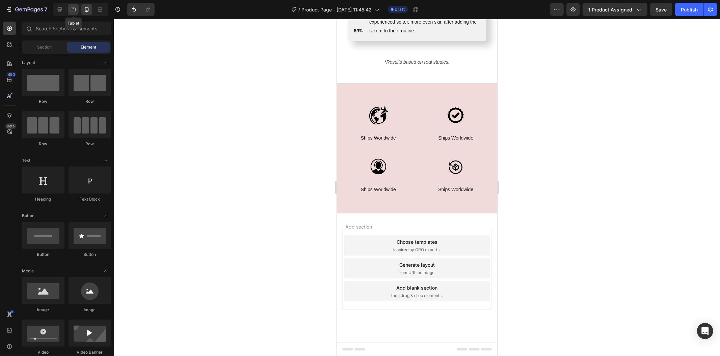
click at [77, 11] on div at bounding box center [73, 9] width 11 height 11
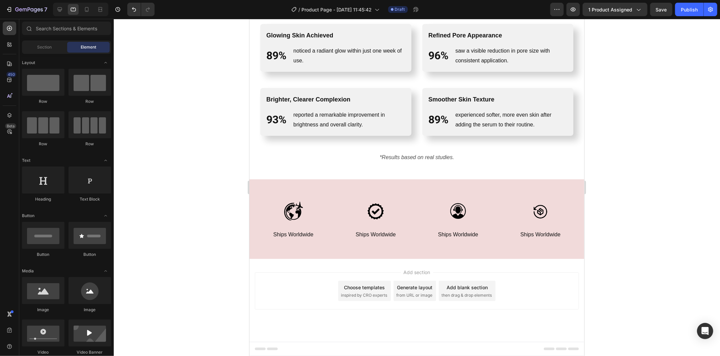
scroll to position [1112, 0]
click at [334, 204] on div "Image Ships Worldwide Text Block Row Image Ships Worldwide Text Block Row Image…" at bounding box center [416, 220] width 335 height 48
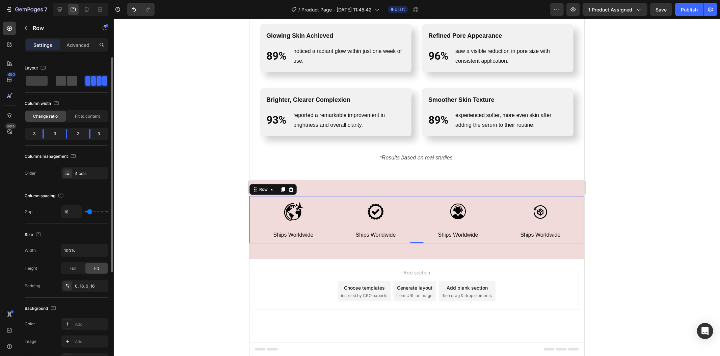
click at [76, 78] on span at bounding box center [72, 80] width 10 height 9
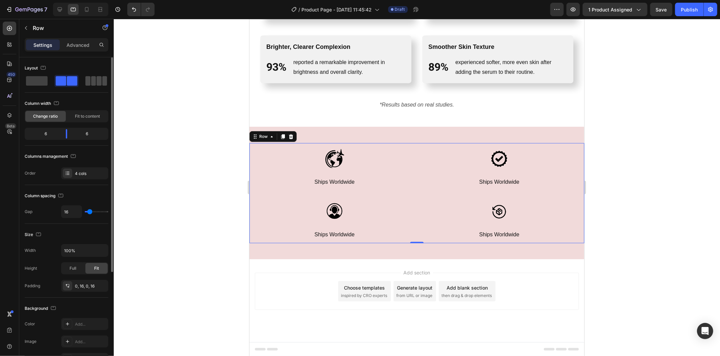
click at [102, 82] on span at bounding box center [104, 80] width 5 height 9
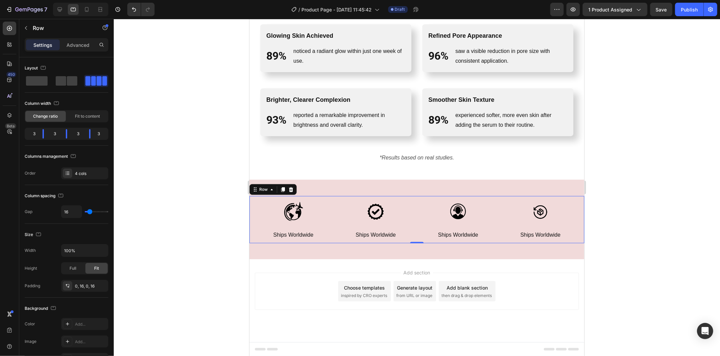
click at [164, 123] on div at bounding box center [417, 187] width 606 height 337
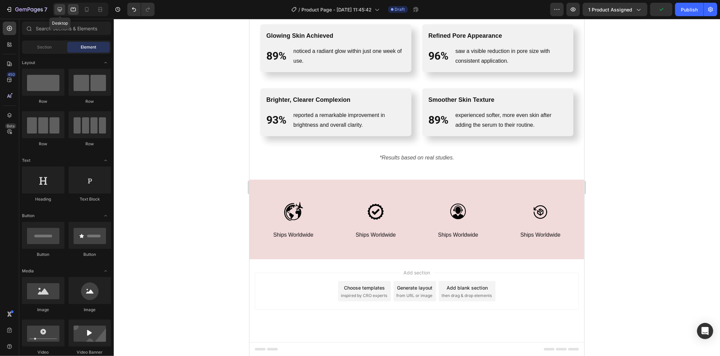
click at [59, 12] on icon at bounding box center [59, 9] width 7 height 7
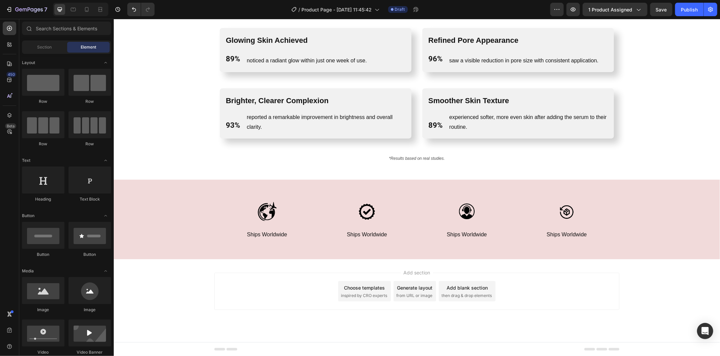
click at [458, 295] on span "then drag & drop elements" at bounding box center [466, 296] width 50 height 6
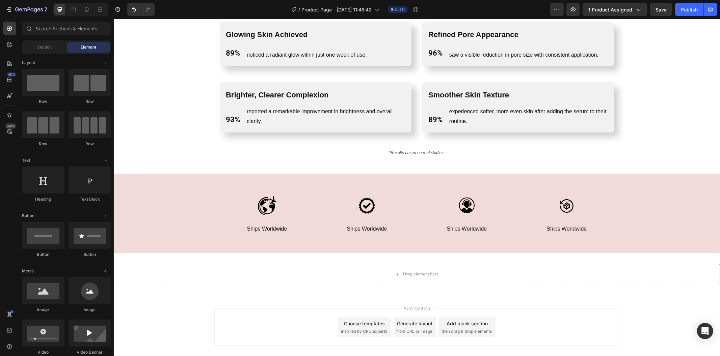
scroll to position [1066, 0]
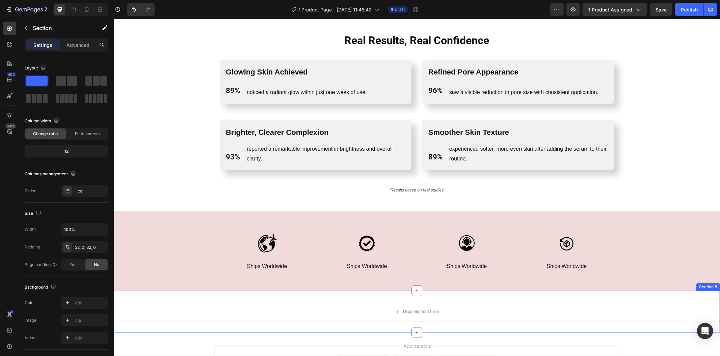
click at [304, 302] on div "Drop element here" at bounding box center [416, 312] width 606 height 20
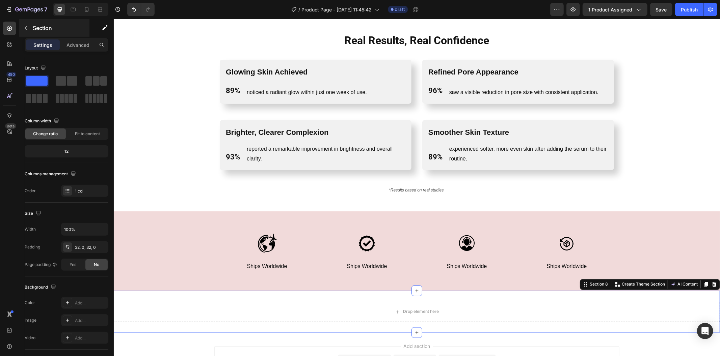
click at [76, 33] on div "Section" at bounding box center [54, 28] width 70 height 18
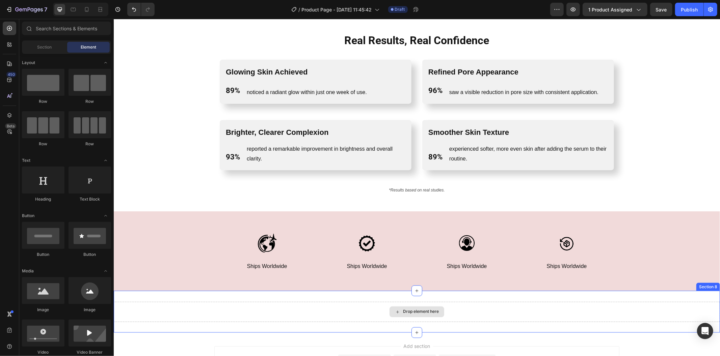
click at [335, 304] on div "Drop element here" at bounding box center [416, 312] width 606 height 20
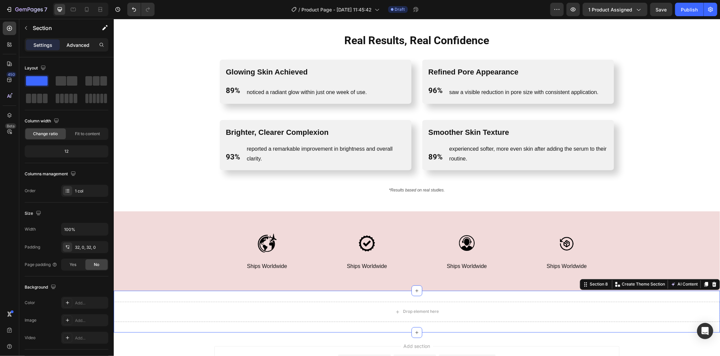
click at [78, 46] on p "Advanced" at bounding box center [77, 45] width 23 height 7
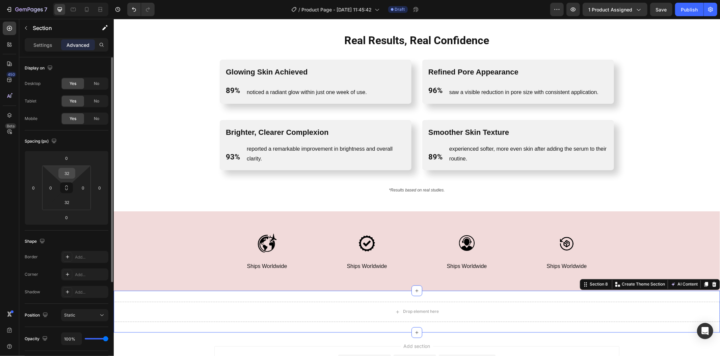
click at [67, 174] on input "32" at bounding box center [66, 173] width 13 height 10
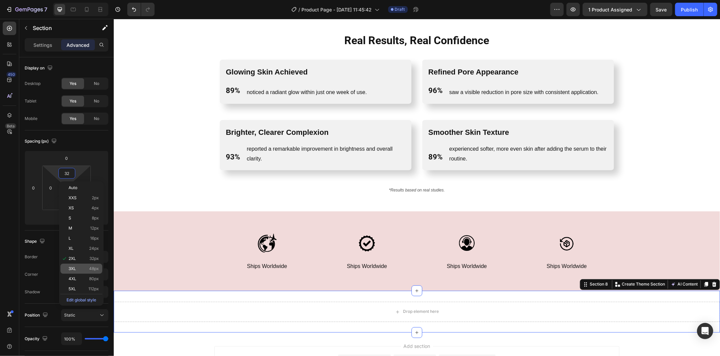
click at [89, 265] on div "3XL 48px" at bounding box center [81, 269] width 42 height 10
type input "48"
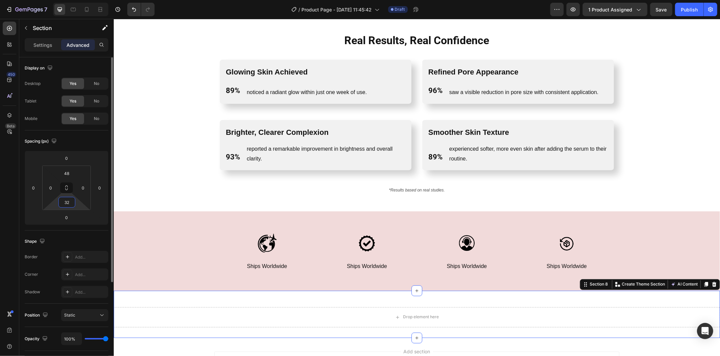
click at [70, 206] on input "32" at bounding box center [66, 202] width 13 height 10
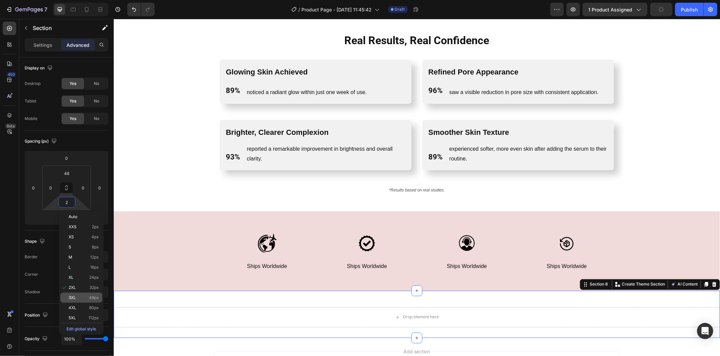
click at [93, 297] on span "48px" at bounding box center [94, 298] width 10 height 5
type input "48"
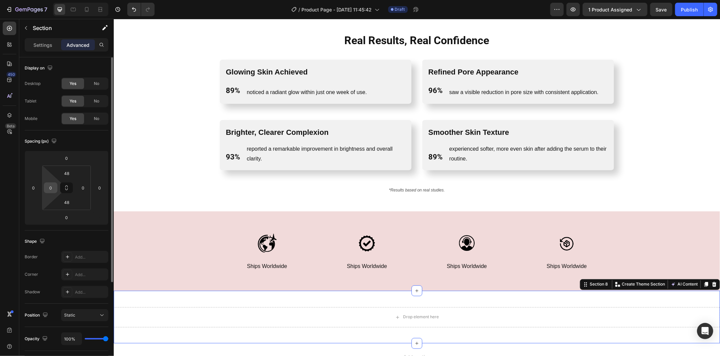
click at [51, 190] on input "0" at bounding box center [51, 188] width 10 height 10
type input "16"
click at [82, 188] on input "0" at bounding box center [83, 188] width 10 height 10
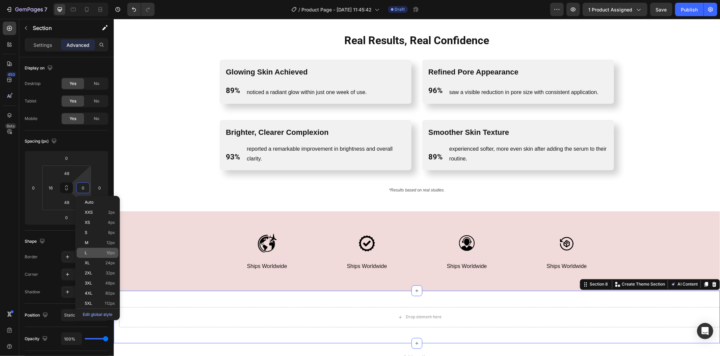
click at [93, 253] on p "L 16px" at bounding box center [100, 253] width 30 height 5
type input "16"
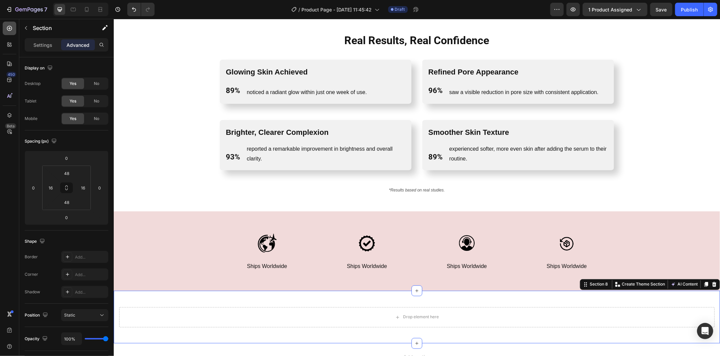
click at [7, 24] on div at bounding box center [9, 28] width 13 height 13
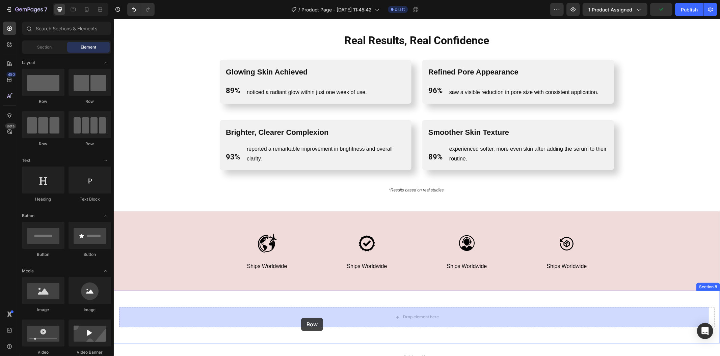
drag, startPoint x: 166, startPoint y: 102, endPoint x: 301, endPoint y: 318, distance: 254.2
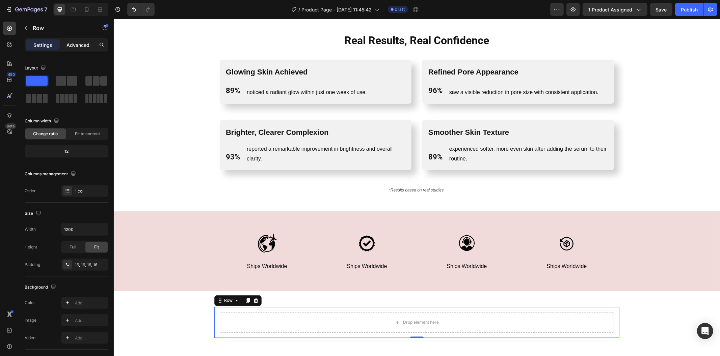
click at [75, 47] on p "Advanced" at bounding box center [77, 45] width 23 height 7
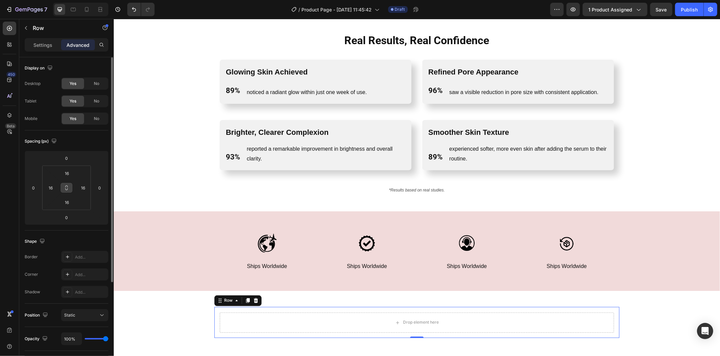
click at [66, 187] on icon at bounding box center [66, 187] width 5 height 5
click at [70, 173] on input "16" at bounding box center [66, 173] width 13 height 10
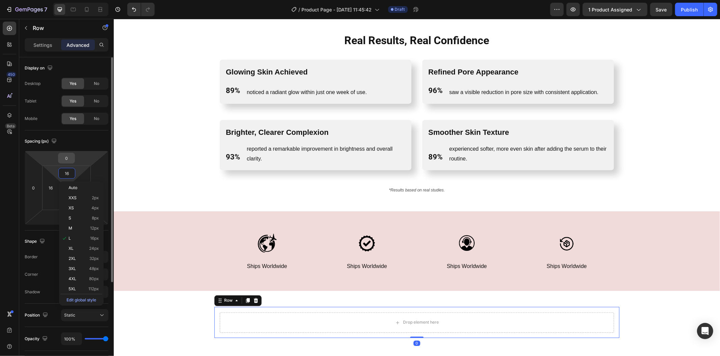
type input "0"
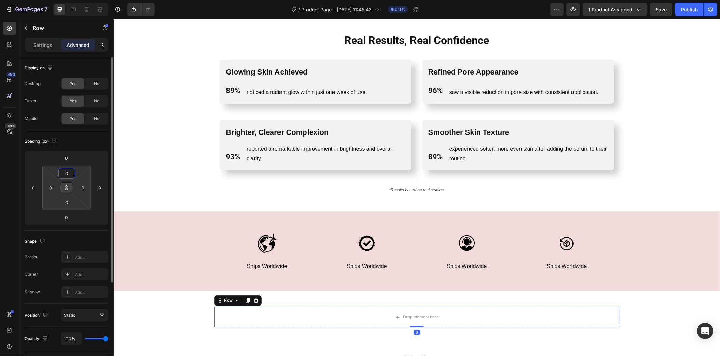
type input "0"
click at [67, 193] on button at bounding box center [66, 188] width 13 height 11
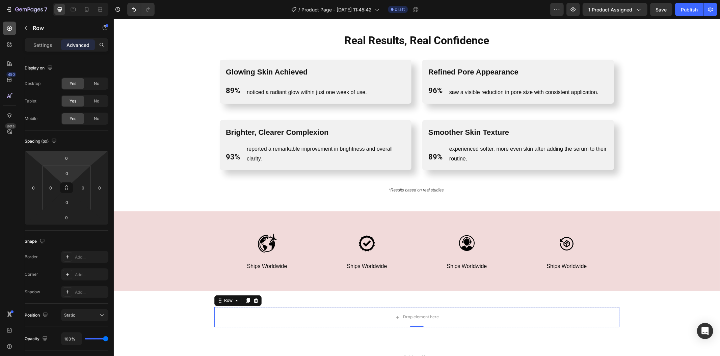
click at [8, 26] on icon at bounding box center [9, 28] width 7 height 7
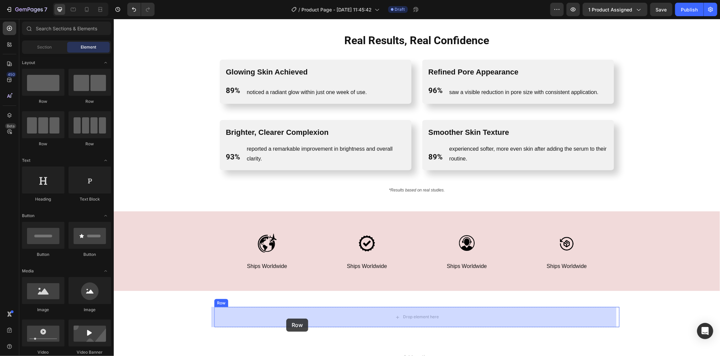
drag, startPoint x: 195, startPoint y: 98, endPoint x: 286, endPoint y: 319, distance: 238.4
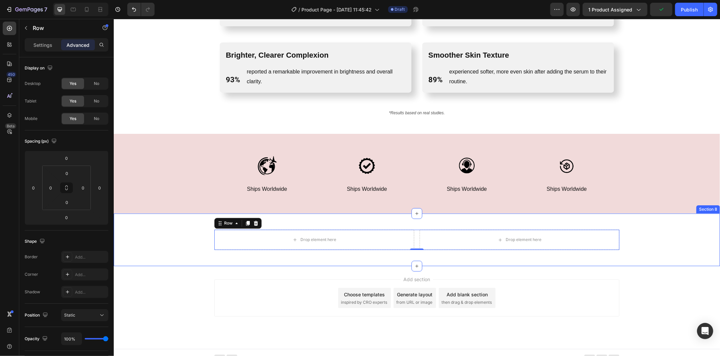
scroll to position [1150, 0]
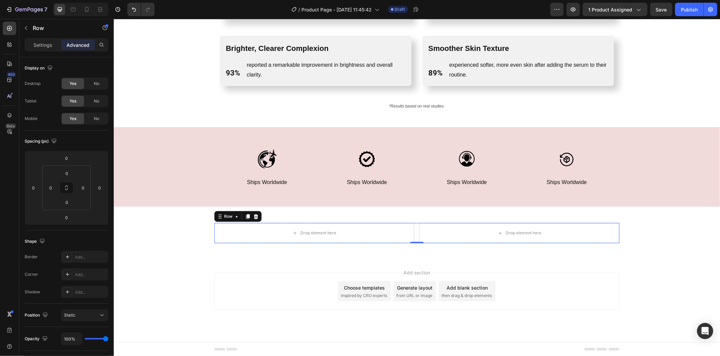
click at [383, 285] on div "Choose templates inspired by CRO experts" at bounding box center [364, 291] width 53 height 20
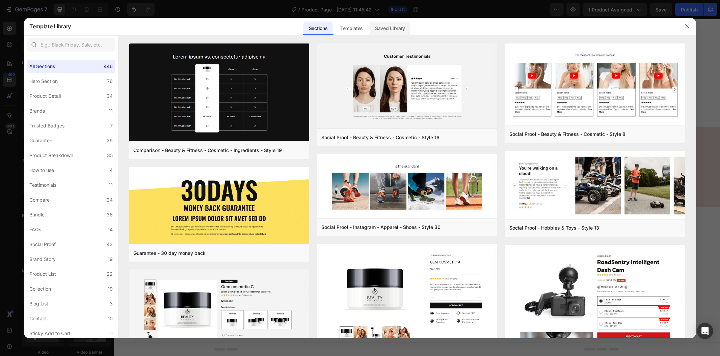
click at [381, 29] on div "Saved Library" at bounding box center [389, 28] width 41 height 13
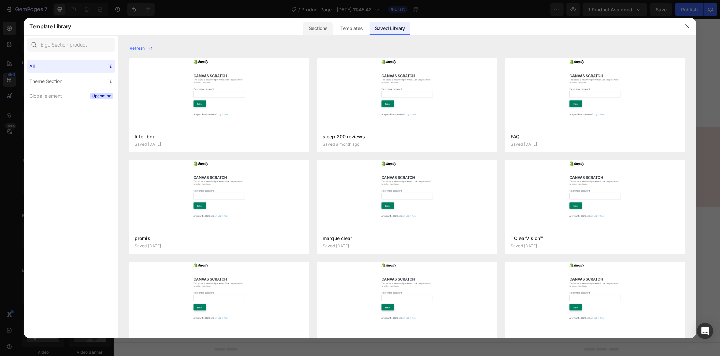
click at [322, 29] on div "Sections" at bounding box center [317, 28] width 29 height 13
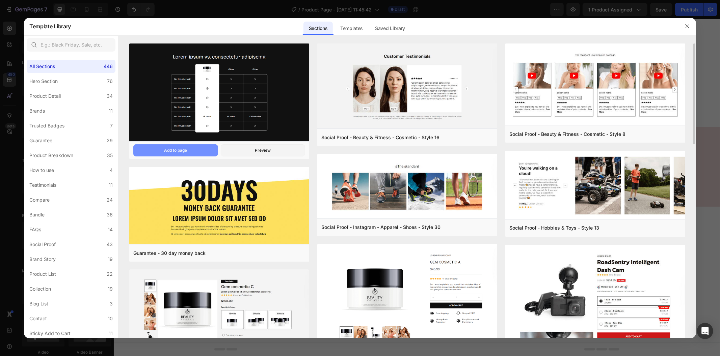
click at [195, 149] on button "Add to page" at bounding box center [175, 150] width 84 height 12
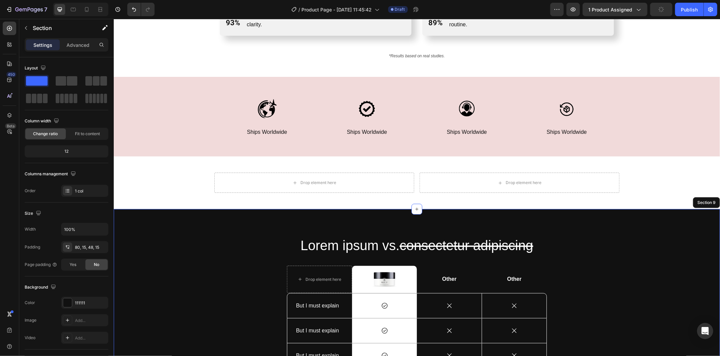
scroll to position [1391, 0]
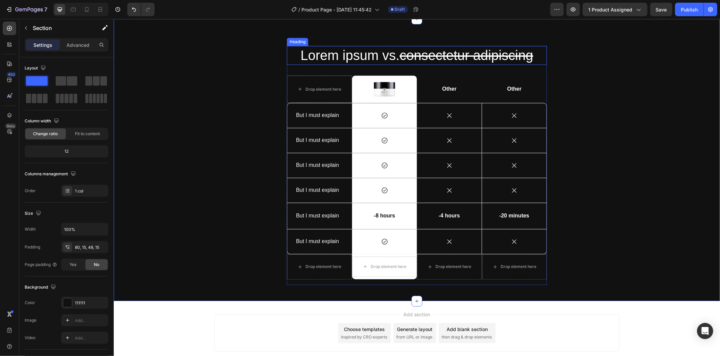
click at [337, 60] on h2 "Lorem ipsum vs. consectetur adipiscing" at bounding box center [416, 55] width 260 height 19
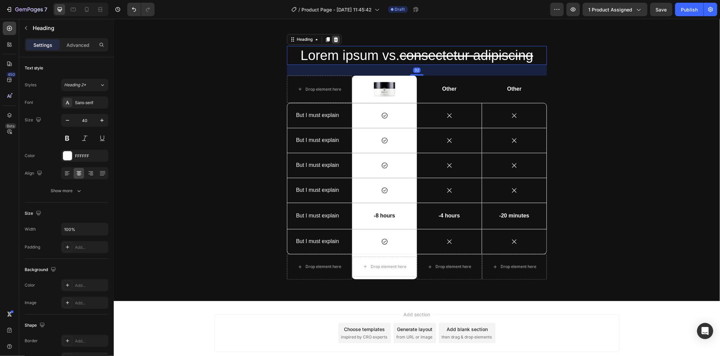
click at [333, 39] on icon at bounding box center [335, 38] width 5 height 5
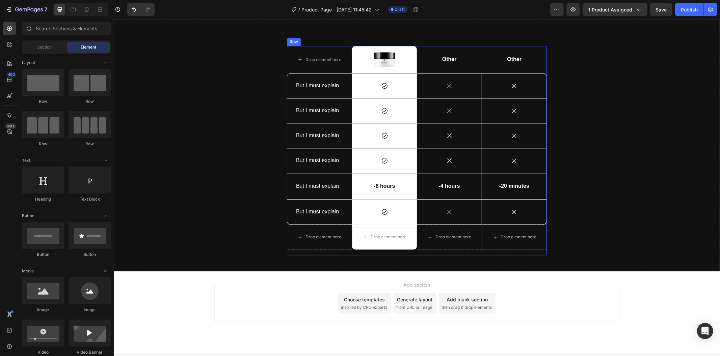
click at [293, 251] on div "Drop element here Image Row Other Text Block Other Text Block Row But I must ex…" at bounding box center [416, 151] width 260 height 210
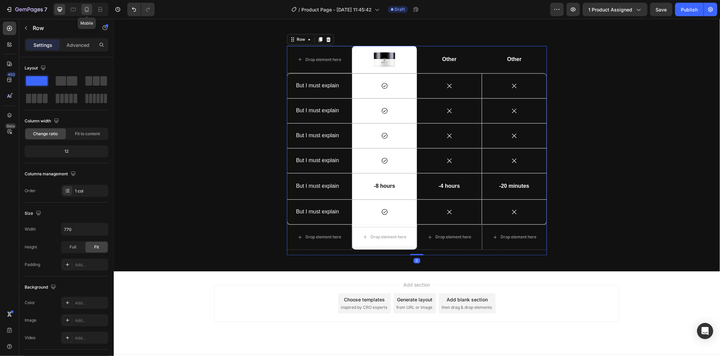
click at [89, 7] on icon at bounding box center [86, 9] width 7 height 7
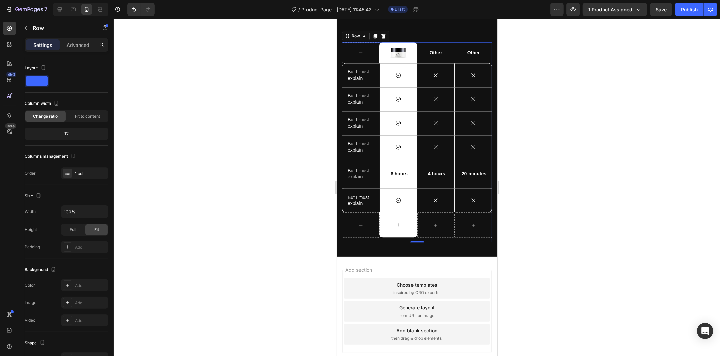
click at [54, 7] on div at bounding box center [80, 9] width 55 height 13
click at [57, 5] on div at bounding box center [59, 9] width 11 height 11
type input "770"
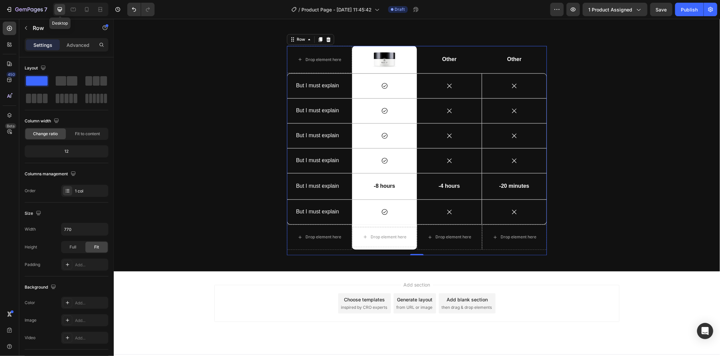
scroll to position [1394, 0]
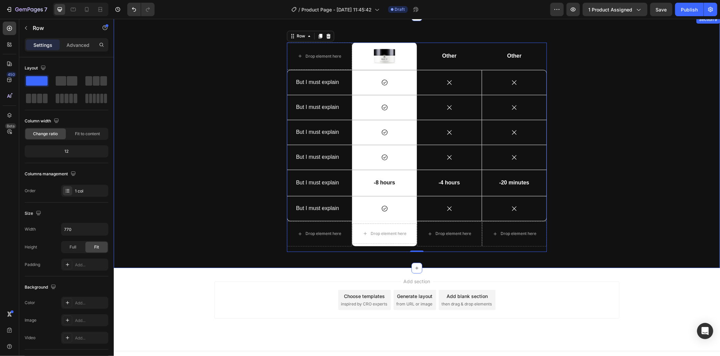
click at [259, 148] on div "Drop element here Image Row Other Text Block Other Text Block Row But I must ex…" at bounding box center [416, 147] width 596 height 210
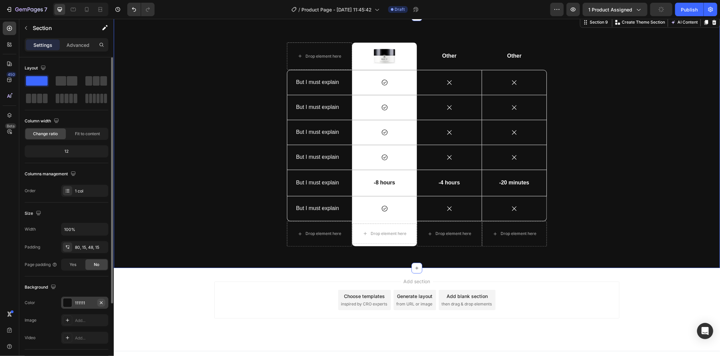
click at [103, 302] on icon "button" at bounding box center [101, 302] width 5 height 5
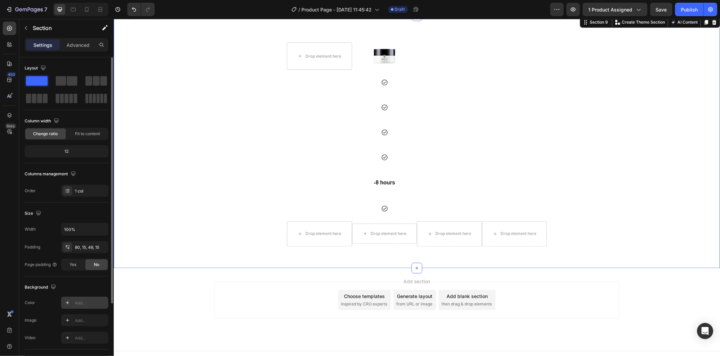
click at [73, 302] on div "Add..." at bounding box center [84, 303] width 47 height 12
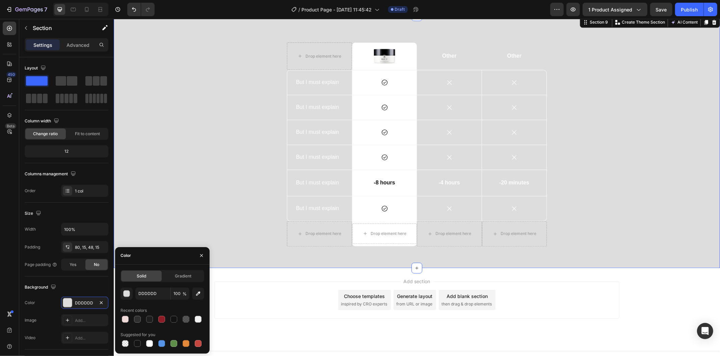
click at [241, 204] on div "Drop element here Image Row Other Text Block Other Text Block Row But I must ex…" at bounding box center [416, 147] width 596 height 210
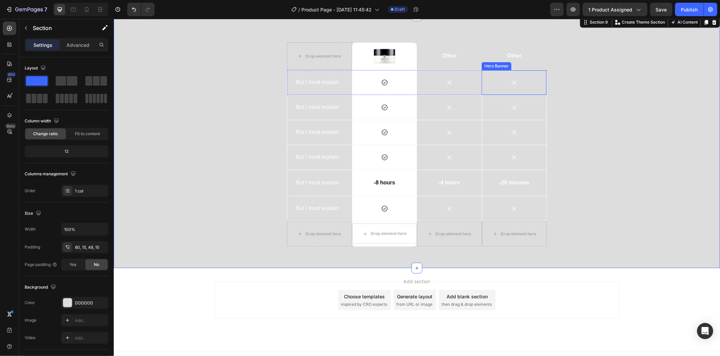
scroll to position [1319, 0]
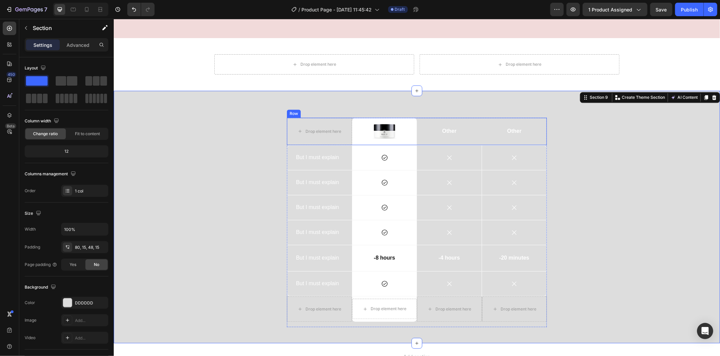
click at [482, 137] on div "Other Text Block" at bounding box center [513, 130] width 65 height 27
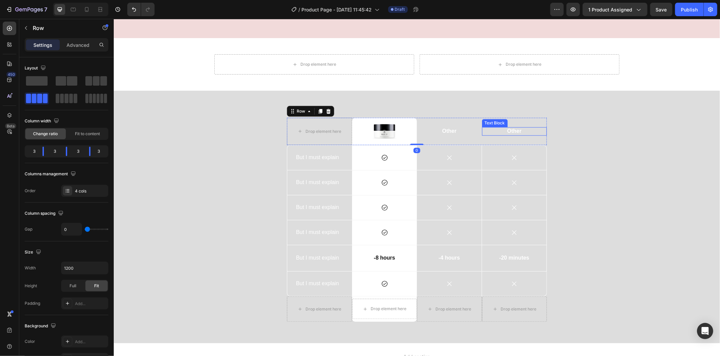
click at [506, 131] on p "Other" at bounding box center [514, 131] width 64 height 7
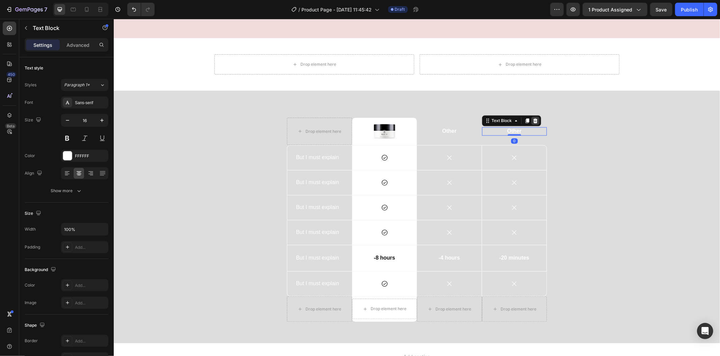
click at [532, 118] on icon at bounding box center [534, 120] width 4 height 5
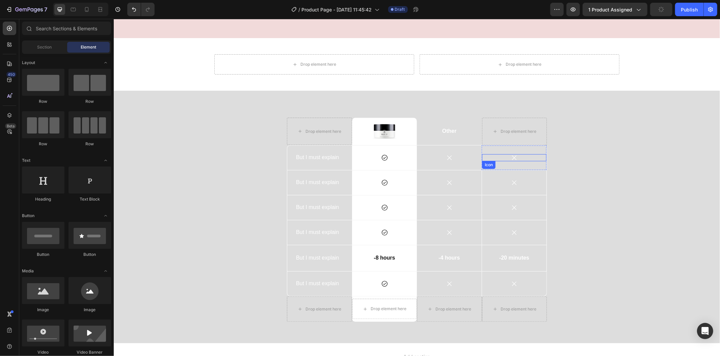
click at [514, 155] on icon at bounding box center [513, 157] width 7 height 7
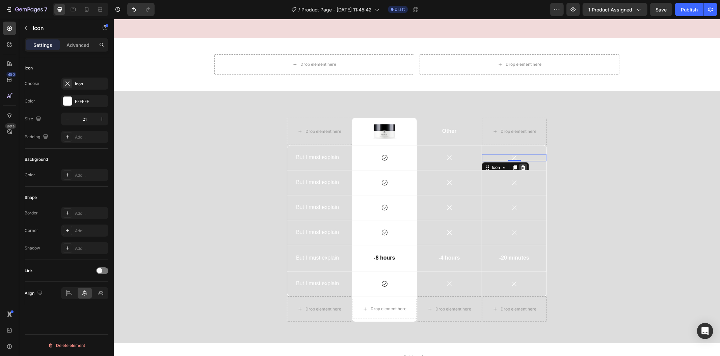
click at [521, 166] on icon at bounding box center [523, 167] width 4 height 5
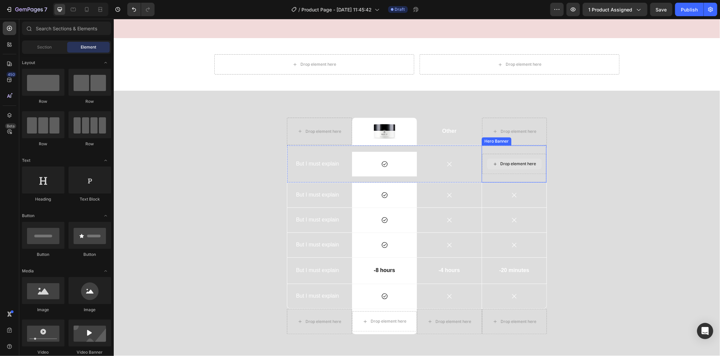
click at [529, 161] on div "Drop element here" at bounding box center [518, 163] width 36 height 5
click at [507, 145] on div "Drop element here" at bounding box center [513, 163] width 64 height 37
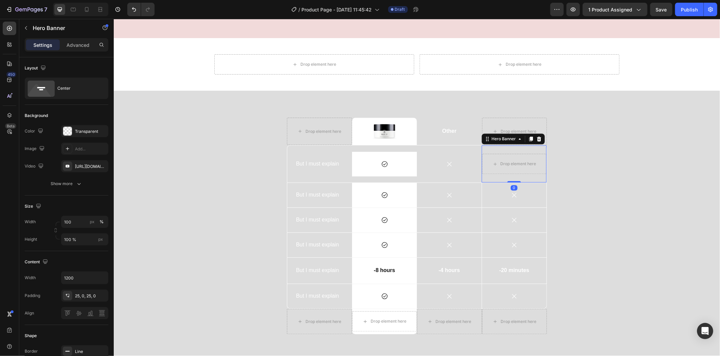
click at [541, 136] on div "Hero Banner" at bounding box center [512, 138] width 63 height 11
click at [538, 137] on icon at bounding box center [538, 138] width 5 height 5
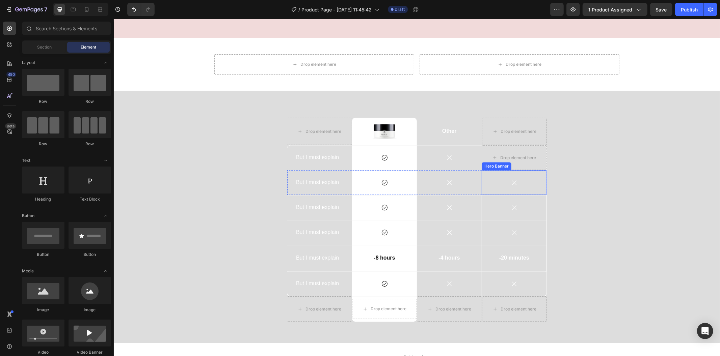
click at [524, 177] on div "Icon" at bounding box center [513, 182] width 64 height 24
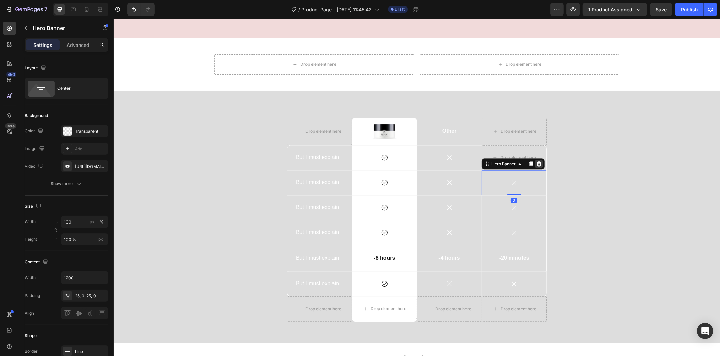
click at [536, 161] on icon at bounding box center [538, 163] width 5 height 5
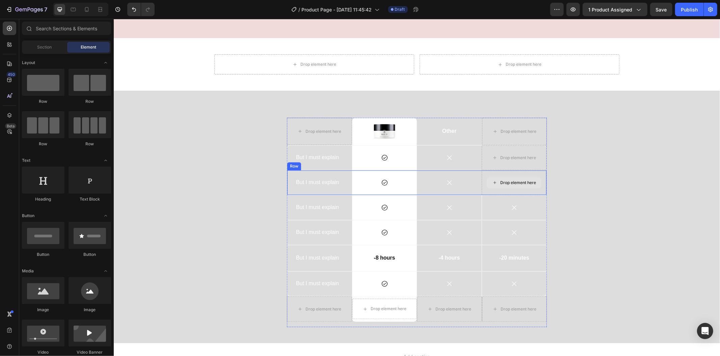
click at [526, 179] on div "Drop element here" at bounding box center [513, 182] width 55 height 11
click at [539, 181] on div "Drop element here" at bounding box center [513, 182] width 65 height 25
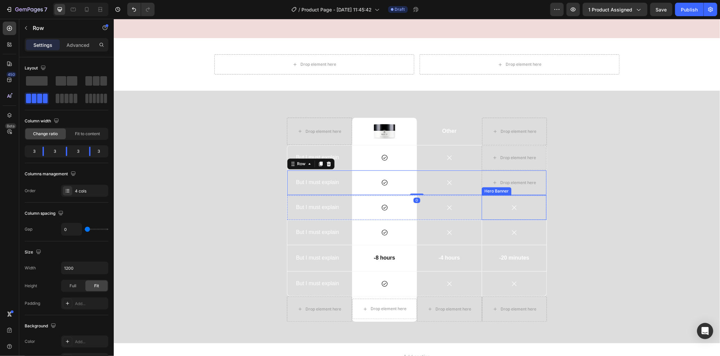
click at [531, 200] on div "Icon" at bounding box center [513, 207] width 64 height 24
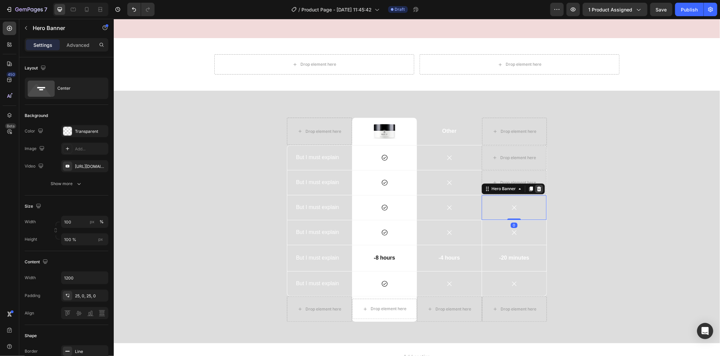
click at [538, 189] on icon at bounding box center [538, 188] width 5 height 5
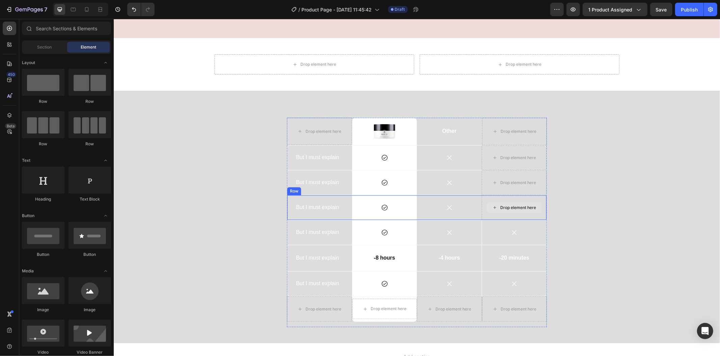
click at [530, 231] on div "Icon" at bounding box center [513, 232] width 64 height 7
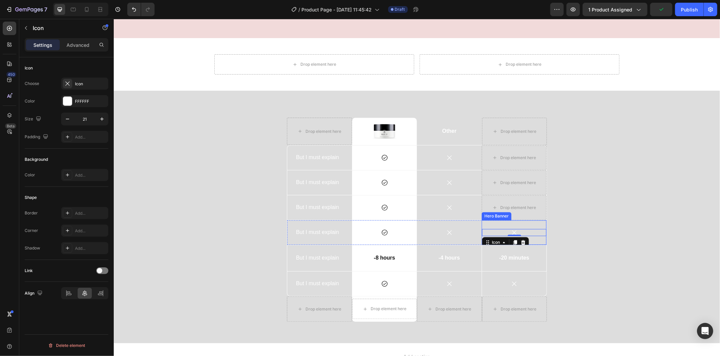
click at [536, 223] on div "Icon 0" at bounding box center [513, 232] width 64 height 24
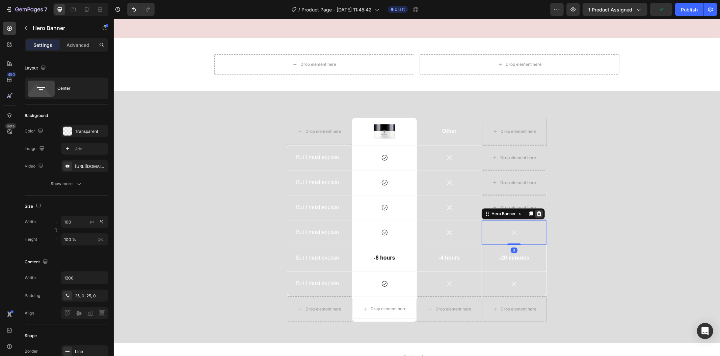
click at [538, 214] on div at bounding box center [538, 214] width 8 height 8
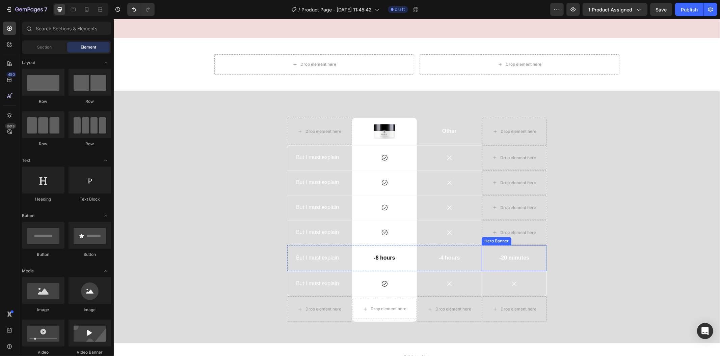
click at [539, 248] on div "-20 minutes Text Block" at bounding box center [513, 257] width 64 height 25
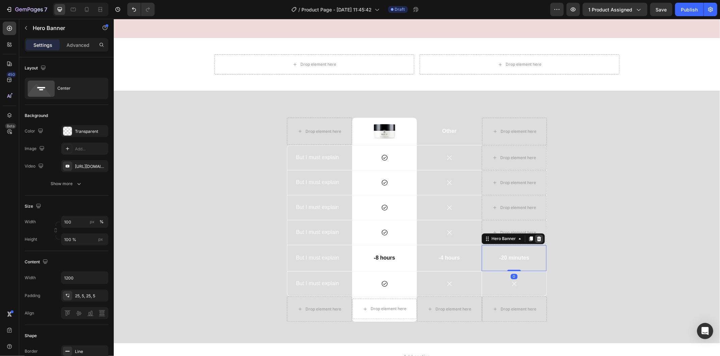
click at [536, 238] on icon at bounding box center [538, 238] width 4 height 5
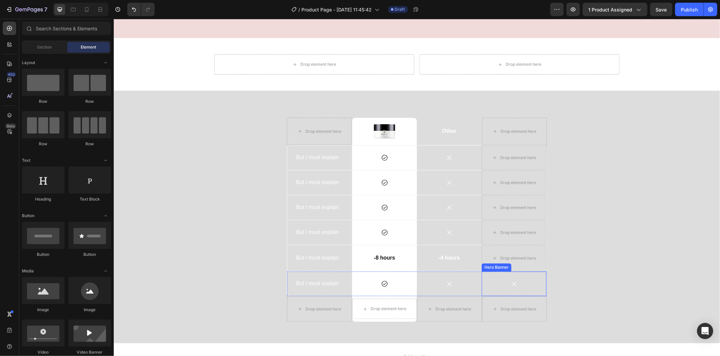
click at [533, 277] on div "Icon" at bounding box center [513, 284] width 64 height 24
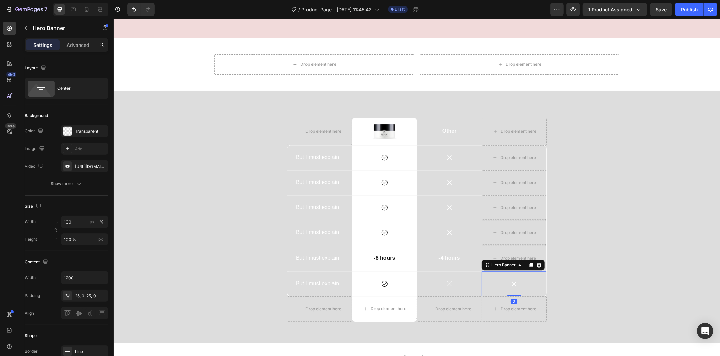
click at [536, 265] on icon at bounding box center [538, 265] width 4 height 5
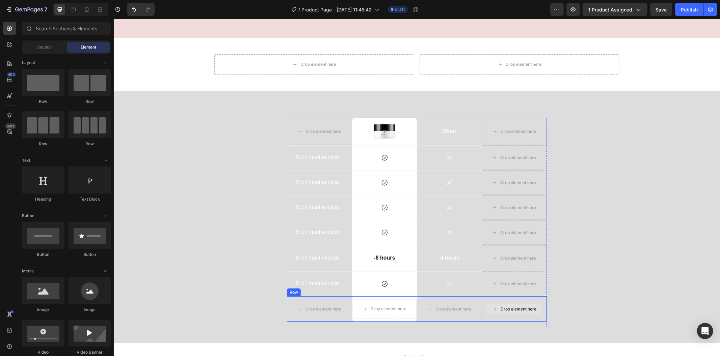
click at [527, 304] on div "Drop element here" at bounding box center [514, 309] width 55 height 11
drag, startPoint x: 536, startPoint y: 289, endPoint x: 484, endPoint y: 302, distance: 53.3
click at [536, 290] on div "Drop element here" at bounding box center [513, 283] width 65 height 25
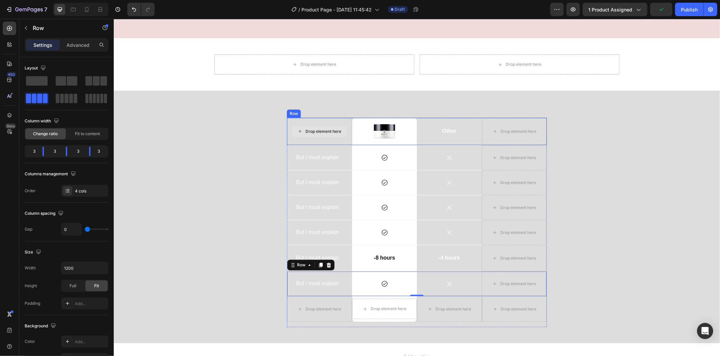
click at [342, 134] on div "Drop element here" at bounding box center [319, 131] width 55 height 11
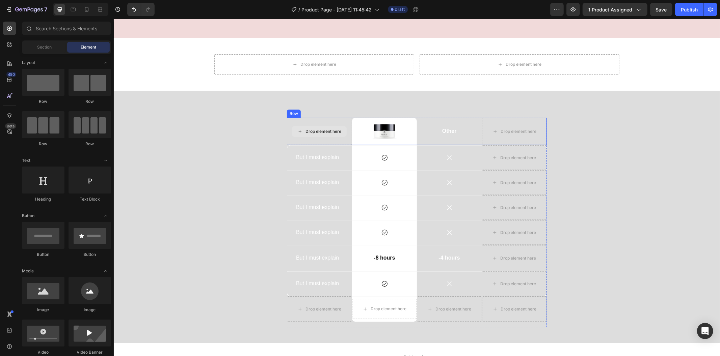
click at [347, 130] on div "Drop element here" at bounding box center [318, 130] width 65 height 27
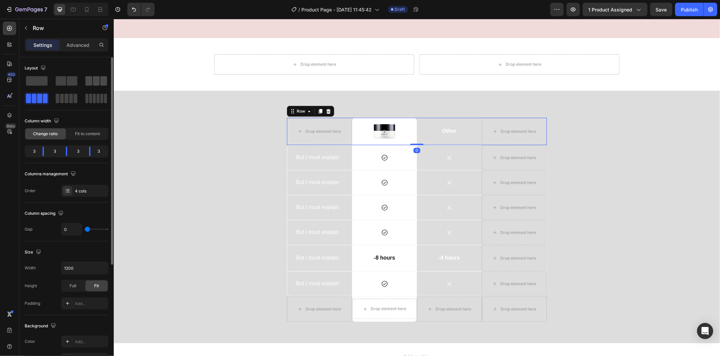
click at [101, 83] on span at bounding box center [103, 80] width 7 height 9
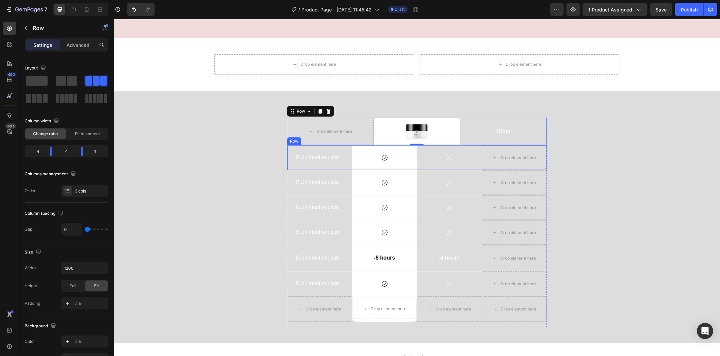
click at [348, 149] on div "But I must explain Text Block" at bounding box center [319, 157] width 65 height 25
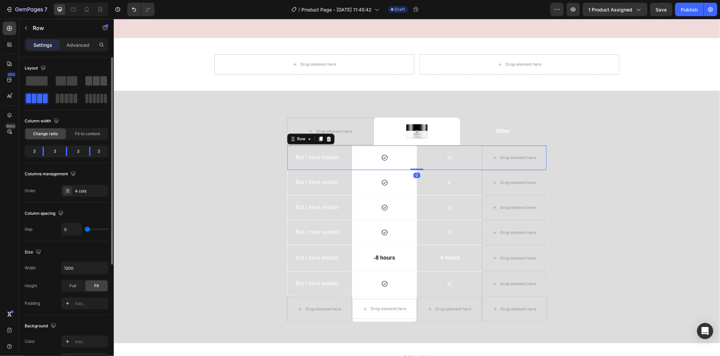
click at [89, 84] on span at bounding box center [88, 80] width 7 height 9
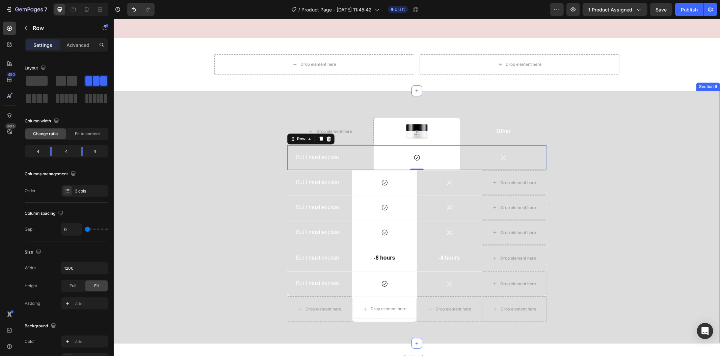
click at [275, 154] on div "Drop element here Image Row Other Text Block Row But I must explain Text Block …" at bounding box center [416, 222] width 596 height 210
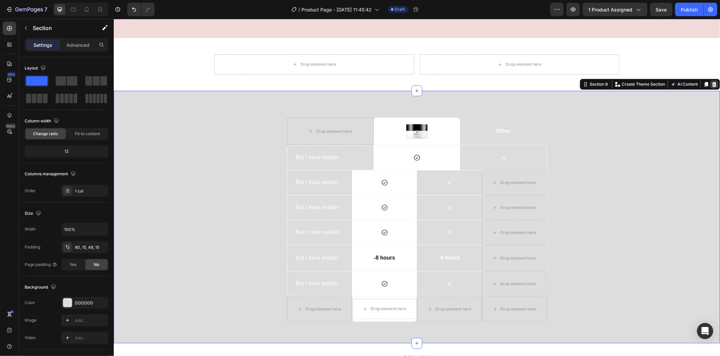
click at [712, 84] on icon at bounding box center [714, 84] width 4 height 5
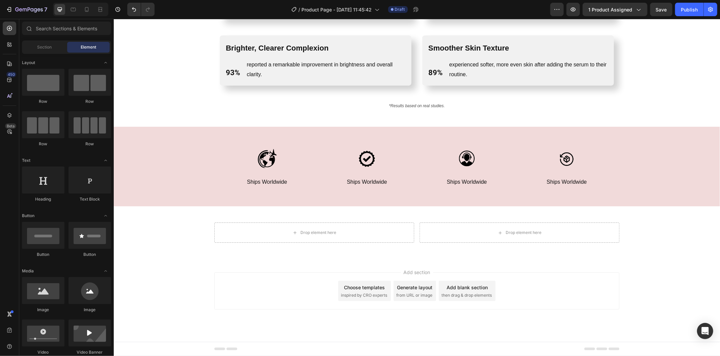
scroll to position [1150, 0]
click at [380, 294] on span "inspired by CRO experts" at bounding box center [363, 296] width 46 height 6
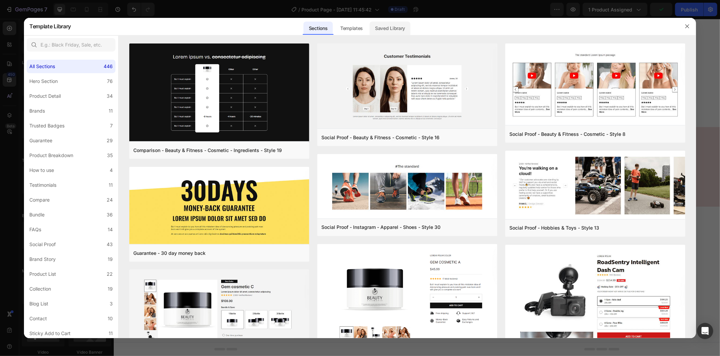
click at [393, 29] on div "Saved Library" at bounding box center [389, 28] width 41 height 13
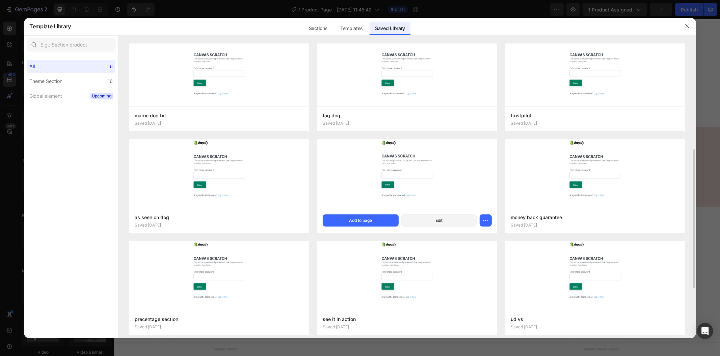
scroll to position [331, 0]
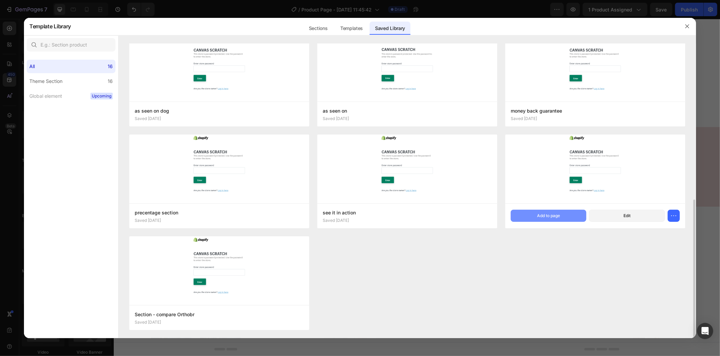
click at [567, 213] on button "Add to page" at bounding box center [549, 216] width 76 height 12
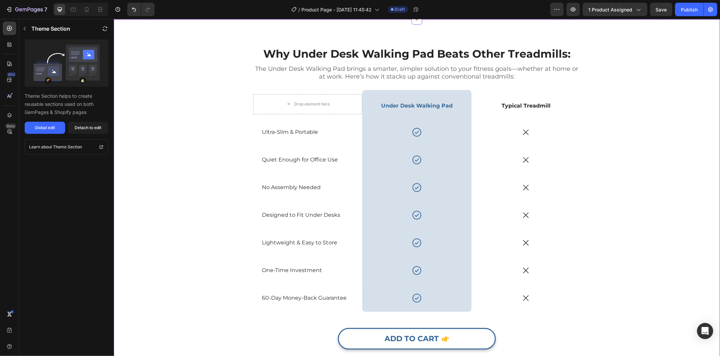
scroll to position [1391, 0]
click at [102, 125] on button "Detach to edit" at bounding box center [88, 128] width 40 height 12
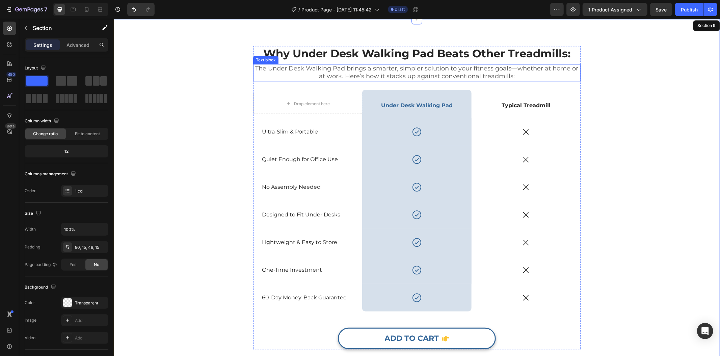
click at [351, 74] on p "The Under Desk Walking Pad brings a smarter, simpler solution to your fitness g…" at bounding box center [416, 72] width 326 height 16
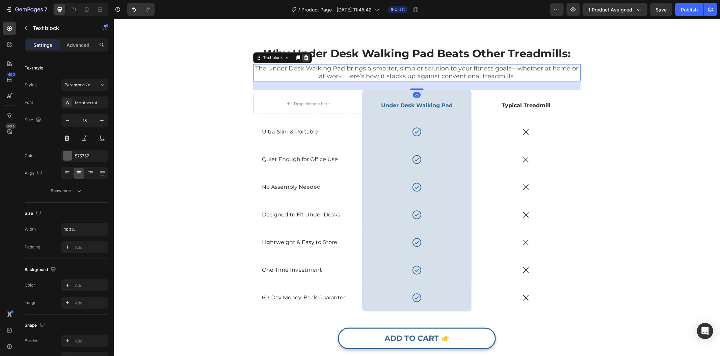
click at [303, 58] on icon at bounding box center [305, 57] width 5 height 5
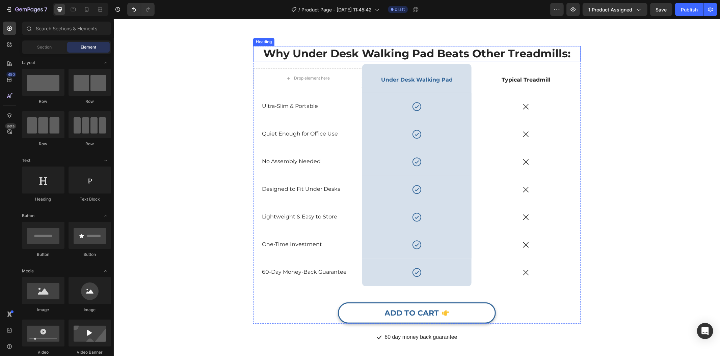
click at [325, 59] on h2 "Why Under Desk Walking Pad Beats Other Treadmills:" at bounding box center [416, 54] width 327 height 16
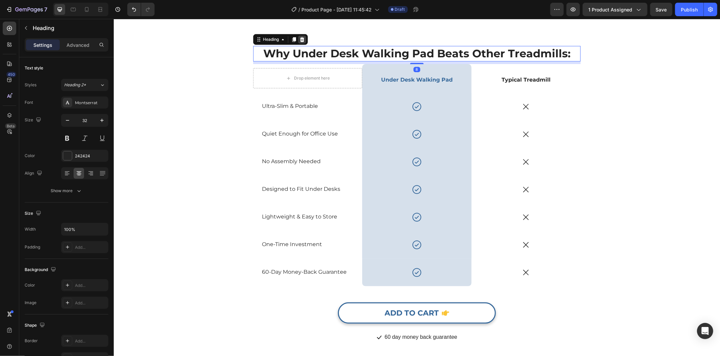
click at [300, 38] on icon at bounding box center [302, 39] width 4 height 5
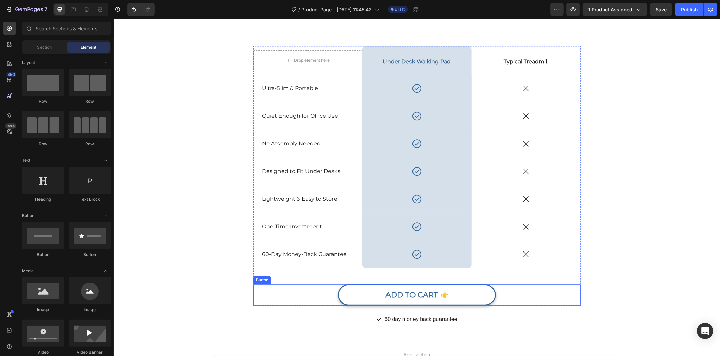
click at [338, 288] on link "ADD TO CART" at bounding box center [416, 295] width 158 height 22
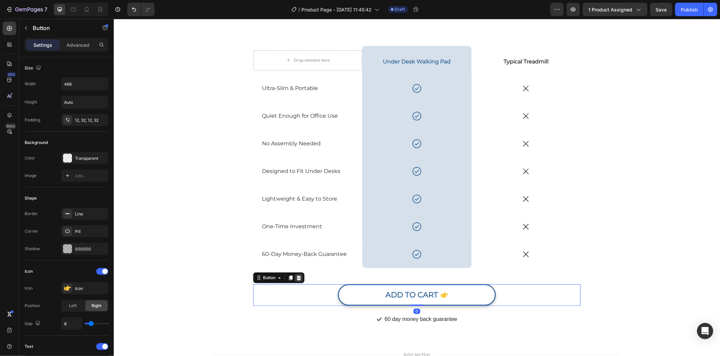
click at [296, 275] on icon at bounding box center [298, 277] width 5 height 5
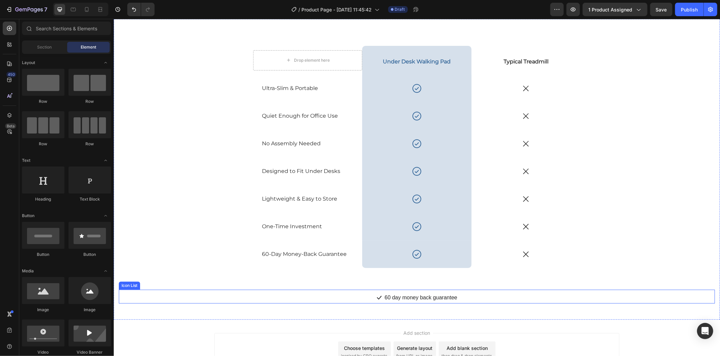
click at [345, 295] on div "Icon 60 day money back guarantee Text block" at bounding box center [416, 297] width 596 height 11
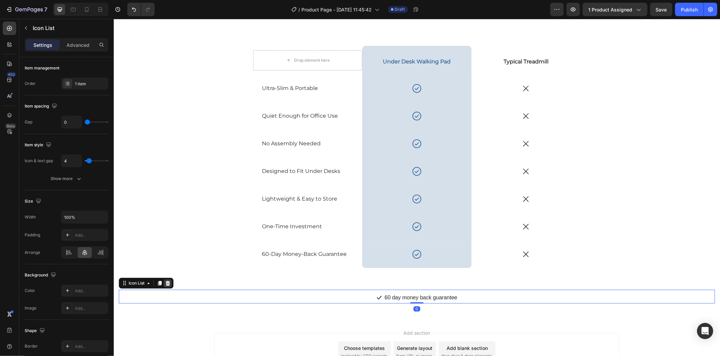
click at [166, 282] on icon at bounding box center [167, 282] width 5 height 5
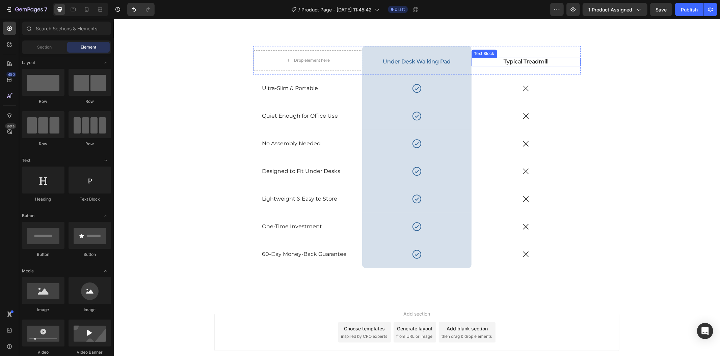
click at [517, 58] on p "Typical Treadmill" at bounding box center [525, 61] width 91 height 7
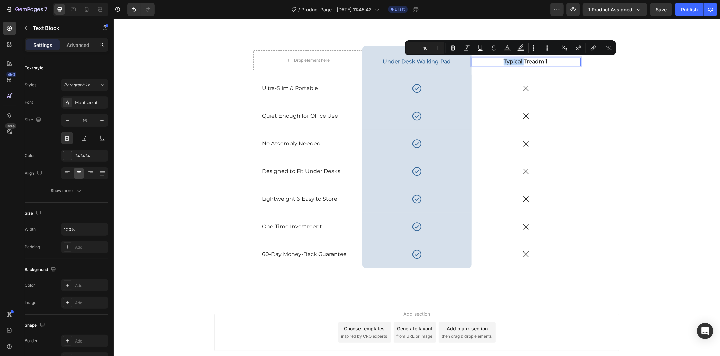
click at [517, 58] on p "Typical Treadmill" at bounding box center [525, 61] width 91 height 7
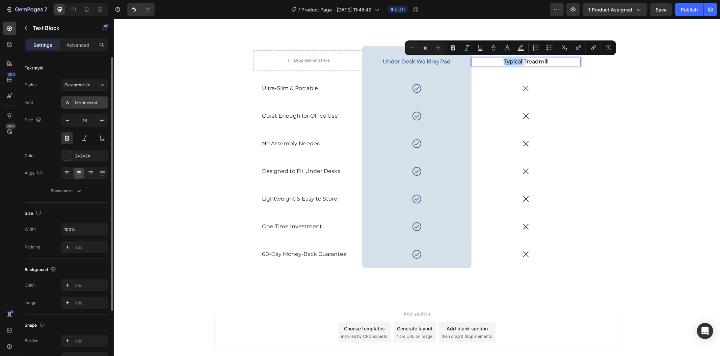
click at [87, 101] on div "Montserrat" at bounding box center [91, 103] width 32 height 6
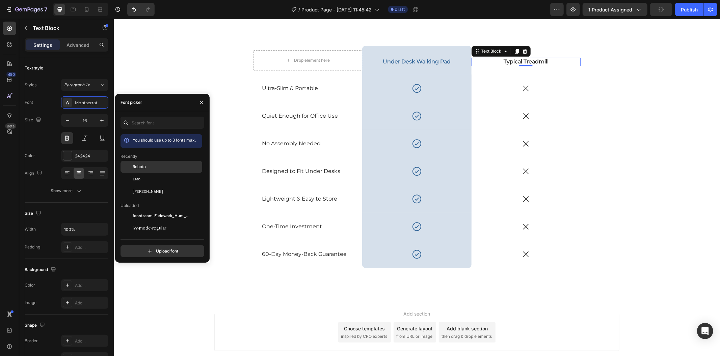
click at [163, 210] on div "Roboto" at bounding box center [161, 216] width 82 height 12
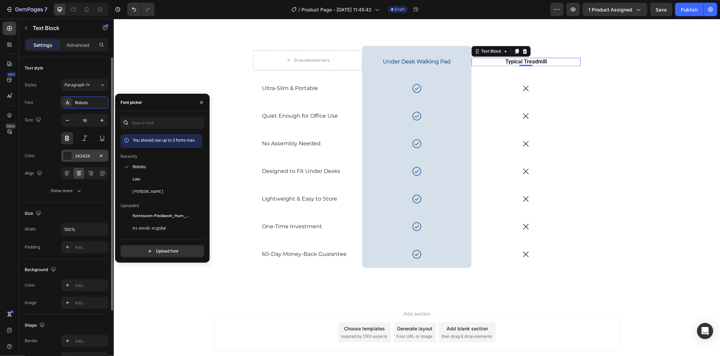
click at [79, 157] on div "242424" at bounding box center [85, 156] width 20 height 6
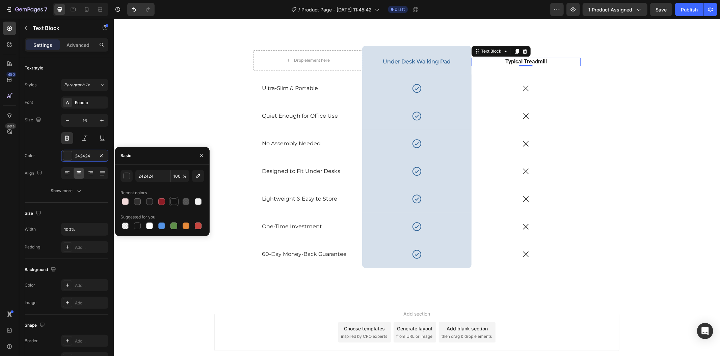
click at [171, 201] on div at bounding box center [173, 201] width 7 height 7
type input "121212"
click at [547, 57] on div "Typical Treadmill" at bounding box center [525, 61] width 93 height 8
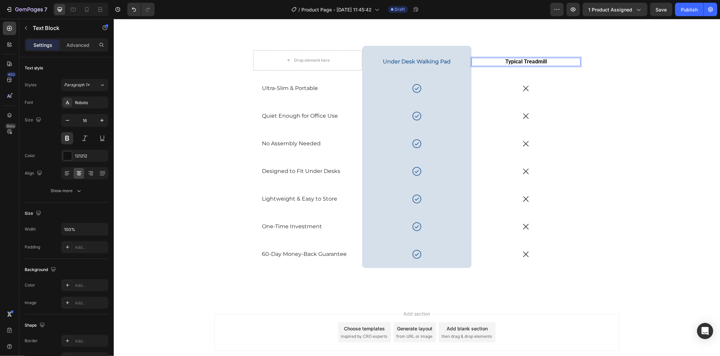
click at [547, 57] on div "Typical Treadmill" at bounding box center [525, 61] width 93 height 8
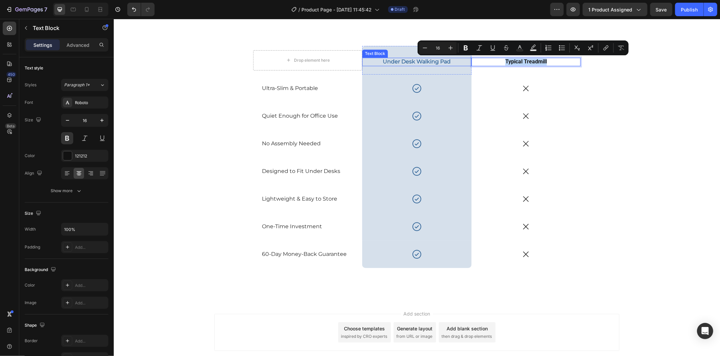
click at [417, 59] on p "Under Desk Walking Pad" at bounding box center [415, 61] width 91 height 7
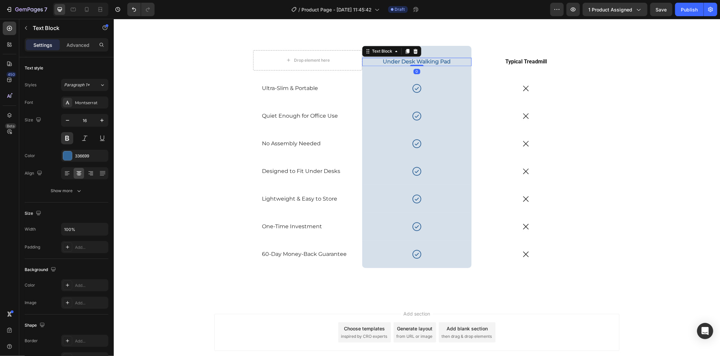
click at [417, 59] on p "Under Desk Walking Pad" at bounding box center [415, 61] width 91 height 7
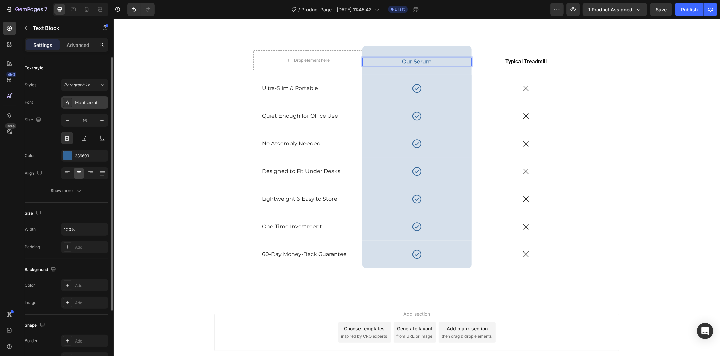
click at [82, 106] on div "Montserrat" at bounding box center [84, 103] width 47 height 12
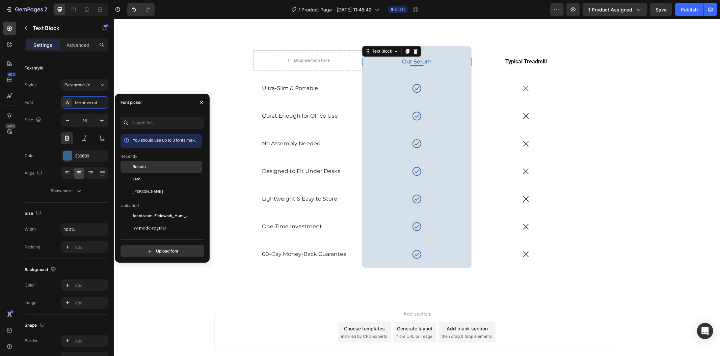
click at [134, 164] on span "Roboto" at bounding box center [139, 167] width 13 height 6
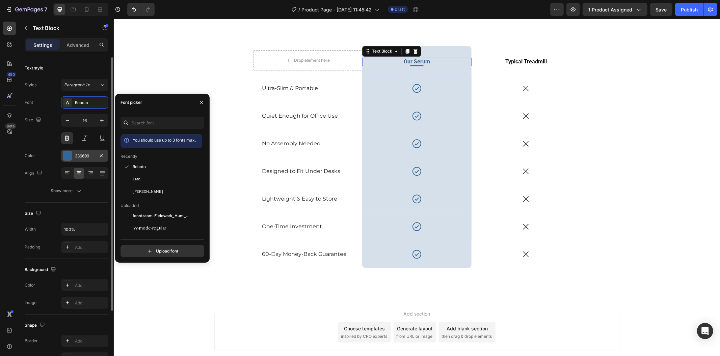
click at [92, 157] on div "336699" at bounding box center [85, 156] width 20 height 6
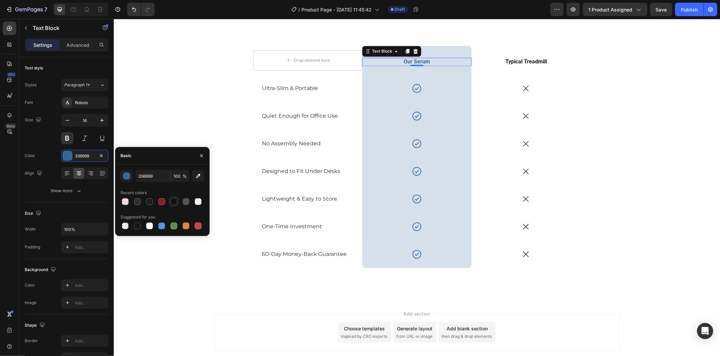
click at [171, 203] on div at bounding box center [173, 201] width 7 height 7
type input "121212"
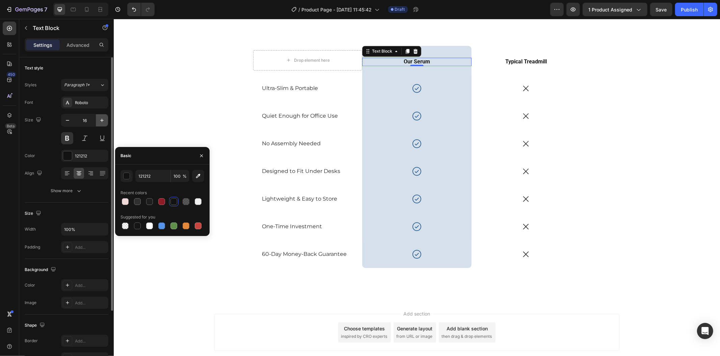
click at [107, 120] on button "button" at bounding box center [102, 120] width 12 height 12
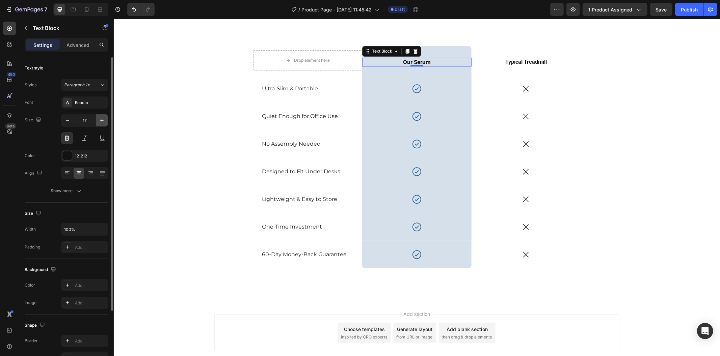
type input "18"
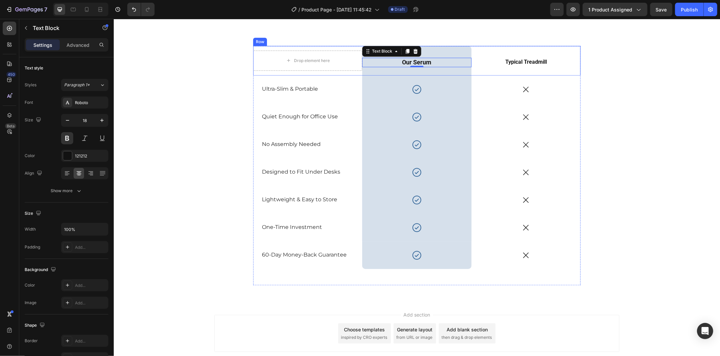
click at [514, 61] on p "Typical Treadmill" at bounding box center [525, 61] width 91 height 7
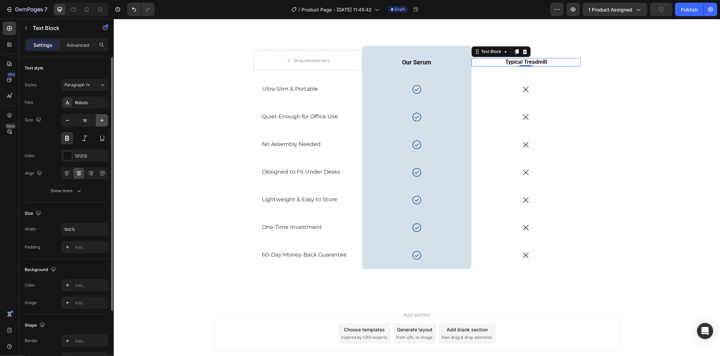
click at [103, 118] on icon "button" at bounding box center [102, 120] width 7 height 7
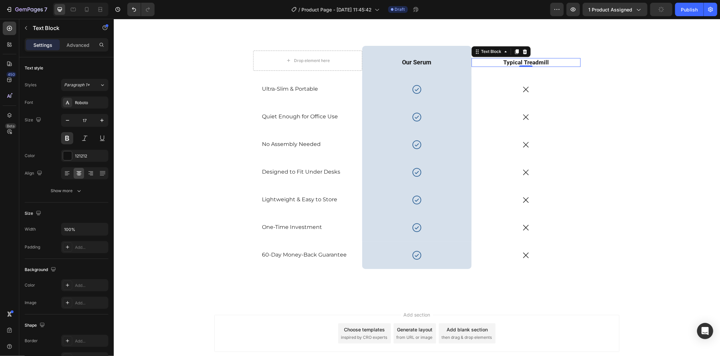
type input "18"
click at [512, 63] on p "Typical Treadmill" at bounding box center [525, 62] width 91 height 8
click at [563, 81] on div "Icon" at bounding box center [525, 89] width 109 height 28
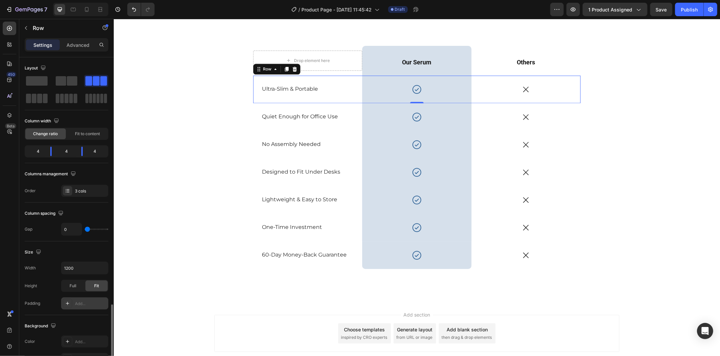
scroll to position [150, 0]
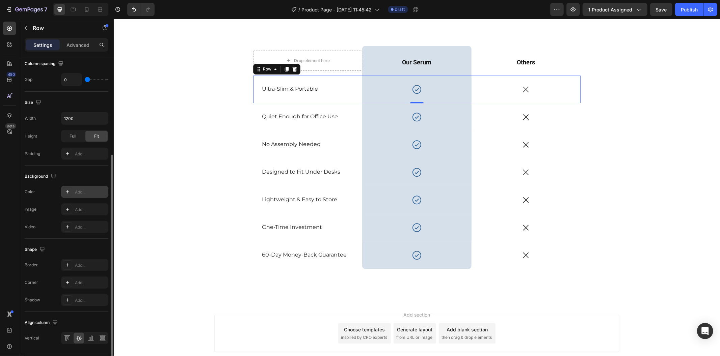
click at [66, 191] on icon at bounding box center [67, 191] width 5 height 5
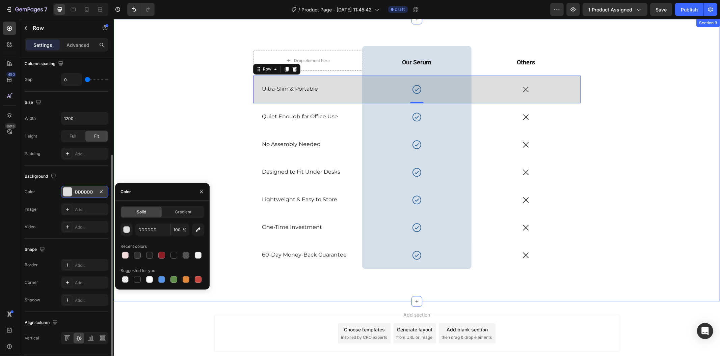
click at [139, 165] on div "Drop element here Row Our Serum Text Block Row Others Text Block Row Ultra-Slim…" at bounding box center [416, 165] width 596 height 239
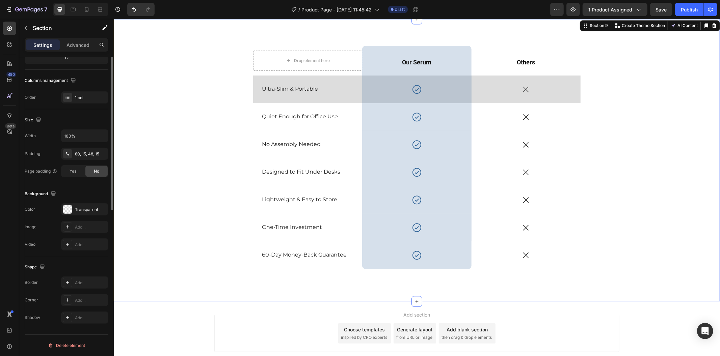
scroll to position [0, 0]
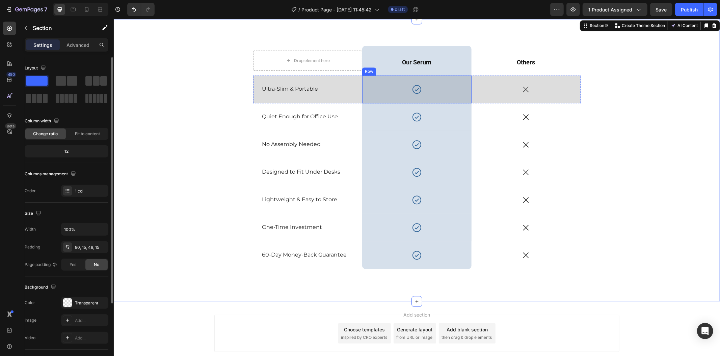
click at [375, 78] on div "Icon Row" at bounding box center [416, 89] width 109 height 28
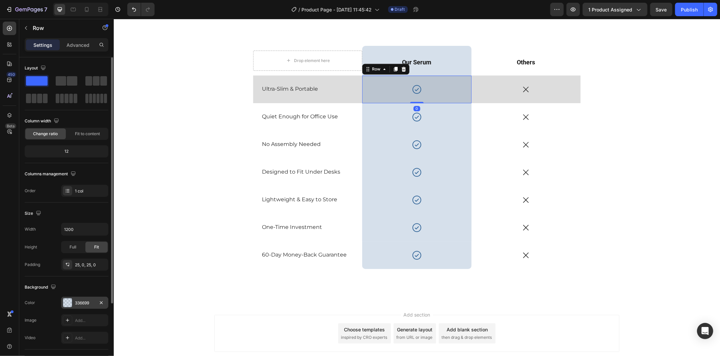
click at [84, 305] on div "336699" at bounding box center [85, 303] width 20 height 6
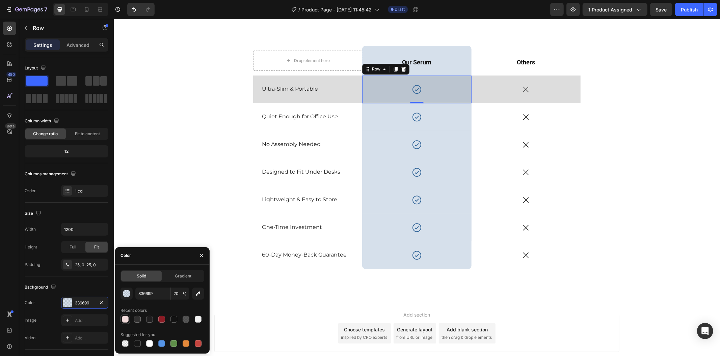
click at [125, 319] on div at bounding box center [125, 319] width 7 height 7
type input "F1DADA"
type input "100"
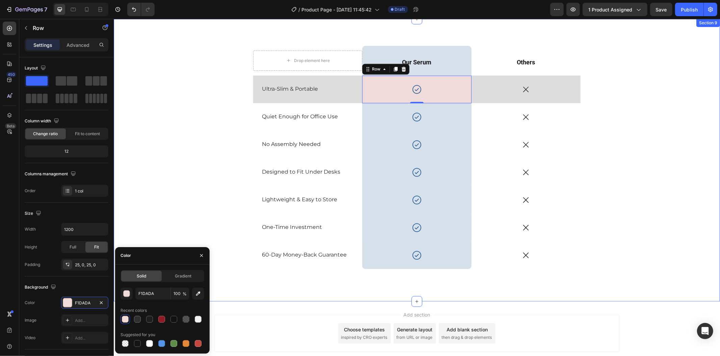
click at [178, 209] on div "Drop element here Row Our Serum Text Block Row Others Text Block Row Ultra-Slim…" at bounding box center [416, 165] width 596 height 239
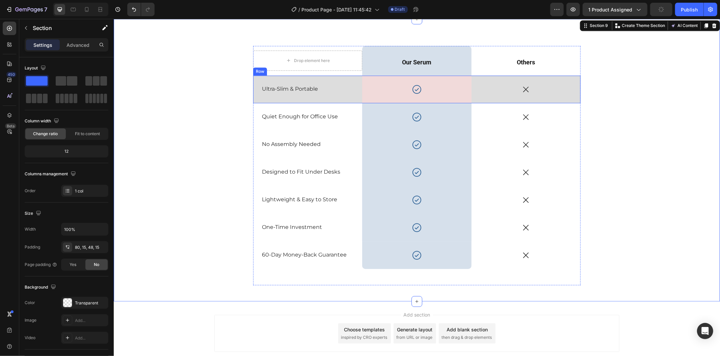
click at [309, 99] on div "Ultra-Slim & Portable Text Block" at bounding box center [307, 89] width 109 height 28
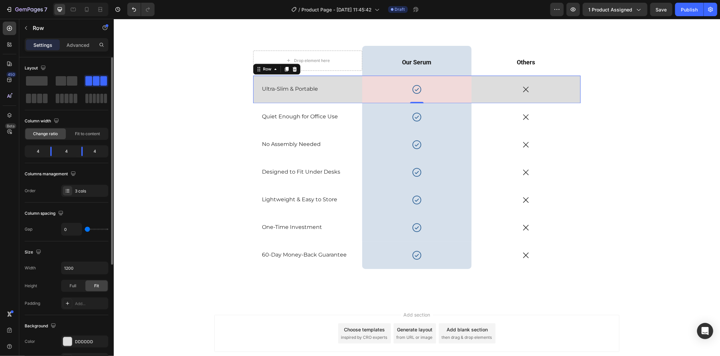
scroll to position [170, 0]
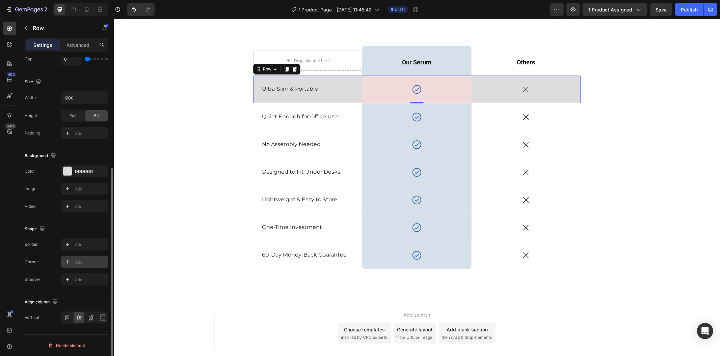
click at [67, 261] on icon at bounding box center [67, 261] width 5 height 5
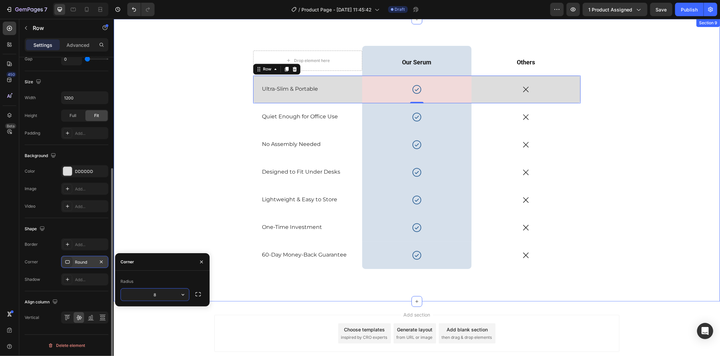
click at [136, 234] on div "Drop element here Row Our Serum Text Block Row Others Text Block Row Ultra-Slim…" at bounding box center [416, 165] width 596 height 239
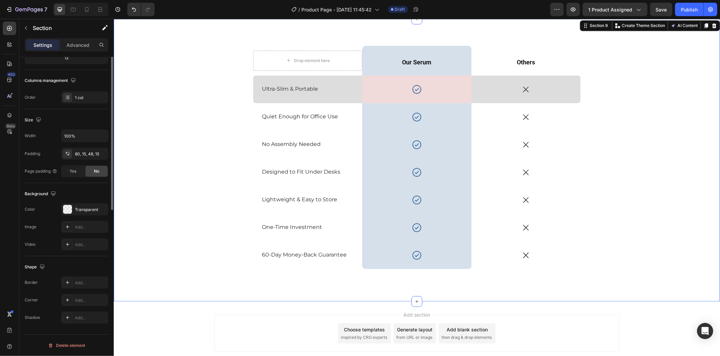
scroll to position [0, 0]
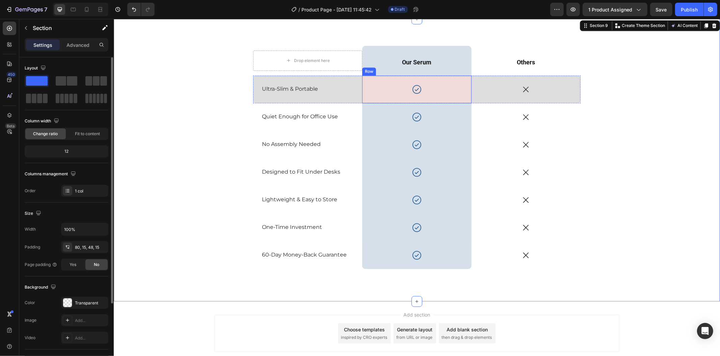
click at [365, 96] on div "Icon Row" at bounding box center [416, 89] width 109 height 28
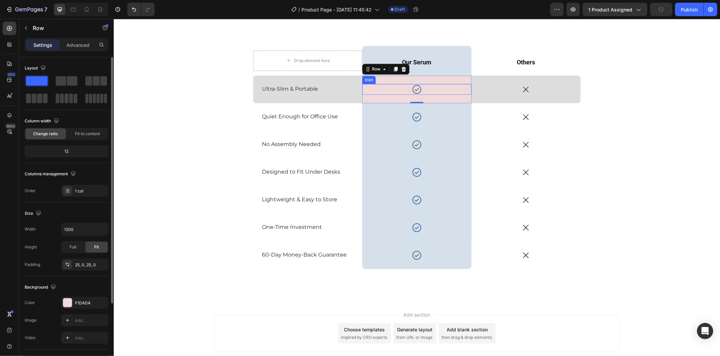
click at [416, 91] on icon at bounding box center [416, 89] width 11 height 11
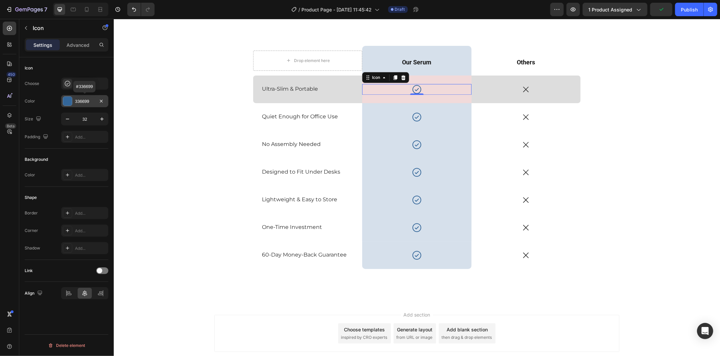
click at [85, 102] on div "336699" at bounding box center [85, 102] width 20 height 6
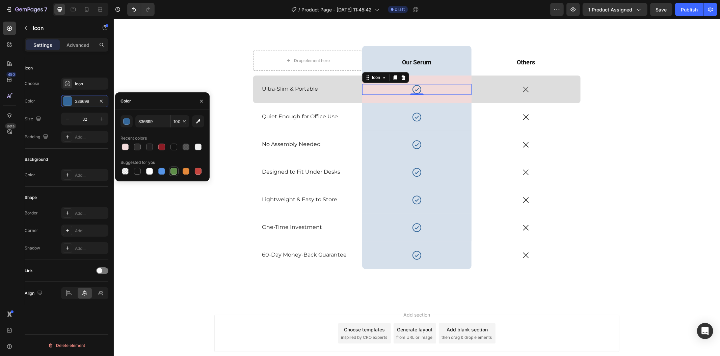
click at [174, 170] on div at bounding box center [173, 171] width 7 height 7
click at [156, 118] on input "5E8E49" at bounding box center [152, 121] width 35 height 12
paste input "4BB82C"
type input "4BB82C"
click at [164, 100] on div "Color" at bounding box center [162, 101] width 94 height 18
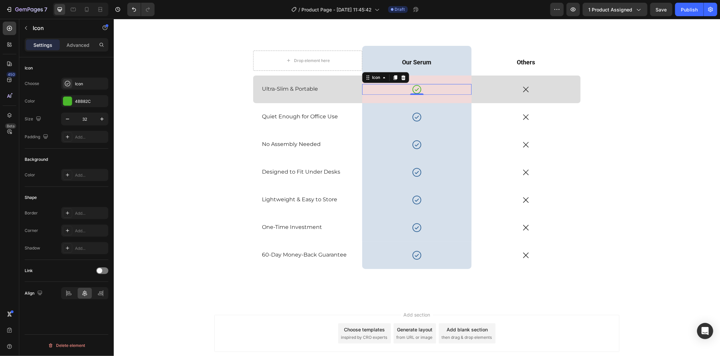
click at [99, 69] on div "Icon" at bounding box center [67, 68] width 84 height 11
click at [92, 87] on div "Icon" at bounding box center [84, 84] width 47 height 12
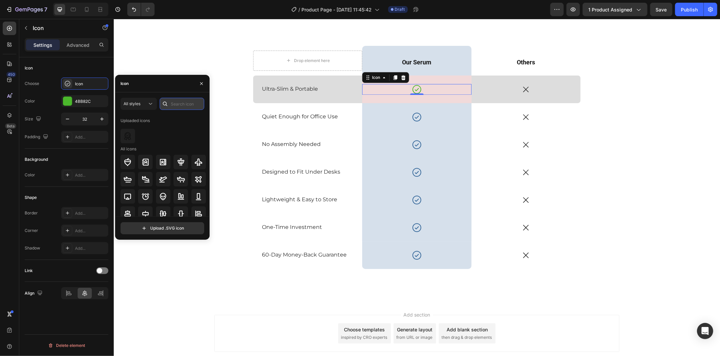
click at [184, 104] on input "text" at bounding box center [182, 104] width 45 height 12
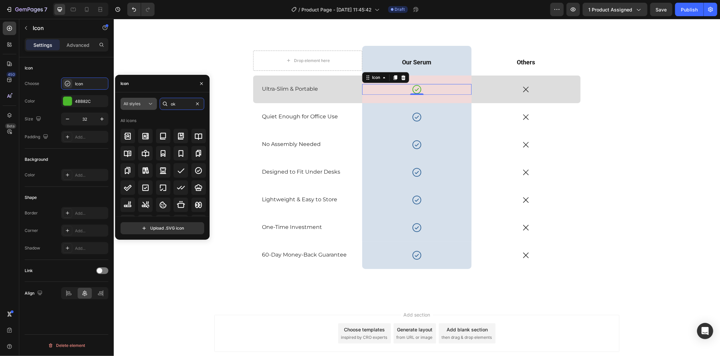
type input "ok"
click at [146, 101] on div "All styles" at bounding box center [135, 104] width 24 height 6
click at [140, 166] on div "Filled" at bounding box center [126, 171] width 55 height 13
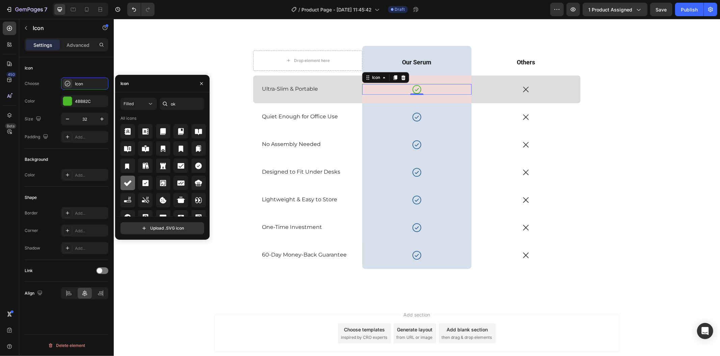
click at [131, 184] on icon at bounding box center [127, 183] width 8 height 8
click at [521, 88] on icon at bounding box center [525, 89] width 9 height 9
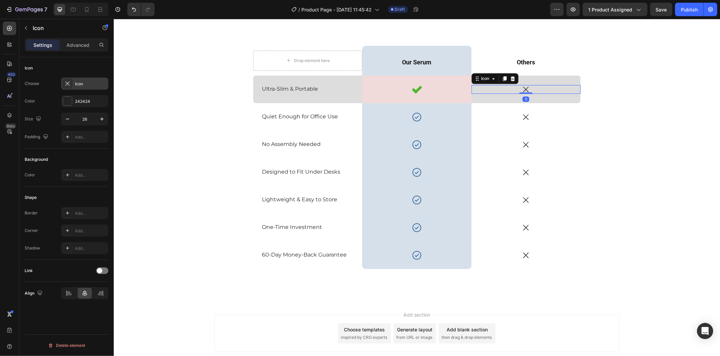
click at [89, 83] on div "Icon" at bounding box center [91, 84] width 32 height 6
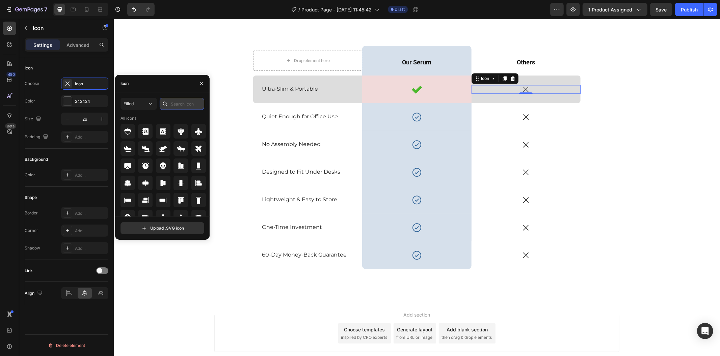
click at [182, 106] on input "text" at bounding box center [182, 104] width 45 height 12
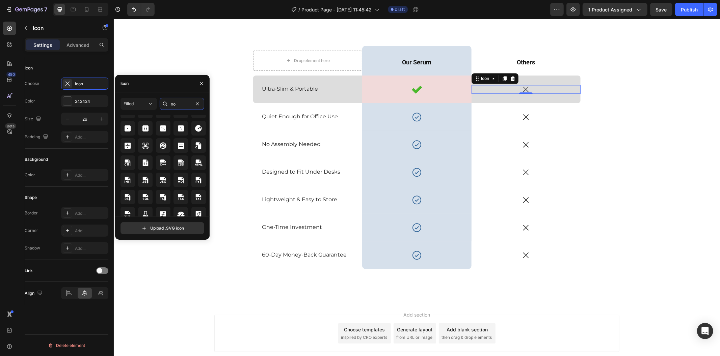
scroll to position [219, 0]
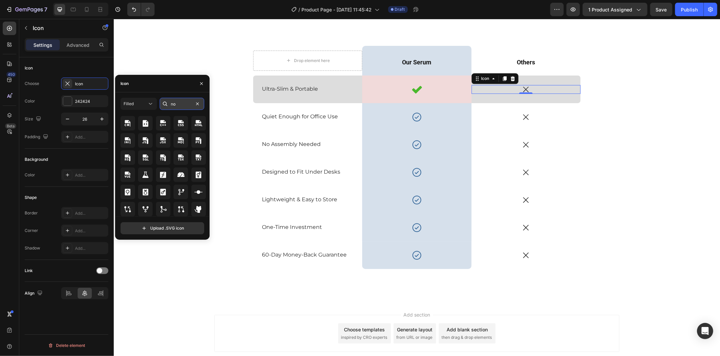
click at [186, 102] on input "no" at bounding box center [182, 104] width 45 height 12
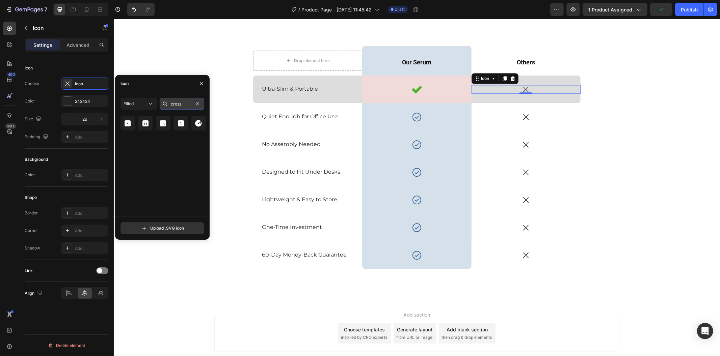
scroll to position [0, 0]
click at [182, 106] on input "cross" at bounding box center [182, 104] width 45 height 12
click at [172, 101] on input "multiple" at bounding box center [182, 104] width 45 height 12
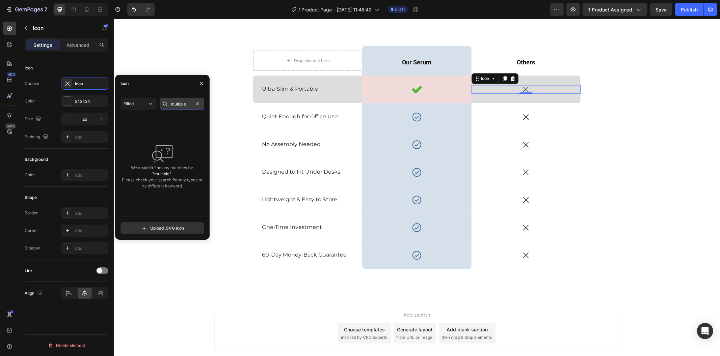
type input "X"
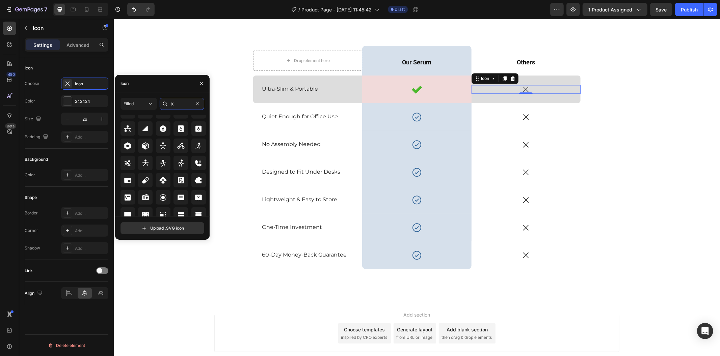
scroll to position [364, 0]
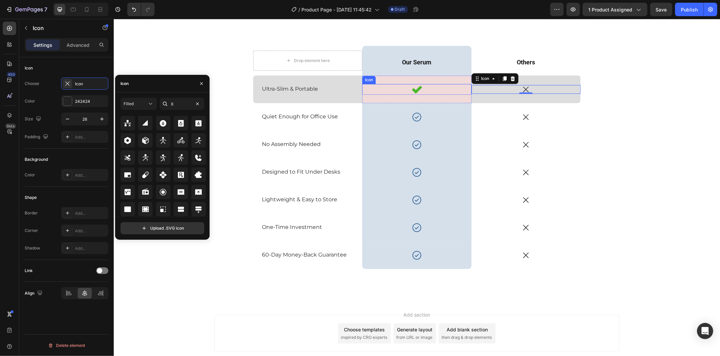
click at [427, 91] on div "Icon" at bounding box center [416, 89] width 109 height 11
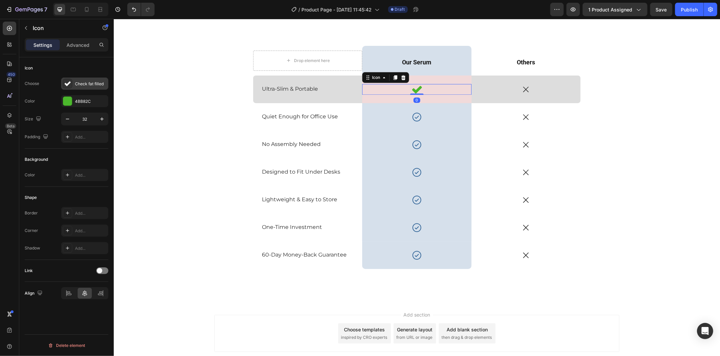
click at [77, 79] on div "Check fat filled" at bounding box center [84, 84] width 47 height 12
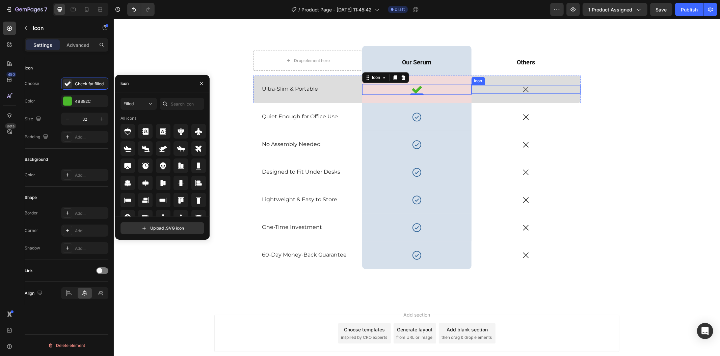
click at [514, 90] on div "Icon" at bounding box center [525, 89] width 109 height 9
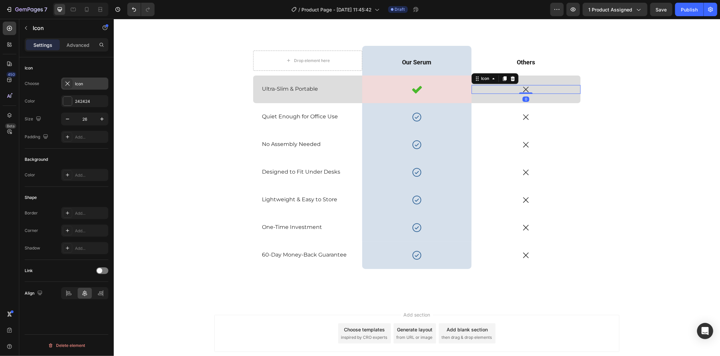
click at [84, 83] on div "Icon" at bounding box center [91, 84] width 32 height 6
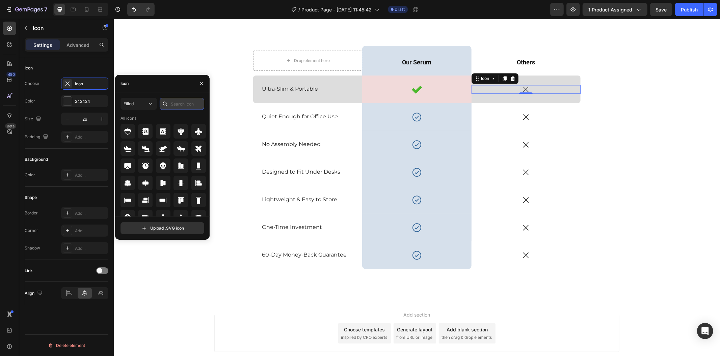
click at [171, 101] on input "text" at bounding box center [182, 104] width 45 height 12
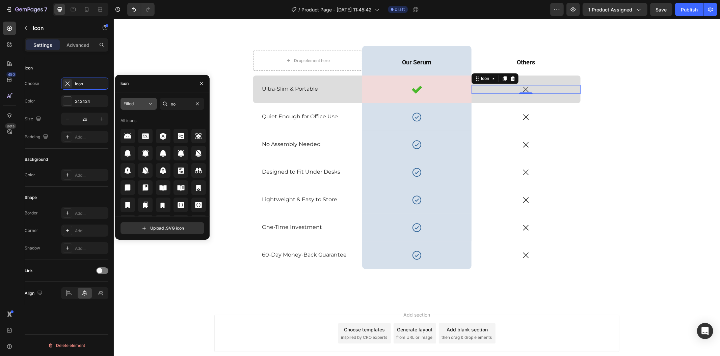
click at [142, 103] on div "Filled" at bounding box center [135, 104] width 24 height 6
click at [140, 121] on p "All styles" at bounding box center [132, 120] width 38 height 6
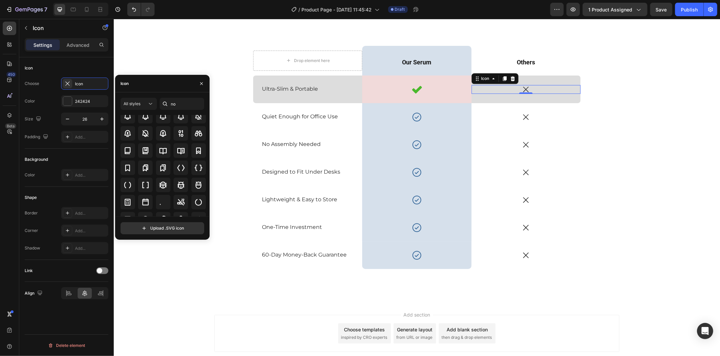
scroll to position [74, 0]
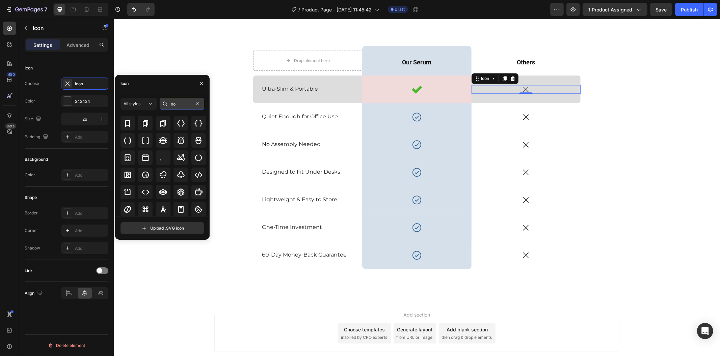
click at [185, 102] on input "no" at bounding box center [182, 104] width 45 height 12
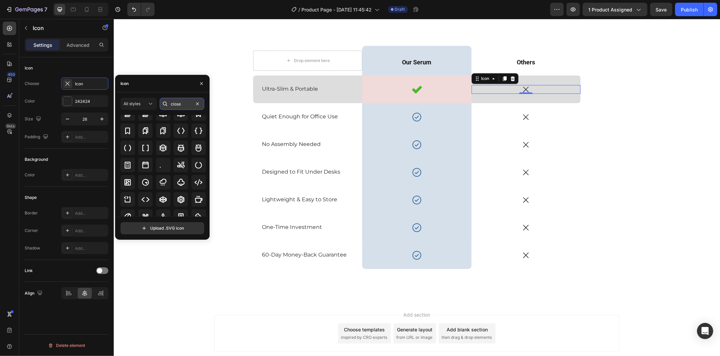
scroll to position [0, 0]
type input "close"
click at [178, 148] on icon at bounding box center [181, 149] width 8 height 8
click at [403, 87] on div "Icon" at bounding box center [416, 89] width 109 height 11
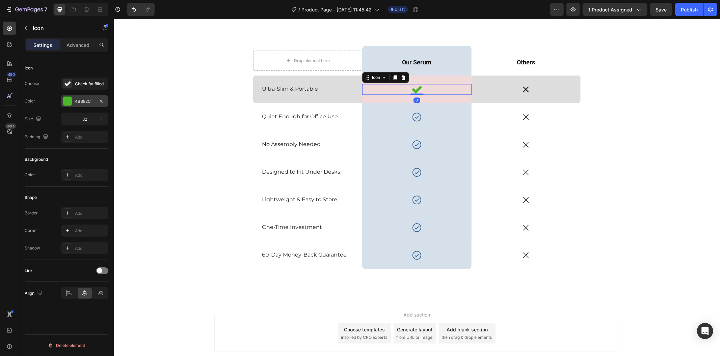
click at [90, 106] on div "4BB82C" at bounding box center [84, 101] width 47 height 12
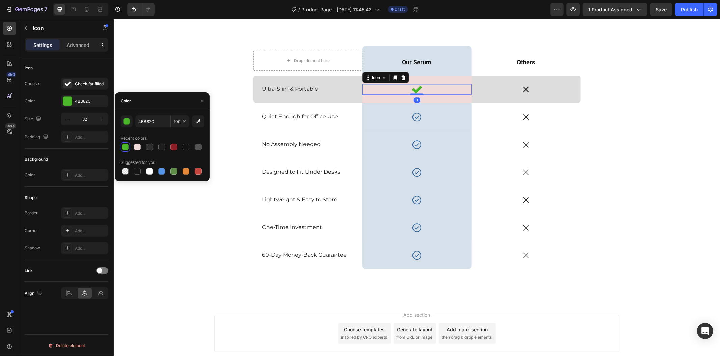
click at [89, 187] on div "Icon Choose Check fat filled Color 4BB82C Size 32 Padding Add..." at bounding box center [67, 223] width 84 height 73
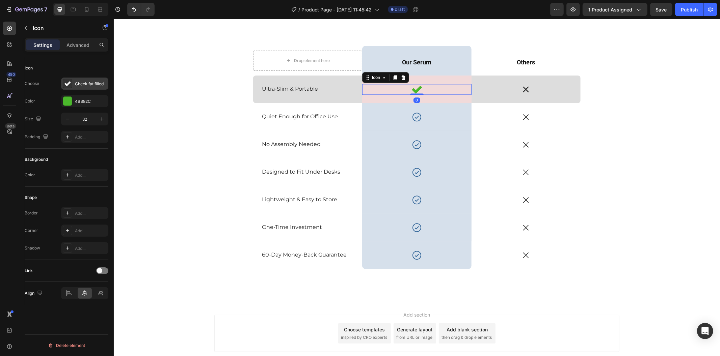
click at [89, 79] on div "Check fat filled" at bounding box center [84, 84] width 47 height 12
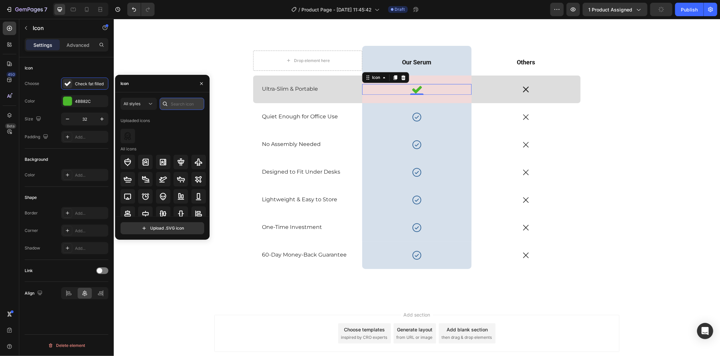
click at [176, 103] on input "text" at bounding box center [182, 104] width 45 height 12
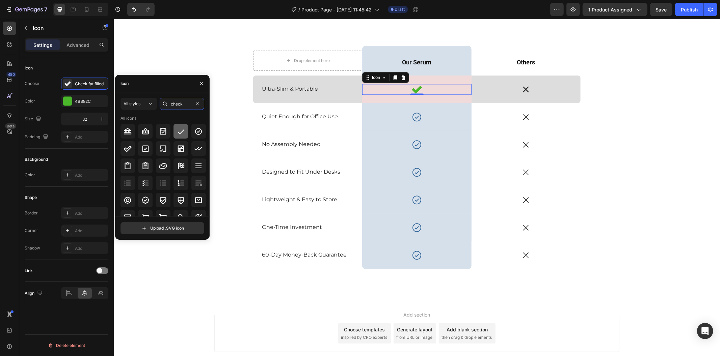
type input "check"
click at [183, 132] on icon at bounding box center [181, 132] width 8 height 8
click at [242, 167] on div "Drop element here Row Our Serum Text Block Row Others Text Block Row Ultra-Slim…" at bounding box center [416, 165] width 596 height 239
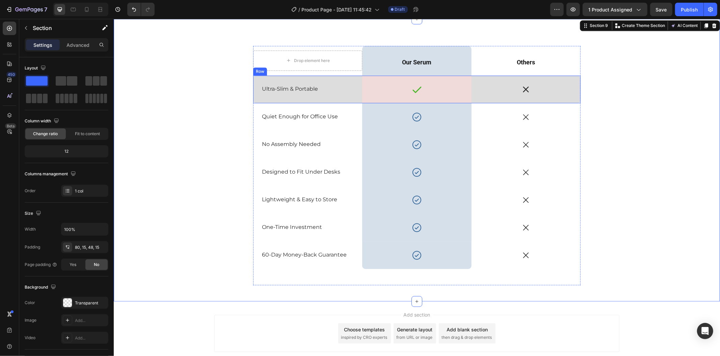
click at [341, 79] on div "Ultra-Slim & Portable Text Block" at bounding box center [307, 89] width 109 height 28
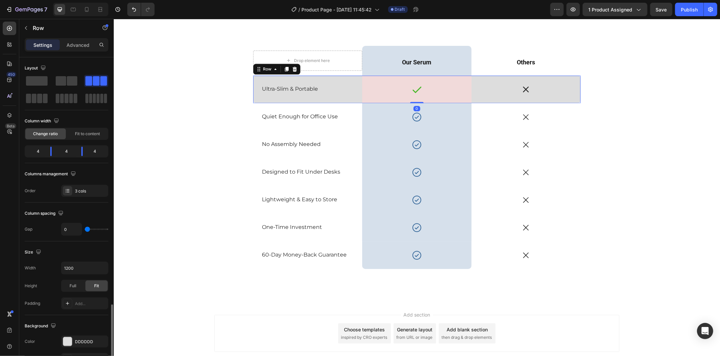
scroll to position [150, 0]
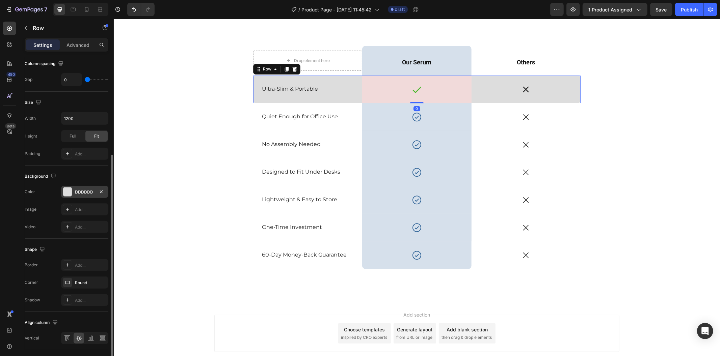
click at [83, 195] on div "DDDDDD" at bounding box center [85, 192] width 20 height 6
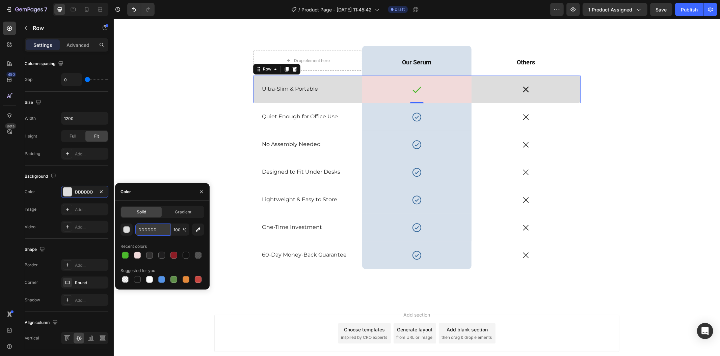
click at [157, 227] on input "DDDDDD" at bounding box center [152, 230] width 35 height 12
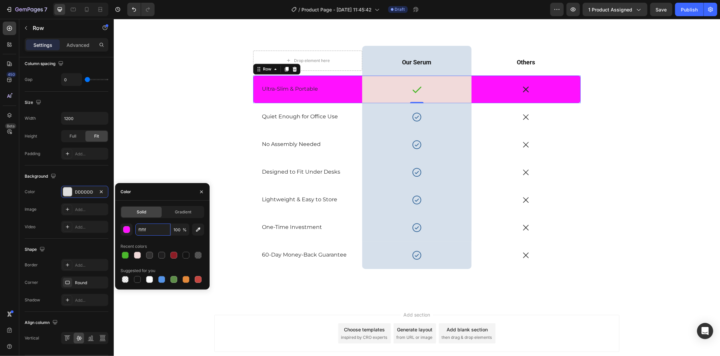
type input "f1f1f1"
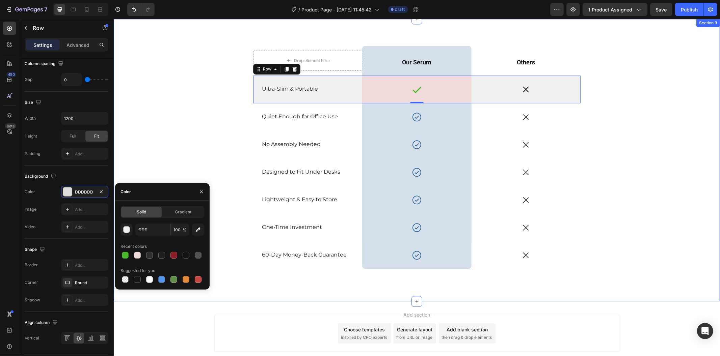
click at [178, 151] on div "Drop element here Row Our Serum Text Block Row Others Text Block Row Ultra-Slim…" at bounding box center [416, 165] width 596 height 239
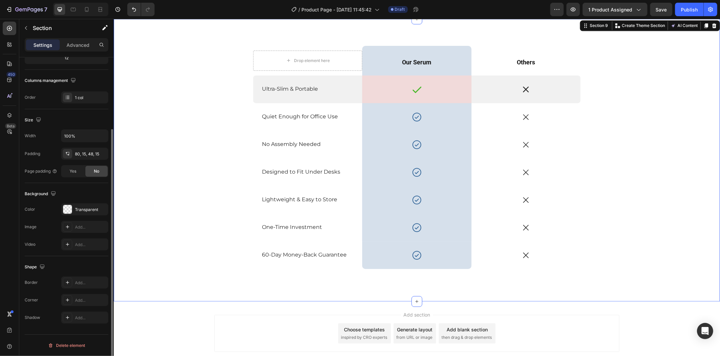
scroll to position [0, 0]
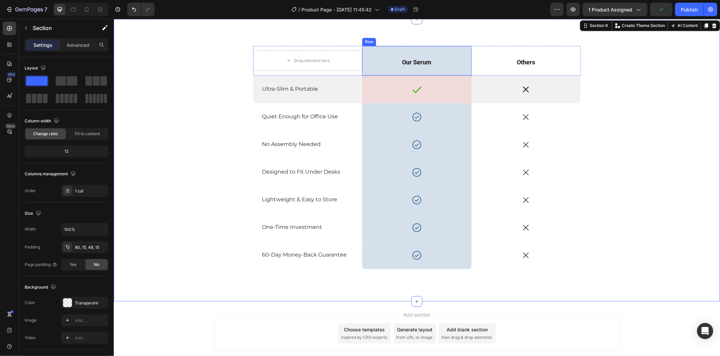
click at [370, 69] on div "Our Serum Text Block Row" at bounding box center [416, 60] width 109 height 29
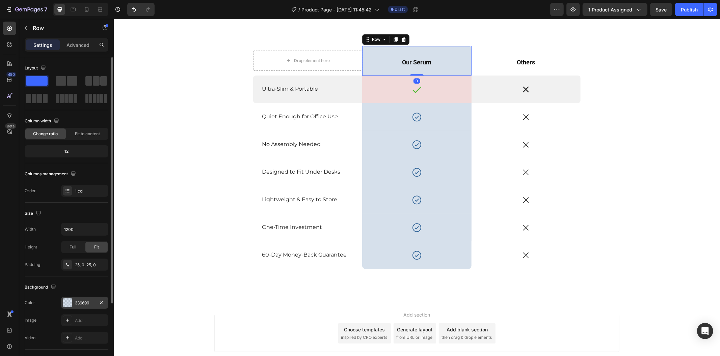
click at [82, 304] on div "336699" at bounding box center [85, 303] width 20 height 6
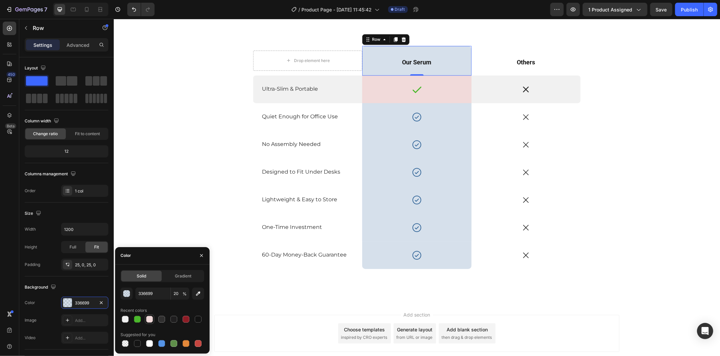
click at [149, 321] on div at bounding box center [149, 319] width 7 height 7
type input "F1DADA"
type input "100"
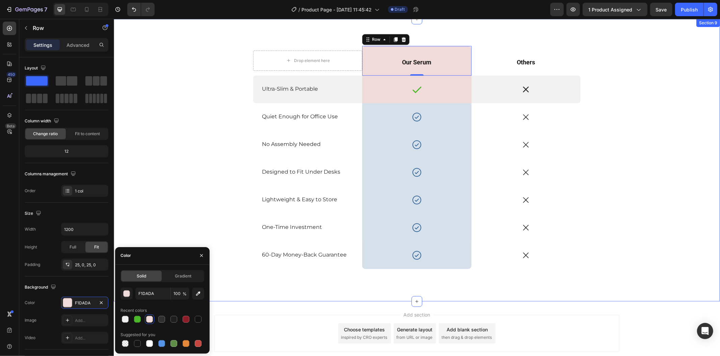
click at [180, 179] on div "Drop element here Row Our Serum Text Block Row 0 Others Text Block Row Ultra-Sl…" at bounding box center [416, 165] width 596 height 239
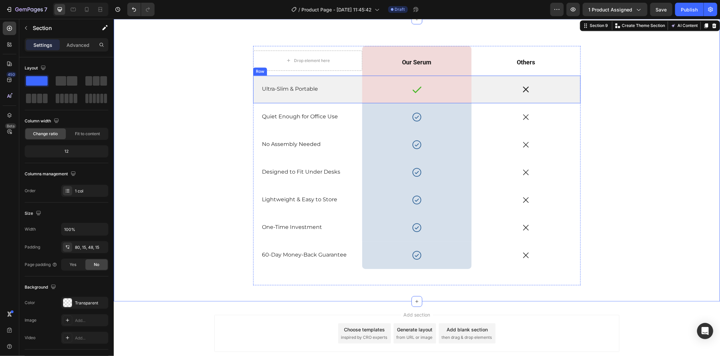
click at [347, 95] on div "Ultra-Slim & Portable Text Block" at bounding box center [307, 89] width 109 height 28
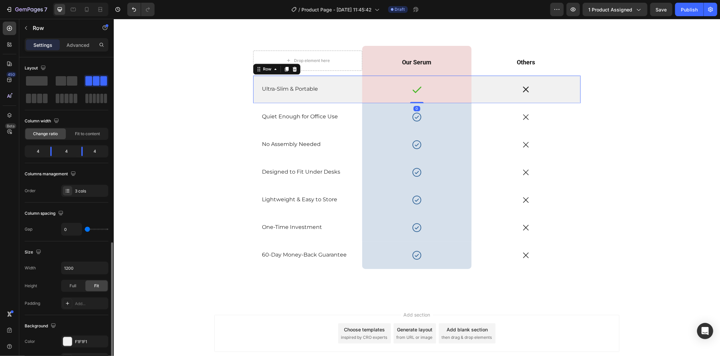
scroll to position [112, 0]
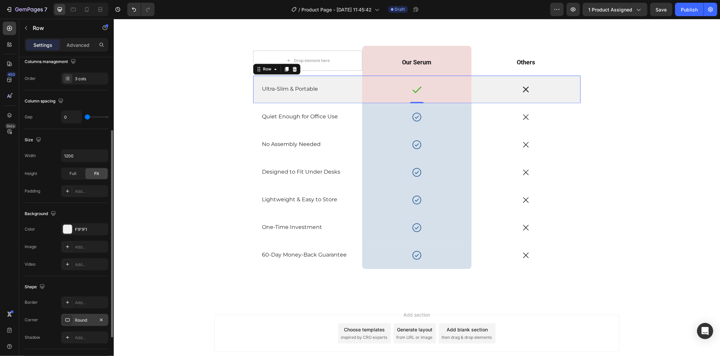
click at [82, 321] on div "Round" at bounding box center [85, 321] width 20 height 6
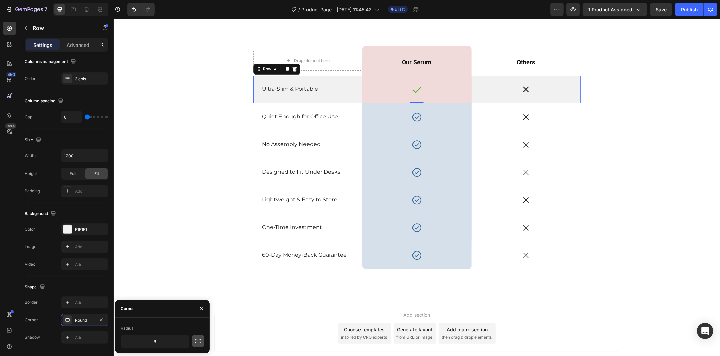
click at [196, 342] on icon "button" at bounding box center [198, 341] width 7 height 7
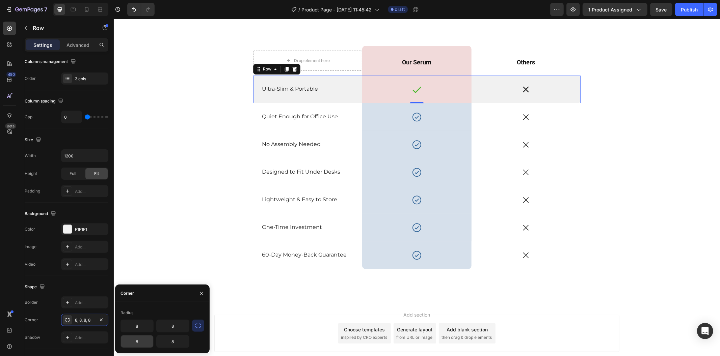
click at [142, 340] on input "8" at bounding box center [137, 342] width 32 height 12
type input "0"
click at [173, 342] on input "8" at bounding box center [173, 342] width 32 height 12
type input "0"
click at [232, 321] on div "Add section Choose templates inspired by CRO experts Generate layout from URL o…" at bounding box center [416, 333] width 405 height 37
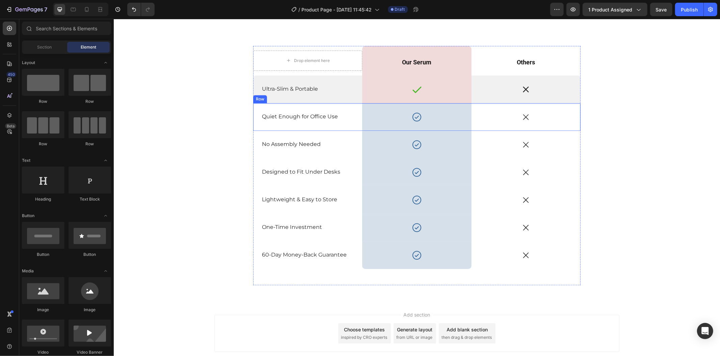
click at [255, 127] on div "Quiet Enough for Office Use Text Block" at bounding box center [307, 117] width 109 height 28
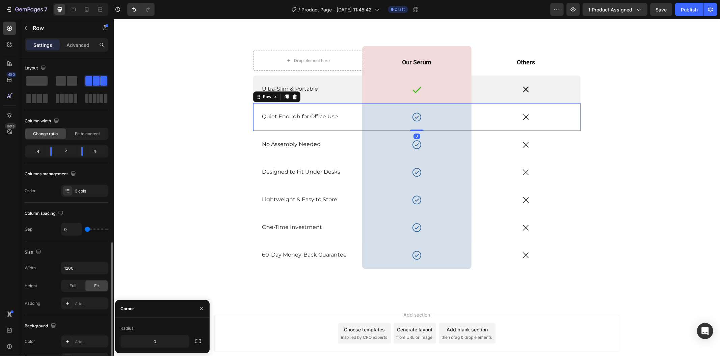
scroll to position [150, 0]
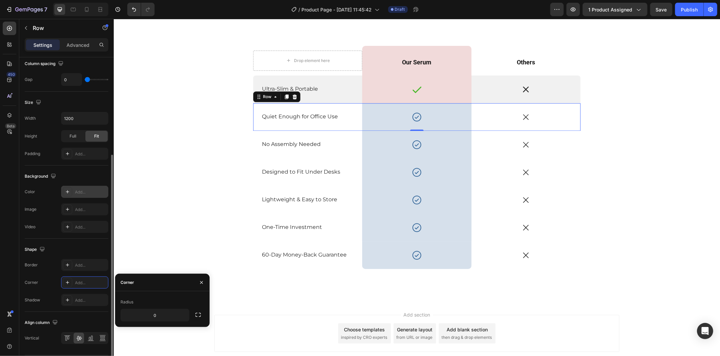
click at [65, 190] on icon at bounding box center [67, 191] width 5 height 5
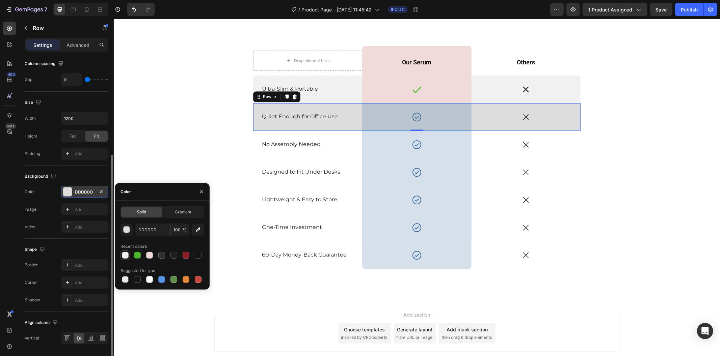
click at [125, 255] on div at bounding box center [125, 255] width 7 height 7
type input "F1F1F1"
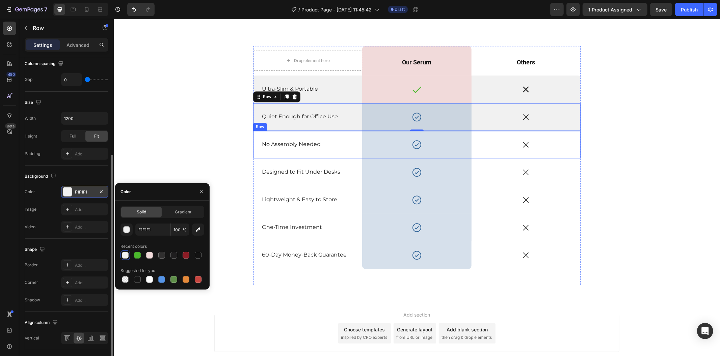
click at [253, 152] on div "No Assembly Needed Text Block" at bounding box center [307, 145] width 109 height 28
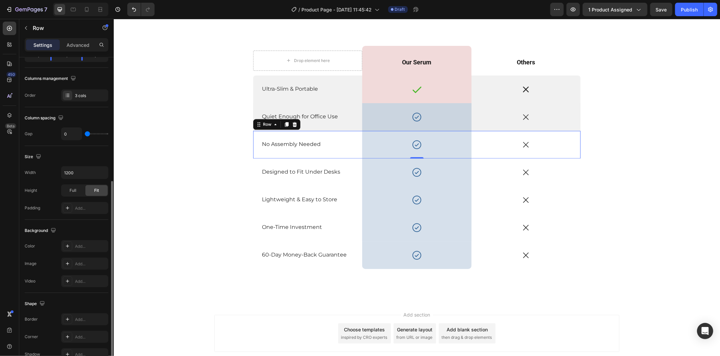
scroll to position [133, 0]
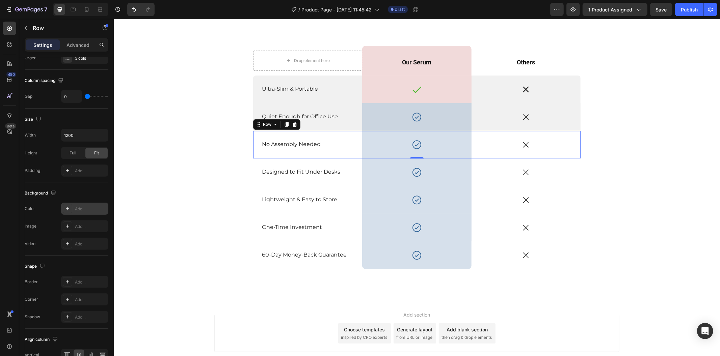
click at [65, 205] on div at bounding box center [67, 208] width 9 height 9
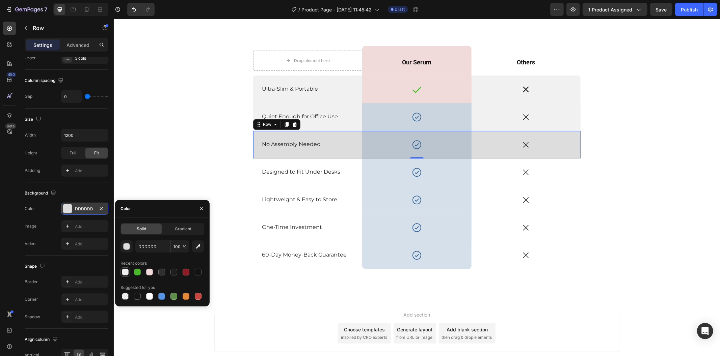
click at [124, 270] on div at bounding box center [125, 272] width 7 height 7
type input "F1F1F1"
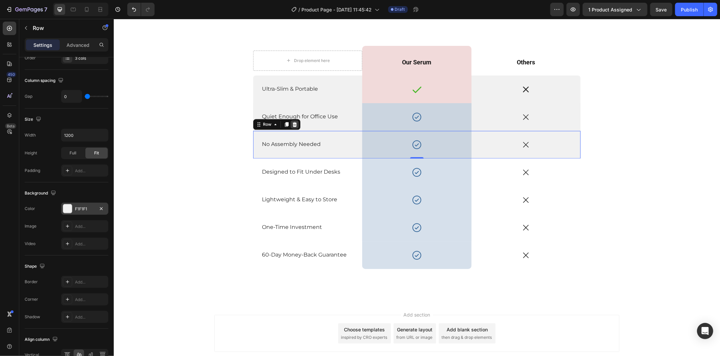
click at [292, 124] on icon at bounding box center [294, 123] width 4 height 5
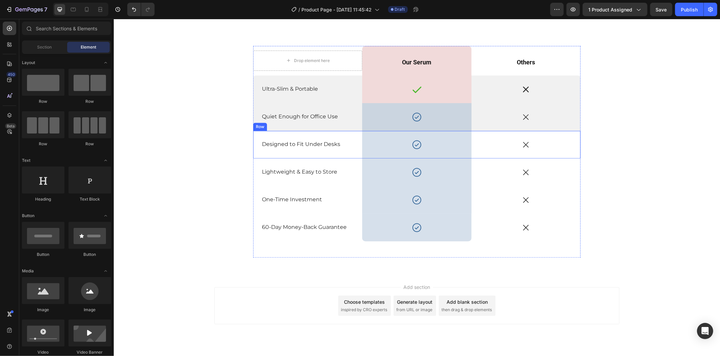
click at [253, 156] on div "Designed to Fit Under Desks Text Block" at bounding box center [307, 145] width 109 height 28
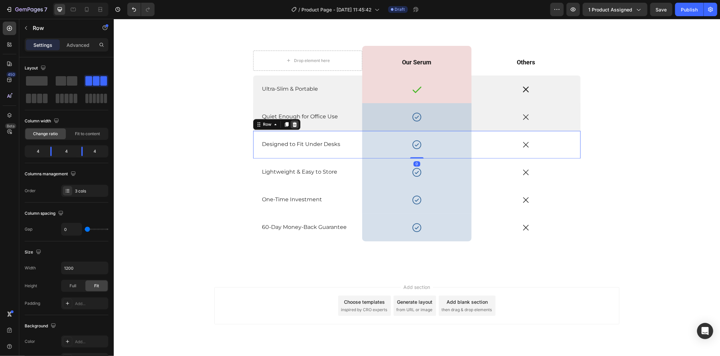
click at [292, 122] on icon at bounding box center [294, 123] width 4 height 5
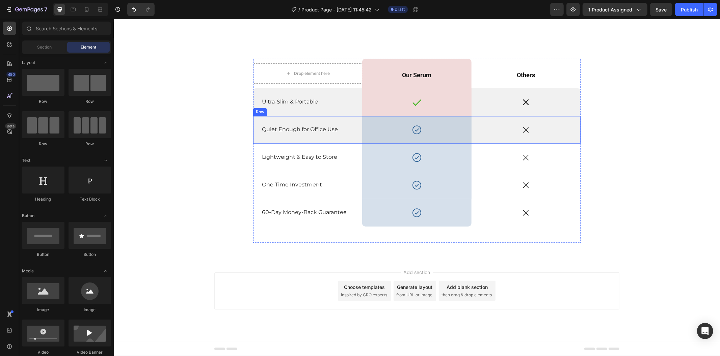
scroll to position [1377, 0]
click at [254, 149] on div "Lightweight & Easy to Store Text Block" at bounding box center [307, 158] width 109 height 28
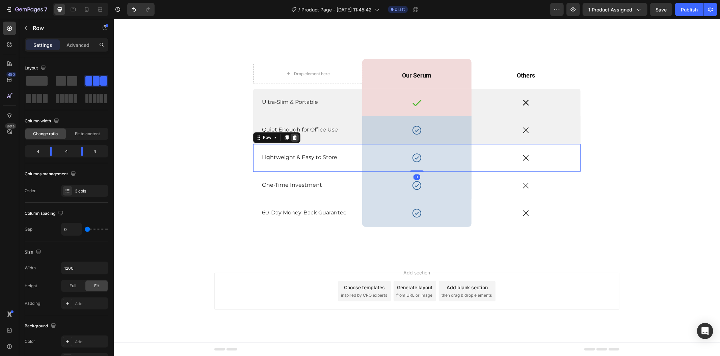
click at [296, 137] on div "Row" at bounding box center [276, 137] width 47 height 11
click at [292, 137] on icon at bounding box center [294, 137] width 5 height 5
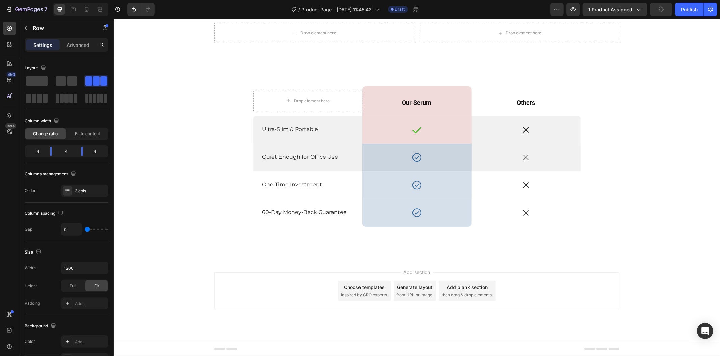
scroll to position [1350, 0]
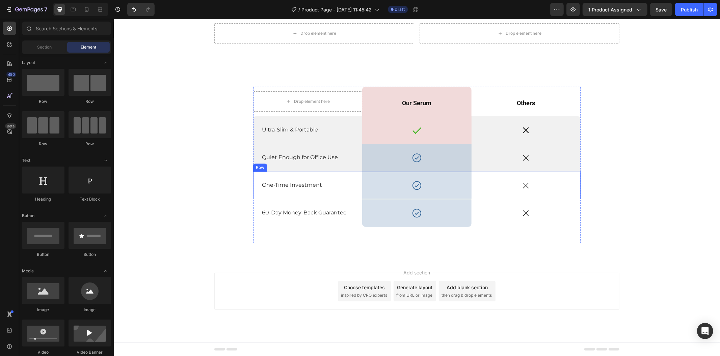
click at [254, 174] on div "One-Time Investment Text Block" at bounding box center [307, 185] width 109 height 28
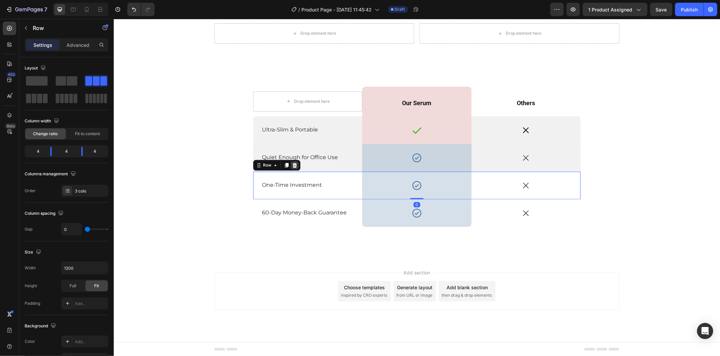
click at [292, 164] on icon at bounding box center [294, 164] width 4 height 5
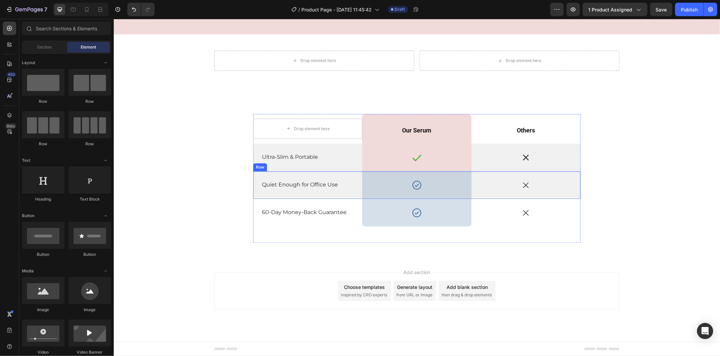
scroll to position [1322, 0]
click at [529, 212] on div "Icon" at bounding box center [525, 213] width 109 height 9
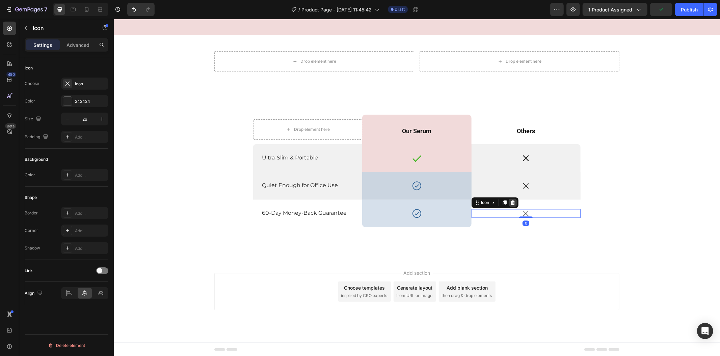
click at [510, 203] on icon at bounding box center [512, 202] width 4 height 5
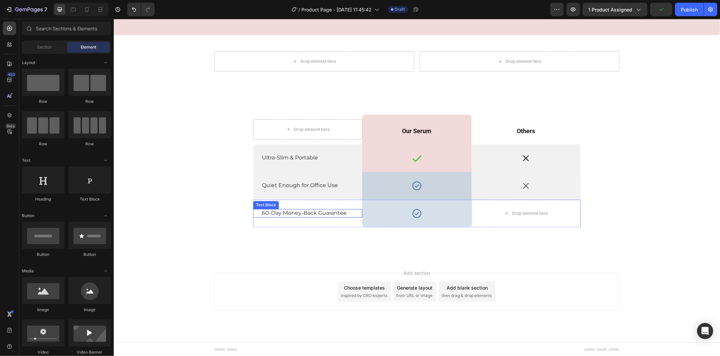
click at [333, 213] on p "60-Day Money-Back Guarantee" at bounding box center [306, 213] width 91 height 7
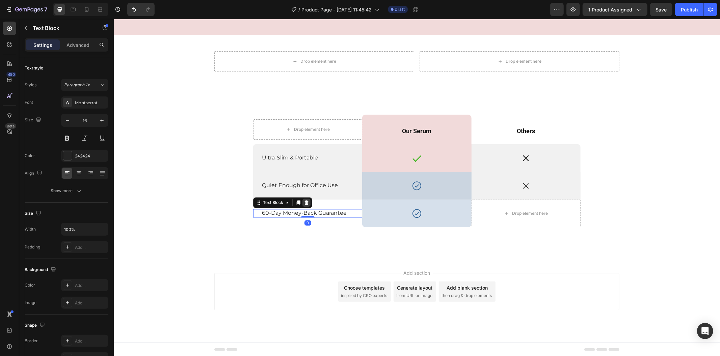
click at [303, 200] on icon at bounding box center [305, 202] width 5 height 5
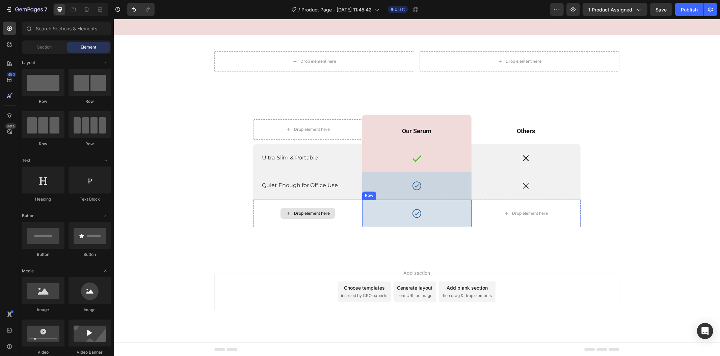
drag, startPoint x: 382, startPoint y: 221, endPoint x: 374, endPoint y: 221, distance: 8.4
click at [382, 221] on div "Icon Row" at bounding box center [416, 213] width 109 height 28
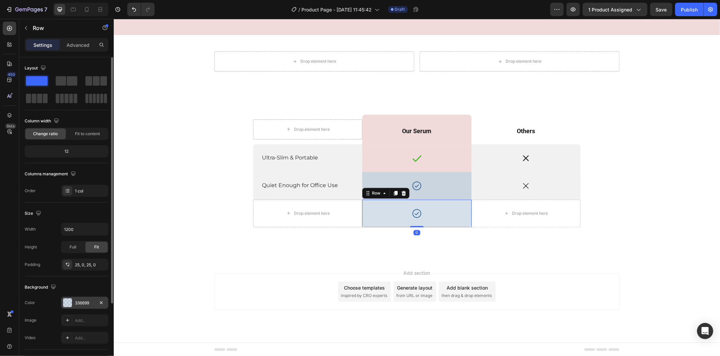
click at [87, 305] on div "336699" at bounding box center [85, 303] width 20 height 6
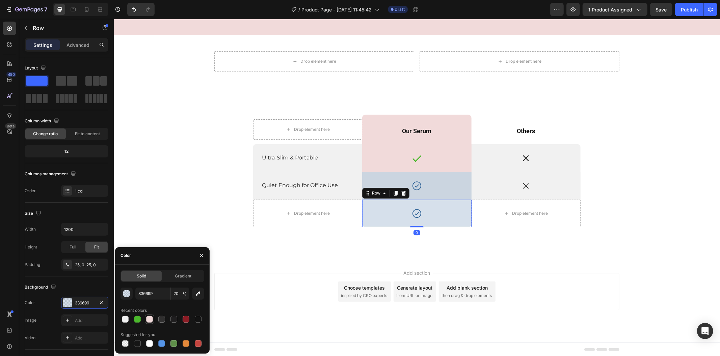
click at [147, 319] on div at bounding box center [149, 319] width 7 height 7
type input "F1DADA"
type input "100"
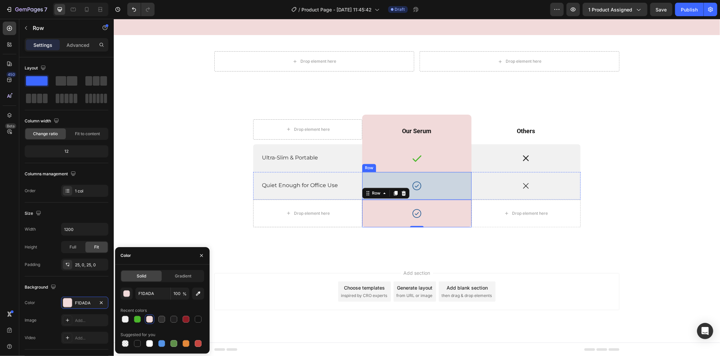
click at [463, 194] on div "Icon Row" at bounding box center [416, 186] width 109 height 28
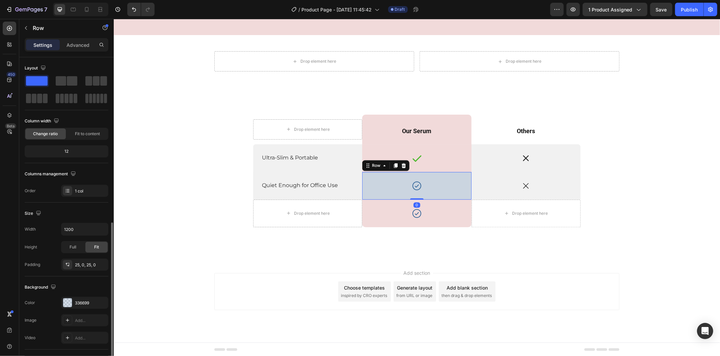
scroll to position [93, 0]
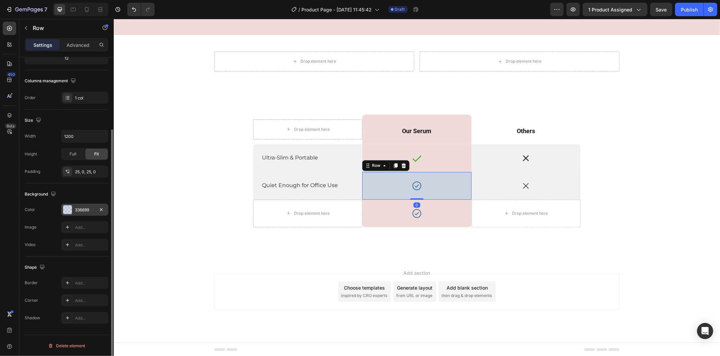
click at [86, 210] on div "336699" at bounding box center [85, 210] width 20 height 6
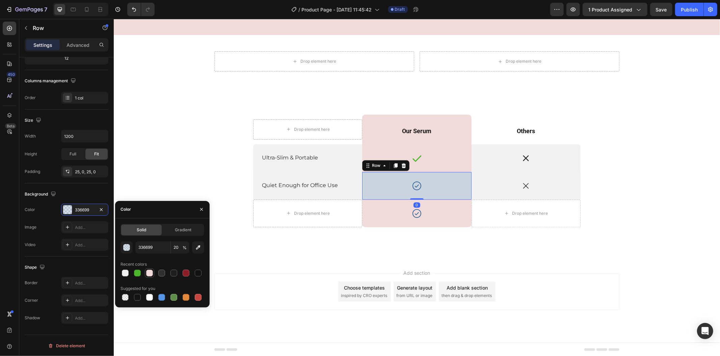
click at [148, 273] on div at bounding box center [149, 273] width 7 height 7
type input "F1DADA"
type input "100"
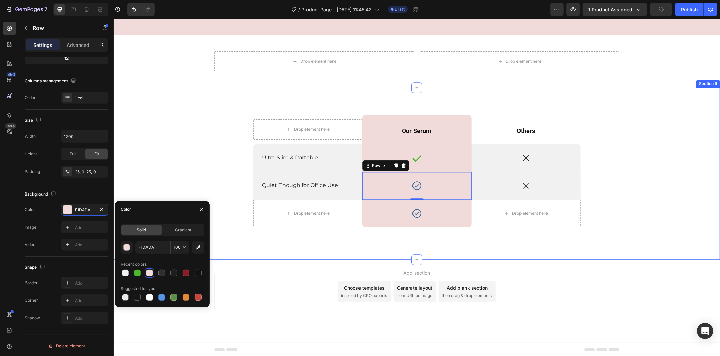
click at [149, 181] on div "Drop element here Row Our Serum Text Block Row Others Text Block Row Ultra-Slim…" at bounding box center [416, 178] width 596 height 129
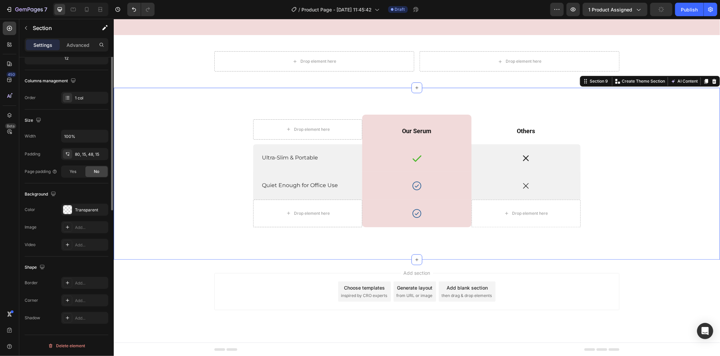
scroll to position [0, 0]
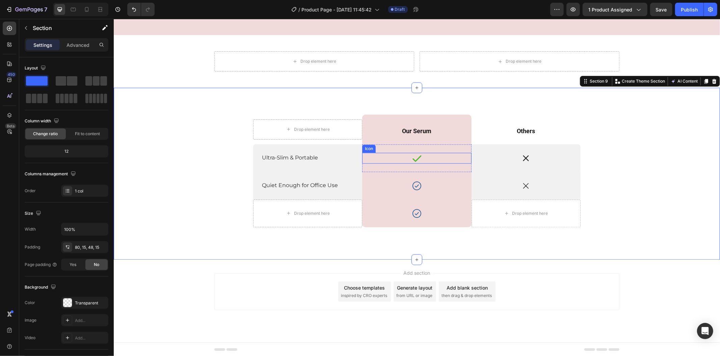
click at [411, 156] on icon at bounding box center [416, 158] width 11 height 11
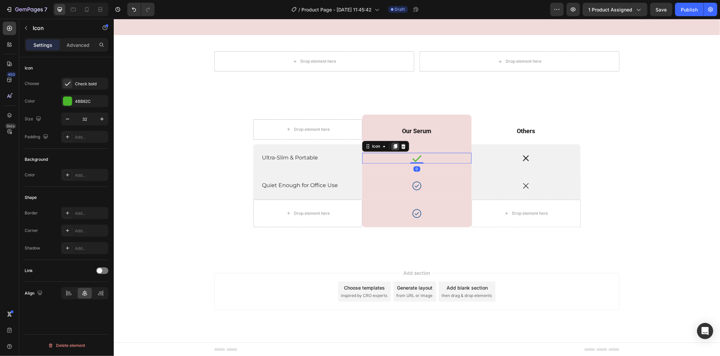
click at [391, 147] on div at bounding box center [395, 146] width 8 height 8
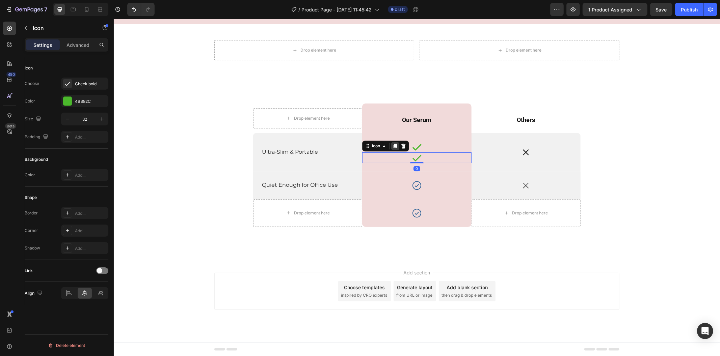
click at [391, 142] on div at bounding box center [395, 146] width 8 height 8
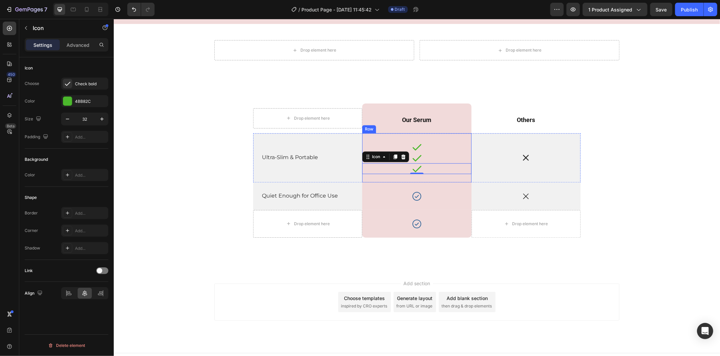
scroll to position [1344, 0]
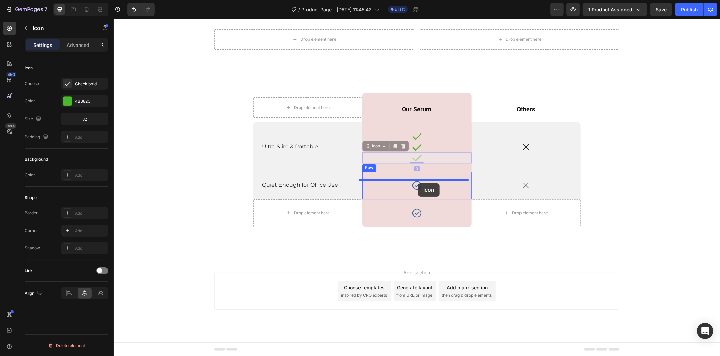
drag, startPoint x: 434, startPoint y: 154, endPoint x: 417, endPoint y: 183, distance: 34.0
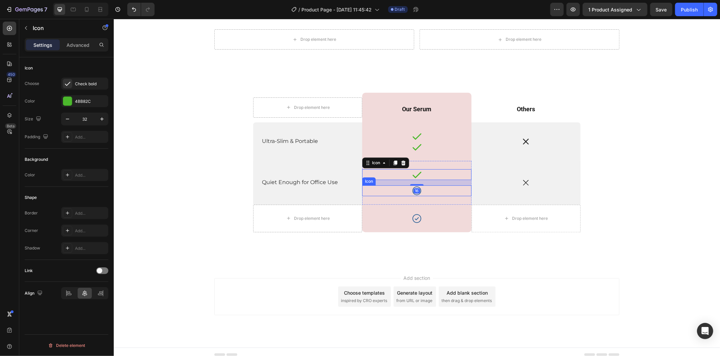
scroll to position [1349, 0]
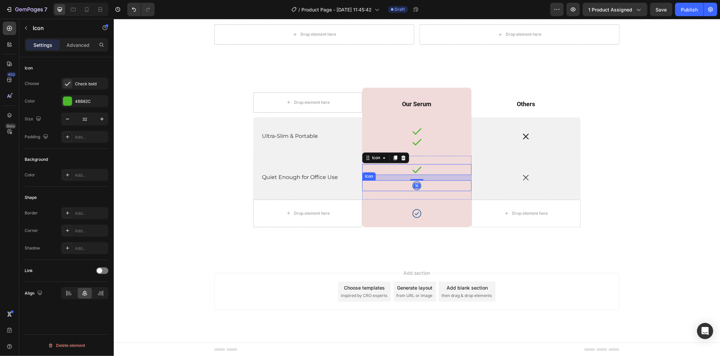
click at [431, 185] on div "Icon" at bounding box center [416, 185] width 109 height 11
click at [401, 173] on icon at bounding box center [402, 173] width 5 height 5
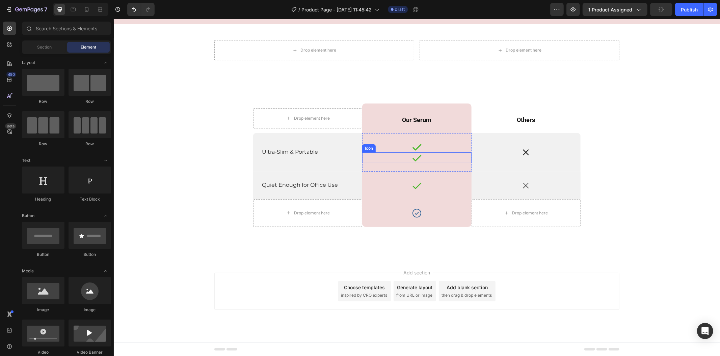
click at [419, 159] on div "Icon" at bounding box center [416, 157] width 109 height 11
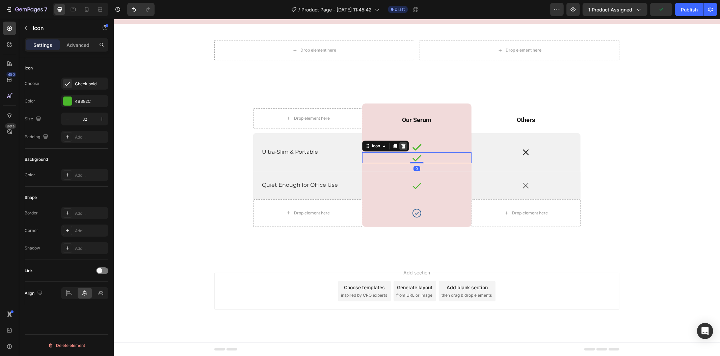
click at [400, 143] on icon at bounding box center [402, 145] width 5 height 5
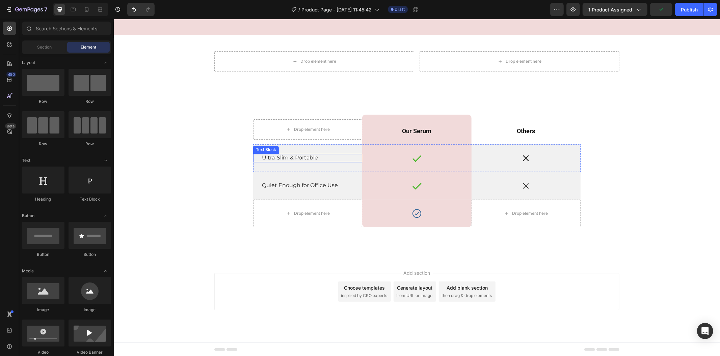
click at [318, 157] on p "Ultra-Slim & Portable" at bounding box center [306, 157] width 91 height 7
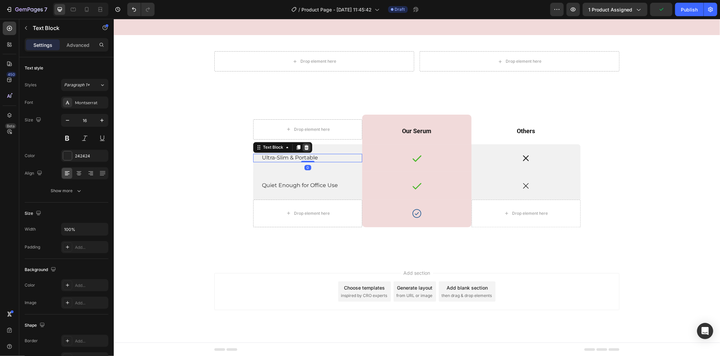
click at [304, 147] on icon at bounding box center [306, 147] width 4 height 5
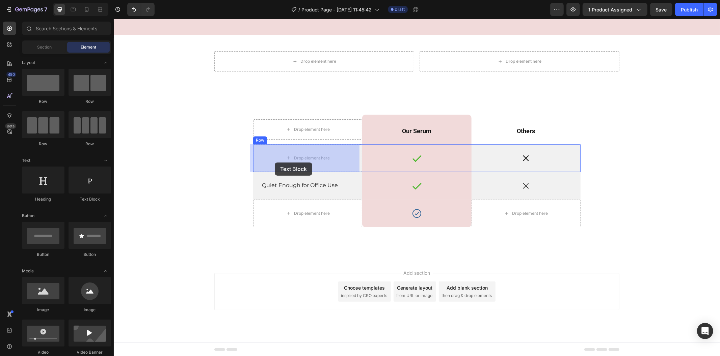
drag, startPoint x: 212, startPoint y: 207, endPoint x: 274, endPoint y: 162, distance: 77.0
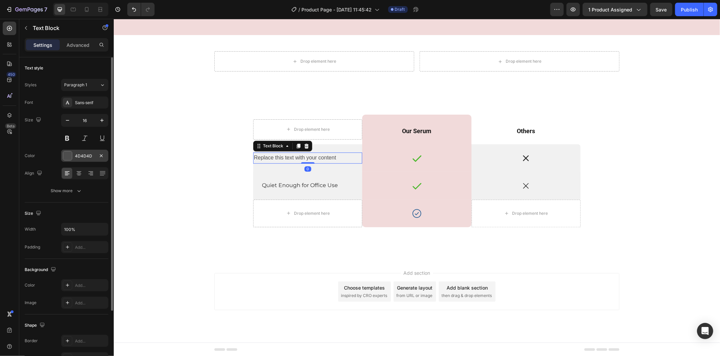
click at [68, 156] on div at bounding box center [67, 156] width 9 height 9
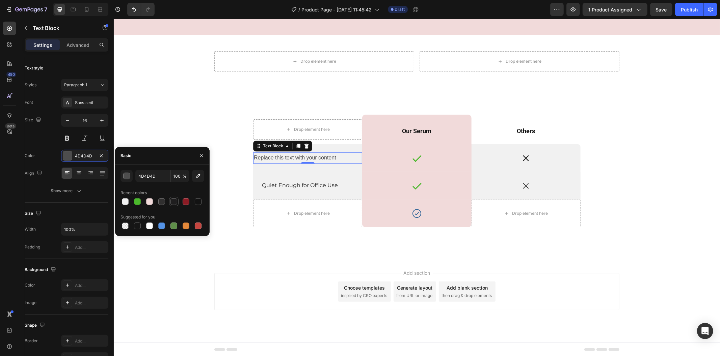
click at [175, 204] on div at bounding box center [173, 201] width 7 height 7
click at [197, 200] on div at bounding box center [198, 201] width 7 height 7
type input "121212"
click at [219, 223] on div "Drop element here Row Our Serum Text Block Row Others Text Block Row Replace th…" at bounding box center [416, 178] width 596 height 129
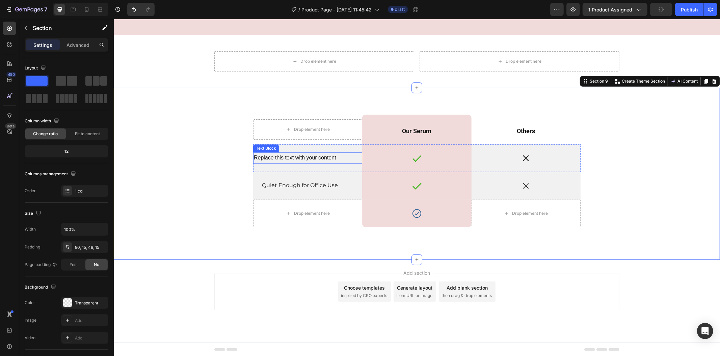
click at [274, 159] on div "Replace this text with your content" at bounding box center [307, 157] width 109 height 11
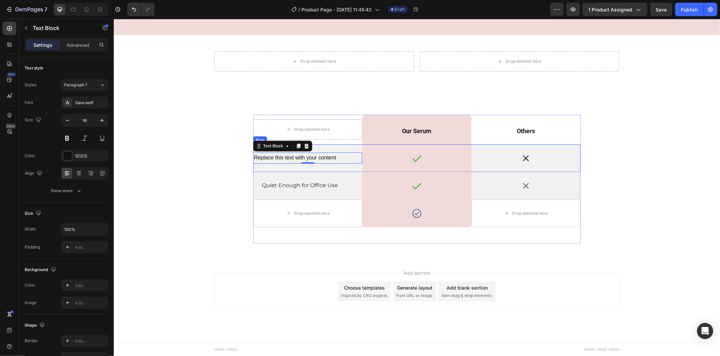
click at [267, 167] on div "Replace this text with your content Text Block 0" at bounding box center [307, 158] width 109 height 28
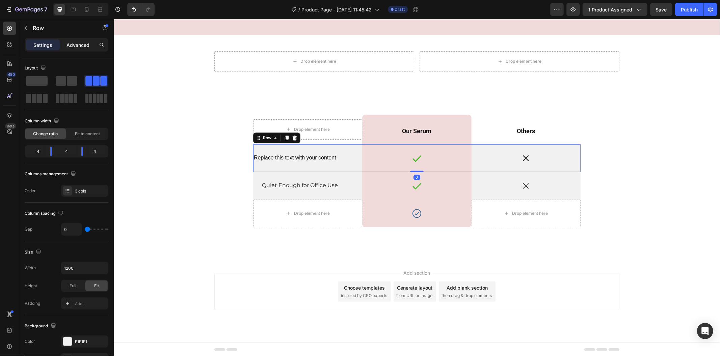
click at [76, 43] on p "Advanced" at bounding box center [77, 45] width 23 height 7
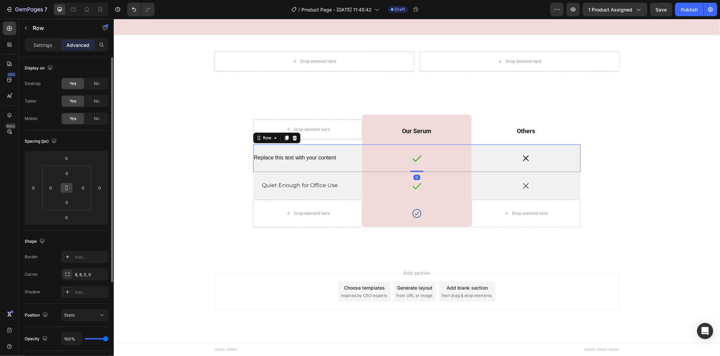
click at [67, 189] on icon at bounding box center [66, 187] width 5 height 5
click at [49, 186] on input "0" at bounding box center [51, 188] width 10 height 10
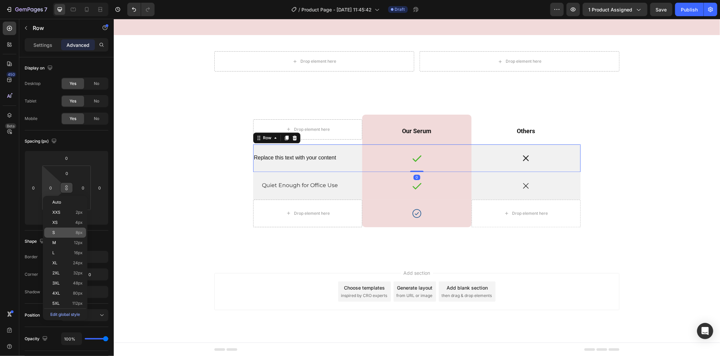
click at [71, 233] on p "S 8px" at bounding box center [67, 232] width 30 height 5
type input "8"
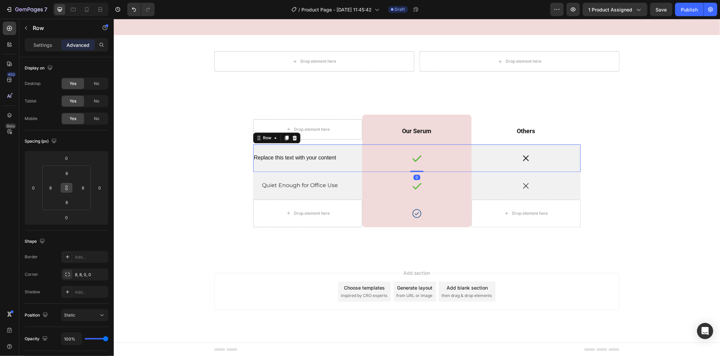
scroll to position [1327, 0]
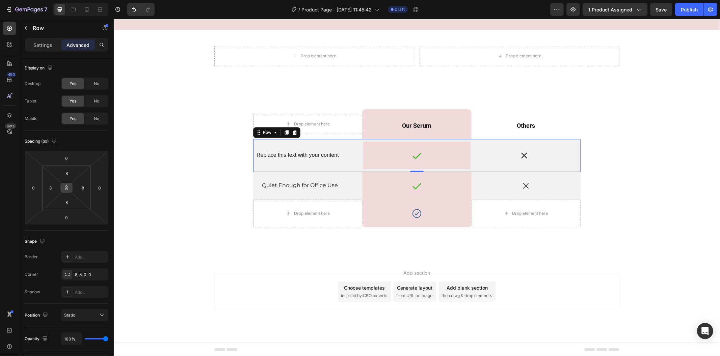
click at [65, 187] on icon at bounding box center [66, 187] width 5 height 5
click at [67, 201] on input "8" at bounding box center [66, 202] width 13 height 10
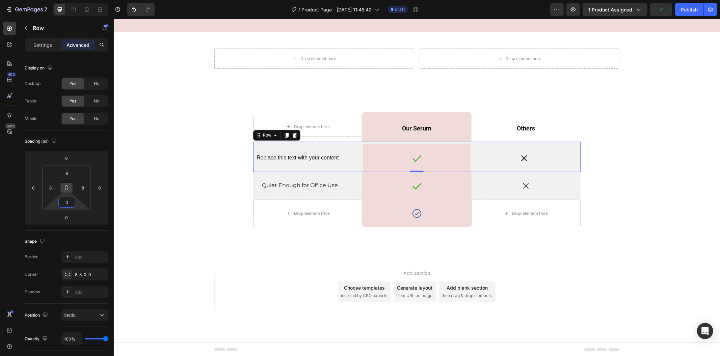
type input "0"
click at [66, 189] on icon at bounding box center [66, 187] width 5 height 5
click at [69, 201] on input "0" at bounding box center [66, 202] width 13 height 10
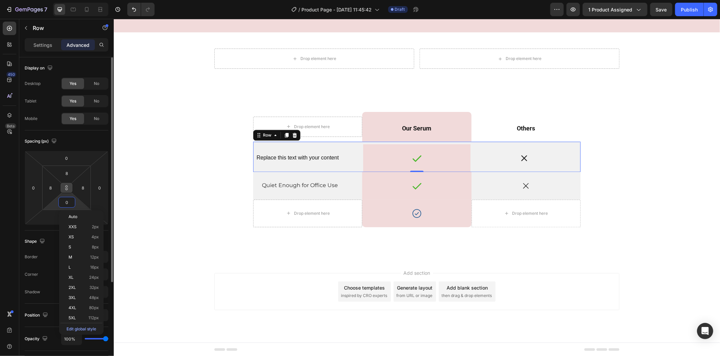
type input "0"
type input "00"
type input "0"
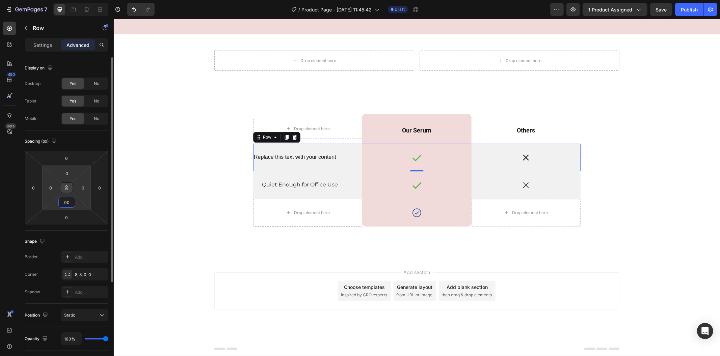
scroll to position [1322, 0]
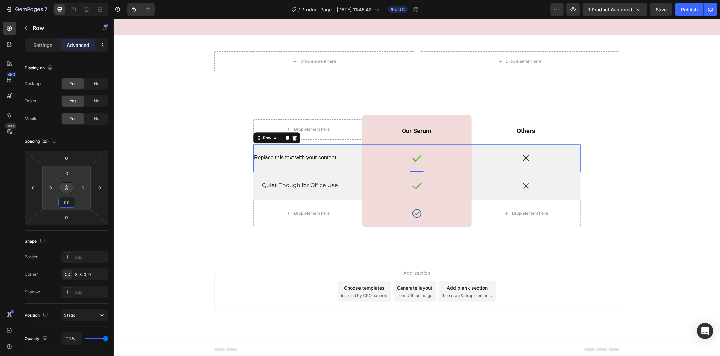
type input "00"
click at [64, 183] on button at bounding box center [66, 188] width 13 height 11
click at [54, 186] on input "0" at bounding box center [51, 188] width 10 height 10
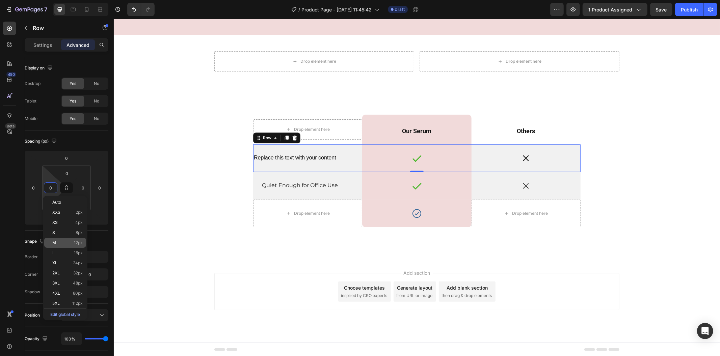
click at [66, 247] on div "M 12px" at bounding box center [65, 243] width 42 height 10
type input "12"
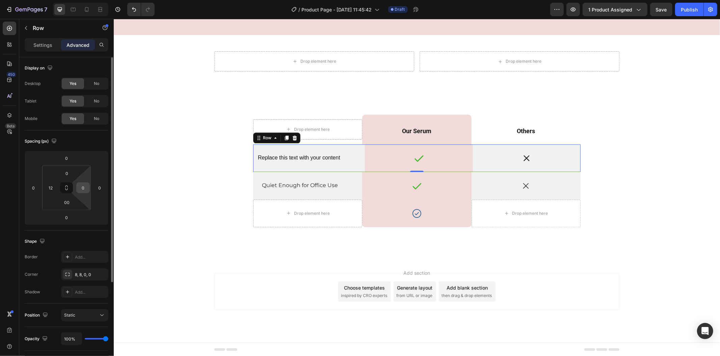
click at [85, 191] on input "0" at bounding box center [83, 188] width 10 height 10
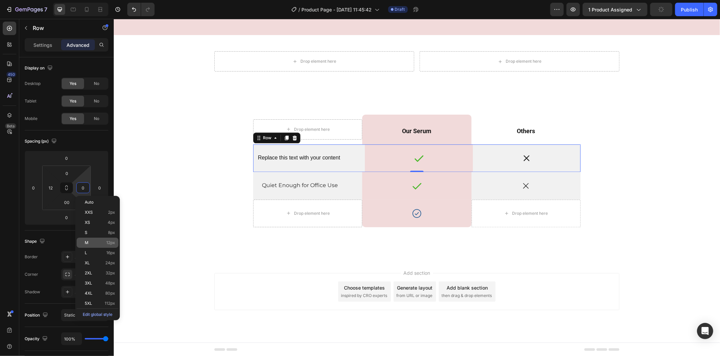
click at [100, 242] on p "M 12px" at bounding box center [100, 243] width 30 height 5
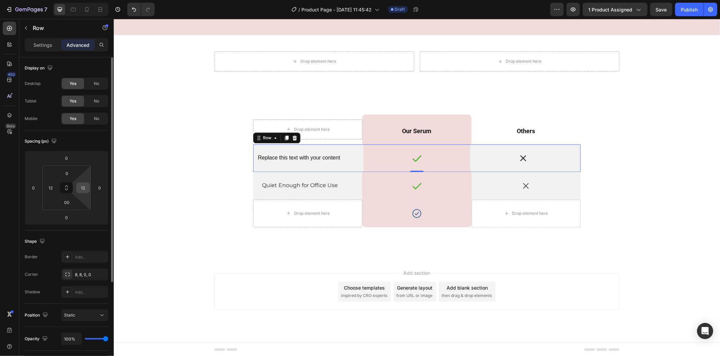
click at [83, 190] on input "12" at bounding box center [83, 188] width 10 height 10
type input "0"
click at [36, 0] on html "7 Version history / Product Page - Aug 28, 11:45:42 Draft Preview 1 product ass…" at bounding box center [360, 0] width 720 height 0
click at [52, 186] on input "12" at bounding box center [51, 188] width 10 height 10
type input "0"
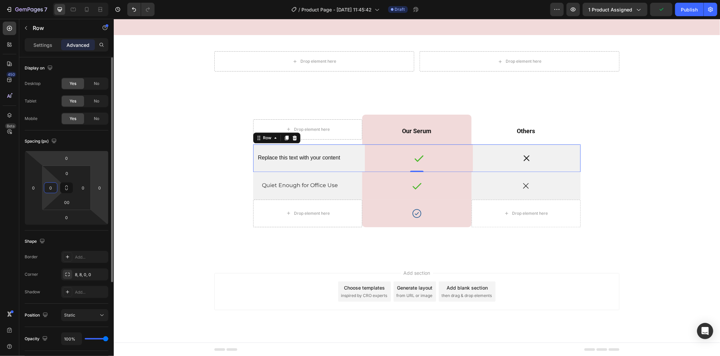
click at [97, 0] on html "7 Version history / Product Page - Aug 28, 11:45:42 Draft Preview 1 product ass…" at bounding box center [360, 0] width 720 height 0
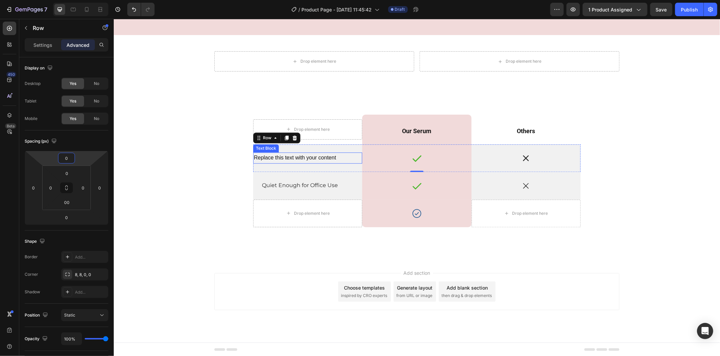
click at [339, 155] on div "Replace this text with your content" at bounding box center [307, 157] width 109 height 11
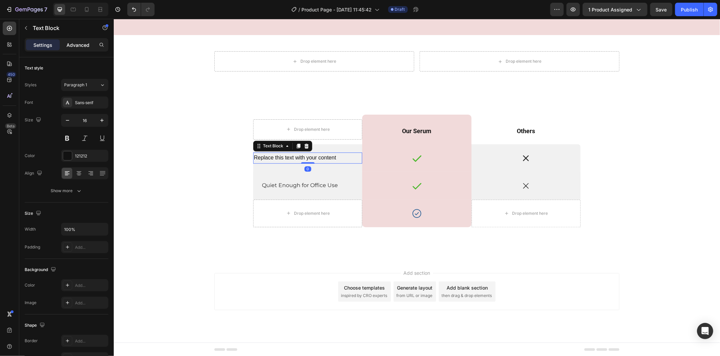
click at [86, 44] on p "Advanced" at bounding box center [77, 45] width 23 height 7
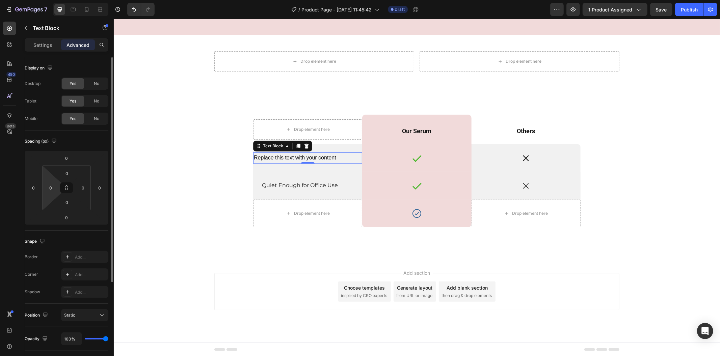
click at [56, 0] on html "7 Version history / Product Page - Aug 28, 11:45:42 Draft Preview 1 product ass…" at bounding box center [360, 0] width 720 height 0
click at [53, 190] on input "0" at bounding box center [51, 188] width 10 height 10
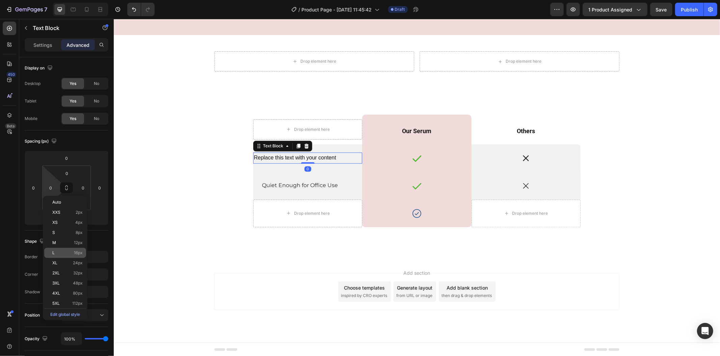
click at [76, 253] on span "16px" at bounding box center [78, 253] width 9 height 5
type input "16"
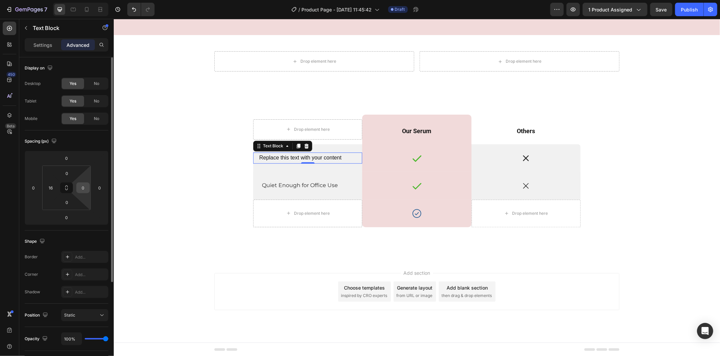
click at [83, 191] on input "0" at bounding box center [83, 188] width 10 height 10
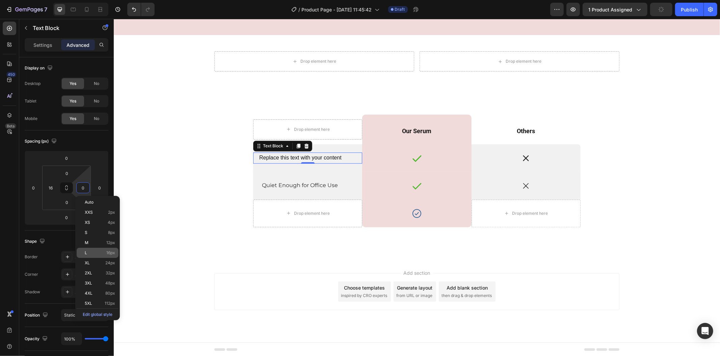
click at [105, 254] on p "L 16px" at bounding box center [100, 253] width 30 height 5
type input "16"
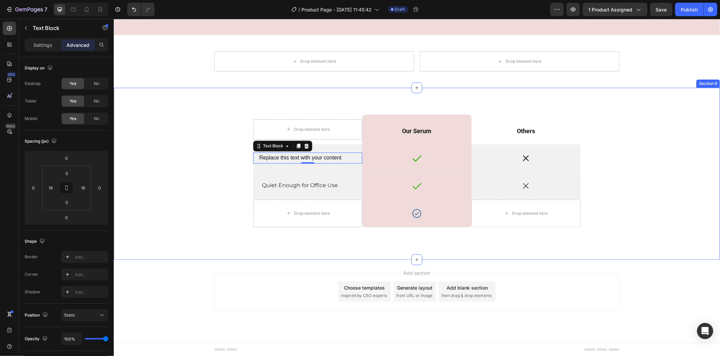
click at [198, 188] on div "Drop element here Row Our Serum Text Block Row Others Text Block Row Replace th…" at bounding box center [416, 178] width 596 height 129
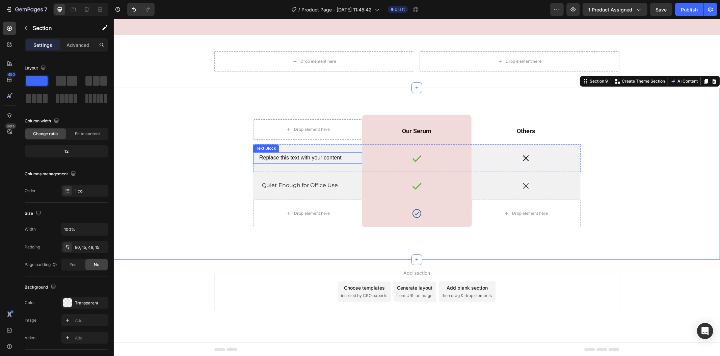
click at [283, 157] on div "Replace this text with your content" at bounding box center [307, 157] width 98 height 11
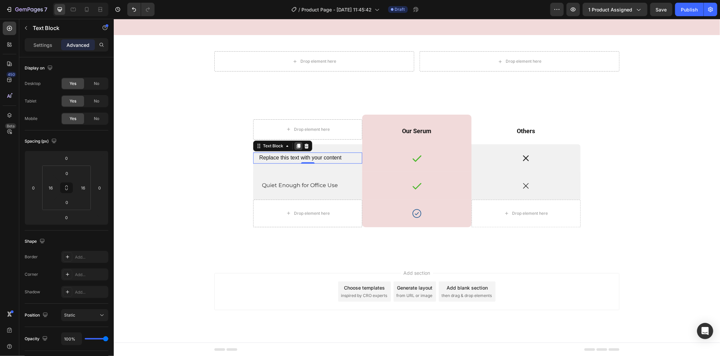
click at [296, 146] on icon at bounding box center [298, 145] width 4 height 5
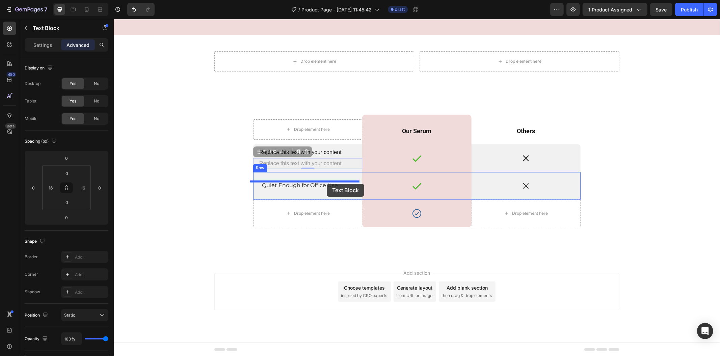
scroll to position [1319, 0]
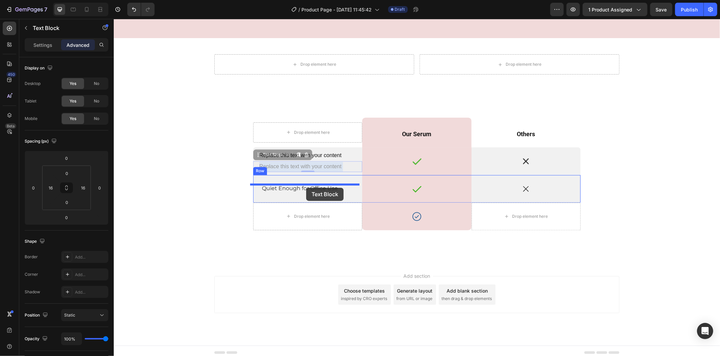
drag, startPoint x: 343, startPoint y: 161, endPoint x: 306, endPoint y: 188, distance: 46.2
type input "16"
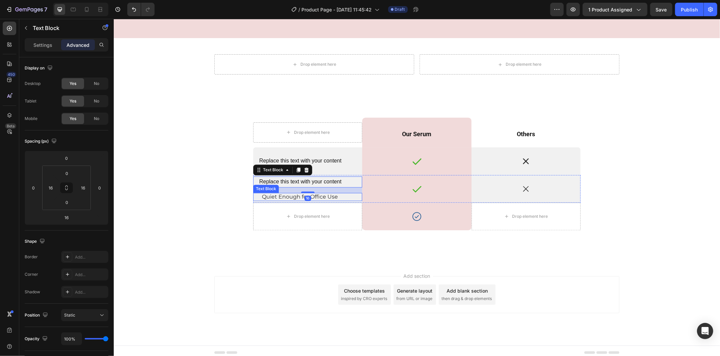
click at [330, 197] on p "Quiet Enough for Office Use" at bounding box center [306, 196] width 91 height 7
click at [304, 186] on icon at bounding box center [306, 186] width 4 height 5
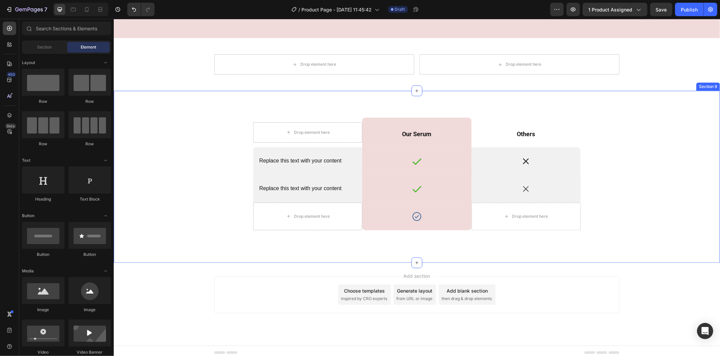
click at [217, 189] on div "Drop element here Row Our Serum Text Block Row Others Text Block Row Replace th…" at bounding box center [416, 181] width 596 height 129
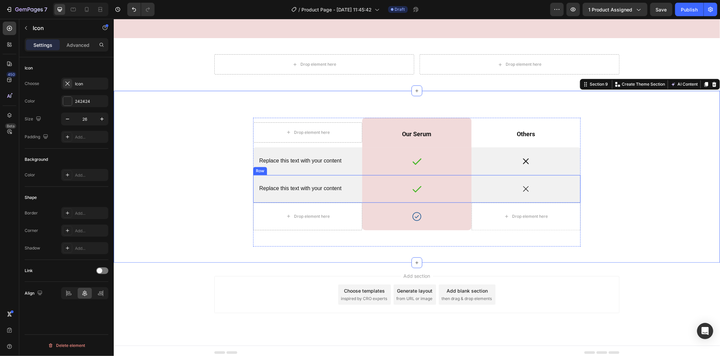
click at [521, 186] on icon at bounding box center [525, 188] width 9 height 9
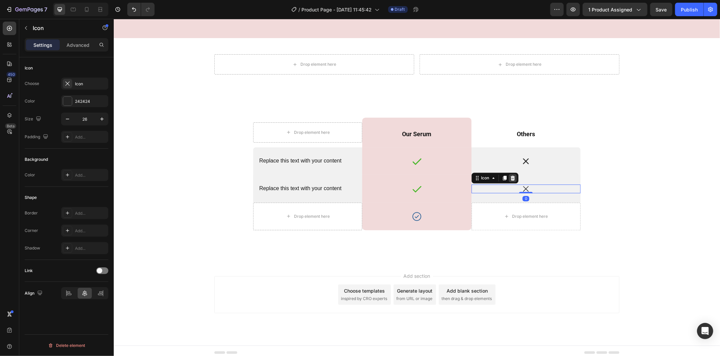
click at [512, 176] on icon at bounding box center [512, 177] width 5 height 5
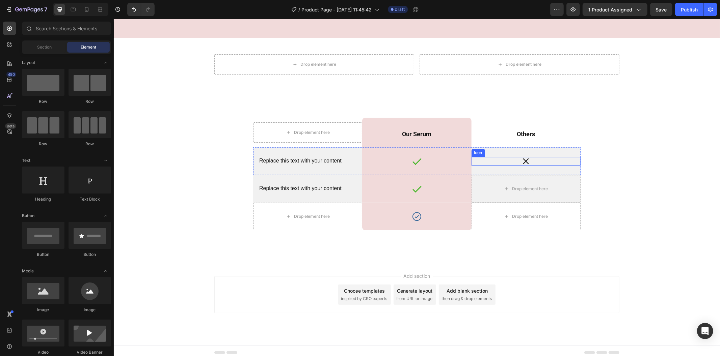
click at [525, 162] on icon at bounding box center [525, 161] width 9 height 9
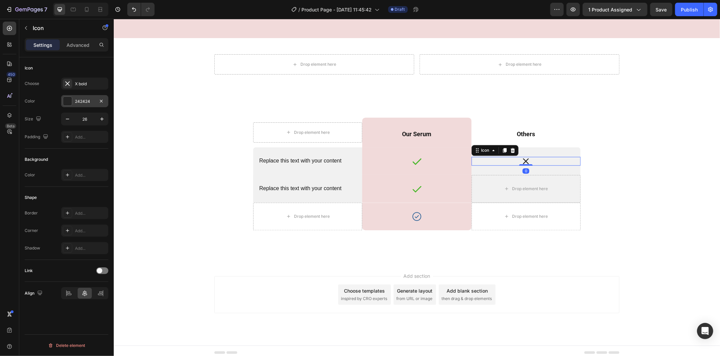
click at [86, 102] on div "242424" at bounding box center [85, 102] width 20 height 6
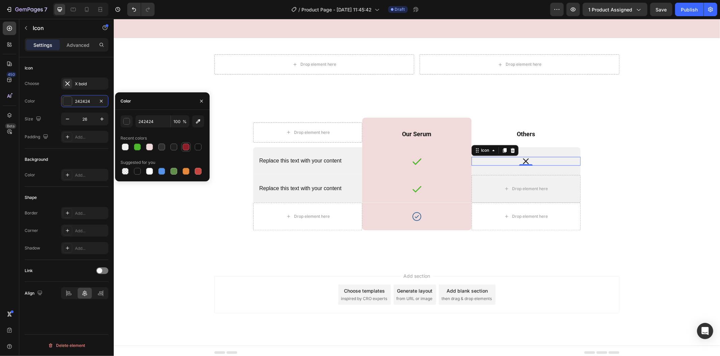
click at [183, 149] on div at bounding box center [186, 147] width 7 height 7
click at [195, 173] on div at bounding box center [198, 171] width 7 height 7
type input "C5453F"
click at [501, 149] on icon at bounding box center [503, 149] width 5 height 5
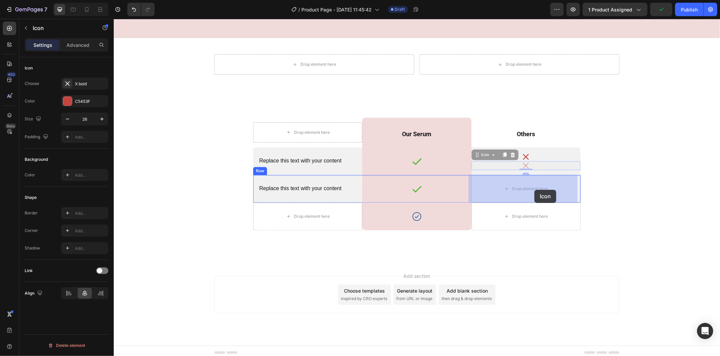
drag, startPoint x: 551, startPoint y: 163, endPoint x: 534, endPoint y: 190, distance: 32.0
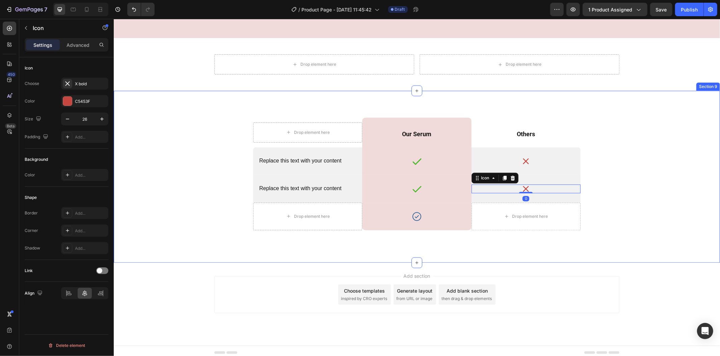
click at [629, 207] on div "Drop element here Row Our Serum Text Block Row Others Text Block Row Replace th…" at bounding box center [416, 181] width 596 height 129
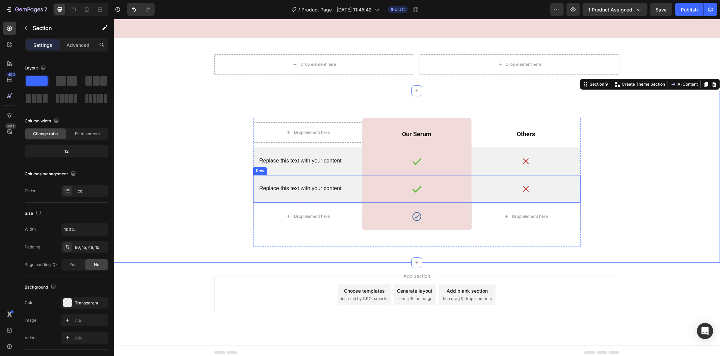
click at [357, 176] on div "Replace this text with your content Text Block" at bounding box center [307, 189] width 109 height 28
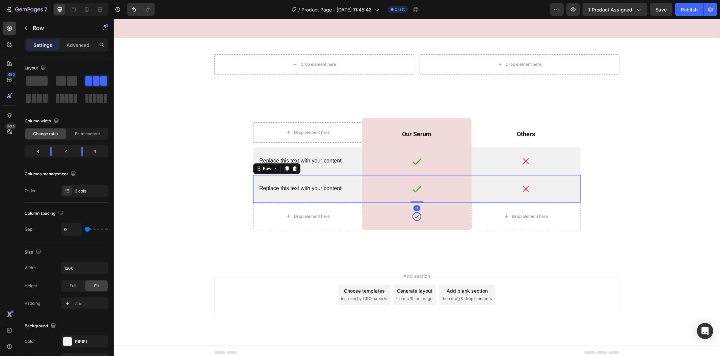
click at [282, 166] on div at bounding box center [286, 168] width 8 height 8
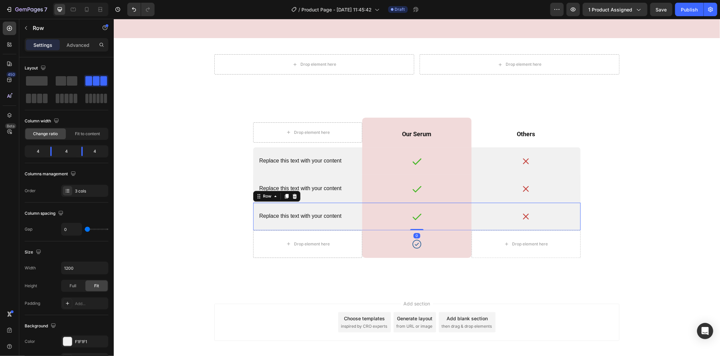
click at [256, 226] on div "Replace this text with your content Text Block" at bounding box center [307, 216] width 109 height 28
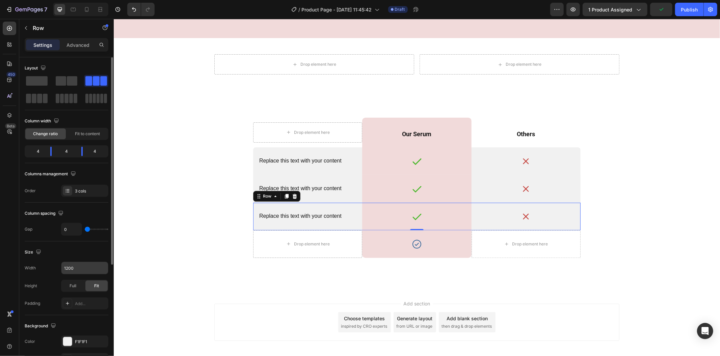
scroll to position [112, 0]
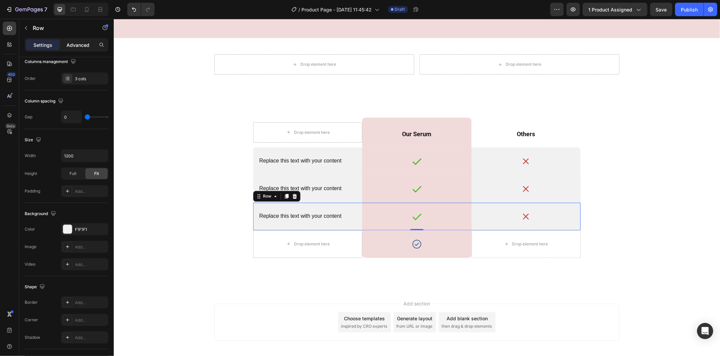
click at [84, 46] on p "Advanced" at bounding box center [77, 45] width 23 height 7
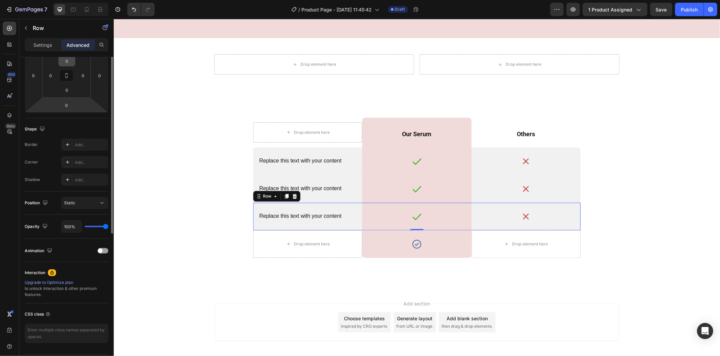
scroll to position [0, 0]
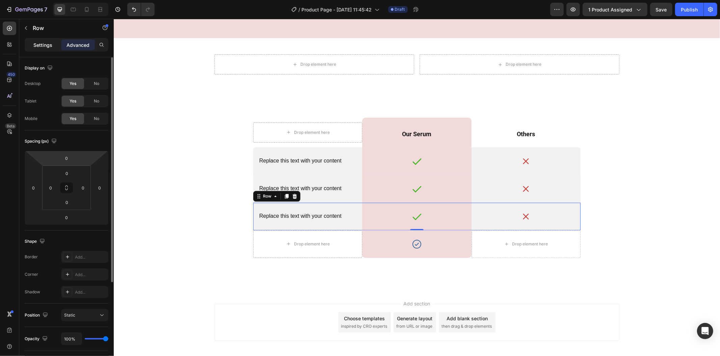
click at [47, 44] on p "Settings" at bounding box center [42, 45] width 19 height 7
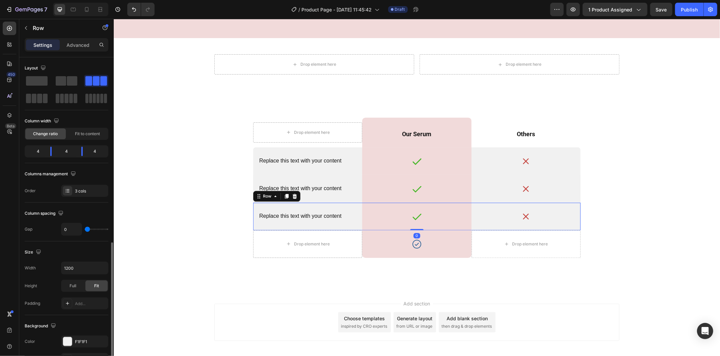
scroll to position [150, 0]
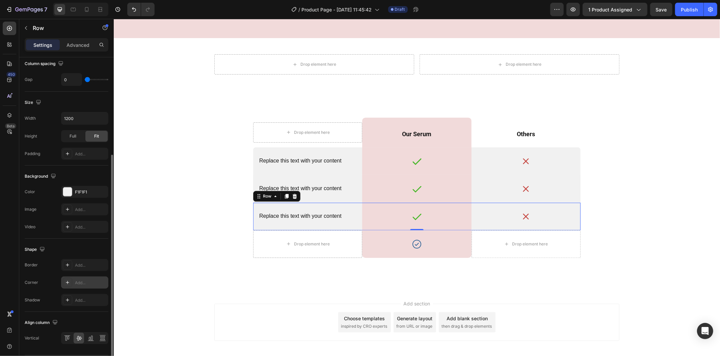
click at [62, 281] on div "Add..." at bounding box center [84, 283] width 47 height 12
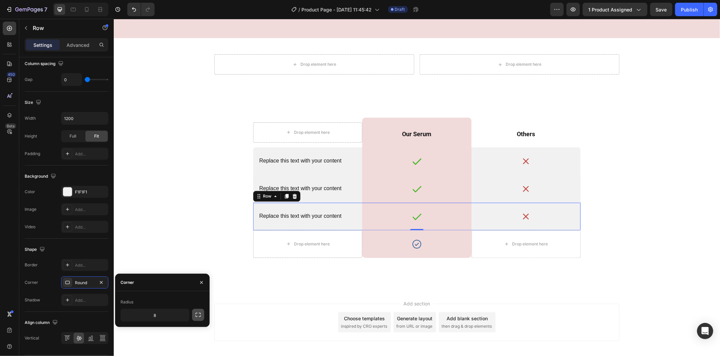
click at [198, 318] on icon "button" at bounding box center [198, 315] width 7 height 7
click at [144, 315] on input "8" at bounding box center [137, 315] width 32 height 12
type input "0"
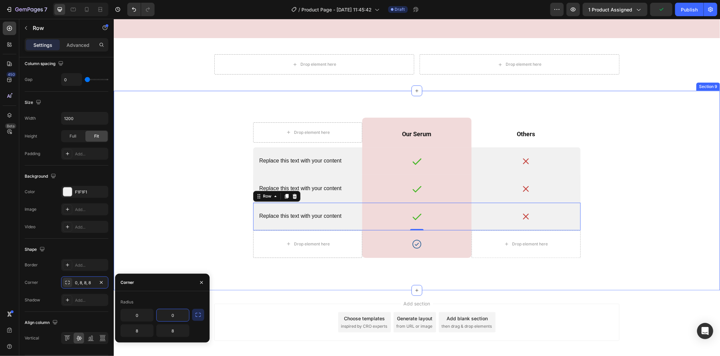
click at [190, 225] on div "Drop element here Row Our Serum Text Block Row Others Text Block Row Replace th…" at bounding box center [416, 195] width 596 height 156
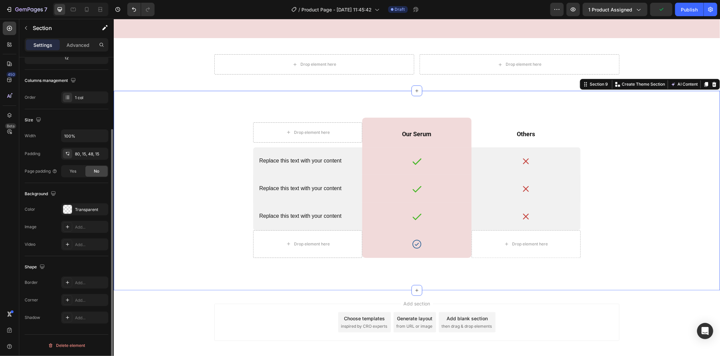
scroll to position [0, 0]
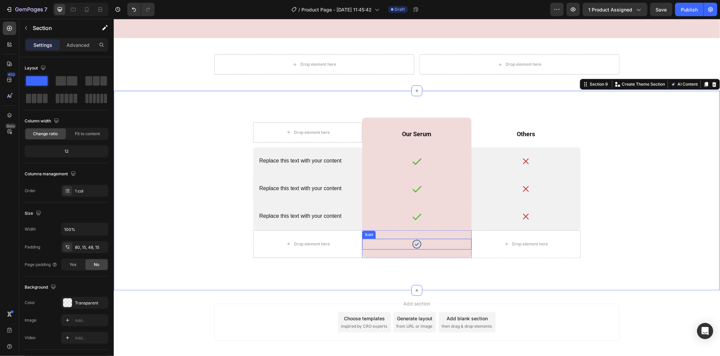
click at [406, 241] on div "Icon" at bounding box center [416, 244] width 109 height 11
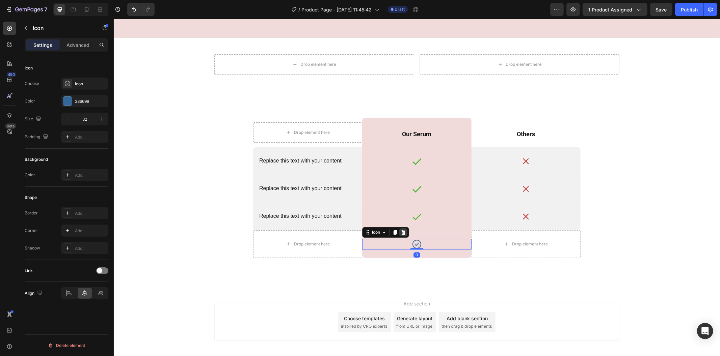
click at [401, 231] on icon at bounding box center [403, 232] width 4 height 5
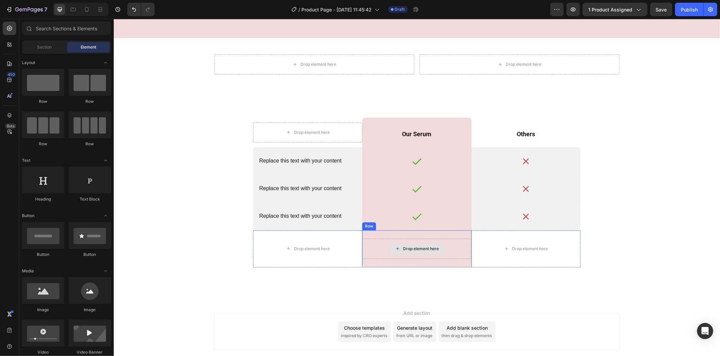
click at [374, 253] on div "Drop element here" at bounding box center [416, 249] width 109 height 20
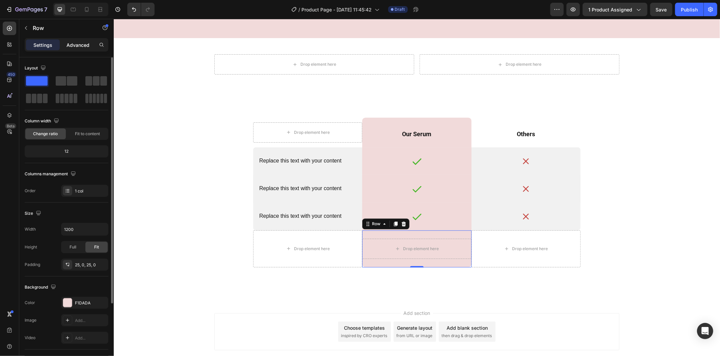
click at [80, 45] on p "Advanced" at bounding box center [77, 45] width 23 height 7
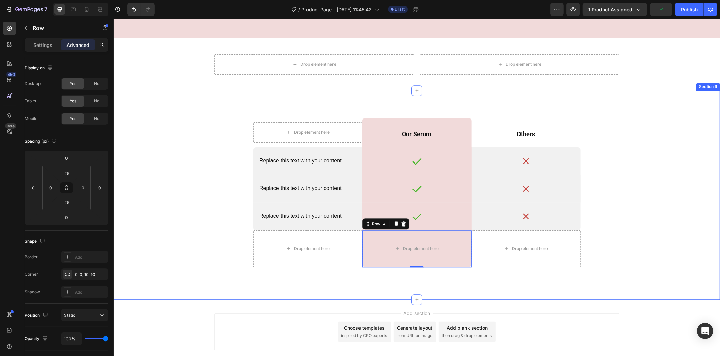
click at [197, 236] on div "Drop element here Row Our Serum Text Block Row Others Text Block Row Replace th…" at bounding box center [416, 200] width 596 height 166
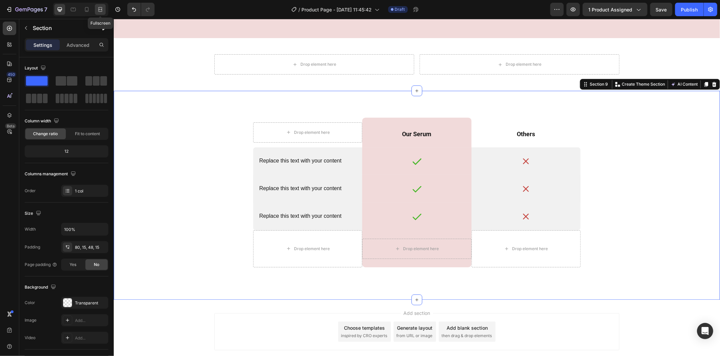
click at [99, 7] on icon at bounding box center [100, 9] width 7 height 7
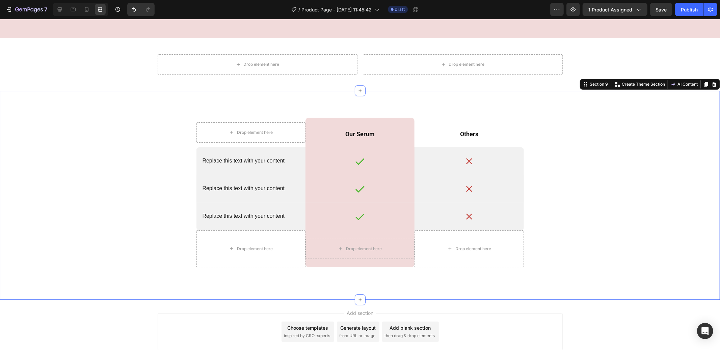
click at [76, 132] on div "Drop element here Row Our Serum Text Block Row Others Text Block Row Replace th…" at bounding box center [360, 200] width 710 height 166
click at [61, 9] on icon at bounding box center [59, 9] width 7 height 7
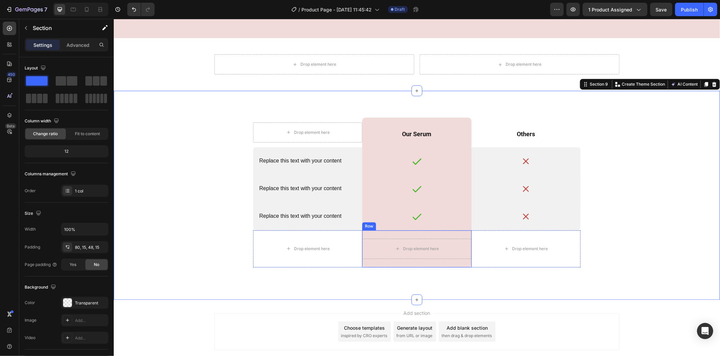
click at [377, 233] on div "Drop element here Row" at bounding box center [416, 248] width 109 height 37
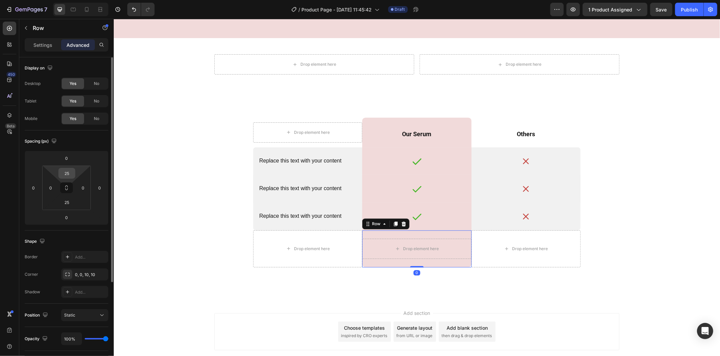
click at [69, 174] on input "25" at bounding box center [66, 173] width 13 height 10
type input "0"
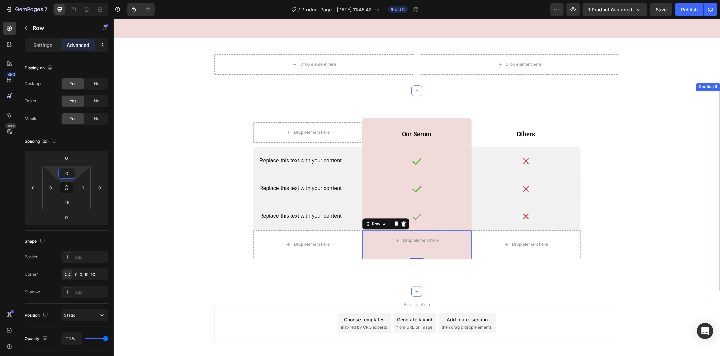
click at [153, 175] on div "Drop element here Row Our Serum Text Block Row Others Text Block Row Replace th…" at bounding box center [416, 195] width 596 height 157
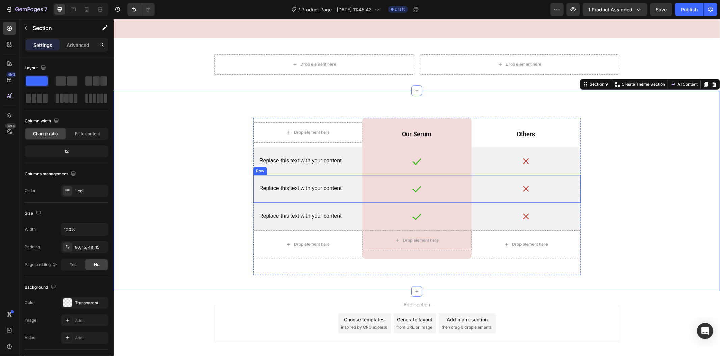
click at [288, 196] on div "Replace this text with your content Text Block" at bounding box center [307, 189] width 109 height 28
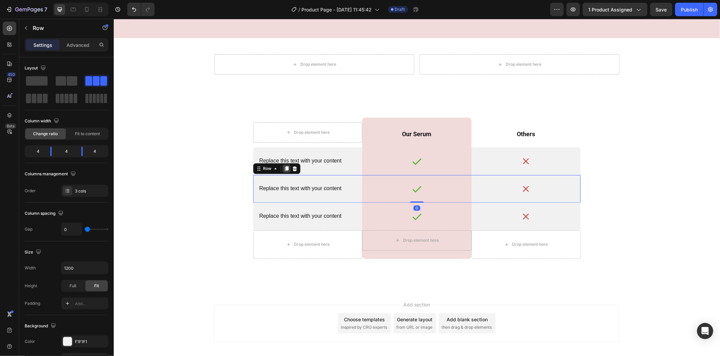
click at [286, 166] on div at bounding box center [286, 168] width 8 height 8
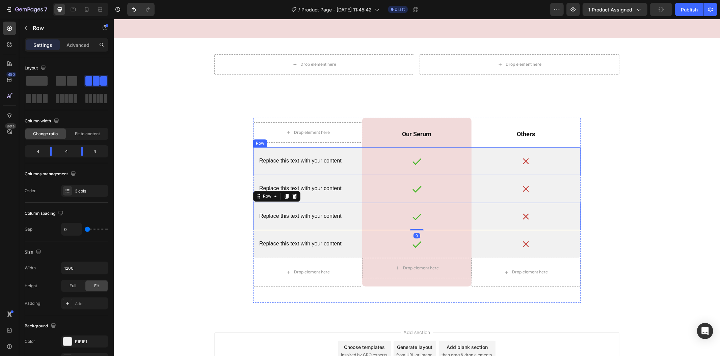
click at [286, 167] on div "Replace this text with your content Text Block" at bounding box center [307, 161] width 109 height 28
click at [284, 178] on div "Replace this text with your content Text Block" at bounding box center [307, 189] width 109 height 28
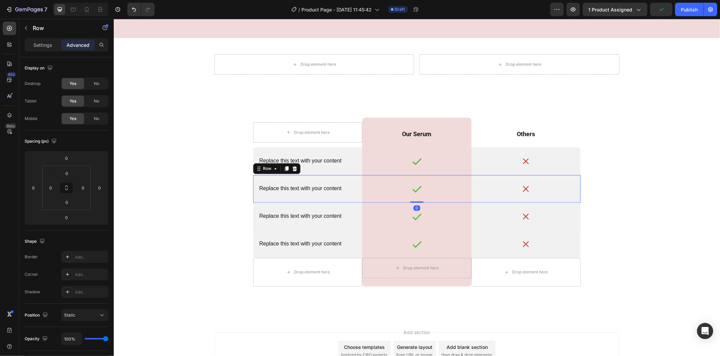
click at [285, 170] on div at bounding box center [286, 168] width 8 height 8
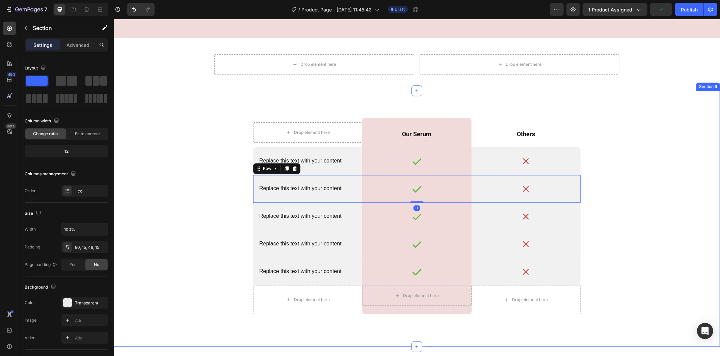
click at [212, 163] on div "Drop element here Row Our Serum Text Block Row Others Text Block Row Replace th…" at bounding box center [416, 223] width 596 height 213
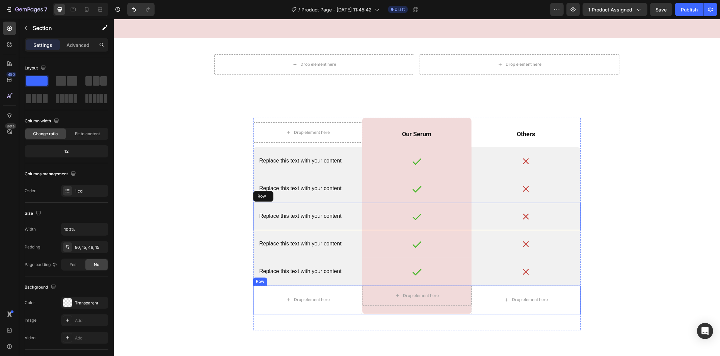
click at [362, 312] on div "Drop element here Row" at bounding box center [416, 299] width 109 height 29
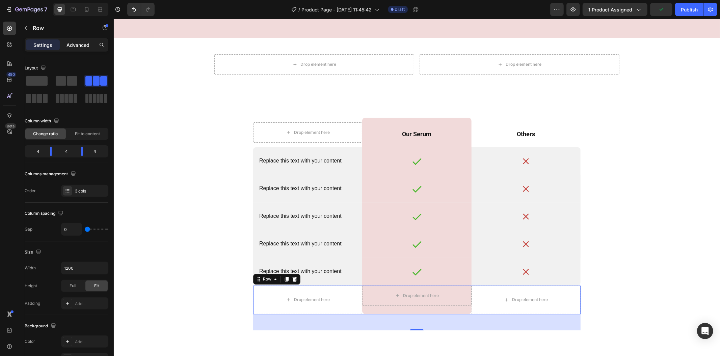
click at [83, 42] on p "Advanced" at bounding box center [77, 45] width 23 height 7
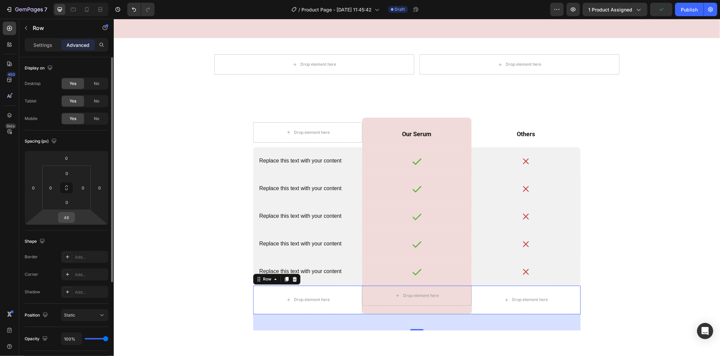
click at [75, 222] on div "48" at bounding box center [66, 217] width 17 height 11
click at [72, 217] on input "48" at bounding box center [66, 218] width 13 height 10
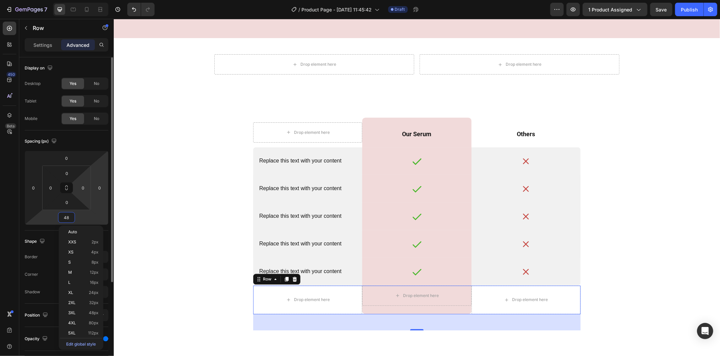
click at [99, 0] on html "7 Version history / Product Page - Aug 28, 11:45:42 Draft Preview 1 product ass…" at bounding box center [360, 0] width 720 height 0
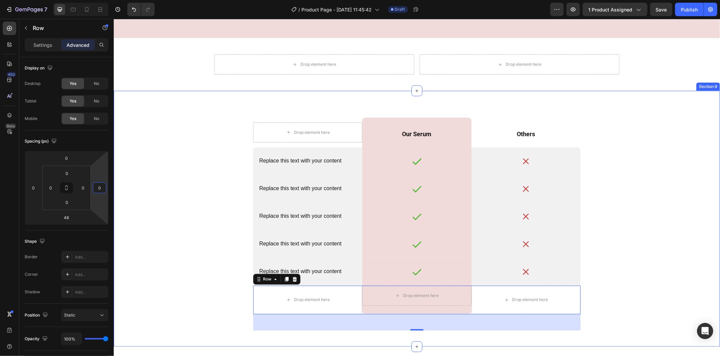
click at [213, 289] on div "Drop element here Row Our Serum Text Block Row Others Text Block Row Replace th…" at bounding box center [416, 223] width 596 height 213
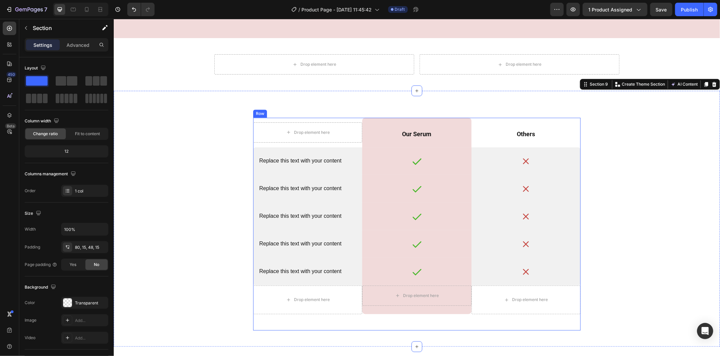
click at [283, 325] on div "Drop element here Row Our Serum Text Block Row Others Text Block Row Replace th…" at bounding box center [416, 223] width 327 height 213
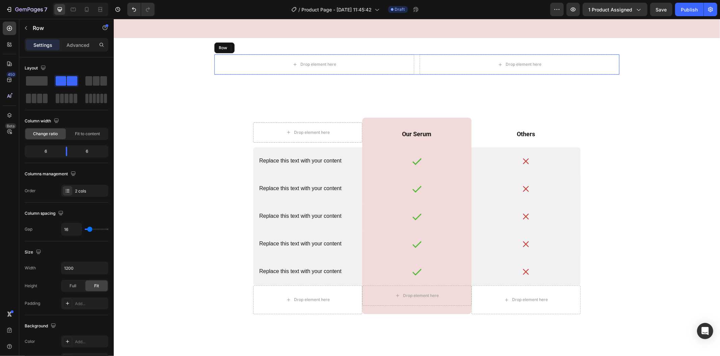
drag, startPoint x: 492, startPoint y: 71, endPoint x: 504, endPoint y: 176, distance: 105.3
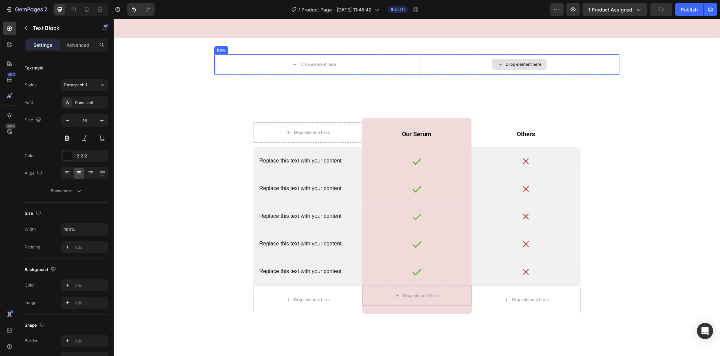
scroll to position [1206, 0]
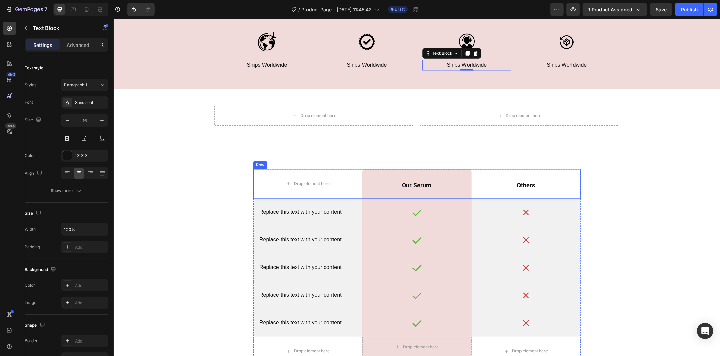
scroll to position [1319, 0]
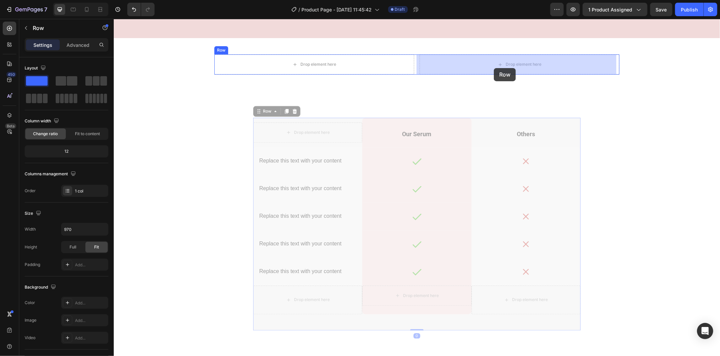
drag, startPoint x: 470, startPoint y: 317, endPoint x: 493, endPoint y: 68, distance: 250.1
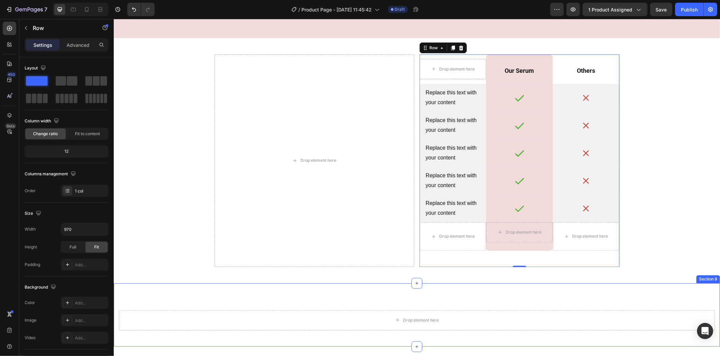
click at [459, 308] on div "Drop element here Section 9" at bounding box center [416, 314] width 606 height 63
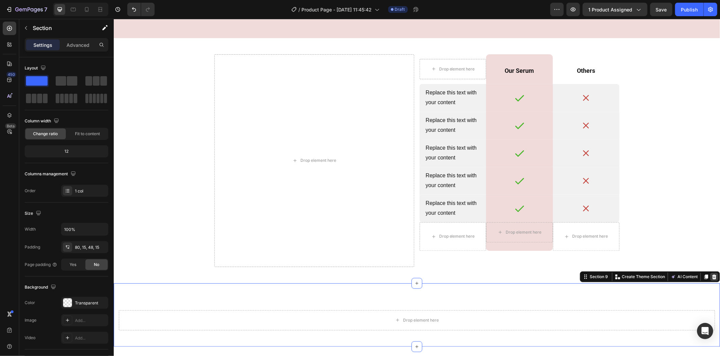
click at [712, 275] on icon at bounding box center [714, 276] width 4 height 5
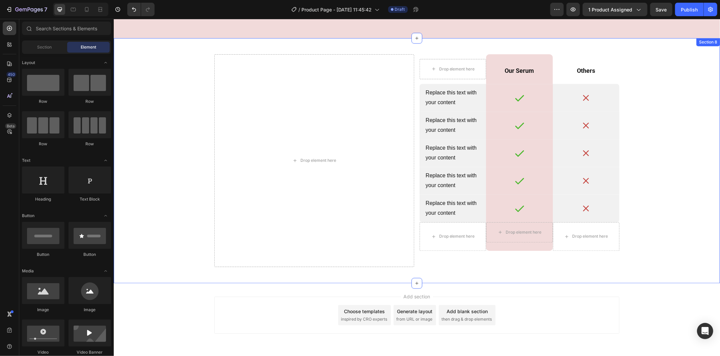
click at [641, 205] on div "Drop element here Drop element here Row Our Serum Text Block Row Others Text Bl…" at bounding box center [416, 160] width 595 height 213
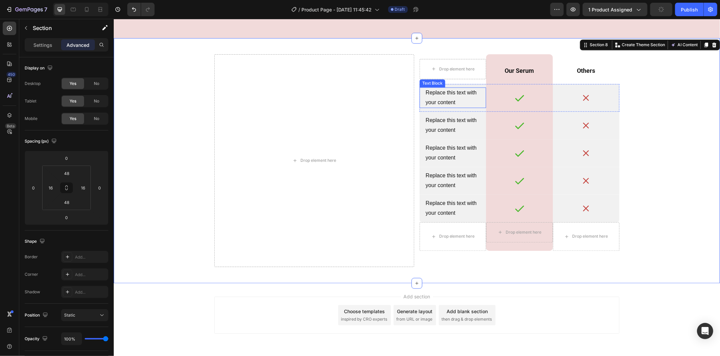
click at [451, 100] on div "Replace this text with your content" at bounding box center [452, 97] width 56 height 21
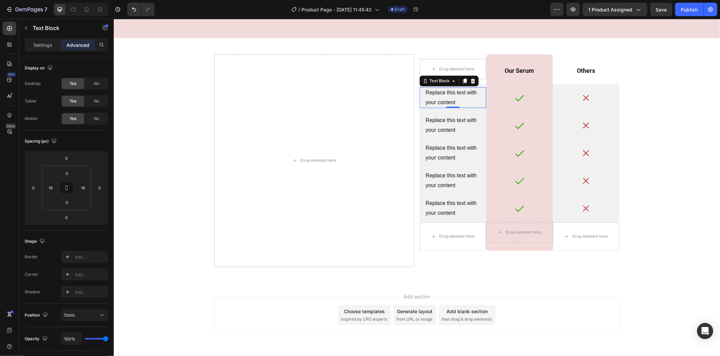
click at [430, 100] on div "Replace this text with your content" at bounding box center [452, 97] width 56 height 21
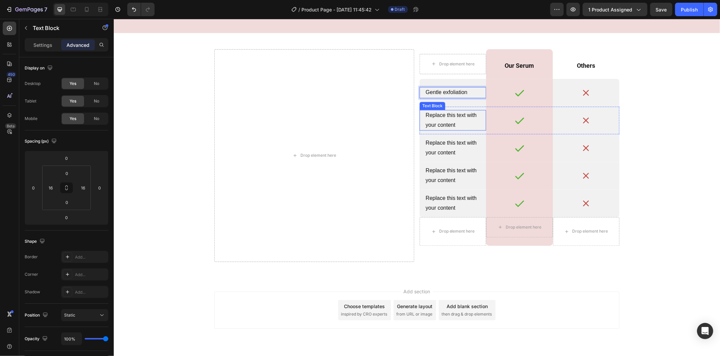
click at [450, 122] on div "Replace this text with your content" at bounding box center [452, 120] width 56 height 21
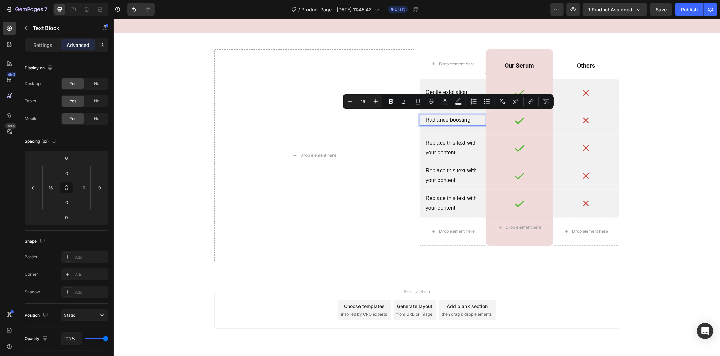
scroll to position [1328, 0]
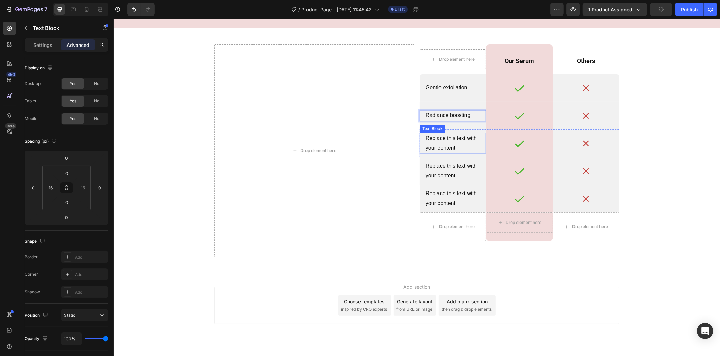
click at [439, 146] on div "Replace this text with your content" at bounding box center [452, 143] width 56 height 21
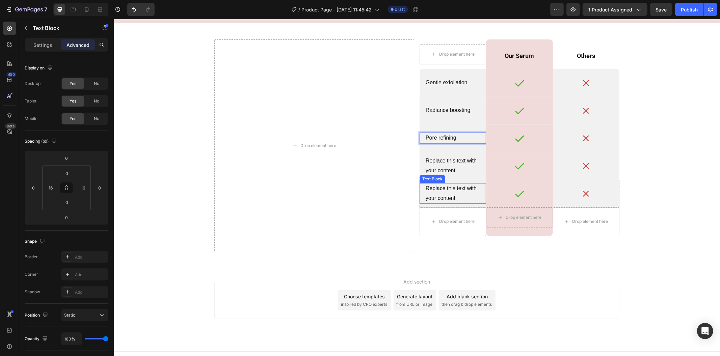
click at [448, 190] on div "Replace this text with your content" at bounding box center [452, 193] width 56 height 21
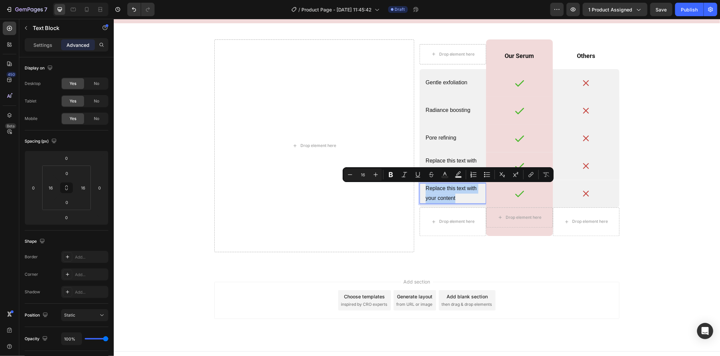
scroll to position [1338, 0]
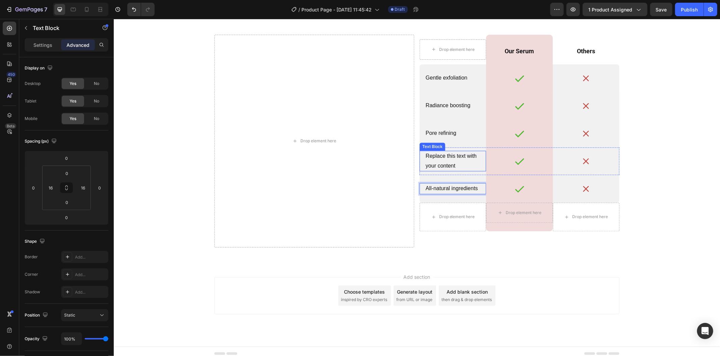
click at [445, 158] on div "Replace this text with your content" at bounding box center [452, 160] width 56 height 21
click at [445, 158] on p "Replace this text with your content" at bounding box center [452, 161] width 54 height 20
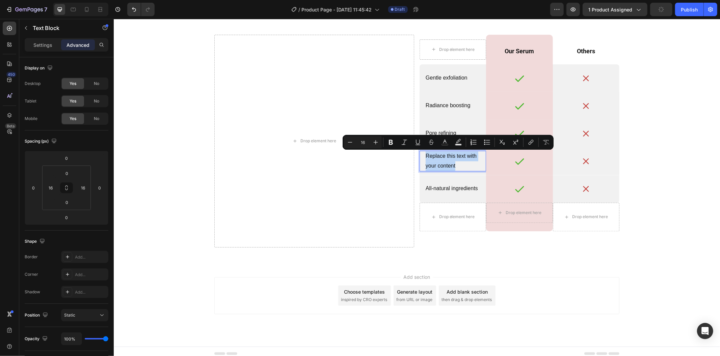
scroll to position [1342, 0]
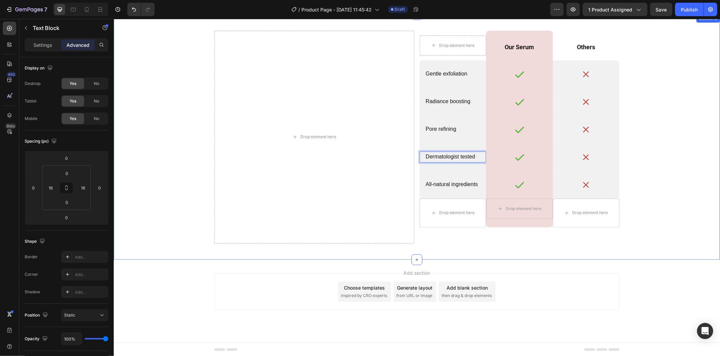
click at [699, 225] on div "Drop element here Drop element here Row Our Serum Text Block Row Others Text Bl…" at bounding box center [416, 136] width 595 height 213
click at [11, 26] on icon at bounding box center [9, 28] width 7 height 7
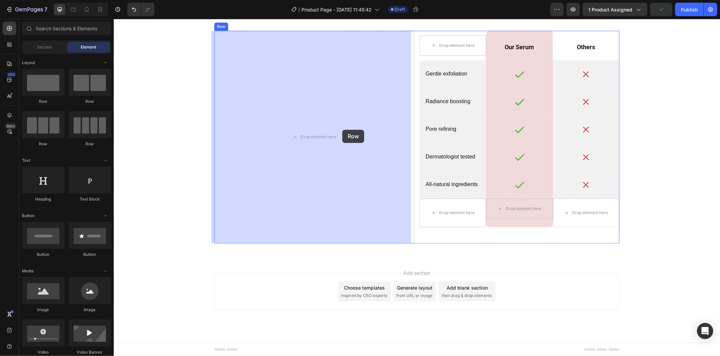
drag, startPoint x: 160, startPoint y: 102, endPoint x: 123, endPoint y: 93, distance: 37.8
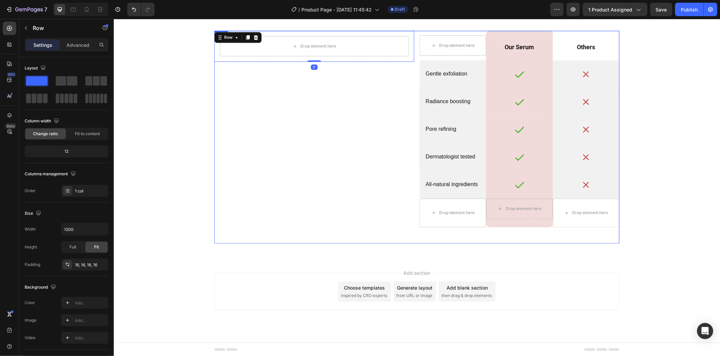
click at [338, 107] on div "Drop element here Row 0" at bounding box center [314, 136] width 200 height 213
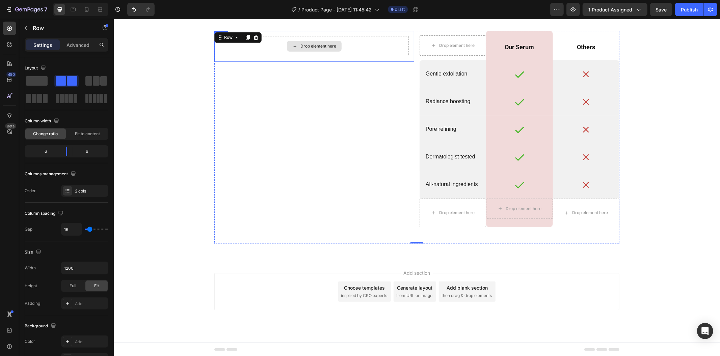
click at [302, 51] on div "Drop element here" at bounding box center [313, 45] width 55 height 11
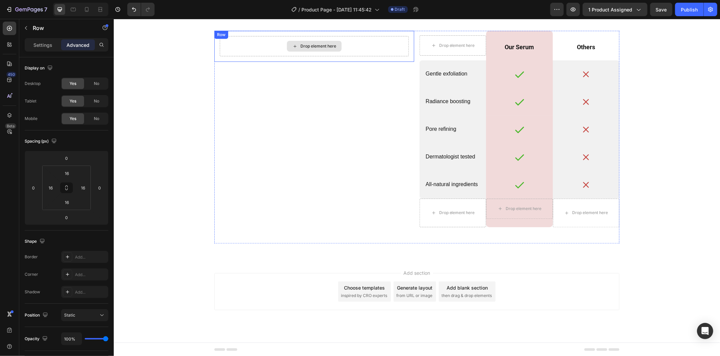
click at [242, 34] on div "Drop element here Row" at bounding box center [314, 45] width 200 height 31
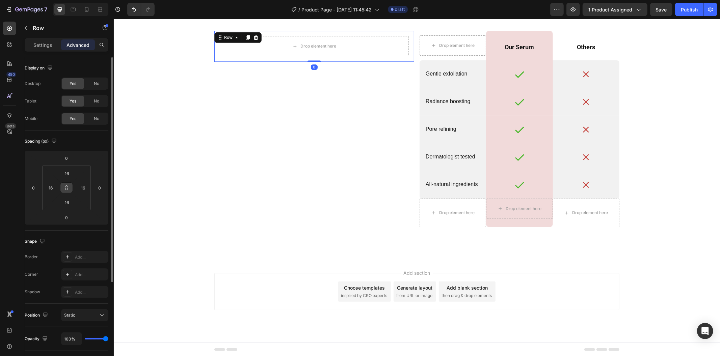
click at [72, 186] on button at bounding box center [66, 188] width 13 height 11
click at [70, 173] on input "16" at bounding box center [66, 173] width 13 height 10
type input "0"
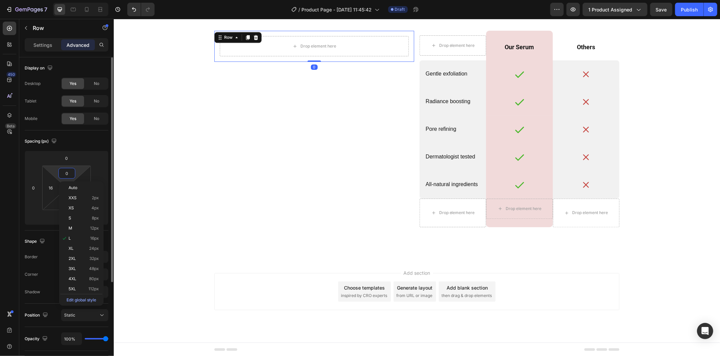
type input "0"
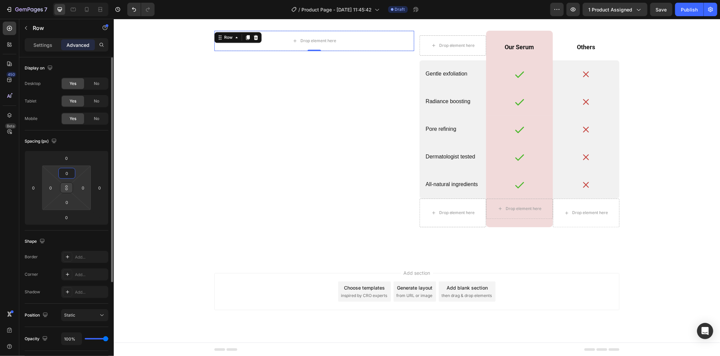
type input "0"
click at [70, 186] on button at bounding box center [66, 188] width 13 height 11
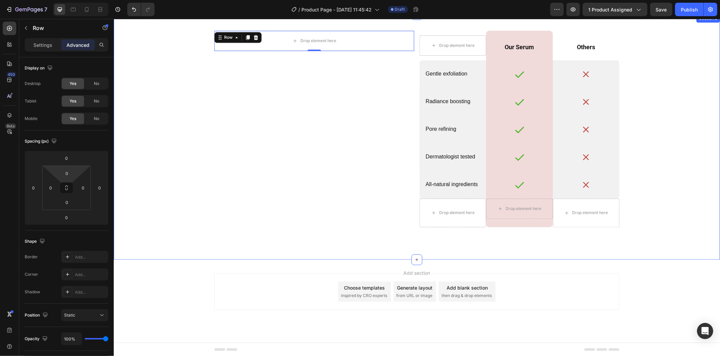
click at [214, 208] on div "Drop element here Row 0" at bounding box center [314, 136] width 200 height 213
click at [42, 48] on p "Settings" at bounding box center [42, 45] width 19 height 7
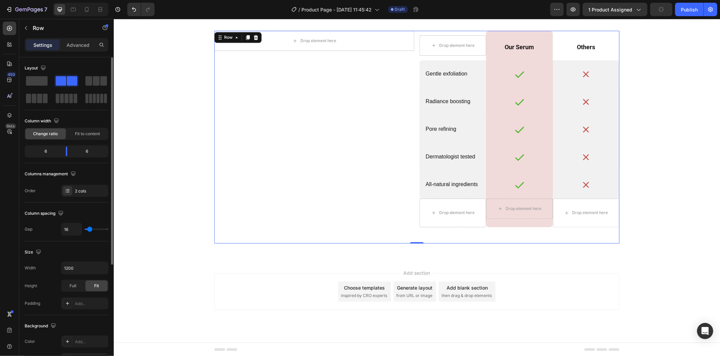
scroll to position [150, 0]
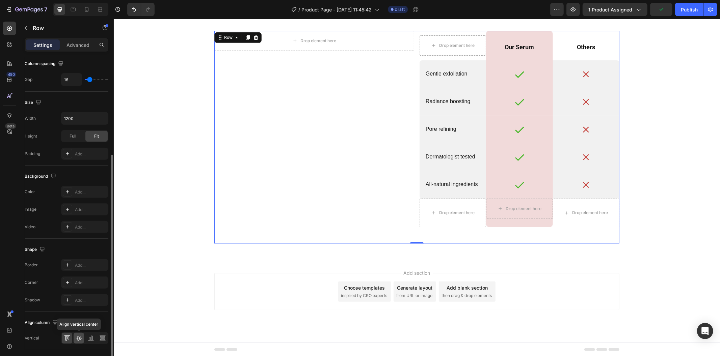
click at [78, 338] on icon at bounding box center [78, 338] width 5 height 5
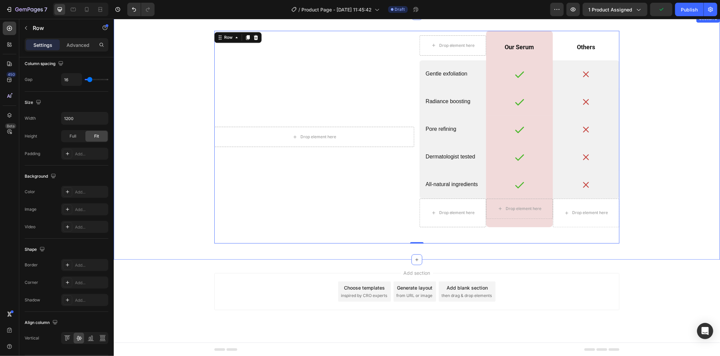
click at [143, 232] on div "Drop element here Row Drop element here Row Our Serum Text Block Row Others Tex…" at bounding box center [416, 136] width 595 height 213
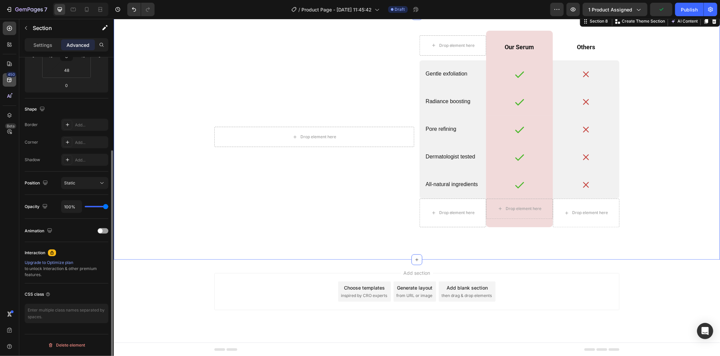
scroll to position [0, 0]
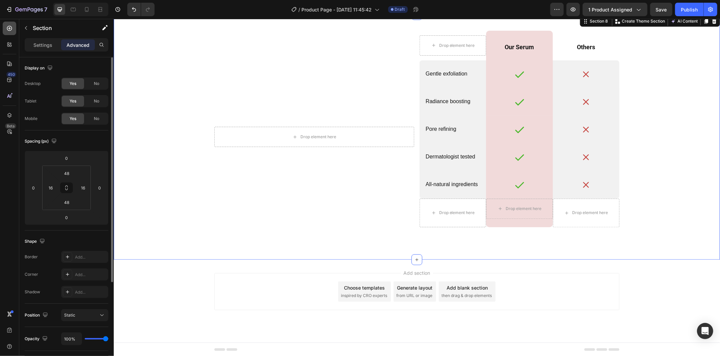
click at [12, 26] on icon at bounding box center [9, 28] width 7 height 7
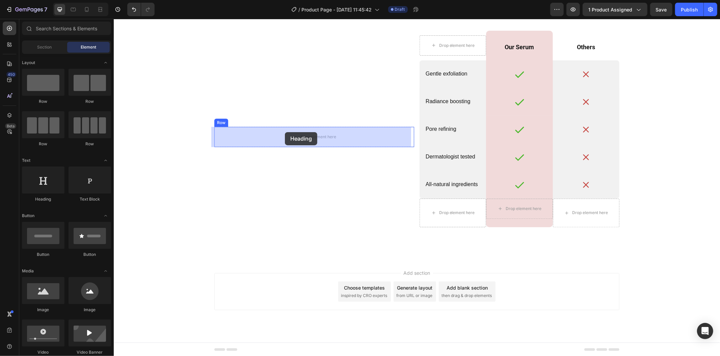
drag, startPoint x: 176, startPoint y: 200, endPoint x: 213, endPoint y: 190, distance: 37.7
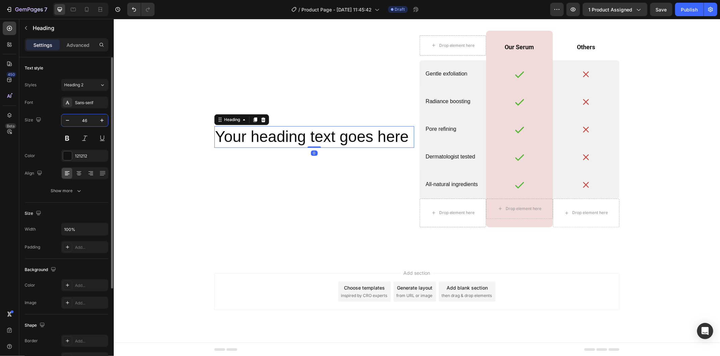
click at [80, 121] on input "46" at bounding box center [85, 120] width 22 height 12
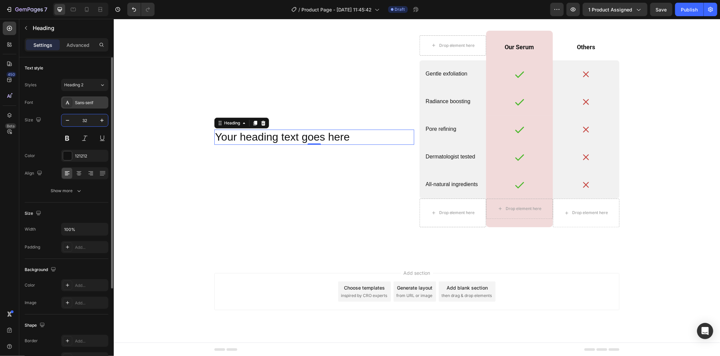
type input "32"
click at [79, 106] on div "Sans-serif" at bounding box center [84, 103] width 47 height 12
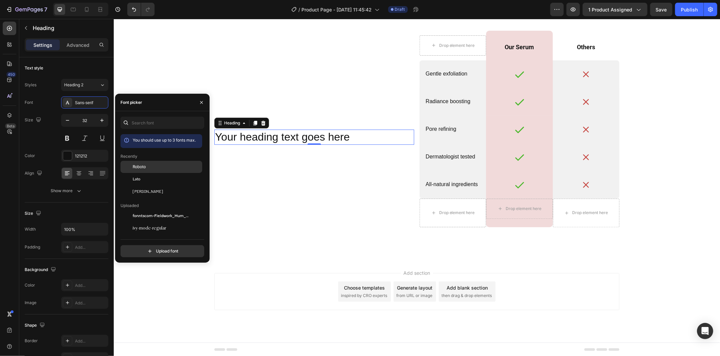
click at [144, 210] on div "Roboto" at bounding box center [161, 216] width 82 height 12
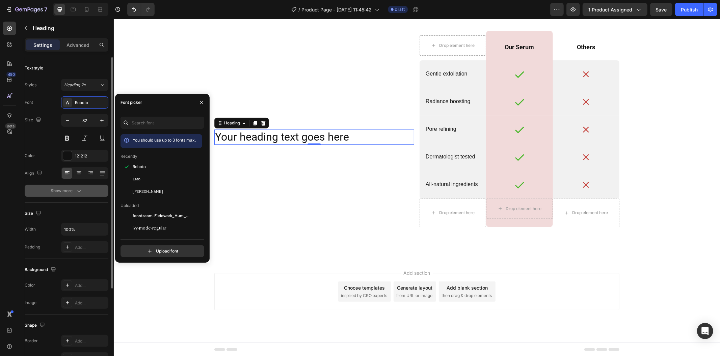
click at [73, 191] on div "Show more" at bounding box center [66, 191] width 31 height 7
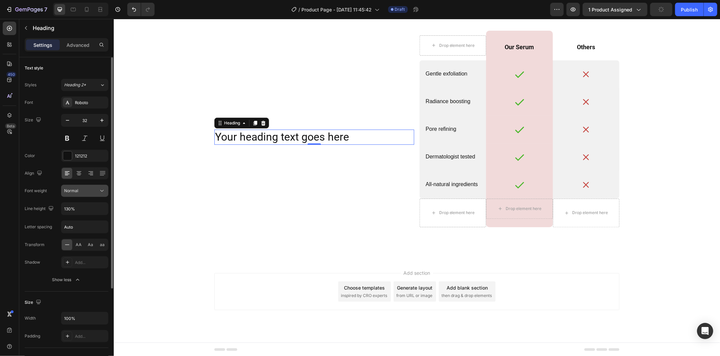
click at [84, 191] on div "Normal" at bounding box center [81, 191] width 34 height 6
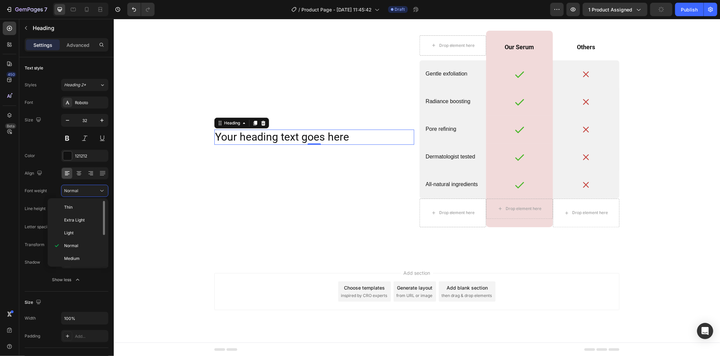
scroll to position [53, 0]
click at [83, 235] on p "Bold" at bounding box center [82, 232] width 36 height 6
click at [207, 184] on div "Your heading text goes here Heading 0 Row Drop element here Row Our Serum Text …" at bounding box center [416, 136] width 595 height 213
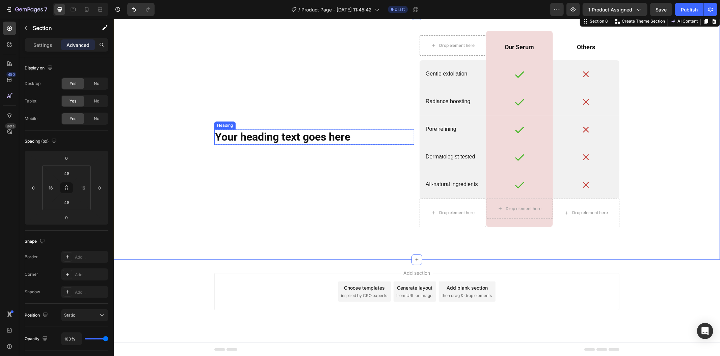
click at [288, 138] on h2 "Your heading text goes here" at bounding box center [314, 137] width 200 height 16
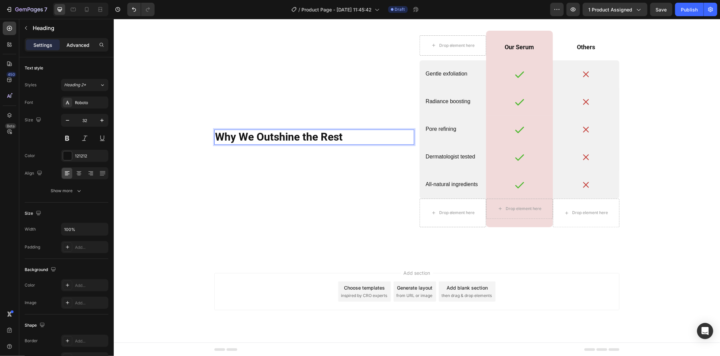
click at [73, 46] on p "Advanced" at bounding box center [77, 45] width 23 height 7
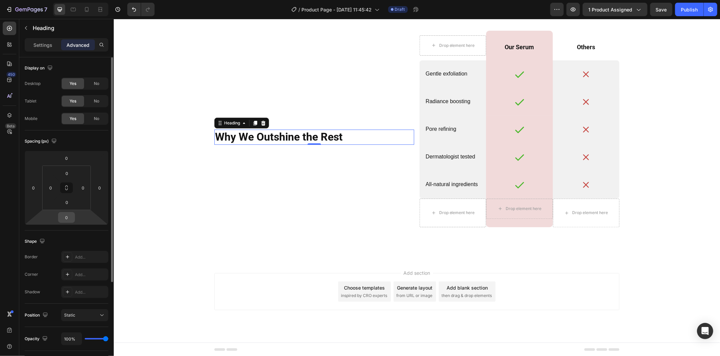
click at [74, 217] on div "0" at bounding box center [66, 217] width 17 height 11
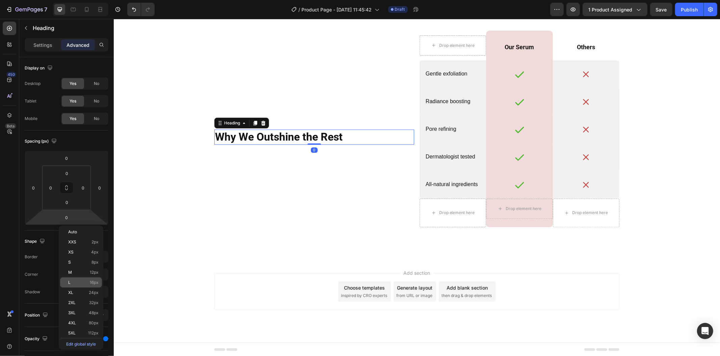
click at [80, 282] on p "L 16px" at bounding box center [83, 282] width 30 height 5
type input "16"
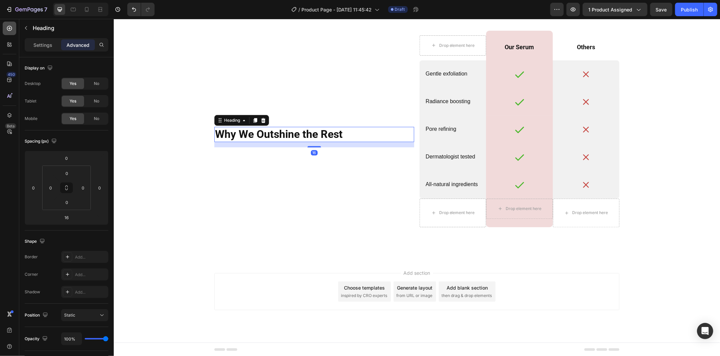
click at [9, 32] on div at bounding box center [9, 28] width 13 height 13
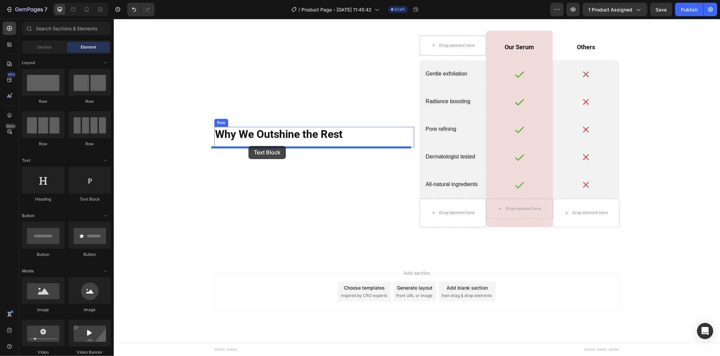
drag, startPoint x: 197, startPoint y: 203, endPoint x: 248, endPoint y: 146, distance: 77.0
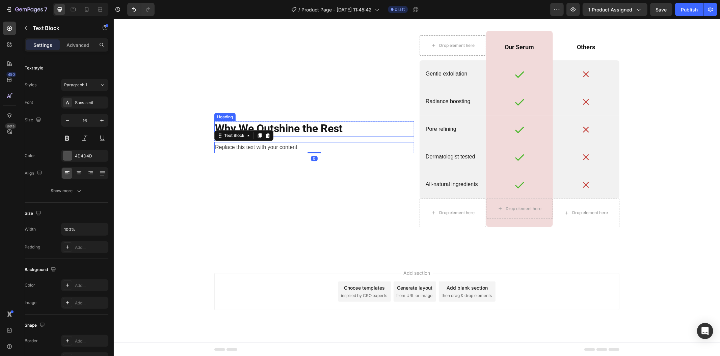
click at [326, 136] on h2 "Why We Outshine the Rest" at bounding box center [314, 129] width 200 height 16
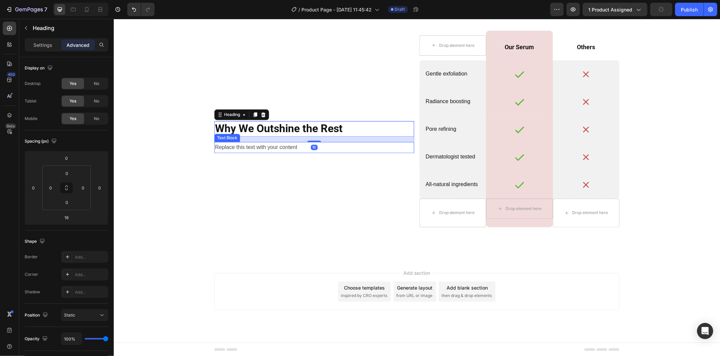
click at [258, 160] on div "Why We Outshine the Rest Heading 16 Replace this text with your content Text Bl…" at bounding box center [314, 136] width 200 height 213
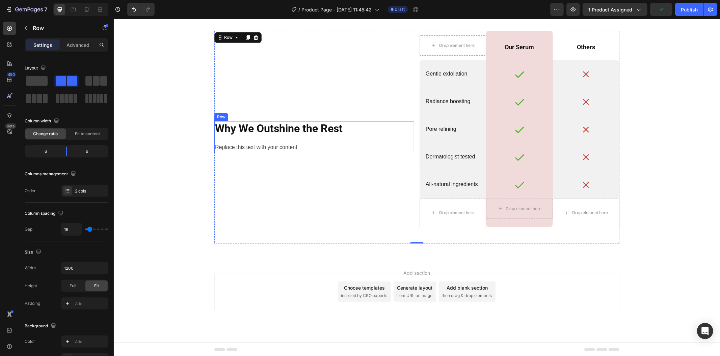
click at [258, 137] on div "Why We Outshine the Rest Heading Replace this text with your content Text Block" at bounding box center [314, 137] width 200 height 32
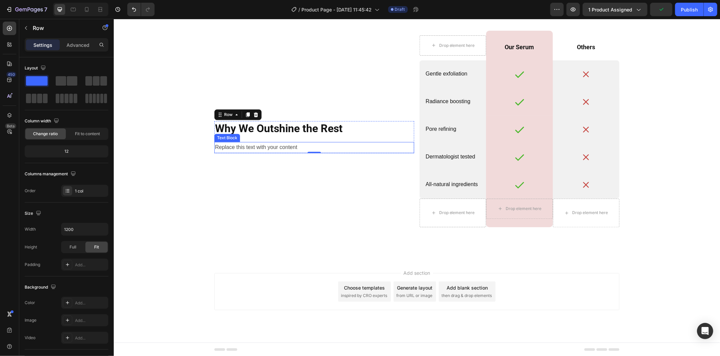
click at [241, 145] on div "Replace this text with your content" at bounding box center [314, 147] width 200 height 11
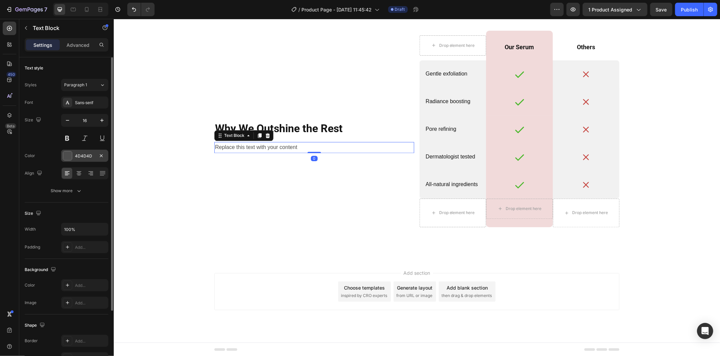
click at [81, 158] on div "4D4D4D" at bounding box center [85, 156] width 20 height 6
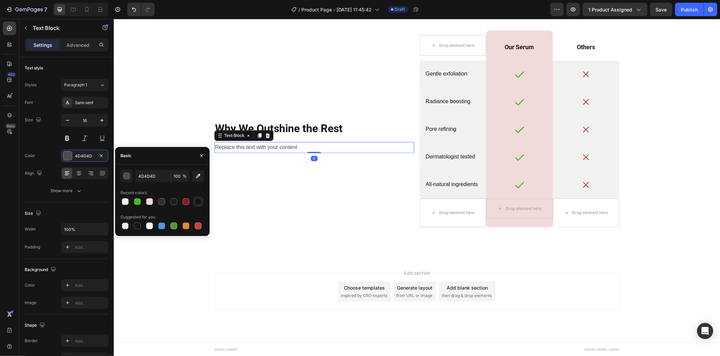
click at [195, 202] on div at bounding box center [198, 201] width 7 height 7
type input "121212"
click at [235, 206] on div "Why We Outshine the Rest Heading Replace this text with your content Text Block…" at bounding box center [314, 136] width 200 height 213
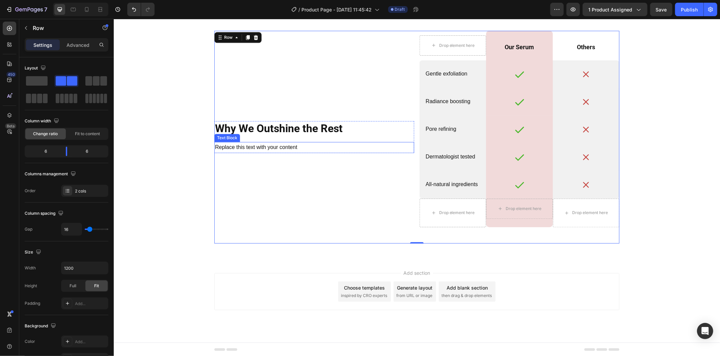
click at [240, 146] on div "Replace this text with your content" at bounding box center [314, 147] width 200 height 11
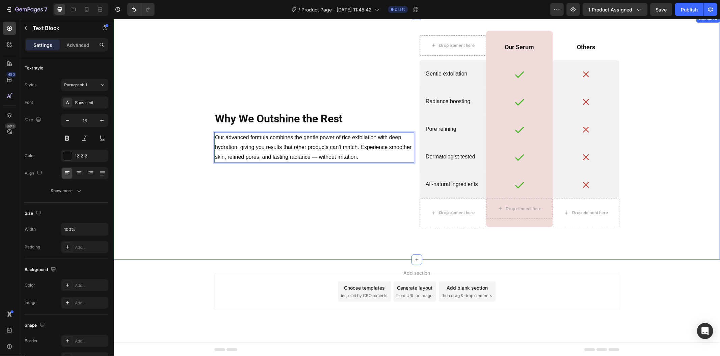
scroll to position [1333, 0]
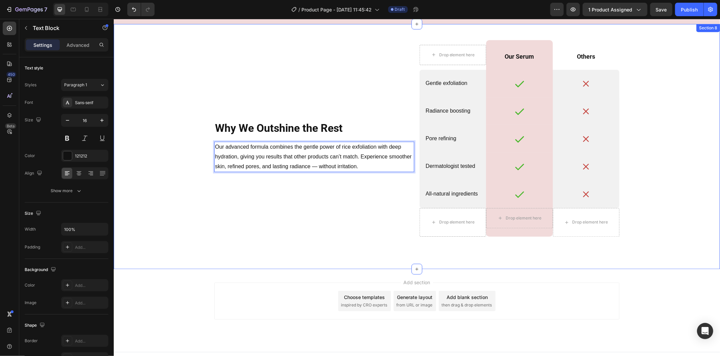
click at [182, 149] on div "Why We Outshine the Rest Heading Our advanced formula combines the gentle power…" at bounding box center [416, 146] width 595 height 213
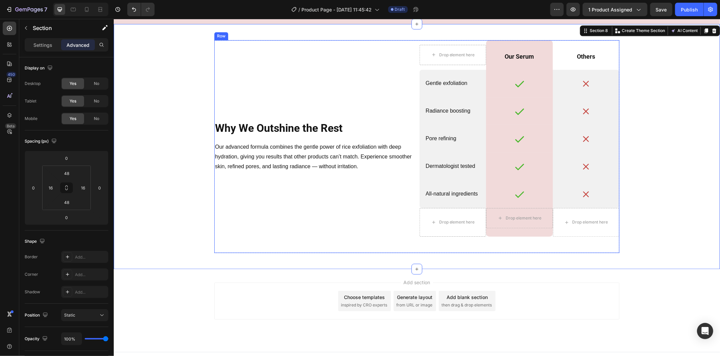
click at [411, 198] on div "Why We Outshine the Rest Heading Our advanced formula combines the gentle power…" at bounding box center [416, 146] width 405 height 213
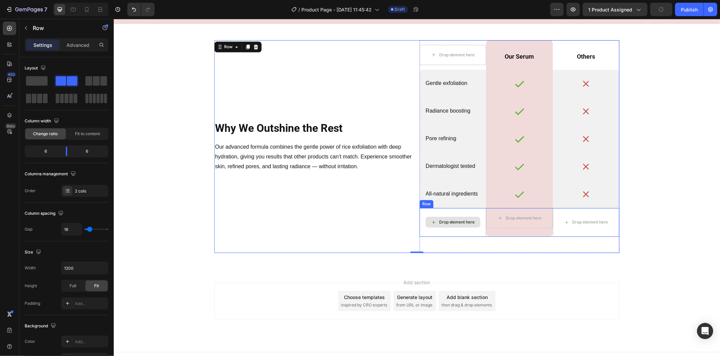
click at [453, 232] on div "Drop element here" at bounding box center [452, 222] width 66 height 29
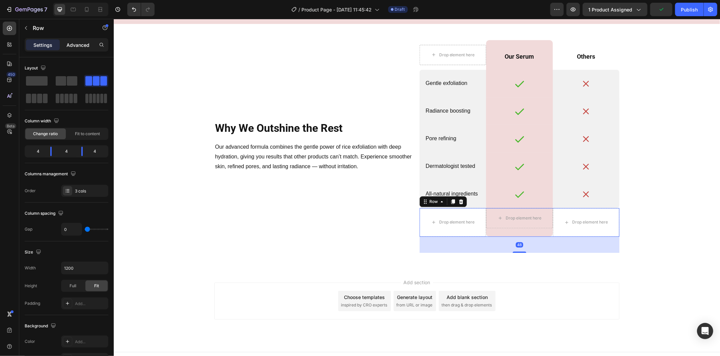
click at [81, 46] on p "Advanced" at bounding box center [77, 45] width 23 height 7
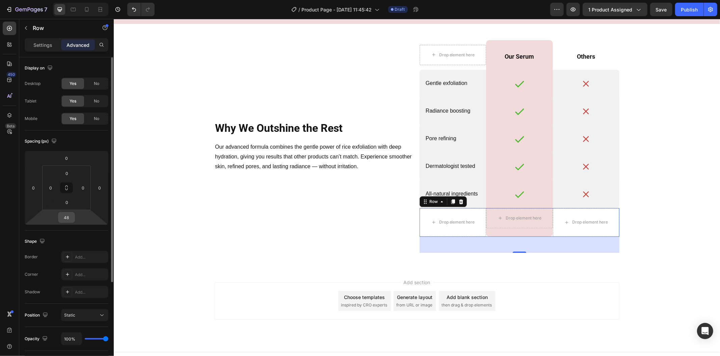
click at [71, 217] on input "48" at bounding box center [66, 218] width 13 height 10
type input "0"
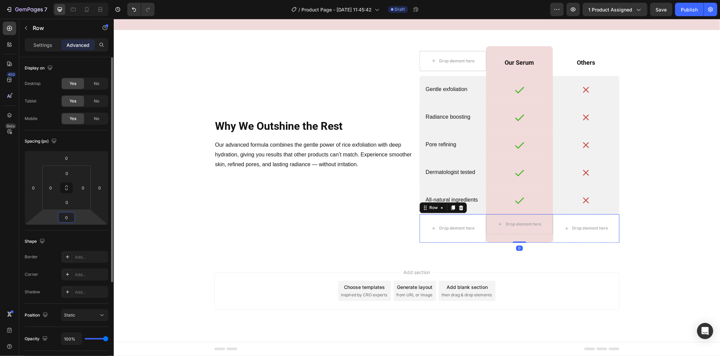
scroll to position [1326, 0]
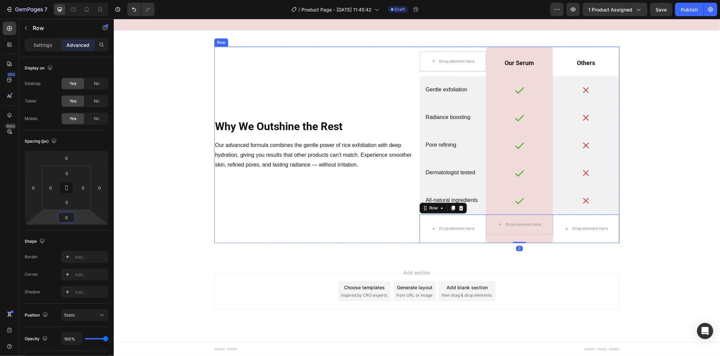
click at [338, 192] on div "Why We Outshine the Rest Heading Our advanced formula combines the gentle power…" at bounding box center [314, 144] width 200 height 196
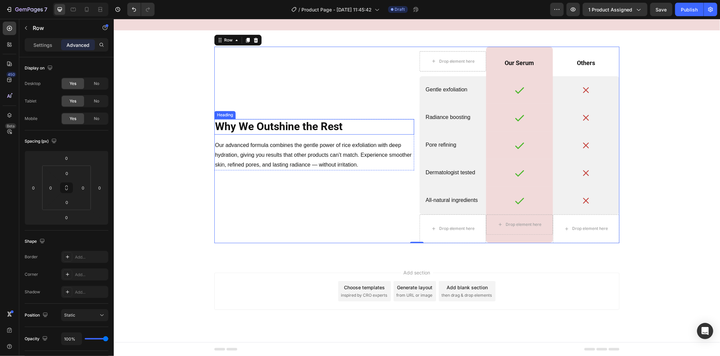
click at [318, 131] on p "Why We Outshine the Rest" at bounding box center [314, 126] width 198 height 14
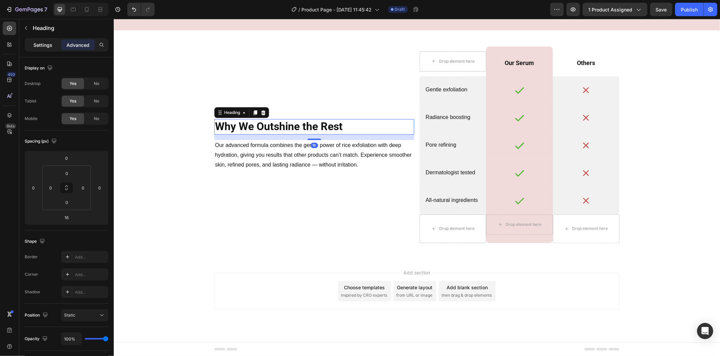
click at [38, 49] on div "Settings" at bounding box center [43, 44] width 34 height 11
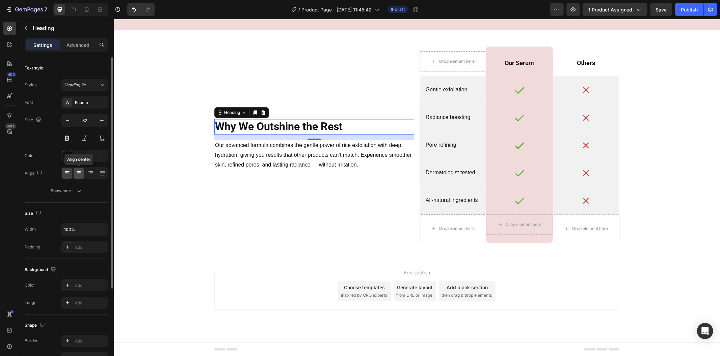
click at [82, 168] on div at bounding box center [79, 173] width 10 height 11
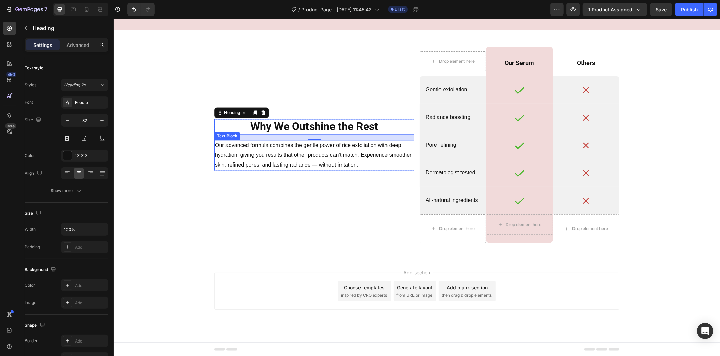
click at [258, 153] on p "Our advanced formula combines the gentle power of rice exfoliation with deep hy…" at bounding box center [314, 154] width 198 height 29
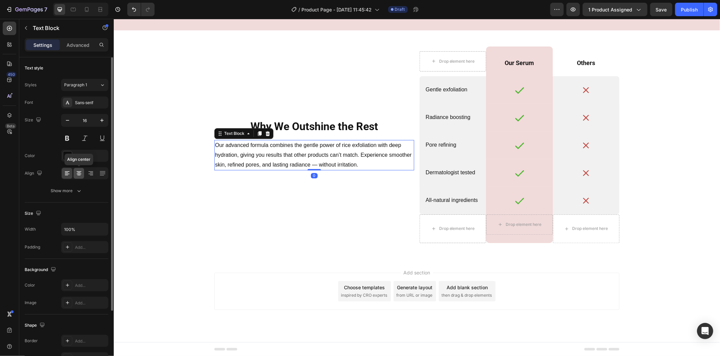
click at [78, 171] on icon at bounding box center [79, 173] width 7 height 7
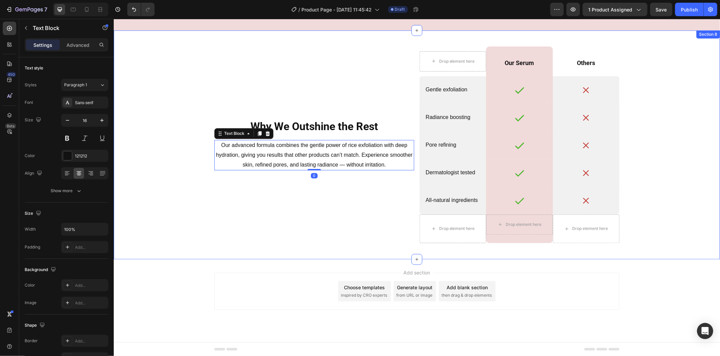
click at [214, 187] on div "Why We Outshine the Rest Heading Our advanced formula combines the gentle power…" at bounding box center [314, 144] width 200 height 196
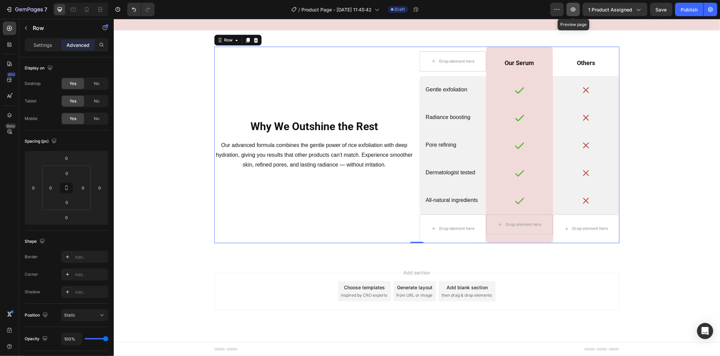
click at [573, 8] on icon "button" at bounding box center [573, 9] width 7 height 7
click at [574, 10] on icon "button" at bounding box center [573, 9] width 5 height 4
click at [186, 108] on div "Why We Outshine the Rest Heading Our advanced formula combines the gentle power…" at bounding box center [416, 144] width 595 height 196
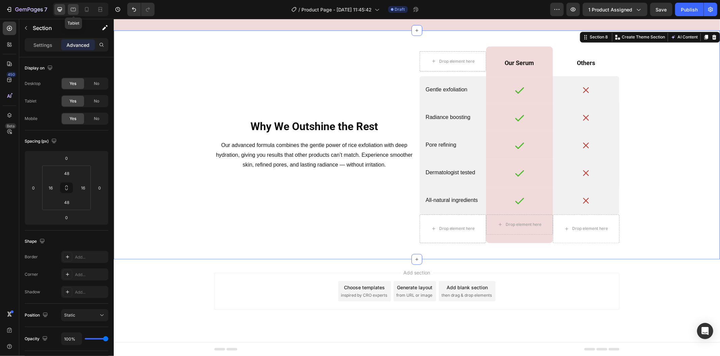
click at [71, 7] on icon at bounding box center [73, 9] width 7 height 7
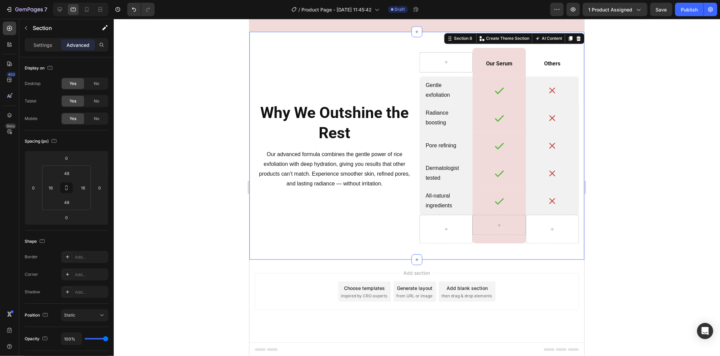
scroll to position [1314, 0]
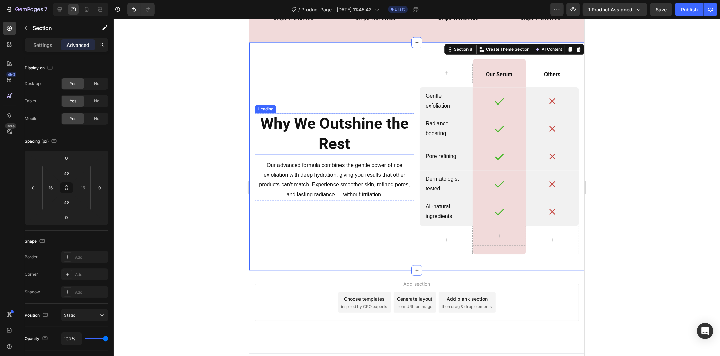
click at [320, 131] on p "Why We Outshine the Rest" at bounding box center [334, 133] width 158 height 40
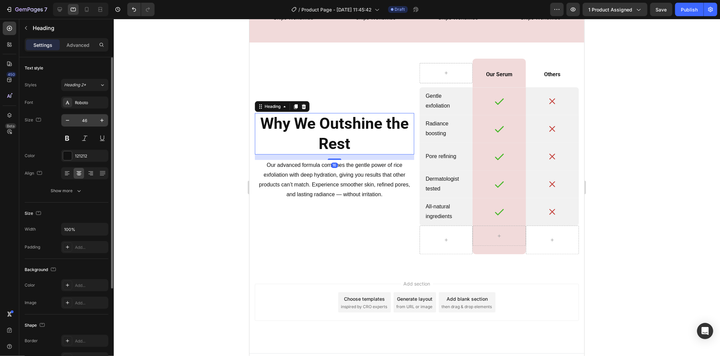
click at [88, 118] on input "46" at bounding box center [85, 120] width 22 height 12
type input "22"
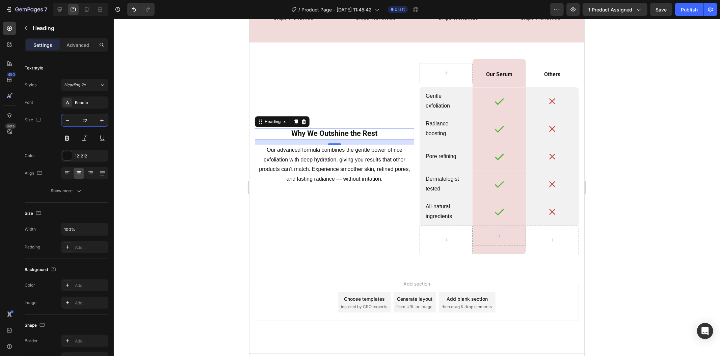
click at [169, 160] on div at bounding box center [417, 187] width 606 height 337
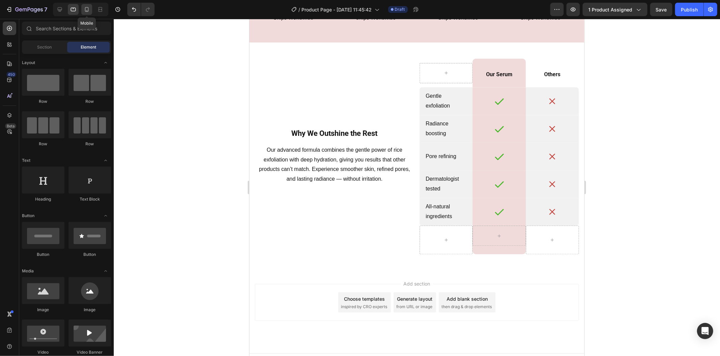
click at [86, 12] on icon at bounding box center [86, 9] width 7 height 7
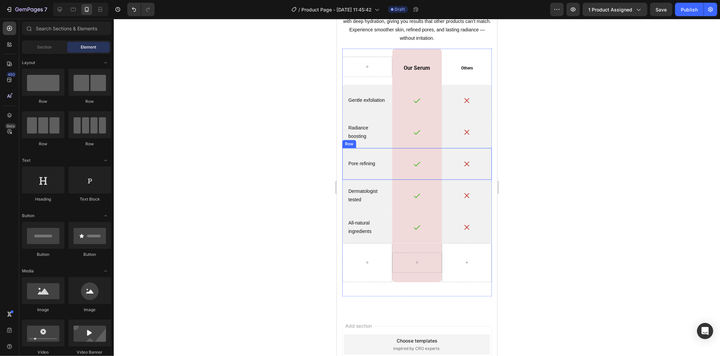
scroll to position [1464, 0]
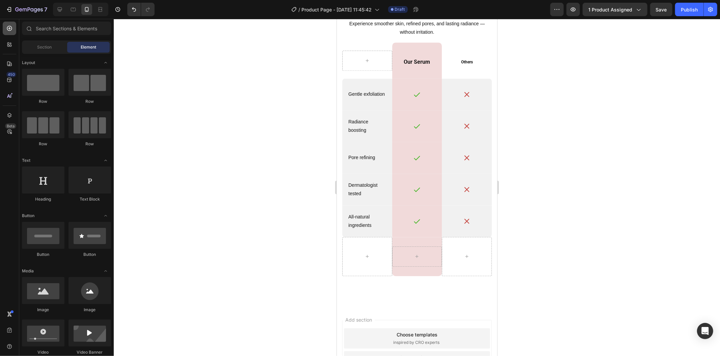
click at [12, 27] on icon at bounding box center [9, 28] width 7 height 7
drag, startPoint x: 374, startPoint y: 104, endPoint x: 647, endPoint y: 250, distance: 309.6
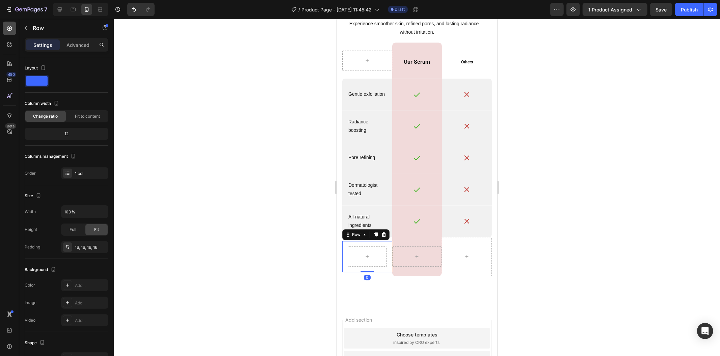
click at [9, 29] on icon at bounding box center [9, 28] width 5 height 5
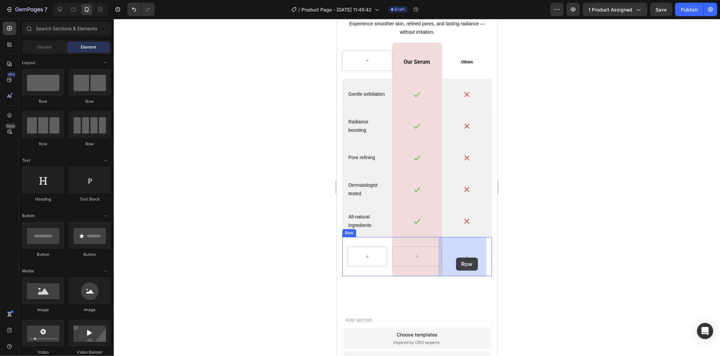
drag, startPoint x: 389, startPoint y: 103, endPoint x: 839, endPoint y: 235, distance: 469.3
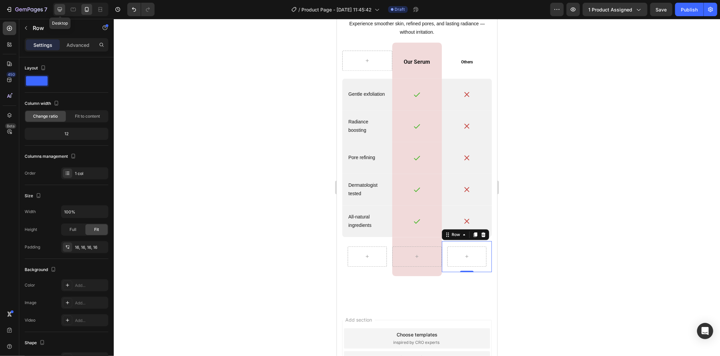
drag, startPoint x: 62, startPoint y: 10, endPoint x: 546, endPoint y: 190, distance: 516.3
click at [62, 10] on icon at bounding box center [59, 9] width 7 height 7
type input "1200"
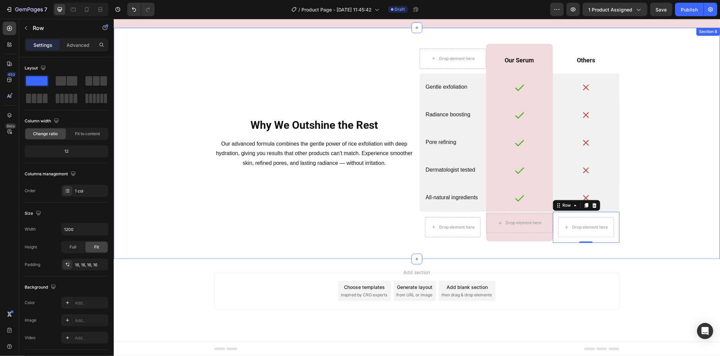
scroll to position [1328, 0]
click at [663, 209] on div "Why We Outshine the Rest Heading Our advanced formula combines the gentle power…" at bounding box center [416, 143] width 595 height 199
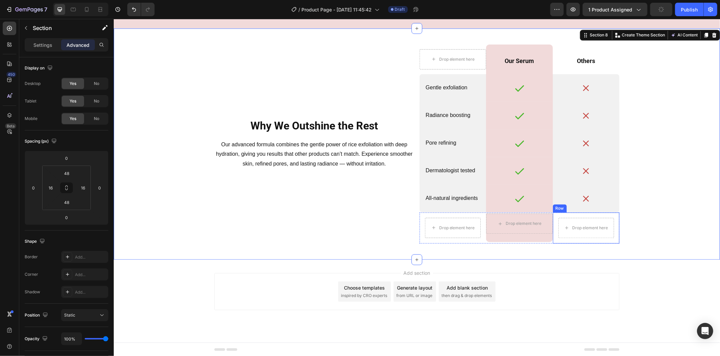
click at [553, 219] on div "Drop element here Row" at bounding box center [585, 227] width 66 height 31
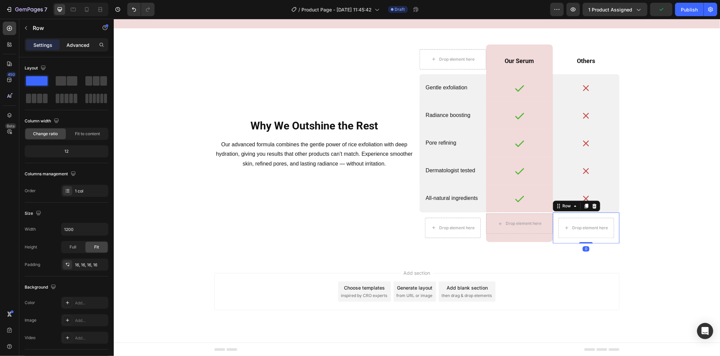
click at [73, 48] on p "Advanced" at bounding box center [77, 45] width 23 height 7
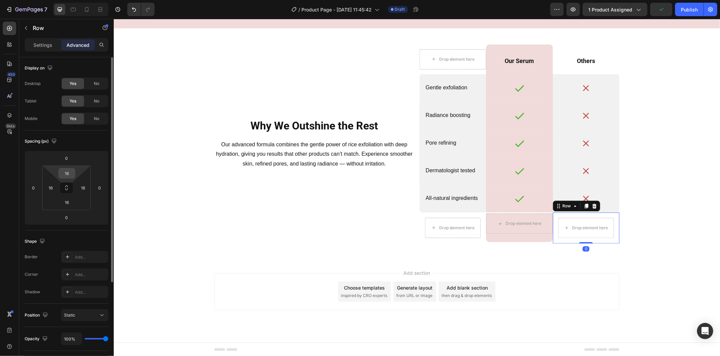
click at [73, 173] on input "16" at bounding box center [66, 173] width 13 height 10
type input "0"
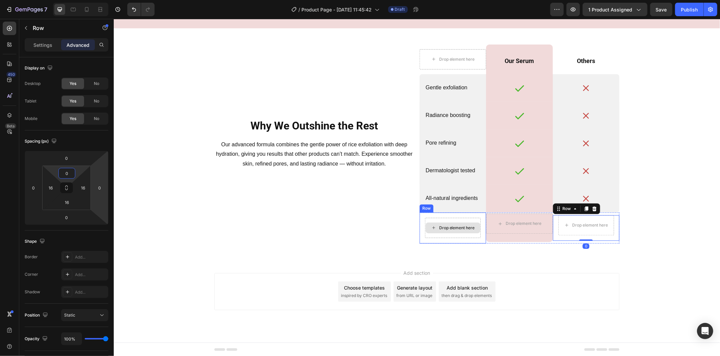
click at [442, 237] on div "Drop element here" at bounding box center [452, 228] width 56 height 20
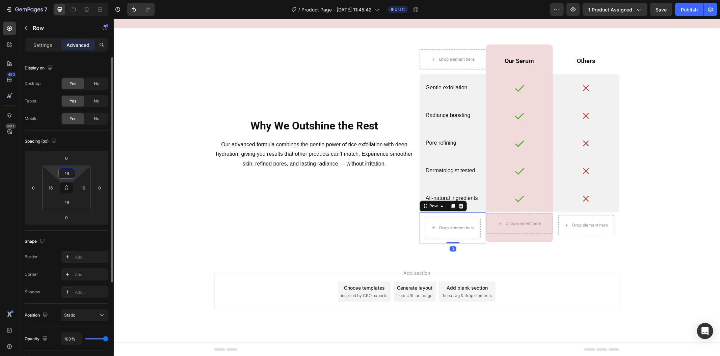
drag, startPoint x: 68, startPoint y: 173, endPoint x: 72, endPoint y: 172, distance: 3.8
click at [68, 173] on input "16" at bounding box center [66, 173] width 13 height 10
type input "0"
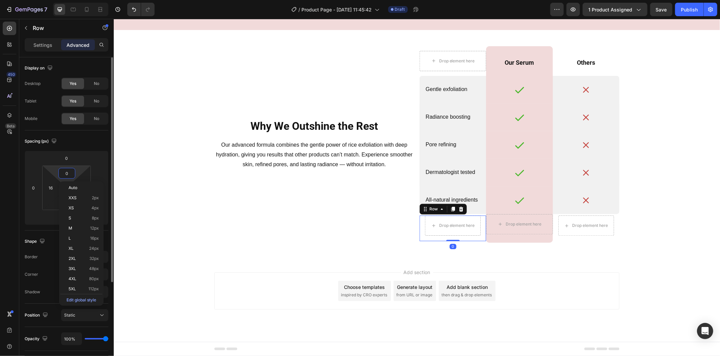
scroll to position [1326, 0]
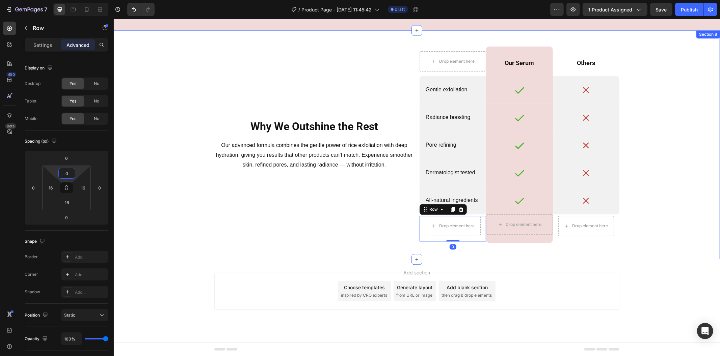
click at [135, 170] on div "Why We Outshine the Rest Heading Our advanced formula combines the gentle power…" at bounding box center [416, 144] width 595 height 196
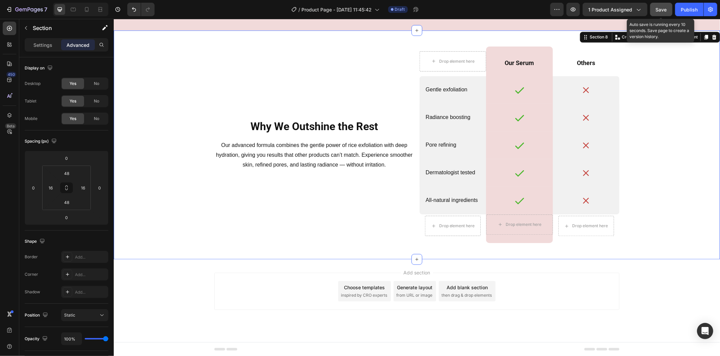
click at [666, 8] on span "Save" at bounding box center [661, 10] width 11 height 6
click at [710, 177] on div "Why We Outshine the Rest Heading Our advanced formula combines the gentle power…" at bounding box center [416, 144] width 606 height 229
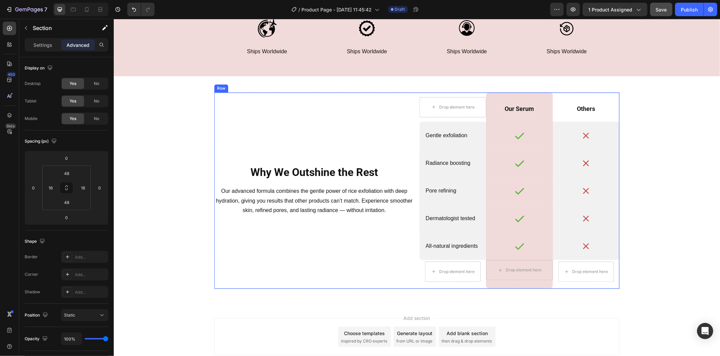
scroll to position [1306, 0]
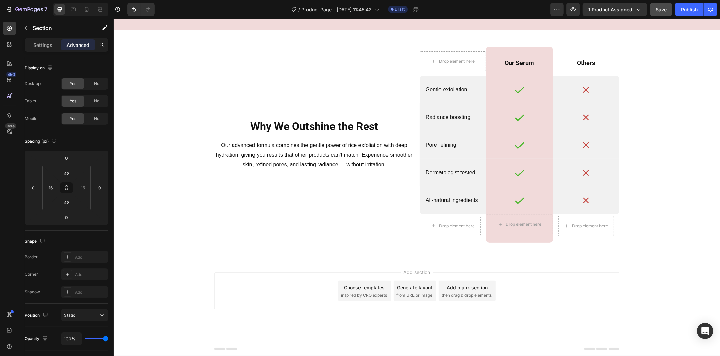
click at [465, 296] on span "then drag & drop elements" at bounding box center [466, 295] width 50 height 6
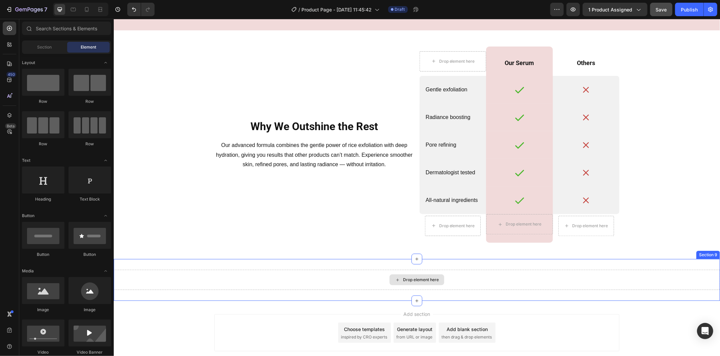
click at [483, 271] on div "Drop element here" at bounding box center [416, 280] width 606 height 20
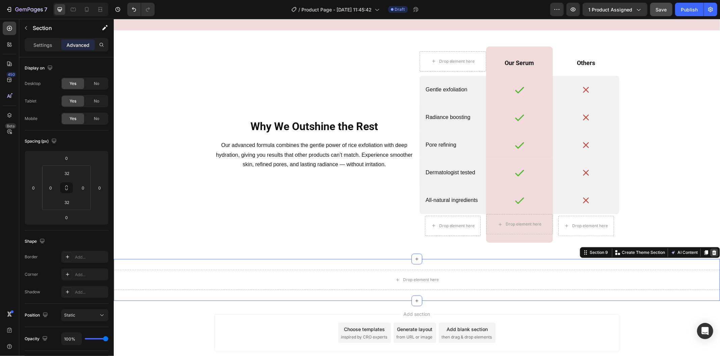
click at [712, 251] on icon at bounding box center [714, 252] width 4 height 5
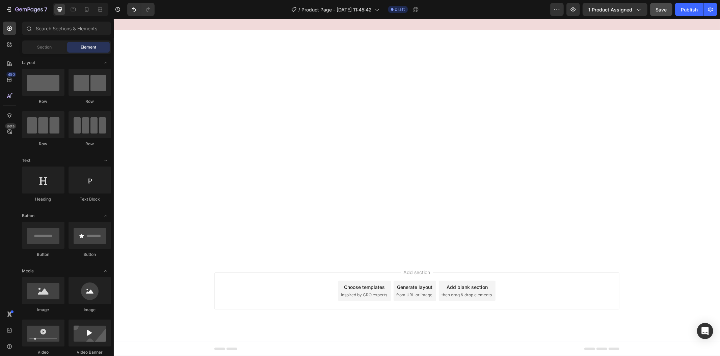
scroll to position [706, 0]
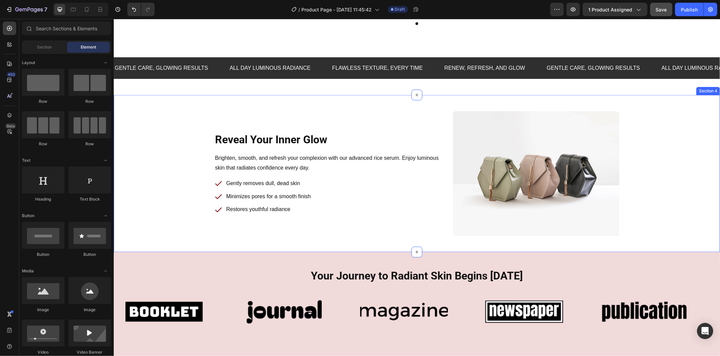
click at [170, 109] on div "Reveal Your Inner Glow Heading Row Brighten, smooth, and refresh your complexio…" at bounding box center [416, 173] width 606 height 157
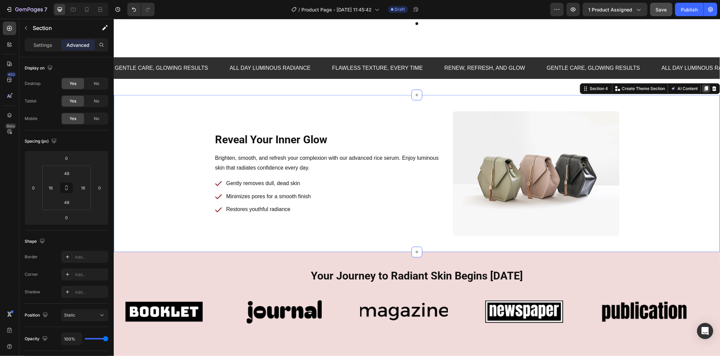
click at [704, 88] on icon at bounding box center [706, 88] width 4 height 5
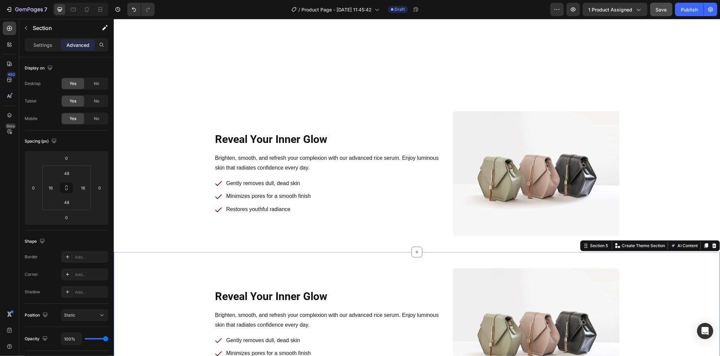
scroll to position [916, 0]
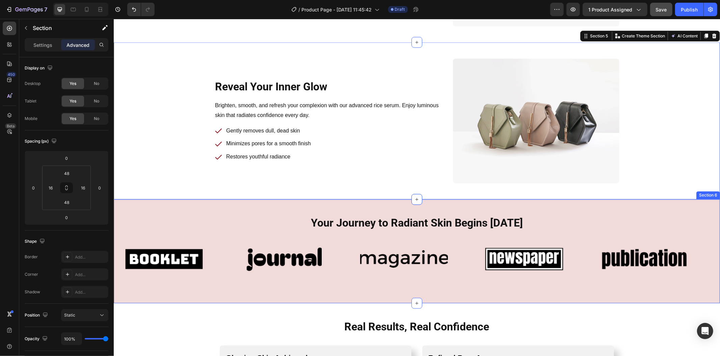
click at [552, 292] on div "Your Journey to Radiant Skin Begins [DATE] Heading Row Image Image Image Image …" at bounding box center [416, 251] width 606 height 104
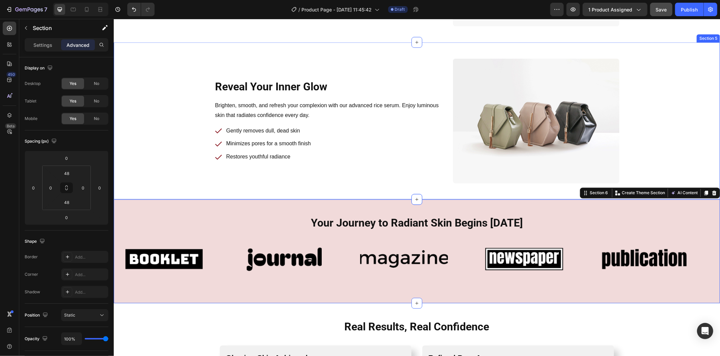
click at [441, 189] on div "Reveal Your Inner Glow Heading Row Brighten, smooth, and refresh your complexio…" at bounding box center [416, 120] width 606 height 157
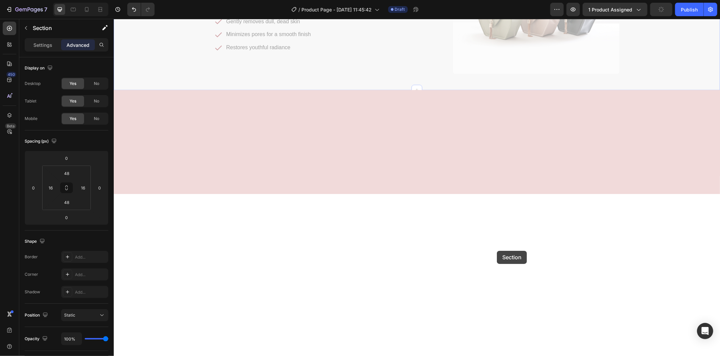
scroll to position [1463, 0]
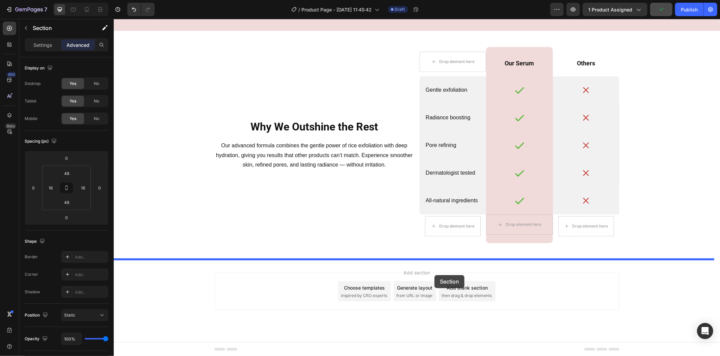
drag, startPoint x: 455, startPoint y: 46, endPoint x: 434, endPoint y: 275, distance: 230.1
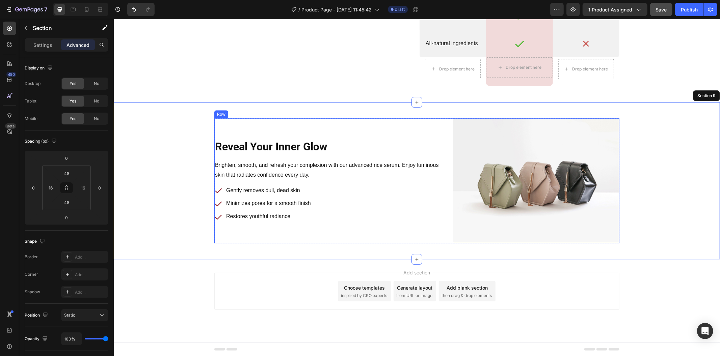
click at [447, 191] on div "Reveal Your Inner Glow Heading Row Brighten, smooth, and refresh your complexio…" at bounding box center [416, 180] width 405 height 125
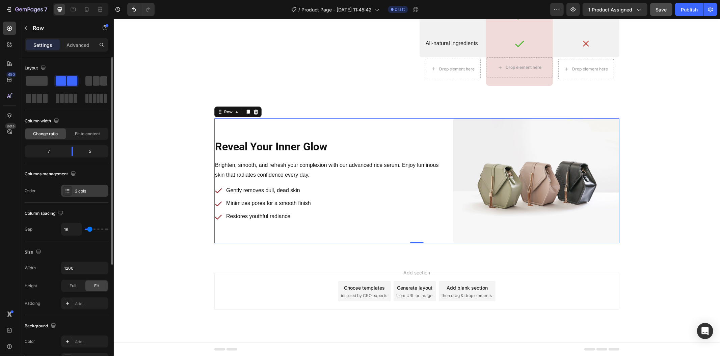
click at [93, 186] on div "2 cols" at bounding box center [84, 191] width 47 height 12
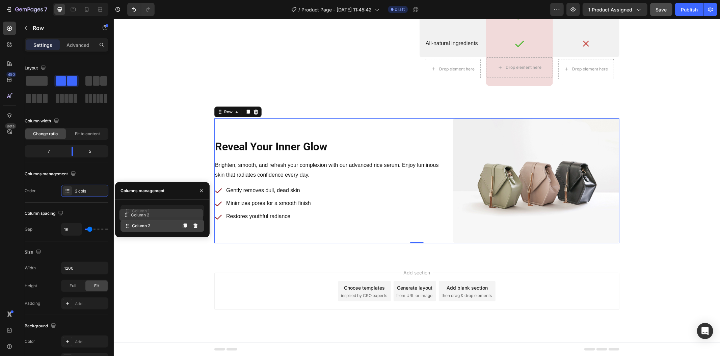
drag, startPoint x: 129, startPoint y: 228, endPoint x: 127, endPoint y: 217, distance: 11.6
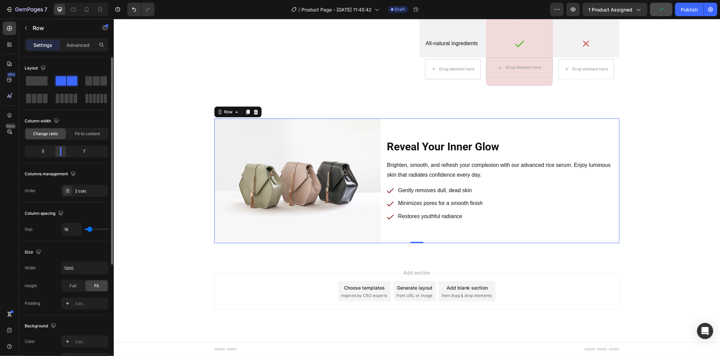
drag, startPoint x: 73, startPoint y: 154, endPoint x: 61, endPoint y: 154, distance: 11.5
click at [61, 154] on div at bounding box center [61, 151] width 12 height 9
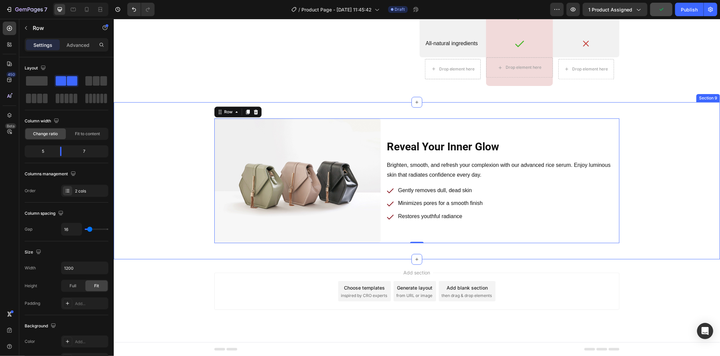
click at [171, 170] on div "Reveal Your Inner Glow Heading Row Brighten, smooth, and refresh your complexio…" at bounding box center [416, 180] width 595 height 125
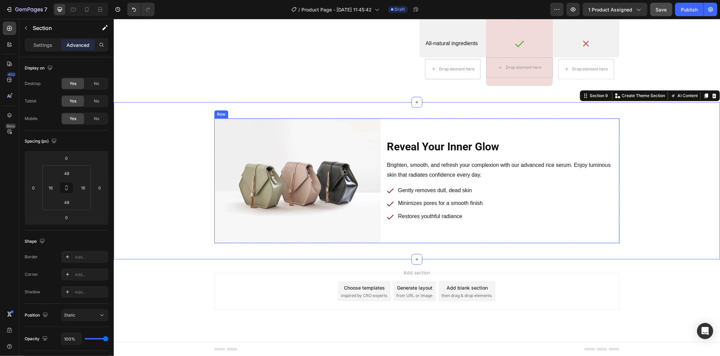
click at [380, 164] on div "Reveal Your Inner Glow Heading Row Brighten, smooth, and refresh your complexio…" at bounding box center [416, 180] width 405 height 125
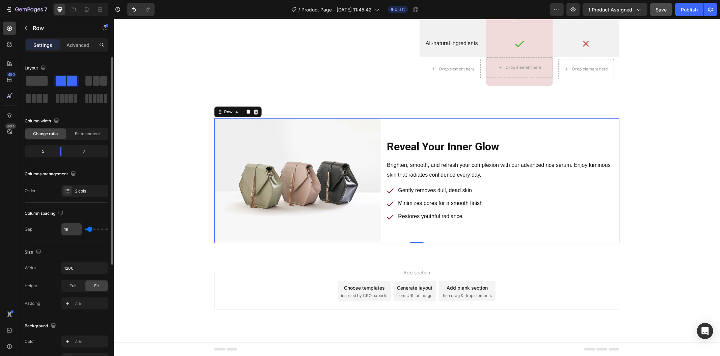
click at [73, 228] on input "16" at bounding box center [71, 229] width 20 height 12
type input "3"
type input "32"
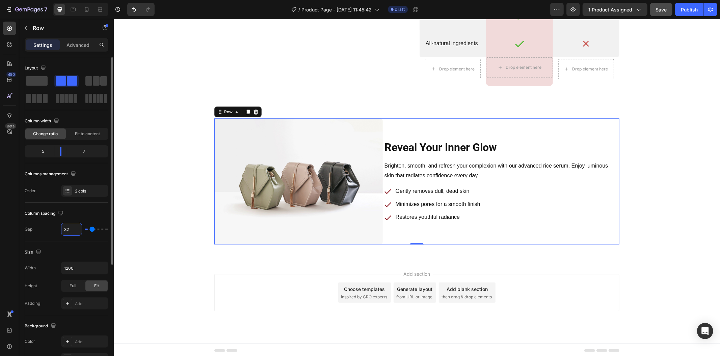
scroll to position [1461, 0]
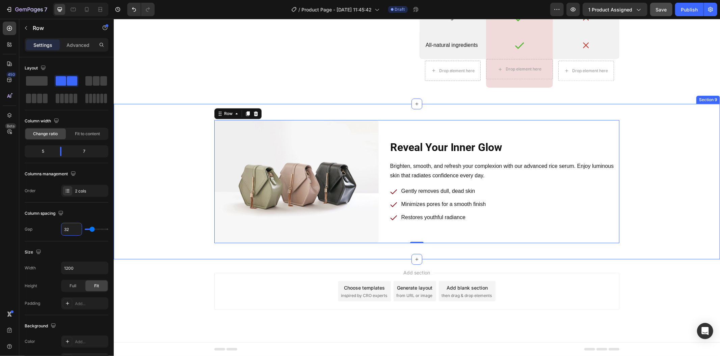
click at [165, 225] on div "Reveal Your Inner Glow Heading Row Brighten, smooth, and refresh your complexio…" at bounding box center [416, 181] width 595 height 123
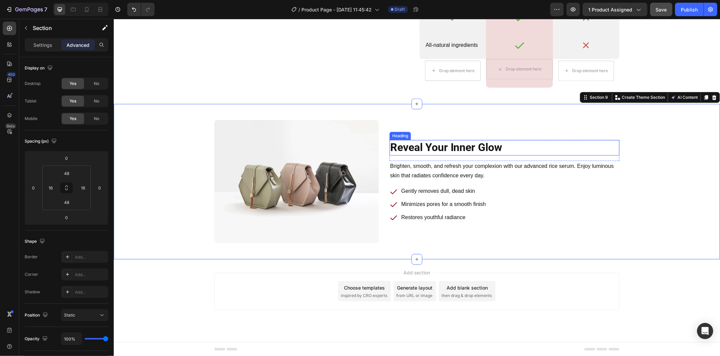
click at [407, 147] on h2 "Reveal Your Inner Glow" at bounding box center [504, 148] width 230 height 16
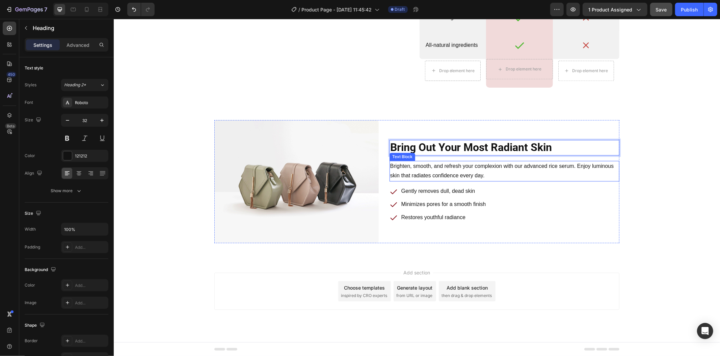
click at [419, 175] on p "Brighten, smooth, and refresh your complexion with our advanced rice serum. Enj…" at bounding box center [504, 171] width 228 height 20
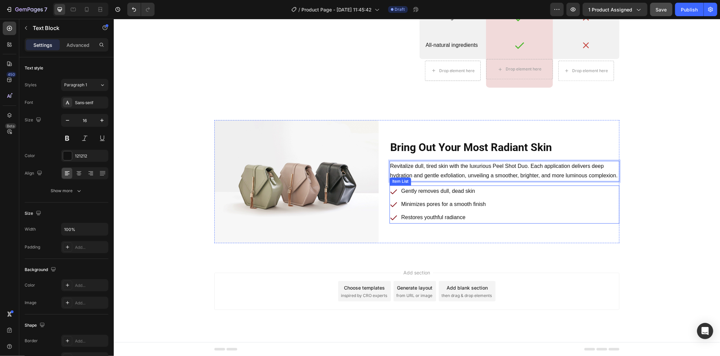
click at [447, 192] on p "Gently removes dull, dead skin" at bounding box center [443, 191] width 85 height 10
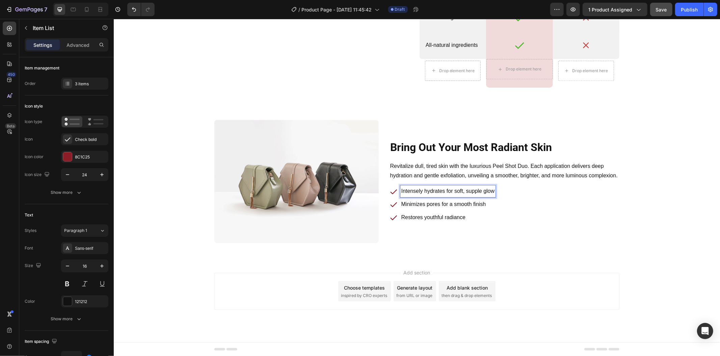
click at [446, 189] on p "Intensely hydrates for soft, supple glow" at bounding box center [447, 191] width 93 height 10
click at [443, 204] on p "Minimizes pores for a smooth finish" at bounding box center [447, 204] width 93 height 10
click at [419, 215] on p "Restores youthful radiance" at bounding box center [455, 218] width 108 height 10
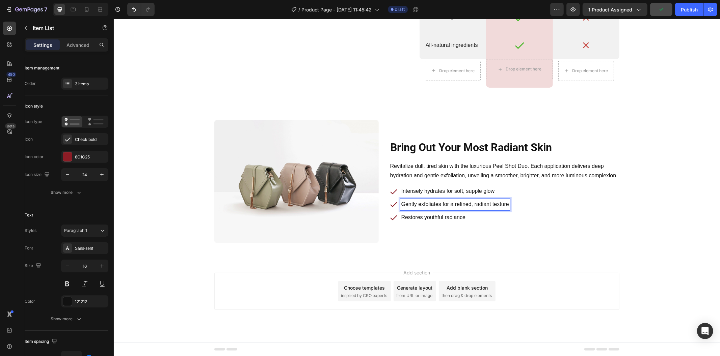
click at [419, 215] on p "Restores youthful radiance" at bounding box center [455, 218] width 108 height 10
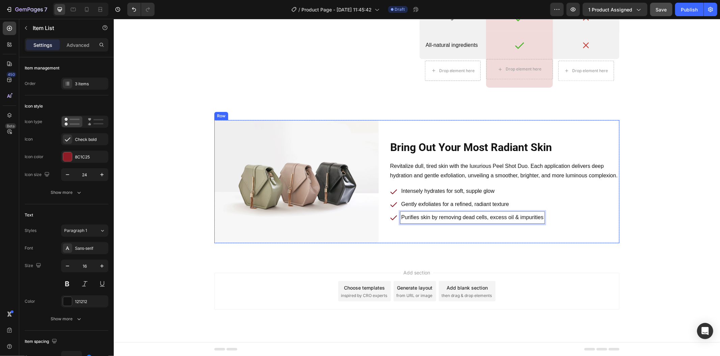
click at [524, 241] on div "Bring Out Your Most Radiant Skin Heading Row Revitalize dull, tired skin with t…" at bounding box center [504, 181] width 230 height 123
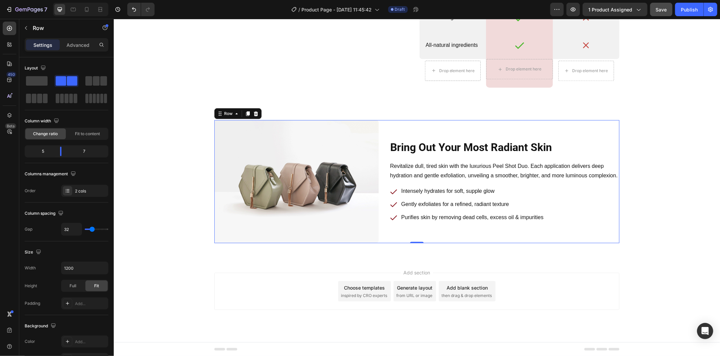
click at [654, 258] on div "Bring Out Your Most Radiant Skin Heading Row Revitalize dull, tired skin with t…" at bounding box center [416, 182] width 606 height 156
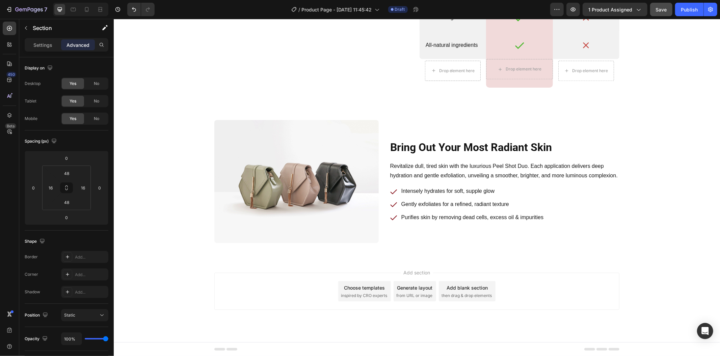
click at [471, 299] on div "Add blank section then drag & drop elements" at bounding box center [466, 291] width 57 height 20
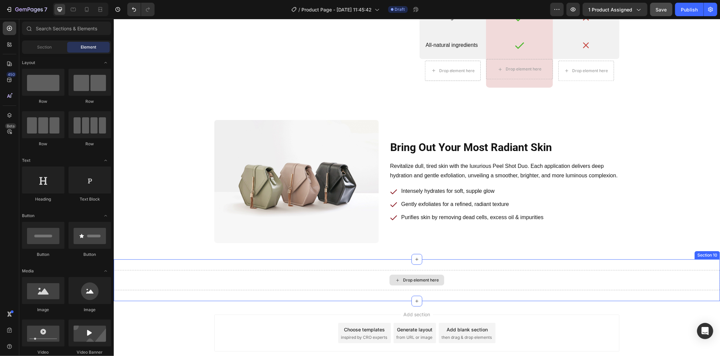
click at [417, 282] on div "Drop element here" at bounding box center [421, 279] width 36 height 5
click at [452, 291] on div "Drop element here Section 10" at bounding box center [416, 280] width 606 height 42
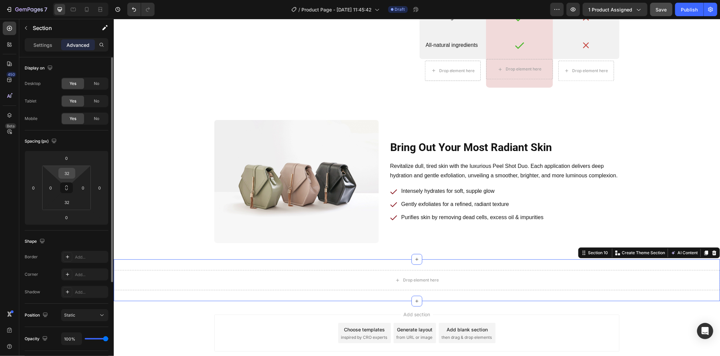
click at [70, 175] on input "32" at bounding box center [66, 173] width 13 height 10
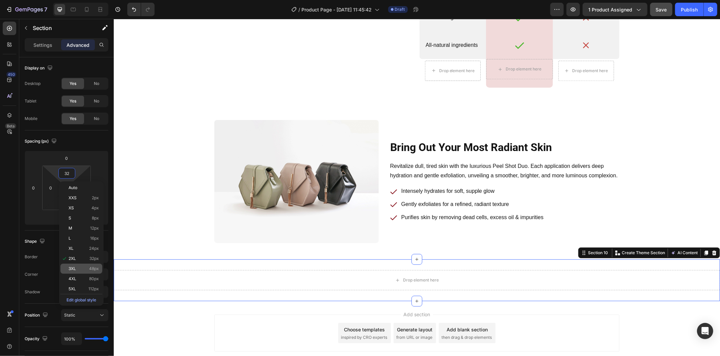
click at [96, 269] on span "48px" at bounding box center [94, 269] width 10 height 5
type input "48"
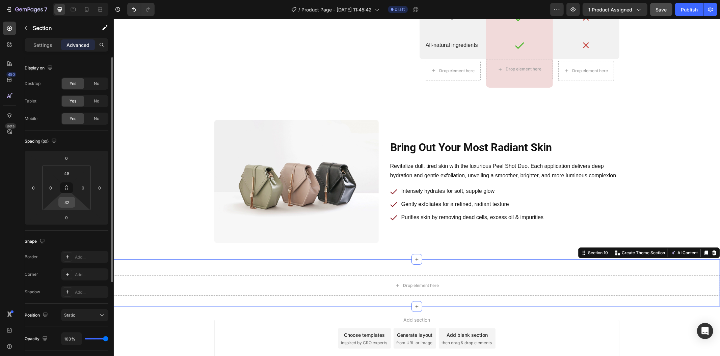
click at [68, 206] on input "32" at bounding box center [66, 202] width 13 height 10
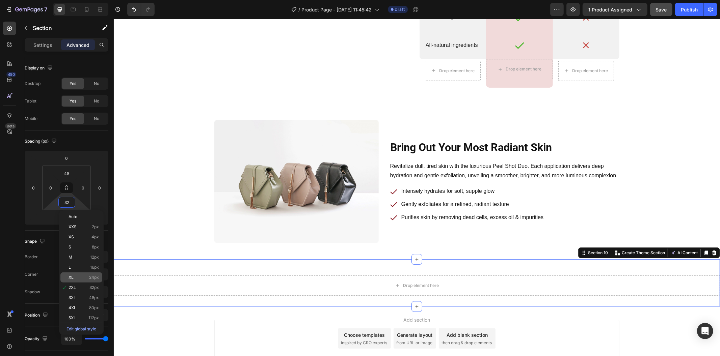
click at [87, 295] on div "3XL 48px" at bounding box center [81, 298] width 42 height 10
type input "48"
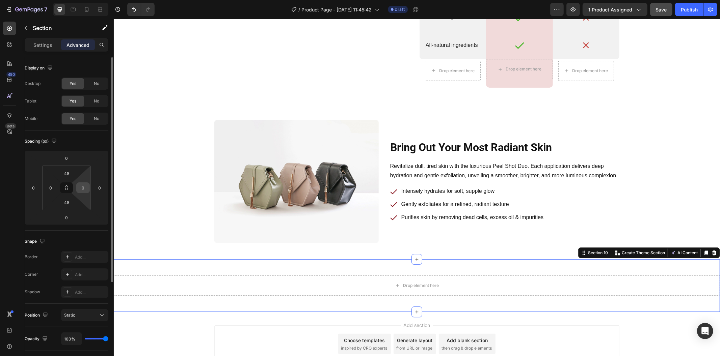
click at [78, 187] on input "0" at bounding box center [83, 188] width 10 height 10
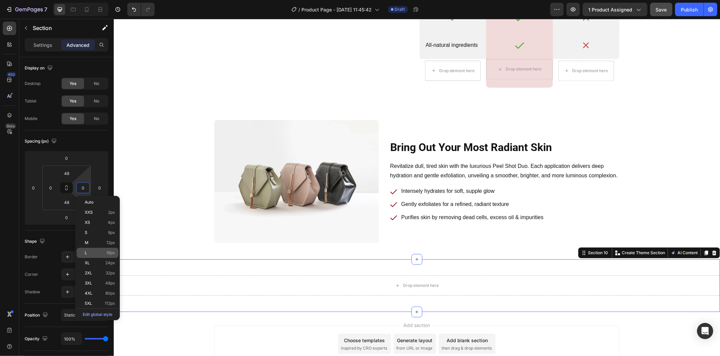
click at [106, 254] on span "16px" at bounding box center [110, 253] width 9 height 5
type input "16"
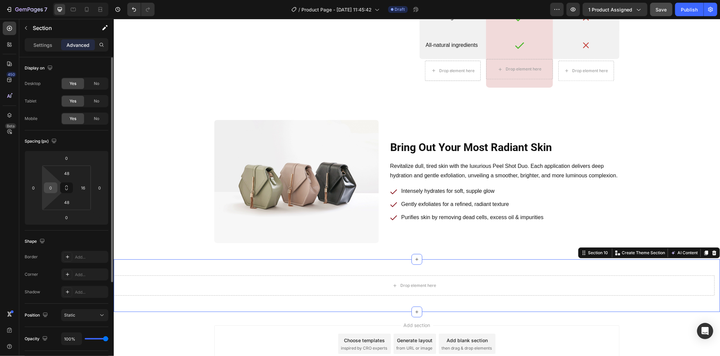
click at [52, 189] on input "0" at bounding box center [51, 188] width 10 height 10
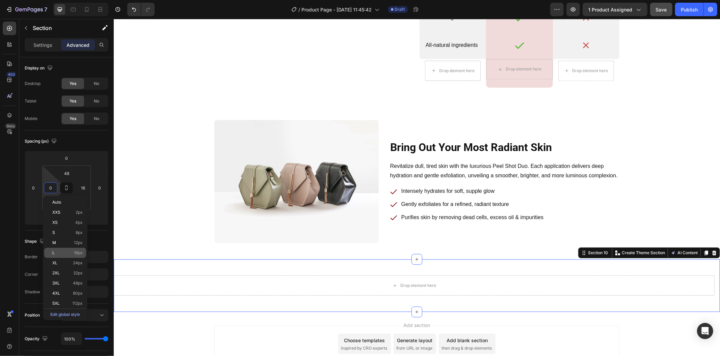
click at [80, 255] on span "16px" at bounding box center [78, 253] width 9 height 5
type input "16"
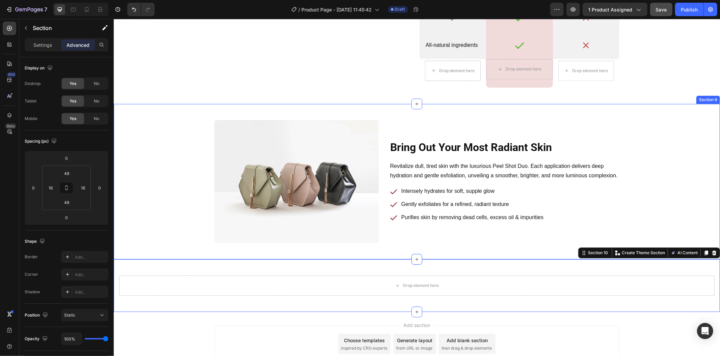
click at [132, 240] on div "Bring Out Your Most Radiant Skin Heading Row Revitalize dull, tired skin with t…" at bounding box center [416, 181] width 595 height 123
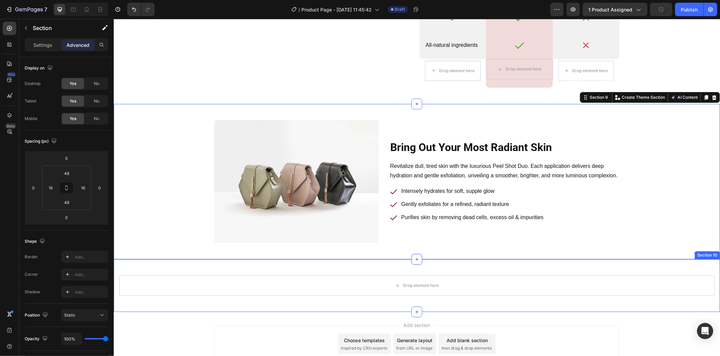
click at [158, 265] on div "Drop element here Section 10" at bounding box center [416, 285] width 606 height 53
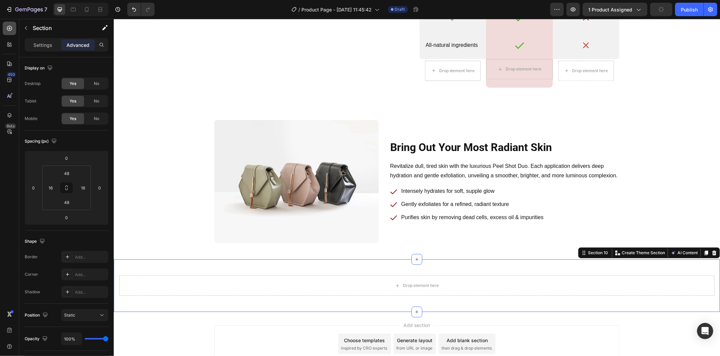
click at [7, 30] on icon at bounding box center [9, 28] width 7 height 7
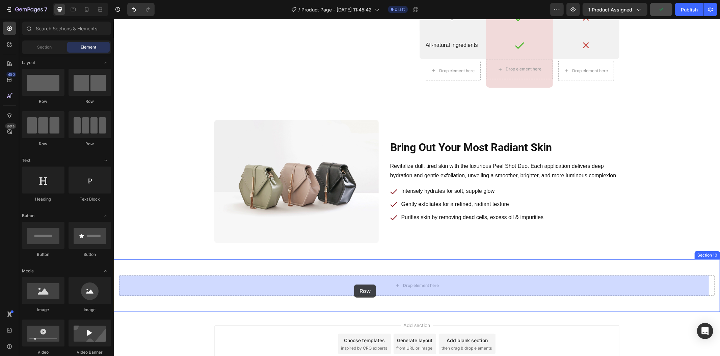
drag, startPoint x: 152, startPoint y: 108, endPoint x: 354, endPoint y: 284, distance: 268.0
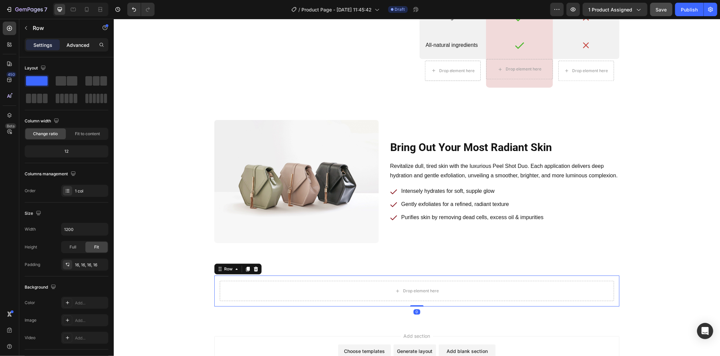
click at [70, 45] on p "Advanced" at bounding box center [77, 45] width 23 height 7
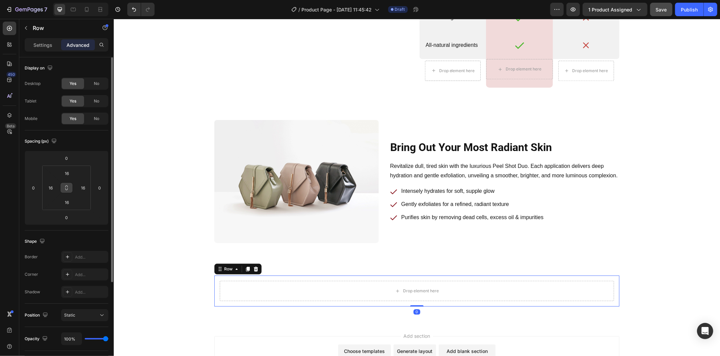
click at [69, 189] on button at bounding box center [66, 188] width 13 height 11
click at [70, 171] on input "16" at bounding box center [66, 173] width 13 height 10
type input "0"
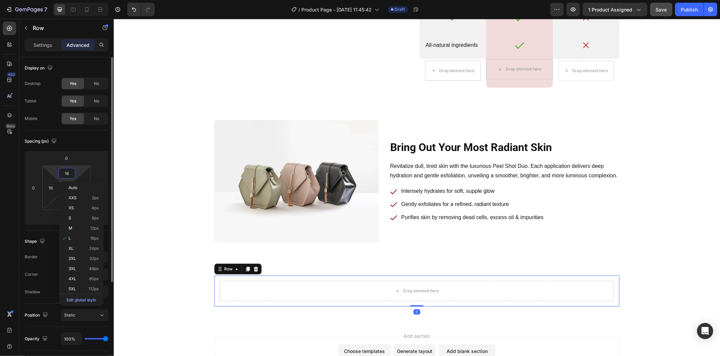
type input "0"
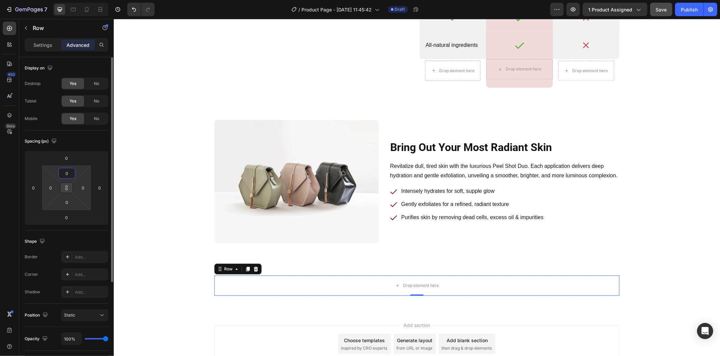
type input "0"
click at [68, 191] on button at bounding box center [66, 188] width 13 height 11
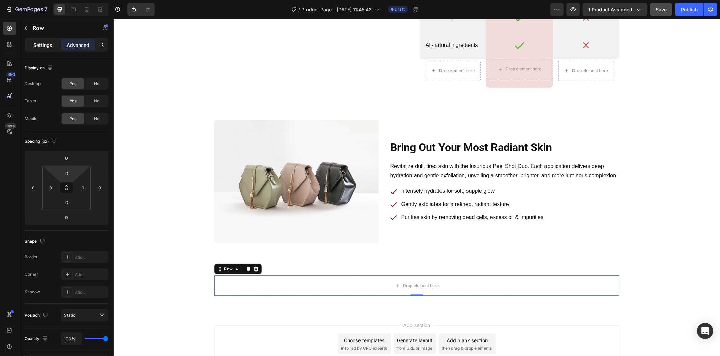
click at [41, 43] on p "Settings" at bounding box center [42, 45] width 19 height 7
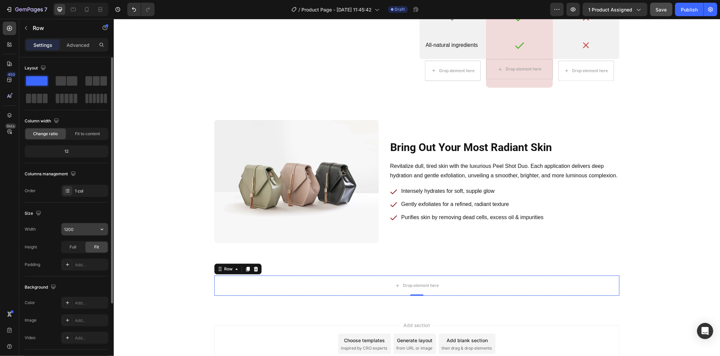
click at [81, 230] on input "1200" at bounding box center [84, 229] width 47 height 12
type input "700"
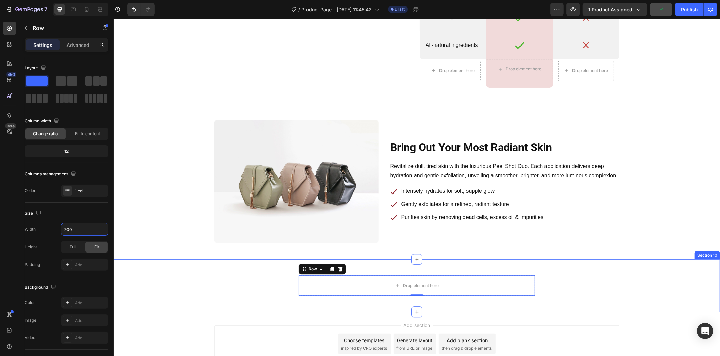
click at [193, 275] on div "Drop element here Row 0" at bounding box center [416, 285] width 595 height 20
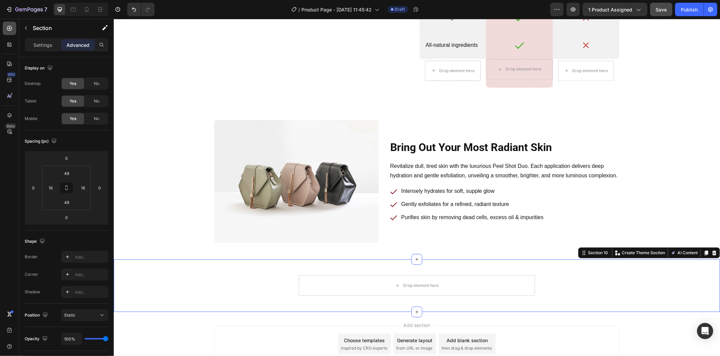
click at [12, 31] on icon at bounding box center [9, 28] width 7 height 7
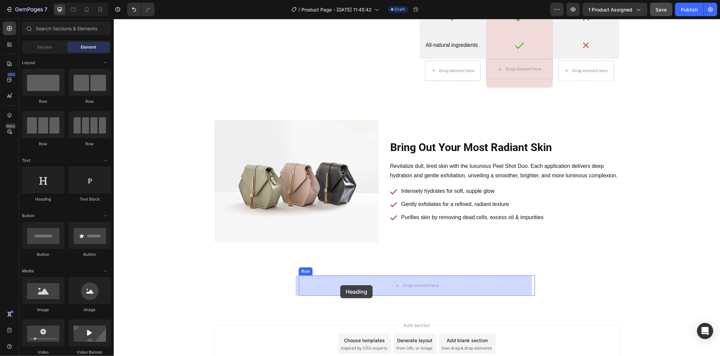
drag, startPoint x: 157, startPoint y: 207, endPoint x: 340, endPoint y: 285, distance: 199.4
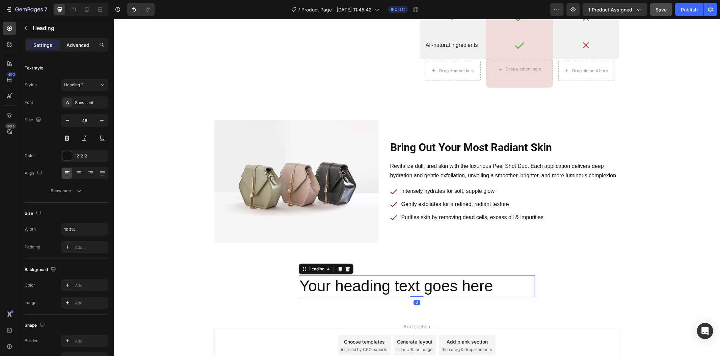
click at [80, 45] on p "Advanced" at bounding box center [77, 45] width 23 height 7
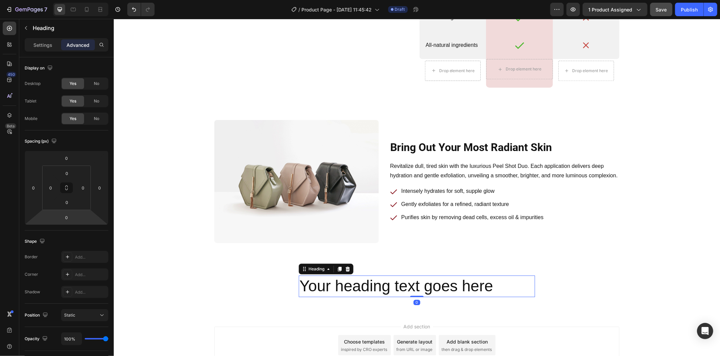
click at [68, 216] on input "0" at bounding box center [66, 218] width 13 height 10
click at [90, 285] on span "16px" at bounding box center [94, 282] width 9 height 5
type input "16"
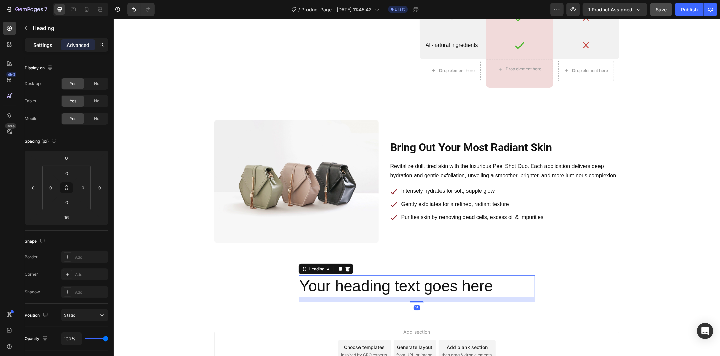
drag, startPoint x: 35, startPoint y: 38, endPoint x: 39, endPoint y: 46, distance: 8.9
click at [35, 39] on div "Settings Advanced" at bounding box center [67, 44] width 84 height 13
click at [39, 46] on p "Settings" at bounding box center [42, 45] width 19 height 7
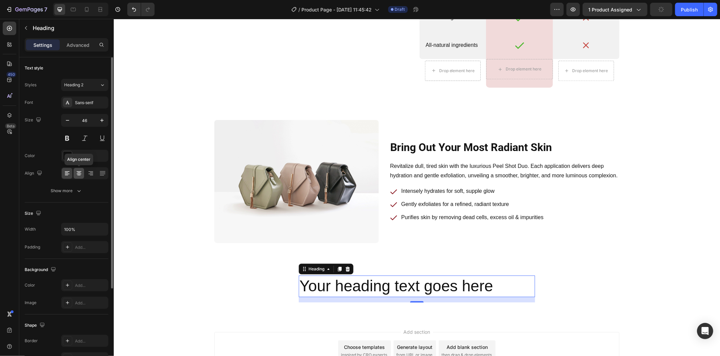
click at [78, 176] on icon at bounding box center [79, 173] width 7 height 7
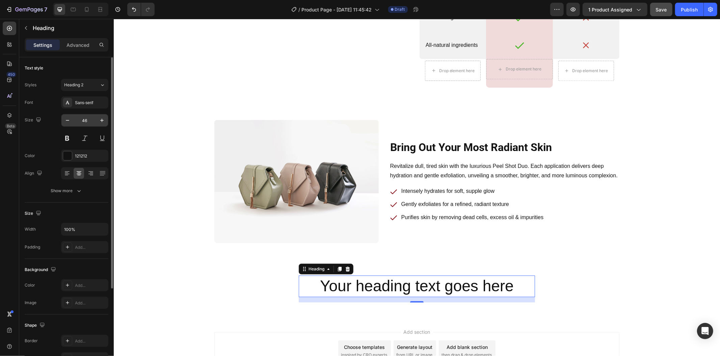
click at [92, 121] on input "46" at bounding box center [85, 120] width 22 height 12
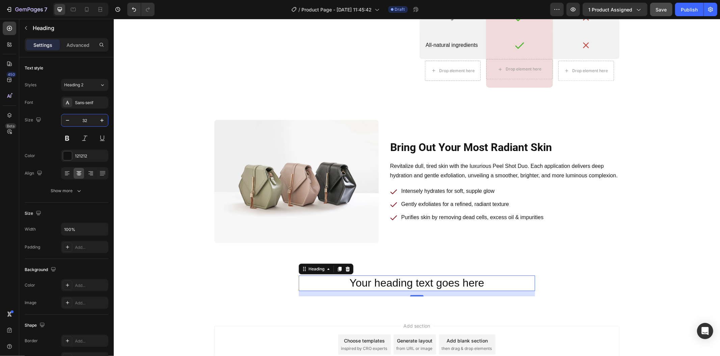
type input "32"
click at [387, 277] on h2 "Your heading text goes here" at bounding box center [416, 283] width 236 height 16
click at [387, 277] on p "Your heading text goes here" at bounding box center [416, 283] width 235 height 14
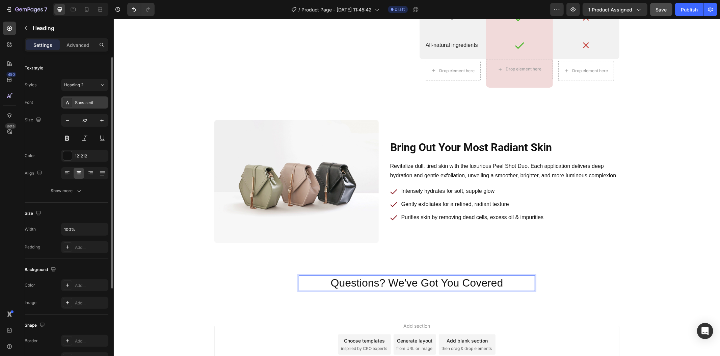
click at [82, 106] on div "Sans-serif" at bounding box center [84, 103] width 47 height 12
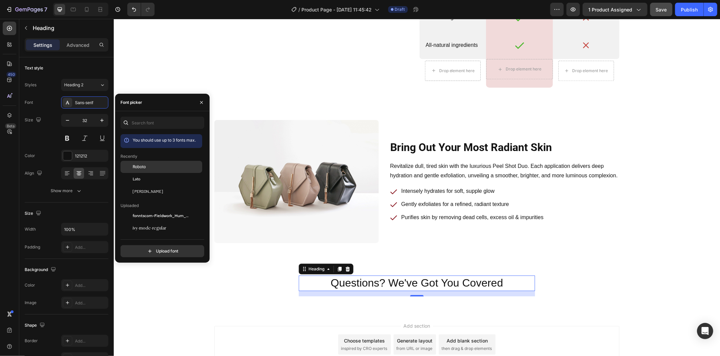
click at [155, 167] on div "Roboto" at bounding box center [167, 167] width 68 height 6
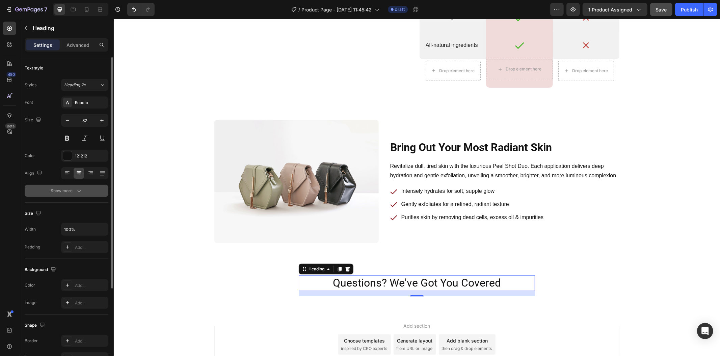
click at [79, 194] on icon "button" at bounding box center [79, 191] width 7 height 7
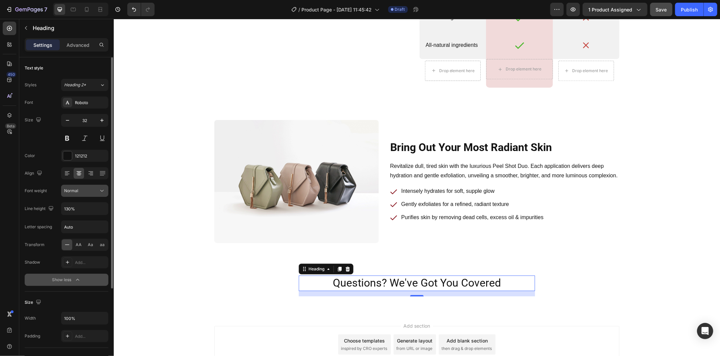
click at [83, 193] on div "Normal" at bounding box center [81, 191] width 34 height 6
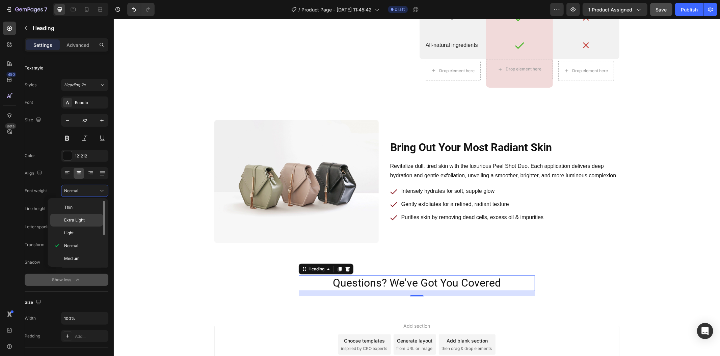
scroll to position [37, 0]
click at [85, 248] on p "Bold" at bounding box center [82, 247] width 36 height 6
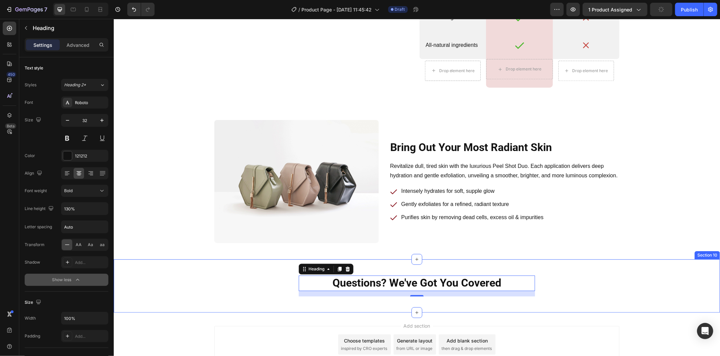
click at [181, 267] on div "Questions? We've Got You Covered Heading 16 Row Section 10" at bounding box center [416, 285] width 606 height 53
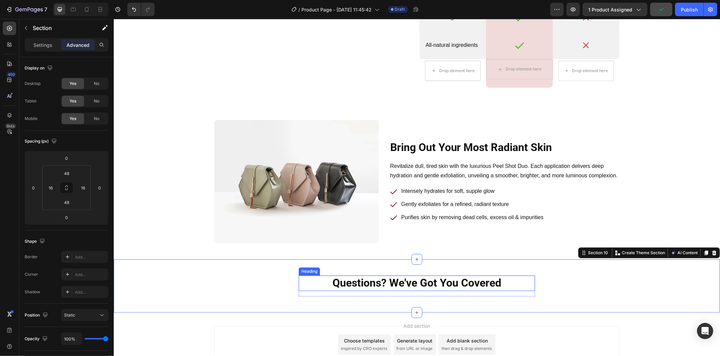
click at [315, 278] on p "Questions? We've Got You Covered" at bounding box center [416, 283] width 235 height 14
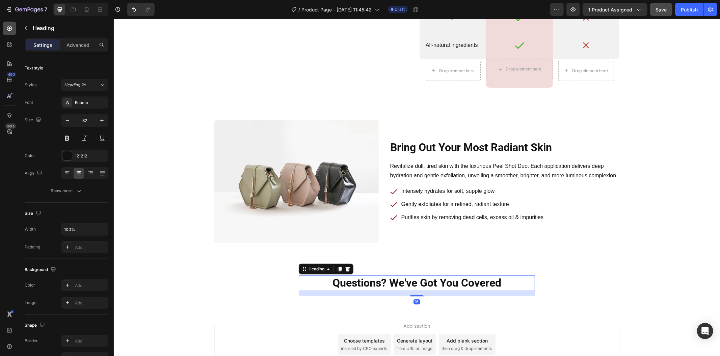
click at [11, 30] on icon at bounding box center [9, 28] width 7 height 7
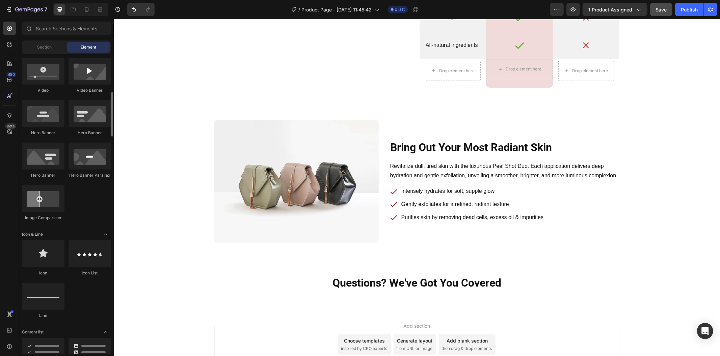
scroll to position [375, 0]
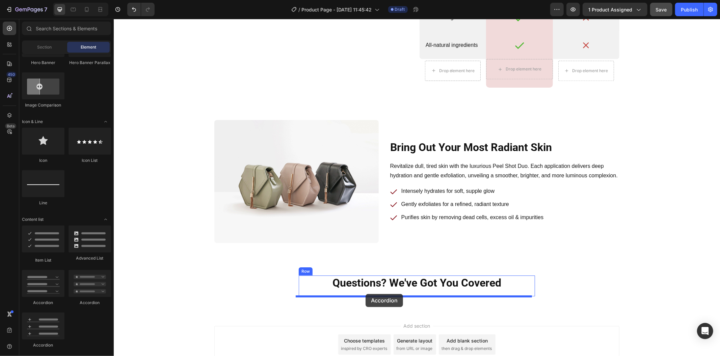
drag, startPoint x: 164, startPoint y: 300, endPoint x: 365, endPoint y: 294, distance: 200.8
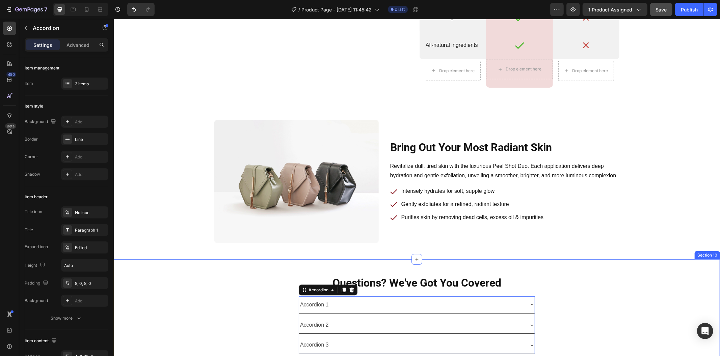
click at [249, 271] on div "Questions? We've Got You Covered Heading Accordion 1 Accordion 2 Accordion 3 Ac…" at bounding box center [416, 314] width 606 height 111
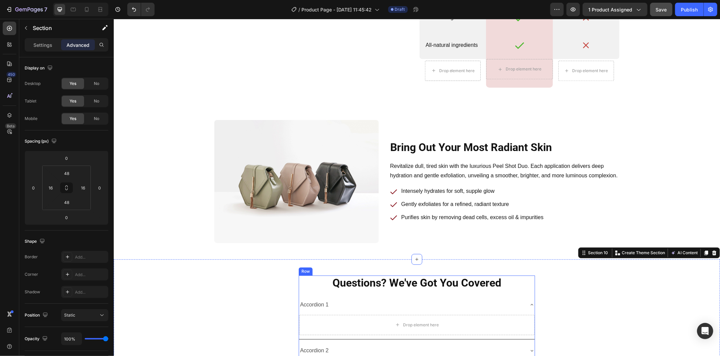
click at [337, 292] on div "Questions? We've Got You Covered Heading Accordion 1 Drop element here Accordio…" at bounding box center [416, 327] width 236 height 104
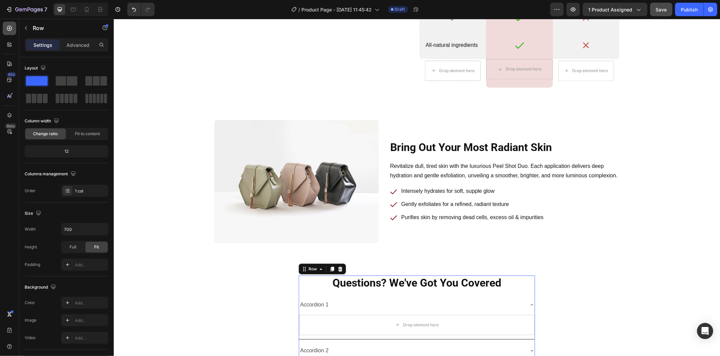
click at [3, 29] on div at bounding box center [9, 28] width 13 height 13
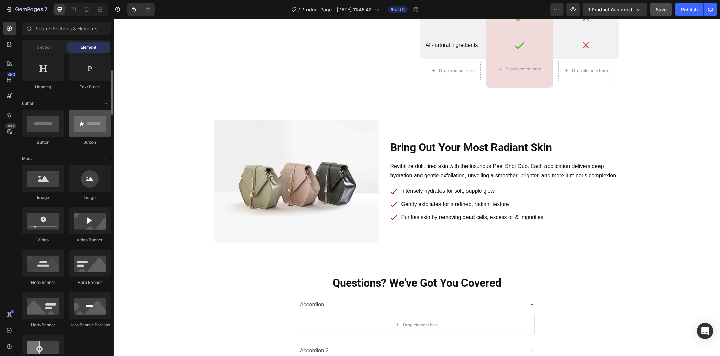
scroll to position [0, 0]
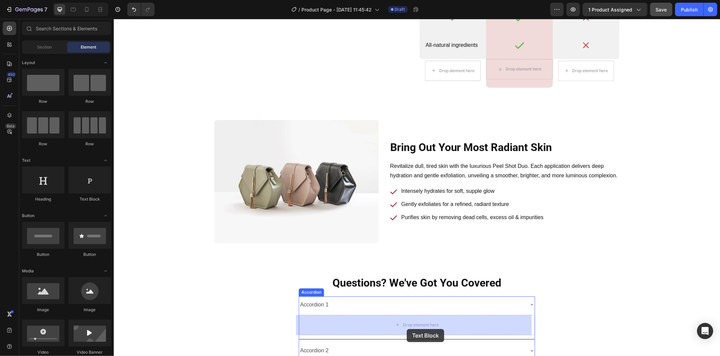
drag, startPoint x: 212, startPoint y: 205, endPoint x: 201, endPoint y: 273, distance: 68.7
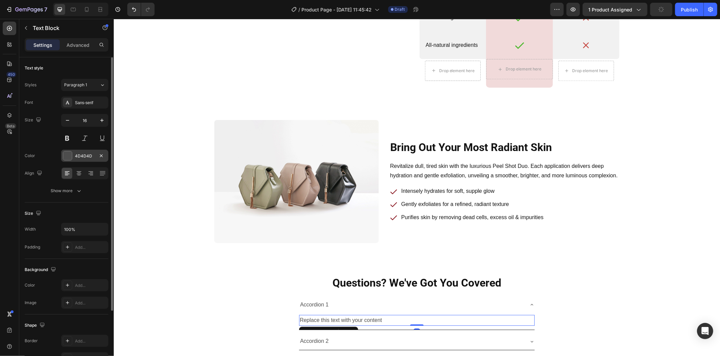
click at [85, 155] on div "4D4D4D" at bounding box center [85, 156] width 20 height 6
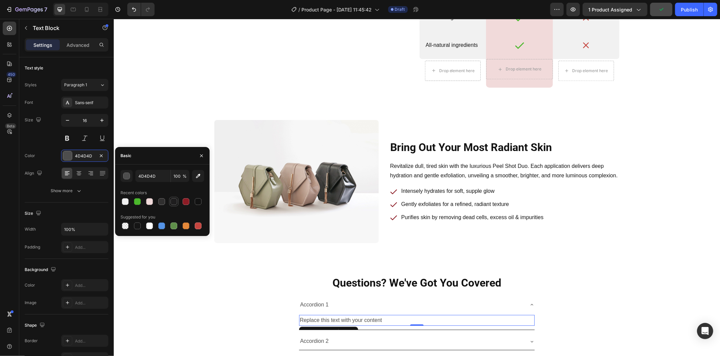
click at [175, 201] on div at bounding box center [173, 201] width 7 height 7
click at [198, 201] on div at bounding box center [198, 201] width 7 height 7
type input "121212"
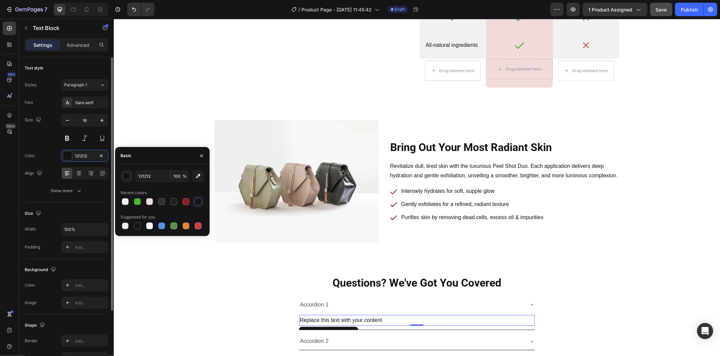
click at [51, 146] on div "Font Sans-serif Size 16 Color 121212 Align Show more" at bounding box center [67, 147] width 84 height 101
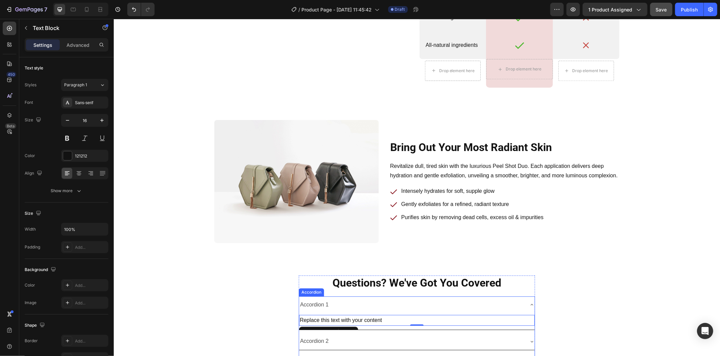
click at [376, 305] on div "Accordion 1" at bounding box center [411, 305] width 225 height 12
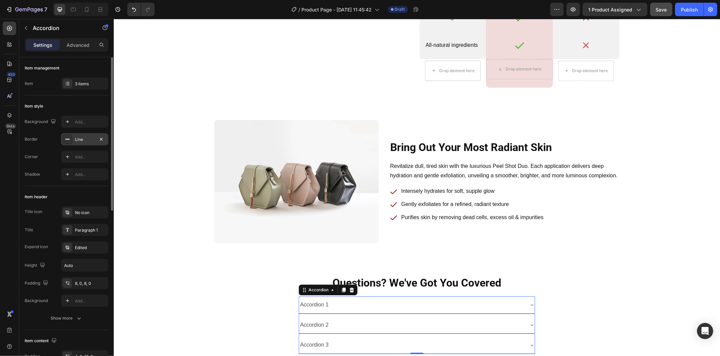
click at [83, 136] on div "Line" at bounding box center [84, 139] width 47 height 12
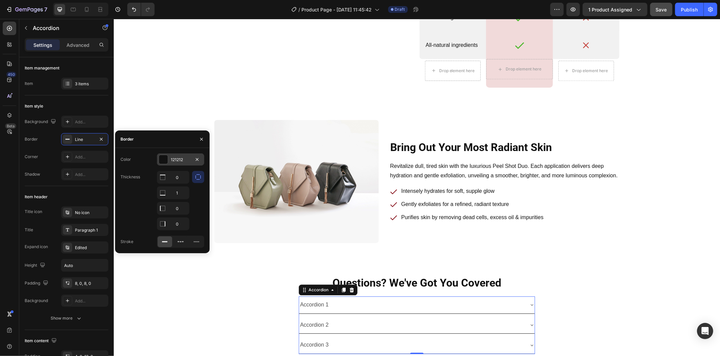
click at [171, 156] on div "121212" at bounding box center [180, 160] width 47 height 12
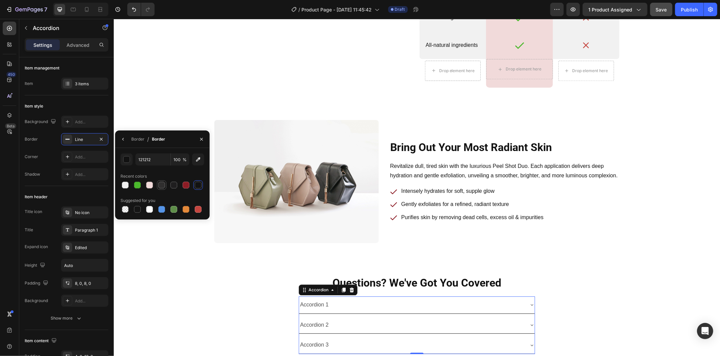
click at [159, 186] on div at bounding box center [161, 185] width 7 height 7
click at [160, 163] on input "302F2F" at bounding box center [152, 160] width 35 height 12
type input "4d4d4d"
click at [44, 147] on div "Background Add... Border Line Corner Add... Shadow Add..." at bounding box center [67, 148] width 84 height 65
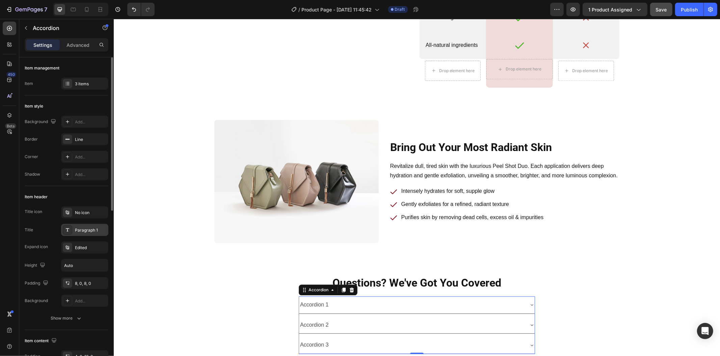
click at [88, 228] on div "Paragraph 1" at bounding box center [91, 230] width 32 height 6
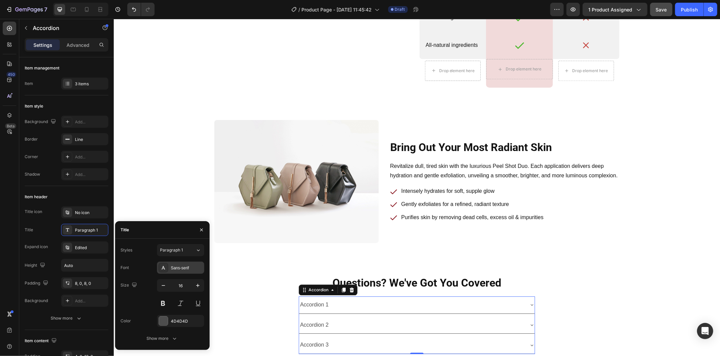
click at [178, 265] on div "Sans-serif" at bounding box center [187, 268] width 32 height 6
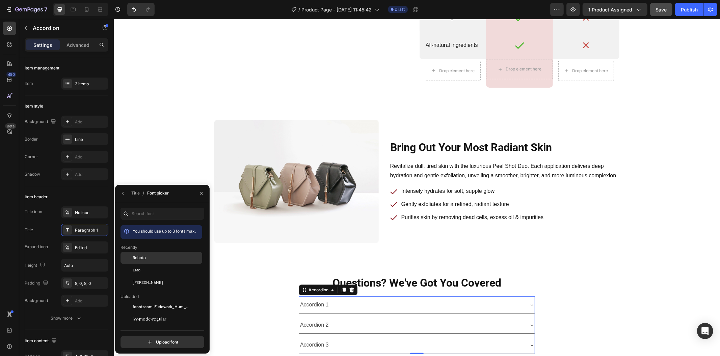
click at [168, 260] on div "Roboto" at bounding box center [167, 258] width 68 height 6
click at [123, 196] on button "button" at bounding box center [123, 193] width 11 height 11
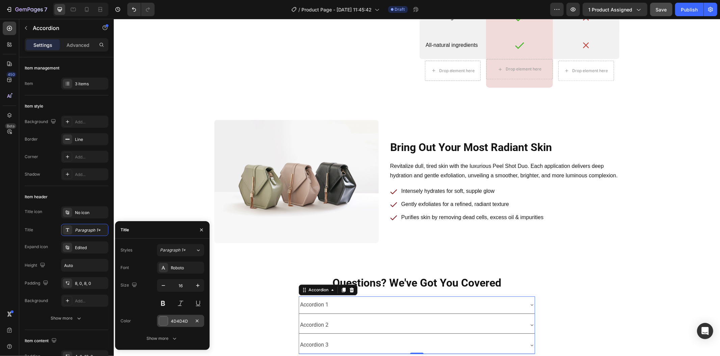
click at [167, 318] on div at bounding box center [163, 320] width 9 height 9
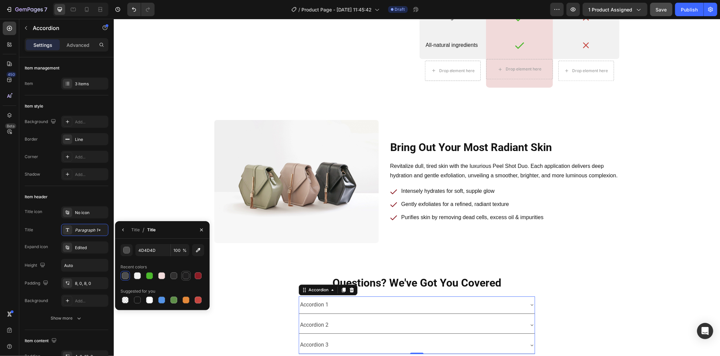
click at [187, 275] on div at bounding box center [186, 276] width 7 height 7
click at [0, 0] on input "1F1E1F" at bounding box center [0, 0] width 0 height 0
type input "121212"
click at [178, 233] on div "Title / Title" at bounding box center [162, 230] width 94 height 18
click at [123, 228] on icon "button" at bounding box center [122, 229] width 5 height 5
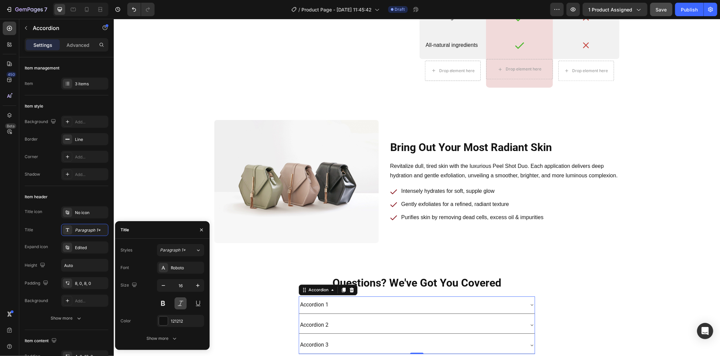
click at [166, 301] on button at bounding box center [163, 304] width 12 height 12
click at [244, 296] on div "Questions? We've Got You Covered Heading Accordion 1 Accordion 2 Accordion 3 Ac…" at bounding box center [416, 314] width 595 height 79
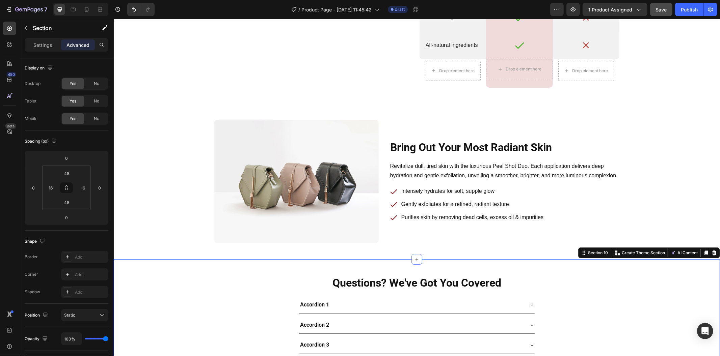
scroll to position [1572, 0]
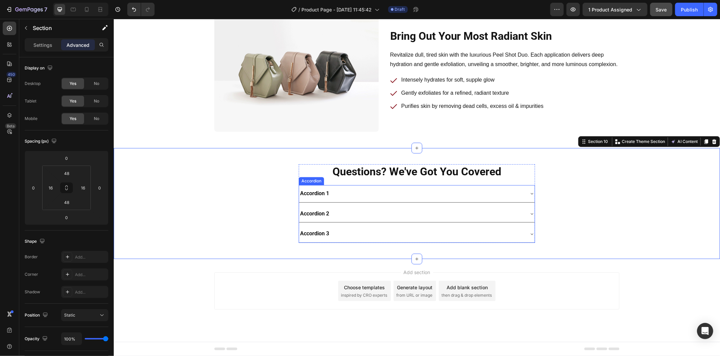
click at [340, 224] on div "Accordion 1 Accordion 2 Accordion 3" at bounding box center [416, 214] width 236 height 58
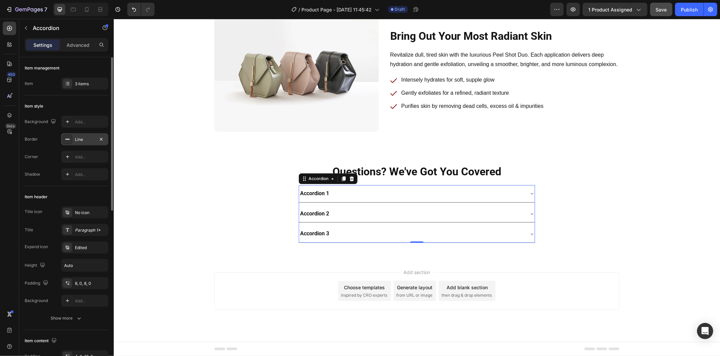
click at [83, 141] on div "Line" at bounding box center [85, 140] width 20 height 6
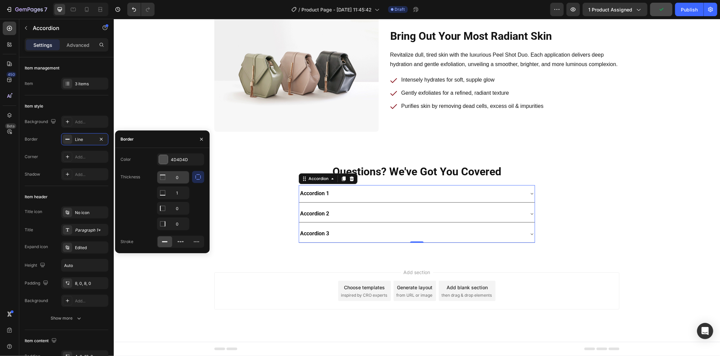
click at [183, 179] on input "0" at bounding box center [173, 177] width 32 height 12
type input "1"
click at [180, 187] on input "1" at bounding box center [173, 193] width 32 height 12
type input "0"
click at [265, 189] on div "Questions? We've Got You Covered Heading Accordion 1 Accordion 2 Accordion 3 Ac…" at bounding box center [416, 203] width 595 height 79
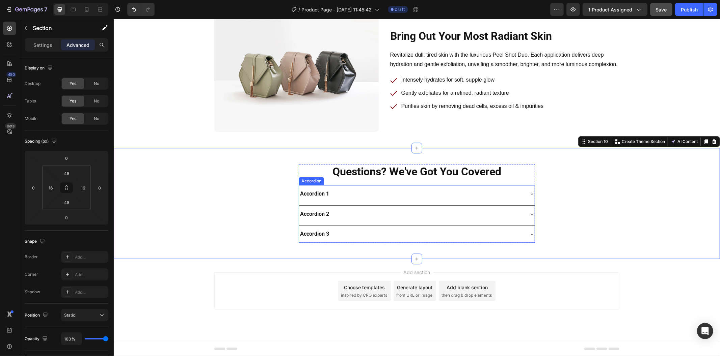
click at [505, 207] on div "Accordion 2" at bounding box center [417, 213] width 236 height 17
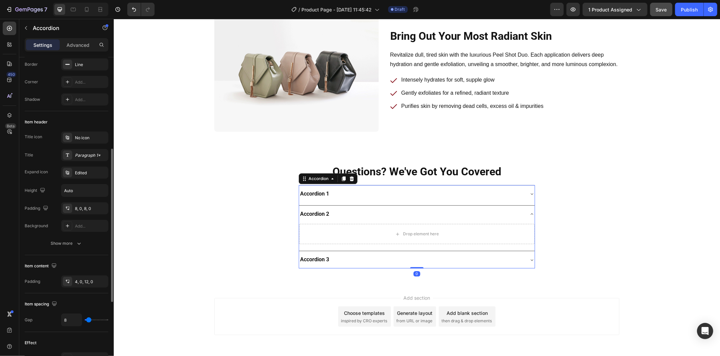
scroll to position [112, 0]
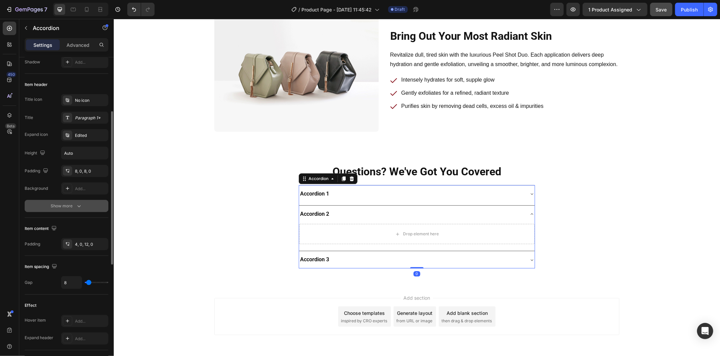
click at [79, 208] on icon "button" at bounding box center [79, 206] width 7 height 7
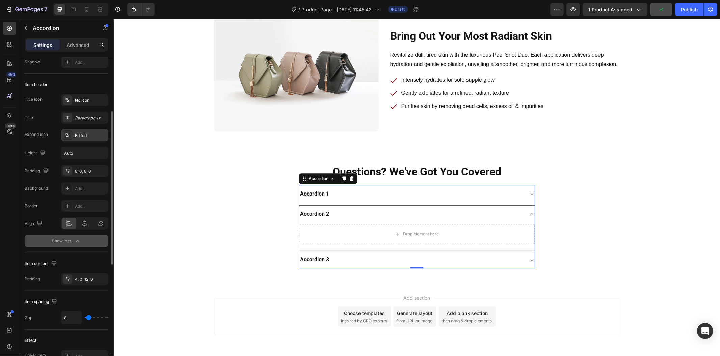
scroll to position [0, 0]
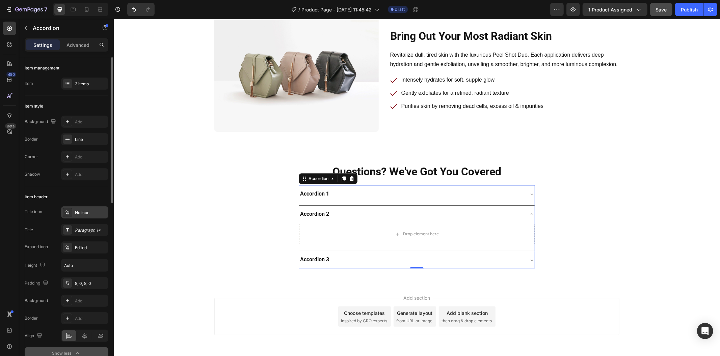
click at [92, 216] on div "No icon" at bounding box center [84, 213] width 47 height 12
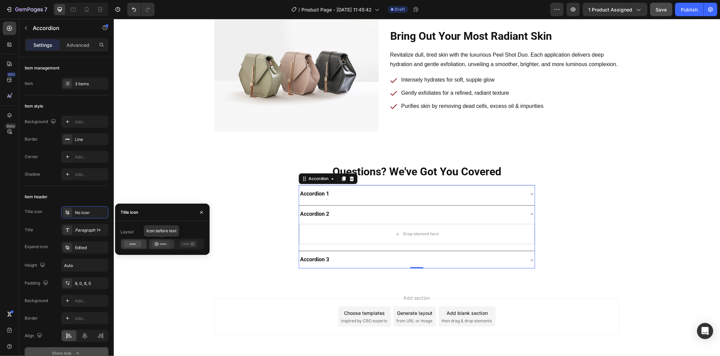
click at [154, 240] on div at bounding box center [161, 244] width 25 height 9
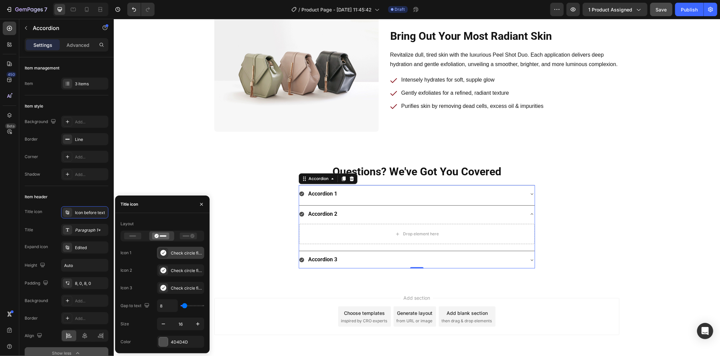
click at [185, 252] on div "Check circle filled" at bounding box center [187, 253] width 32 height 6
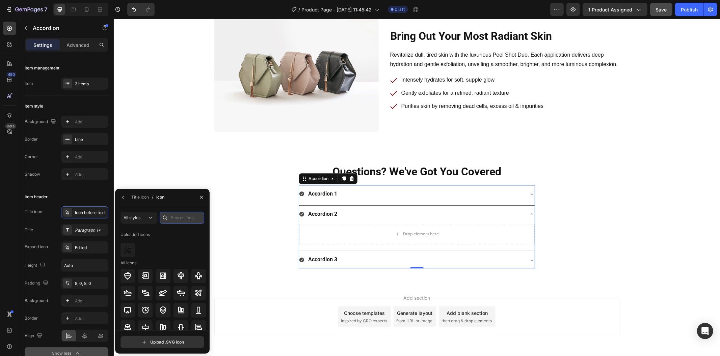
click at [183, 218] on input "text" at bounding box center [182, 218] width 45 height 12
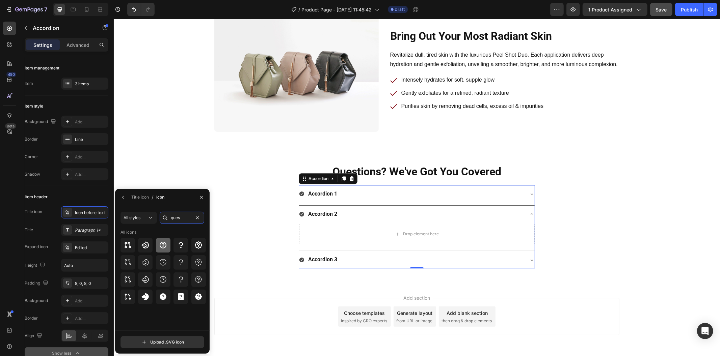
type input "ques"
click at [156, 247] on div at bounding box center [163, 245] width 15 height 15
click at [118, 193] on button "button" at bounding box center [123, 197] width 11 height 11
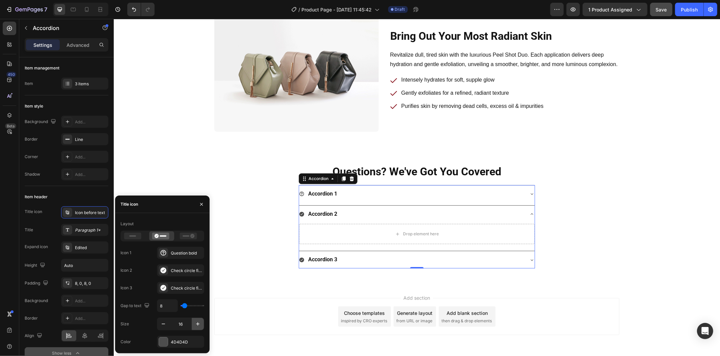
click at [196, 326] on icon "button" at bounding box center [197, 324] width 7 height 7
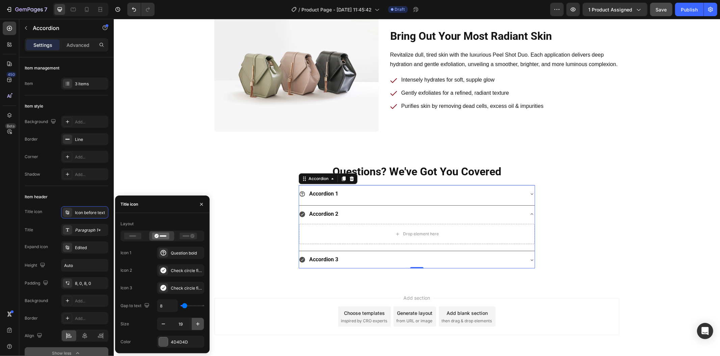
click at [196, 326] on icon "button" at bounding box center [197, 324] width 7 height 7
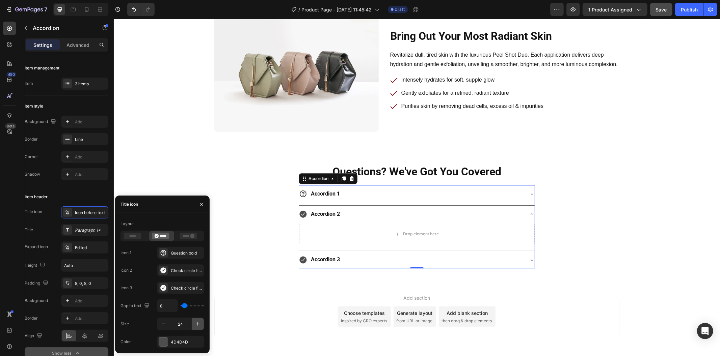
type input "25"
click at [177, 339] on div "4D4D4D" at bounding box center [180, 342] width 47 height 12
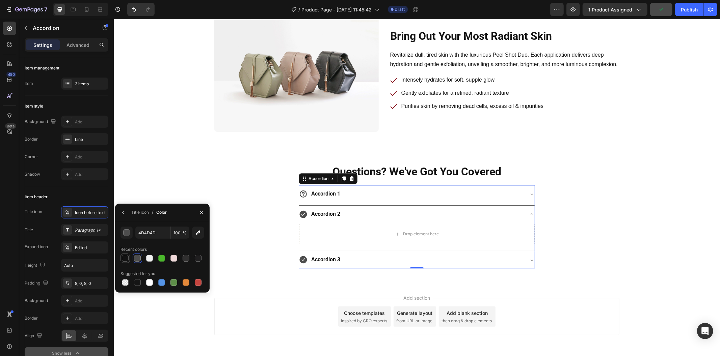
click at [122, 256] on div at bounding box center [125, 258] width 7 height 7
type input "121212"
click at [122, 213] on icon "button" at bounding box center [122, 212] width 5 height 5
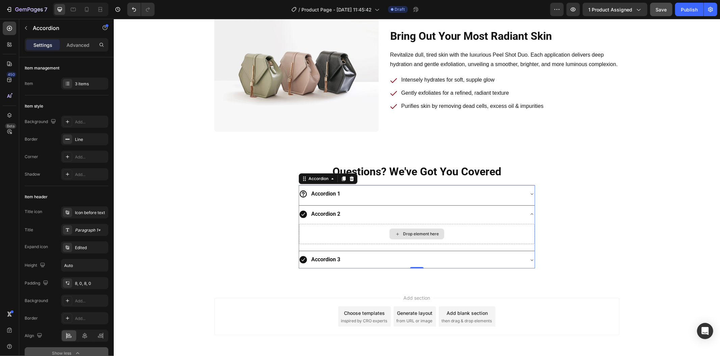
click at [317, 234] on div "Drop element here" at bounding box center [417, 234] width 236 height 20
click at [85, 78] on div "3 items" at bounding box center [84, 84] width 47 height 12
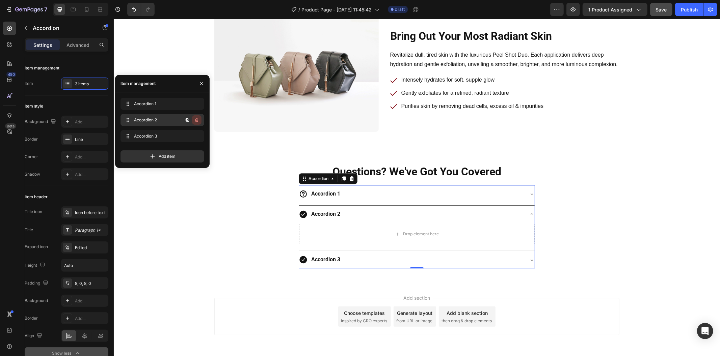
click at [198, 121] on icon "button" at bounding box center [196, 119] width 5 height 5
click at [198, 121] on div "Delete" at bounding box center [192, 120] width 12 height 6
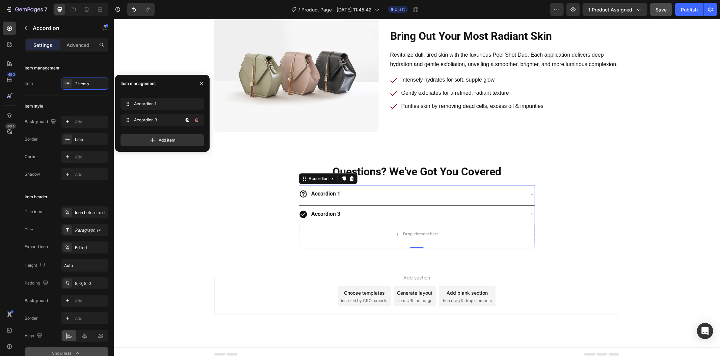
click at [198, 121] on icon "button" at bounding box center [196, 119] width 5 height 5
click at [198, 121] on div "Delete" at bounding box center [192, 120] width 12 height 6
click at [254, 148] on div "Bring Out Your Most Radiant Skin Heading Row Revitalize dull, tired skin with t…" at bounding box center [416, 70] width 606 height 156
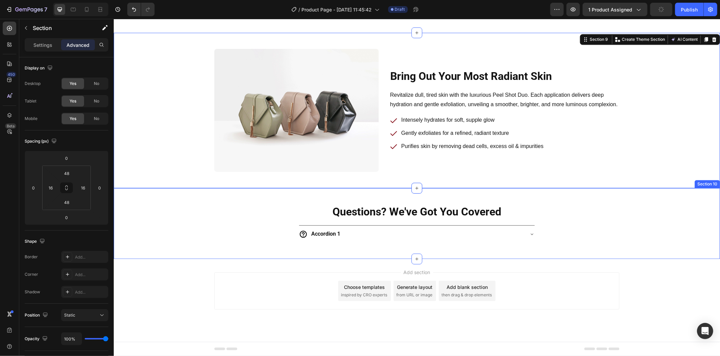
scroll to position [1532, 0]
click at [521, 221] on div "Questions? We've Got You Covered Heading Accordion 1 Accordion" at bounding box center [416, 223] width 236 height 38
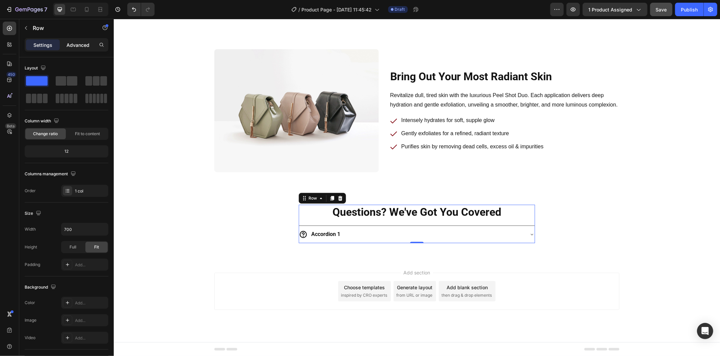
click at [75, 45] on p "Advanced" at bounding box center [77, 45] width 23 height 7
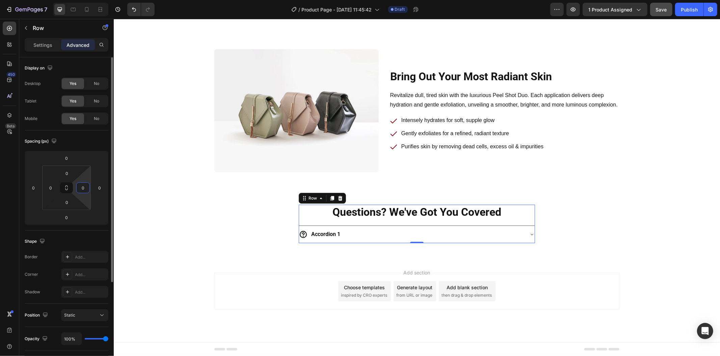
click at [81, 189] on input "0" at bounding box center [83, 188] width 10 height 10
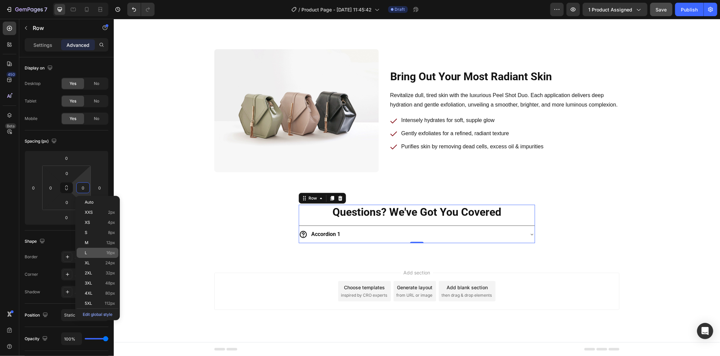
click at [99, 250] on div "L 16px" at bounding box center [98, 253] width 42 height 10
type input "16"
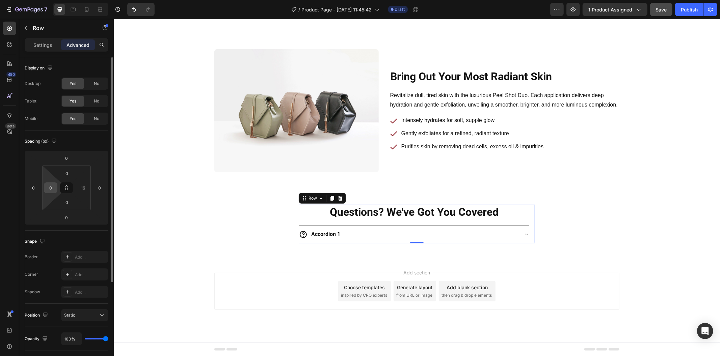
click at [55, 190] on input "0" at bounding box center [51, 188] width 10 height 10
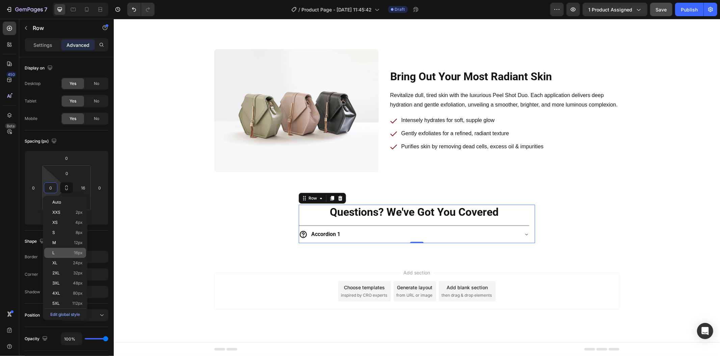
click at [79, 252] on span "16px" at bounding box center [78, 253] width 9 height 5
type input "16"
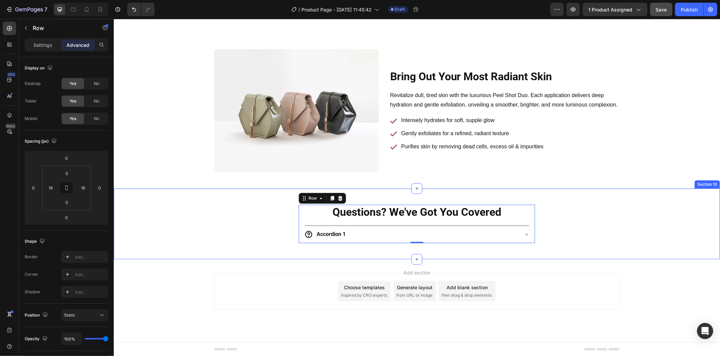
click at [178, 232] on div "Questions? We've Got You Covered Heading Accordion 1 Accordion Row 0" at bounding box center [416, 223] width 595 height 38
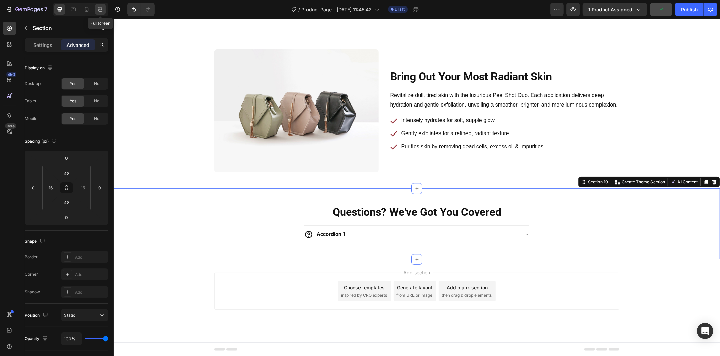
click at [100, 9] on icon at bounding box center [101, 9] width 2 height 2
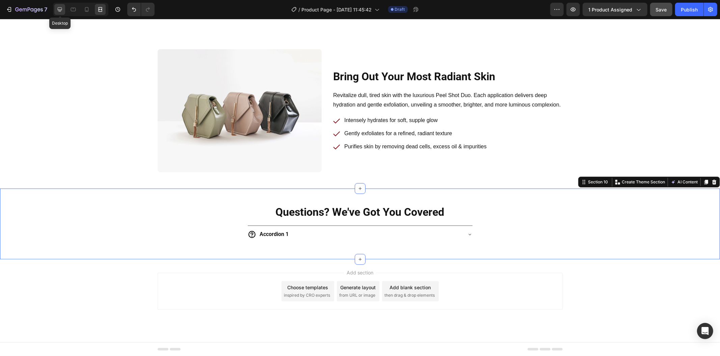
drag, startPoint x: 61, startPoint y: 4, endPoint x: 67, endPoint y: 17, distance: 14.4
click at [61, 4] on div at bounding box center [59, 9] width 11 height 11
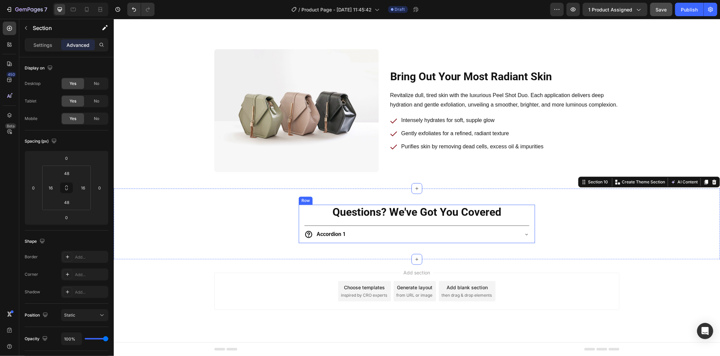
click at [300, 224] on div "Questions? We've Got You Covered Heading Accordion 1 Accordion Row" at bounding box center [416, 223] width 236 height 38
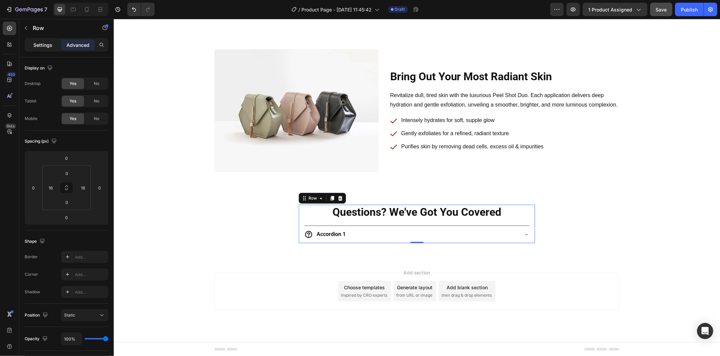
click at [40, 47] on p "Settings" at bounding box center [42, 45] width 19 height 7
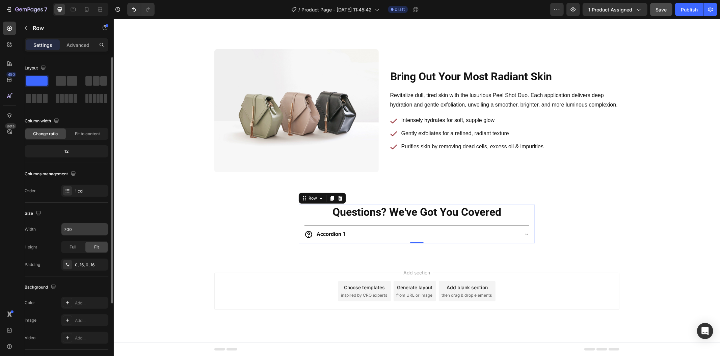
click at [85, 224] on input "700" at bounding box center [84, 229] width 47 height 12
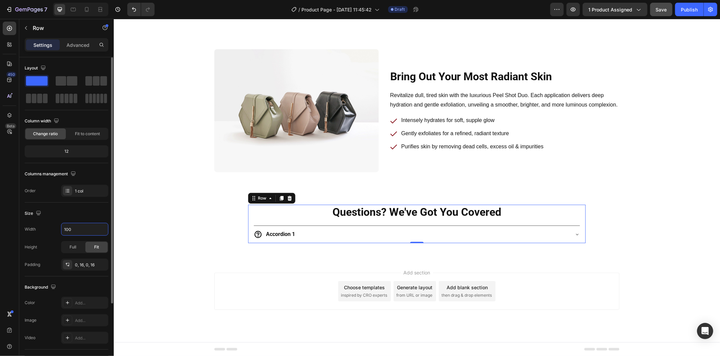
scroll to position [1572, 0]
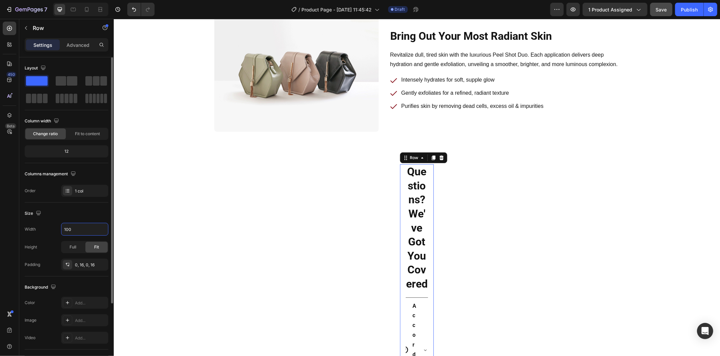
type input "00"
click at [128, 225] on div "Questions? We've Got You Covered Heading Accordion 1 Accordion Row 0" at bounding box center [416, 283] width 595 height 238
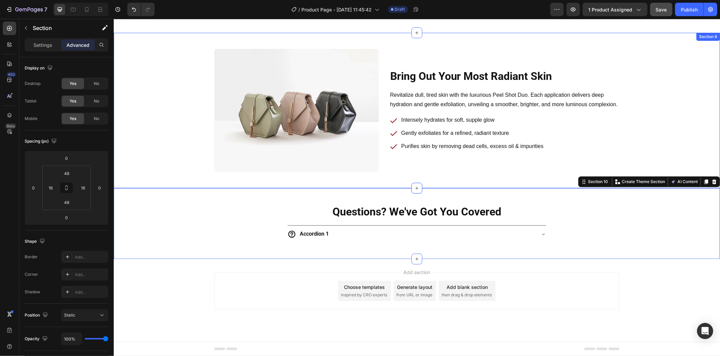
scroll to position [1532, 0]
click at [316, 230] on div "Accordion 1" at bounding box center [313, 234] width 31 height 12
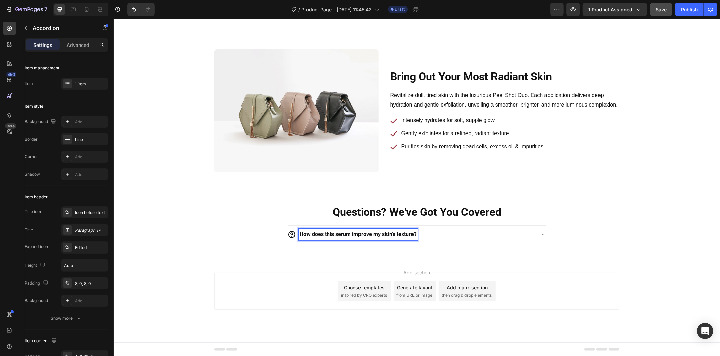
click at [441, 231] on div "How does this serum improve my skin’s texture?" at bounding box center [411, 234] width 248 height 12
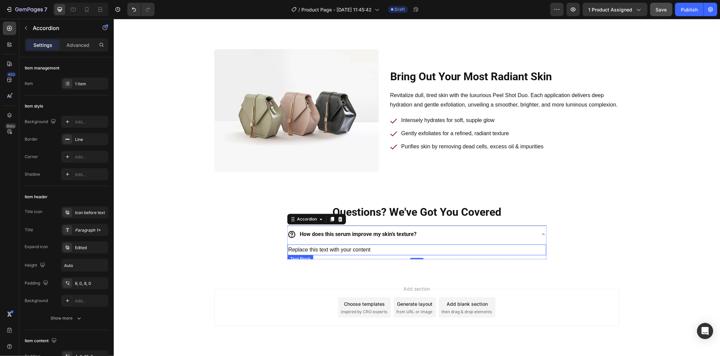
click at [320, 251] on div "Replace this text with your content" at bounding box center [416, 249] width 258 height 11
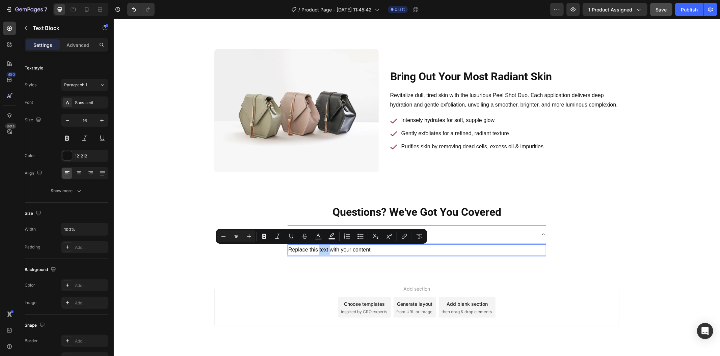
click at [320, 251] on p "Replace this text with your content" at bounding box center [416, 250] width 257 height 10
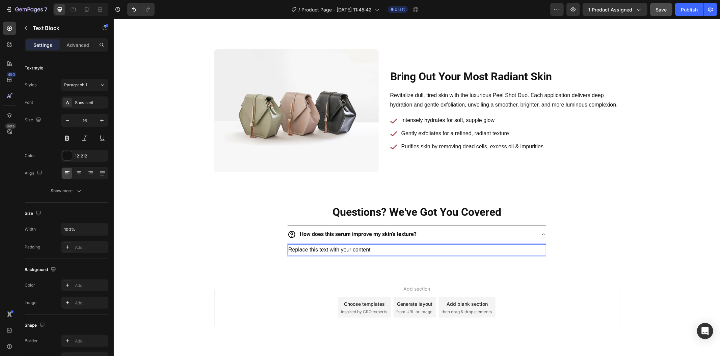
click at [320, 251] on p "Replace this text with your content" at bounding box center [416, 250] width 257 height 10
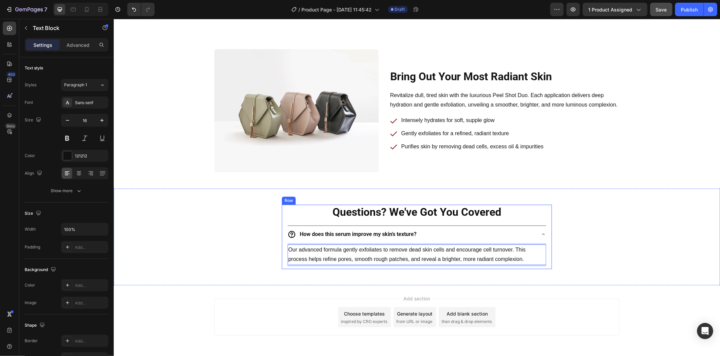
click at [282, 239] on div "Questions? We've Got You Covered Heading How does this serum improve my skin’s …" at bounding box center [416, 236] width 270 height 64
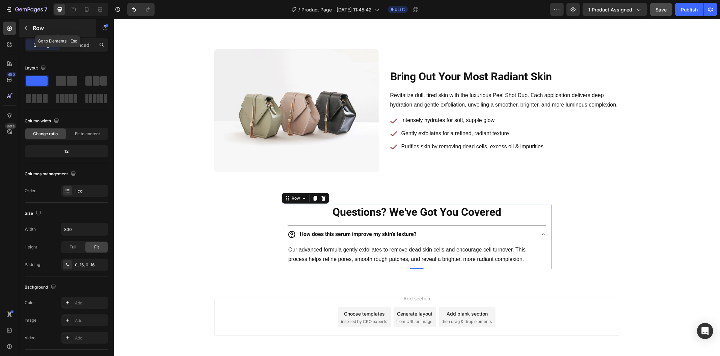
click at [27, 27] on icon "button" at bounding box center [25, 27] width 5 height 5
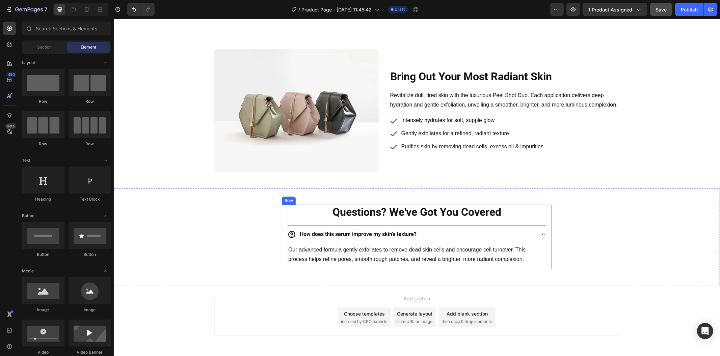
click at [439, 221] on div "Questions? We've Got You Covered Heading How does this serum improve my skin’s …" at bounding box center [416, 236] width 259 height 64
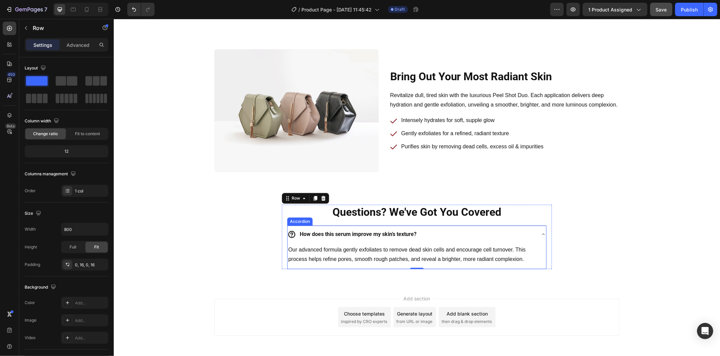
click at [490, 240] on div "How does this serum improve my skin’s texture?" at bounding box center [411, 234] width 248 height 12
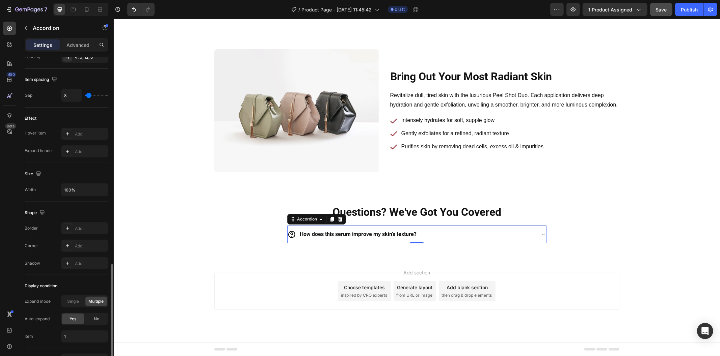
scroll to position [342, 0]
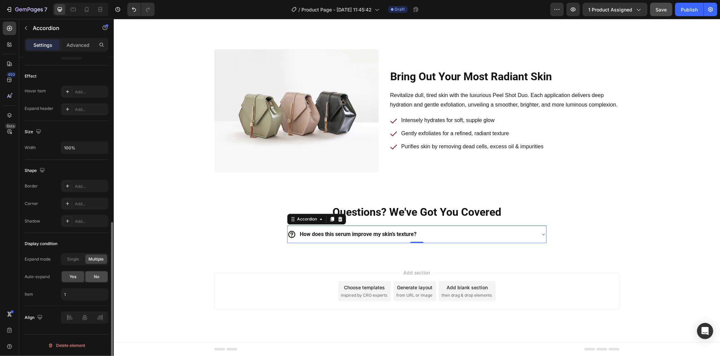
click at [99, 273] on div "No" at bounding box center [96, 277] width 22 height 11
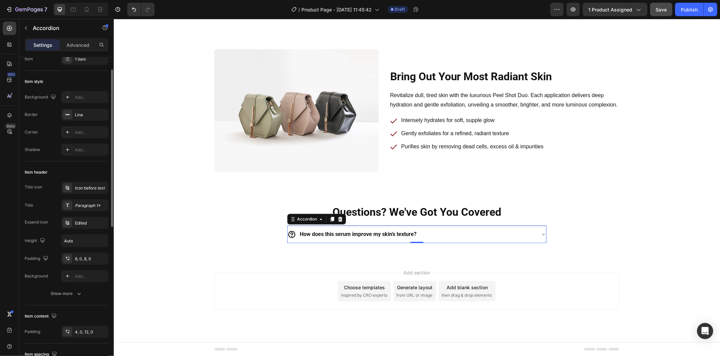
scroll to position [0, 0]
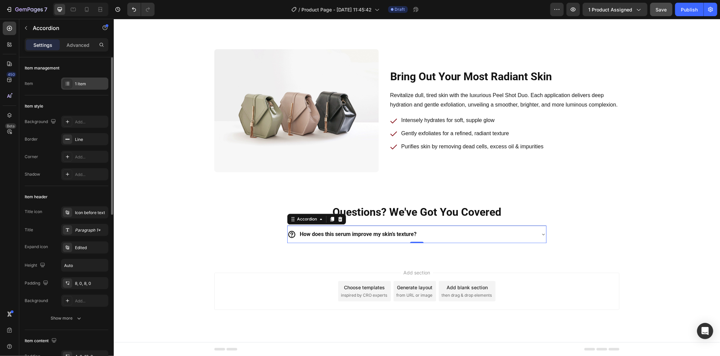
click at [80, 78] on div "1 item" at bounding box center [84, 84] width 47 height 12
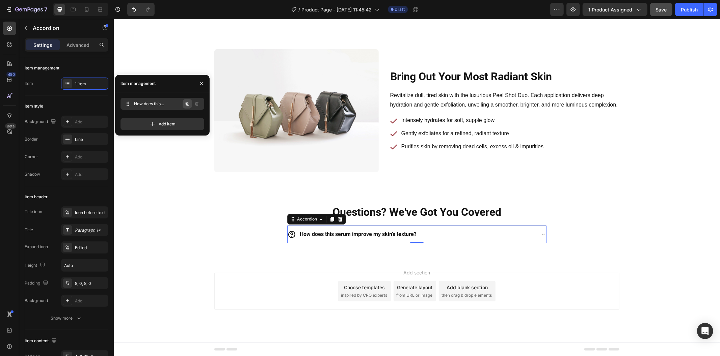
click at [190, 104] on icon "button" at bounding box center [187, 103] width 5 height 5
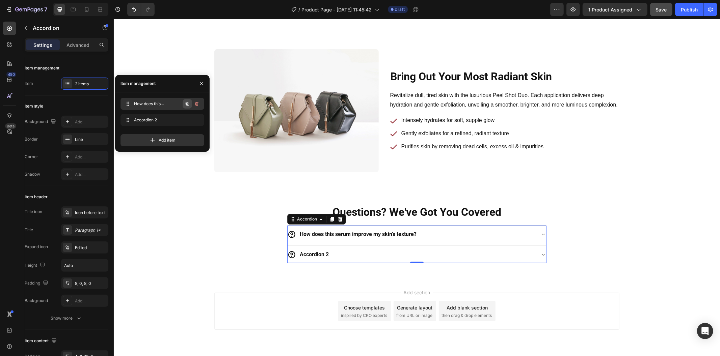
click at [189, 104] on icon "button" at bounding box center [187, 103] width 5 height 5
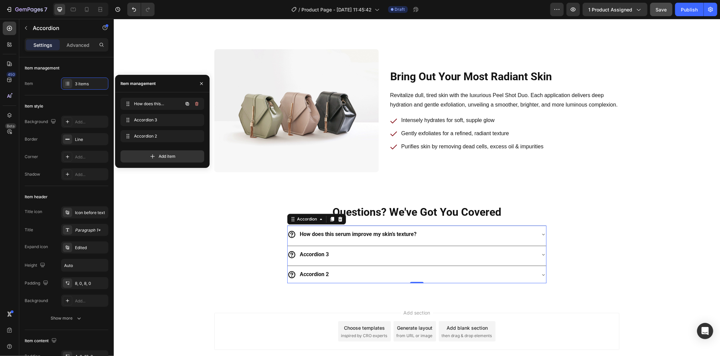
click at [189, 104] on icon "button" at bounding box center [187, 103] width 5 height 5
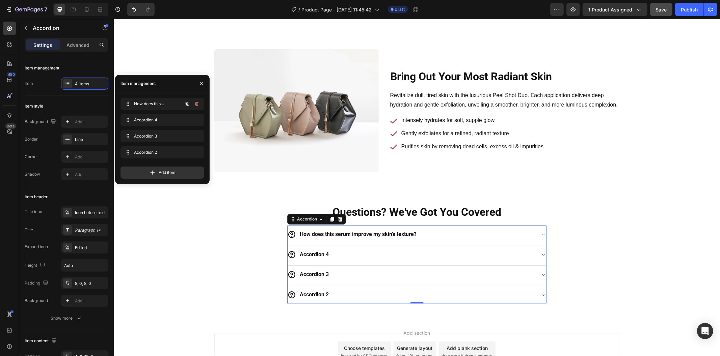
click at [189, 104] on icon "button" at bounding box center [187, 103] width 5 height 5
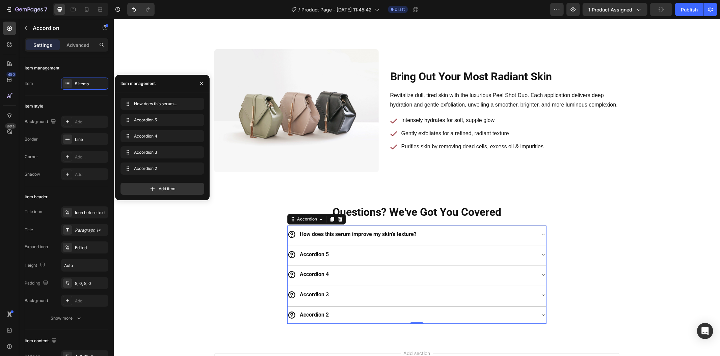
click at [308, 250] on div "Accordion 5" at bounding box center [313, 255] width 31 height 12
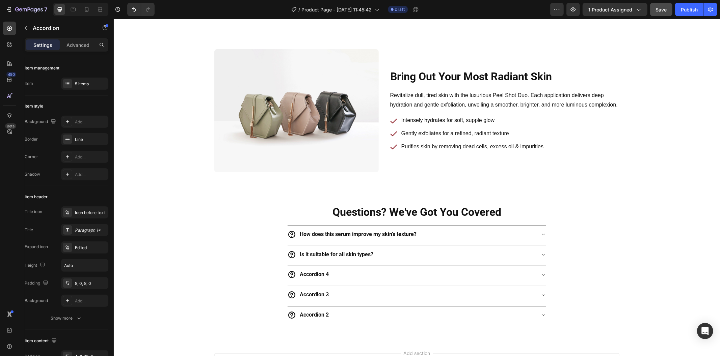
click at [408, 254] on div "Is it suitable for all skin types?" at bounding box center [411, 255] width 248 height 12
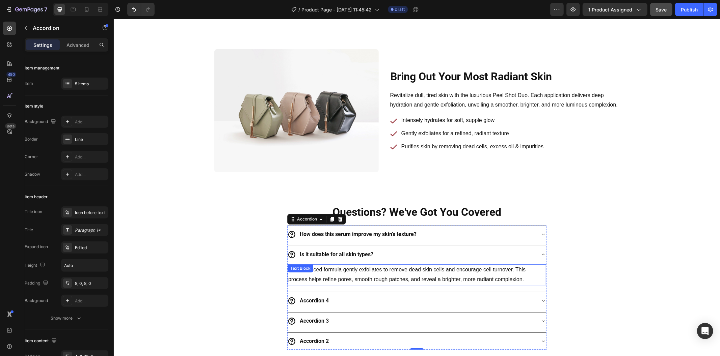
click at [358, 271] on p "Our advanced formula gently exfoliates to remove dead skin cells and encourage …" at bounding box center [416, 275] width 257 height 20
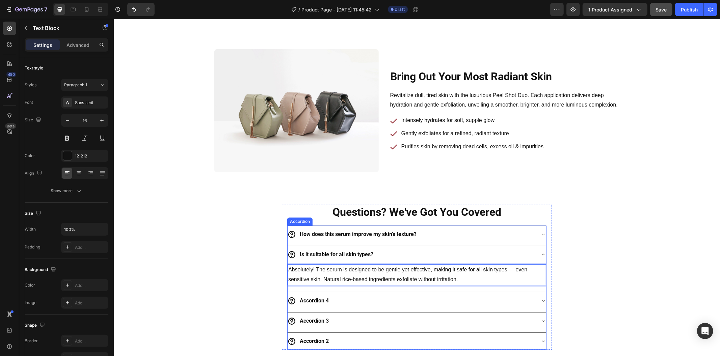
click at [304, 299] on p "Accordion 4" at bounding box center [313, 301] width 29 height 10
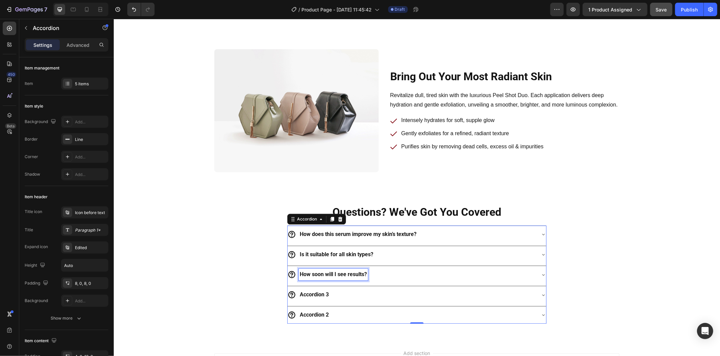
click at [393, 283] on div "How soon will I see results?" at bounding box center [416, 274] width 258 height 17
click at [391, 280] on div "How soon will I see results?" at bounding box center [411, 275] width 248 height 12
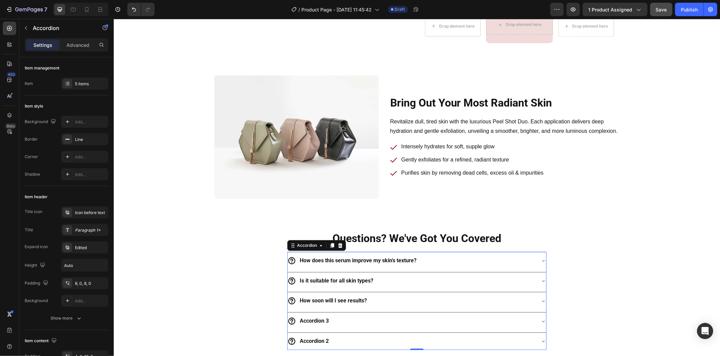
click at [390, 301] on div "How soon will I see results?" at bounding box center [411, 301] width 248 height 12
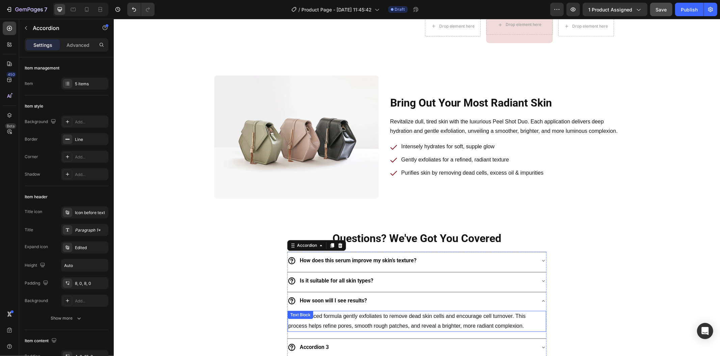
click at [362, 318] on p "Our advanced formula gently exfoliates to remove dead skin cells and encourage …" at bounding box center [416, 321] width 257 height 20
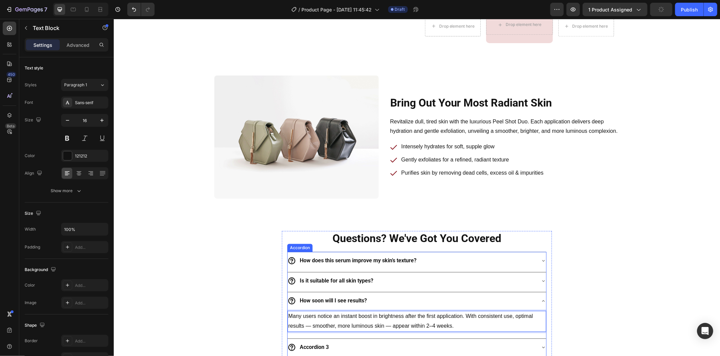
scroll to position [1580, 0]
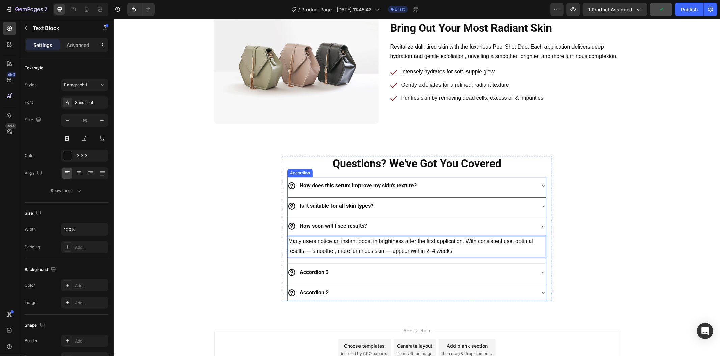
click at [309, 267] on div "Accordion 3" at bounding box center [313, 273] width 31 height 12
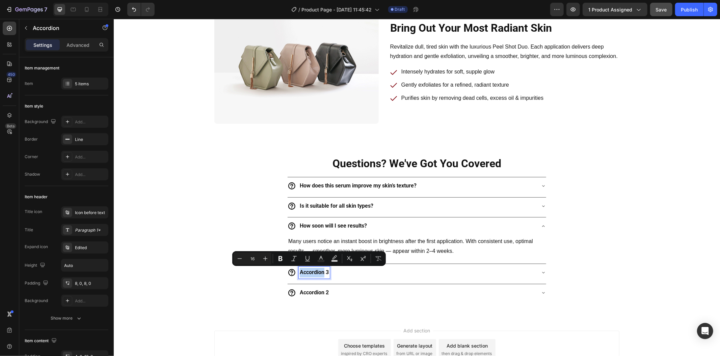
click at [310, 270] on p "Accordion 3" at bounding box center [313, 273] width 29 height 10
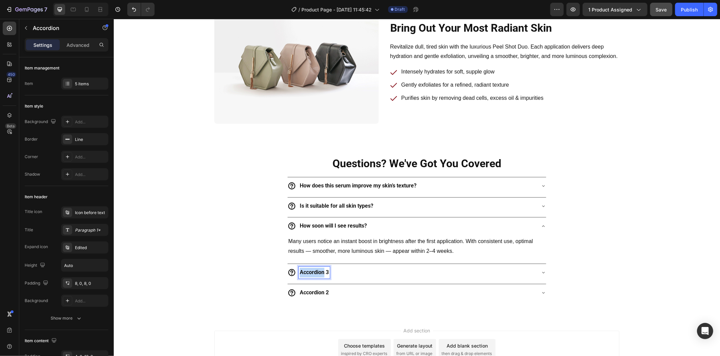
click at [310, 270] on p "Accordion 3" at bounding box center [313, 273] width 29 height 10
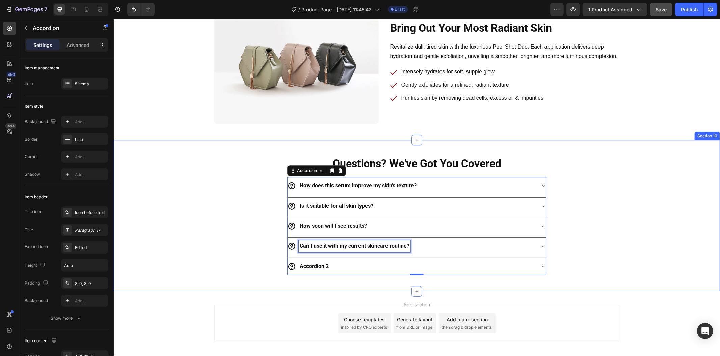
scroll to position [1554, 0]
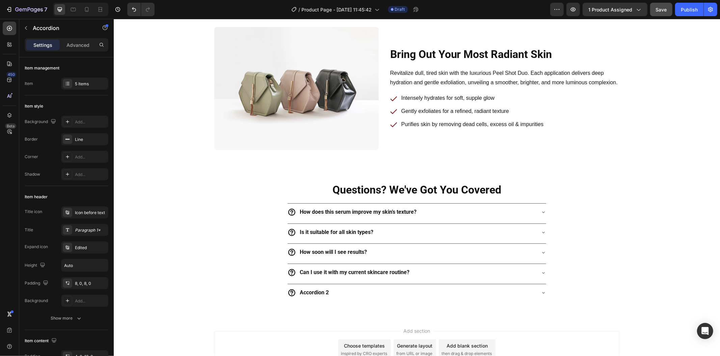
click at [421, 276] on div "Can I use it with my current skincare routine?" at bounding box center [411, 273] width 248 height 12
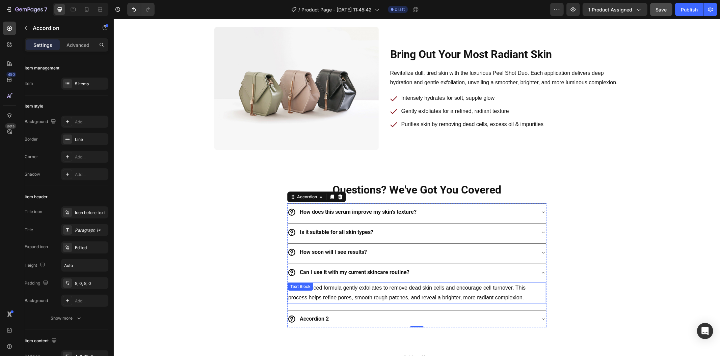
click at [366, 289] on p "Our advanced formula gently exfoliates to remove dead skin cells and encourage …" at bounding box center [416, 293] width 257 height 20
click at [365, 289] on p "Our advanced formula gently exfoliates to remove dead skin cells and encourage …" at bounding box center [416, 293] width 257 height 20
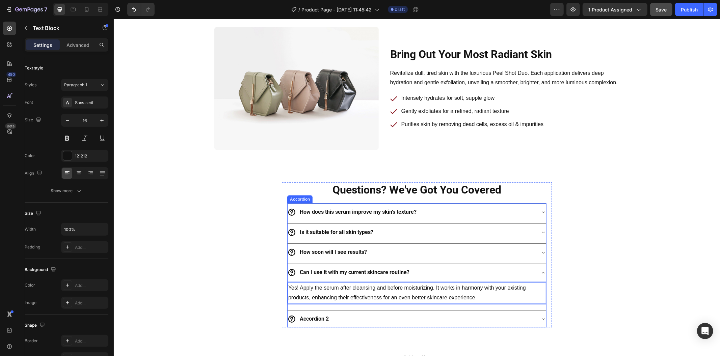
click at [386, 317] on div "Accordion 2" at bounding box center [411, 319] width 248 height 12
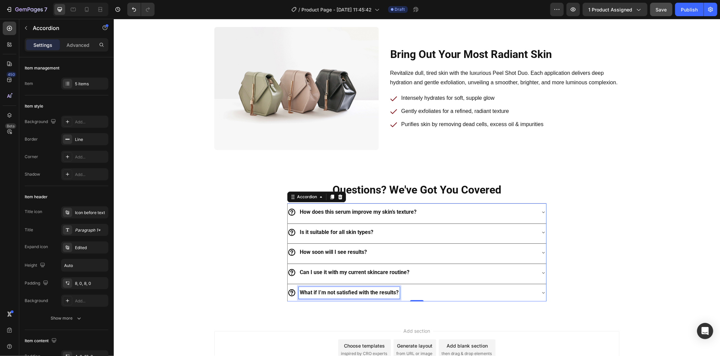
click at [406, 299] on div "What if I’m not satisfied with the results?" at bounding box center [411, 293] width 248 height 12
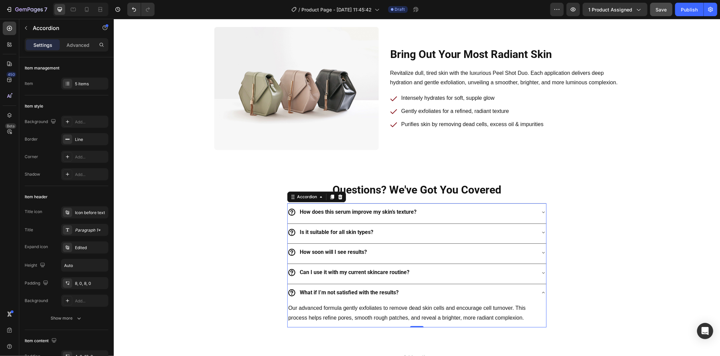
scroll to position [1528, 0]
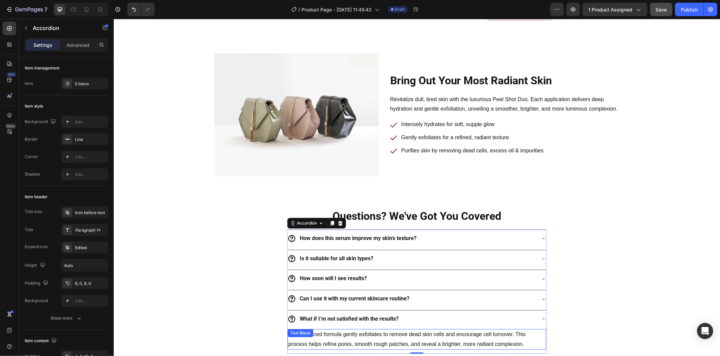
click at [423, 334] on p "Our advanced formula gently exfoliates to remove dead skin cells and encourage …" at bounding box center [416, 340] width 257 height 20
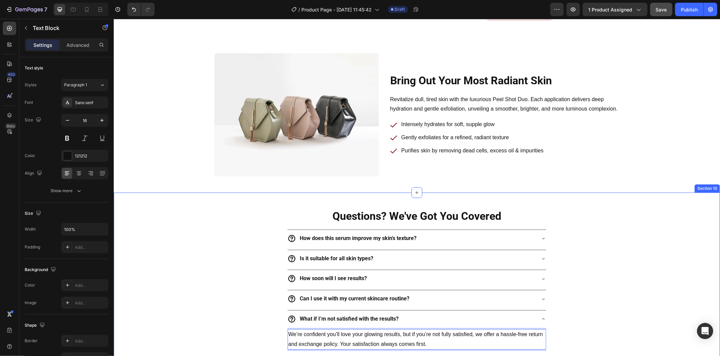
click at [605, 295] on div "Questions? We've Got You Covered Heading How does this serum improve my skin’s …" at bounding box center [416, 281] width 595 height 145
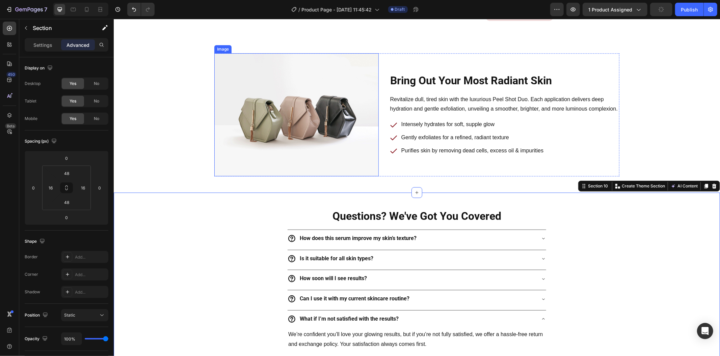
click at [339, 106] on img at bounding box center [296, 114] width 164 height 123
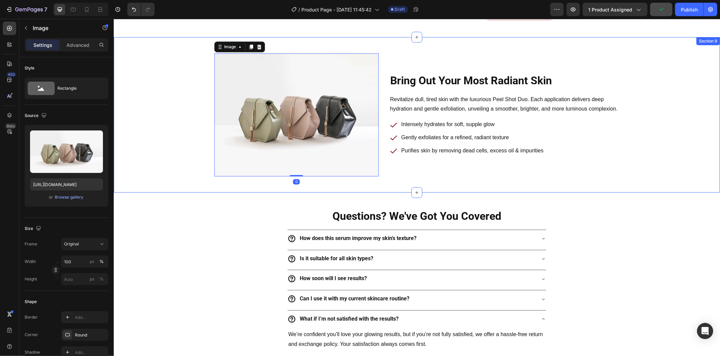
click at [186, 109] on div "Bring Out Your Most Radiant Skin Heading Row Revitalize dull, tired skin with t…" at bounding box center [416, 114] width 595 height 123
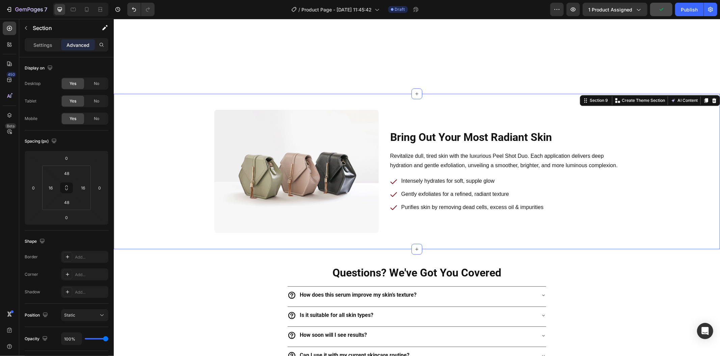
scroll to position [1566, 0]
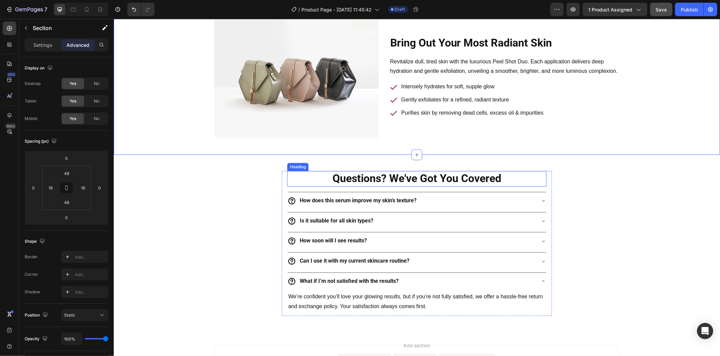
click at [521, 181] on p "Questions? We've Got You Covered" at bounding box center [416, 178] width 258 height 14
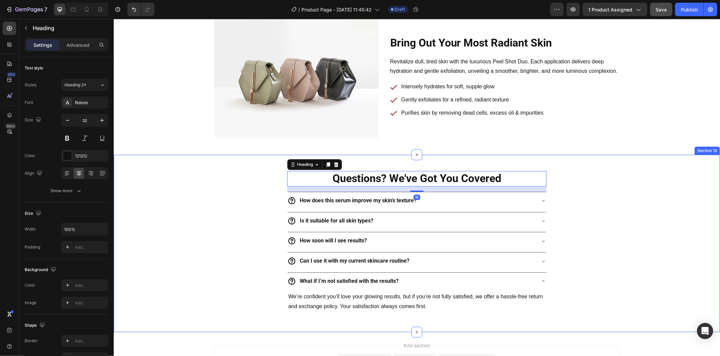
click at [600, 201] on div "Questions? We've Got You Covered Heading 16 How does this serum improve my skin…" at bounding box center [416, 243] width 595 height 145
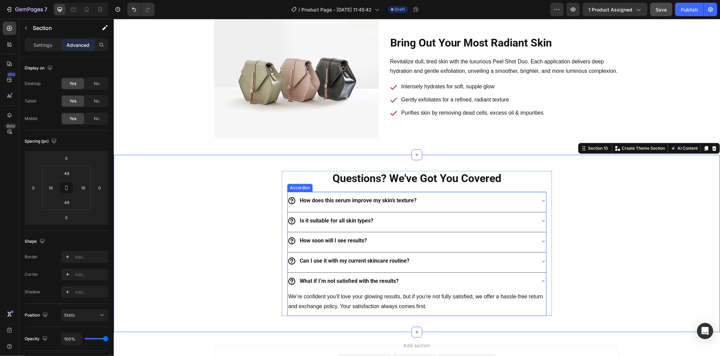
click at [540, 282] on icon at bounding box center [542, 280] width 5 height 5
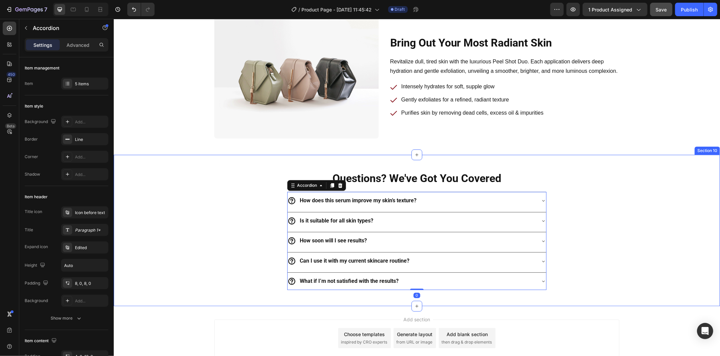
click at [595, 284] on div "Questions? We've Got You Covered Heading How does this serum improve my skin’s …" at bounding box center [416, 230] width 595 height 119
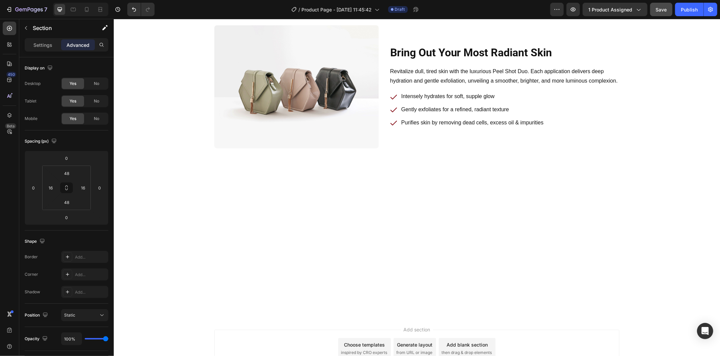
scroll to position [1266, 0]
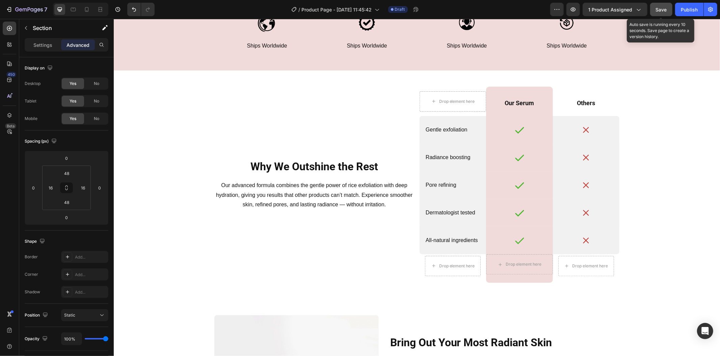
click at [659, 10] on span "Save" at bounding box center [661, 10] width 11 height 6
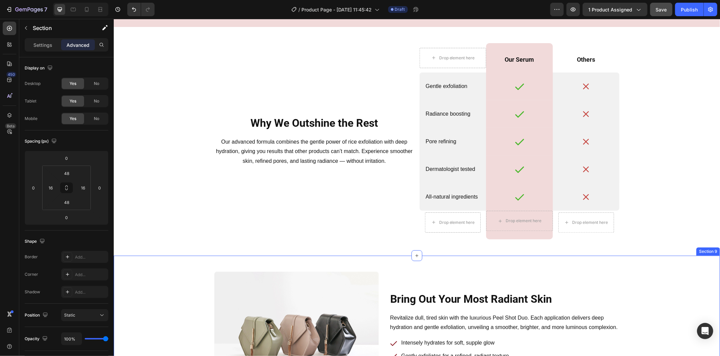
scroll to position [1415, 0]
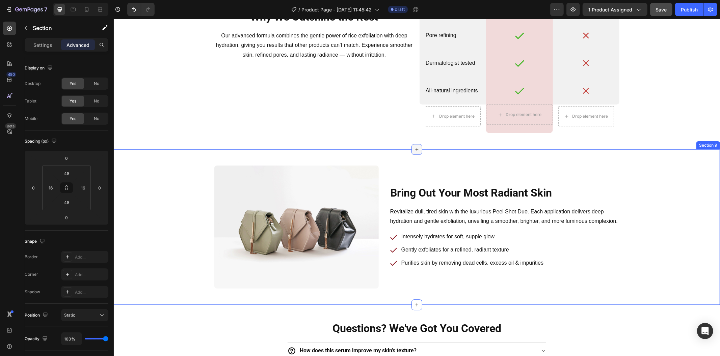
click at [415, 149] on icon at bounding box center [416, 148] width 5 height 5
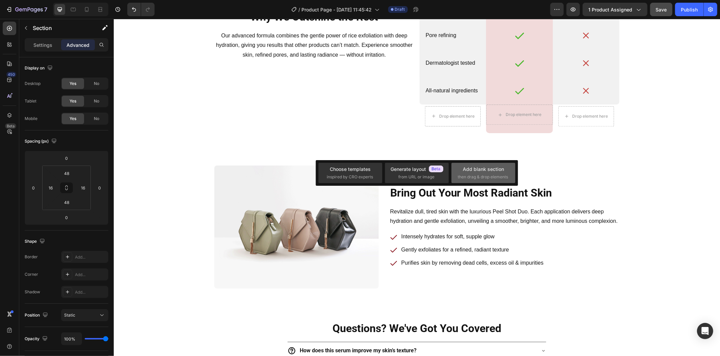
click at [497, 170] on div "Add blank section" at bounding box center [483, 169] width 41 height 7
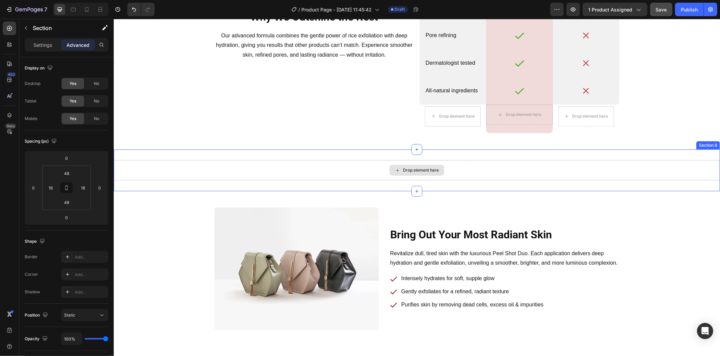
click at [470, 162] on div "Drop element here" at bounding box center [416, 170] width 606 height 20
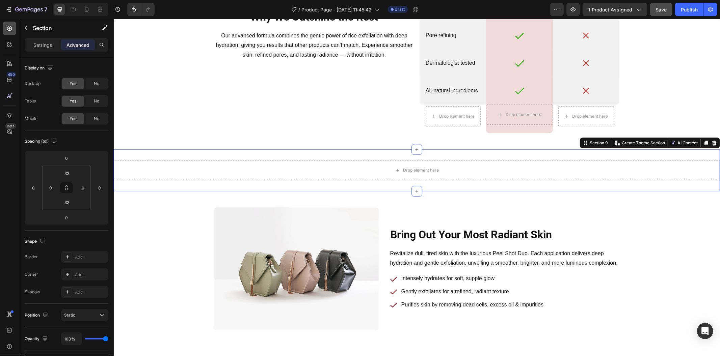
click at [9, 31] on icon at bounding box center [9, 28] width 5 height 5
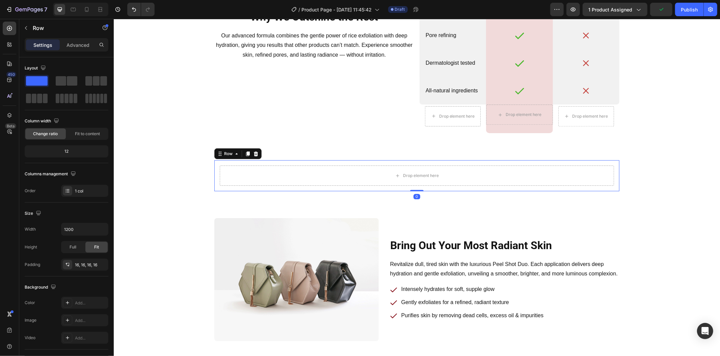
scroll to position [1415, 0]
click at [401, 243] on p "Bring Out Your Most Radiant Skin" at bounding box center [504, 246] width 228 height 14
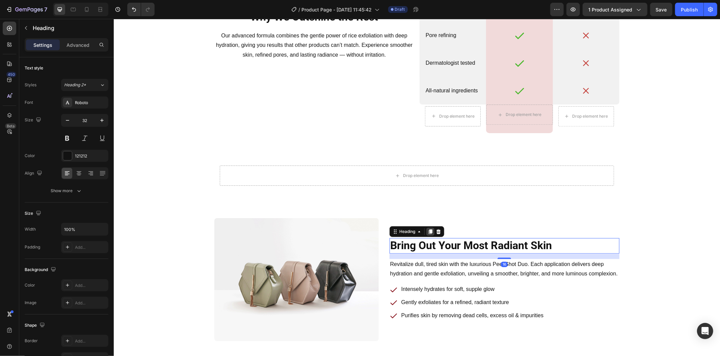
click at [426, 233] on div at bounding box center [430, 231] width 8 height 8
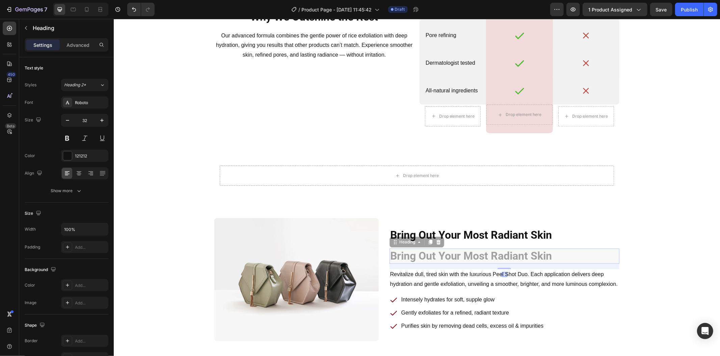
scroll to position [1406, 0]
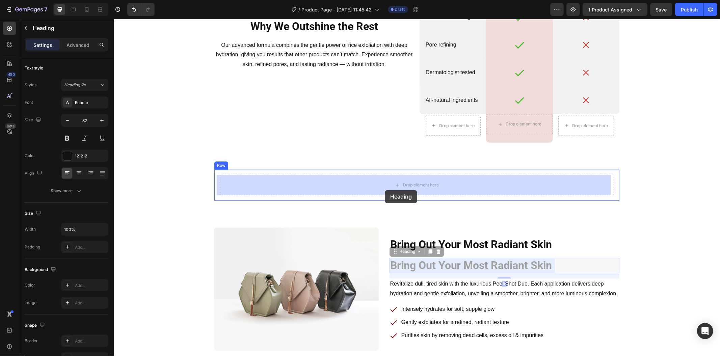
drag, startPoint x: 447, startPoint y: 251, endPoint x: 385, endPoint y: 192, distance: 85.4
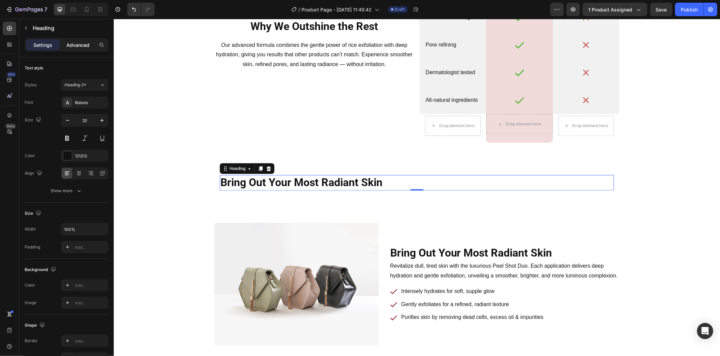
click at [80, 48] on p "Advanced" at bounding box center [77, 45] width 23 height 7
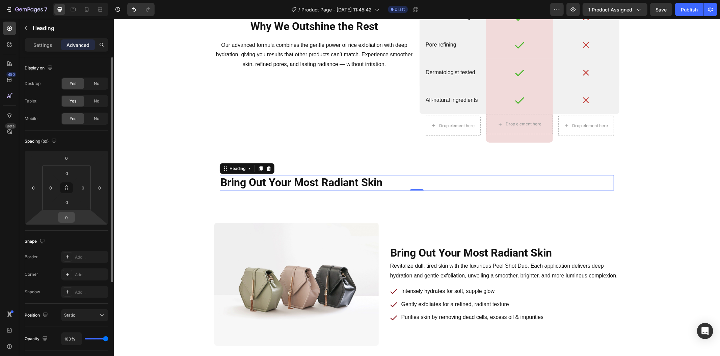
click at [67, 217] on input "0" at bounding box center [66, 218] width 13 height 10
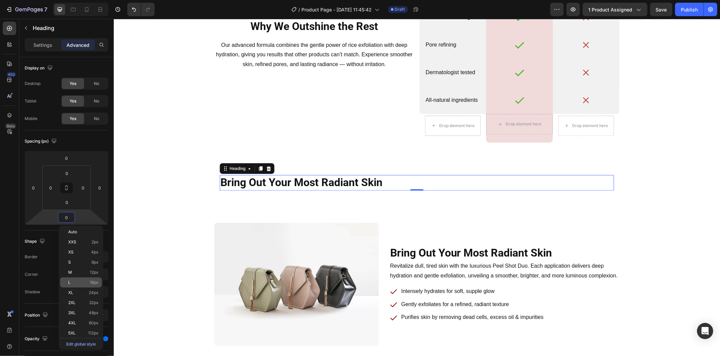
click at [97, 286] on div "L 16px" at bounding box center [81, 283] width 42 height 10
type input "16"
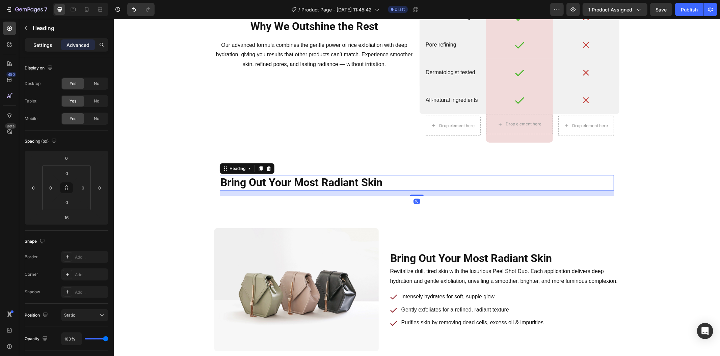
click at [40, 48] on p "Settings" at bounding box center [42, 45] width 19 height 7
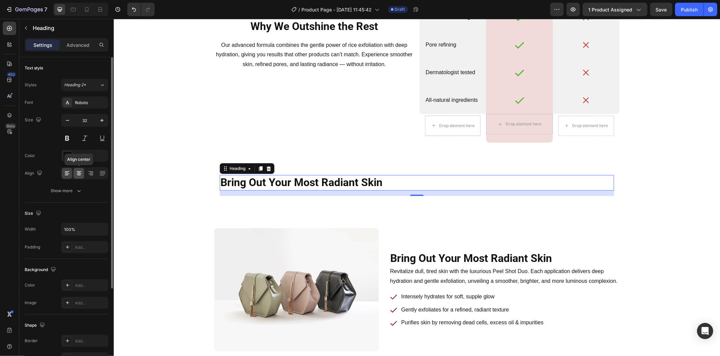
click at [82, 173] on icon at bounding box center [79, 173] width 7 height 7
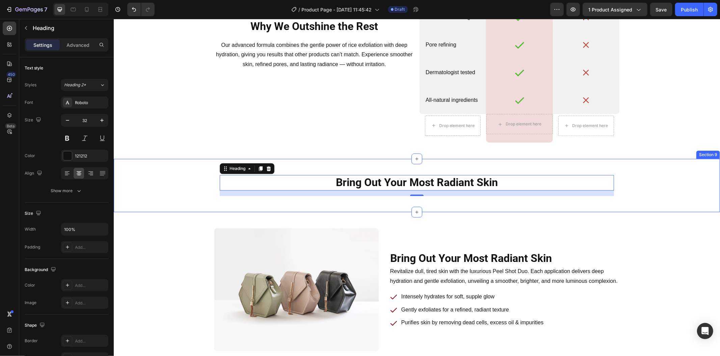
click at [148, 169] on div "Bring Out Your Most Radiant Skin Heading 16 Row Section 9" at bounding box center [416, 185] width 606 height 53
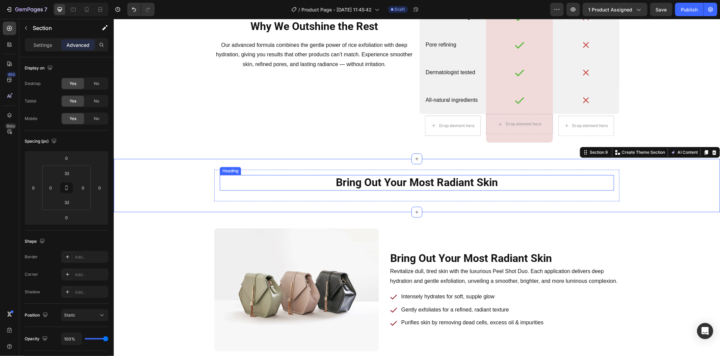
click at [379, 182] on h2 "Bring Out Your Most Radiant Skin" at bounding box center [416, 183] width 394 height 16
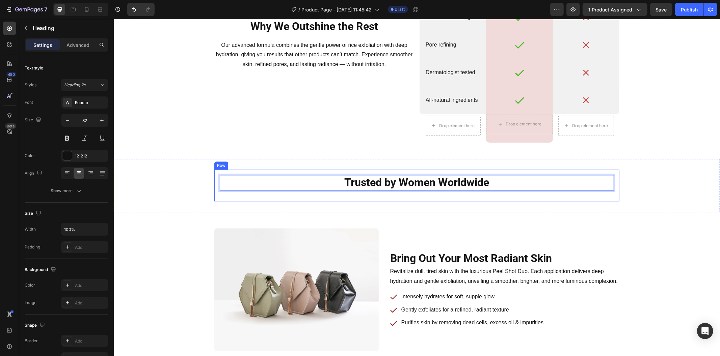
click at [393, 194] on div "Trusted by Women Worldwide Heading 16" at bounding box center [416, 185] width 394 height 21
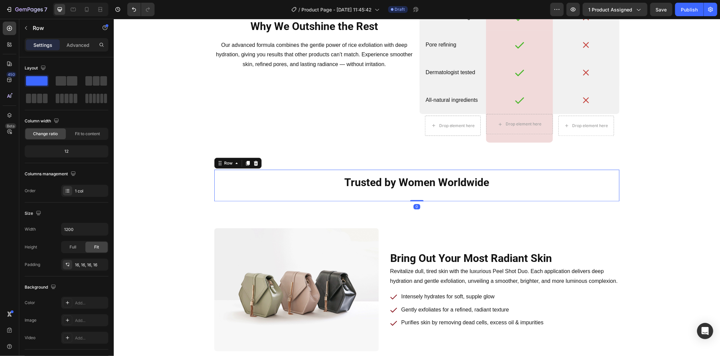
click at [291, 173] on div "Trusted by Women Worldwide Heading Row 0" at bounding box center [416, 185] width 405 height 32
click at [294, 181] on p "Trusted by Women Worldwide" at bounding box center [416, 182] width 393 height 14
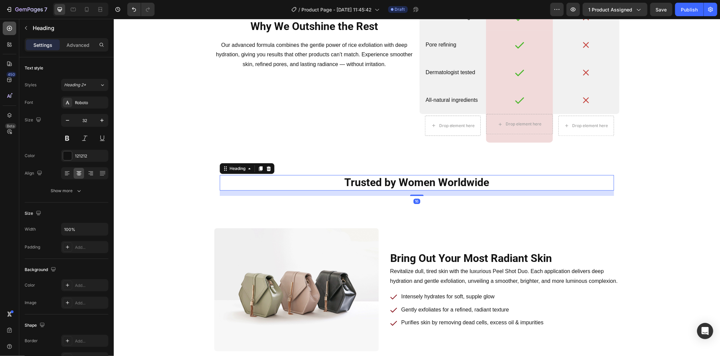
click at [13, 29] on div at bounding box center [9, 28] width 13 height 13
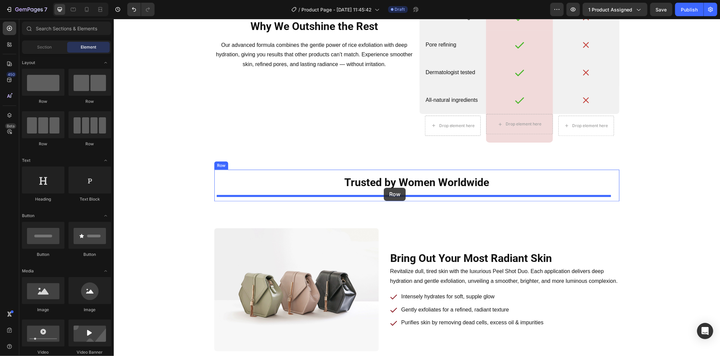
drag, startPoint x: 203, startPoint y: 107, endPoint x: 383, endPoint y: 188, distance: 197.6
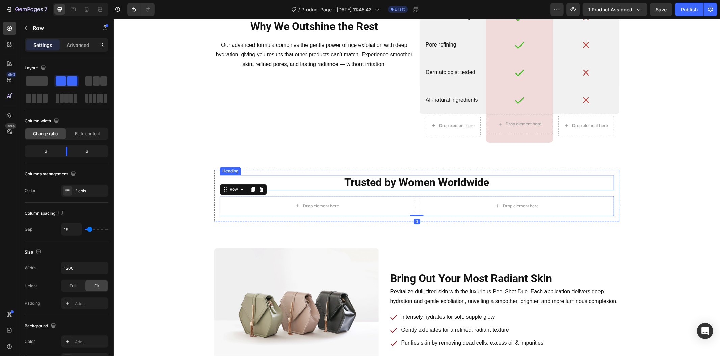
click at [332, 186] on p "Trusted by Women Worldwide" at bounding box center [416, 182] width 393 height 14
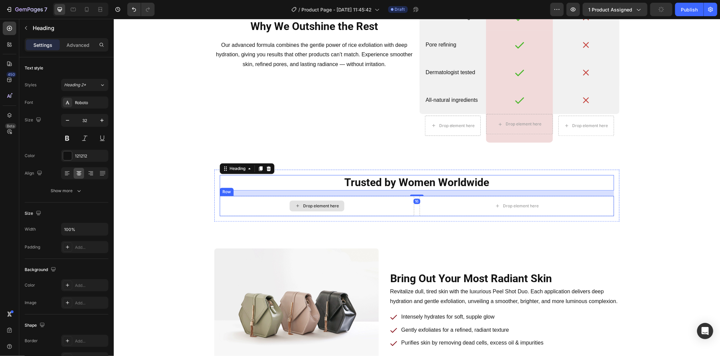
click at [409, 213] on div "Drop element here" at bounding box center [316, 206] width 194 height 20
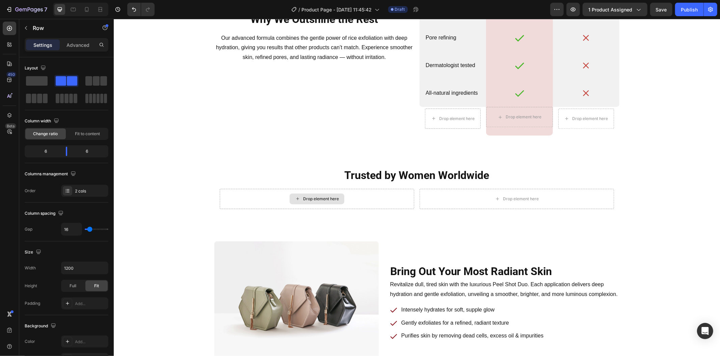
scroll to position [1443, 0]
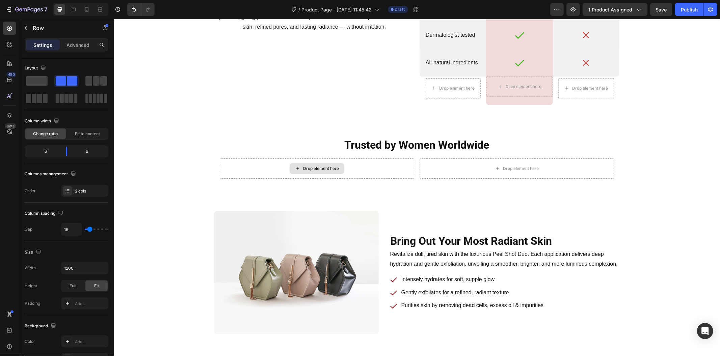
click at [409, 166] on div "Drop element here" at bounding box center [316, 168] width 194 height 20
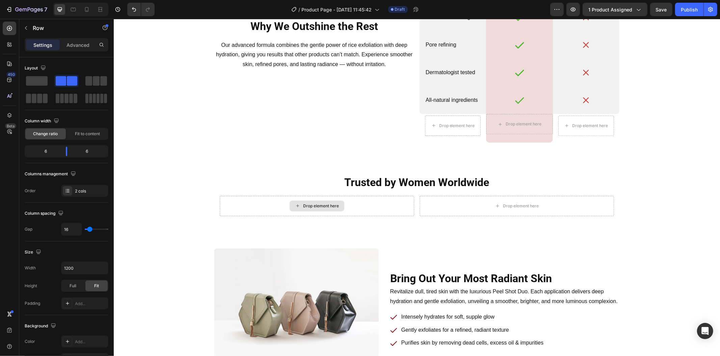
click at [410, 204] on div "Drop element here" at bounding box center [316, 206] width 194 height 20
click at [419, 203] on div "Drop element here" at bounding box center [516, 206] width 194 height 20
click at [410, 200] on div "Drop element here" at bounding box center [316, 206] width 194 height 20
click at [413, 199] on div "Drop element here Drop element here Row" at bounding box center [416, 206] width 394 height 20
click at [434, 211] on div "Drop element here" at bounding box center [516, 206] width 194 height 20
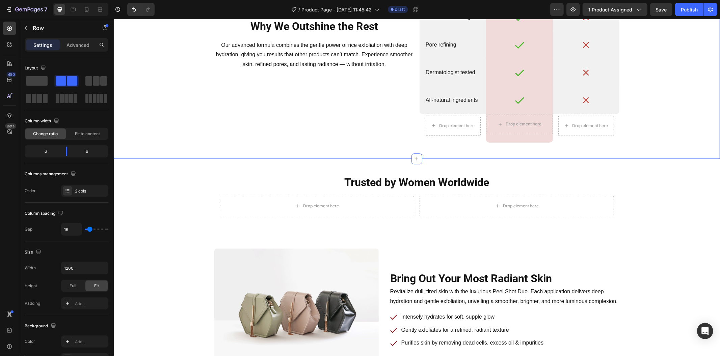
click at [261, 127] on div "Why We Outshine the Rest Heading Our advanced formula combines the gentle power…" at bounding box center [314, 44] width 200 height 196
click at [337, 179] on h2 "Trusted by Women Worldwide" at bounding box center [416, 183] width 394 height 16
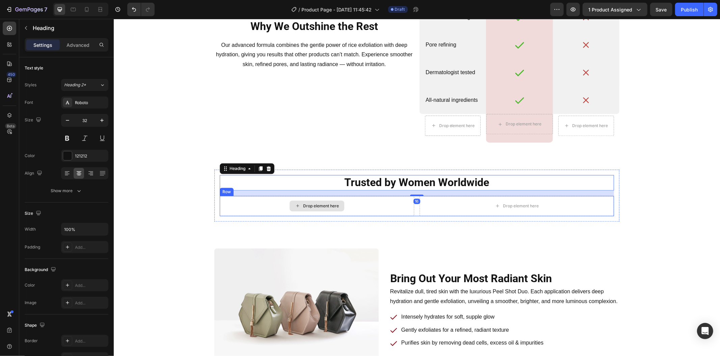
click at [375, 215] on div "Drop element here" at bounding box center [316, 206] width 194 height 20
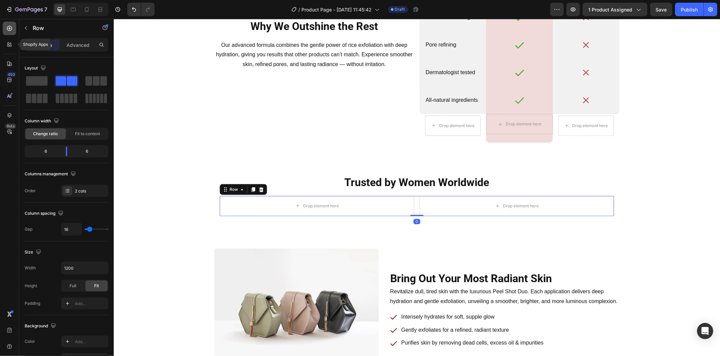
click at [9, 31] on icon at bounding box center [9, 28] width 5 height 5
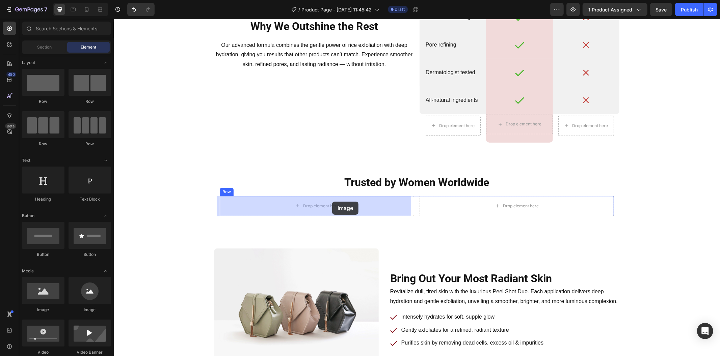
drag, startPoint x: 159, startPoint y: 313, endPoint x: 325, endPoint y: 210, distance: 195.4
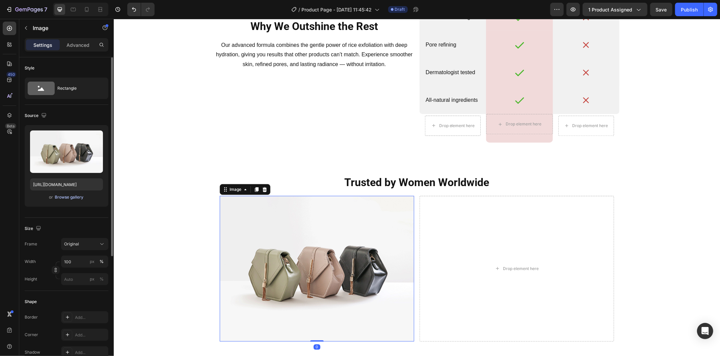
click at [73, 197] on div "Browse gallery" at bounding box center [69, 197] width 29 height 6
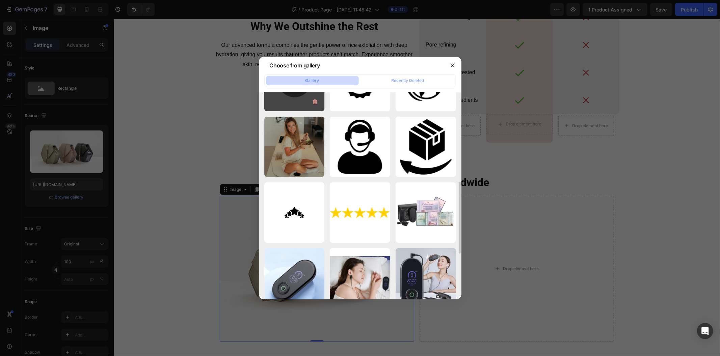
scroll to position [150, 0]
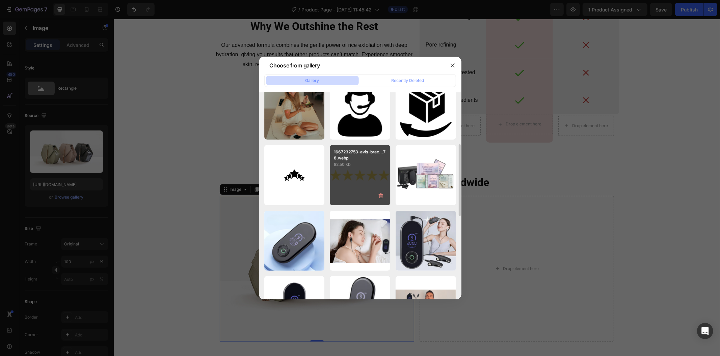
click at [339, 177] on div "1667232753-avis-brac...78.webp 82.50 kb" at bounding box center [360, 175] width 60 height 60
type input "[URL][DOMAIN_NAME]"
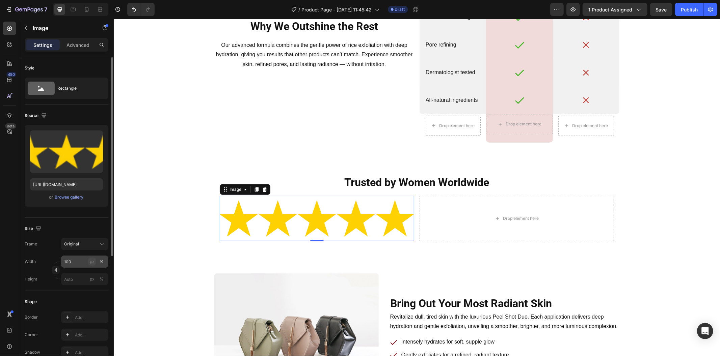
click at [98, 275] on button "px" at bounding box center [102, 279] width 8 height 8
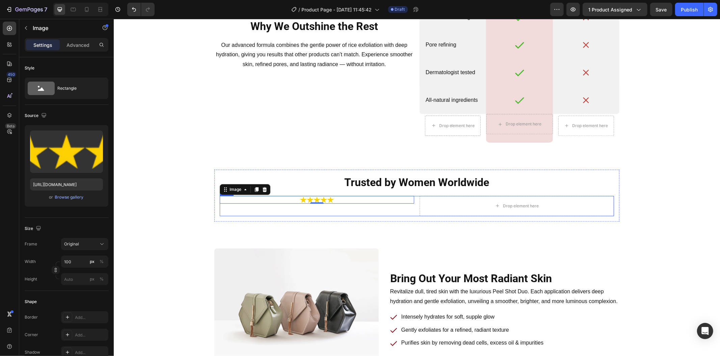
click at [413, 203] on div "Image 0 Drop element here Row" at bounding box center [416, 206] width 394 height 20
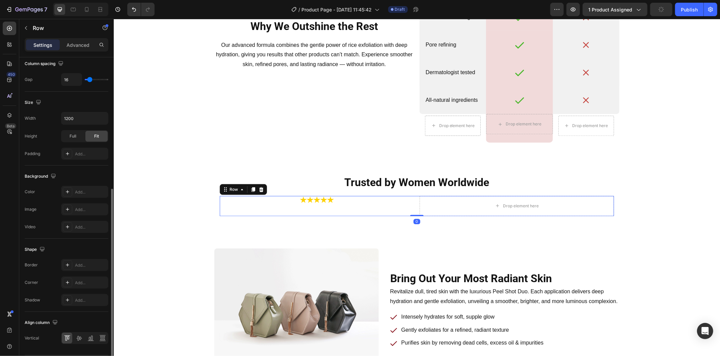
scroll to position [170, 0]
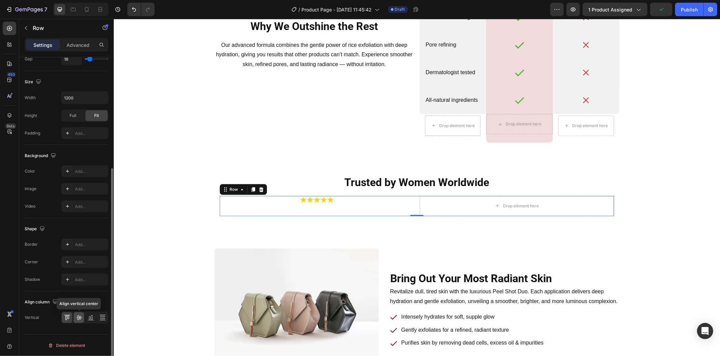
click at [77, 319] on icon at bounding box center [79, 317] width 7 height 7
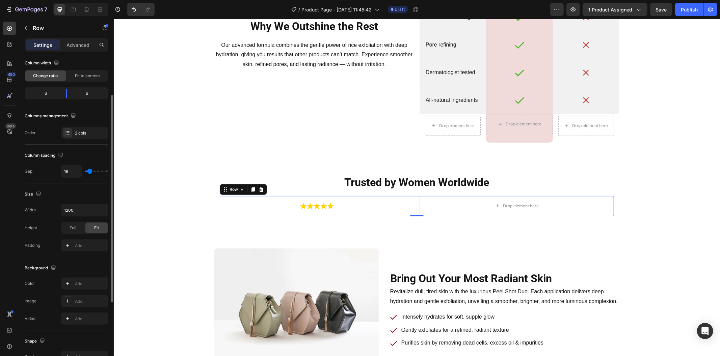
scroll to position [0, 0]
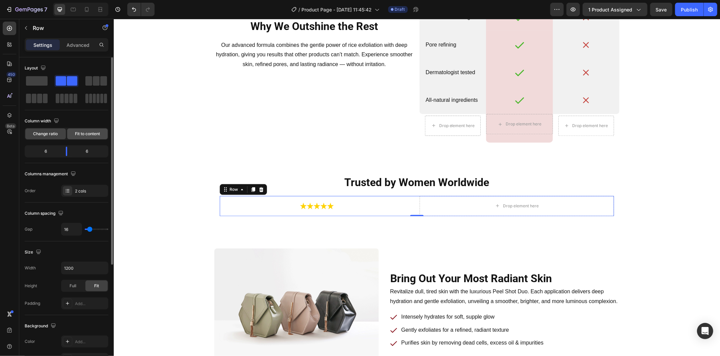
click at [86, 133] on span "Fit to content" at bounding box center [87, 134] width 25 height 6
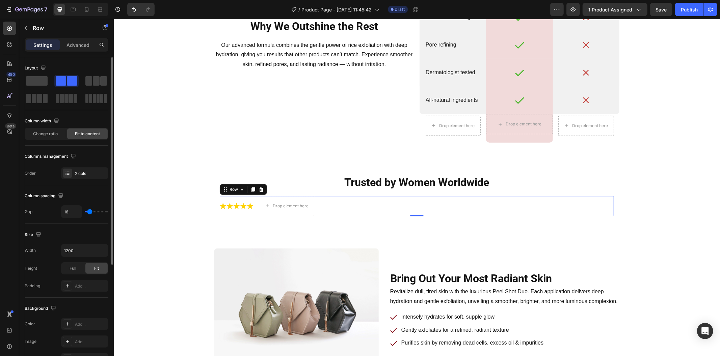
scroll to position [170, 0]
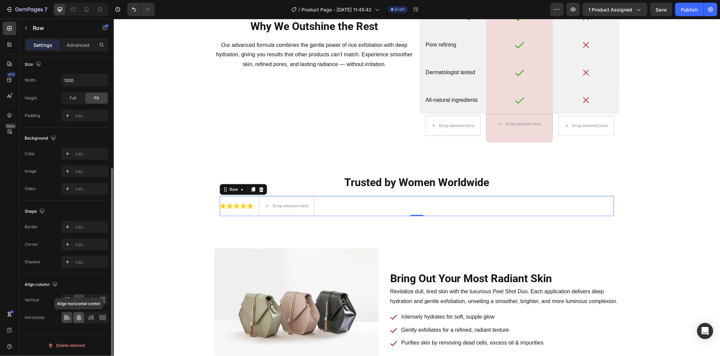
click at [81, 317] on icon at bounding box center [79, 317] width 7 height 7
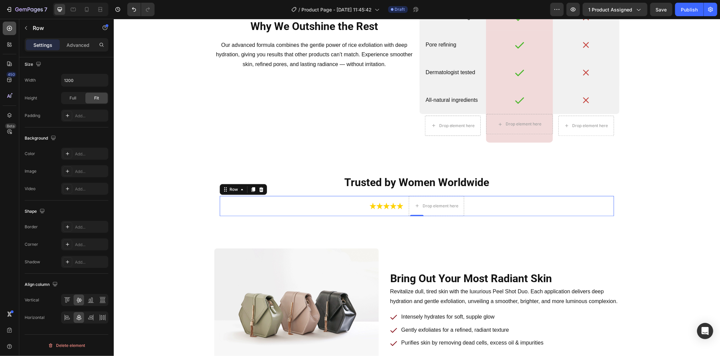
click at [8, 31] on icon at bounding box center [9, 28] width 7 height 7
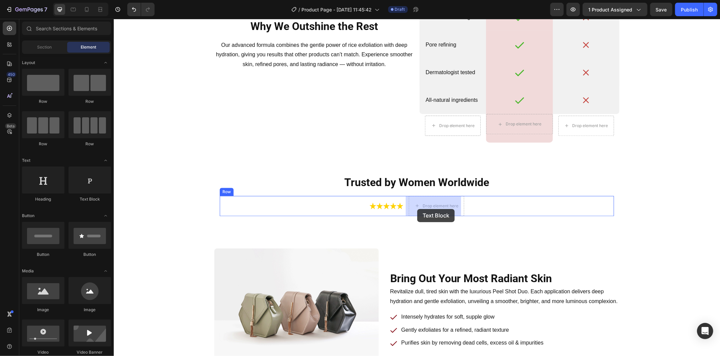
drag, startPoint x: 210, startPoint y: 197, endPoint x: 417, endPoint y: 209, distance: 206.8
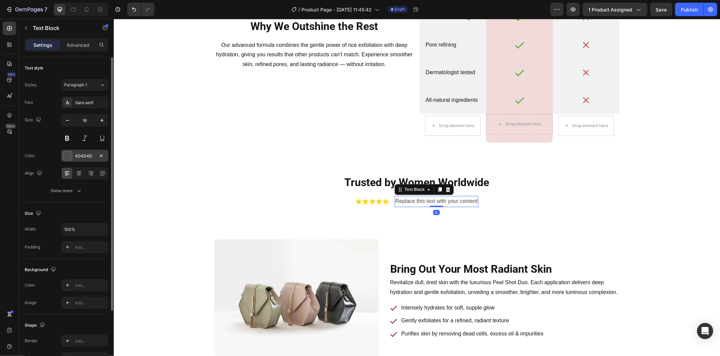
click at [80, 154] on div "4D4D4D" at bounding box center [85, 156] width 20 height 6
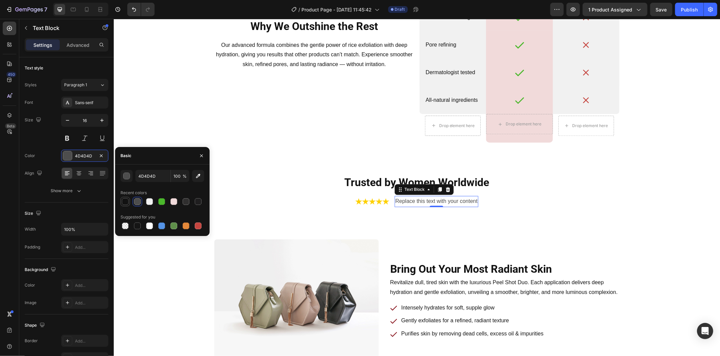
click at [127, 201] on div at bounding box center [125, 201] width 7 height 7
type input "121212"
click at [417, 200] on div "Replace this text with your content" at bounding box center [436, 201] width 84 height 11
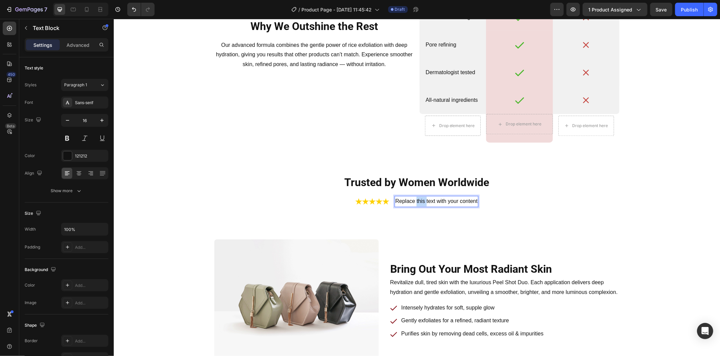
click at [417, 200] on p "Replace this text with your content" at bounding box center [436, 201] width 82 height 10
click at [284, 179] on h2 "Trusted by Women Worldwide" at bounding box center [416, 183] width 394 height 16
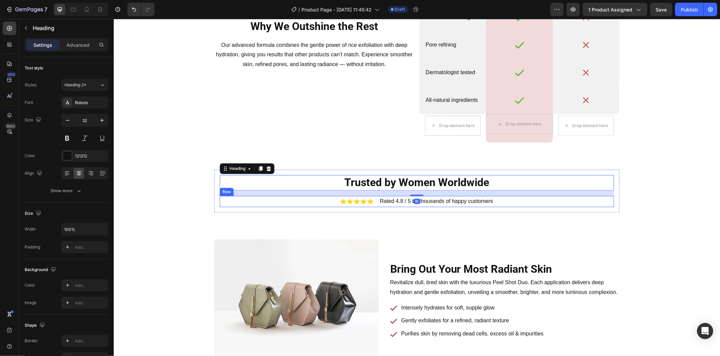
click at [372, 202] on div "Image Rated 4.8 / 5 by thousands of happy customers Text Block Row" at bounding box center [416, 201] width 394 height 11
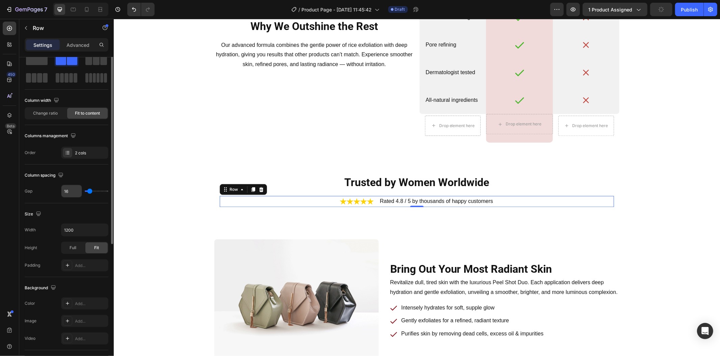
scroll to position [0, 0]
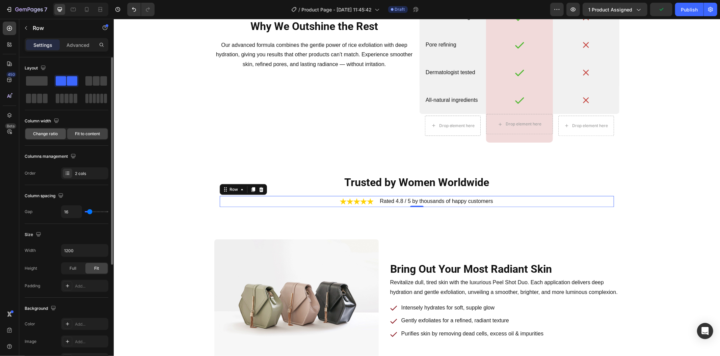
click at [58, 135] on div "Change ratio" at bounding box center [45, 134] width 40 height 11
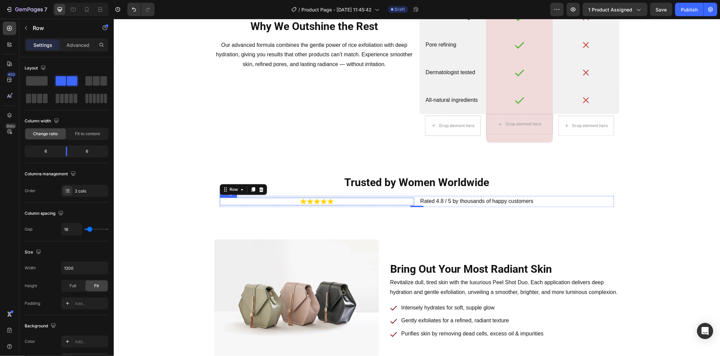
click at [333, 201] on div at bounding box center [316, 201] width 194 height 8
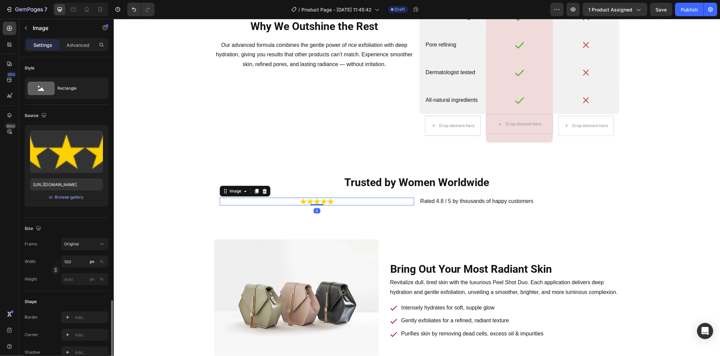
scroll to position [187, 0]
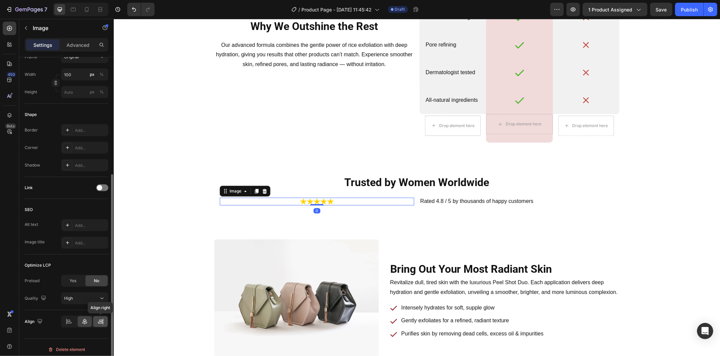
click at [102, 322] on icon at bounding box center [100, 322] width 7 height 7
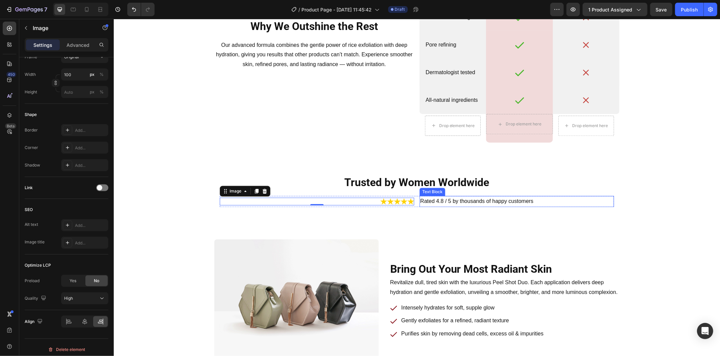
click at [420, 200] on p "Rated 4.8 / 5 by thousands of happy customers" at bounding box center [516, 201] width 193 height 10
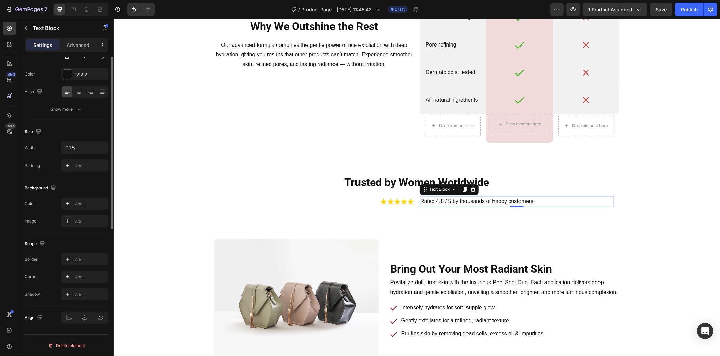
scroll to position [0, 0]
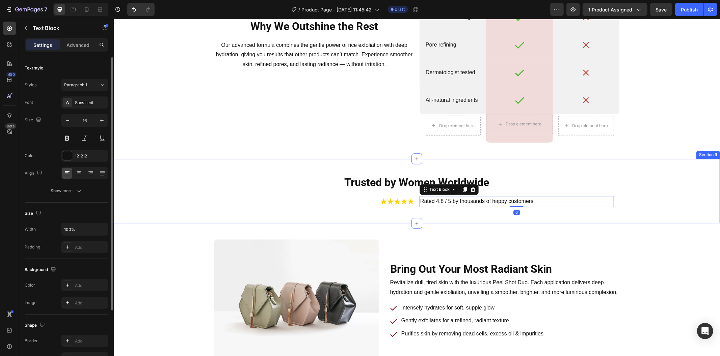
click at [204, 179] on div "Trusted by Women Worldwide Heading Image Rated 4.8 / 5 by thousands of happy cu…" at bounding box center [416, 190] width 606 height 43
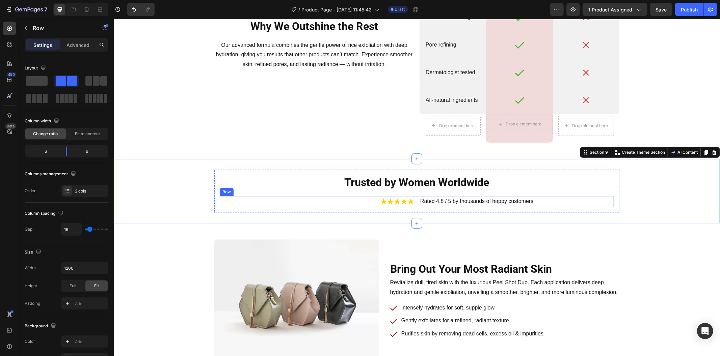
click at [412, 201] on div "Image Rated 4.8 / 5 by thousands of happy customers Text Block Row" at bounding box center [416, 201] width 394 height 11
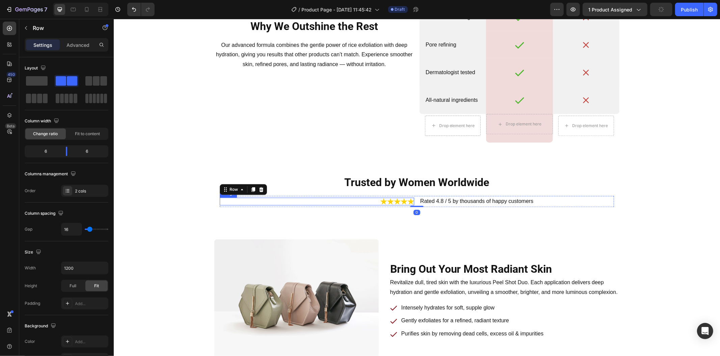
click at [408, 200] on img at bounding box center [397, 201] width 34 height 8
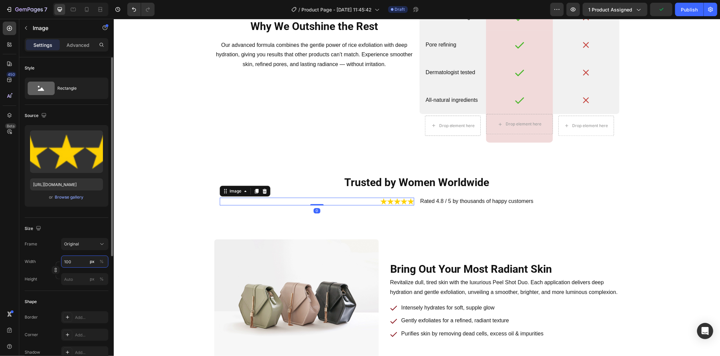
click at [70, 260] on input "100" at bounding box center [84, 262] width 47 height 12
type input "120"
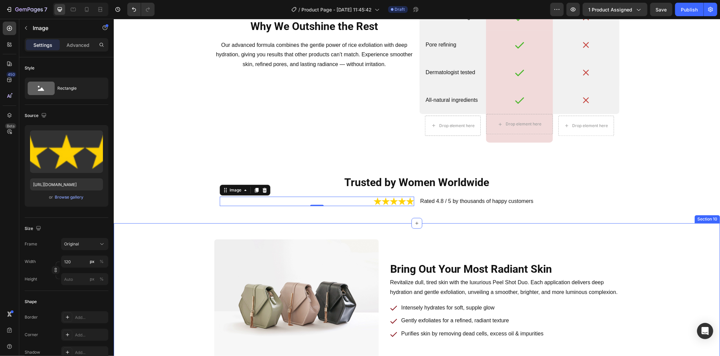
click at [122, 258] on div "Bring Out Your Most Radiant Skin Heading Row Revitalize dull, tired skin with t…" at bounding box center [416, 300] width 595 height 123
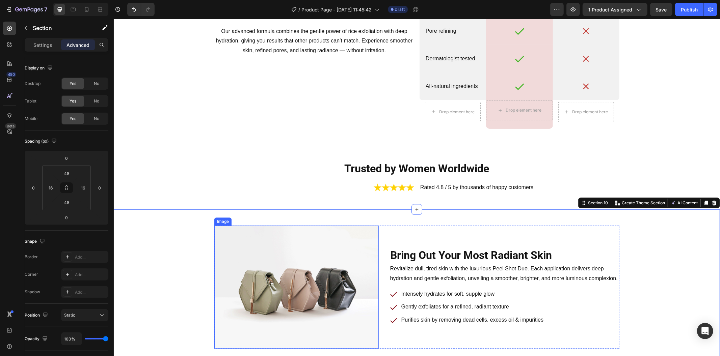
scroll to position [1481, 0]
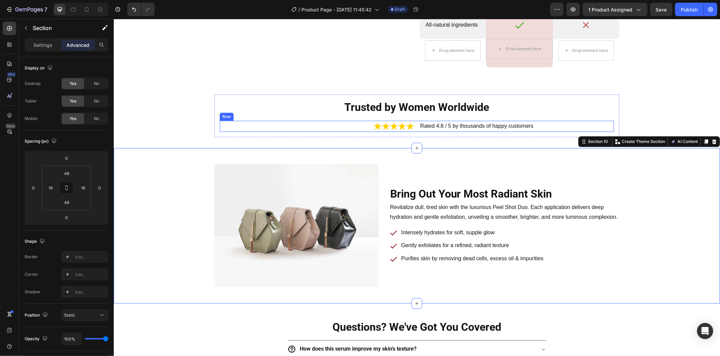
click at [416, 128] on div "Image Rated 4.8 / 5 by thousands of happy customers Text Block Row" at bounding box center [416, 125] width 394 height 11
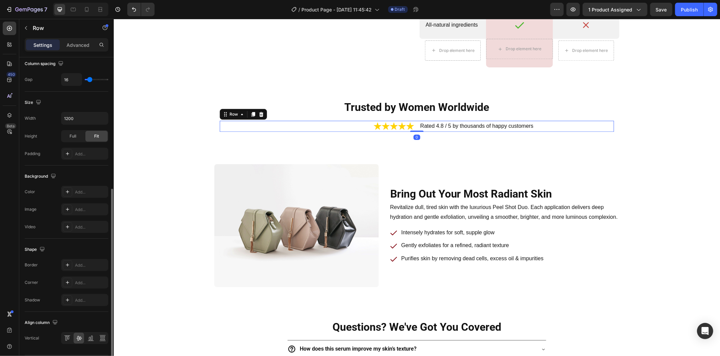
scroll to position [170, 0]
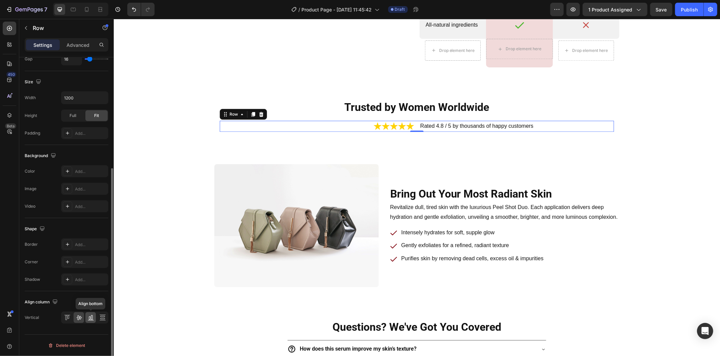
click at [90, 315] on icon at bounding box center [90, 317] width 7 height 7
click at [66, 316] on icon at bounding box center [67, 317] width 7 height 7
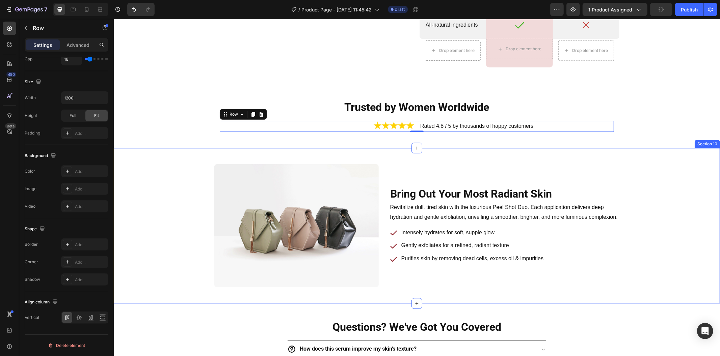
click at [154, 189] on div "Bring Out Your Most Radiant Skin Heading Row Revitalize dull, tired skin with t…" at bounding box center [416, 225] width 595 height 123
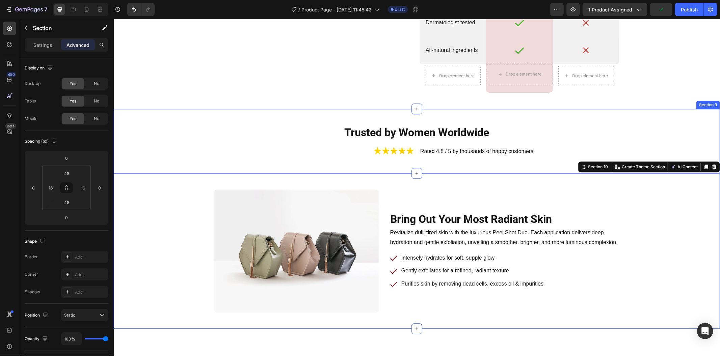
scroll to position [1406, 0]
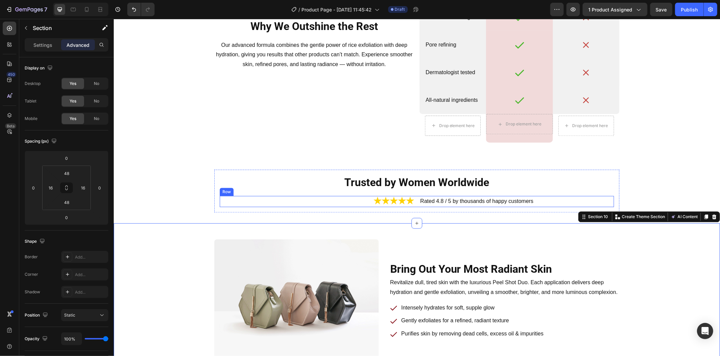
click at [412, 200] on div "Image Rated 4.8 / 5 by thousands of happy customers Text Block Row" at bounding box center [416, 201] width 394 height 11
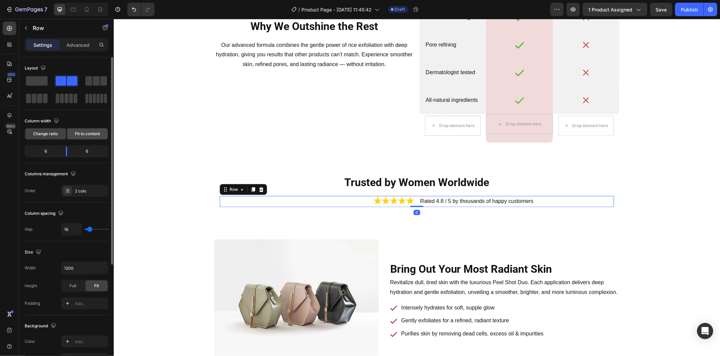
click at [85, 137] on div "Fit to content" at bounding box center [87, 134] width 40 height 11
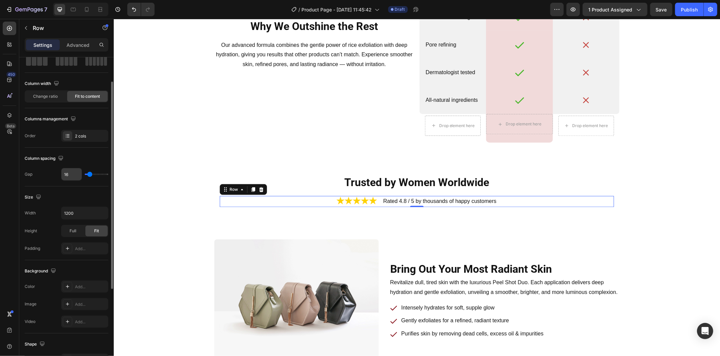
scroll to position [0, 0]
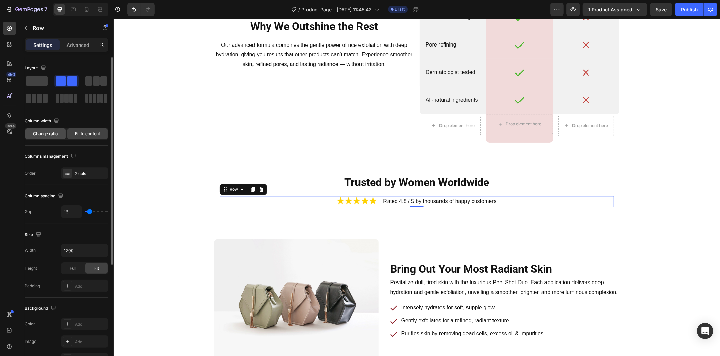
click at [59, 136] on div "Change ratio" at bounding box center [45, 134] width 40 height 11
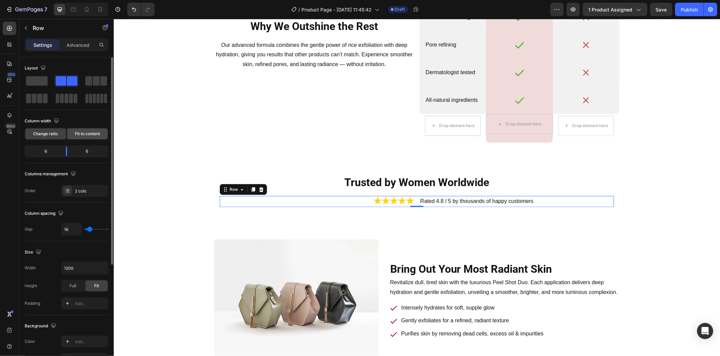
click at [84, 137] on span "Fit to content" at bounding box center [87, 134] width 25 height 6
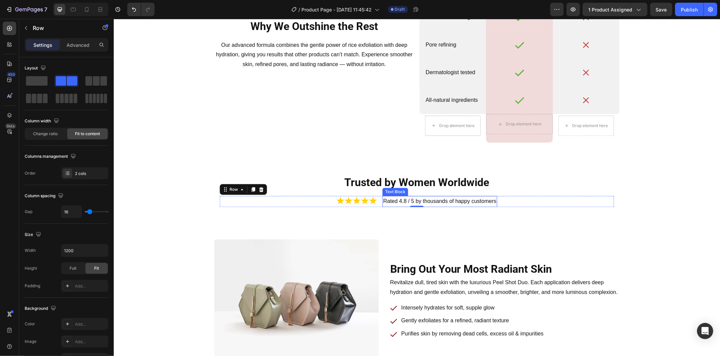
click at [390, 199] on p "Rated 4.8 / 5 by thousands of happy customers" at bounding box center [439, 201] width 113 height 10
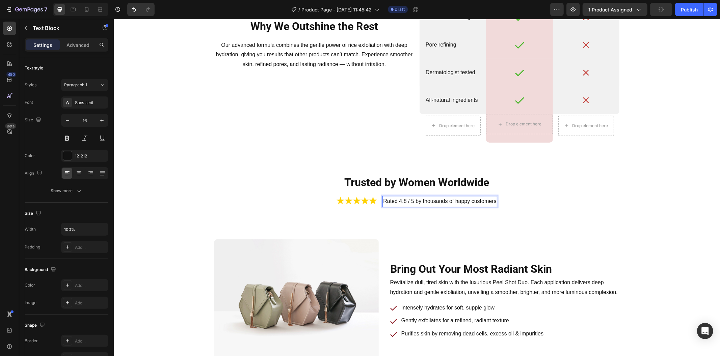
click at [403, 200] on p "Rated 4.8 / 5 by thousands of happy customers" at bounding box center [439, 201] width 113 height 10
click at [413, 201] on p "Rated 4.9 / 5 by thousands of happy customers" at bounding box center [439, 201] width 113 height 10
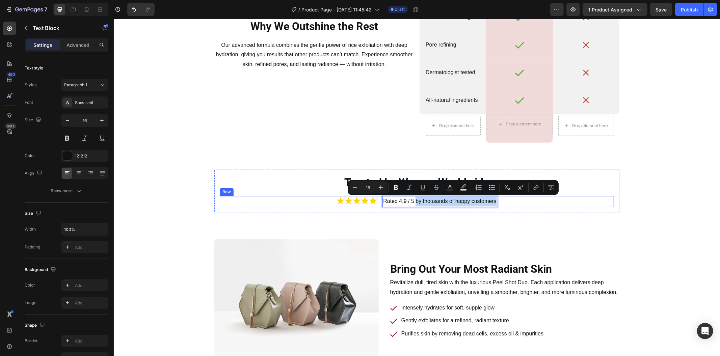
drag, startPoint x: 413, startPoint y: 201, endPoint x: 507, endPoint y: 199, distance: 94.5
click at [507, 199] on div "Image Rated 4.9 / 5 by thousands of happy customers Text Block 0 Row" at bounding box center [416, 201] width 394 height 11
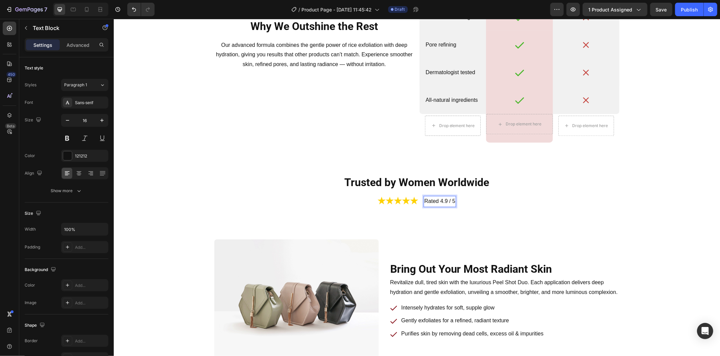
drag, startPoint x: 435, startPoint y: 201, endPoint x: 420, endPoint y: 203, distance: 14.6
click at [424, 203] on p "Rated 4.9 / 5" at bounding box center [439, 201] width 31 height 10
click at [478, 201] on div "Image Rated 4.9 / 5 Text Block 0 Row" at bounding box center [416, 201] width 394 height 11
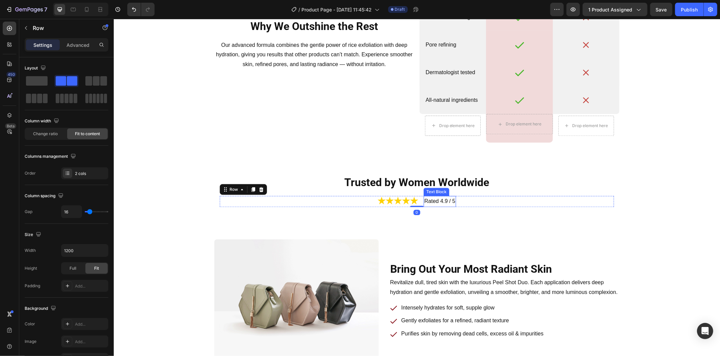
click at [433, 201] on p "Rated 4.9 / 5" at bounding box center [439, 201] width 31 height 10
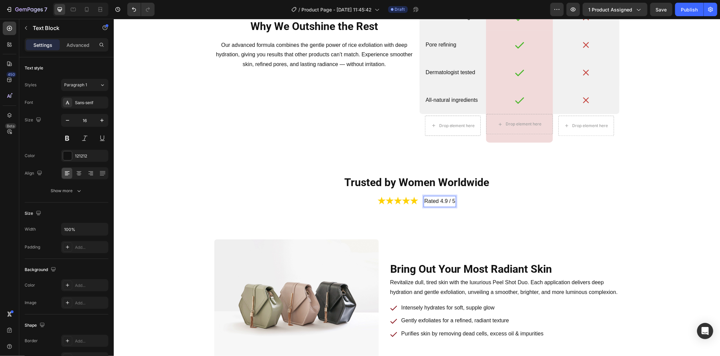
click at [429, 201] on p "Rated 4.9 / 5" at bounding box center [439, 201] width 31 height 10
click at [475, 205] on div "Image 4.9 / 5 Text Block 0 Row" at bounding box center [416, 201] width 394 height 11
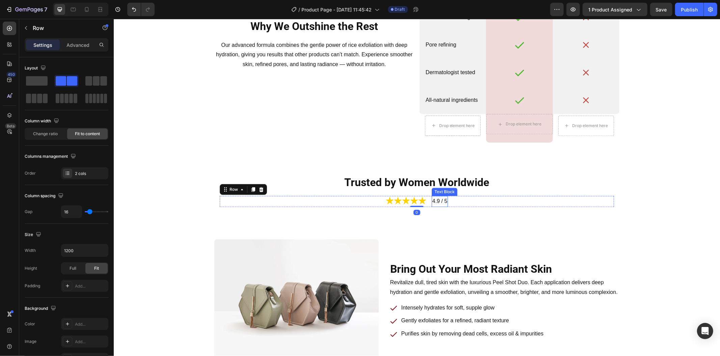
click at [439, 199] on p "4.9 / 5" at bounding box center [439, 201] width 15 height 10
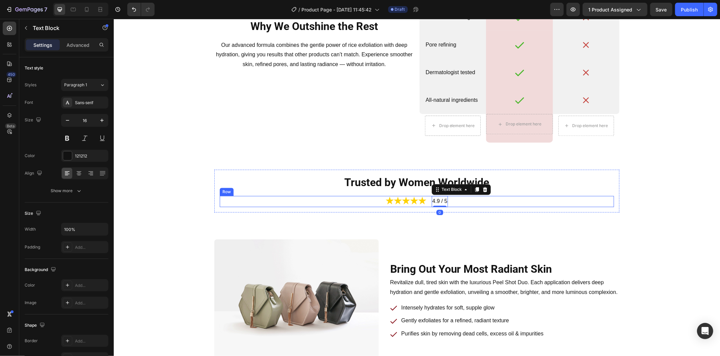
click at [424, 199] on div "Image 4.9 / 5 Text Block 0 Row" at bounding box center [416, 201] width 394 height 11
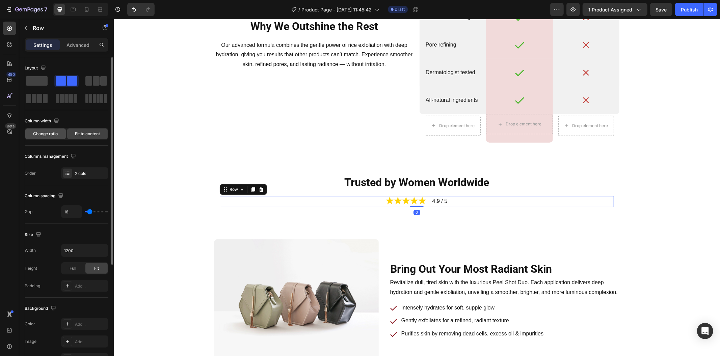
click at [56, 132] on span "Change ratio" at bounding box center [45, 134] width 25 height 6
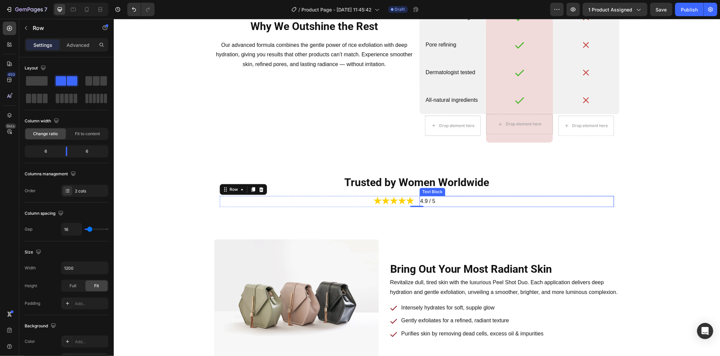
click at [423, 200] on p "4.9 / 5" at bounding box center [516, 201] width 193 height 10
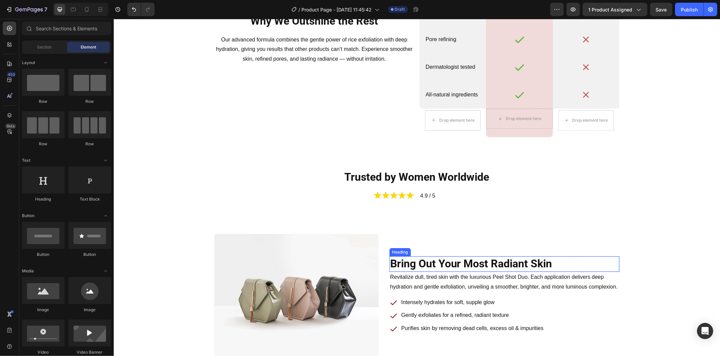
scroll to position [1519, 0]
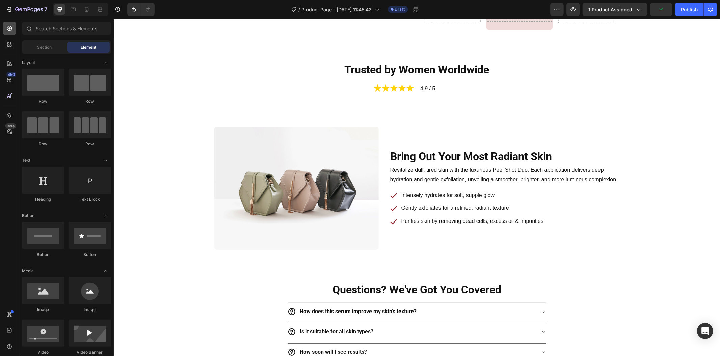
click at [7, 32] on div at bounding box center [9, 28] width 13 height 13
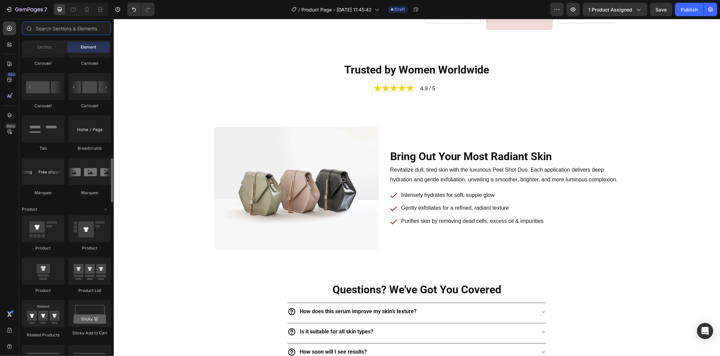
scroll to position [637, 0]
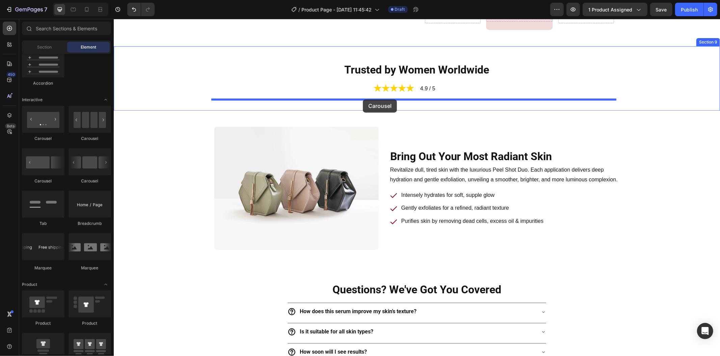
drag, startPoint x: 204, startPoint y: 137, endPoint x: 362, endPoint y: 99, distance: 162.4
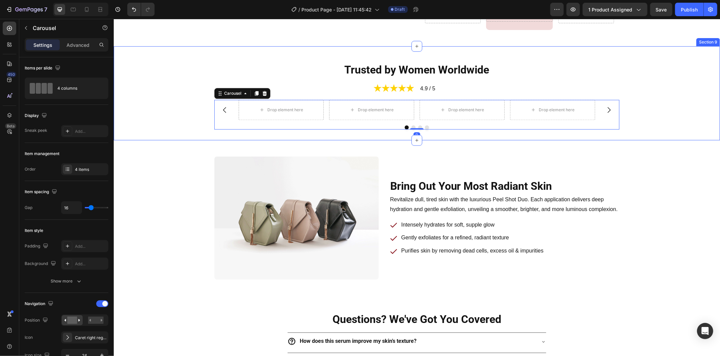
click at [174, 52] on div "Trusted by Women Worldwide Heading Image 4.9 / 5 Text Block Row Row Drop elemen…" at bounding box center [416, 93] width 606 height 94
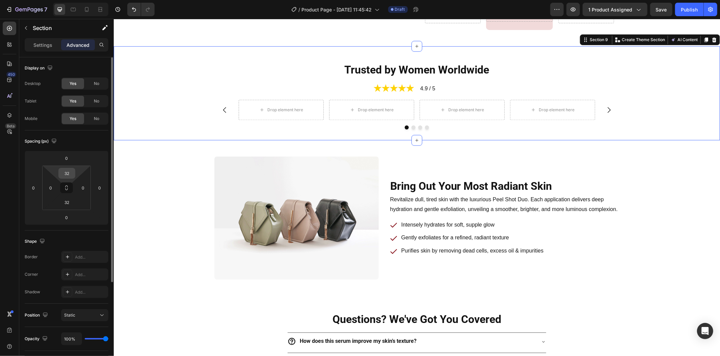
click at [68, 172] on input "32" at bounding box center [66, 173] width 13 height 10
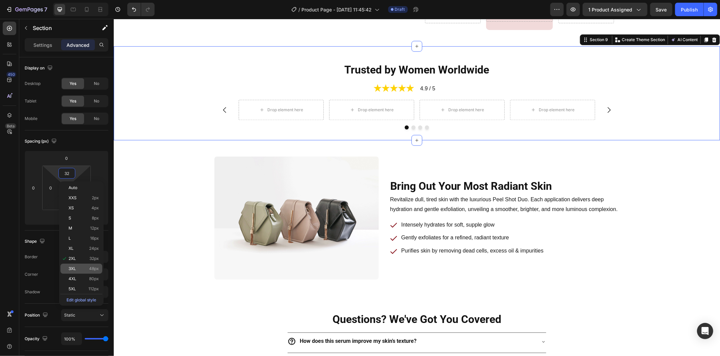
click at [90, 267] on span "48px" at bounding box center [94, 269] width 10 height 5
type input "48"
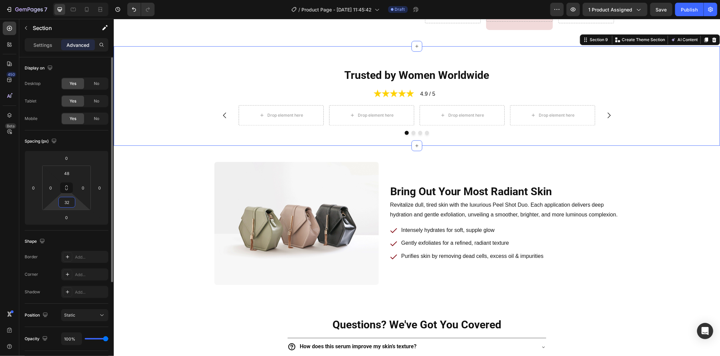
click at [65, 203] on input "32" at bounding box center [66, 202] width 13 height 10
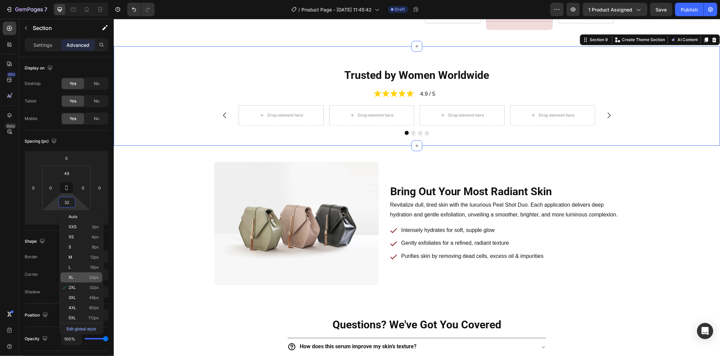
click at [88, 296] on p "3XL 48px" at bounding box center [83, 298] width 30 height 5
type input "48"
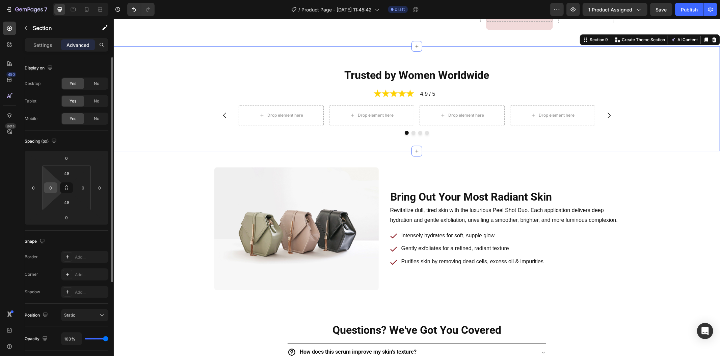
click at [52, 190] on input "0" at bounding box center [51, 188] width 10 height 10
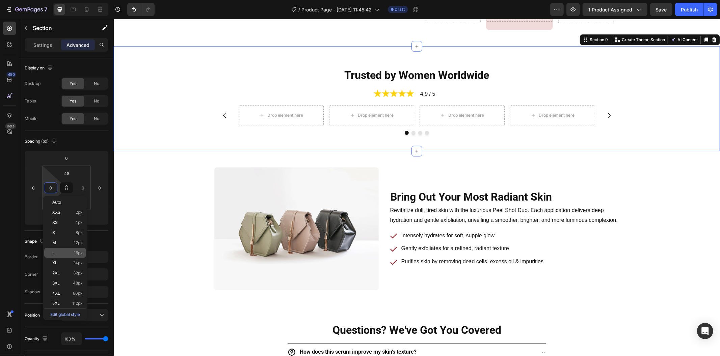
click at [68, 252] on p "L 16px" at bounding box center [67, 253] width 30 height 5
type input "16"
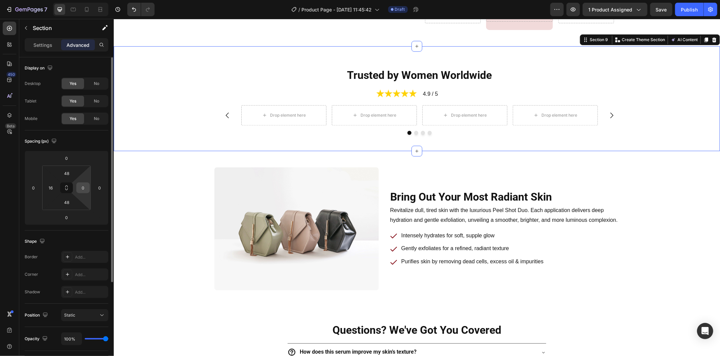
click at [82, 191] on input "0" at bounding box center [83, 188] width 10 height 10
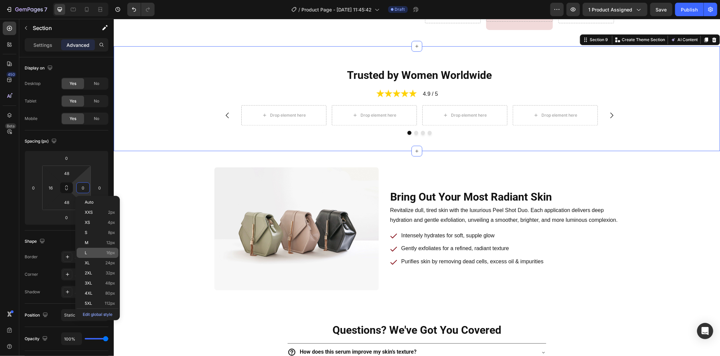
click at [94, 253] on p "L 16px" at bounding box center [100, 253] width 30 height 5
type input "16"
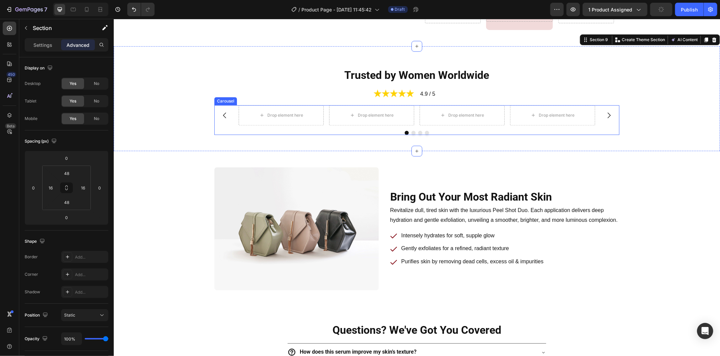
click at [233, 112] on div "Drop element here Drop element here Drop element here Drop element here" at bounding box center [416, 115] width 405 height 20
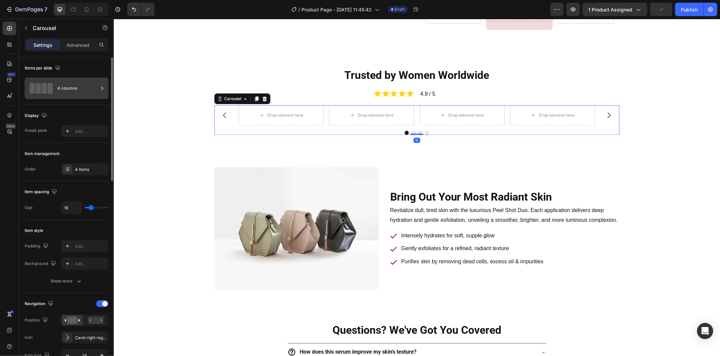
click at [87, 94] on div "4 columns" at bounding box center [77, 89] width 41 height 16
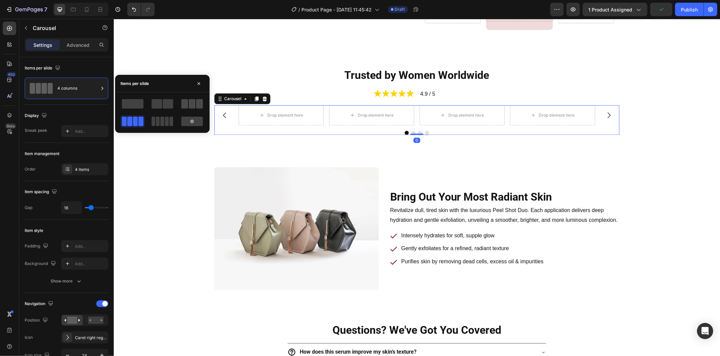
click at [190, 105] on span at bounding box center [192, 103] width 7 height 9
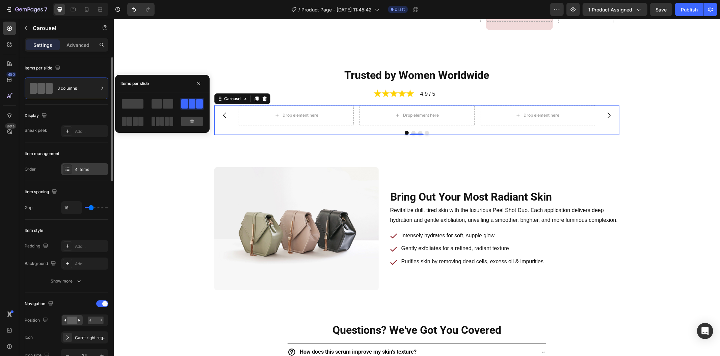
click at [95, 173] on div "4 items" at bounding box center [84, 169] width 47 height 12
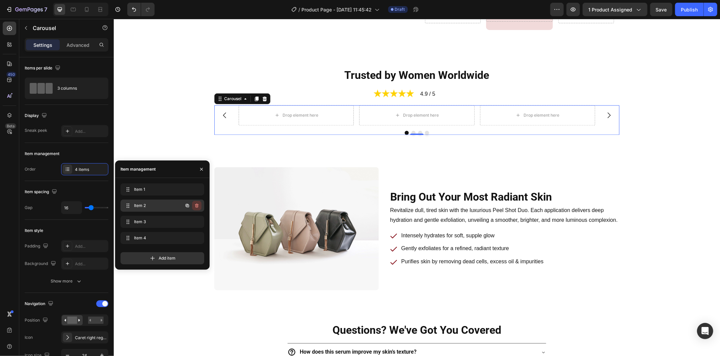
click at [196, 204] on icon "button" at bounding box center [196, 205] width 5 height 5
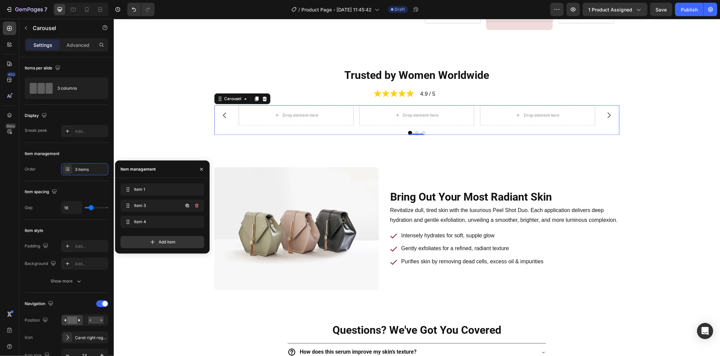
click at [196, 204] on icon "button" at bounding box center [196, 205] width 5 height 5
click at [196, 204] on div "Delete" at bounding box center [192, 206] width 12 height 6
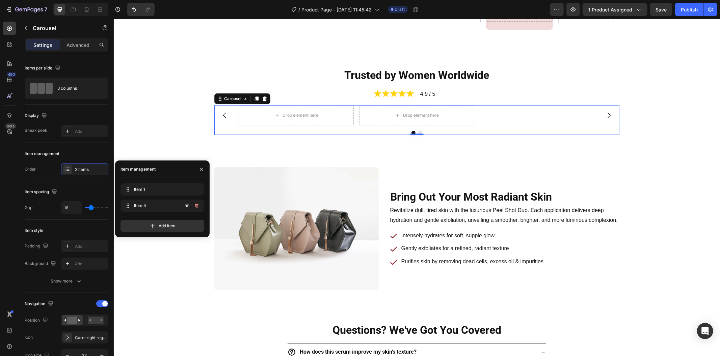
click at [196, 204] on icon "button" at bounding box center [196, 205] width 5 height 5
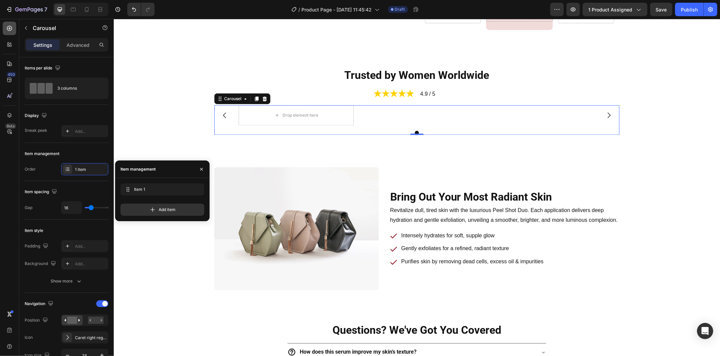
click at [9, 31] on div at bounding box center [9, 28] width 13 height 13
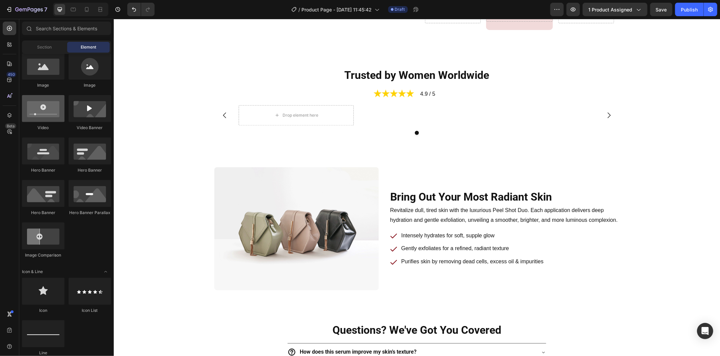
scroll to position [0, 0]
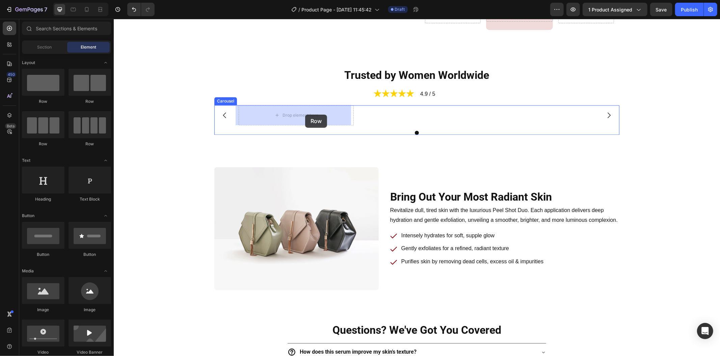
drag, startPoint x: 227, startPoint y: 126, endPoint x: 305, endPoint y: 114, distance: 78.7
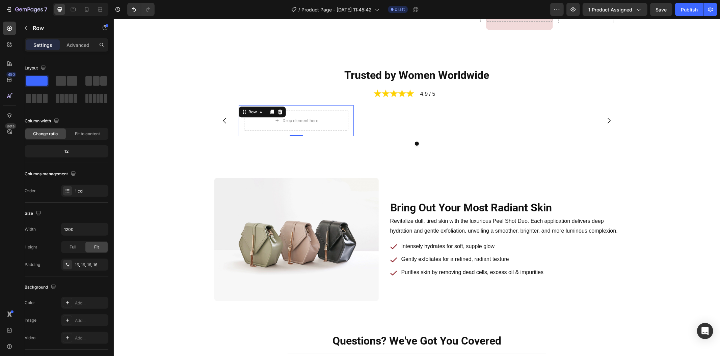
click at [72, 43] on p "Advanced" at bounding box center [77, 45] width 23 height 7
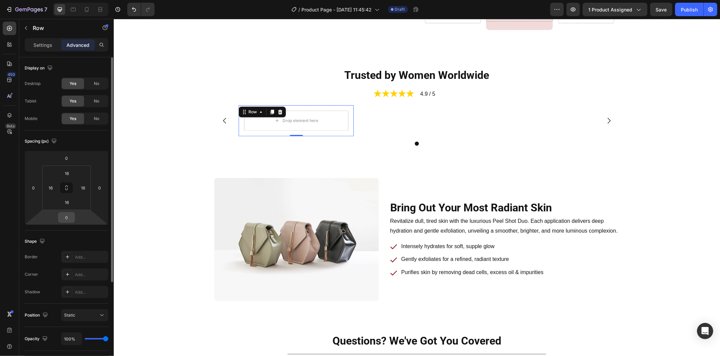
click at [70, 213] on input "0" at bounding box center [66, 218] width 13 height 10
click at [76, 271] on p "M 12px" at bounding box center [83, 272] width 30 height 5
type input "12"
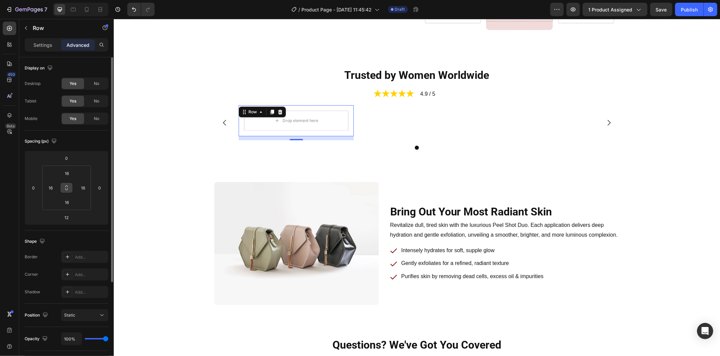
click at [67, 189] on icon at bounding box center [66, 187] width 5 height 5
click at [68, 202] on input "16" at bounding box center [66, 202] width 13 height 10
type input "0"
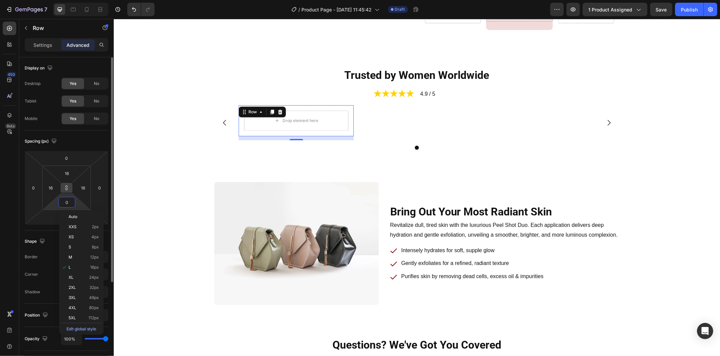
type input "0"
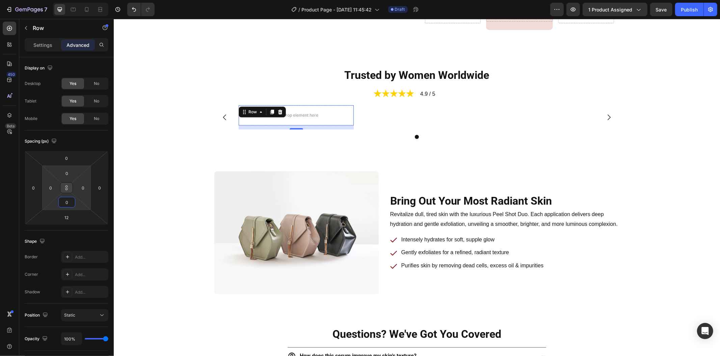
type input "0"
click at [66, 190] on icon at bounding box center [66, 187] width 5 height 5
click at [10, 31] on icon at bounding box center [9, 28] width 7 height 7
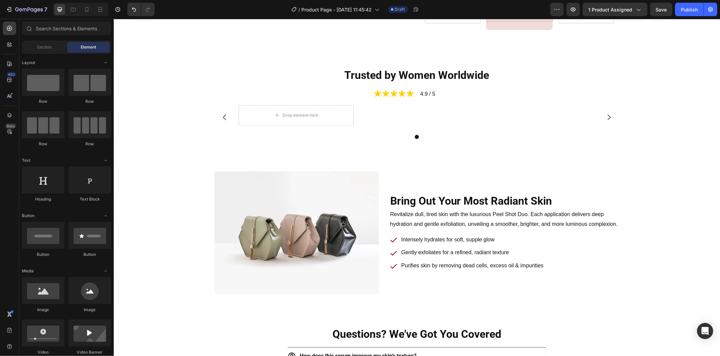
scroll to position [112, 0]
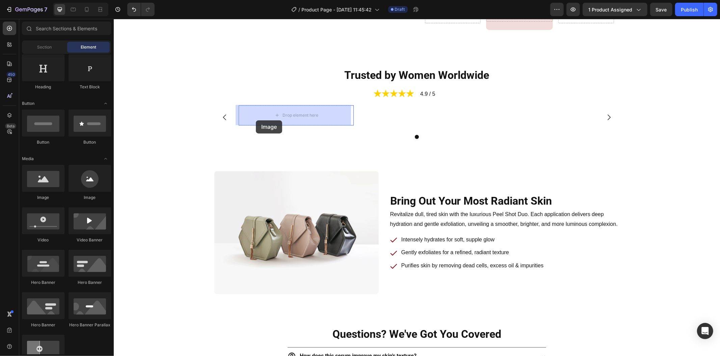
drag, startPoint x: 166, startPoint y: 198, endPoint x: 255, endPoint y: 120, distance: 118.8
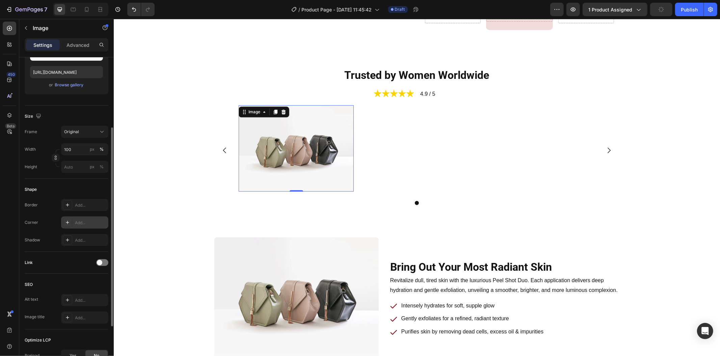
click at [67, 220] on icon at bounding box center [67, 222] width 5 height 5
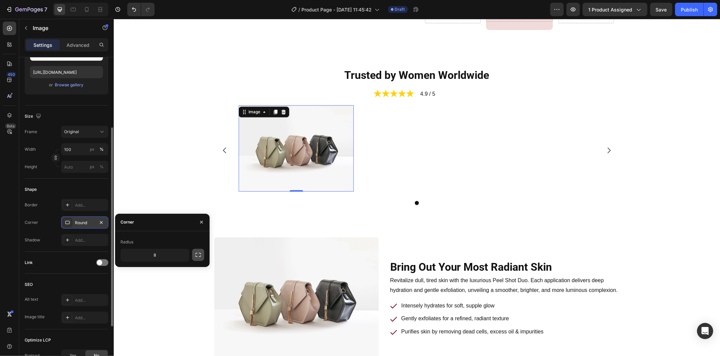
click at [198, 255] on icon "button" at bounding box center [198, 255] width 7 height 7
click at [179, 269] on input "8" at bounding box center [173, 271] width 32 height 12
type input "0"
click at [147, 274] on input "8" at bounding box center [137, 271] width 32 height 12
type input "0"
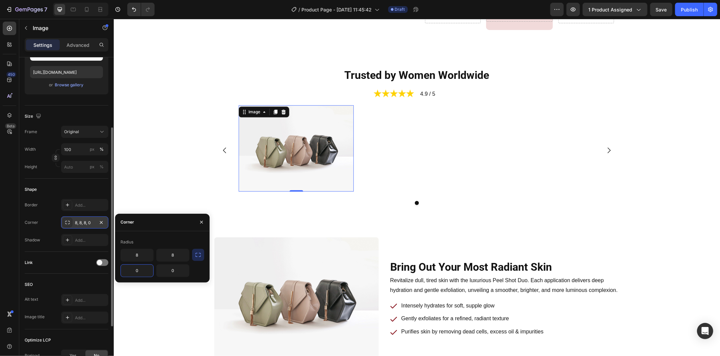
click at [44, 223] on div "Corner 8, 8, 8, 0" at bounding box center [67, 223] width 84 height 12
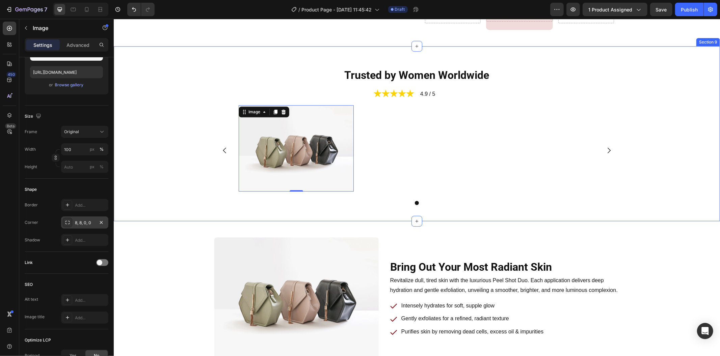
click at [182, 188] on div "Image 0 Row [GEOGRAPHIC_DATA]" at bounding box center [416, 155] width 595 height 100
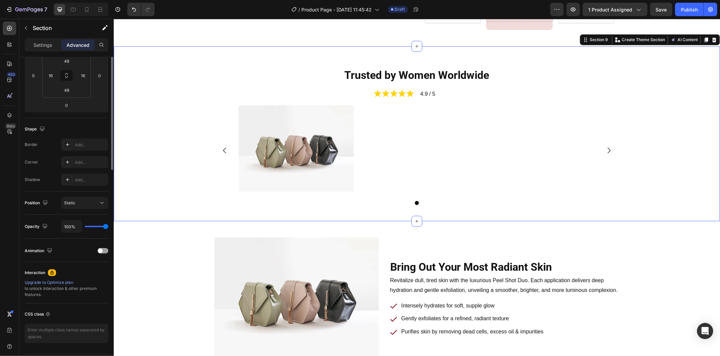
scroll to position [0, 0]
